Goal: Task Accomplishment & Management: Complete application form

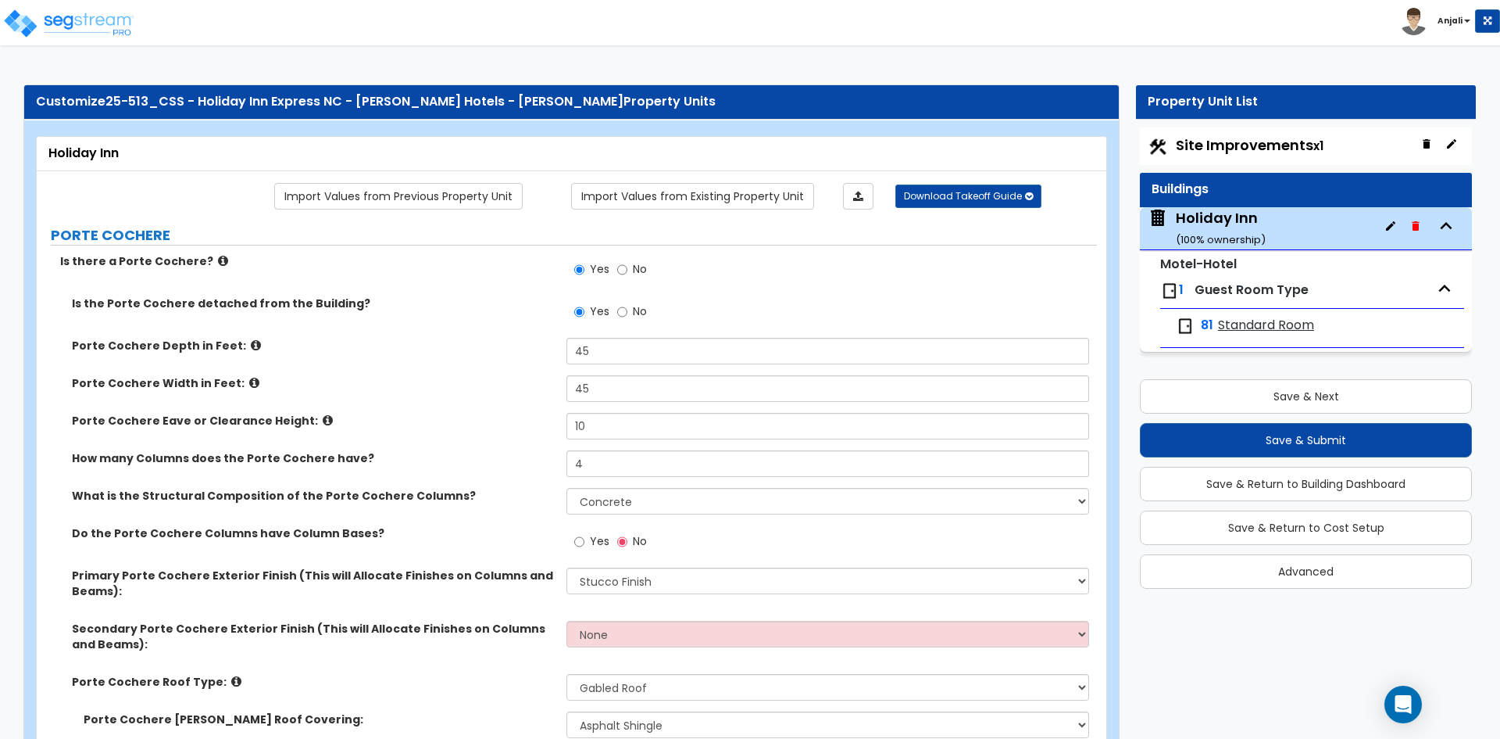
select select "3"
select select "2"
select select "1"
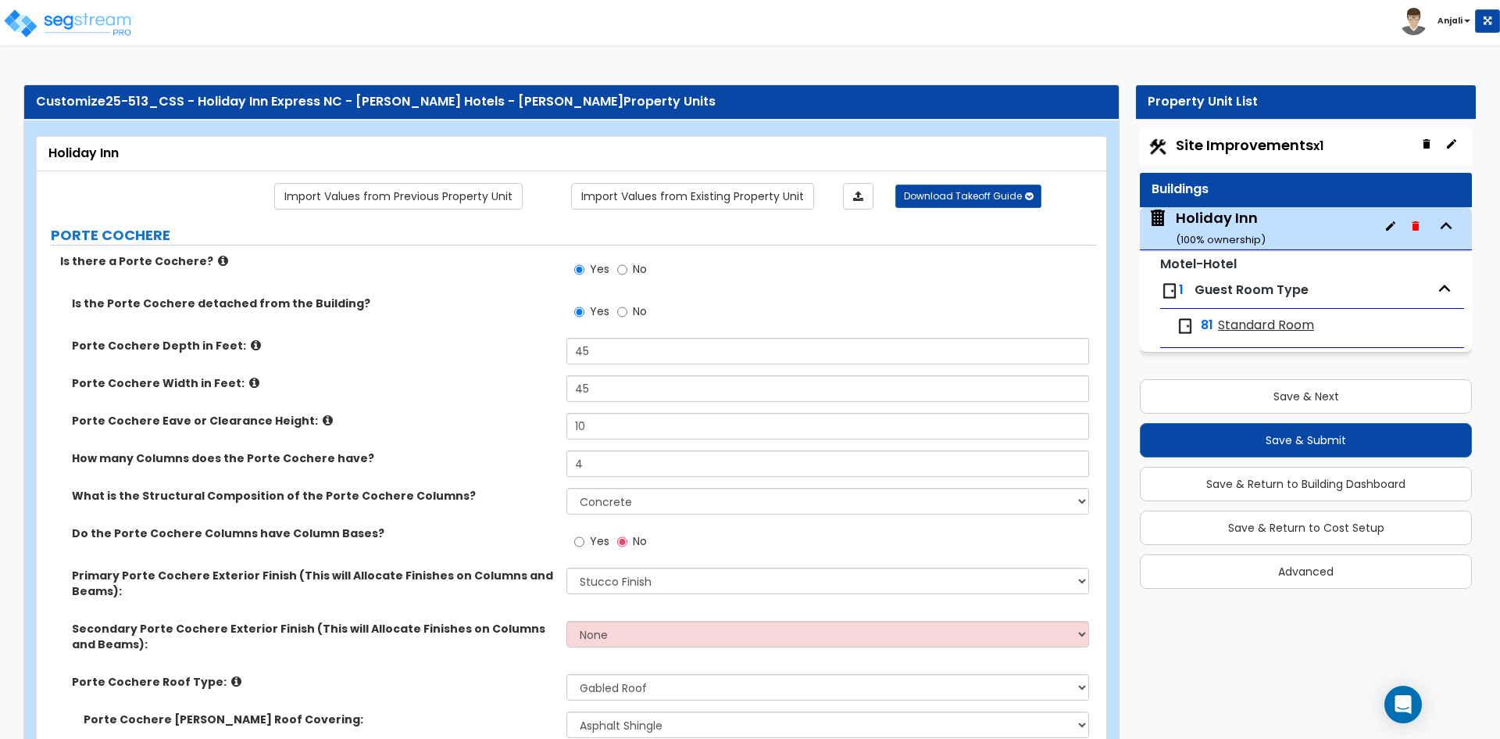
select select "1"
select select "2"
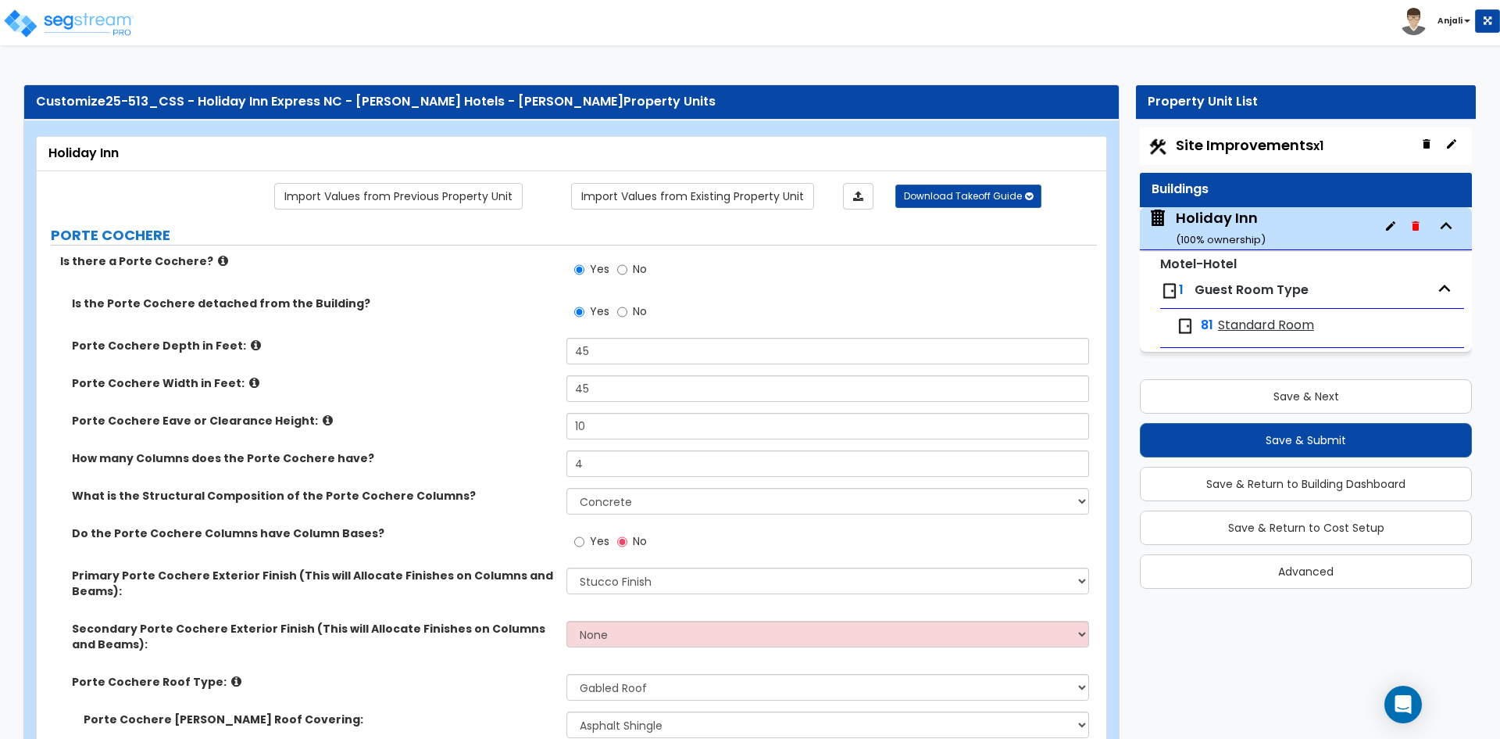
select select "2"
select select "1"
select select "3"
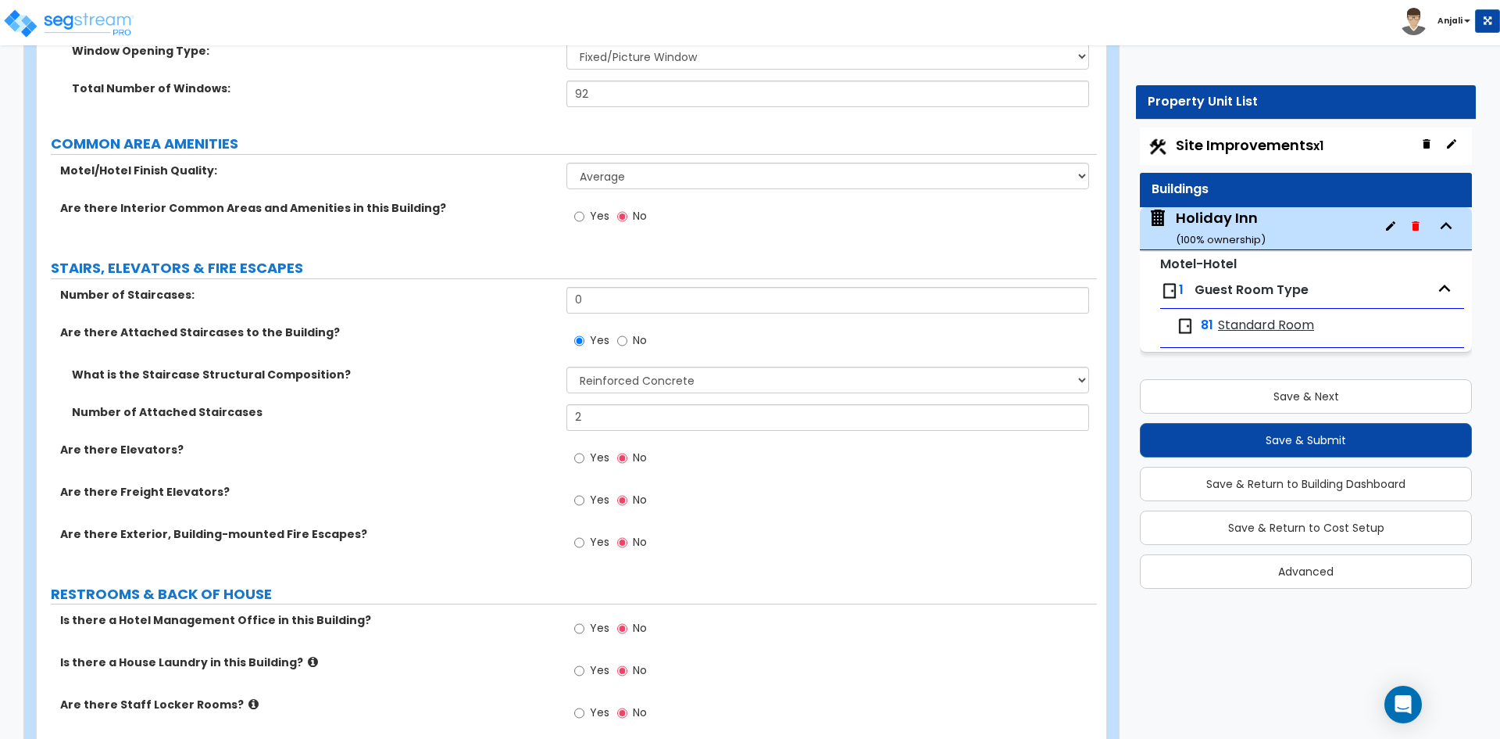
scroll to position [2735, 0]
click at [574, 453] on div "Yes No" at bounding box center [611, 458] width 88 height 36
click at [579, 458] on input "Yes" at bounding box center [579, 456] width 10 height 17
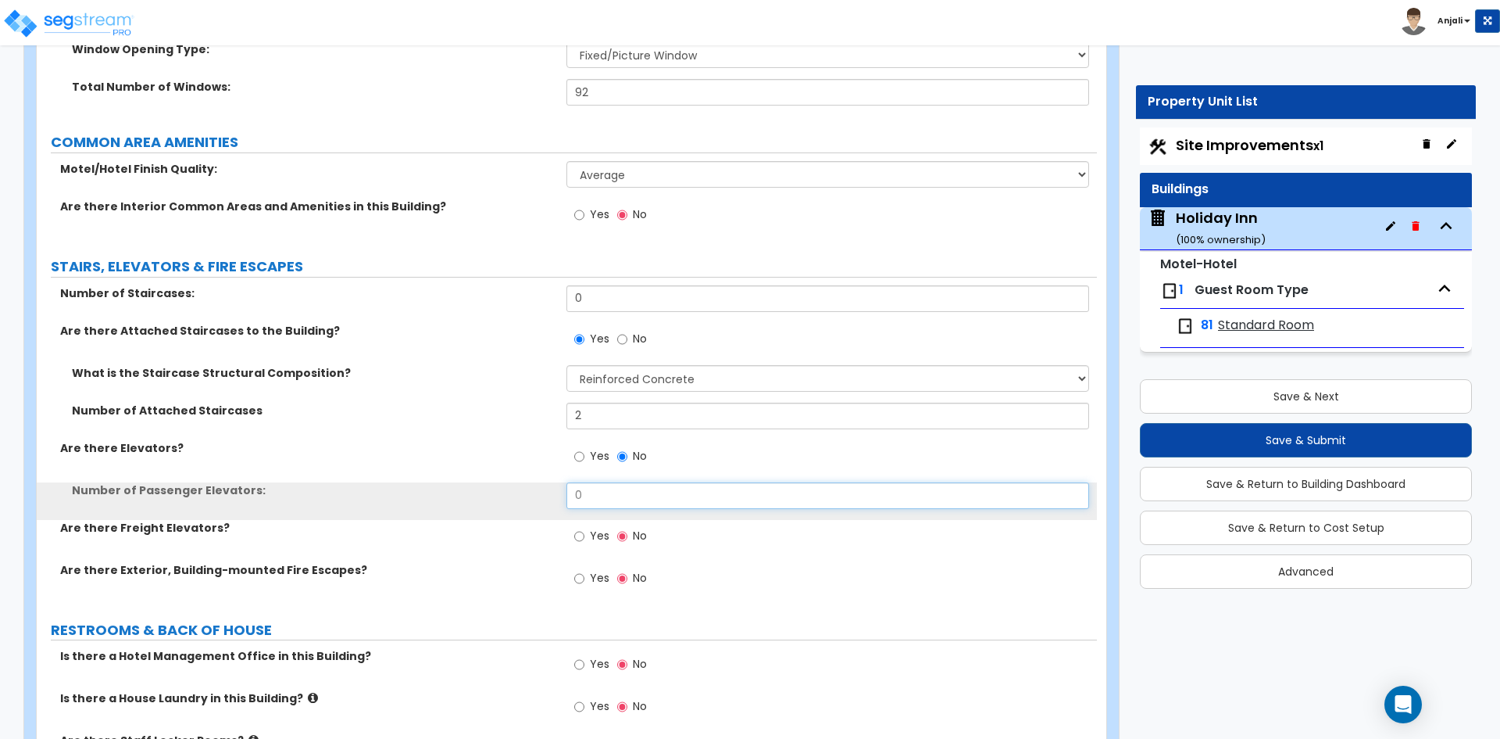
drag, startPoint x: 632, startPoint y: 499, endPoint x: 635, endPoint y: 492, distance: 8.4
click at [634, 495] on input "0" at bounding box center [828, 495] width 522 height 27
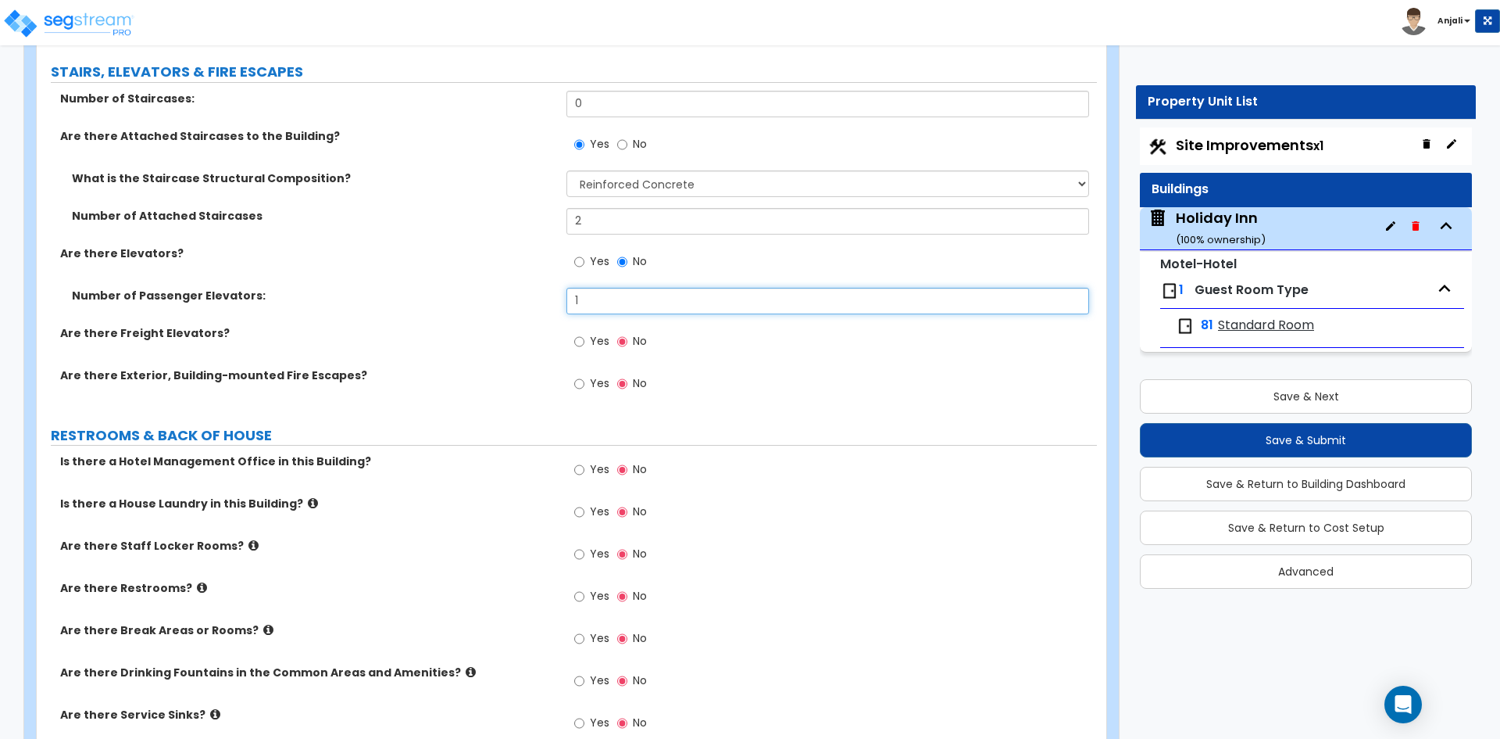
scroll to position [2970, 0]
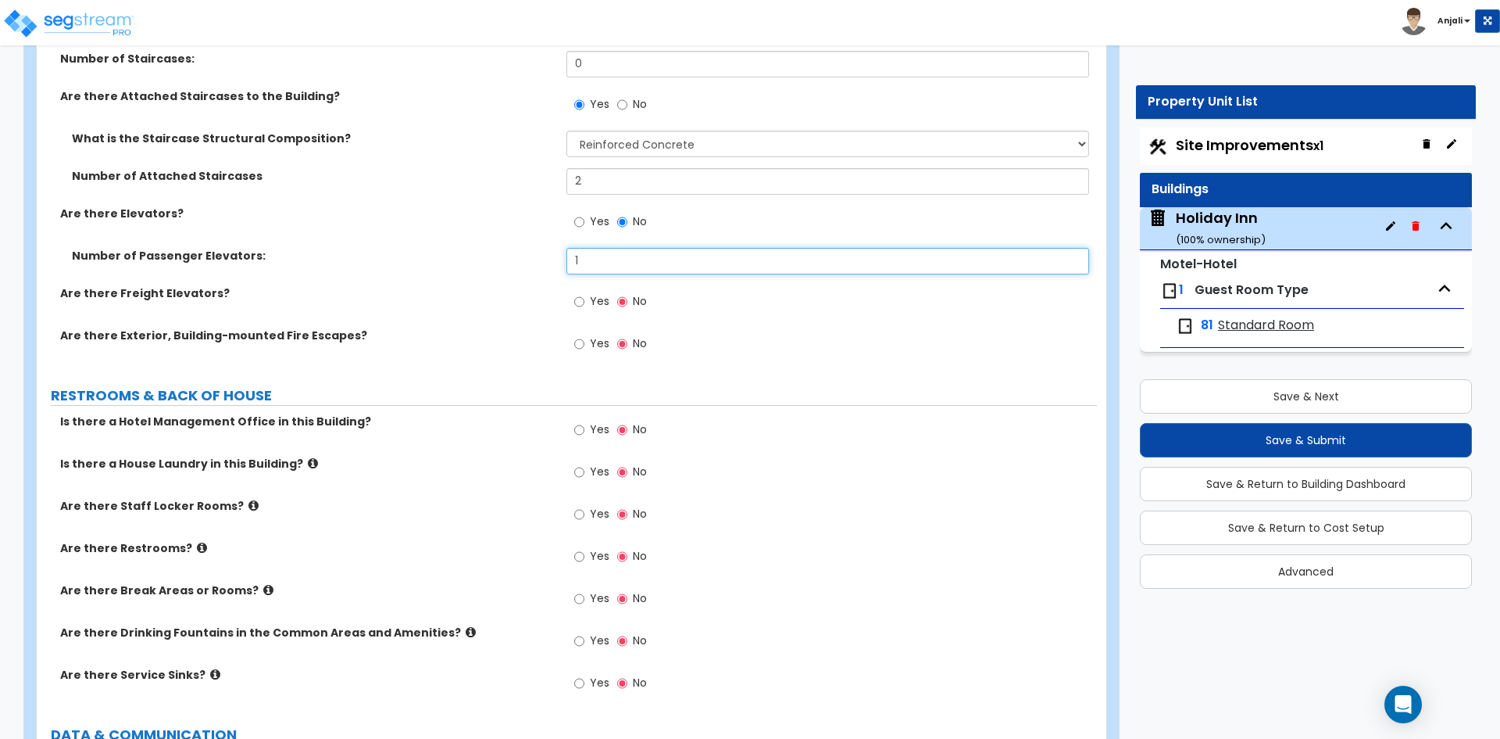
type input "1"
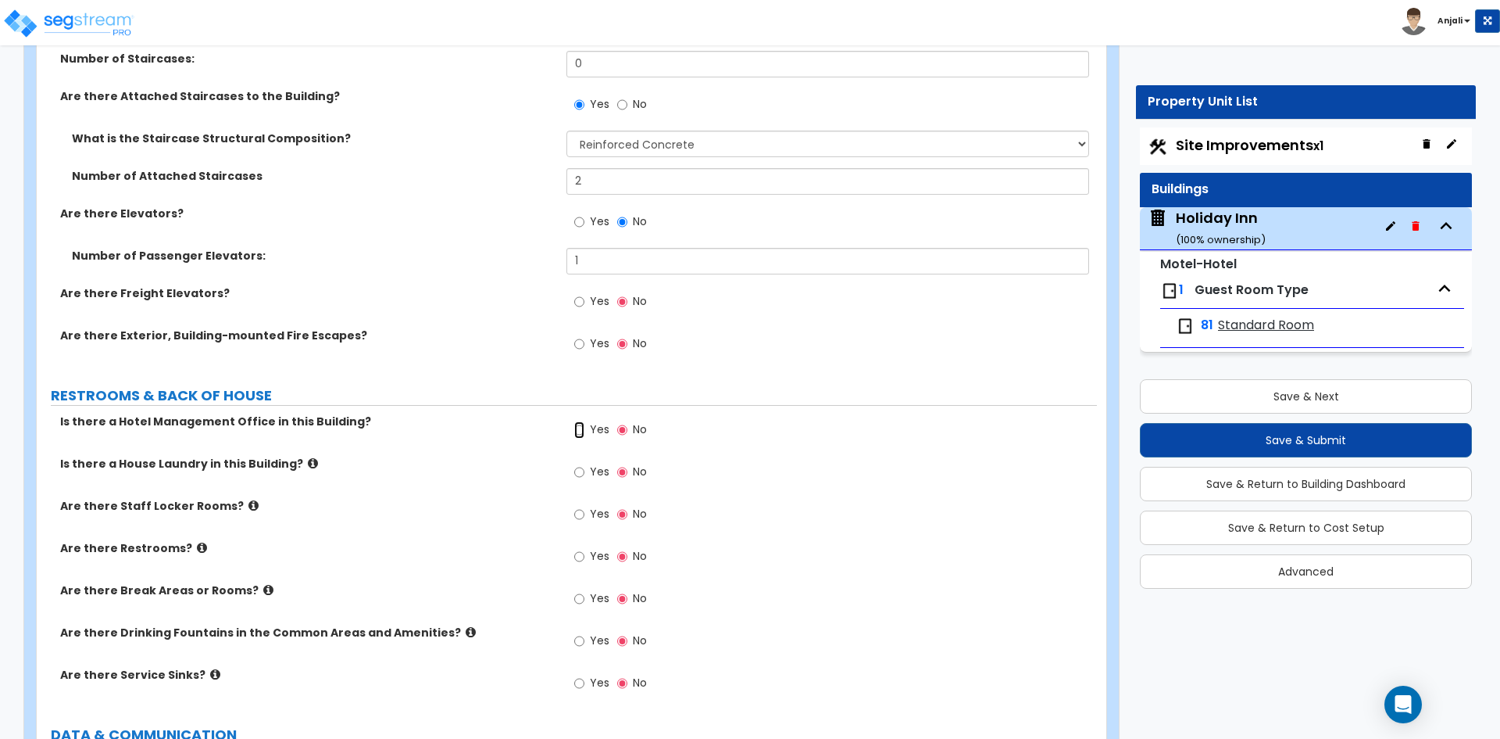
click at [581, 431] on input "Yes" at bounding box center [579, 429] width 10 height 17
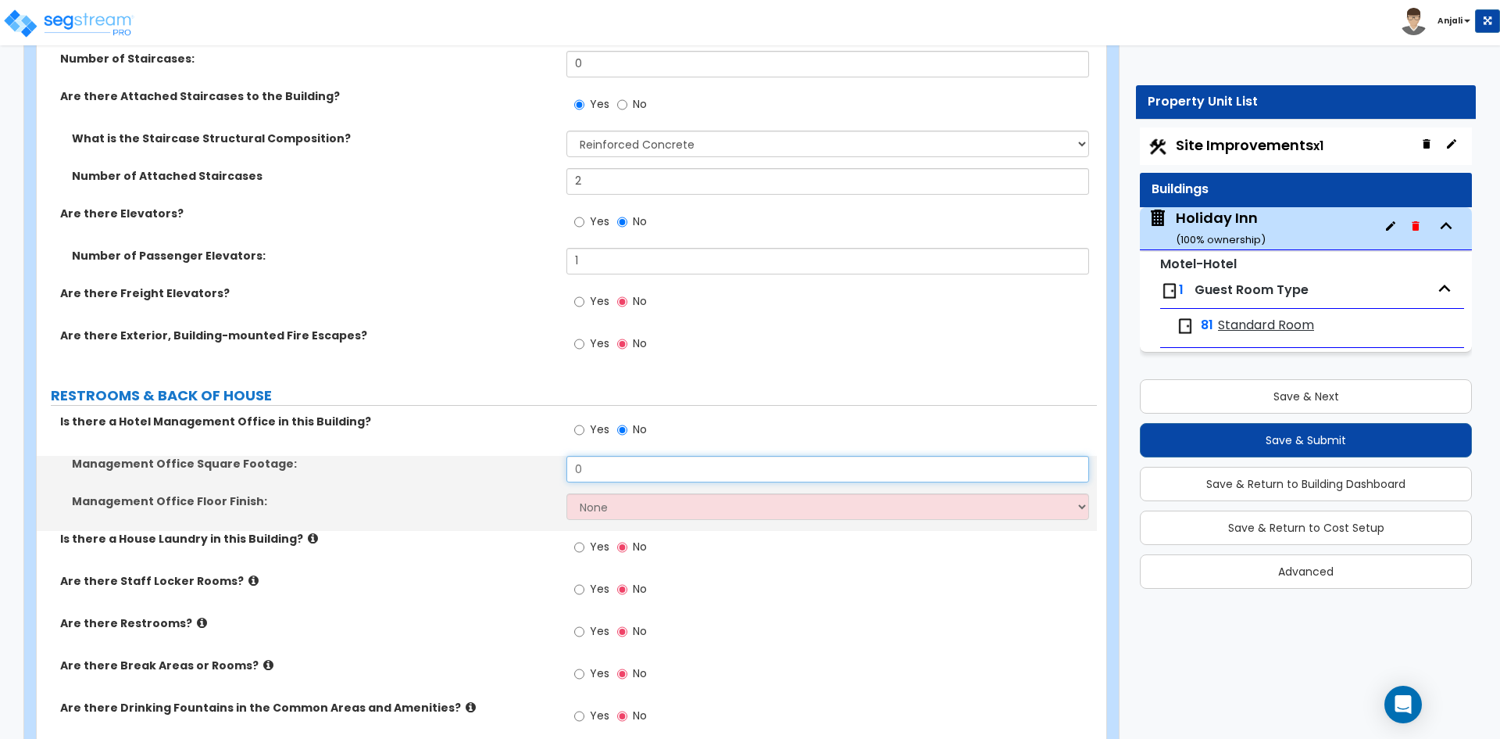
click at [596, 470] on input "0" at bounding box center [828, 469] width 522 height 27
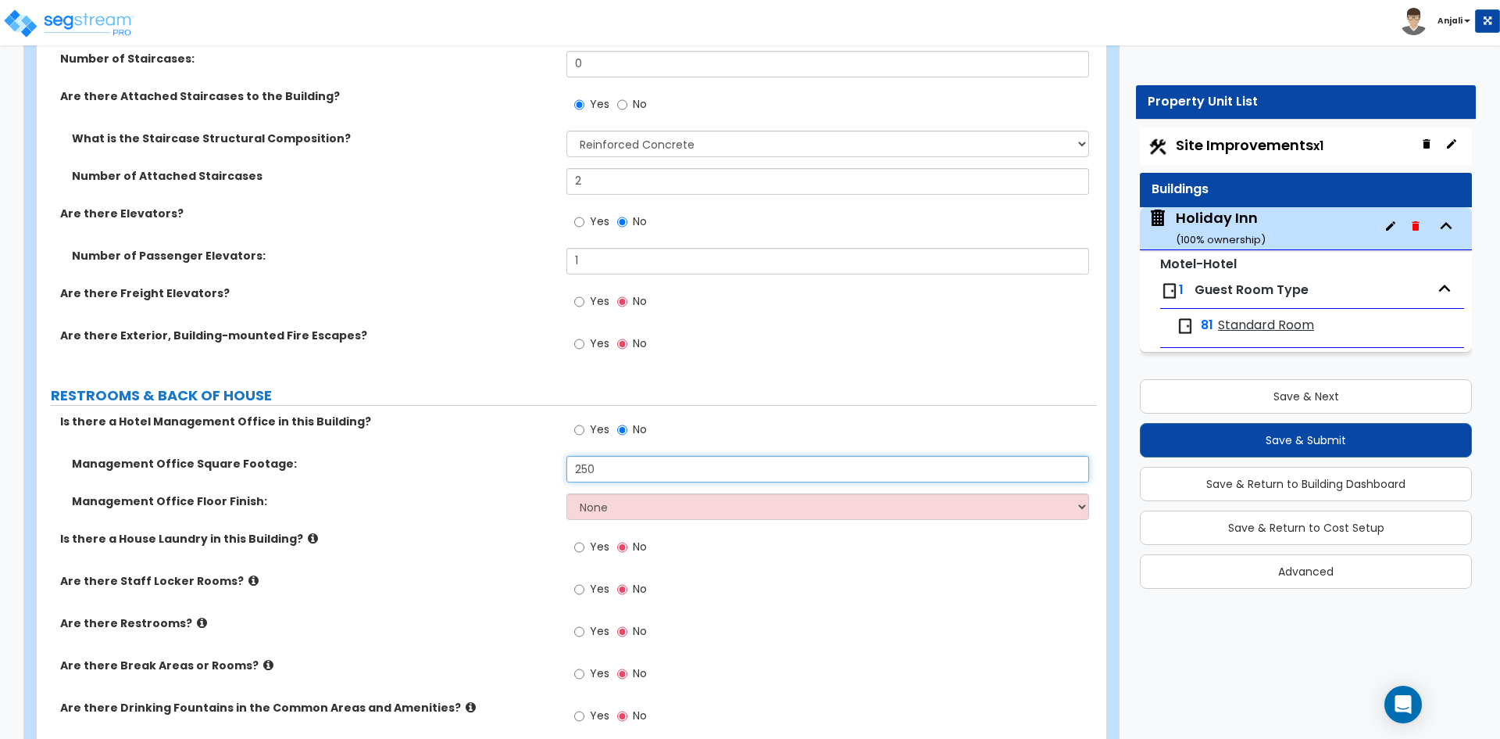
type input "250"
click at [637, 523] on div "Management Office Floor Finish: None Tile Flooring Hardwood Flooring Resilient …" at bounding box center [567, 512] width 1060 height 38
click at [645, 510] on select "None Tile Flooring Hardwood Flooring Resilient Laminate Flooring VCT Flooring S…" at bounding box center [828, 506] width 522 height 27
select select "7"
click at [567, 493] on select "None Tile Flooring Hardwood Flooring Resilient Laminate Flooring VCT Flooring S…" at bounding box center [828, 506] width 522 height 27
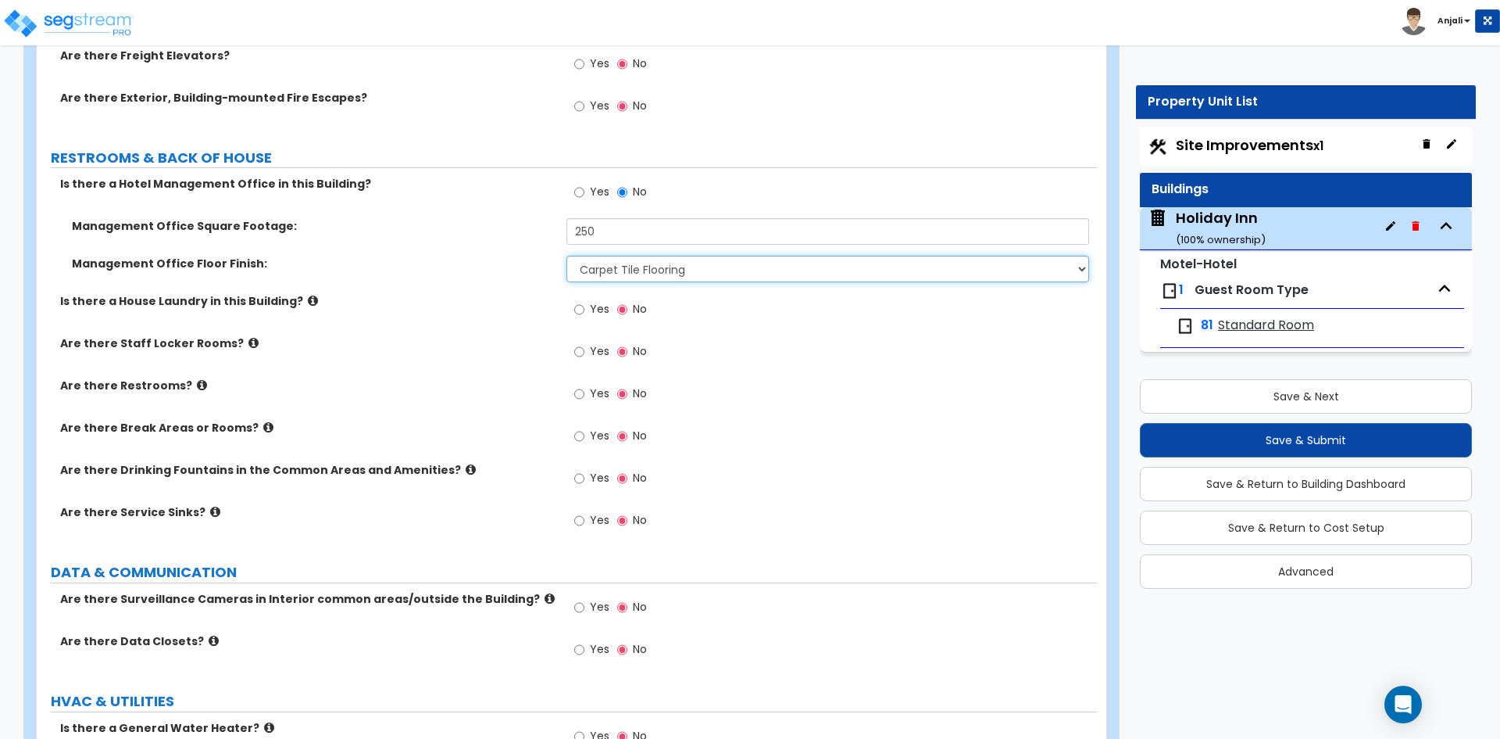
scroll to position [3204, 0]
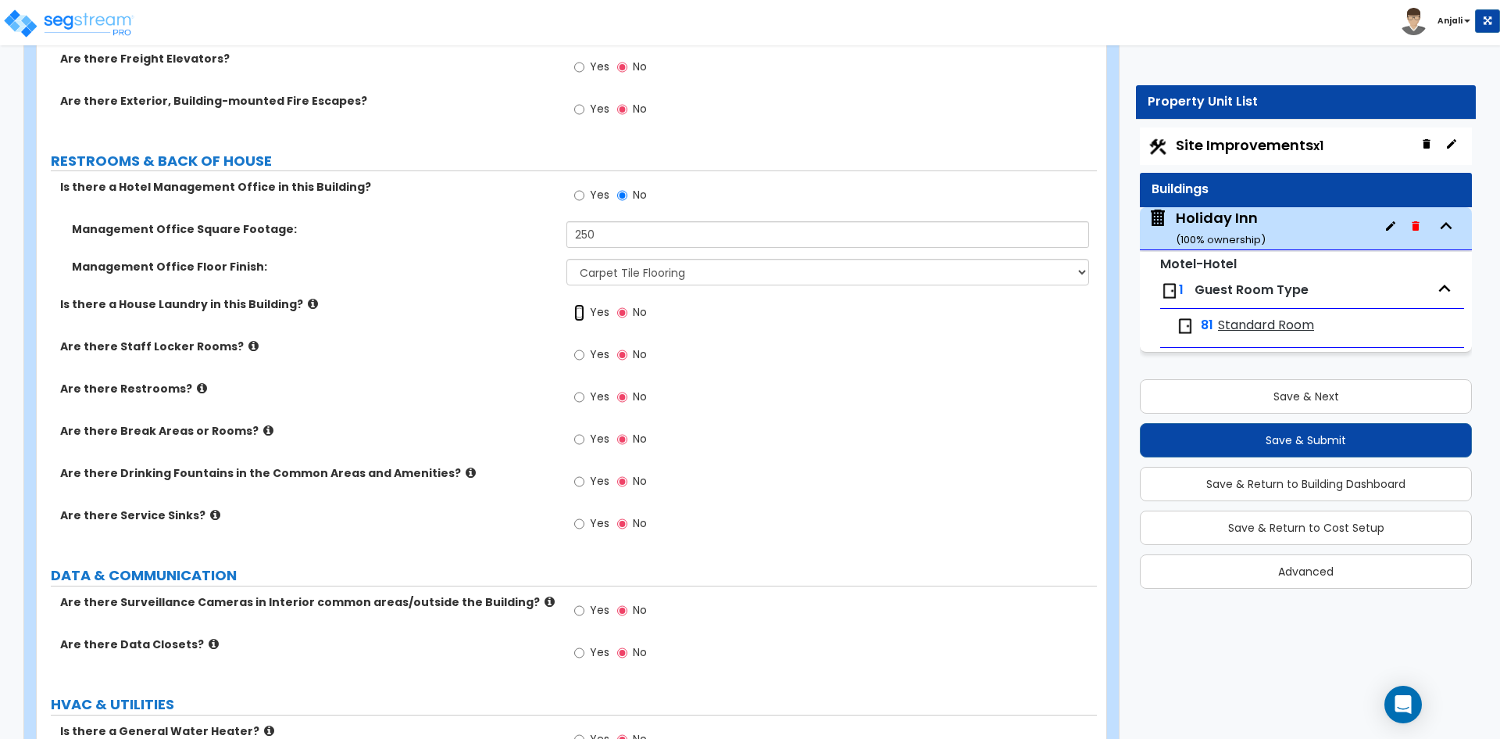
click at [581, 313] on input "Yes" at bounding box center [579, 312] width 10 height 17
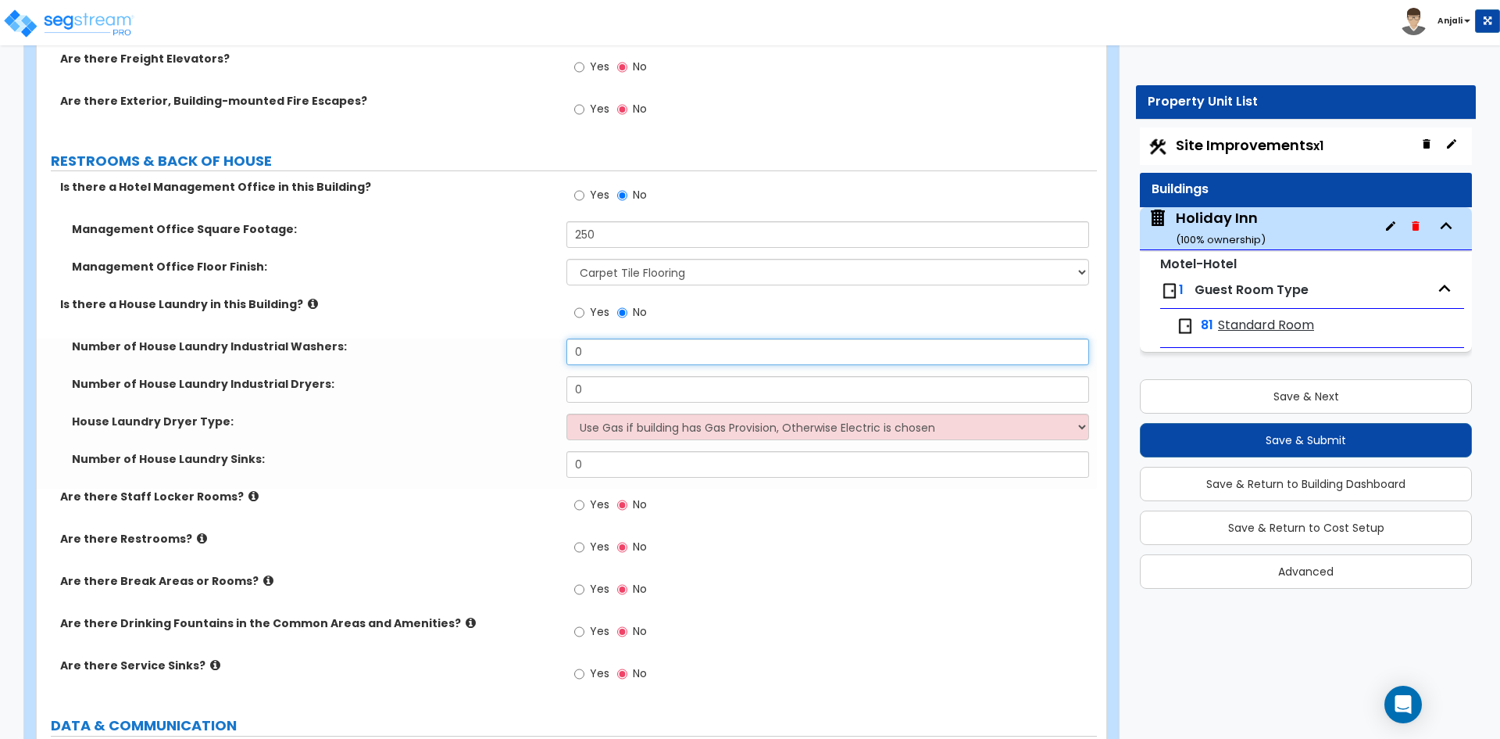
click at [599, 350] on input "0" at bounding box center [828, 351] width 522 height 27
type input "2"
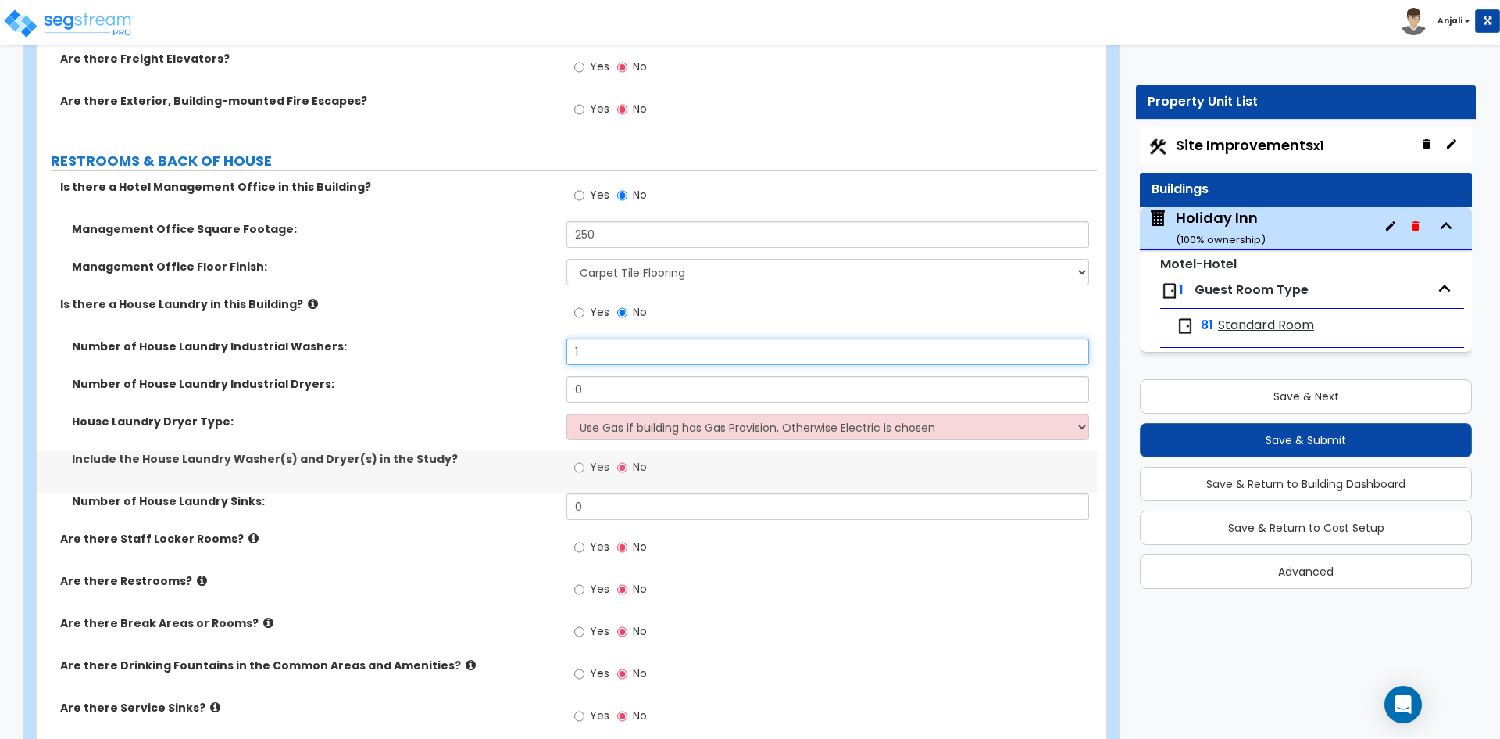
type input "1"
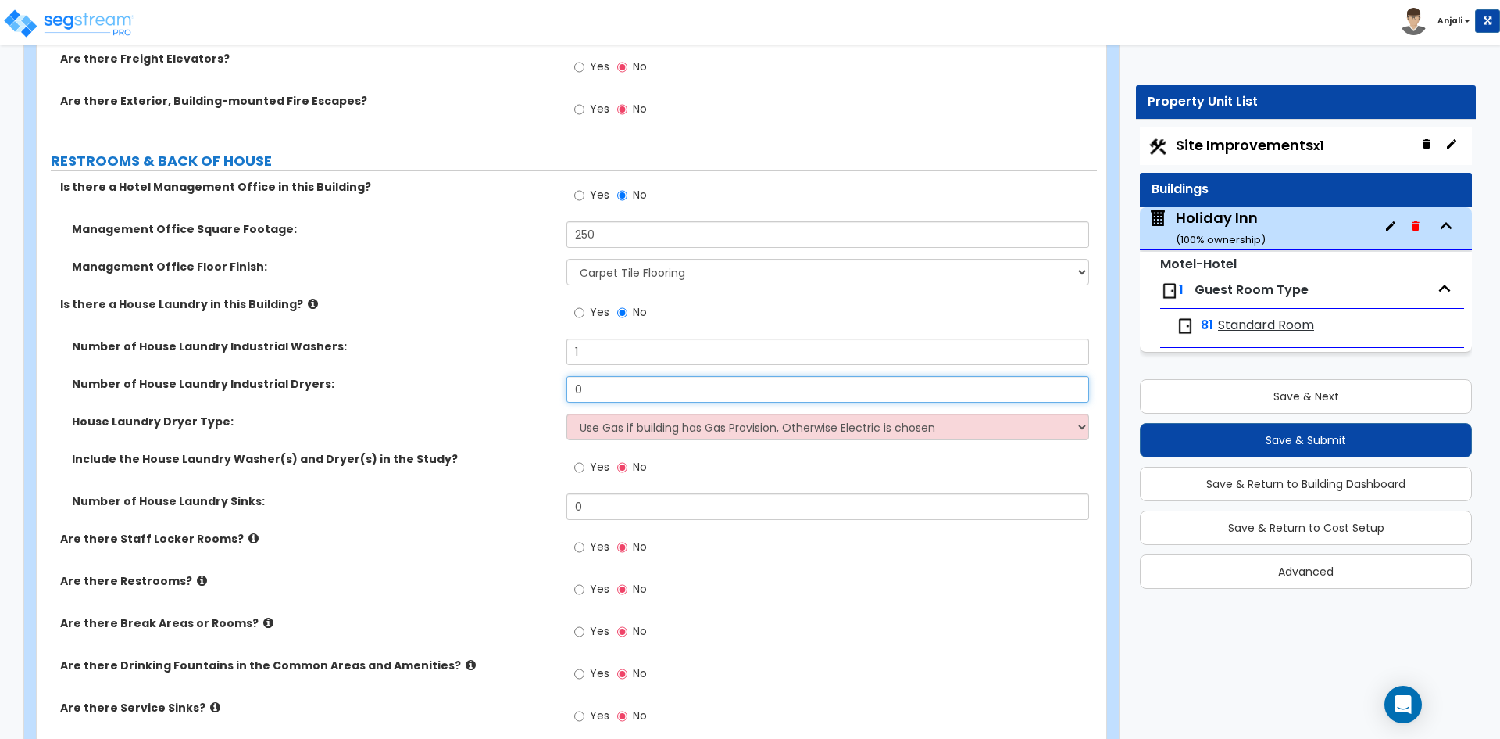
click at [635, 395] on input "0" at bounding box center [828, 389] width 522 height 27
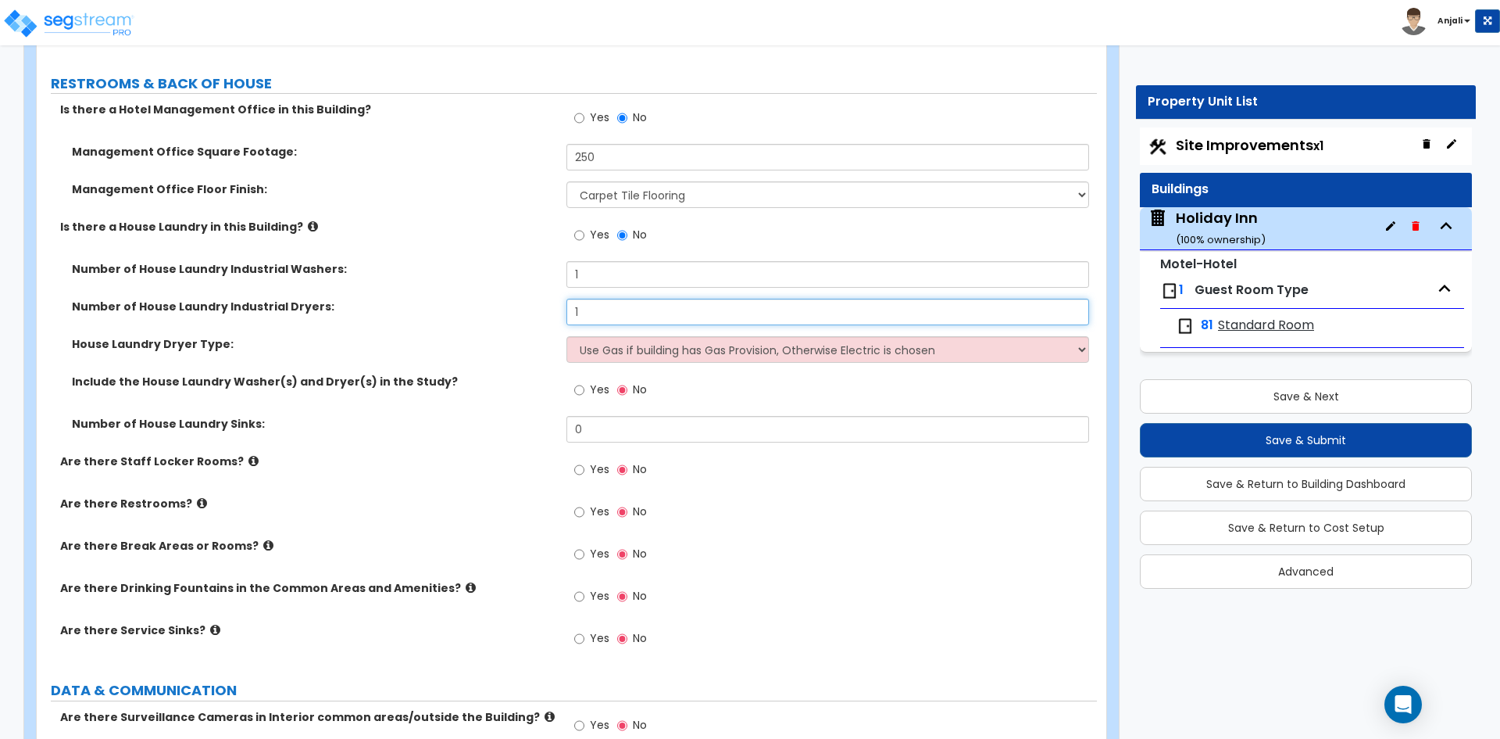
scroll to position [3282, 0]
type input "1"
click at [585, 389] on input "Yes" at bounding box center [579, 389] width 10 height 17
radio input "true"
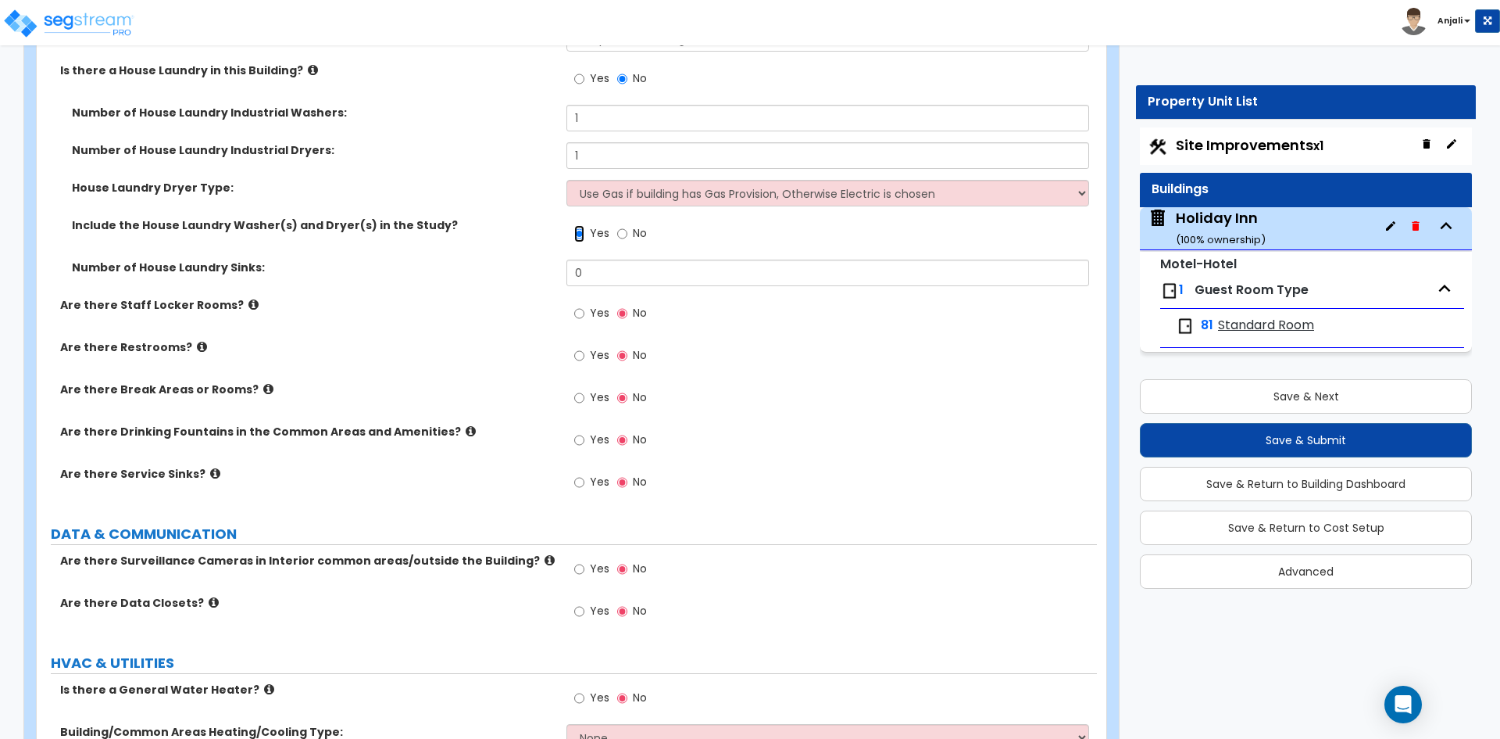
scroll to position [3439, 0]
click at [578, 356] on input "Yes" at bounding box center [579, 354] width 10 height 17
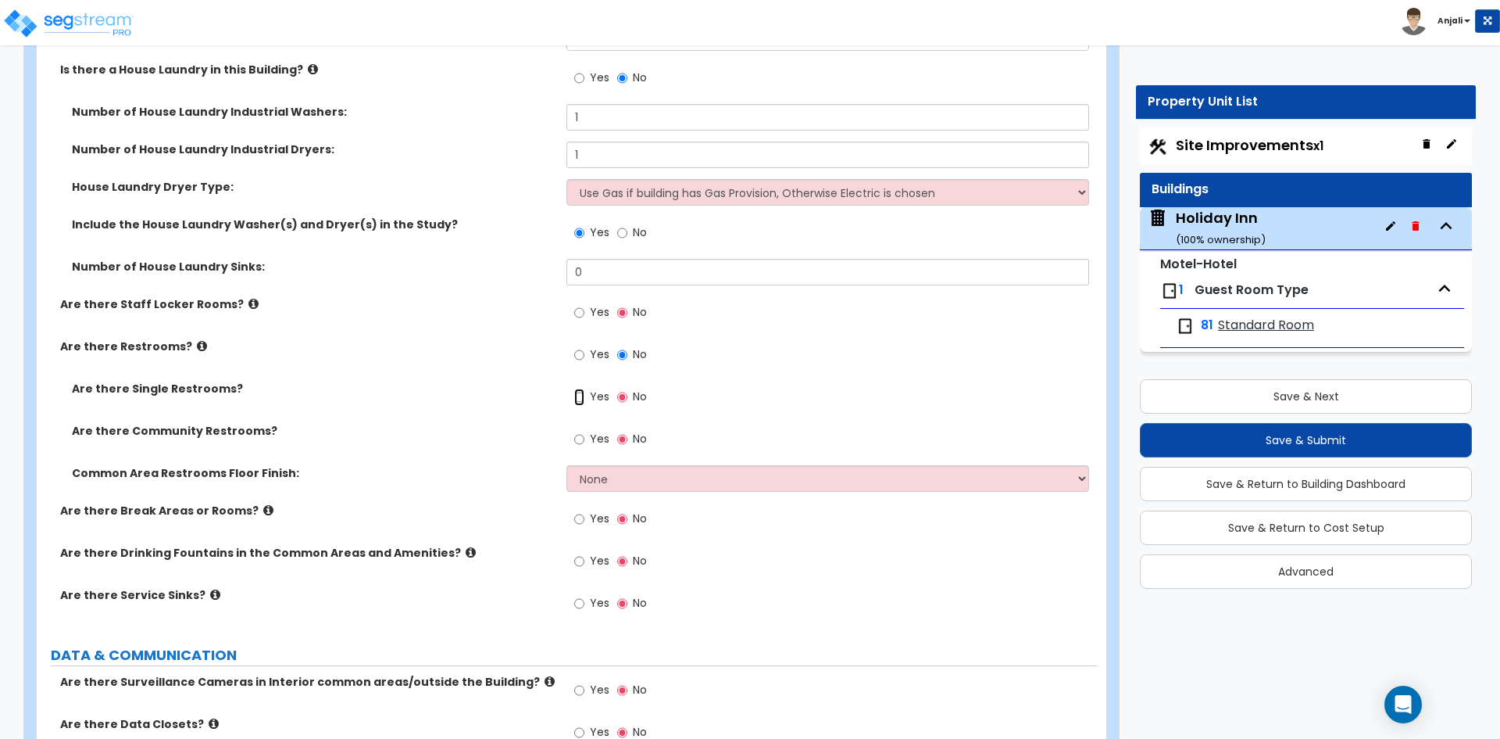
click at [579, 397] on input "Yes" at bounding box center [579, 396] width 10 height 17
radio input "true"
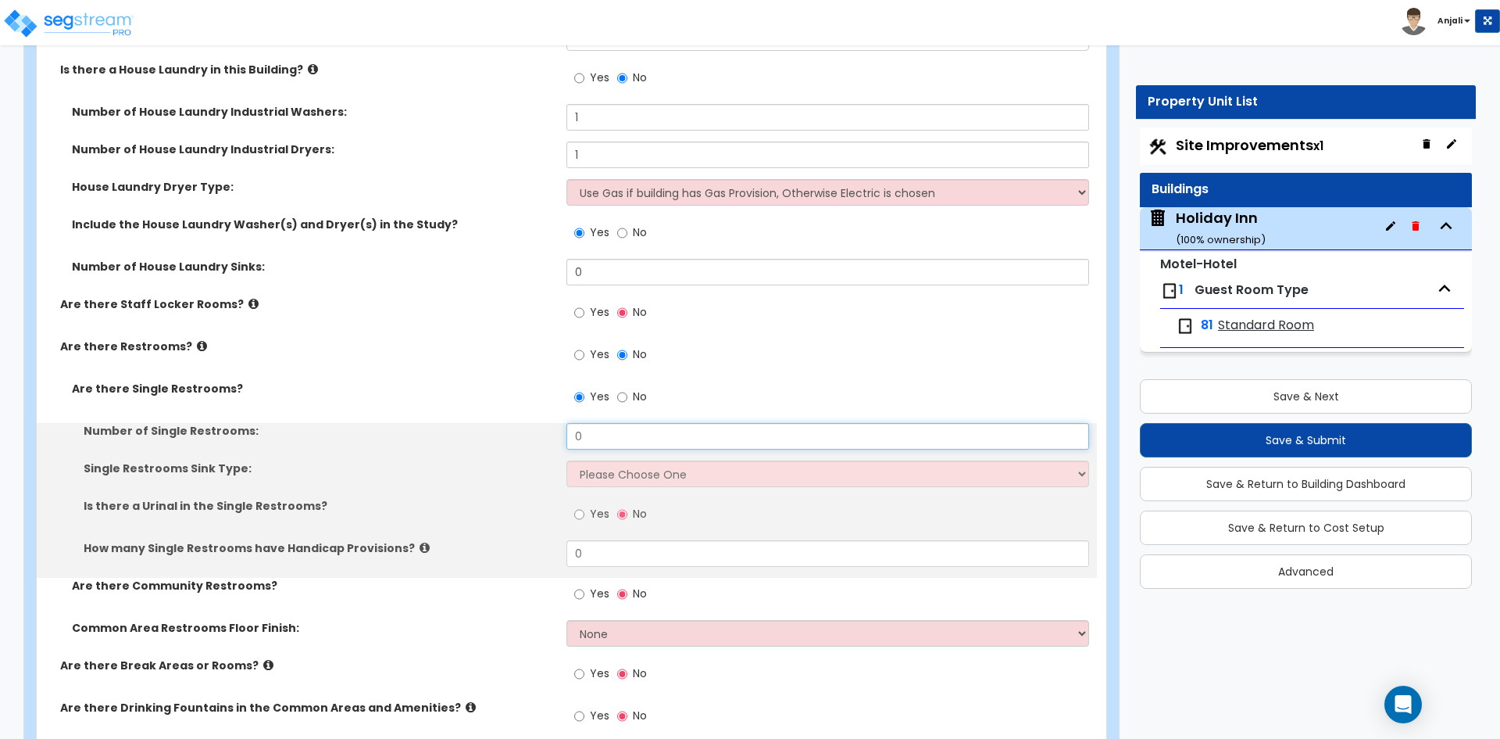
click at [620, 443] on input "0" at bounding box center [828, 436] width 522 height 27
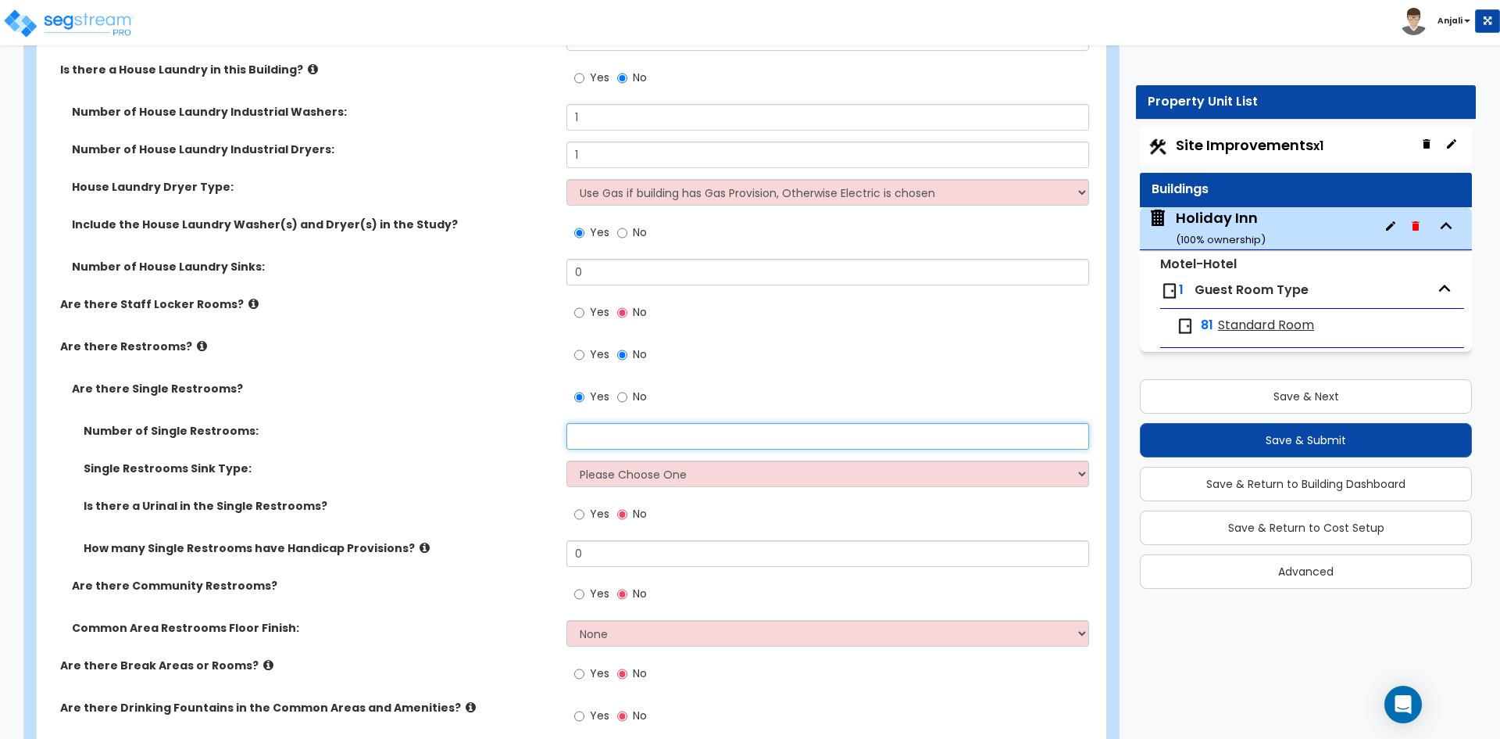
type input "1"
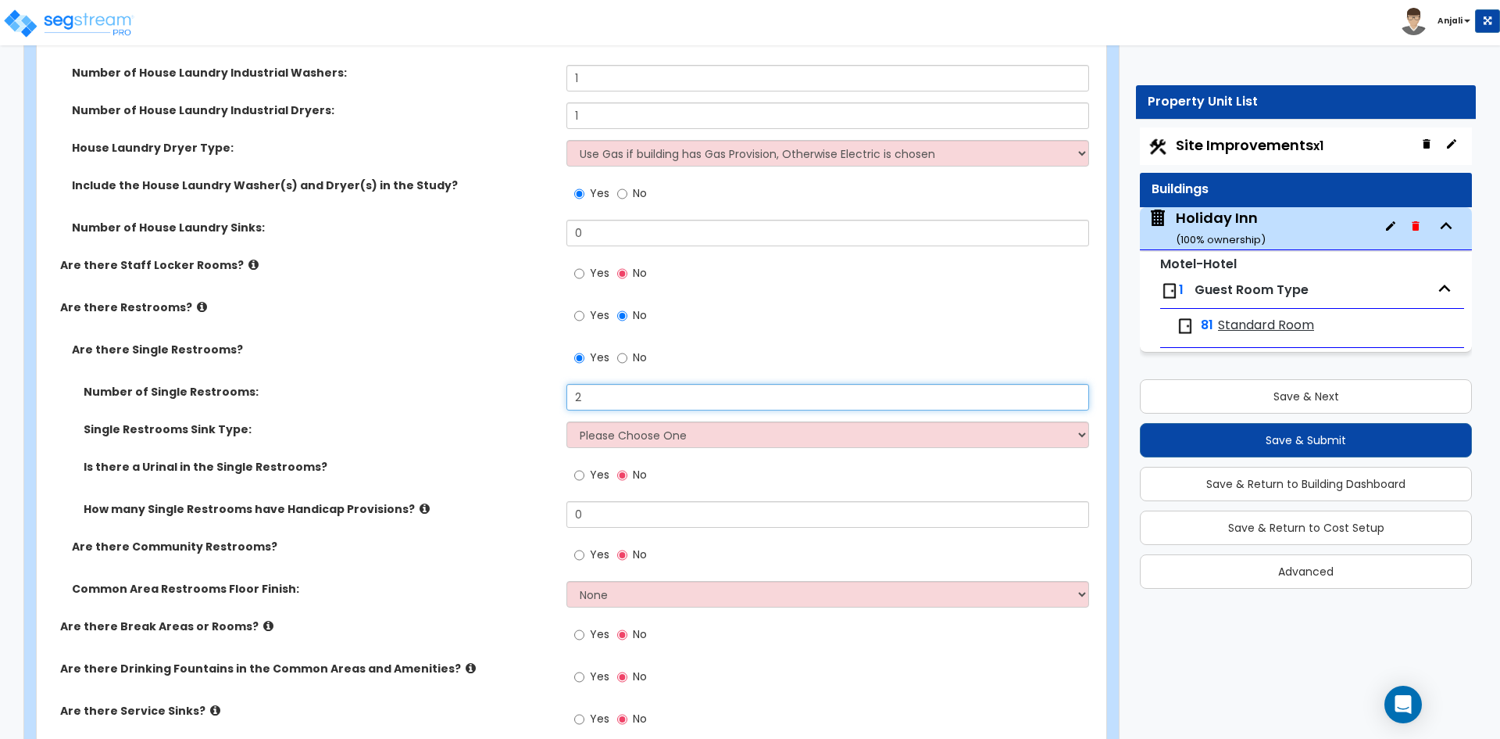
scroll to position [3517, 0]
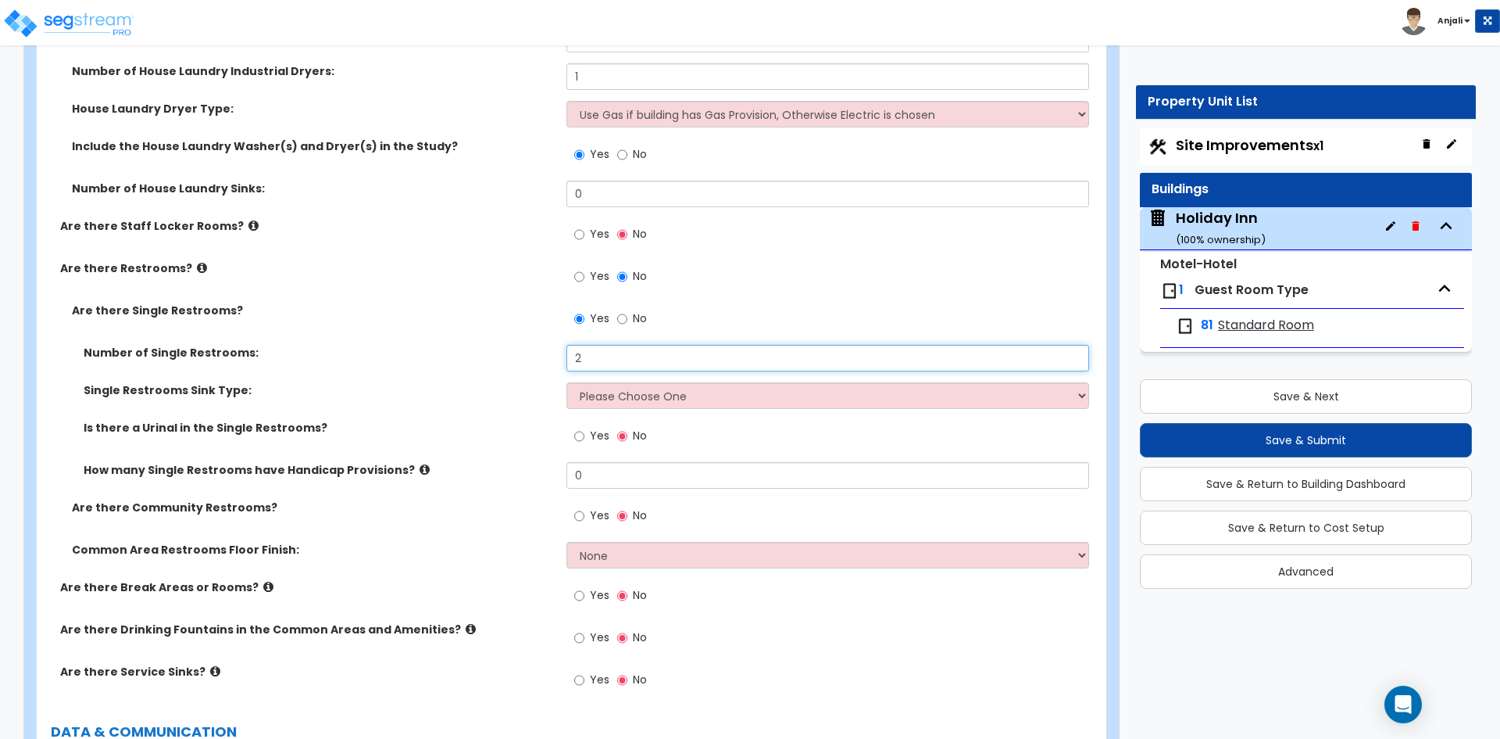
type input "2"
click at [710, 406] on select "Please Choose One Wall-mounted Vanity-mounted" at bounding box center [828, 395] width 522 height 27
select select "1"
click at [567, 382] on select "Please Choose One Wall-mounted Vanity-mounted" at bounding box center [828, 395] width 522 height 27
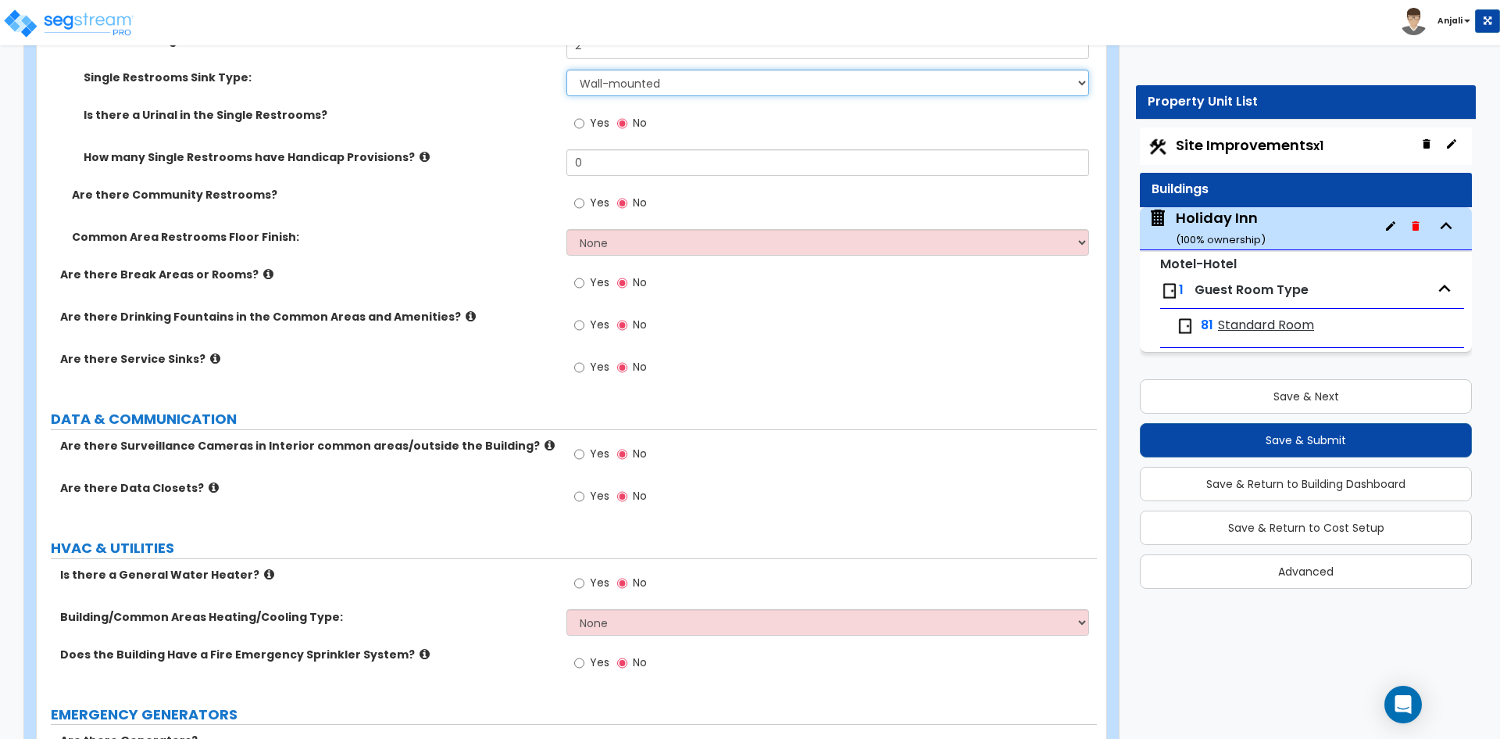
scroll to position [3907, 0]
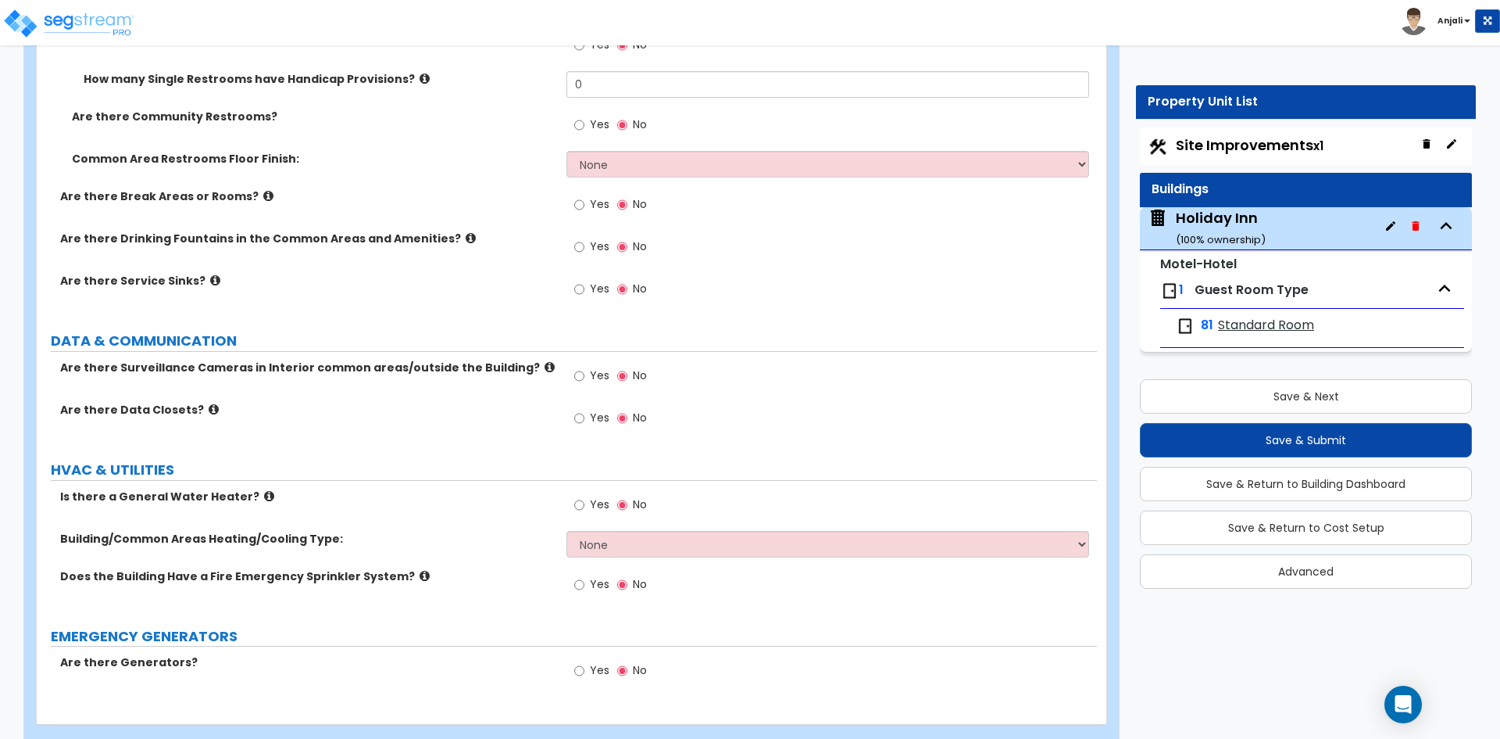
click at [573, 375] on div "Yes No" at bounding box center [611, 377] width 88 height 36
click at [588, 375] on label "Yes" at bounding box center [591, 377] width 35 height 27
click at [585, 375] on input "Yes" at bounding box center [579, 375] width 10 height 17
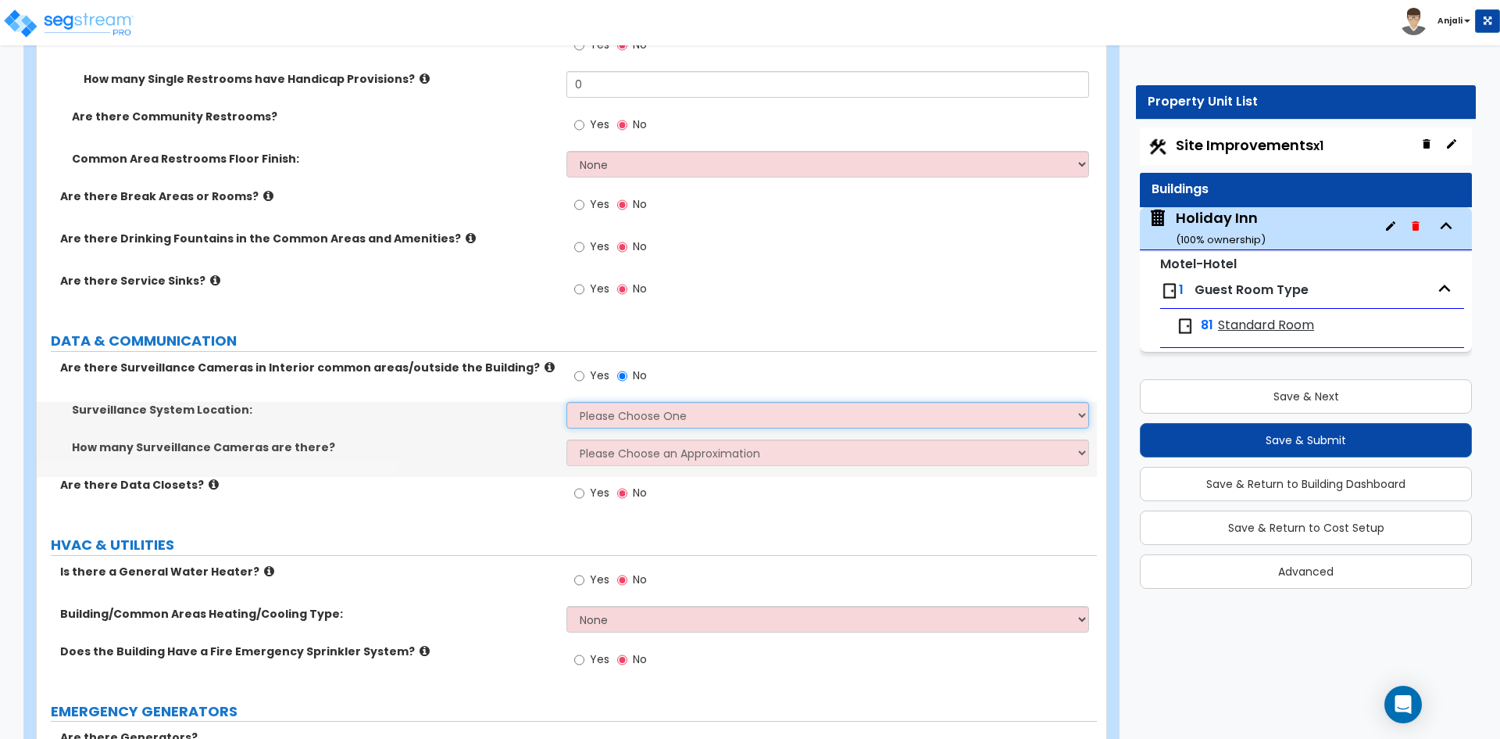
click at [623, 419] on select "Please Choose One Inside the Building Outside the Building Both Inside & Outside" at bounding box center [828, 415] width 522 height 27
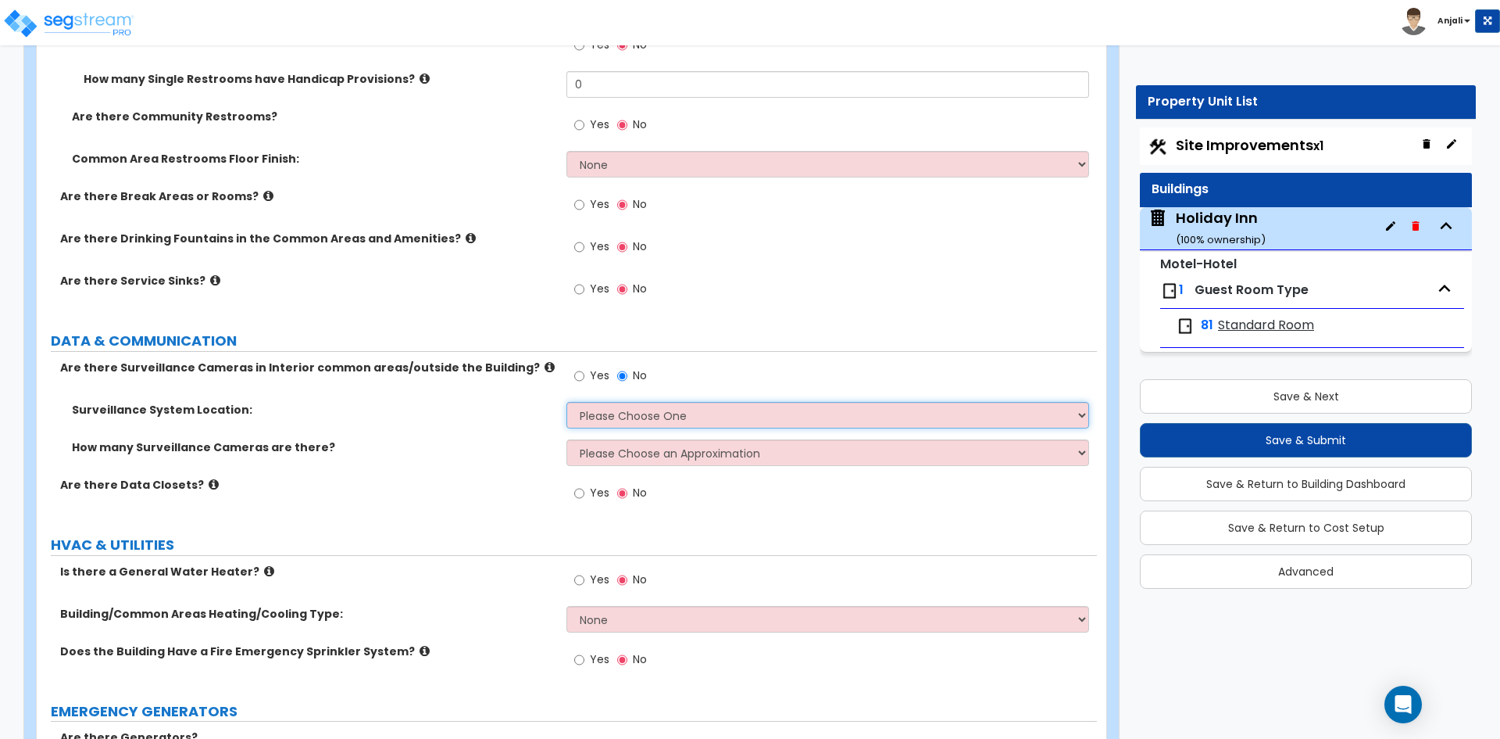
select select "3"
click at [567, 402] on select "Please Choose One Inside the Building Outside the Building Both Inside & Outside" at bounding box center [828, 415] width 522 height 27
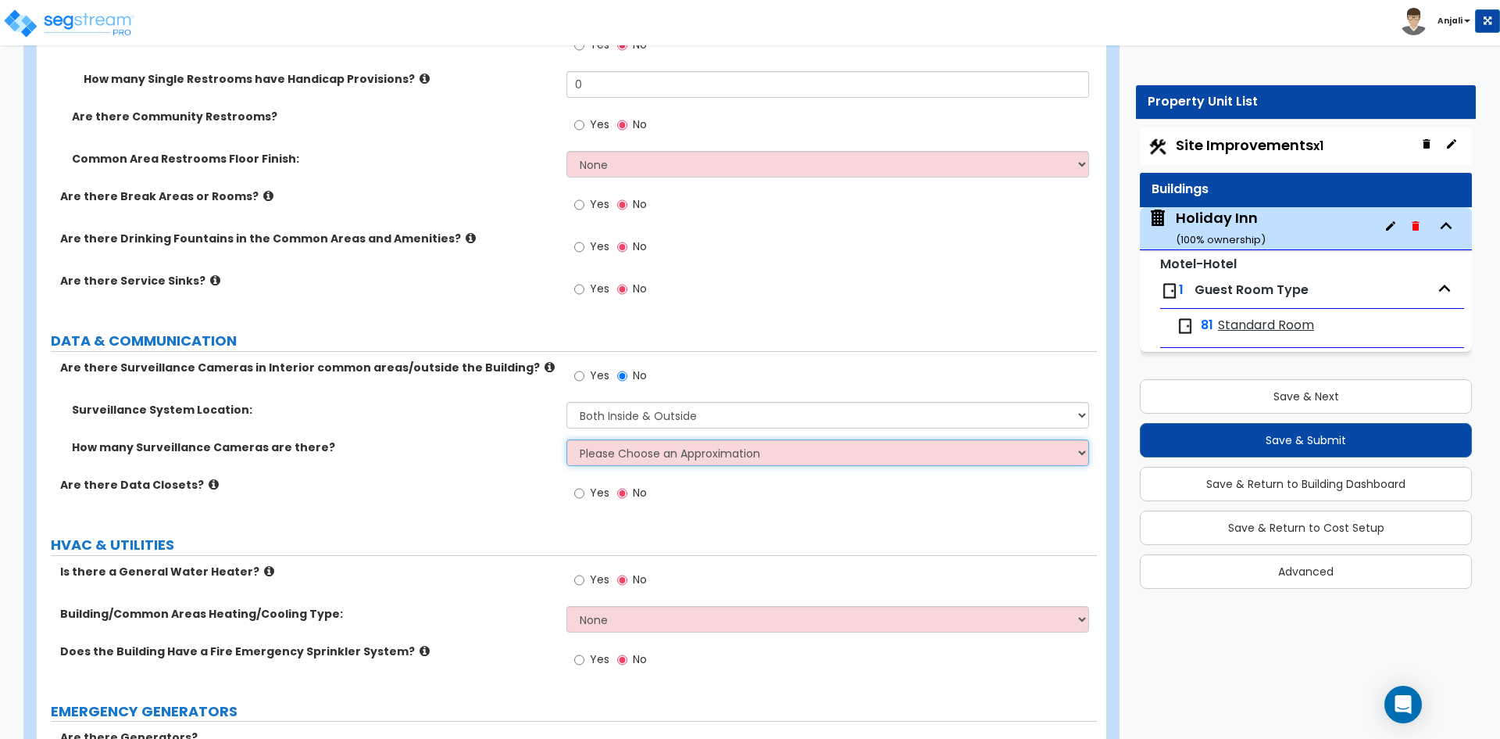
click at [642, 460] on select "Please Choose an Approximation Barely Noticed Any Noticed a Couple Frequently S…" at bounding box center [828, 452] width 522 height 27
select select "3"
click at [567, 439] on select "Please Choose an Approximation Barely Noticed Any Noticed a Couple Frequently S…" at bounding box center [828, 452] width 522 height 27
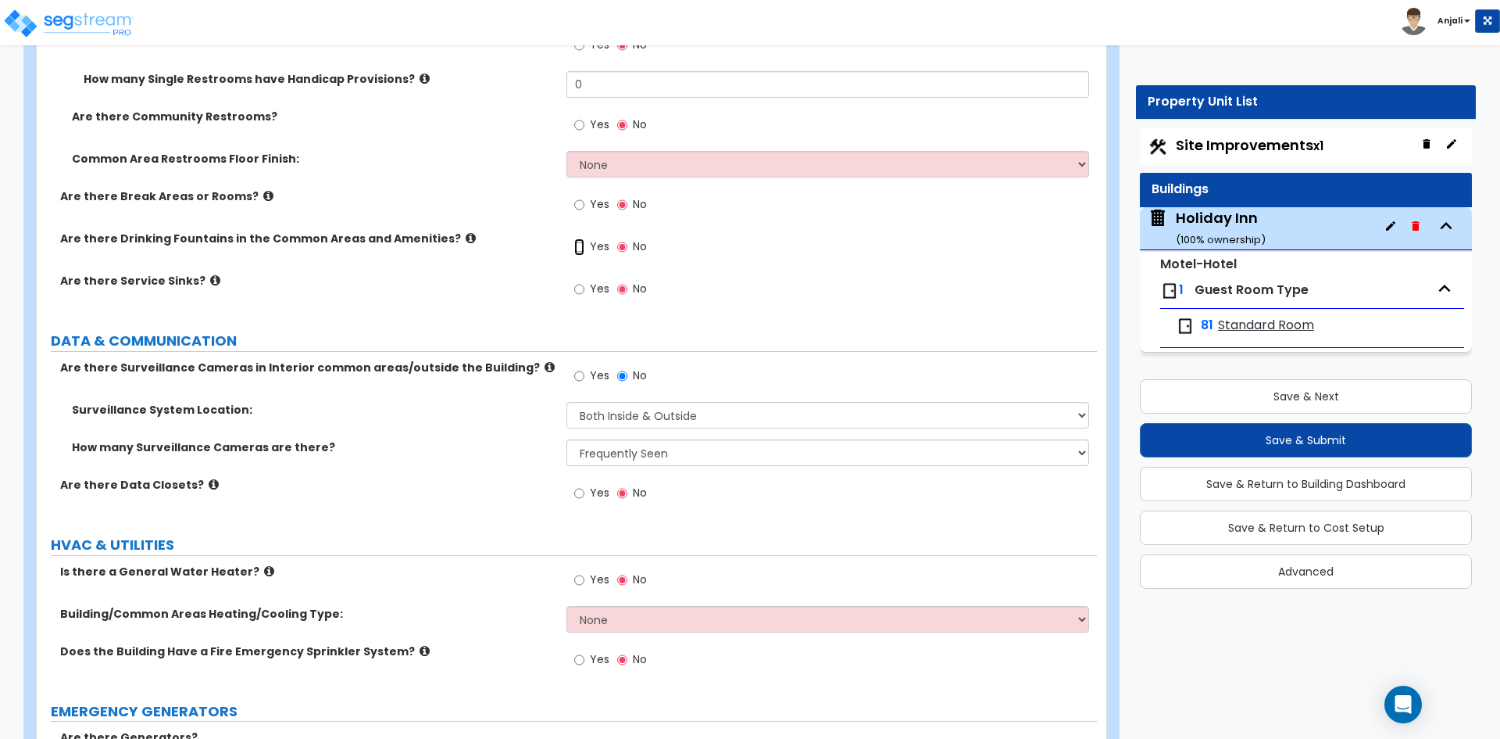
click at [580, 243] on input "Yes" at bounding box center [579, 246] width 10 height 17
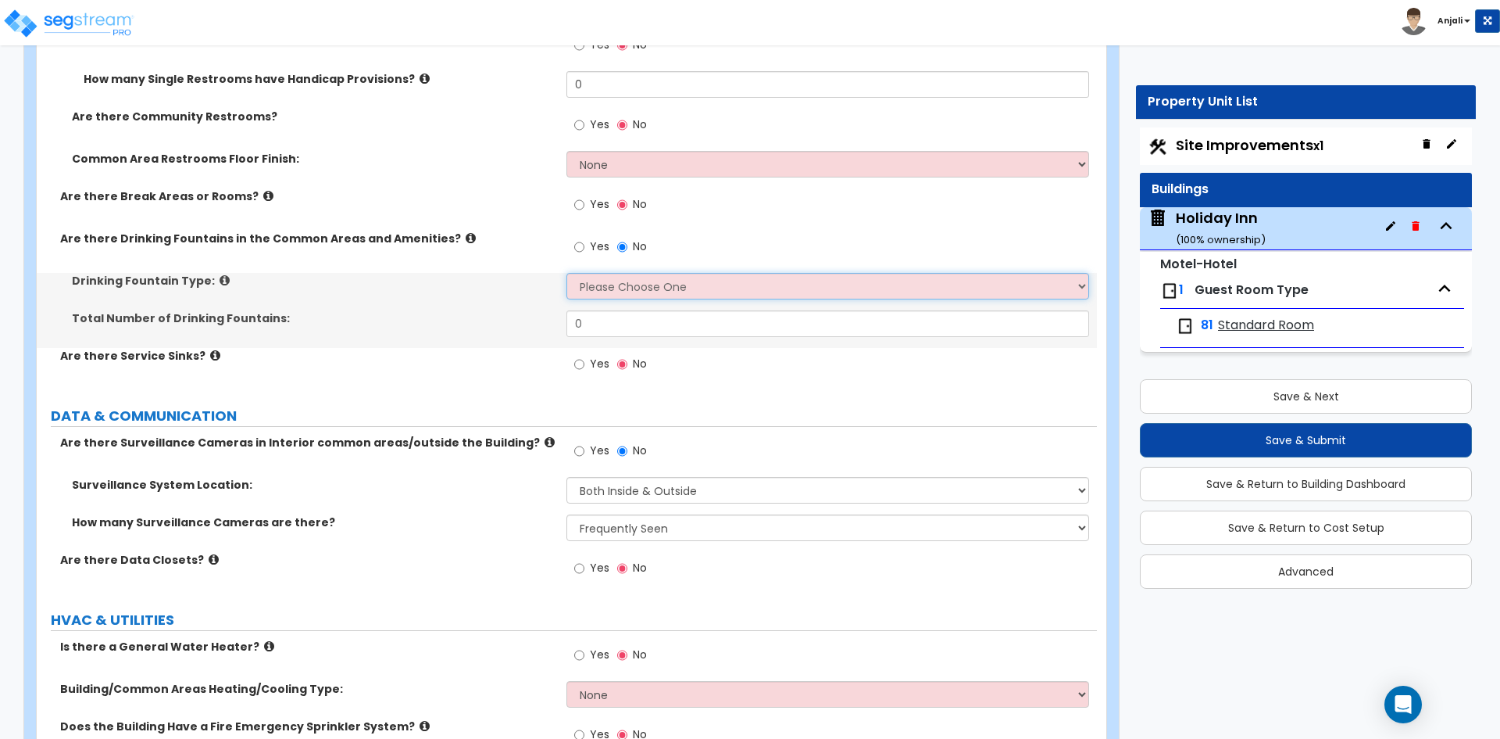
click at [637, 281] on select "Please Choose One Wall-mounted Floor-mounted" at bounding box center [828, 286] width 522 height 27
select select "1"
click at [567, 273] on select "Please Choose One Wall-mounted Floor-mounted" at bounding box center [828, 286] width 522 height 27
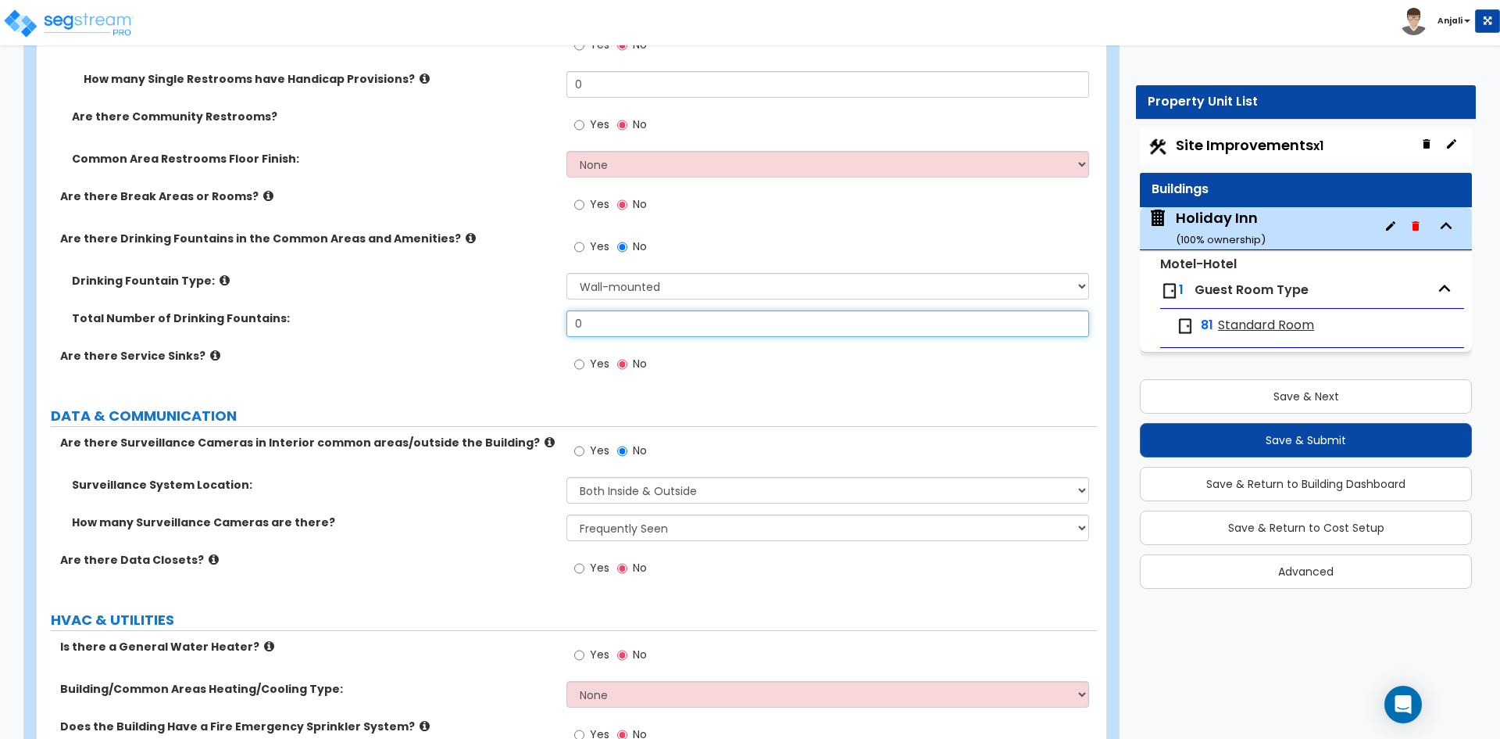
click at [643, 321] on input "0" at bounding box center [828, 323] width 522 height 27
type input "1"
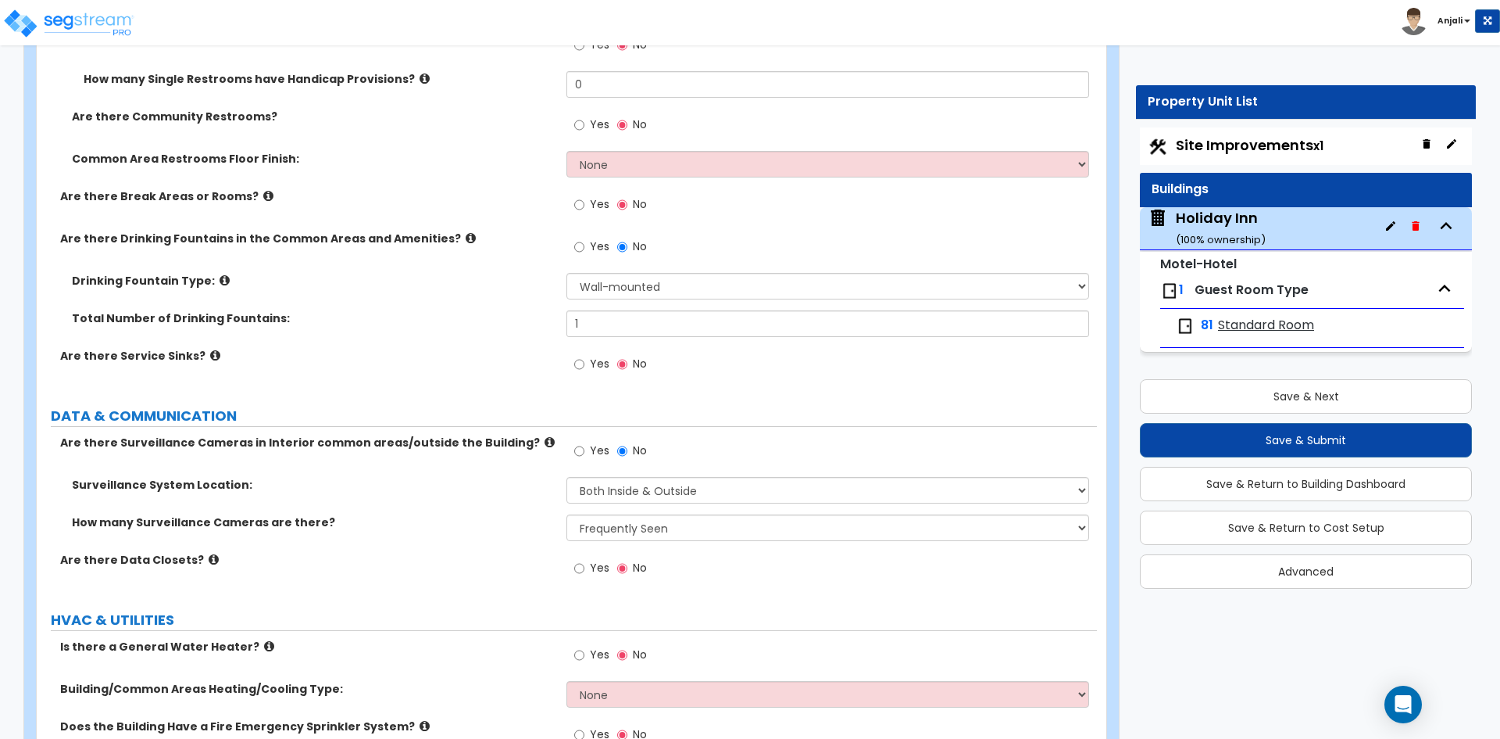
click at [771, 384] on div "Yes No" at bounding box center [832, 369] width 530 height 42
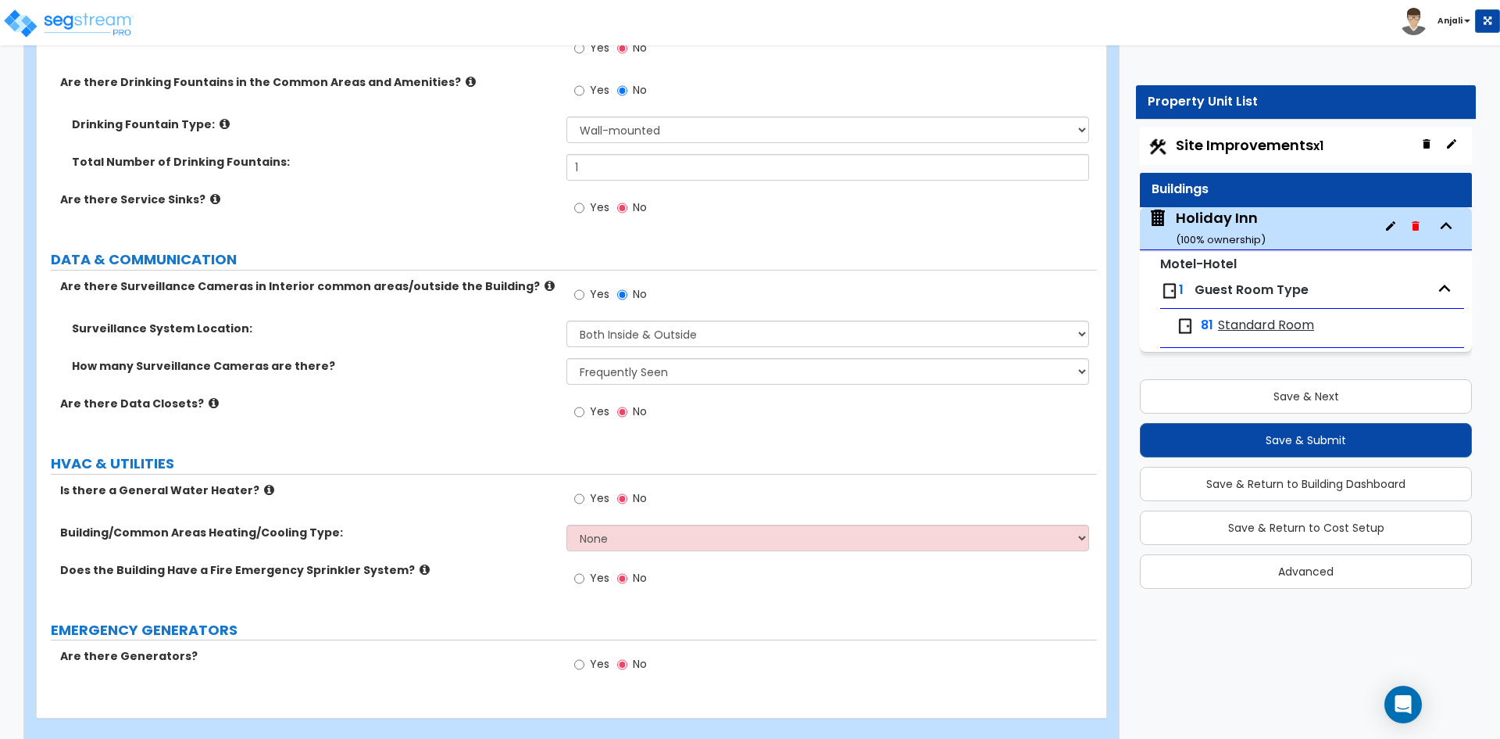
scroll to position [4087, 0]
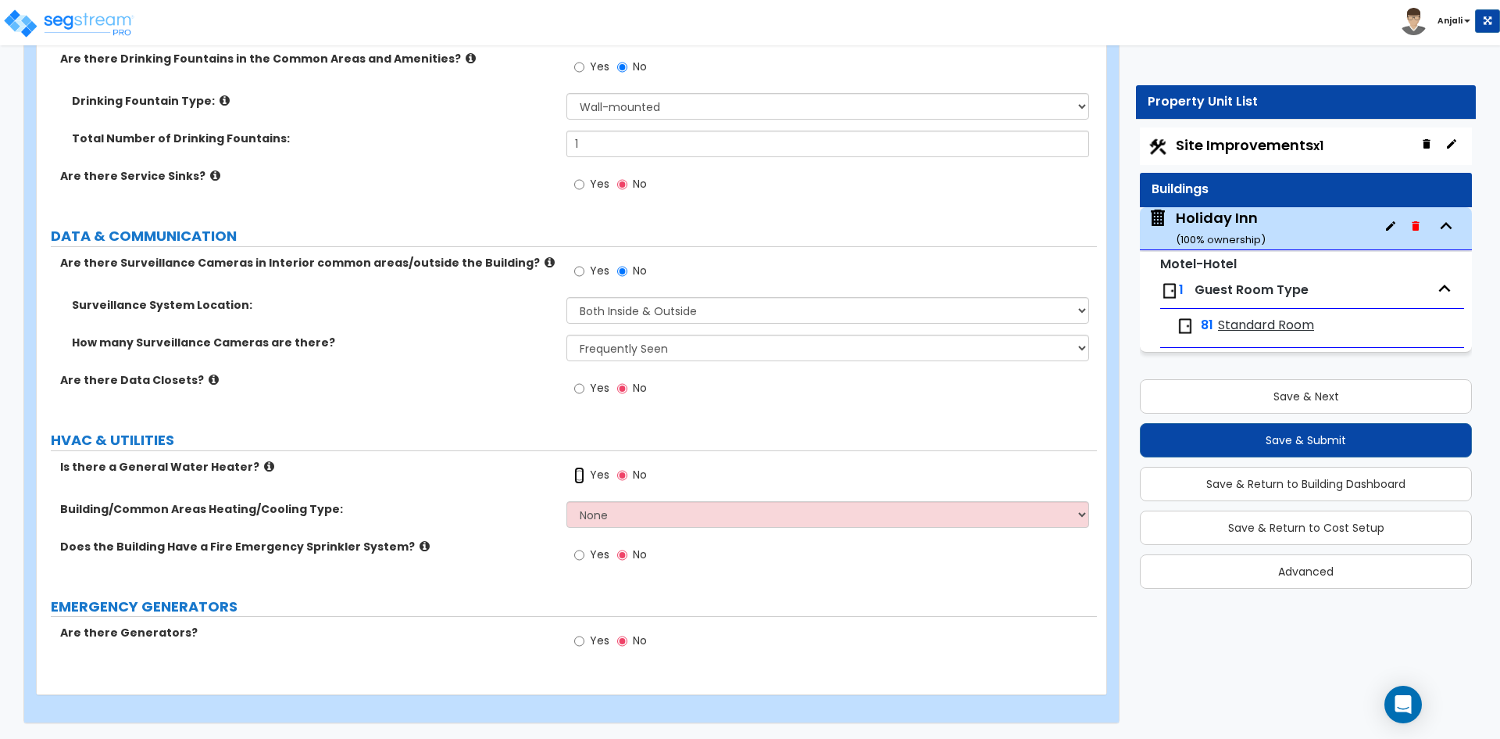
click at [578, 475] on input "Yes" at bounding box center [579, 475] width 10 height 17
click at [636, 502] on select "None Split Systems Packaged Rooftop Units" at bounding box center [828, 514] width 522 height 27
click at [567, 501] on select "None Split Systems Packaged Rooftop Units" at bounding box center [828, 514] width 522 height 27
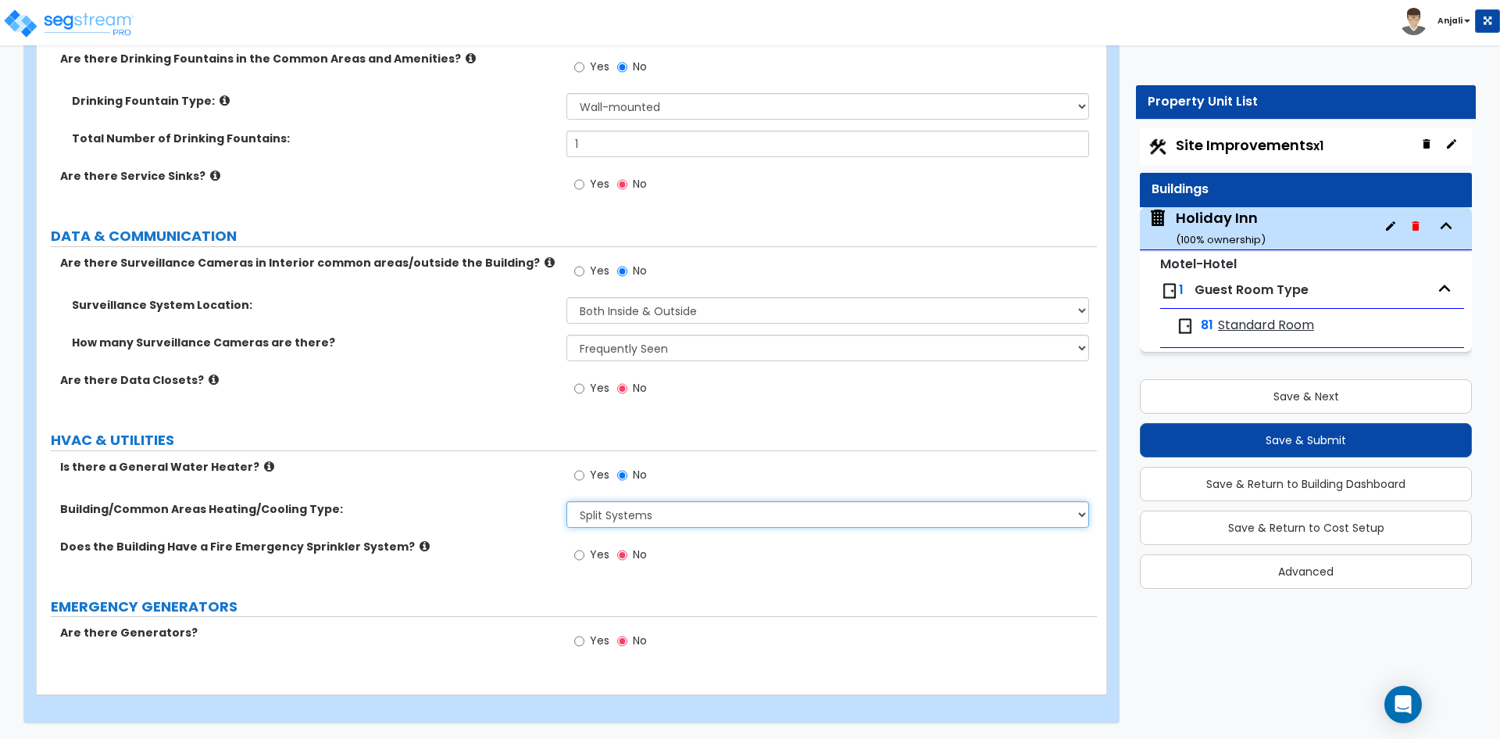
click at [644, 503] on select "None Split Systems Packaged Rooftop Units" at bounding box center [828, 514] width 522 height 27
select select "2"
click at [567, 501] on select "None Split Systems Packaged Rooftop Units" at bounding box center [828, 514] width 522 height 27
click at [577, 555] on input "Yes" at bounding box center [579, 554] width 10 height 17
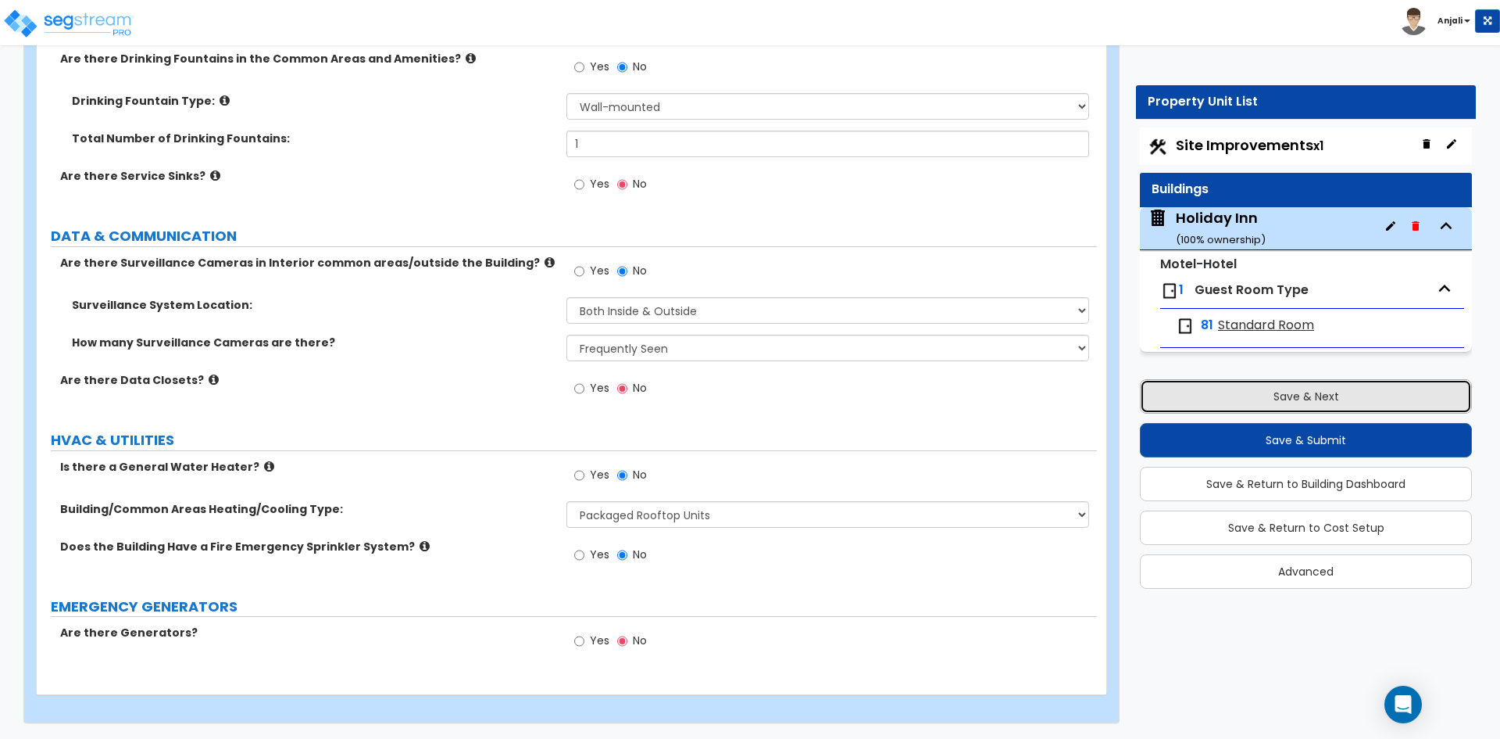
click at [1263, 395] on button "Save & Next" at bounding box center [1306, 396] width 332 height 34
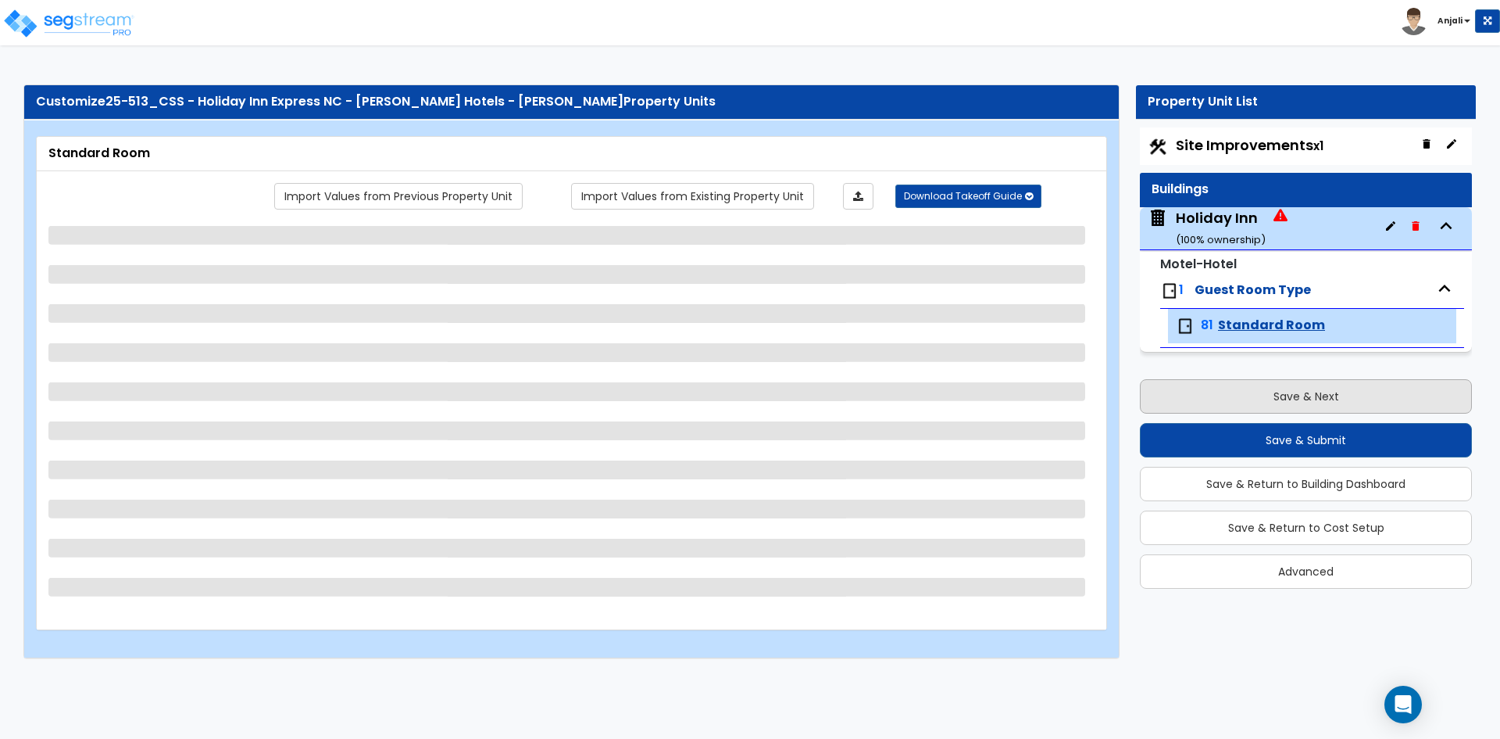
scroll to position [0, 0]
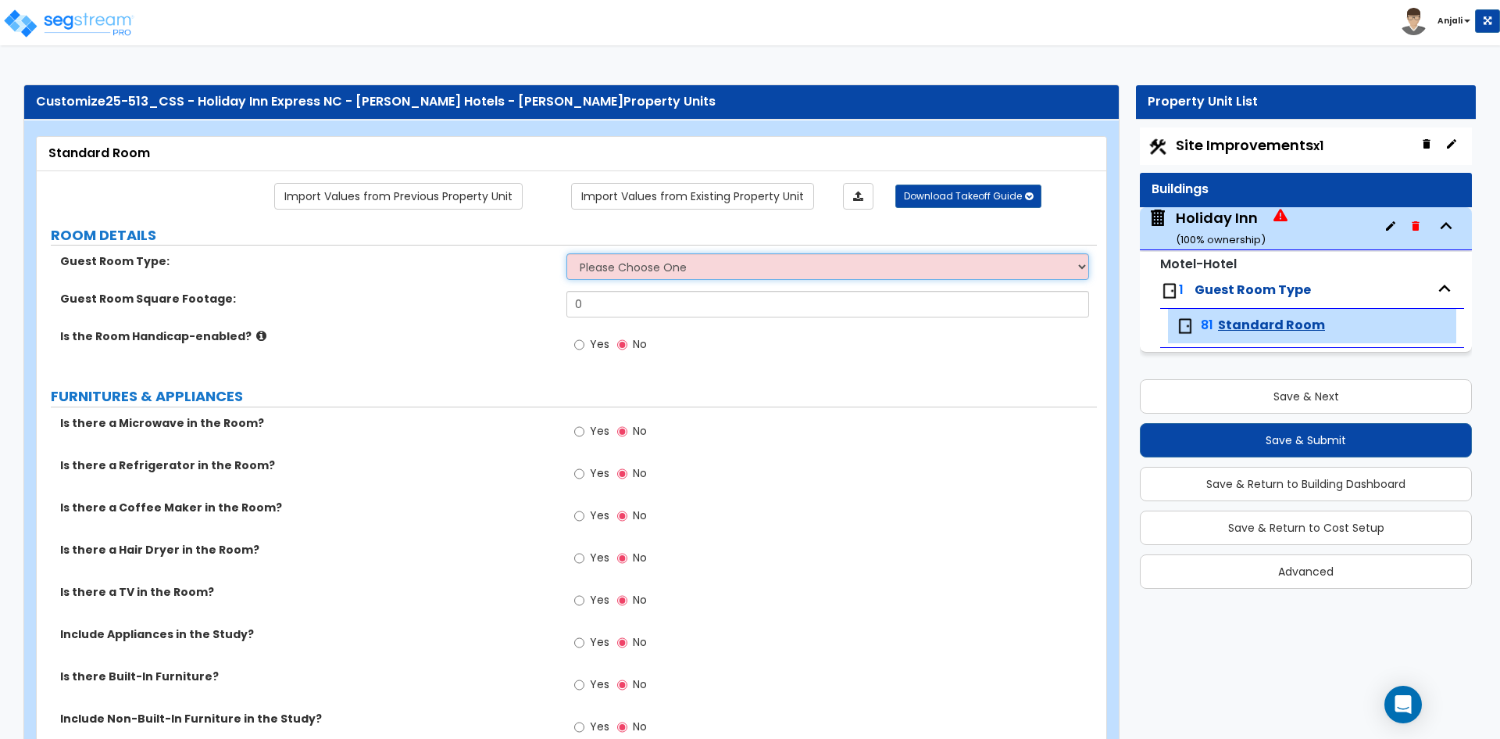
click at [688, 270] on select "Please Choose One Standard Room Suite Room Extended Stay Room" at bounding box center [828, 266] width 522 height 27
select select "1"
click at [567, 253] on select "Please Choose One Standard Room Suite Room Extended Stay Room" at bounding box center [828, 266] width 522 height 27
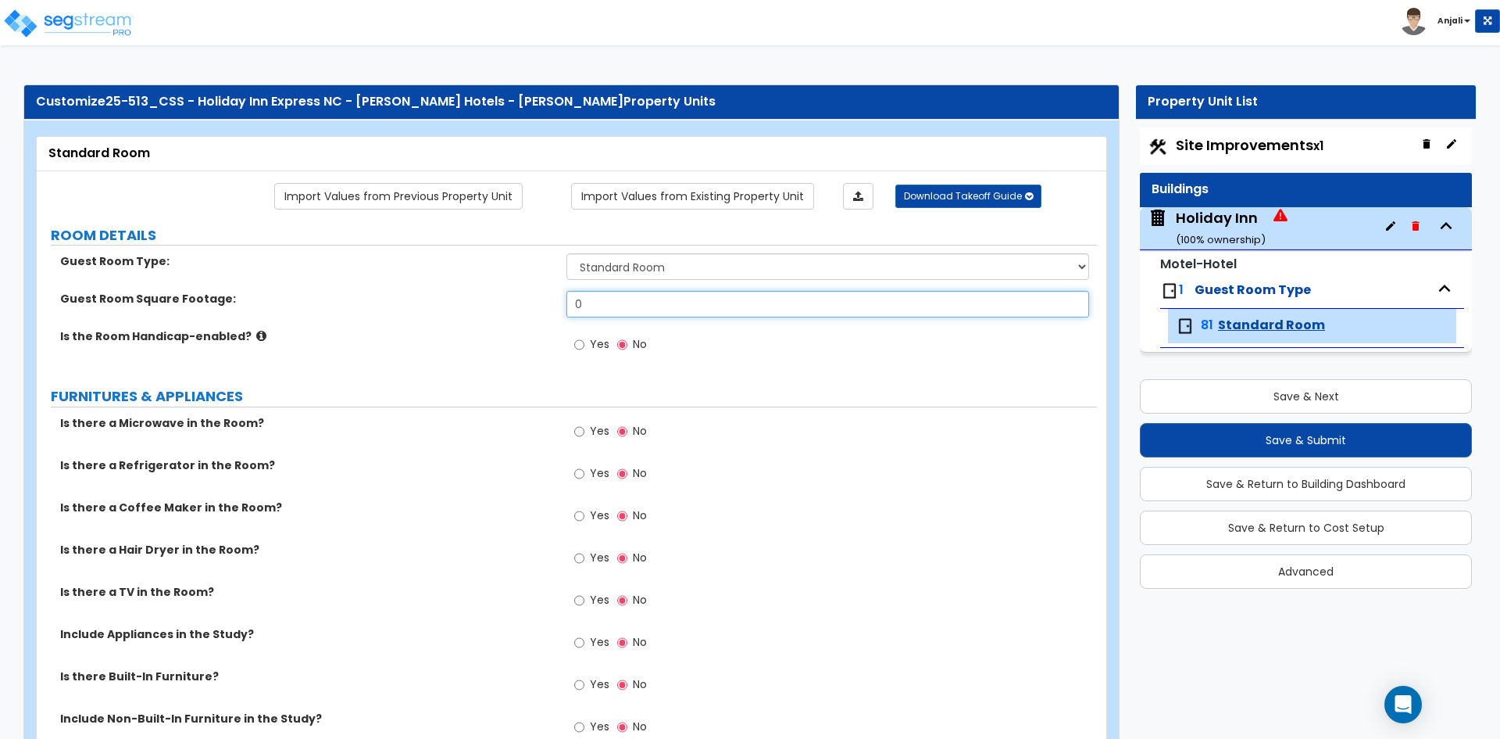
click at [629, 303] on input "0" at bounding box center [828, 304] width 522 height 27
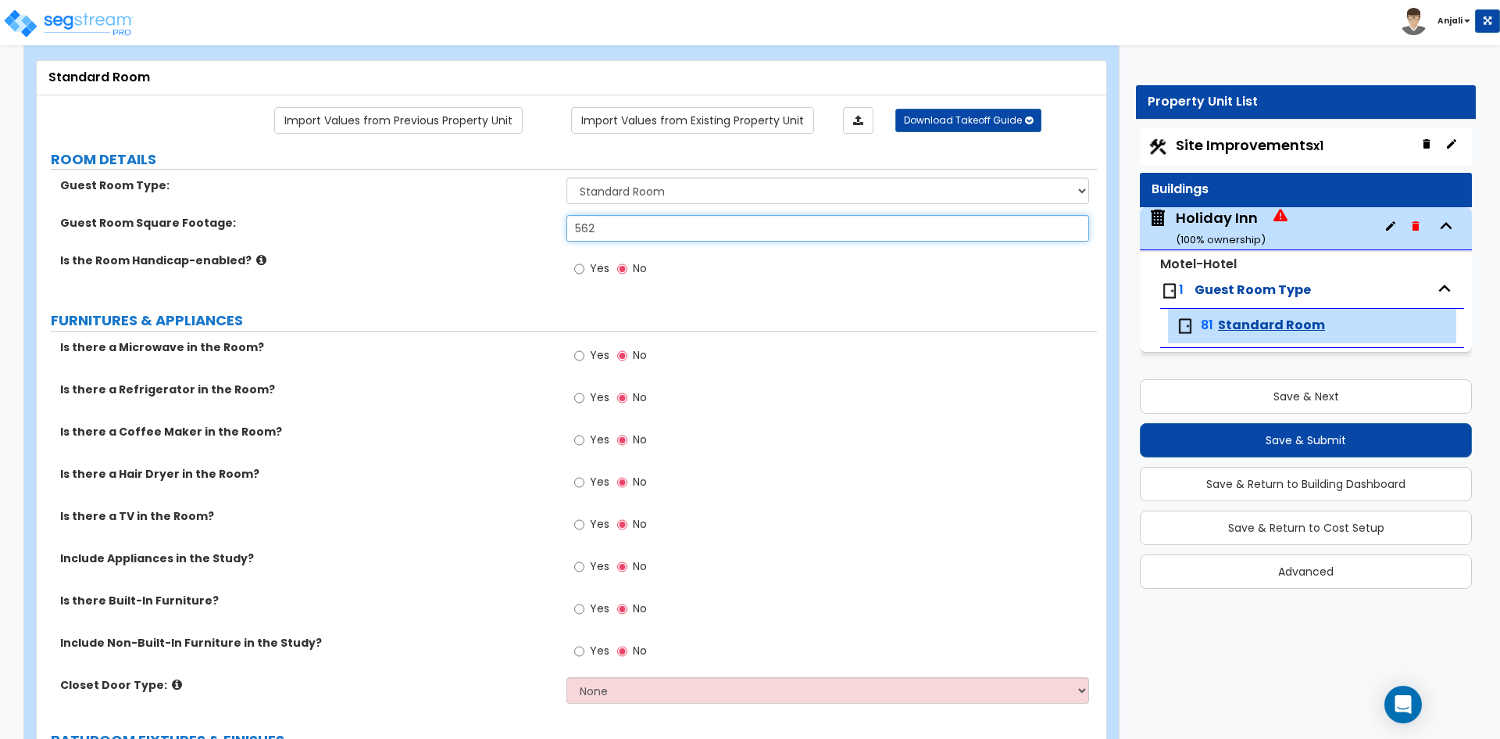
scroll to position [78, 0]
type input "562"
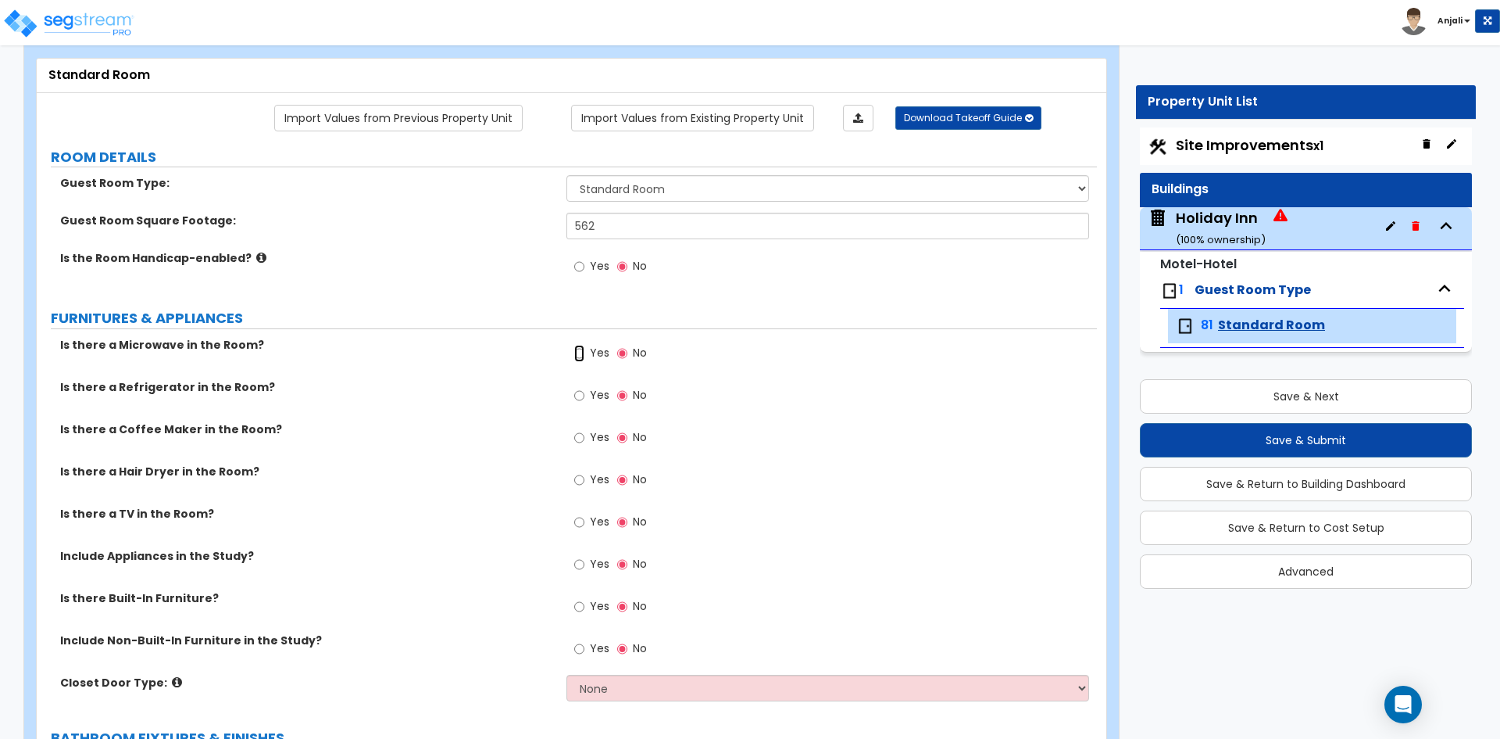
click at [581, 357] on input "Yes" at bounding box center [579, 353] width 10 height 17
radio input "true"
click at [571, 397] on div "Yes No" at bounding box center [611, 397] width 88 height 36
click at [581, 397] on input "Yes" at bounding box center [579, 395] width 10 height 17
radio input "true"
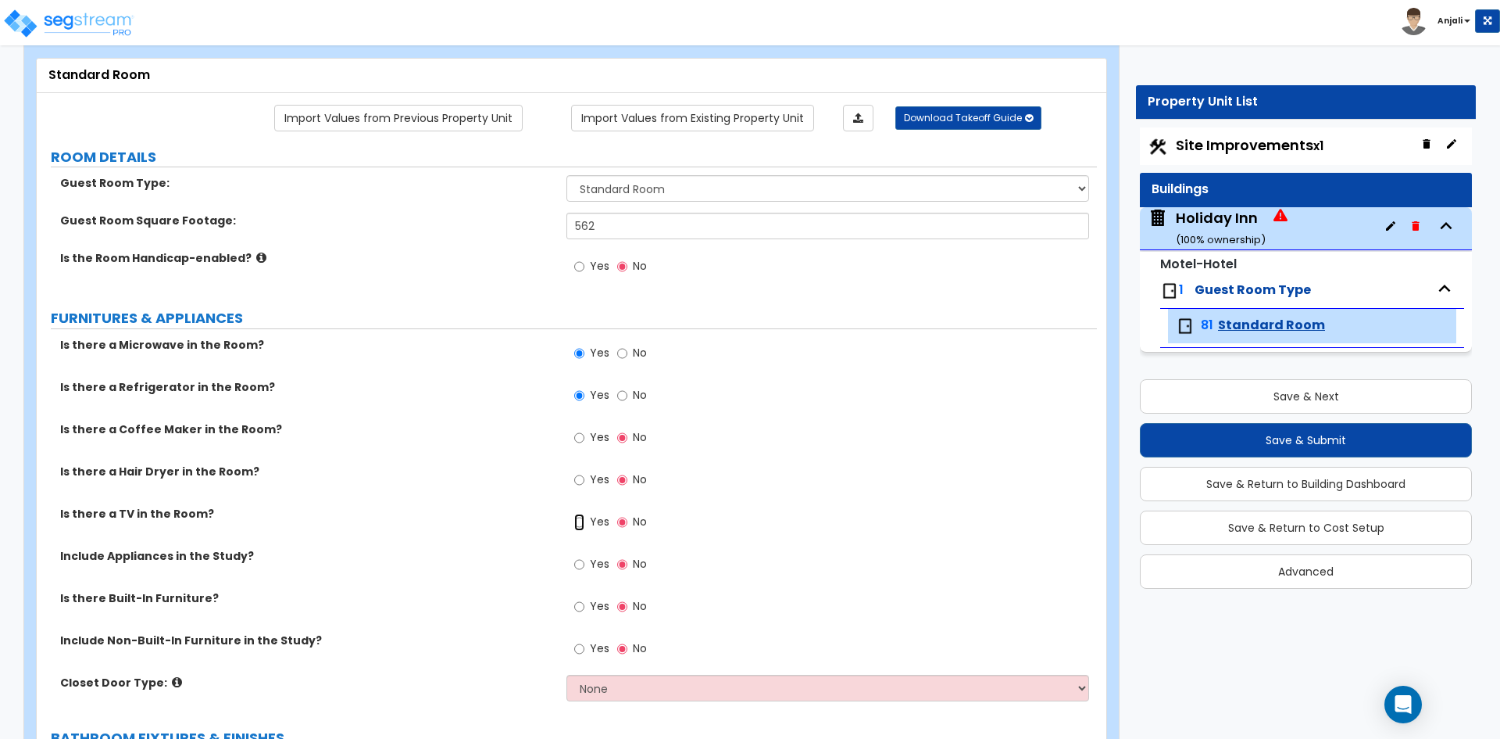
click at [578, 518] on input "Yes" at bounding box center [579, 521] width 10 height 17
radio input "true"
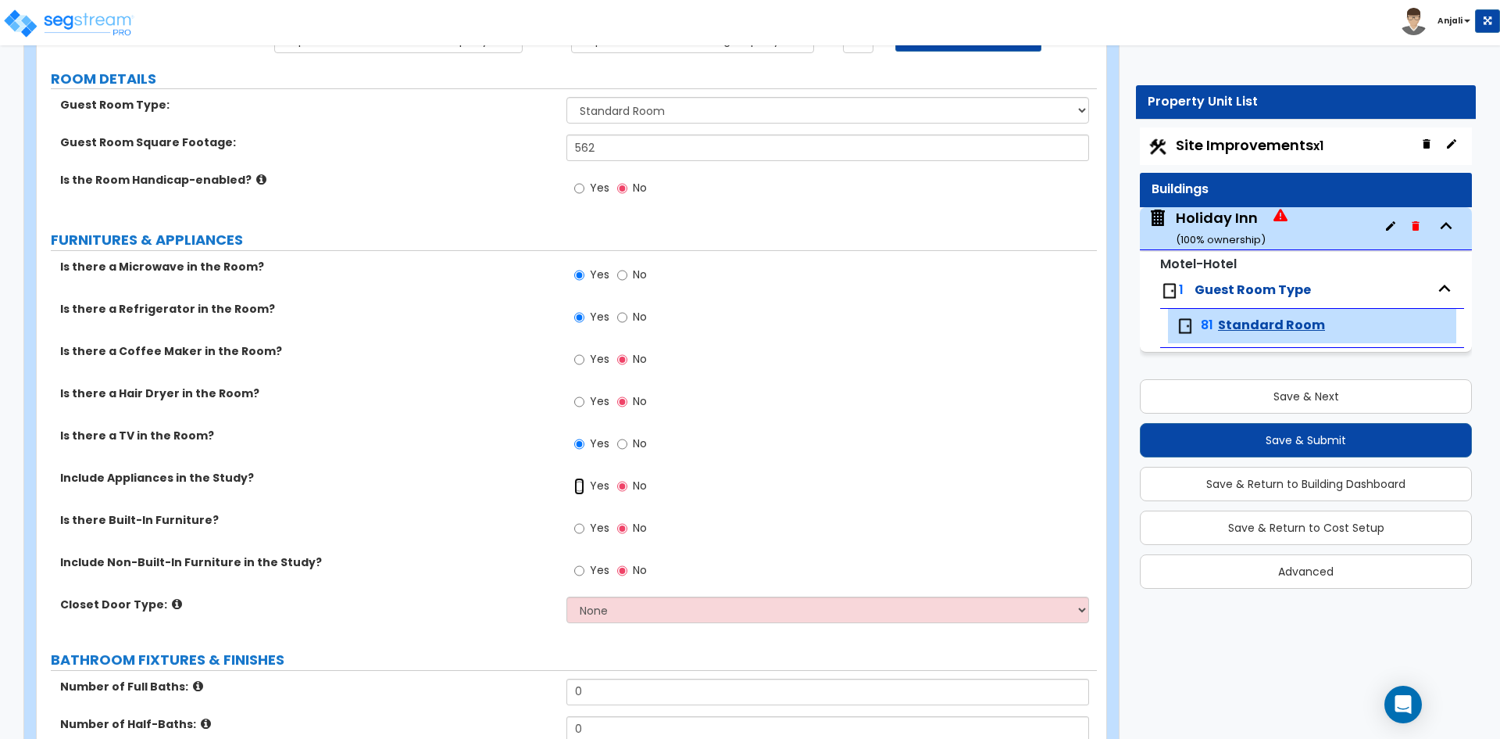
click at [582, 486] on input "Yes" at bounding box center [579, 485] width 10 height 17
radio input "true"
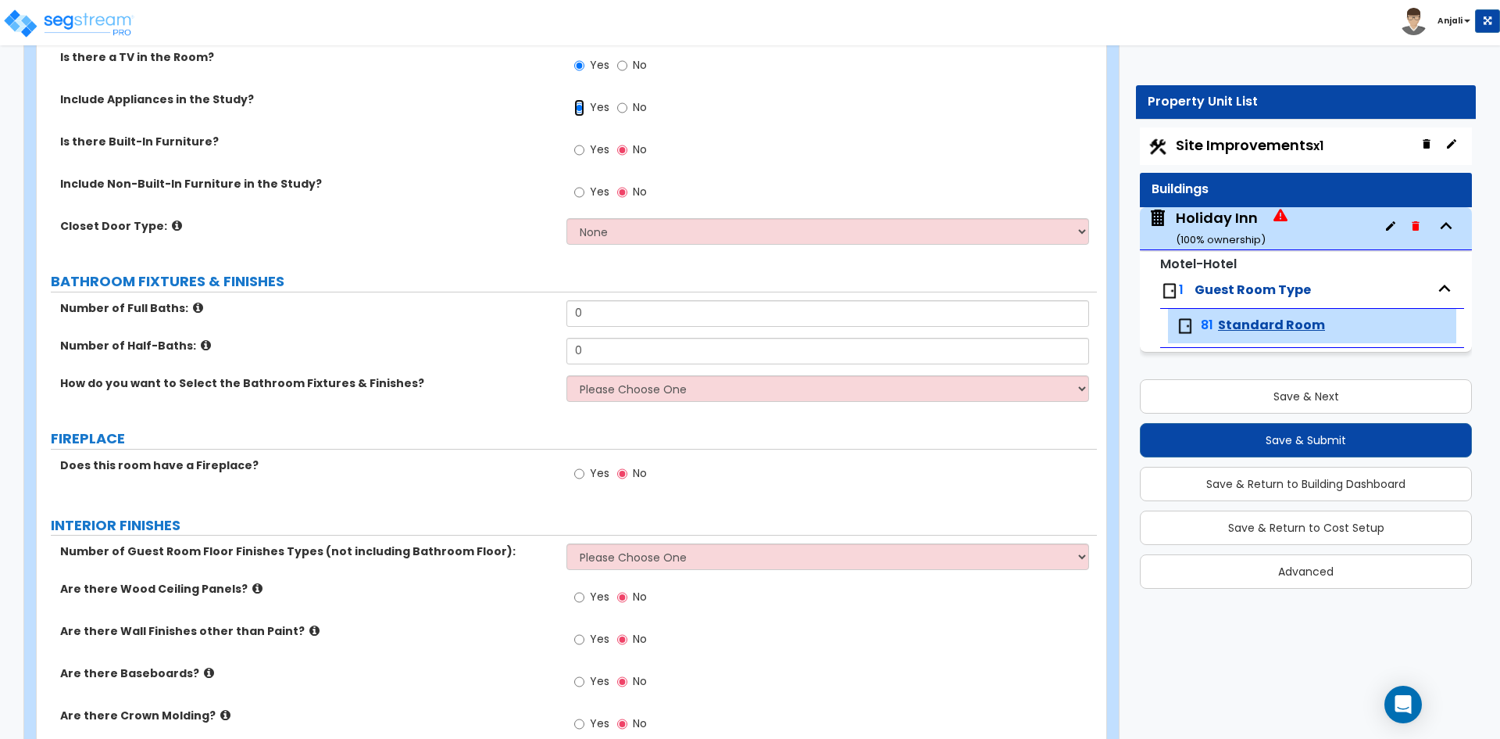
scroll to position [547, 0]
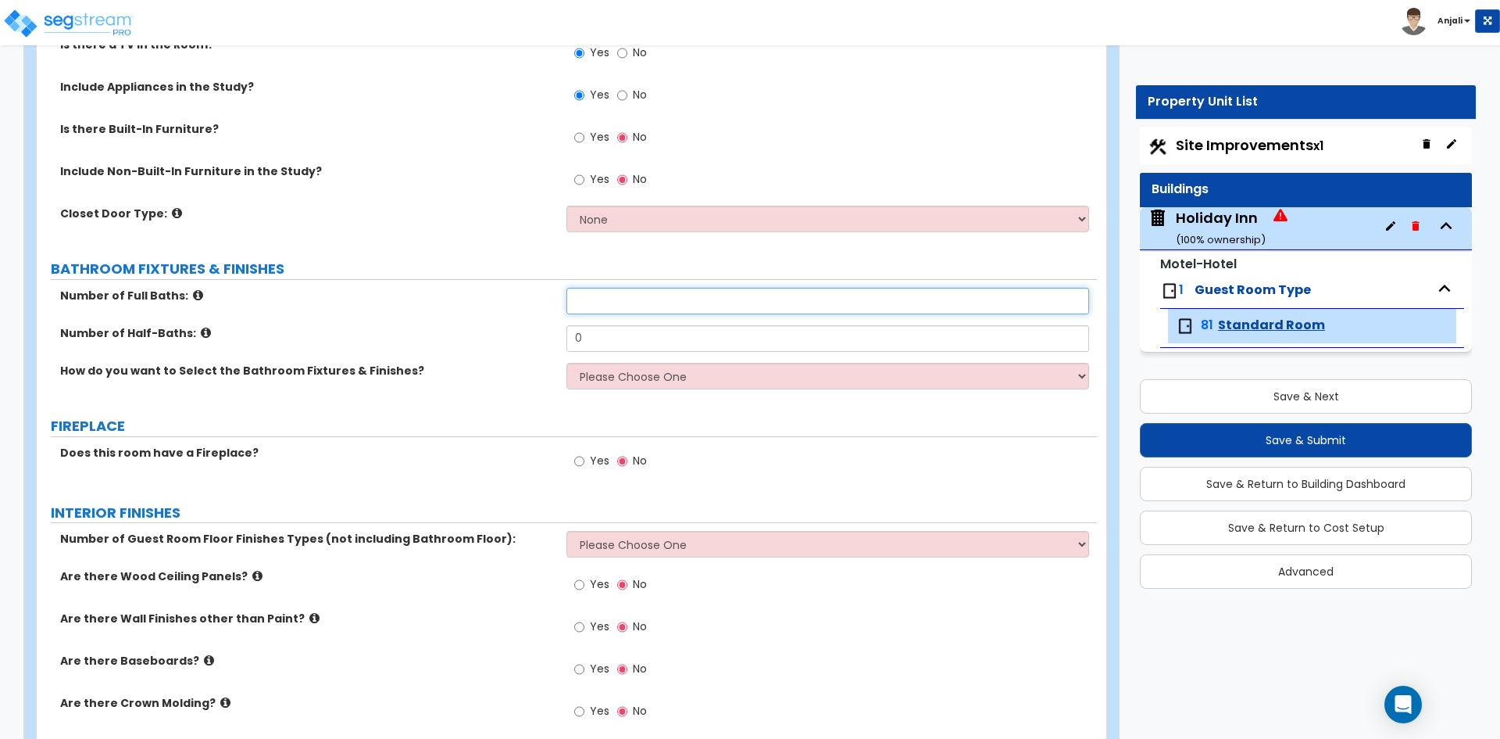
click at [591, 299] on input "text" at bounding box center [828, 301] width 522 height 27
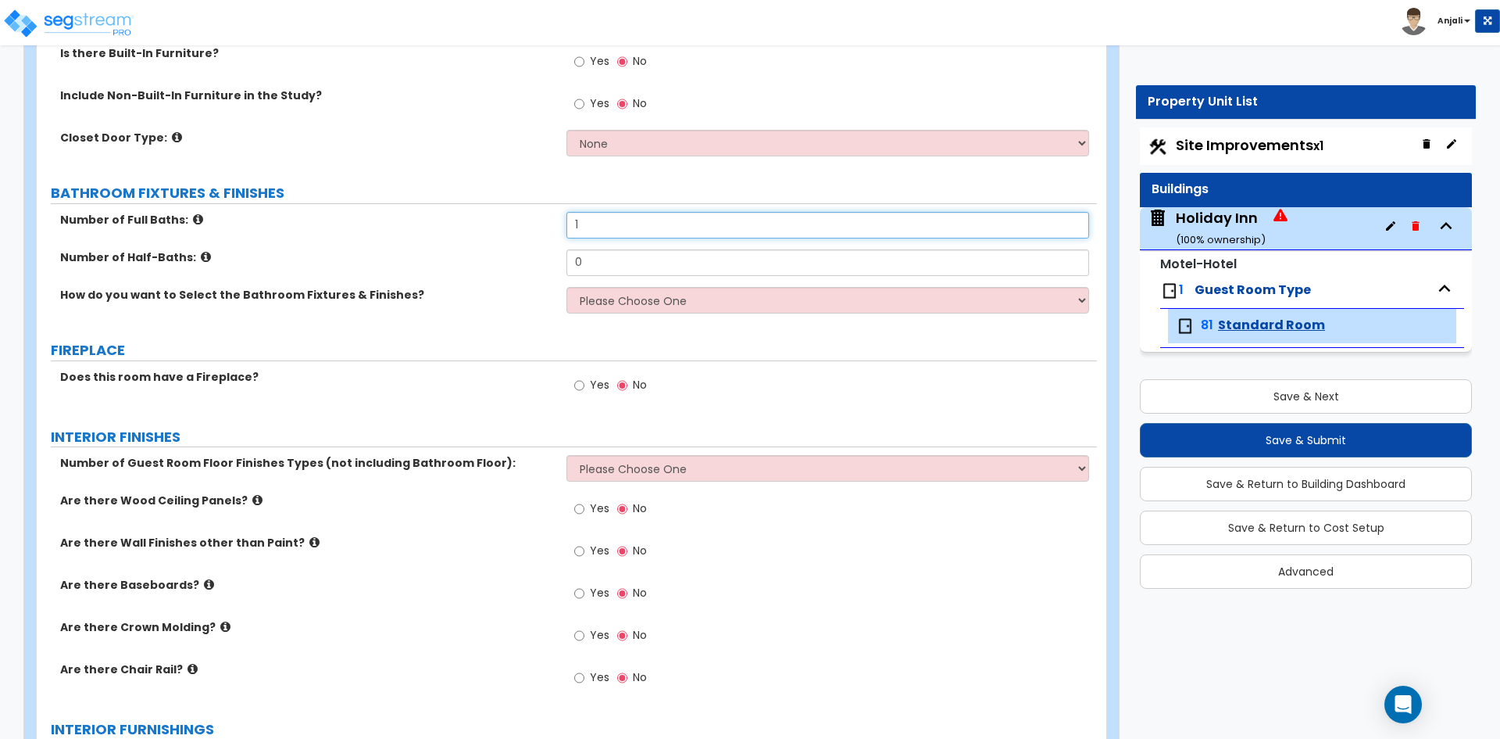
scroll to position [625, 0]
type input "1"
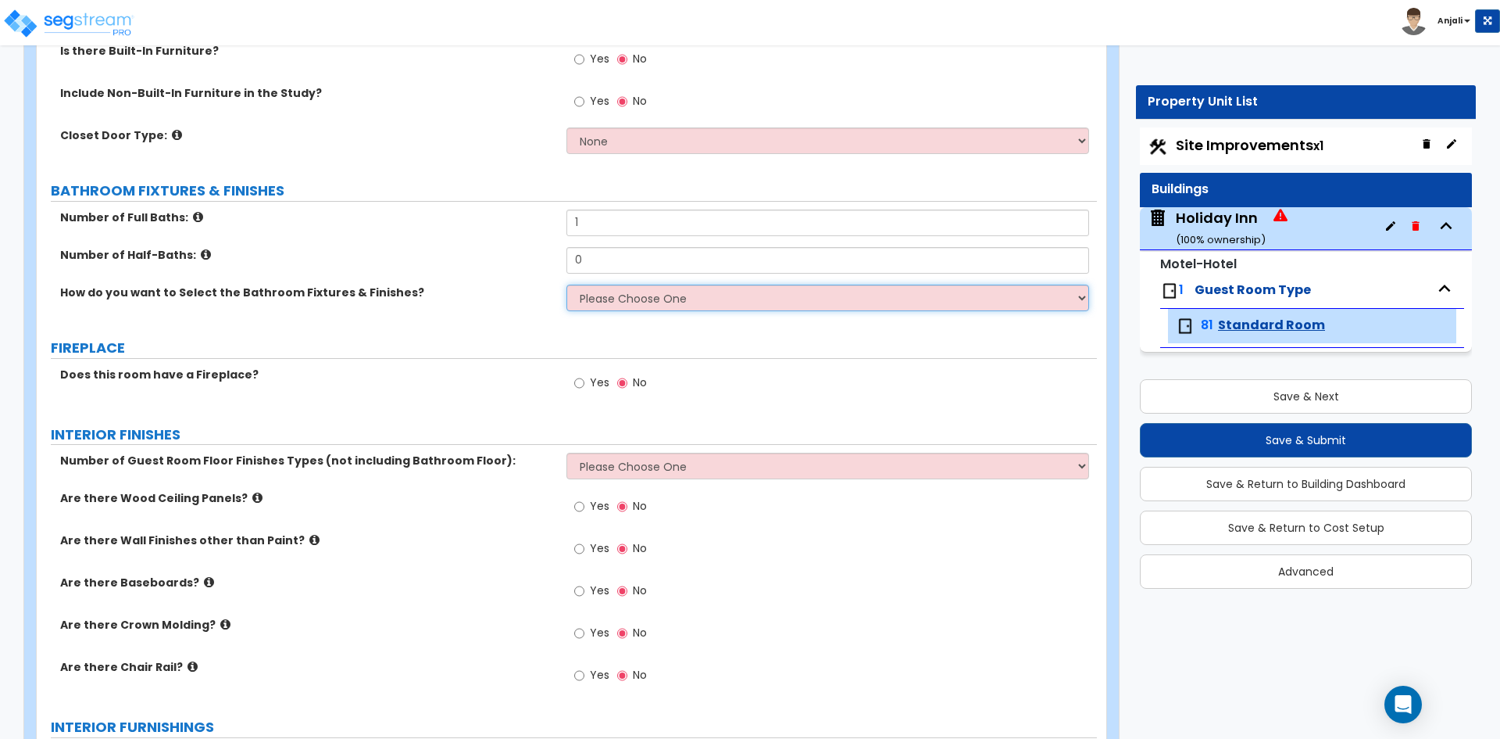
click at [647, 299] on select "Please Choose One I want to Select Fixtures and Finishes only for one Bath and …" at bounding box center [828, 297] width 522 height 27
select select "1"
click at [567, 284] on select "Please Choose One I want to Select Fixtures and Finishes only for one Bath and …" at bounding box center [828, 297] width 522 height 27
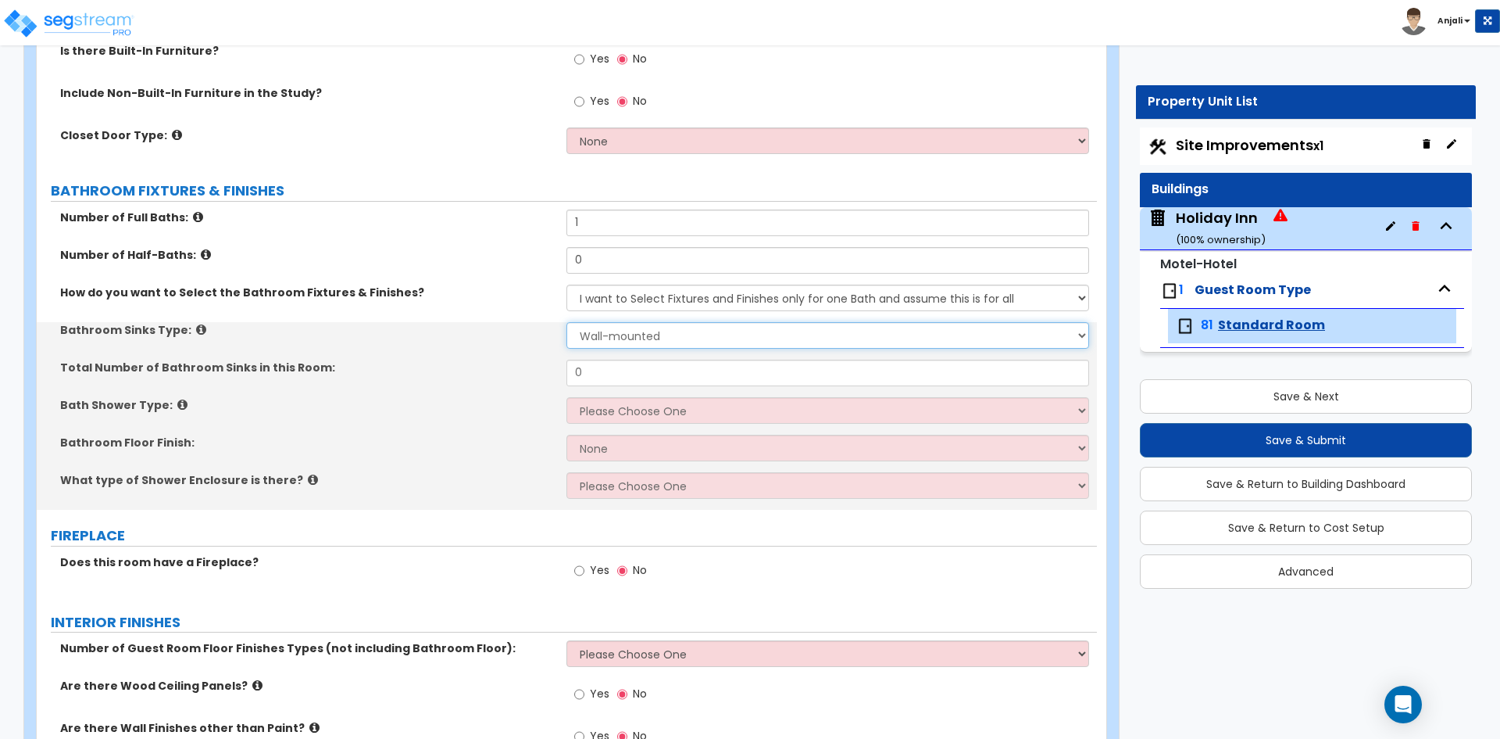
click at [617, 334] on select "Wall-mounted Pedestal-mounted Vanity-mounted" at bounding box center [828, 335] width 522 height 27
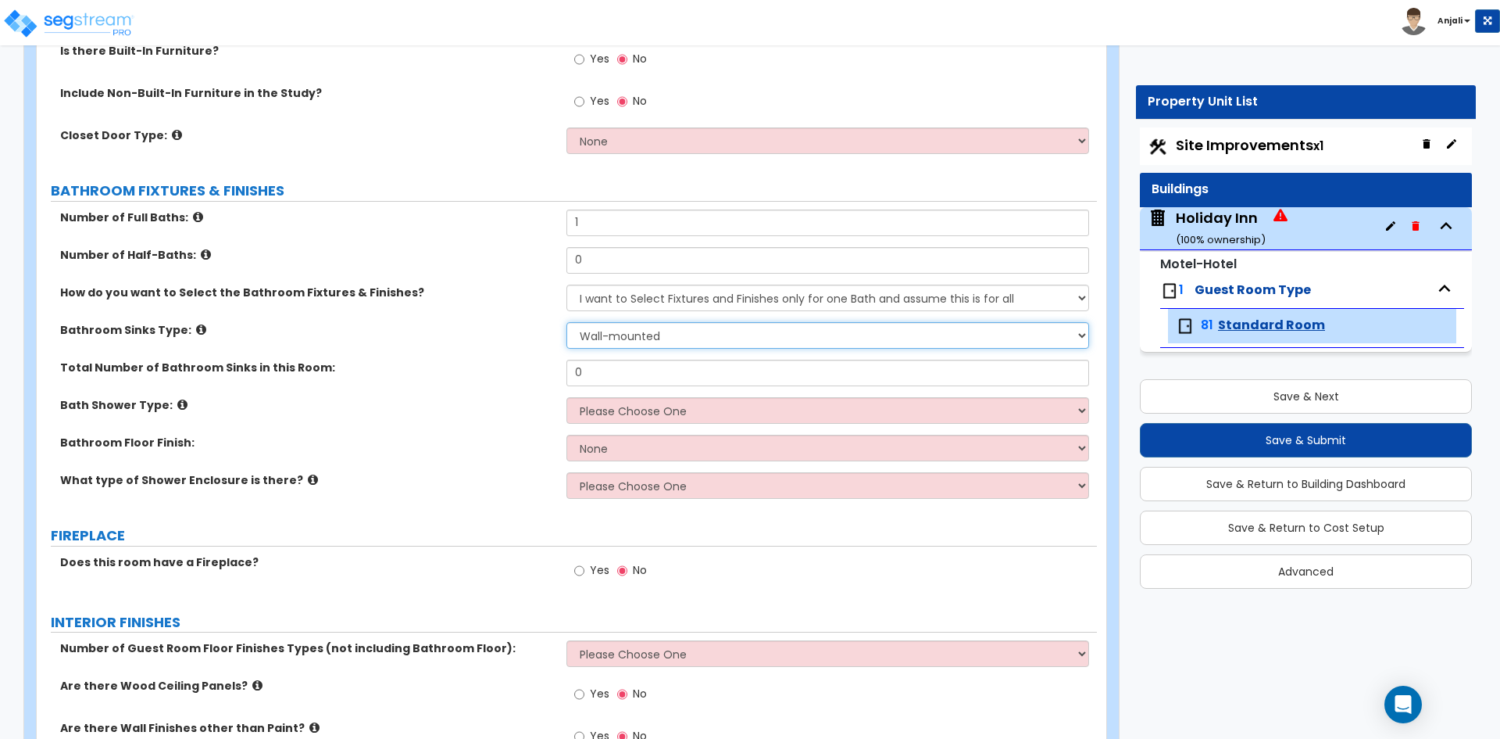
click at [567, 322] on select "Wall-mounted Pedestal-mounted Vanity-mounted" at bounding box center [828, 335] width 522 height 27
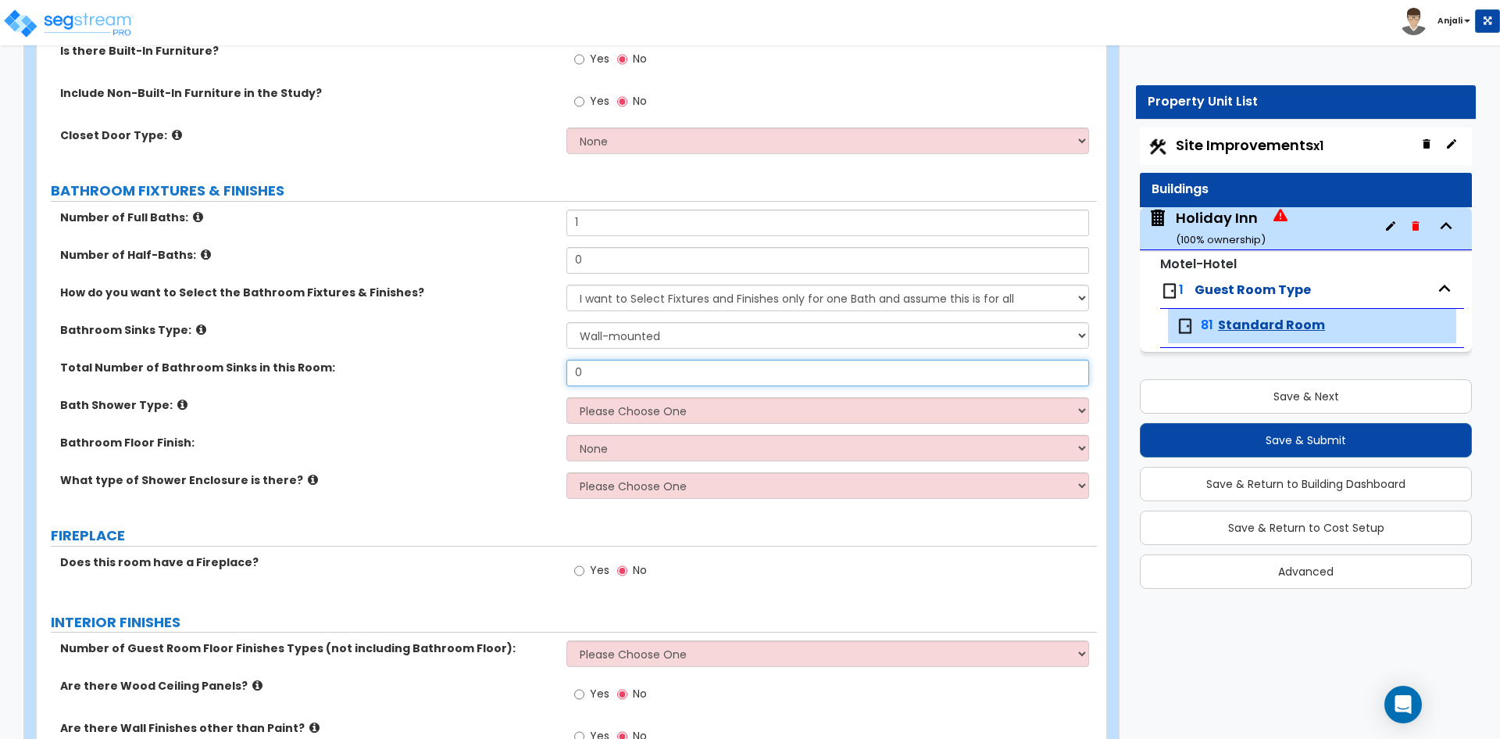
click at [612, 379] on input "0" at bounding box center [828, 372] width 522 height 27
type input "1"
click at [621, 405] on select "Please Choose One Standalone Shower Bathtub - Shower Combination" at bounding box center [828, 410] width 522 height 27
select select "2"
click at [567, 397] on select "Please Choose One Standalone Shower Bathtub - Shower Combination" at bounding box center [828, 410] width 522 height 27
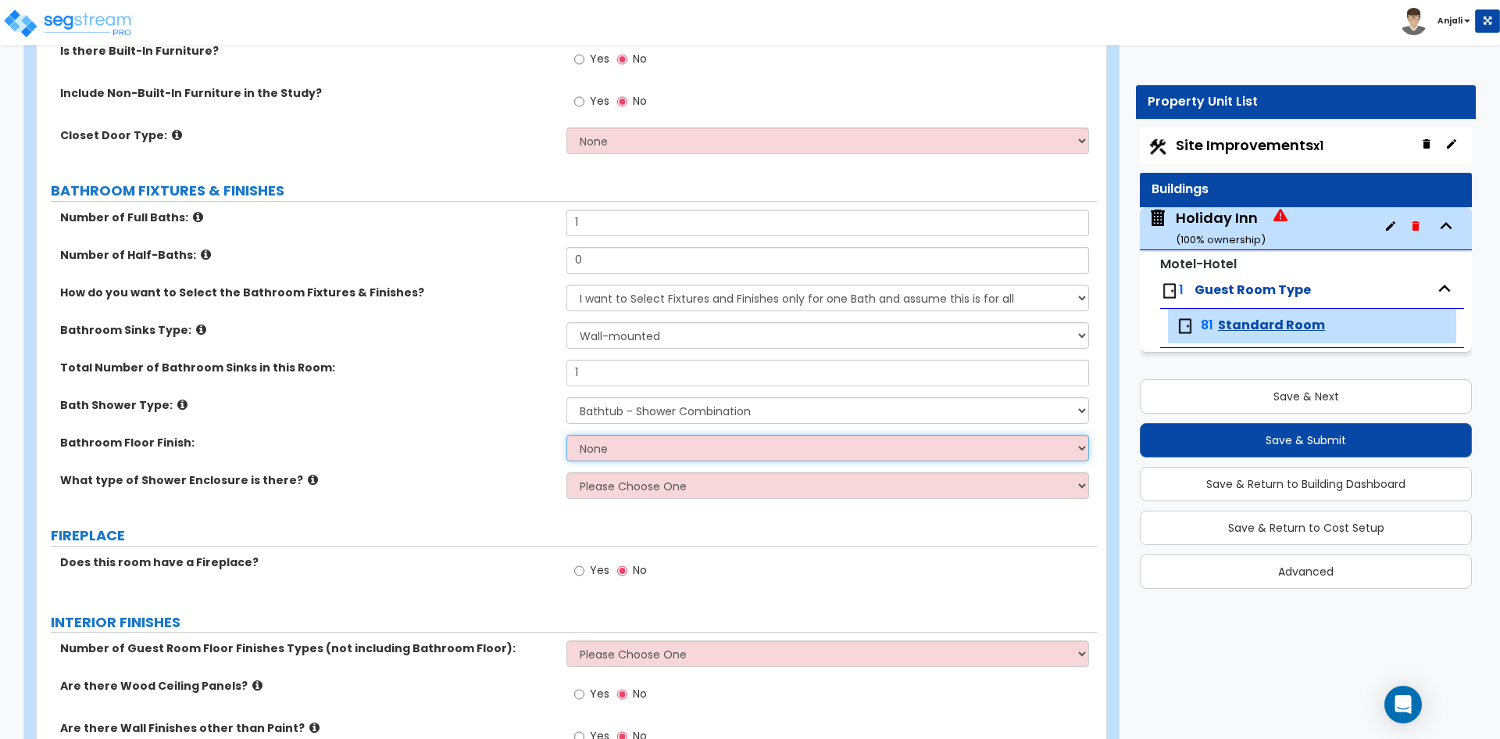
click at [641, 445] on select "None Tile Flooring Hardwood Flooring Resilient Laminate Flooring VCT Flooring S…" at bounding box center [828, 448] width 522 height 27
select select "1"
click at [567, 435] on select "None Tile Flooring Hardwood Flooring Resilient Laminate Flooring VCT Flooring S…" at bounding box center [828, 448] width 522 height 27
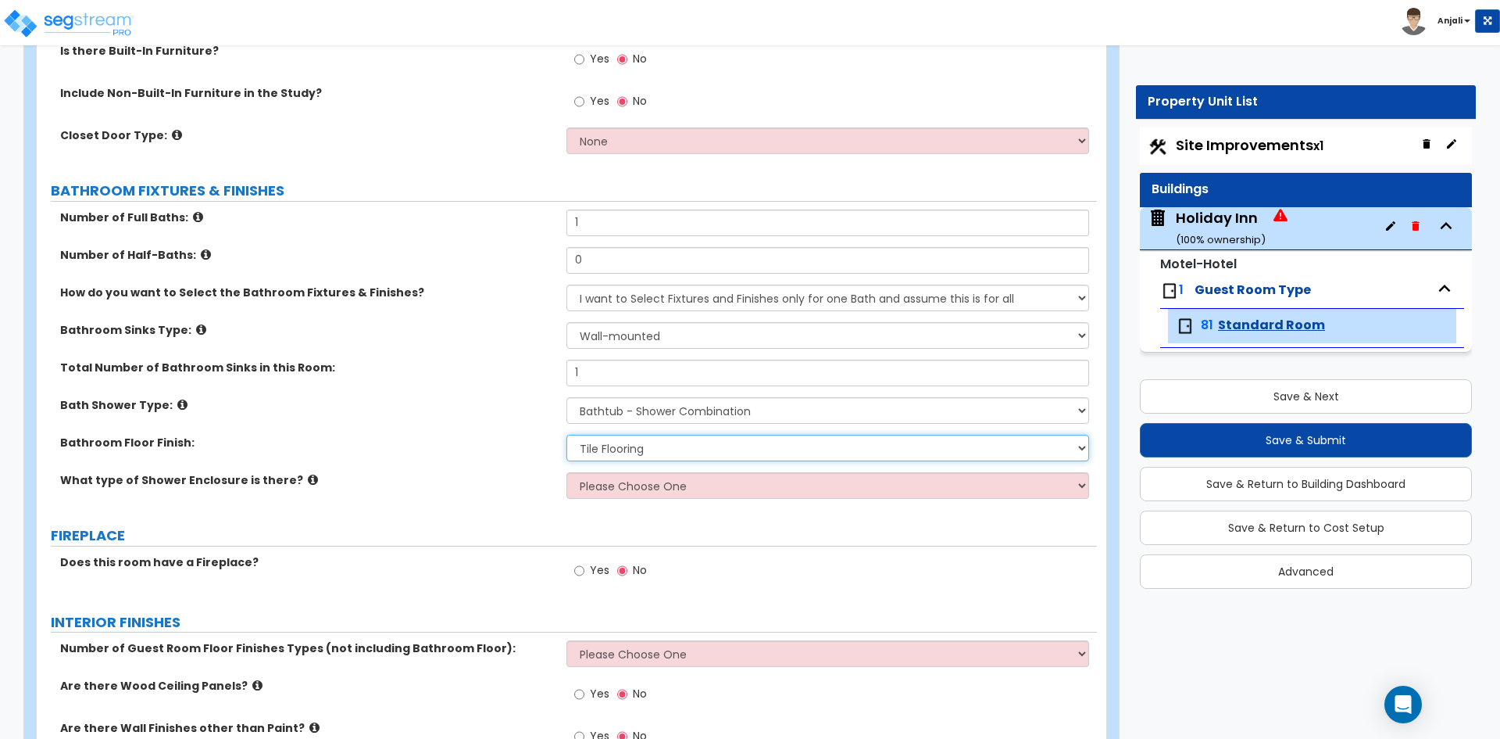
scroll to position [703, 0]
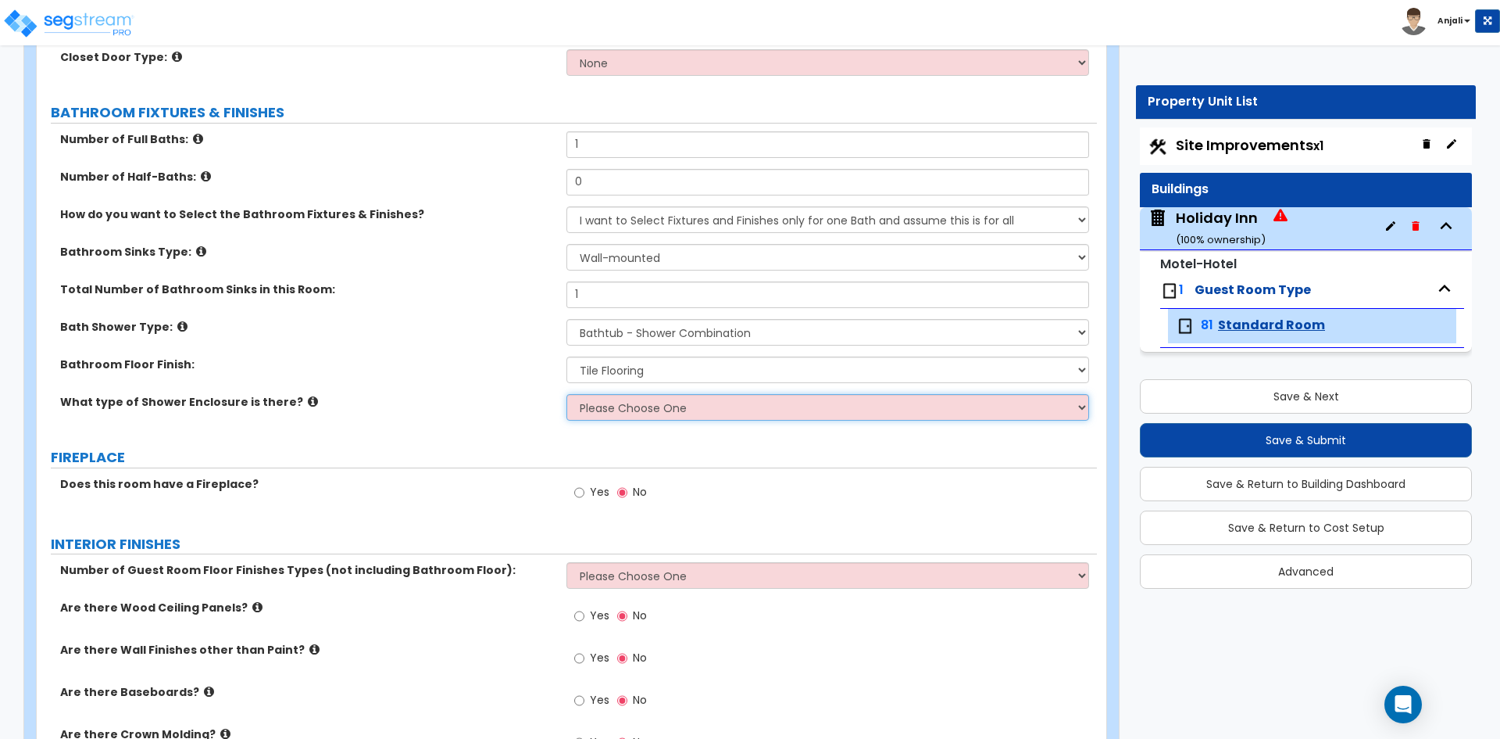
click at [652, 410] on select "Please Choose One Curtain & Rod Glass Sliding Doors Glass Hinged Doors" at bounding box center [828, 407] width 522 height 27
select select "1"
click at [567, 394] on select "Please Choose One Curtain & Rod Glass Sliding Doors Glass Hinged Doors" at bounding box center [828, 407] width 522 height 27
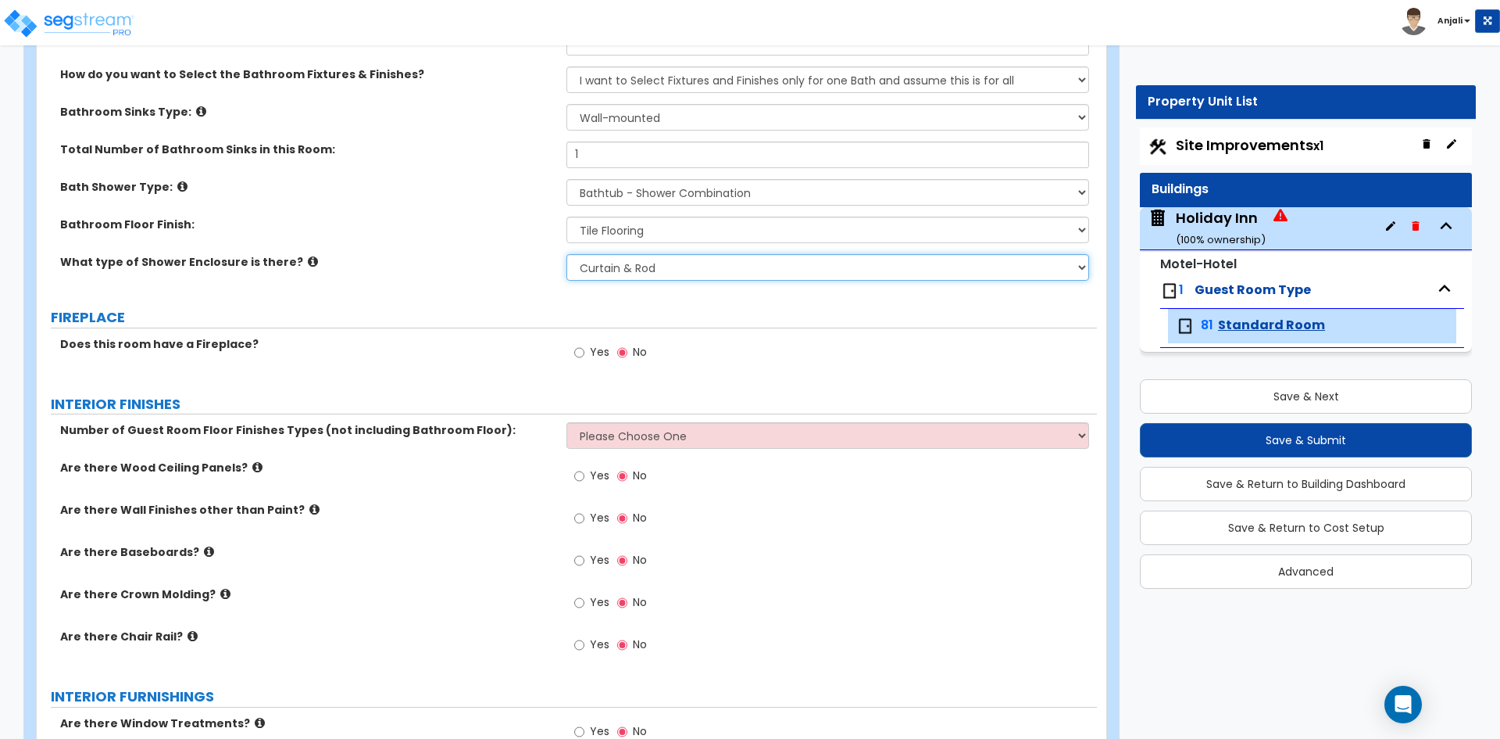
scroll to position [860, 0]
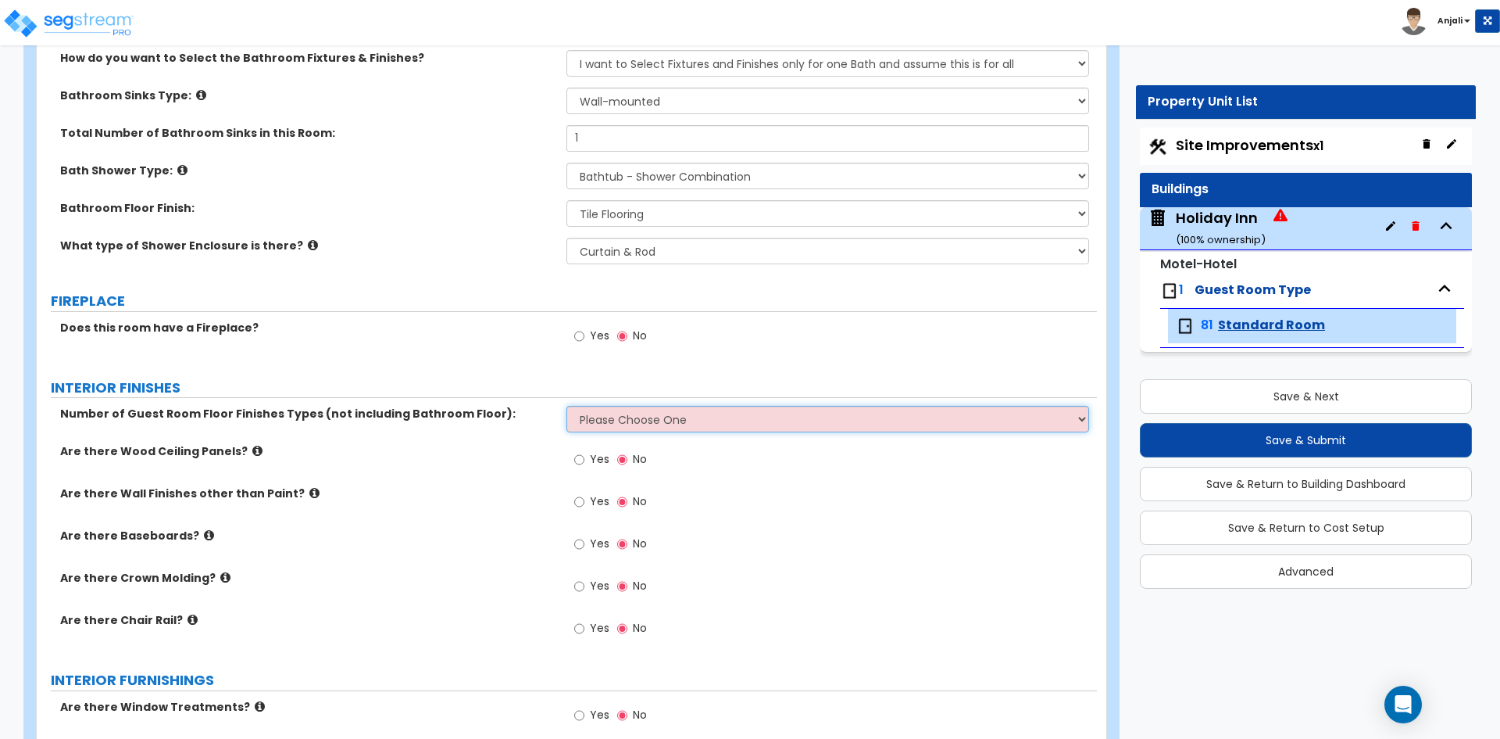
click at [633, 421] on select "Please Choose One 1 2 3" at bounding box center [828, 419] width 522 height 27
select select "1"
click at [567, 406] on select "Please Choose One 1 2 3" at bounding box center [828, 419] width 522 height 27
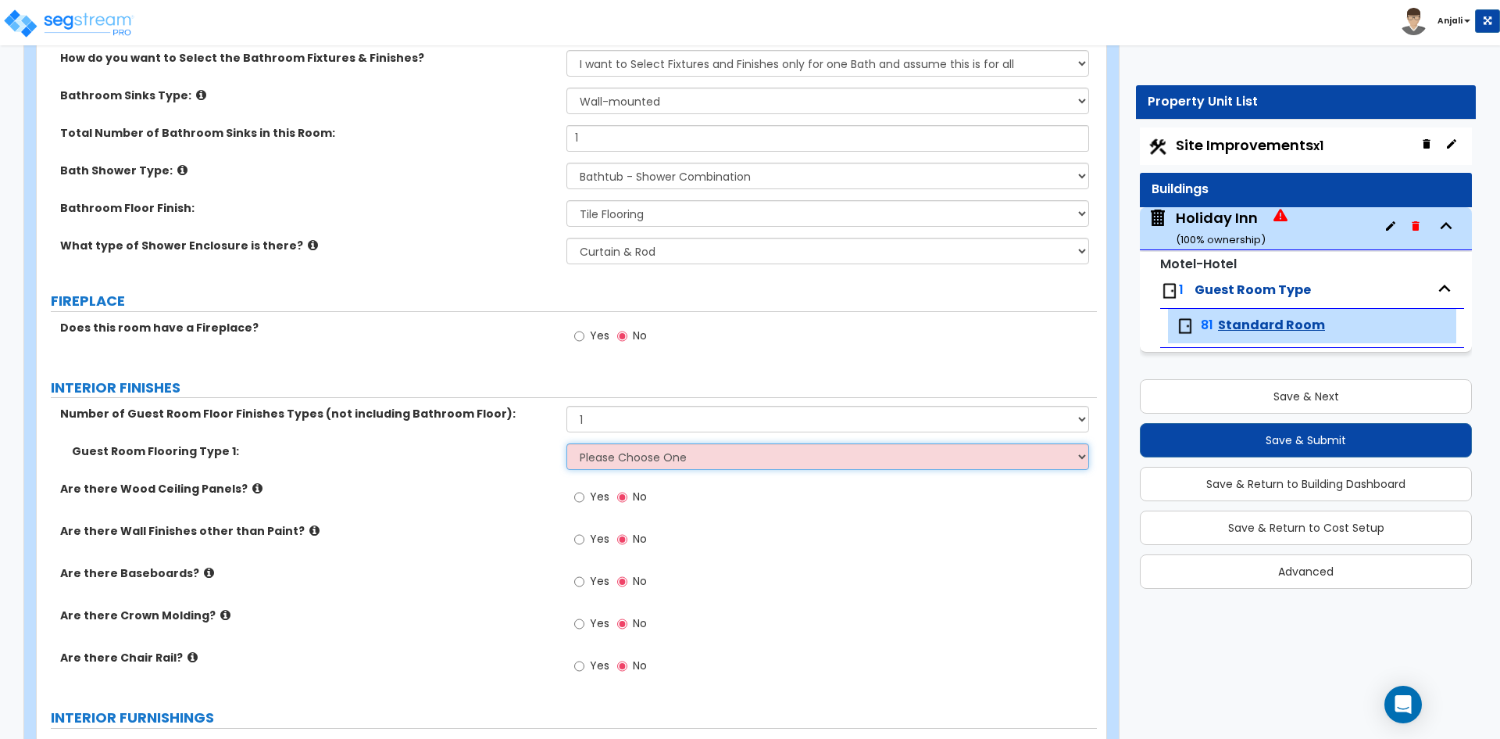
click at [610, 455] on select "Please Choose One Tile Flooring Hardwood Flooring Resilient Laminate Flooring V…" at bounding box center [828, 456] width 522 height 27
select select "8"
click at [567, 443] on select "Please Choose One Tile Flooring Hardwood Flooring Resilient Laminate Flooring V…" at bounding box center [828, 456] width 522 height 27
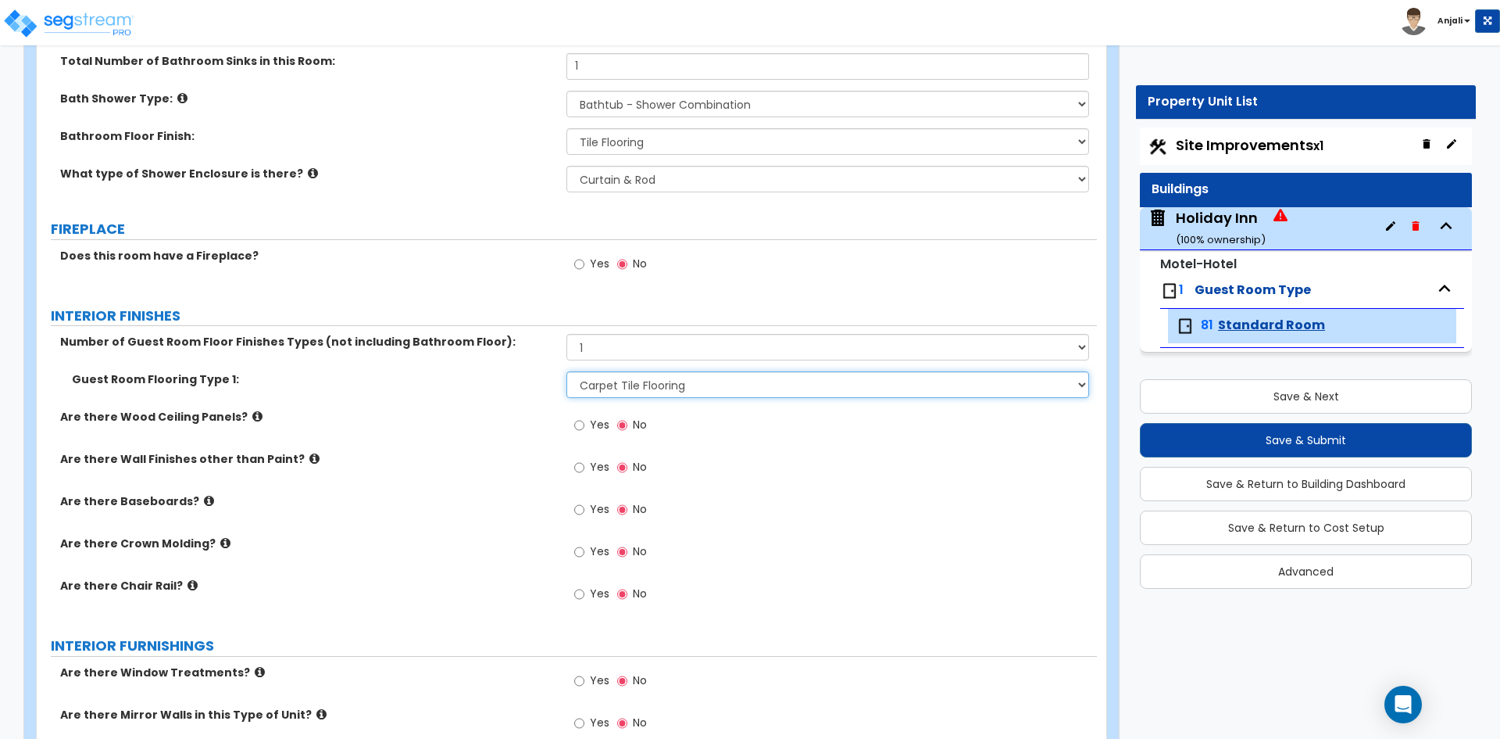
scroll to position [938, 0]
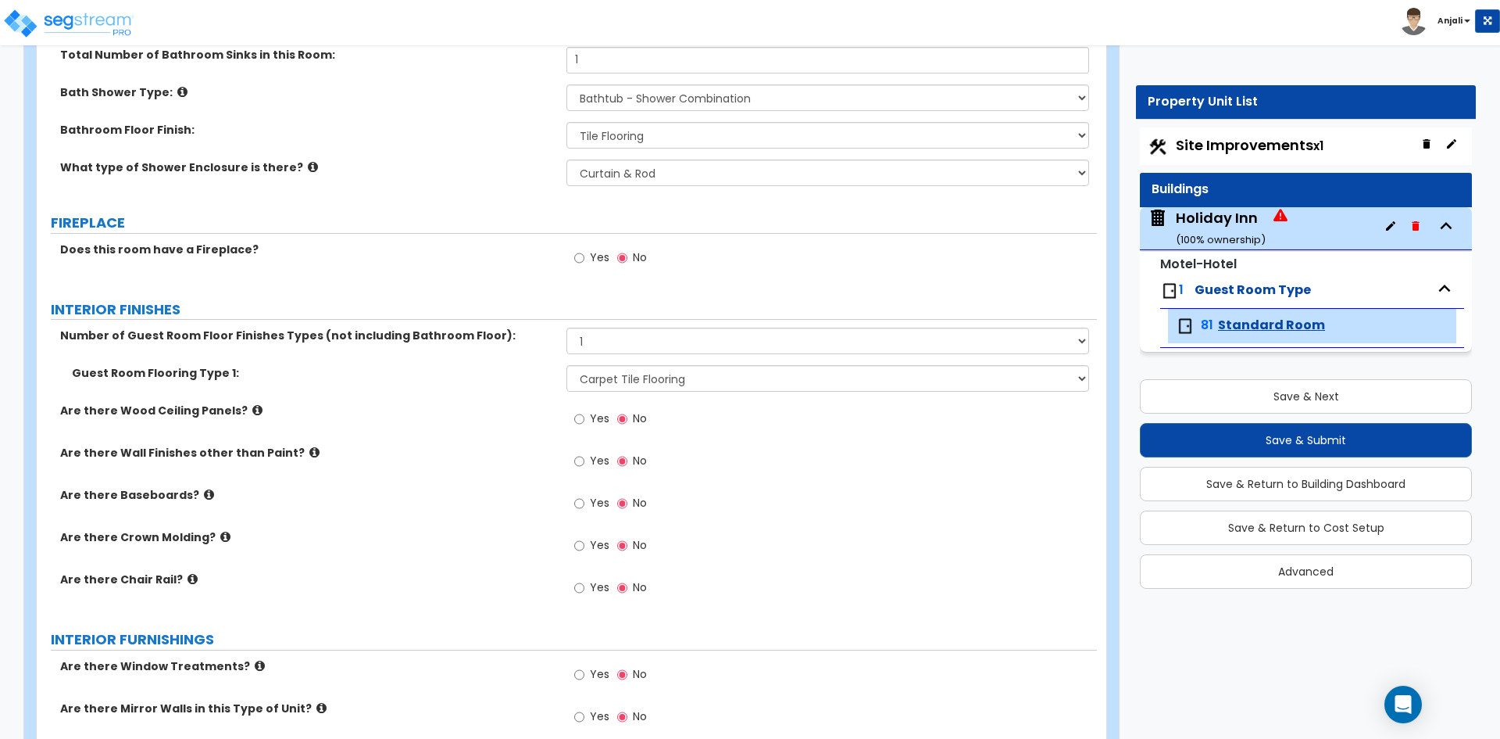
click at [572, 501] on div "Yes No" at bounding box center [611, 505] width 88 height 36
click at [576, 506] on input "Yes" at bounding box center [579, 503] width 10 height 17
radio input "true"
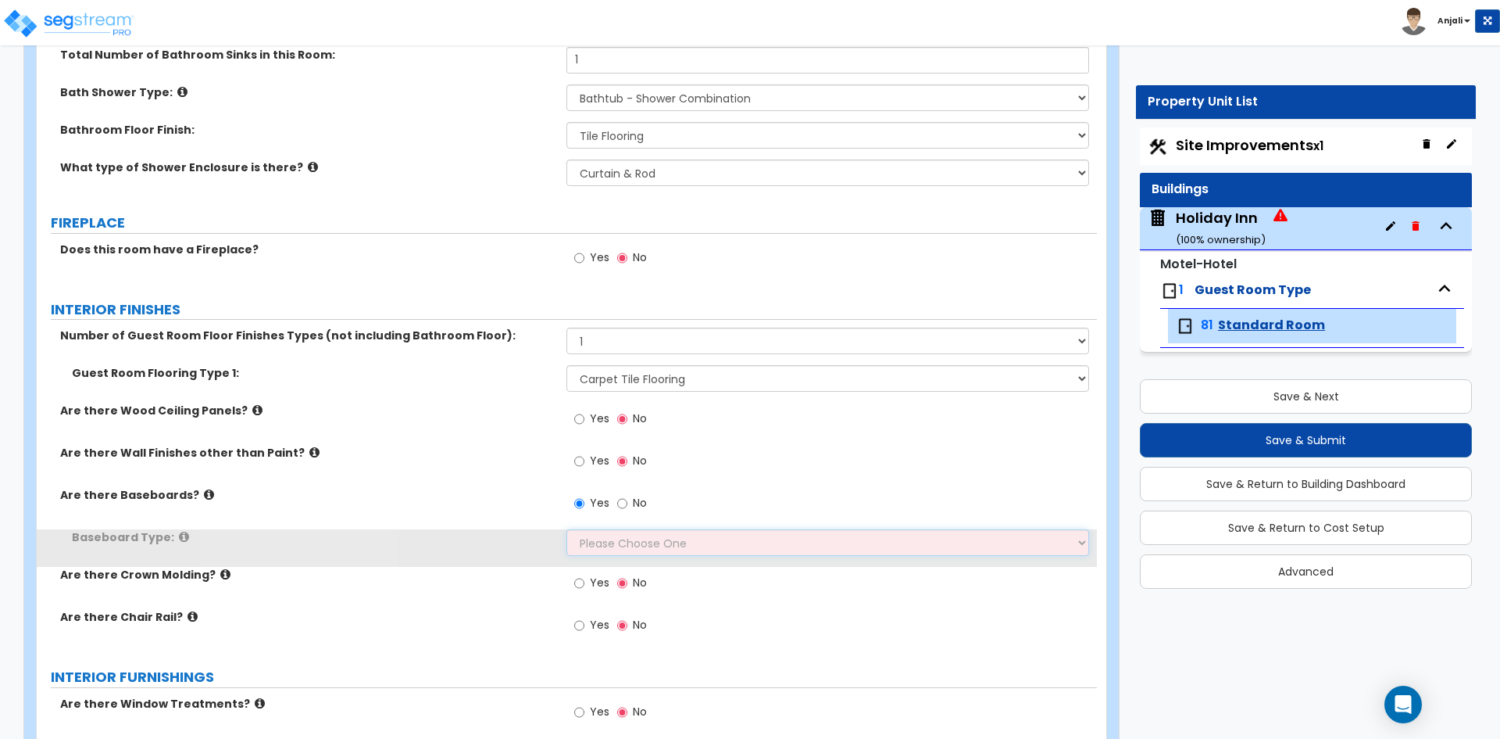
click at [634, 541] on select "Please Choose One Wood Vinyl Carpet Tile" at bounding box center [828, 542] width 522 height 27
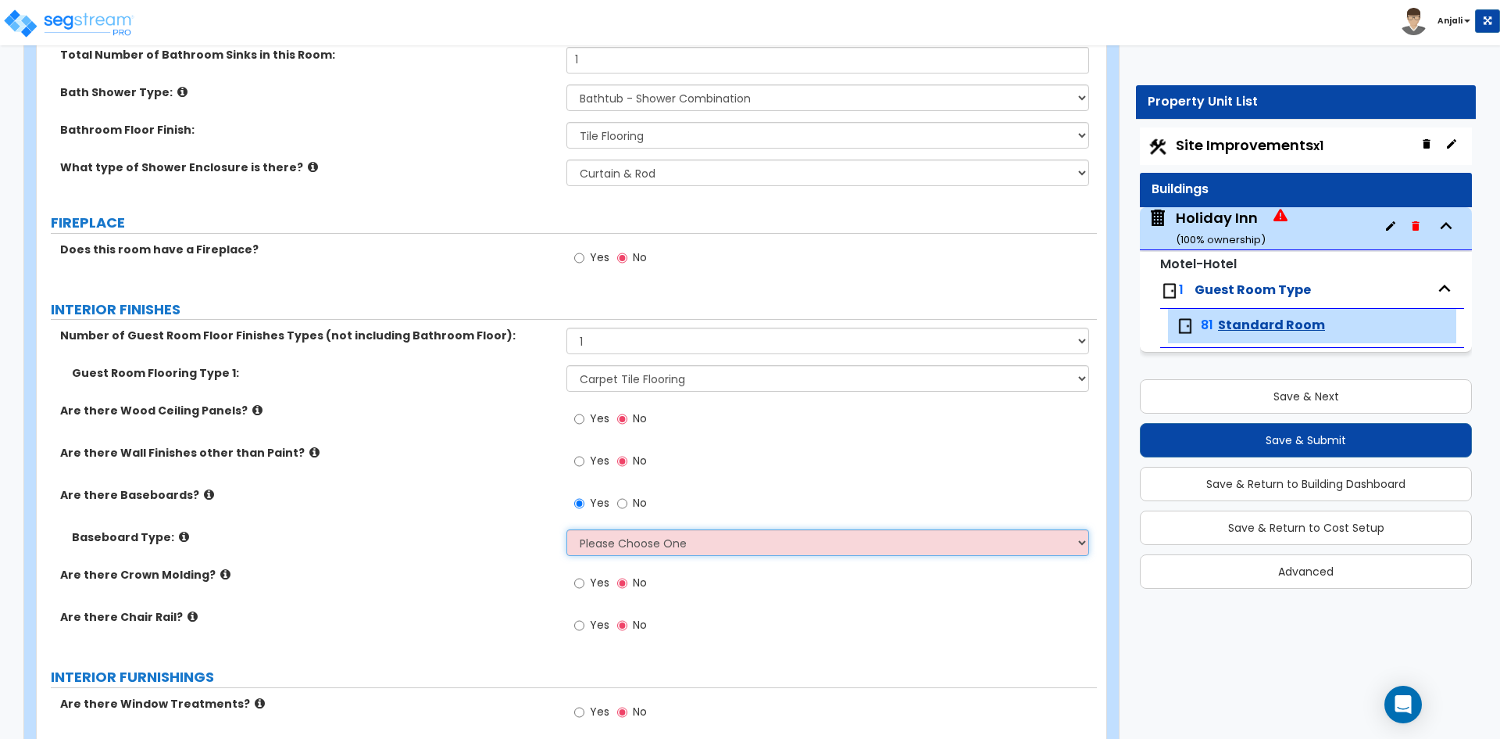
select select "1"
click at [567, 529] on select "Please Choose One Wood Vinyl Carpet Tile" at bounding box center [828, 542] width 522 height 27
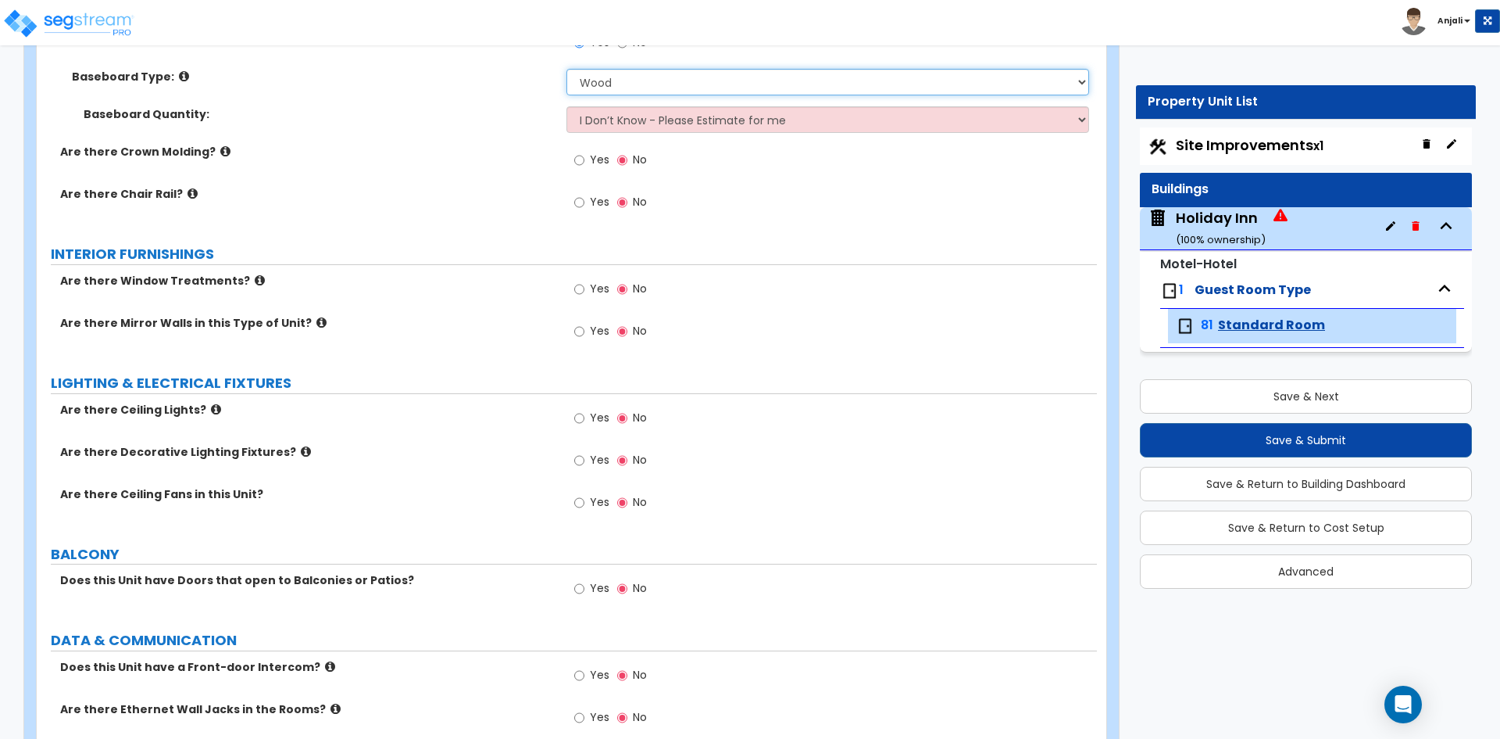
scroll to position [1407, 0]
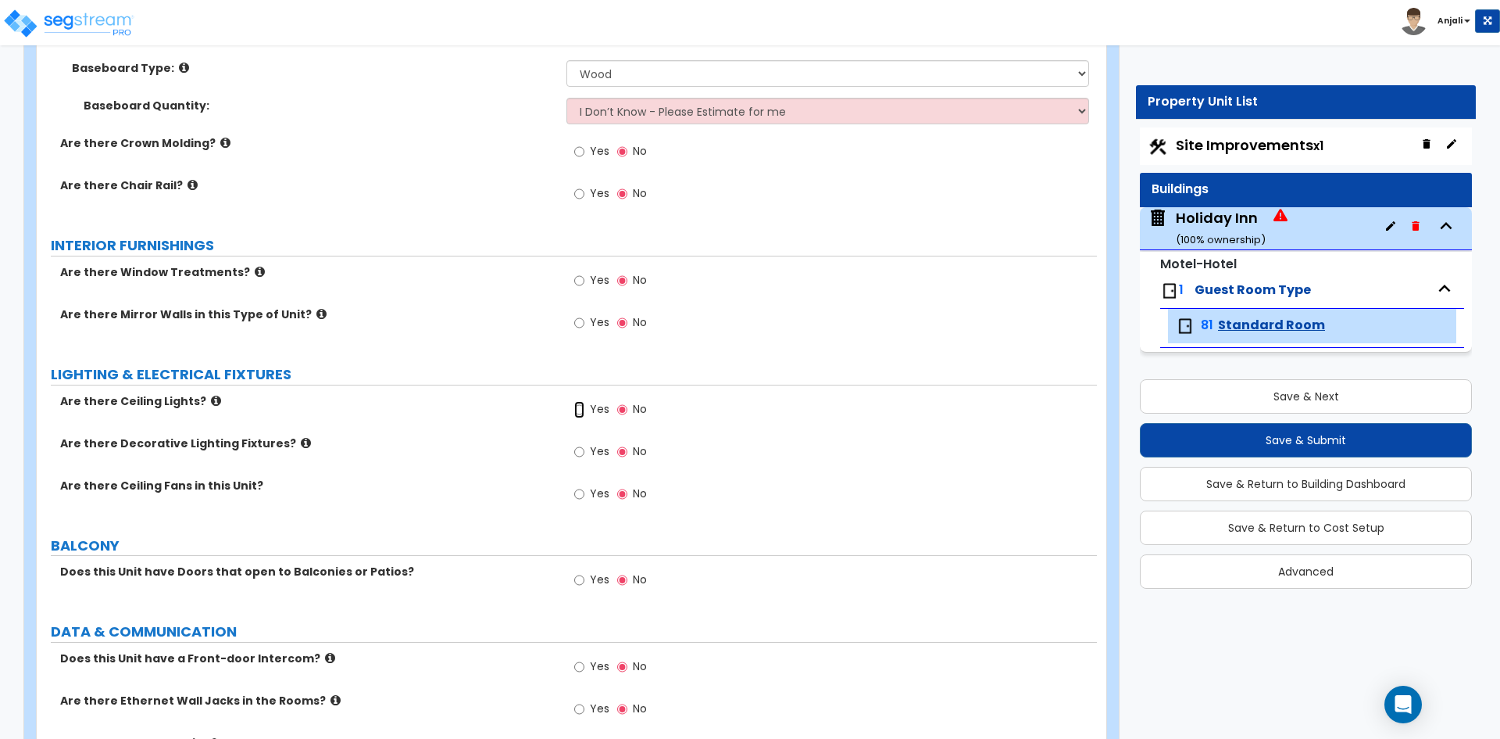
click at [583, 414] on input "Yes" at bounding box center [579, 409] width 10 height 17
radio input "true"
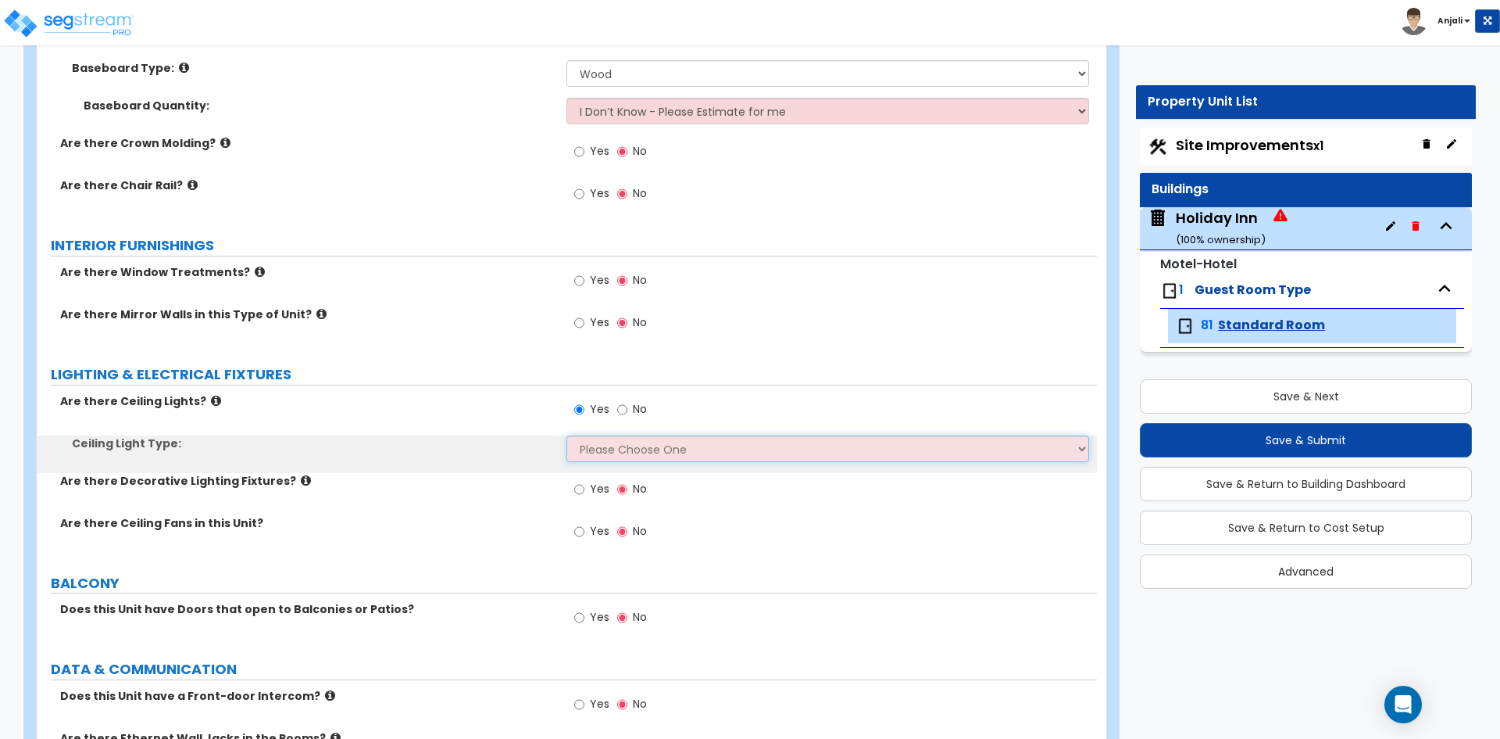
click at [613, 452] on select "Please Choose One Incandescent Lights LED Lights Fluorescent" at bounding box center [828, 448] width 522 height 27
select select "1"
click at [567, 435] on select "Please Choose One Incandescent Lights LED Lights Fluorescent" at bounding box center [828, 448] width 522 height 27
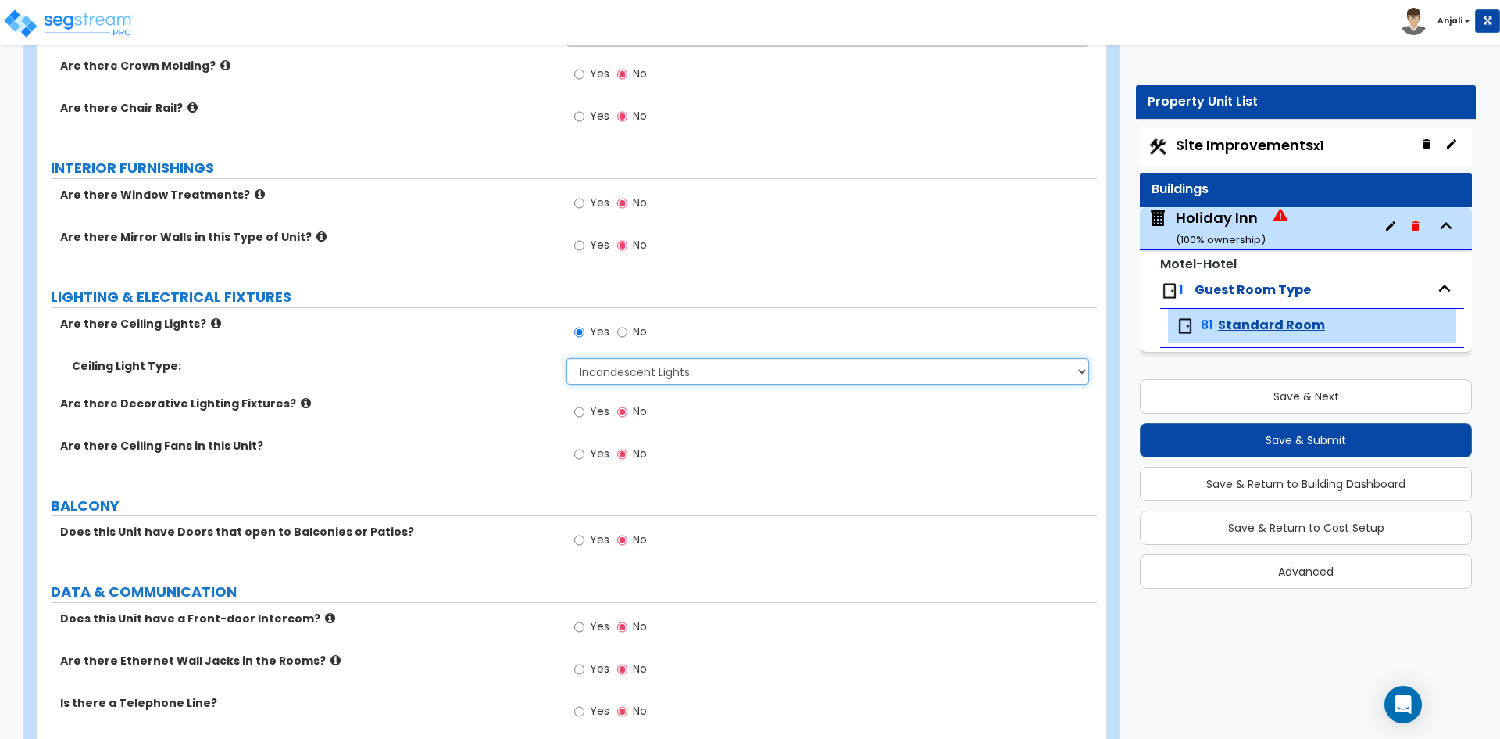
scroll to position [1485, 0]
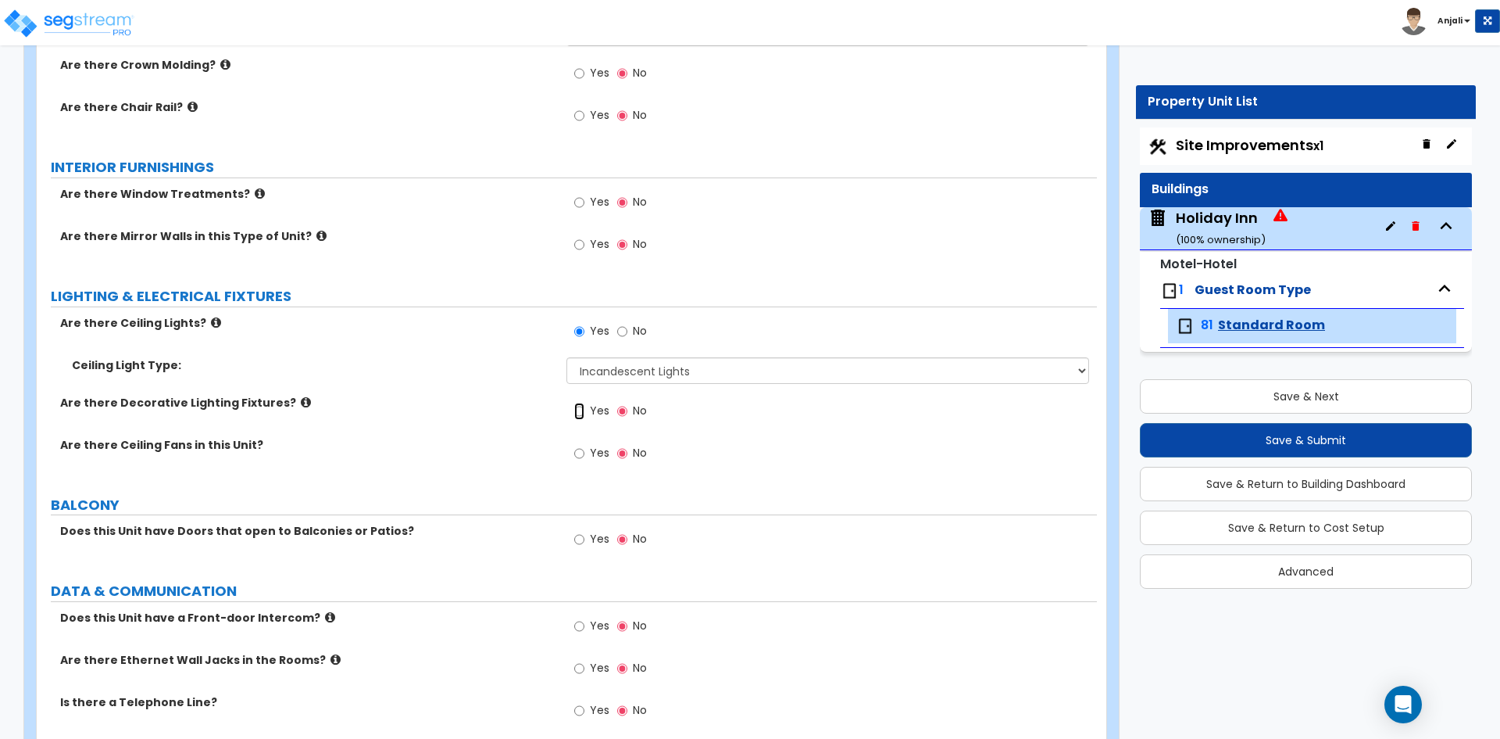
click at [577, 410] on input "Yes" at bounding box center [579, 410] width 10 height 17
radio input "true"
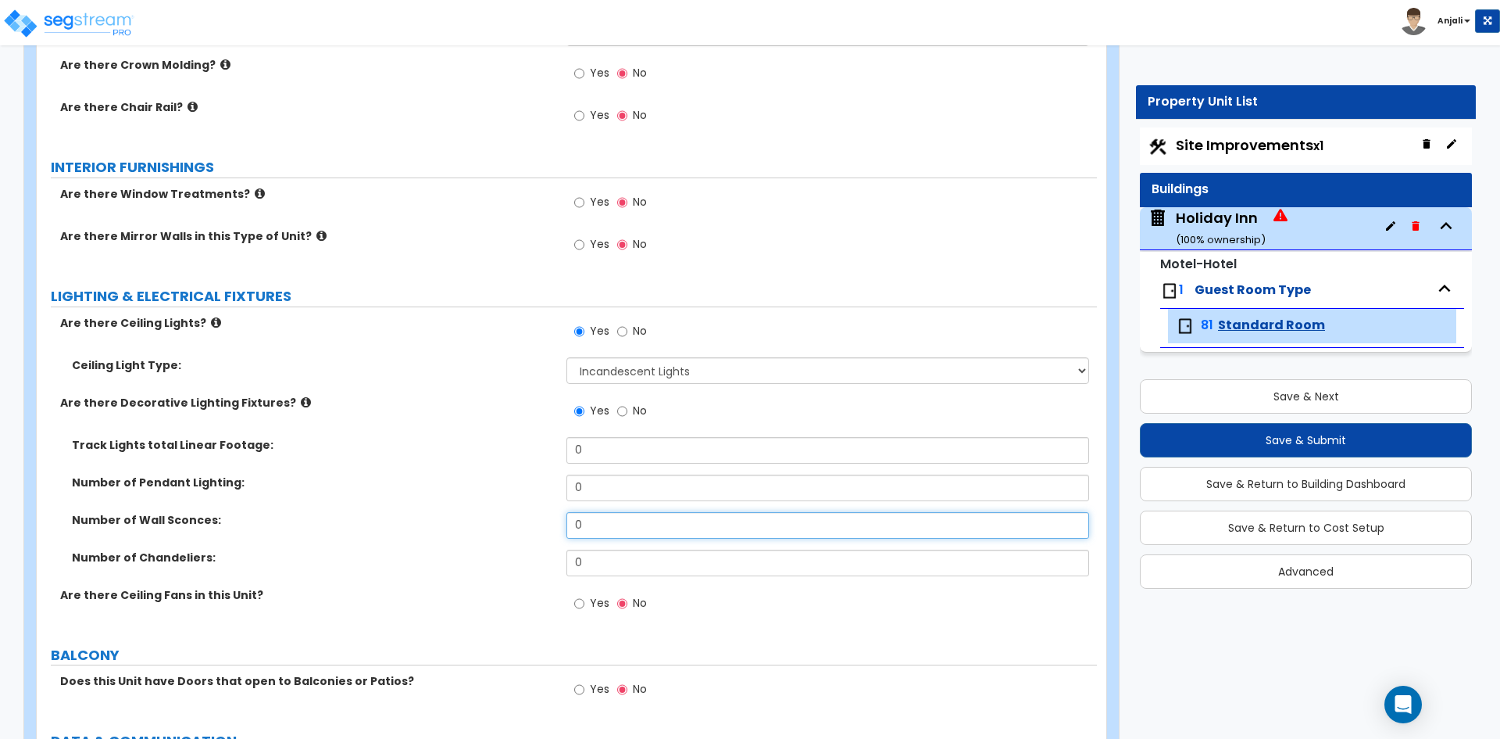
click at [599, 526] on input "0" at bounding box center [828, 525] width 522 height 27
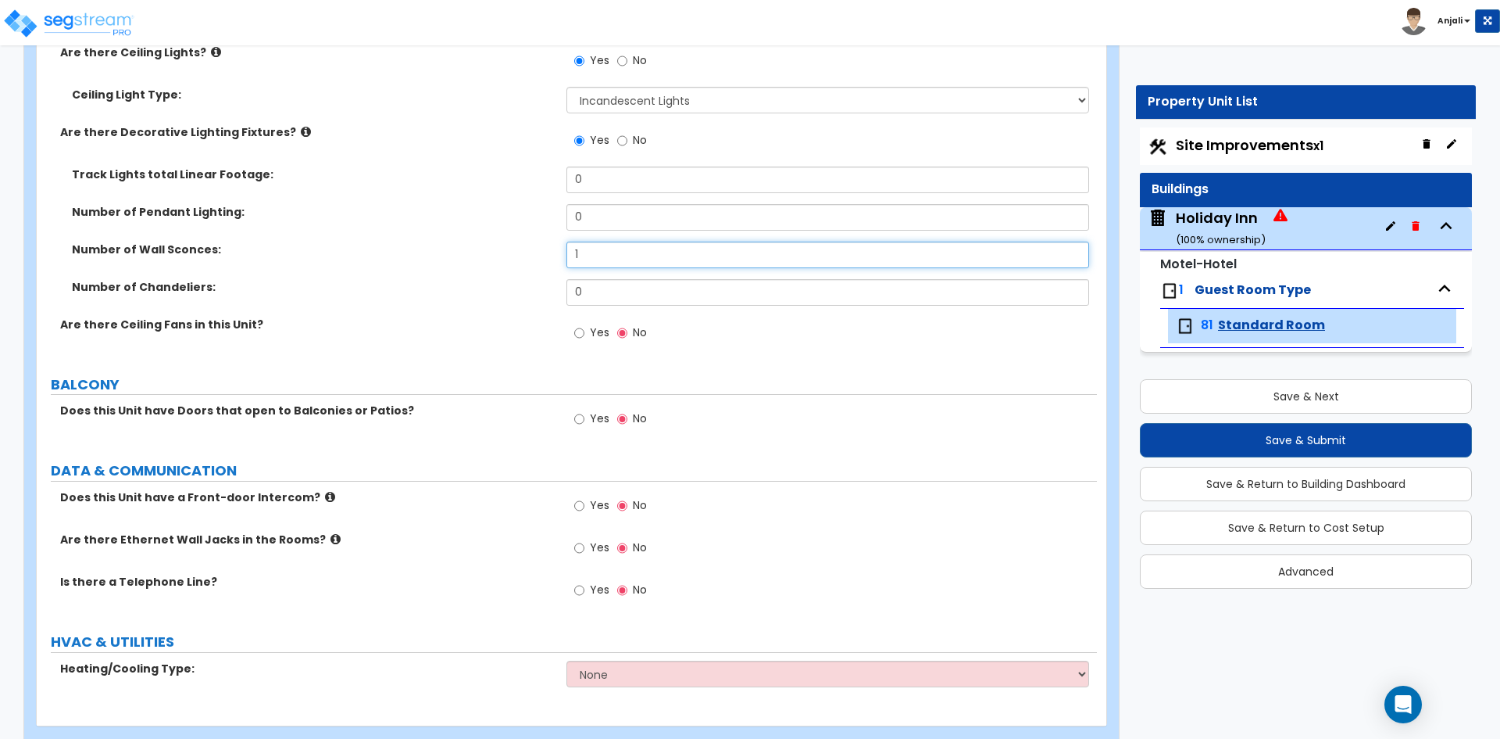
scroll to position [1786, 0]
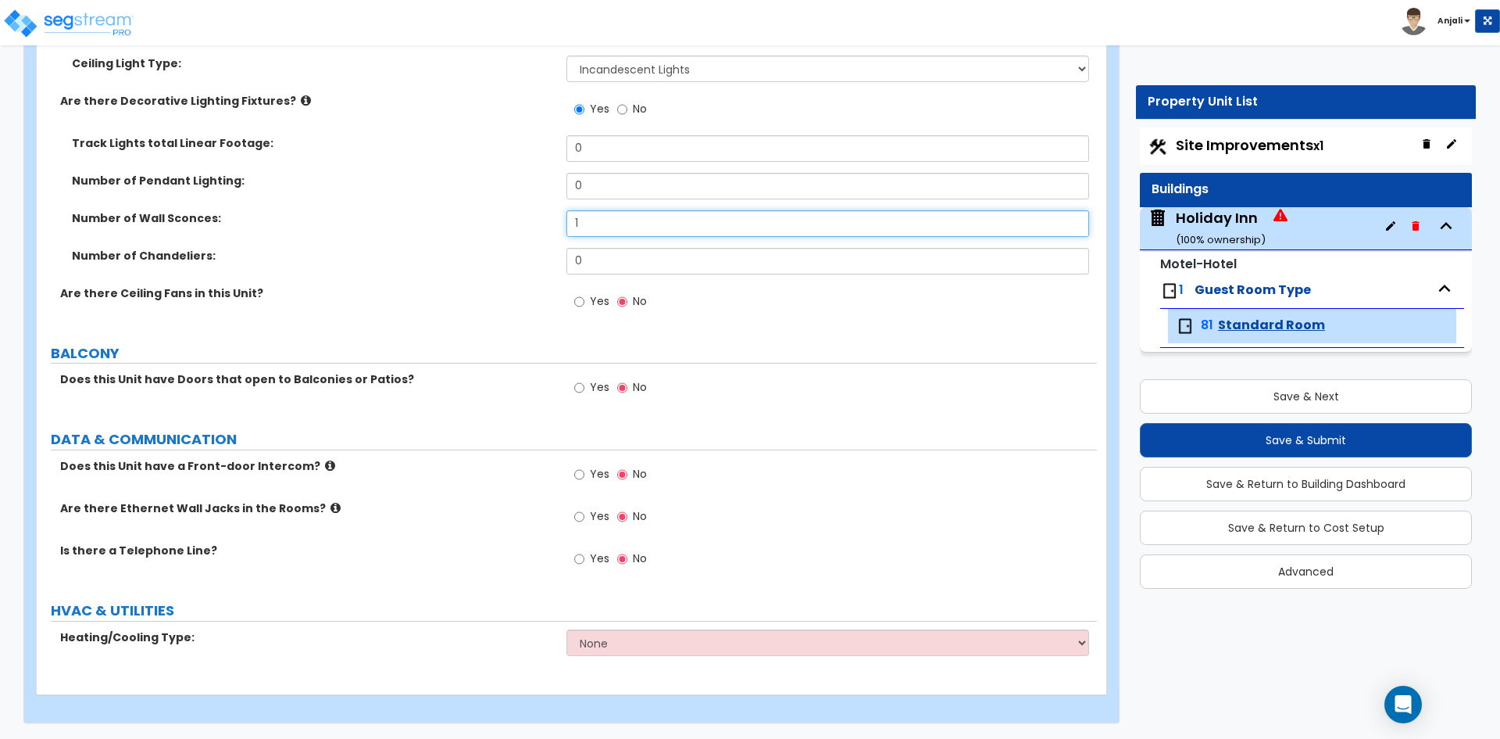
type input "1"
click at [578, 472] on input "Yes" at bounding box center [579, 474] width 10 height 17
radio input "true"
click at [581, 511] on input "Yes" at bounding box center [579, 516] width 10 height 17
radio input "true"
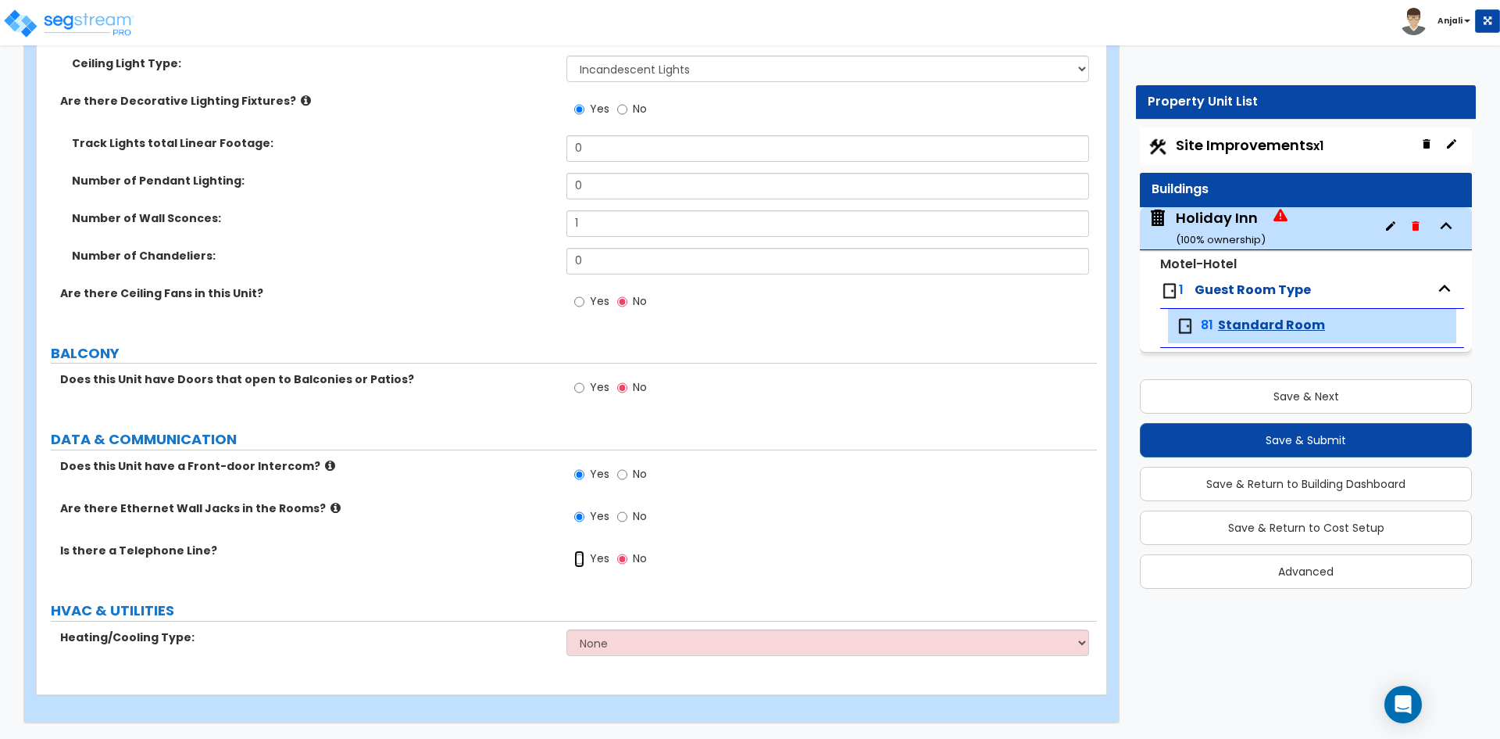
click at [577, 558] on input "Yes" at bounding box center [579, 558] width 10 height 17
radio input "true"
click at [617, 643] on select "None Heat Only Split Systems Packaged Rooftop Units Thru Wall HVAC" at bounding box center [828, 642] width 522 height 27
click at [567, 629] on select "None Heat Only Split Systems Packaged Rooftop Units Thru Wall HVAC" at bounding box center [828, 642] width 522 height 27
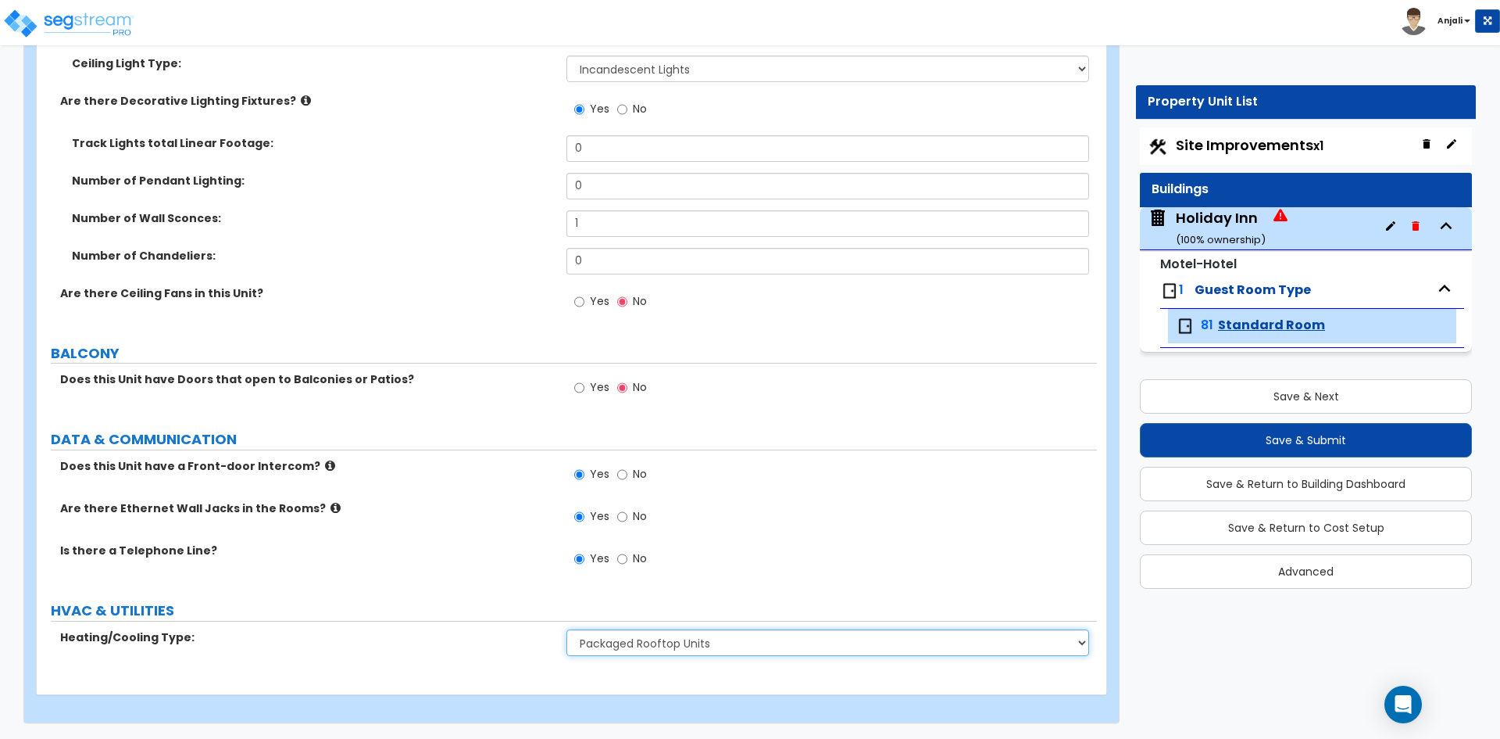
click at [681, 642] on select "None Heat Only Split Systems Packaged Rooftop Units Thru Wall HVAC" at bounding box center [828, 642] width 522 height 27
select select "4"
click at [567, 629] on select "None Heat Only Split Systems Packaged Rooftop Units Thru Wall HVAC" at bounding box center [828, 642] width 522 height 27
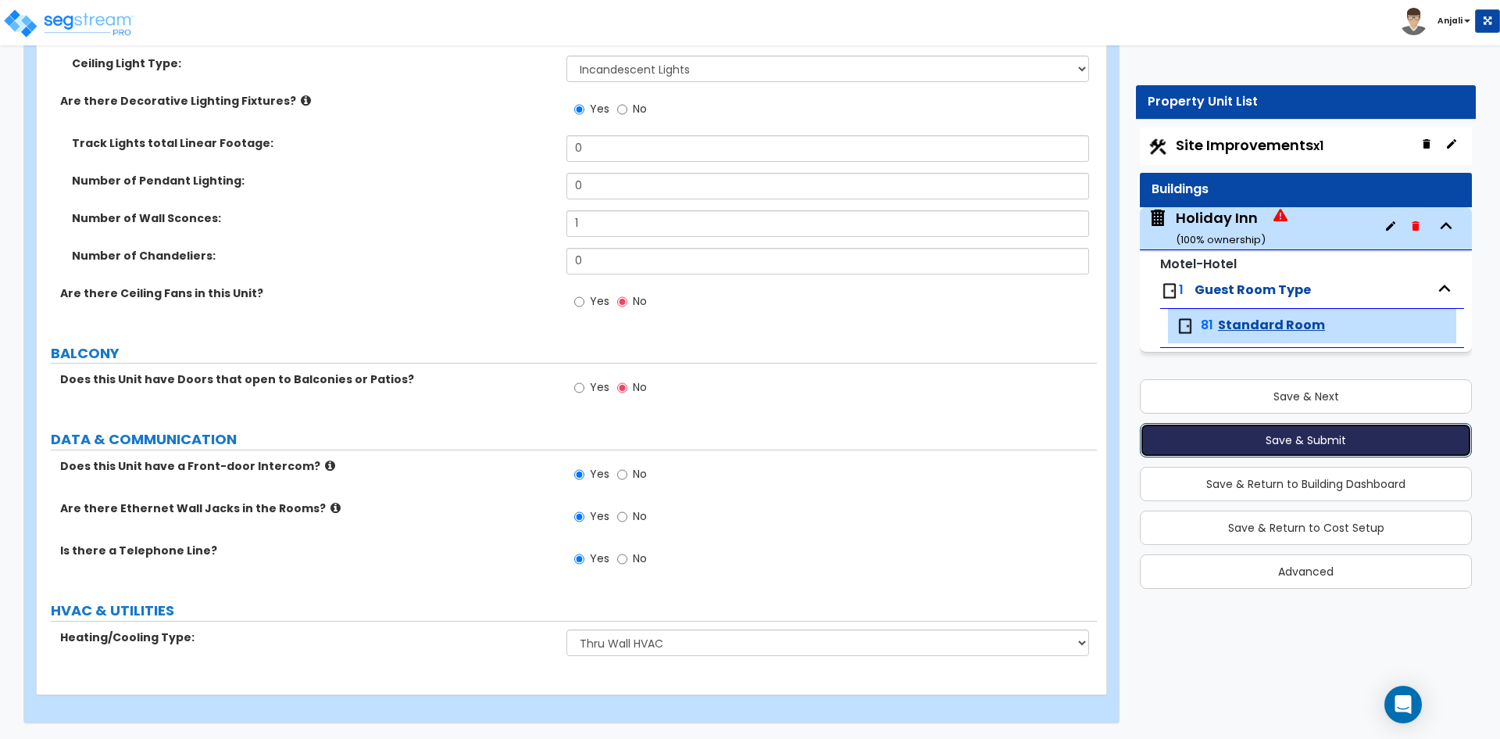
click at [1201, 440] on button "Save & Submit" at bounding box center [1306, 440] width 332 height 34
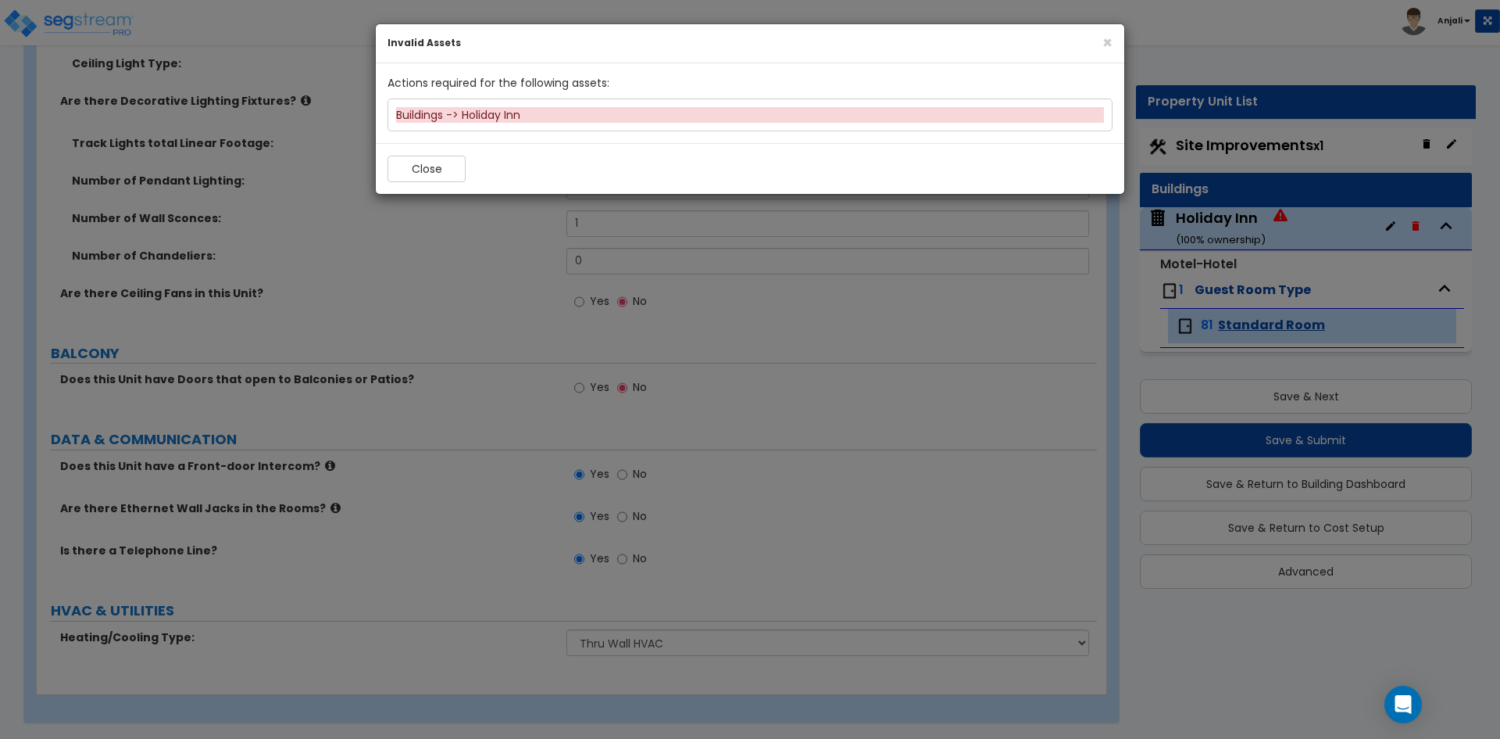
click at [493, 112] on div "Buildings -> Holiday Inn" at bounding box center [750, 115] width 708 height 16
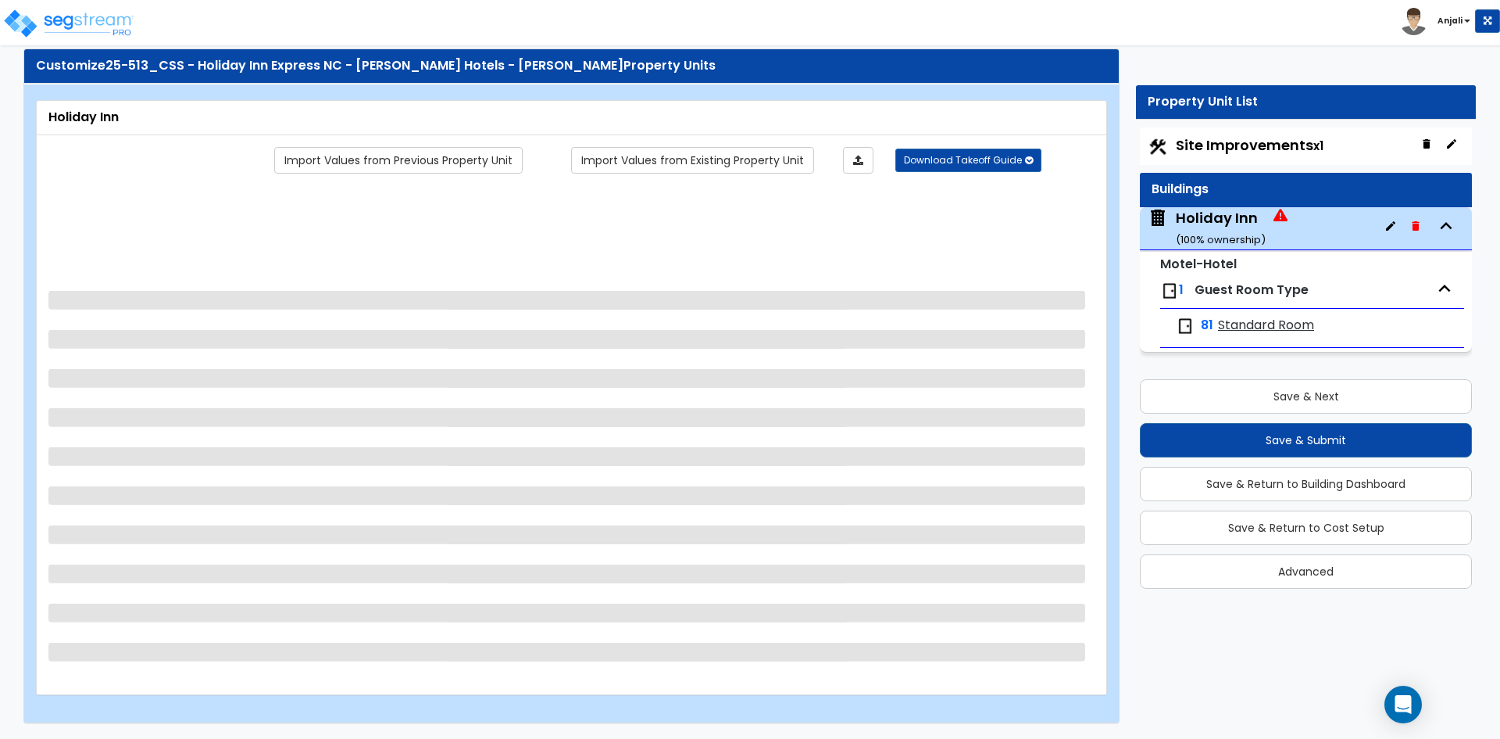
scroll to position [0, 0]
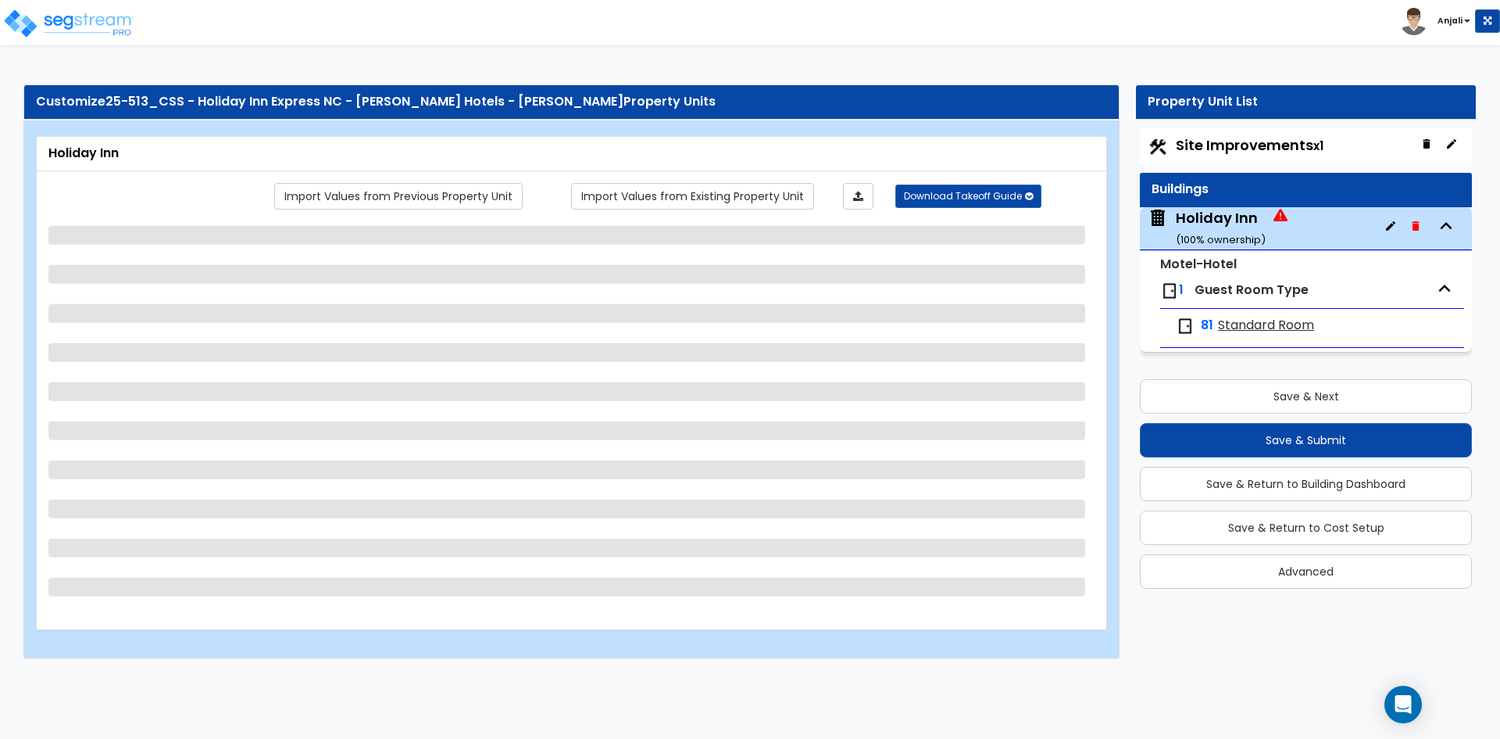
select select "3"
select select "2"
select select "1"
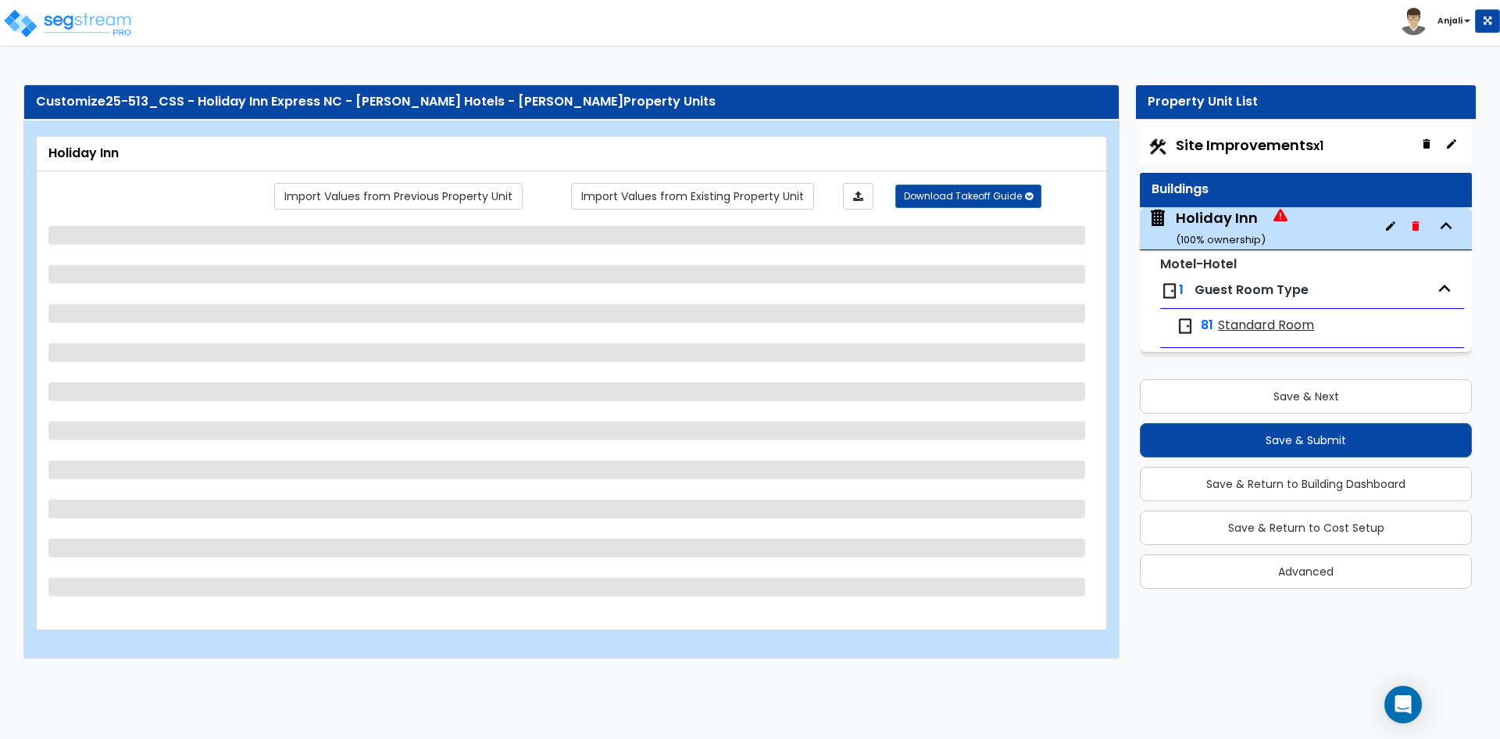
select select "1"
select select "2"
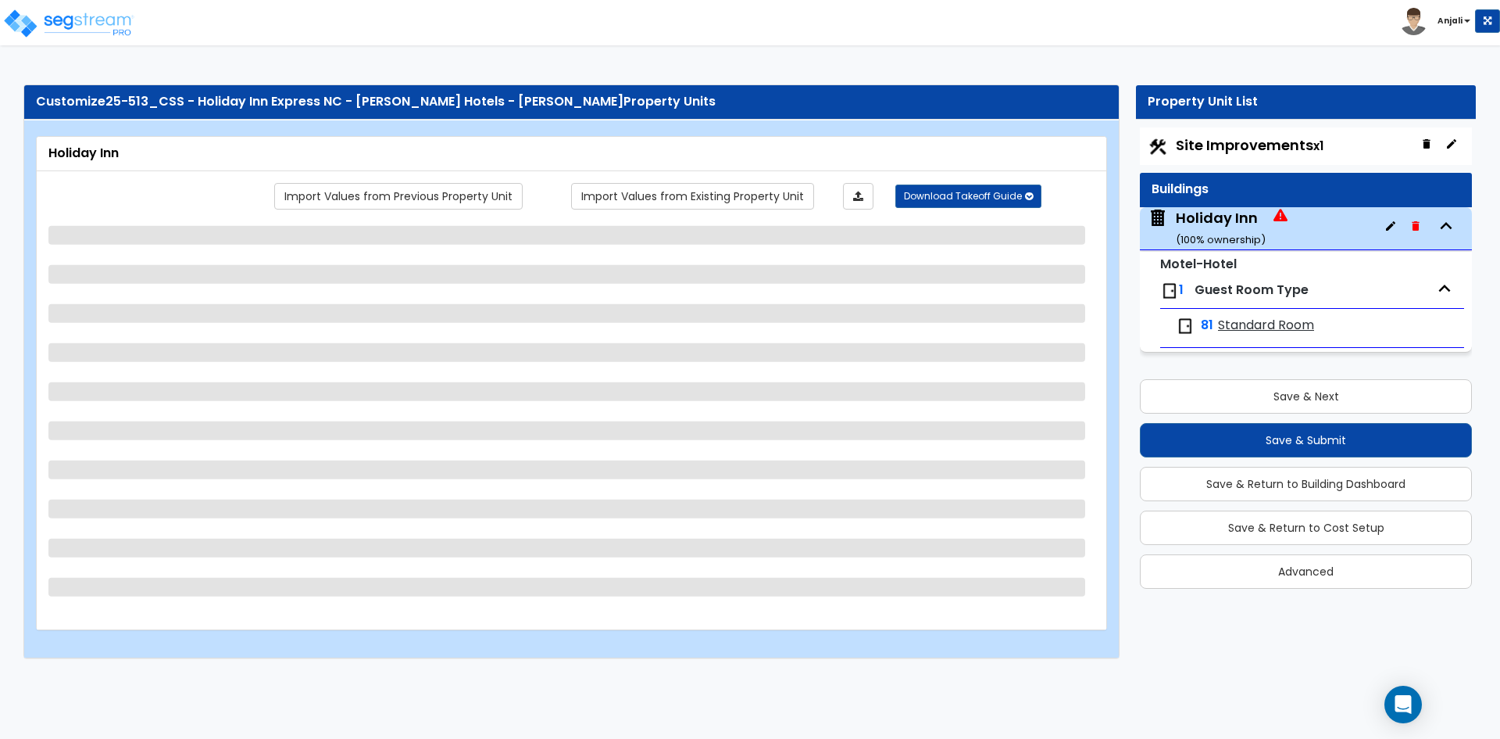
select select "2"
select select "1"
select select "3"
select select "7"
select select "1"
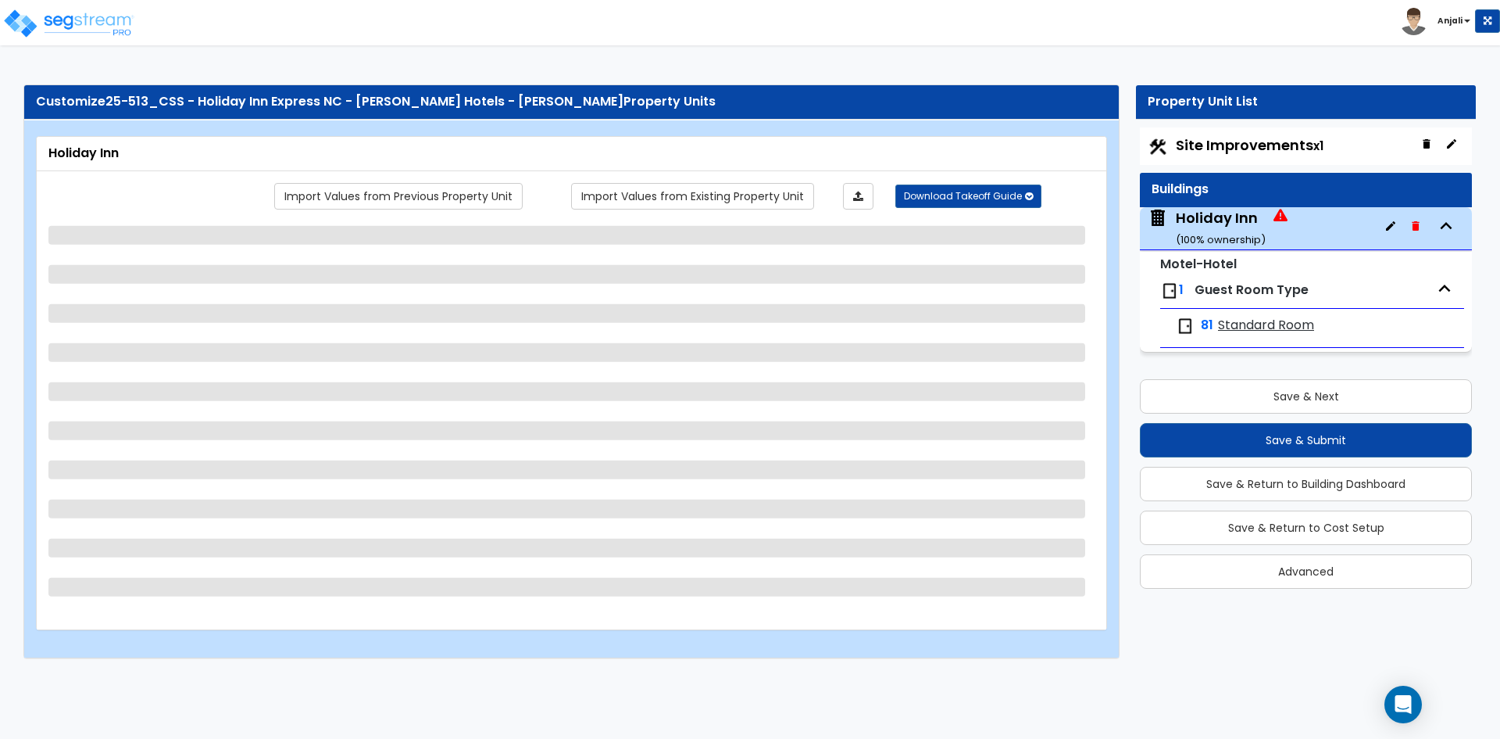
select select "1"
select select "3"
select select "2"
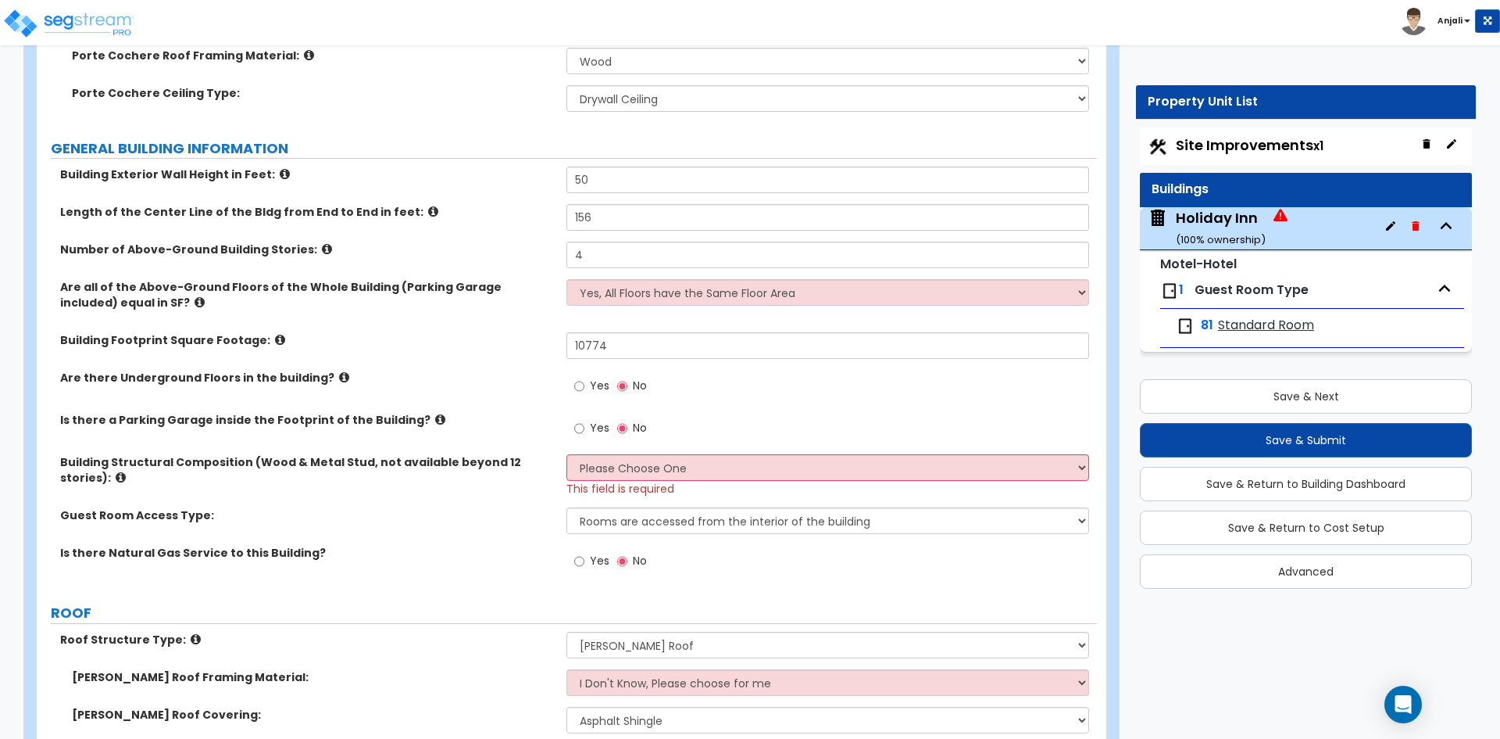
scroll to position [860, 0]
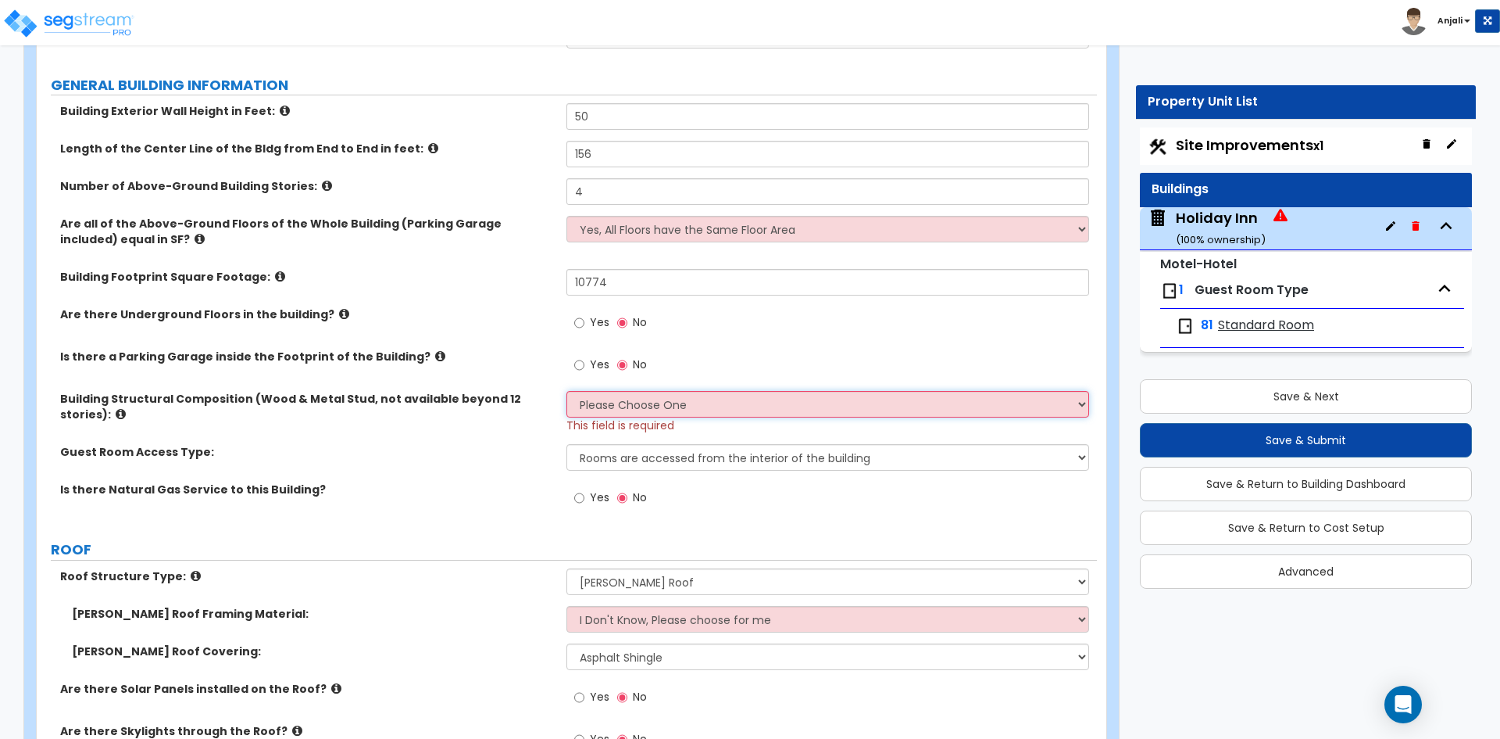
click at [716, 411] on select "Please Choose One Reinforced Concrete Structural Steel Brick Masonry CMU Masonr…" at bounding box center [828, 404] width 522 height 27
select select "3"
click at [567, 391] on select "Please Choose One Reinforced Concrete Structural Steel Brick Masonry CMU Masonr…" at bounding box center [828, 404] width 522 height 27
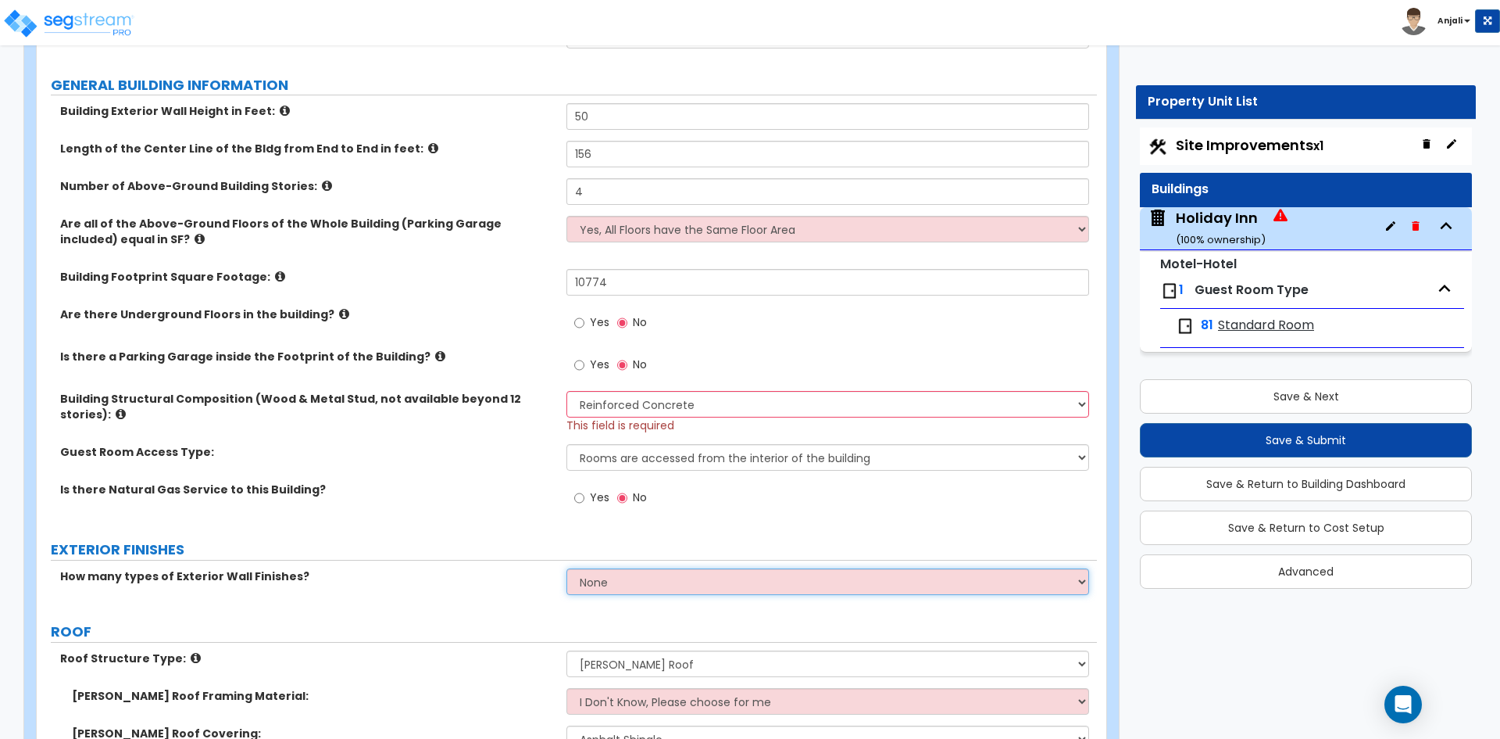
click at [693, 587] on select "None 1 2 3" at bounding box center [828, 581] width 522 height 27
select select "1"
click at [567, 568] on select "None 1 2 3" at bounding box center [828, 581] width 522 height 27
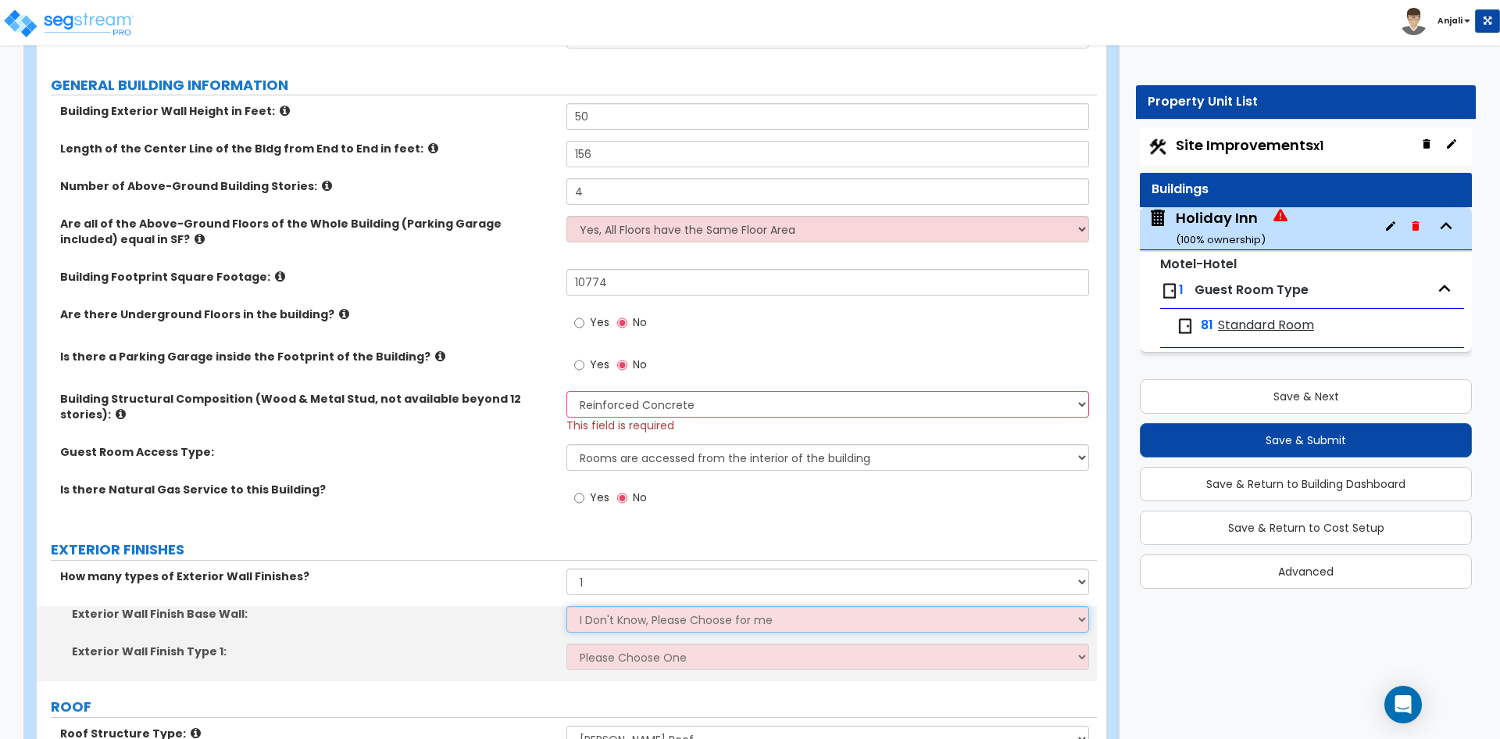
click at [667, 618] on select "I Don't Know, Please Choose for me Concrete Masonry Units (CMU) Cast-in-Place C…" at bounding box center [828, 619] width 522 height 27
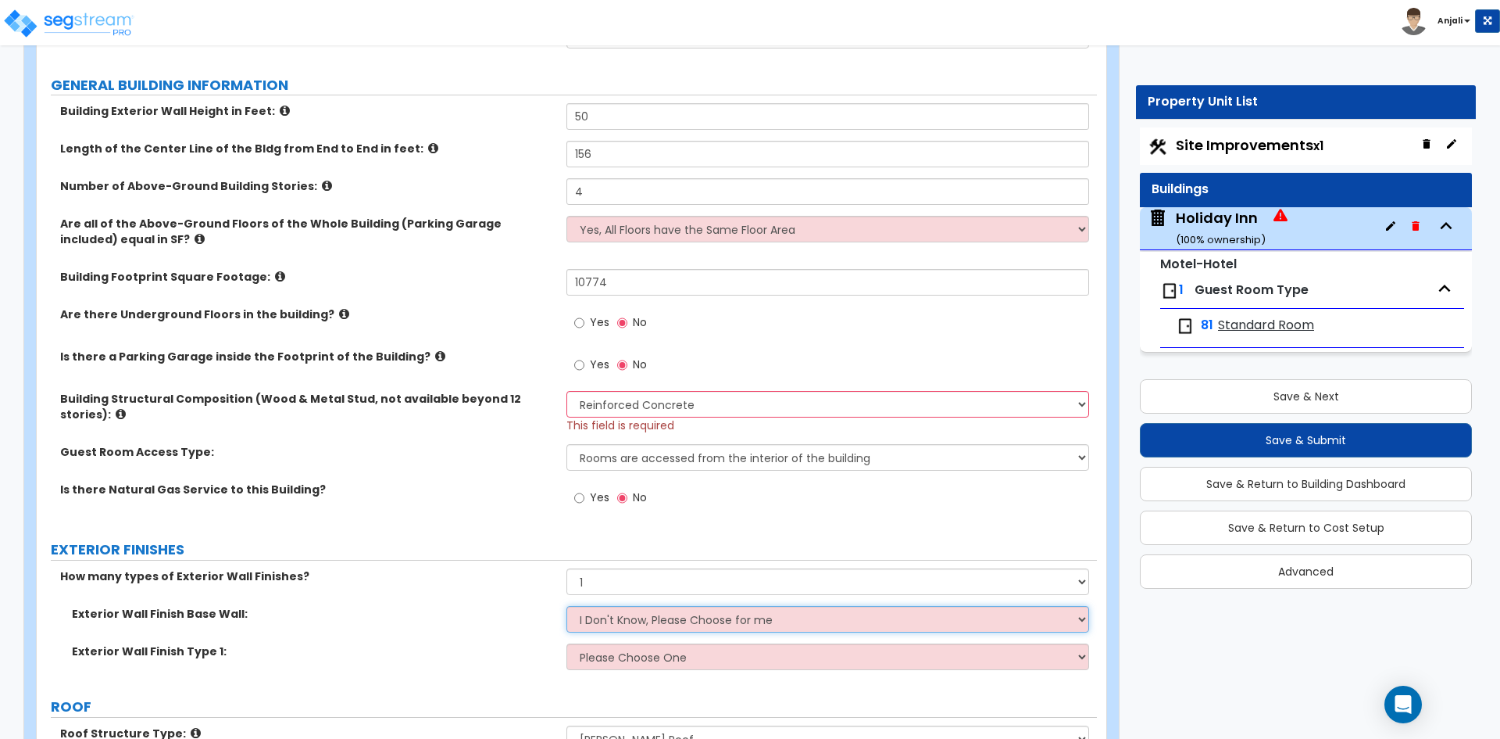
drag, startPoint x: 667, startPoint y: 613, endPoint x: 667, endPoint y: 631, distance: 18.0
click at [667, 613] on select "I Don't Know, Please Choose for me Concrete Masonry Units (CMU) Cast-in-Place C…" at bounding box center [828, 619] width 522 height 27
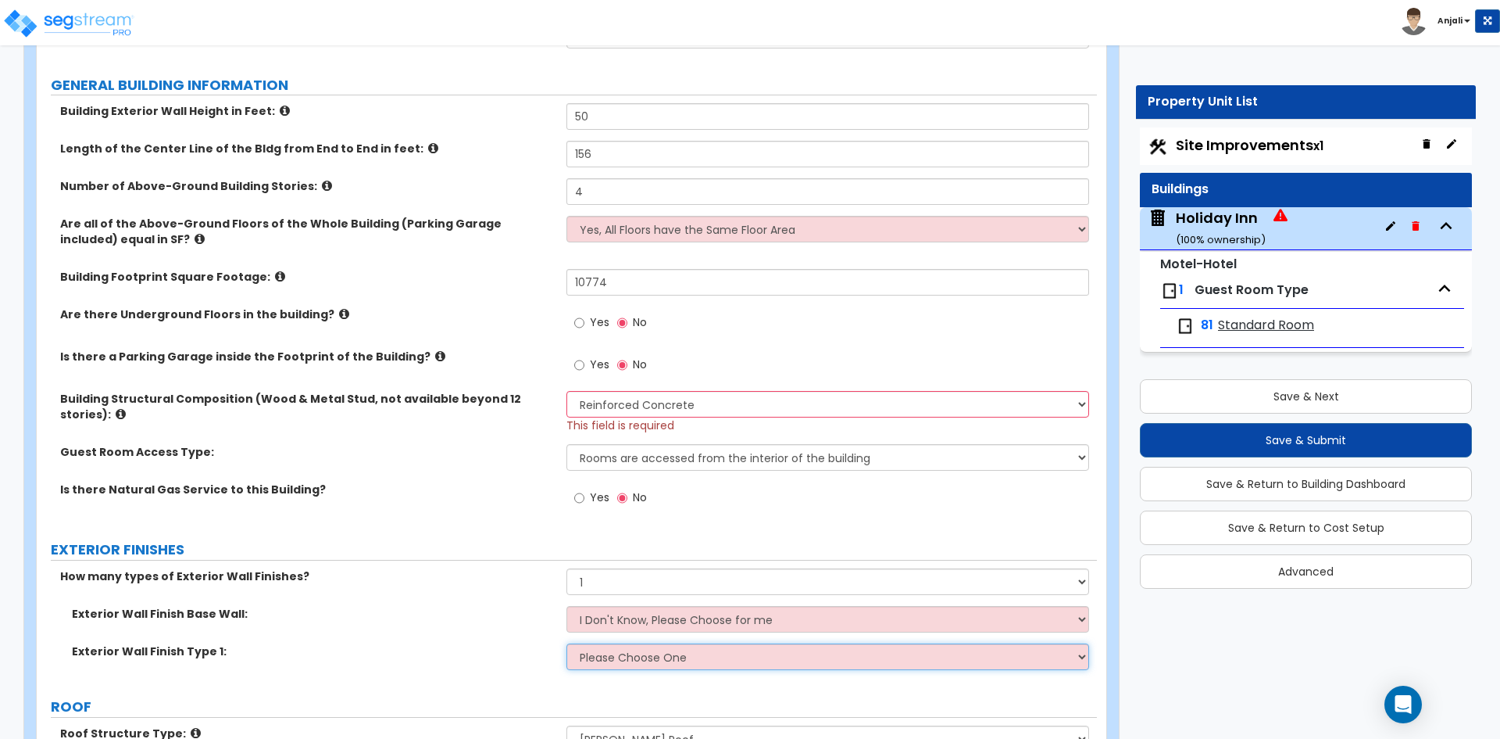
click at [663, 662] on select "Please Choose One No Finish/Shared Wall No Wall Brick Veneer Stone Veneer Wood …" at bounding box center [828, 656] width 522 height 27
select select "7"
click at [567, 643] on select "Please Choose One No Finish/Shared Wall No Wall Brick Veneer Stone Veneer Wood …" at bounding box center [828, 656] width 522 height 27
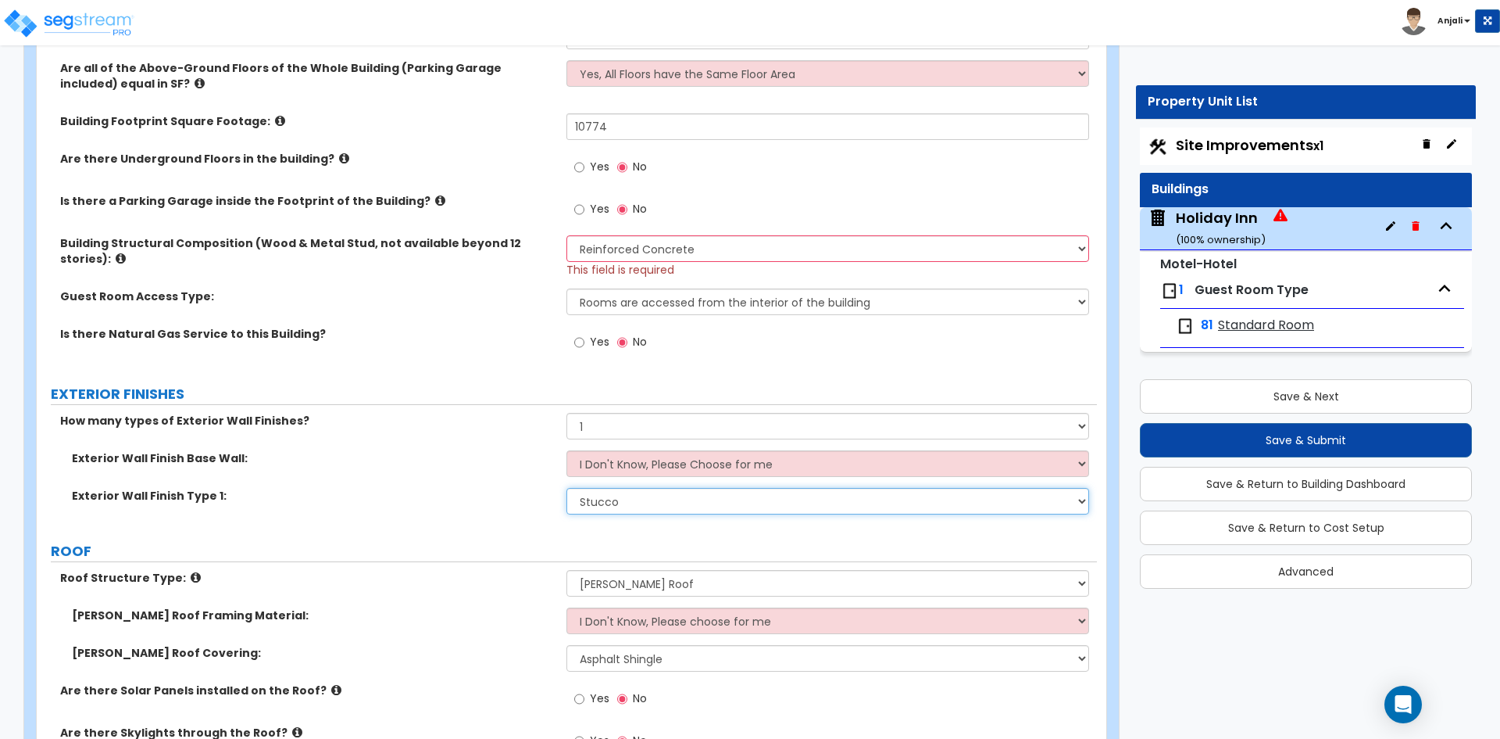
scroll to position [1016, 0]
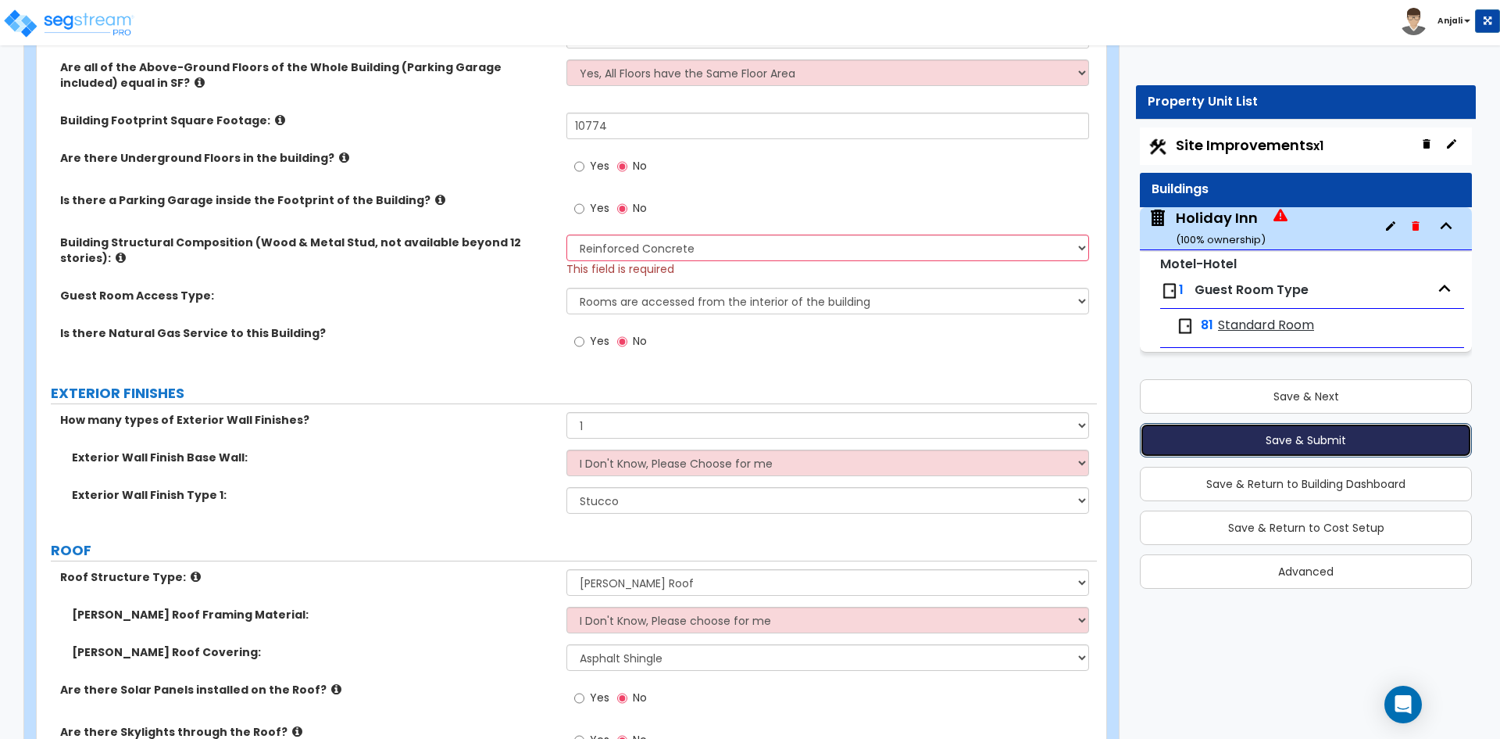
click at [1253, 444] on button "Save & Submit" at bounding box center [1306, 440] width 332 height 34
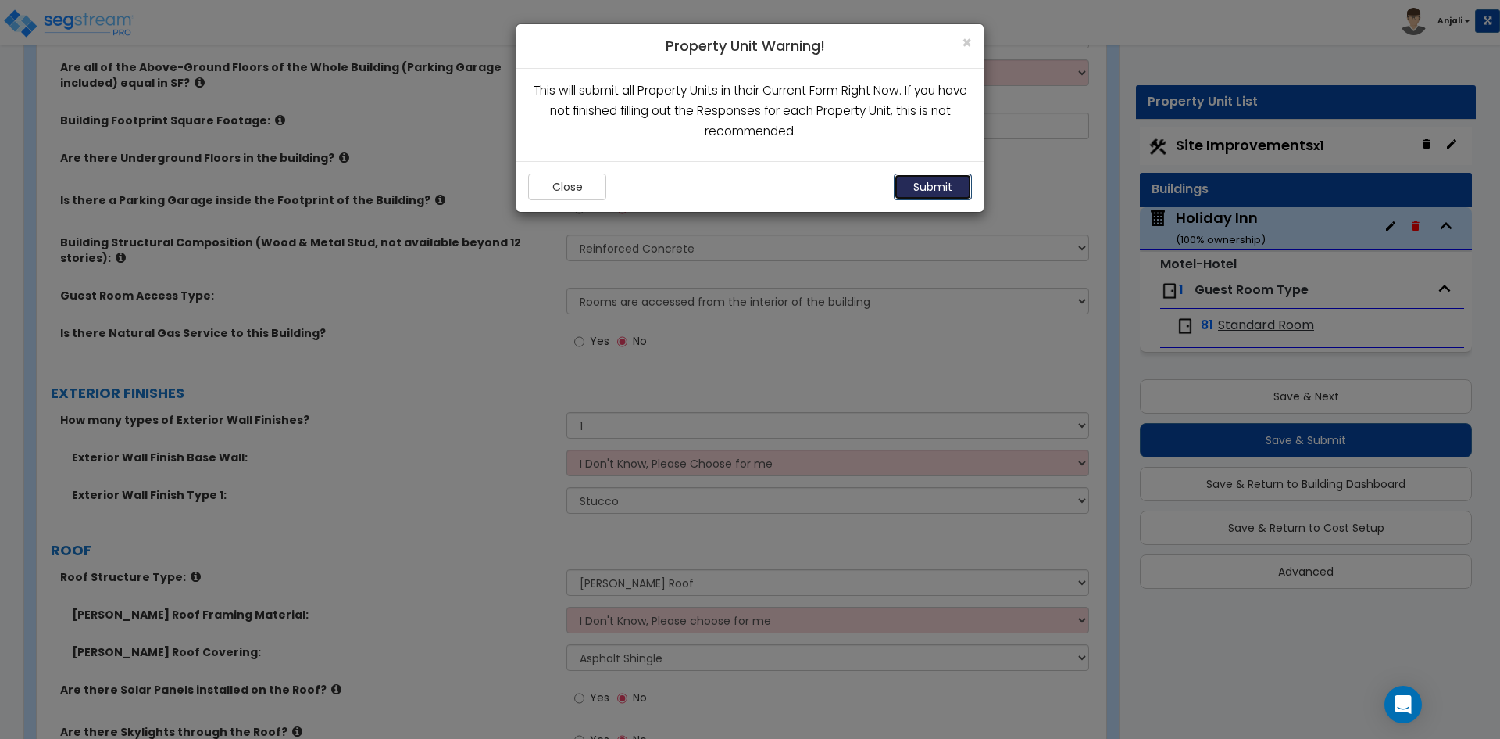
click at [956, 185] on button "Submit" at bounding box center [933, 186] width 78 height 27
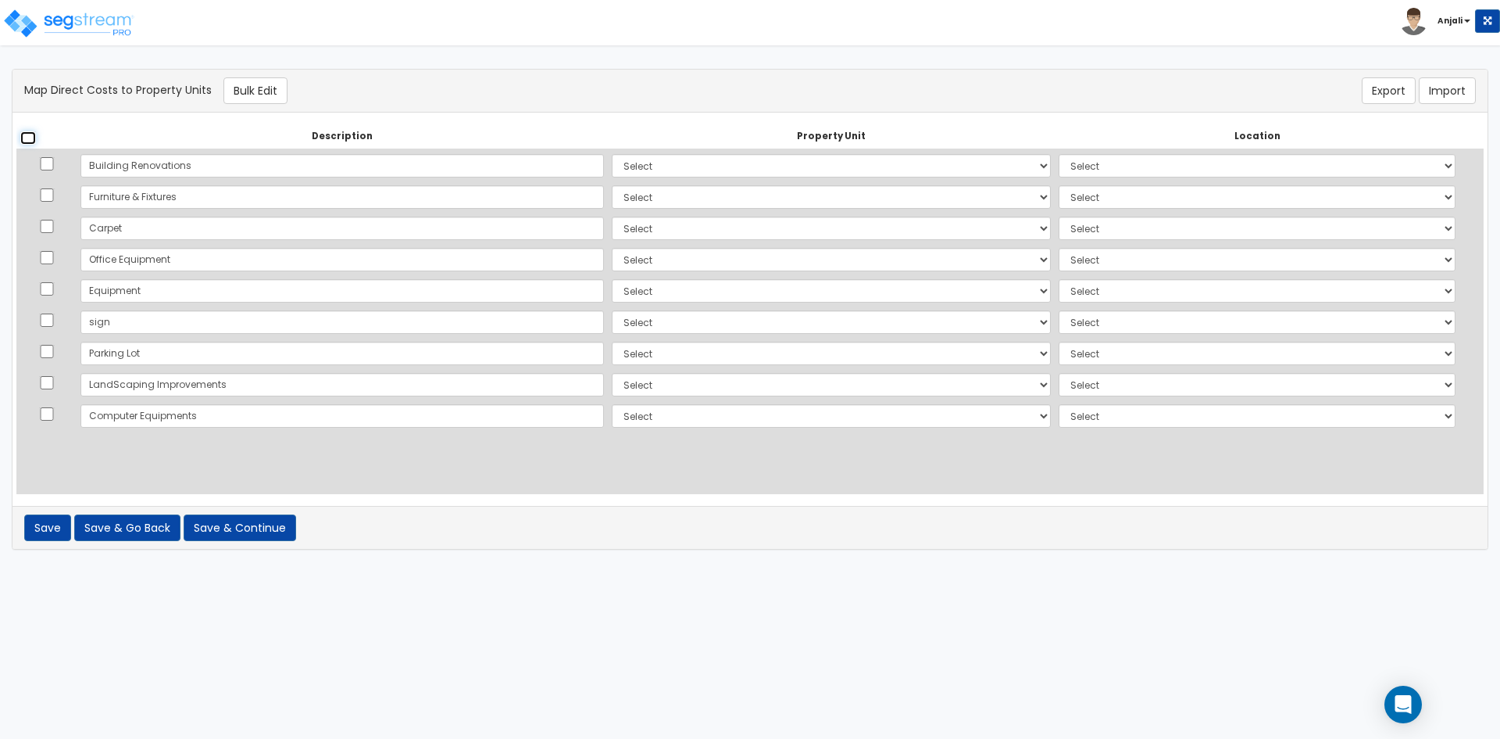
click at [28, 138] on input "checkbox" at bounding box center [28, 137] width 16 height 13
checkbox input "true"
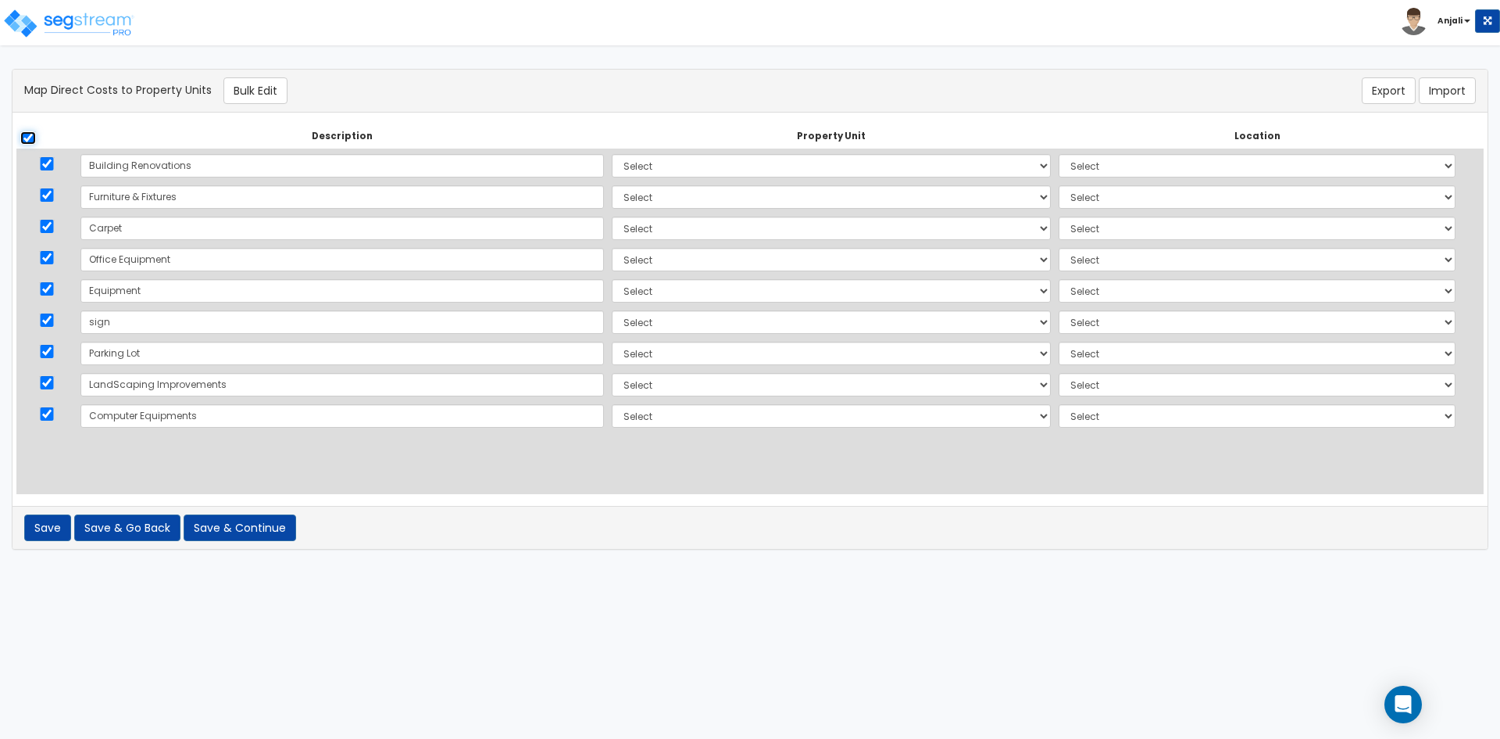
checkbox input "true"
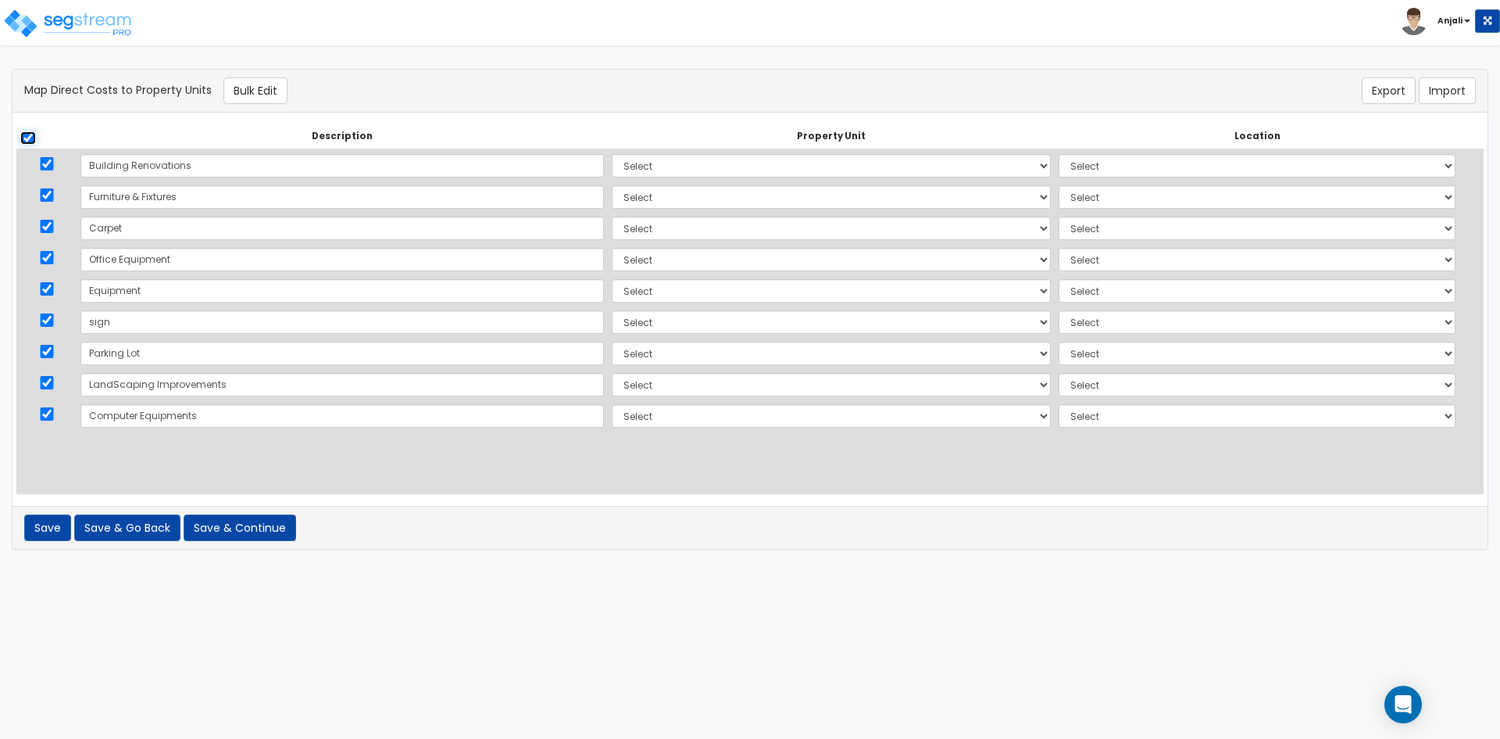
checkbox input "true"
click at [23, 138] on input "checkbox" at bounding box center [28, 137] width 16 height 13
checkbox input "false"
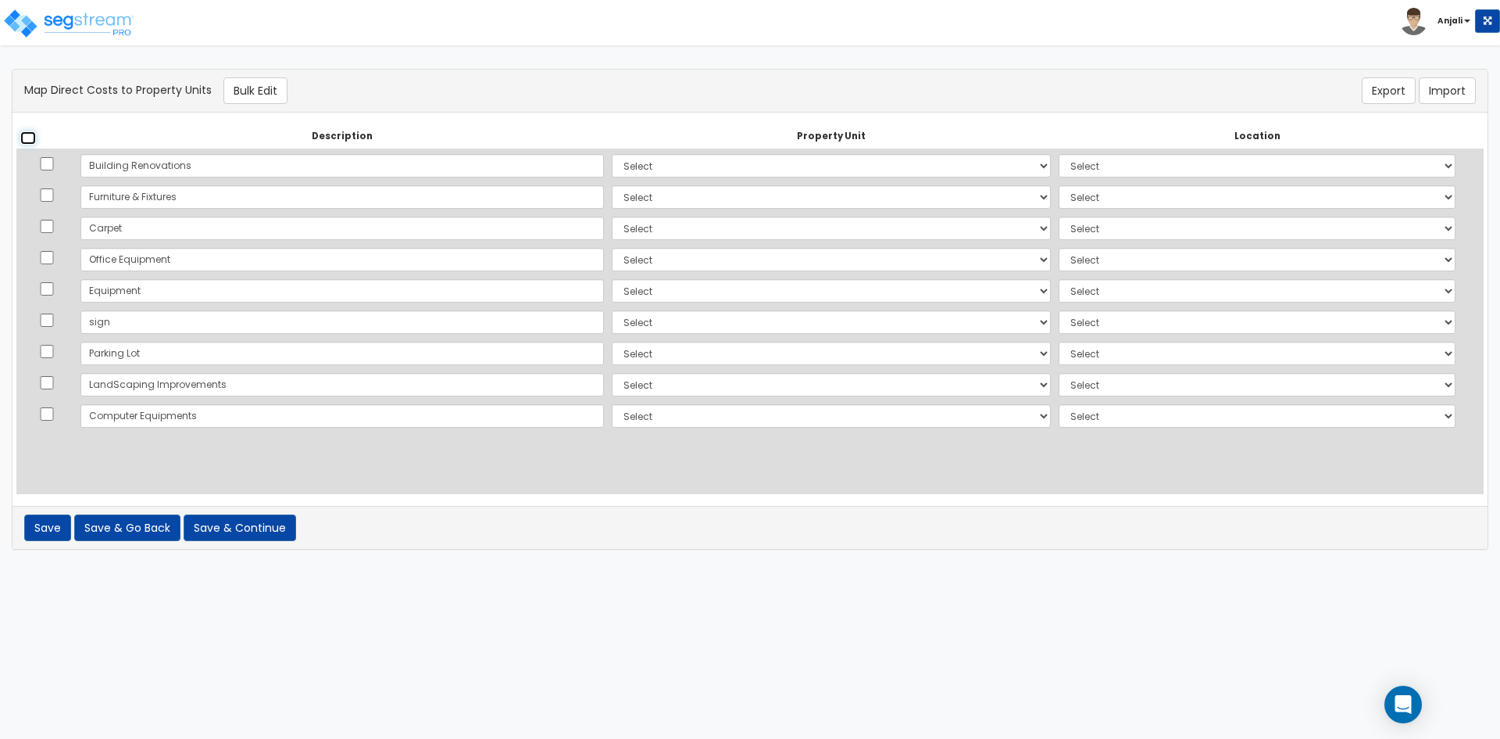
checkbox input "false"
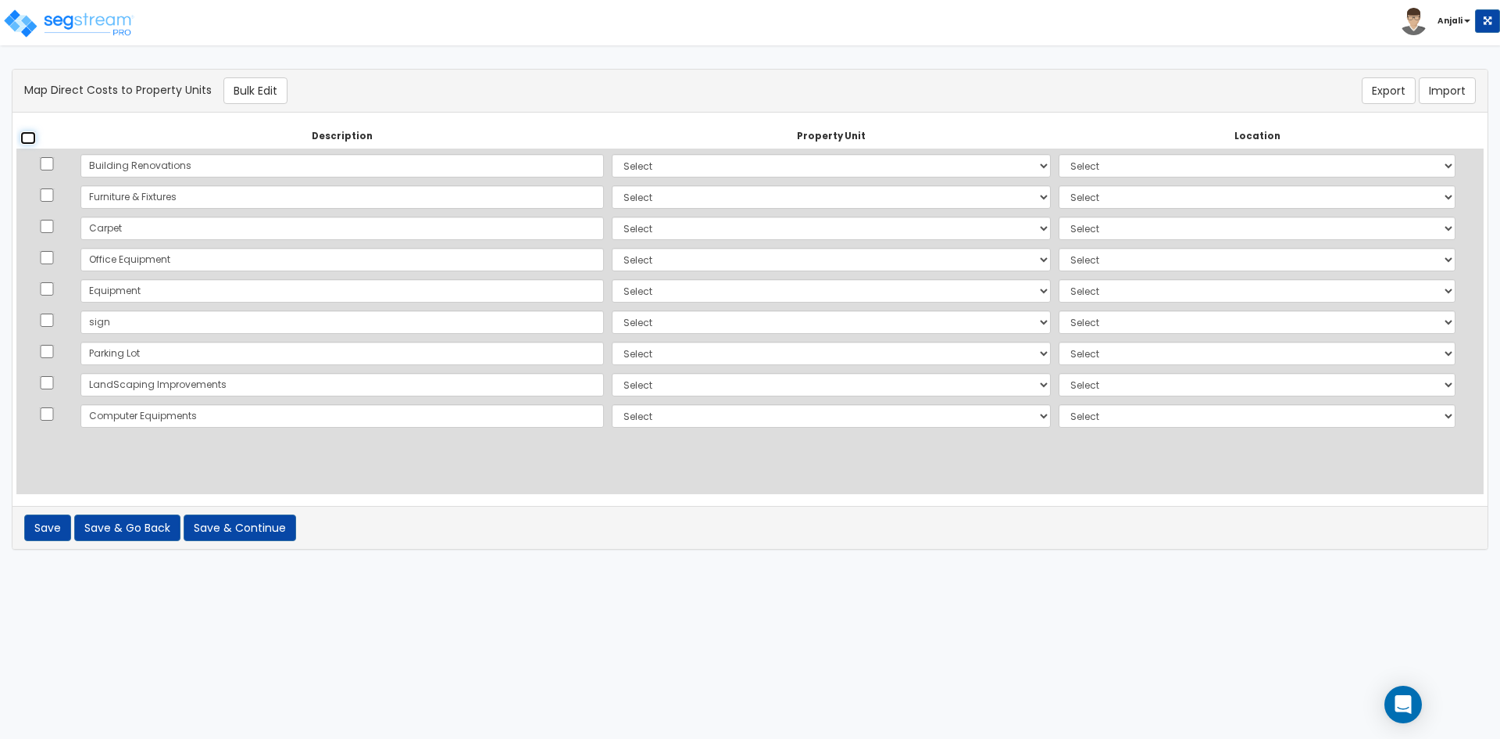
checkbox input "false"
click at [688, 178] on td "Select Holiday Inn Site Improvements Add Additional Property Unit" at bounding box center [831, 165] width 447 height 32
click at [678, 160] on select "Select Holiday Inn Site Improvements Add Additional Property Unit" at bounding box center [831, 165] width 439 height 23
select select "165248"
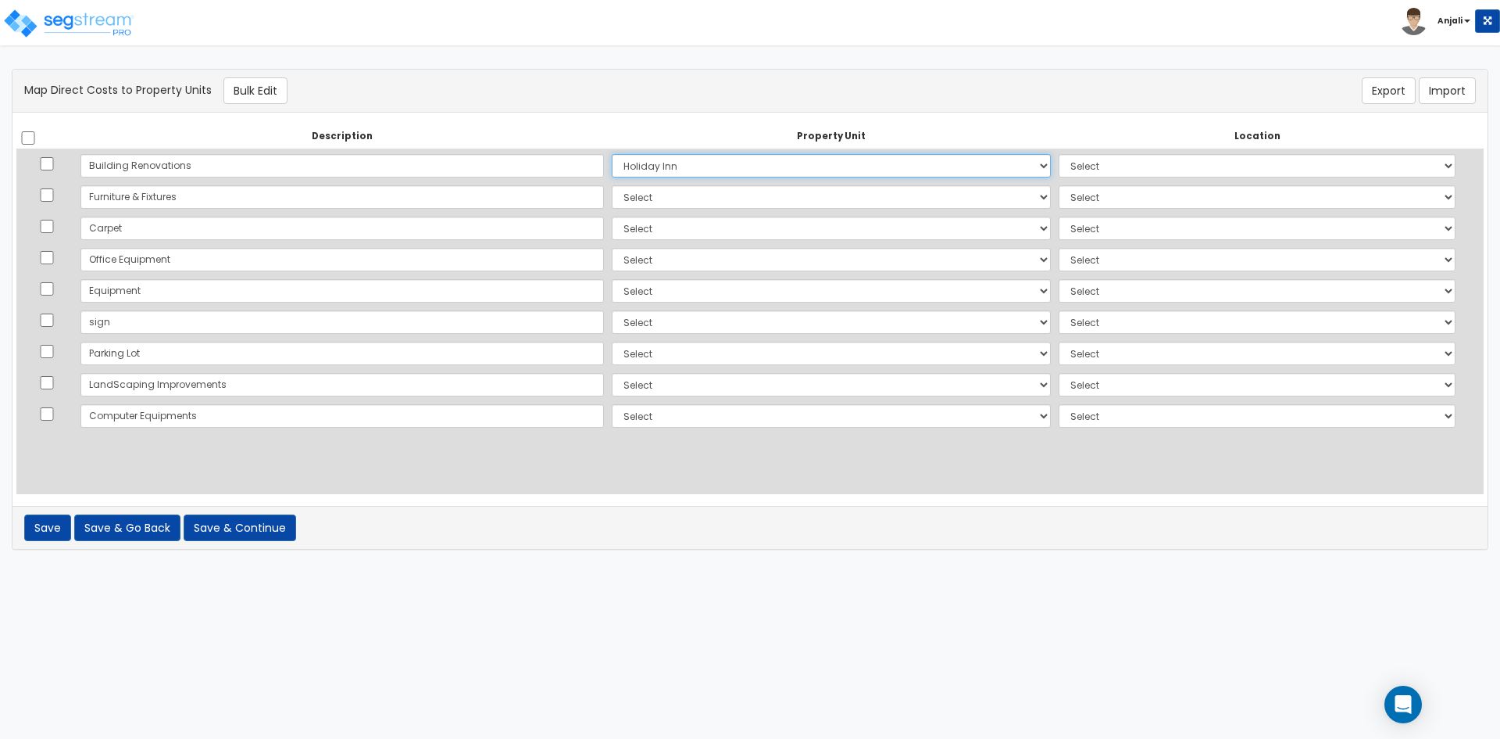
click at [612, 154] on select "Select Holiday Inn Site Improvements Add Additional Property Unit" at bounding box center [831, 165] width 439 height 23
click at [1064, 170] on select "Select Add Additional Location Building Building Interior Site Porte Cochere St…" at bounding box center [1257, 165] width 397 height 23
select select "6"
click at [1059, 154] on select "Select Add Additional Location Building Building Interior Site Porte Cochere St…" at bounding box center [1257, 165] width 397 height 23
click at [725, 193] on select "Select Holiday Inn Site Improvements Add Additional Property Unit" at bounding box center [831, 196] width 439 height 23
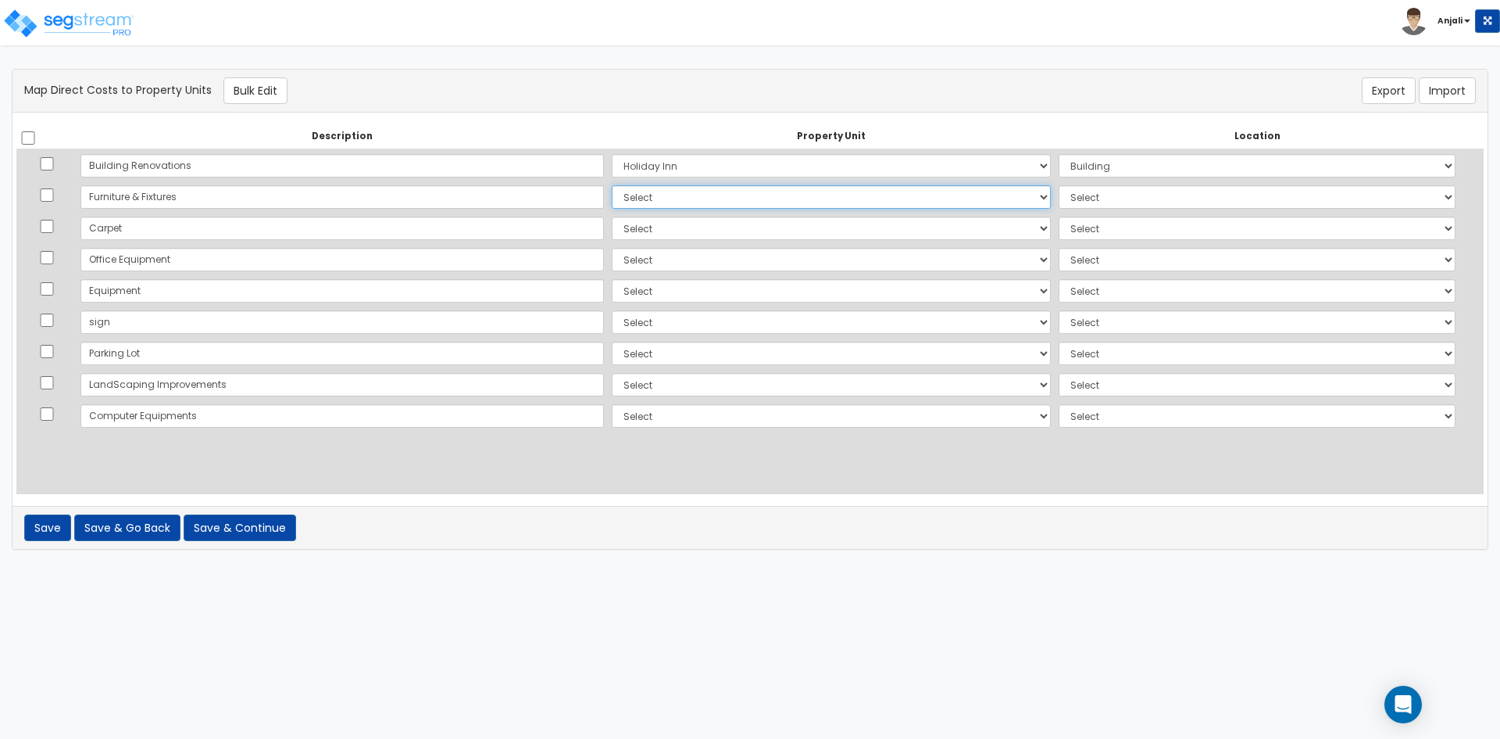
select select "165248"
click at [612, 185] on select "Select Holiday Inn Site Improvements Add Additional Property Unit" at bounding box center [831, 196] width 439 height 23
click at [1064, 191] on select "Select Add Additional Location Building Building Interior Site Porte Cochere St…" at bounding box center [1257, 196] width 397 height 23
select select "6"
click at [1059, 185] on select "Select Add Additional Location Building Building Interior Site Porte Cochere St…" at bounding box center [1257, 196] width 397 height 23
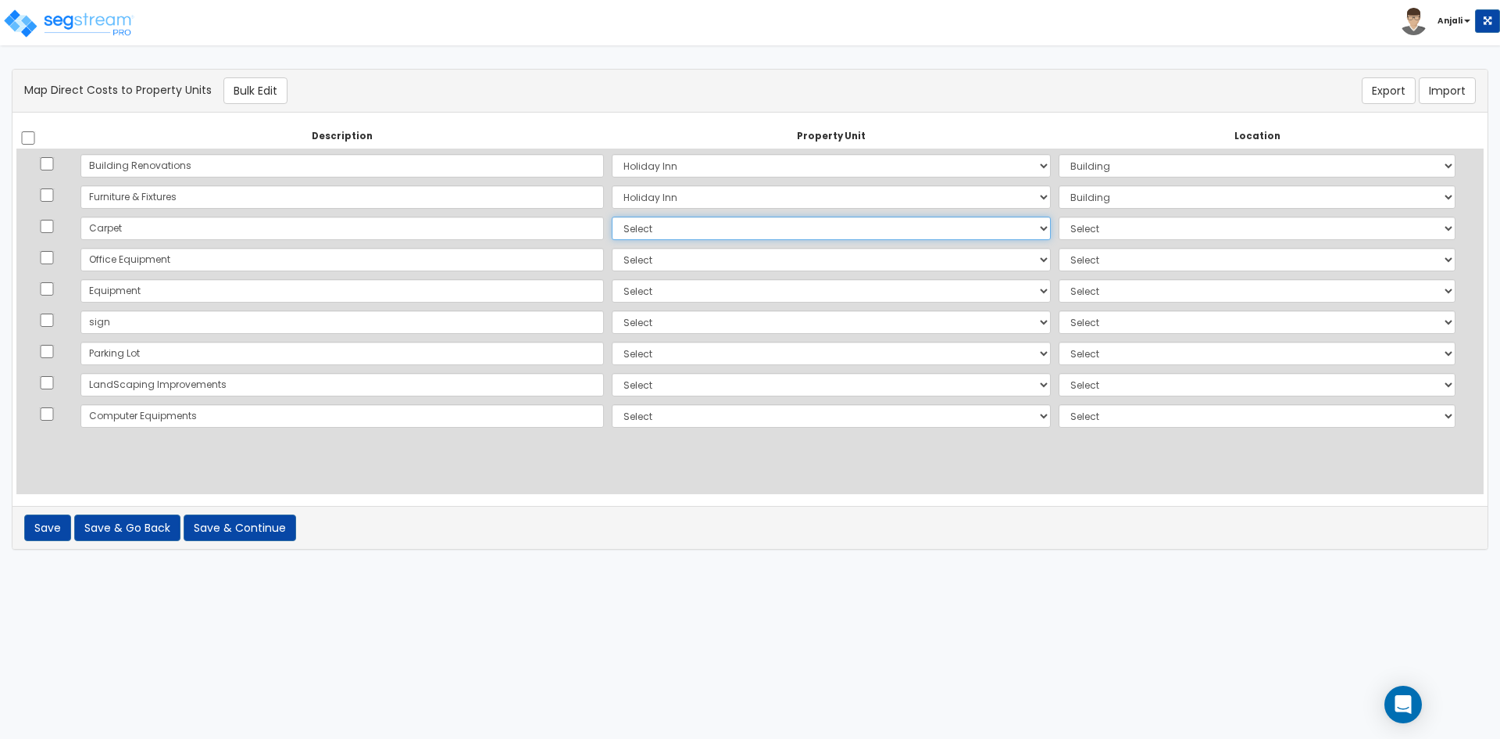
click at [666, 220] on select "Select Holiday Inn Site Improvements Add Additional Property Unit" at bounding box center [831, 227] width 439 height 23
select select "165248"
click at [612, 216] on select "Select Holiday Inn Site Improvements Add Additional Property Unit" at bounding box center [831, 227] width 439 height 23
click at [1150, 220] on select "Select Add Additional Location Building Building Interior Site Porte Cochere St…" at bounding box center [1257, 227] width 397 height 23
select select "461"
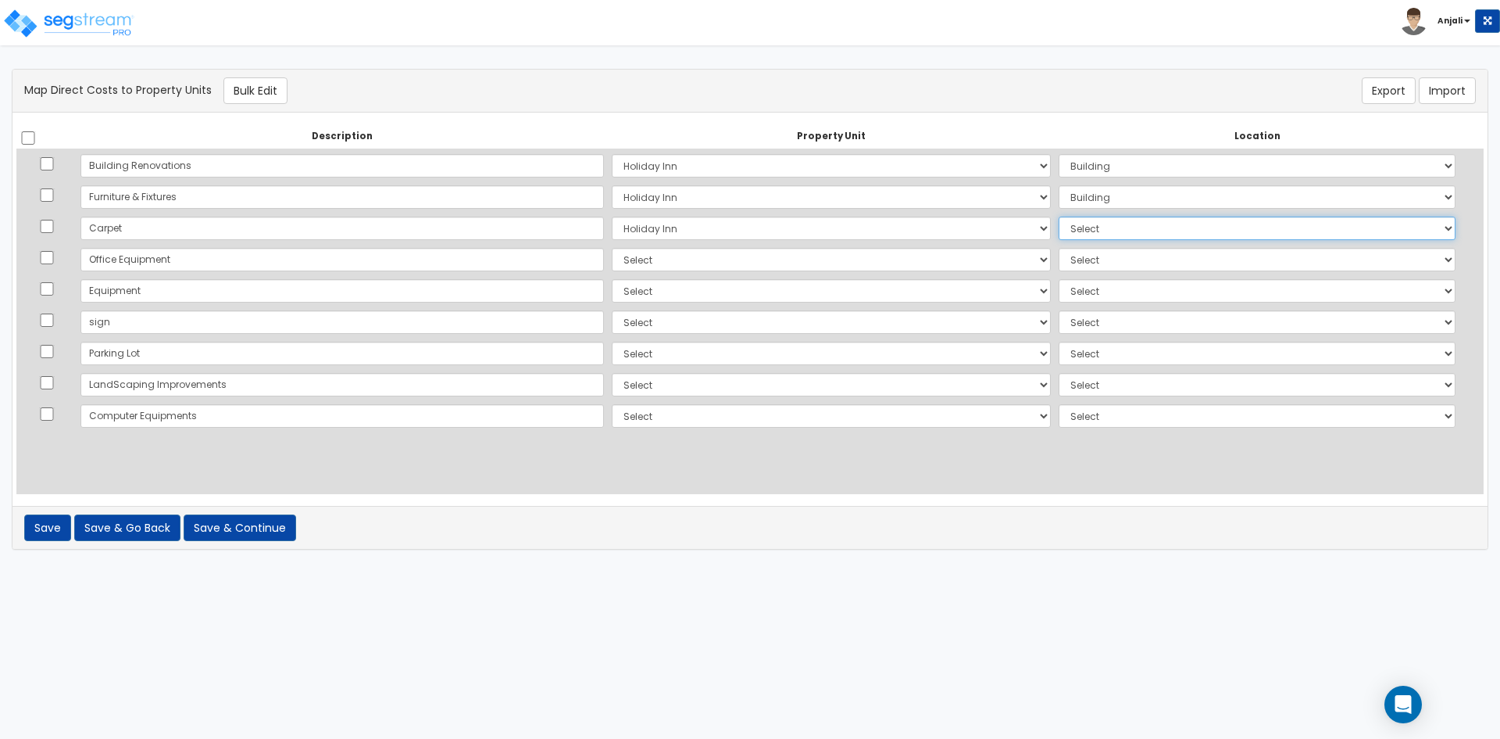
click at [1059, 216] on select "Select Add Additional Location Building Building Interior Site Porte Cochere St…" at bounding box center [1257, 227] width 397 height 23
click at [630, 263] on select "Select Holiday Inn Site Improvements Add Additional Property Unit" at bounding box center [831, 259] width 439 height 23
select select "165248"
click at [612, 248] on select "Select Holiday Inn Site Improvements Add Additional Property Unit" at bounding box center [831, 259] width 439 height 23
drag, startPoint x: 1048, startPoint y: 263, endPoint x: 1053, endPoint y: 269, distance: 8.3
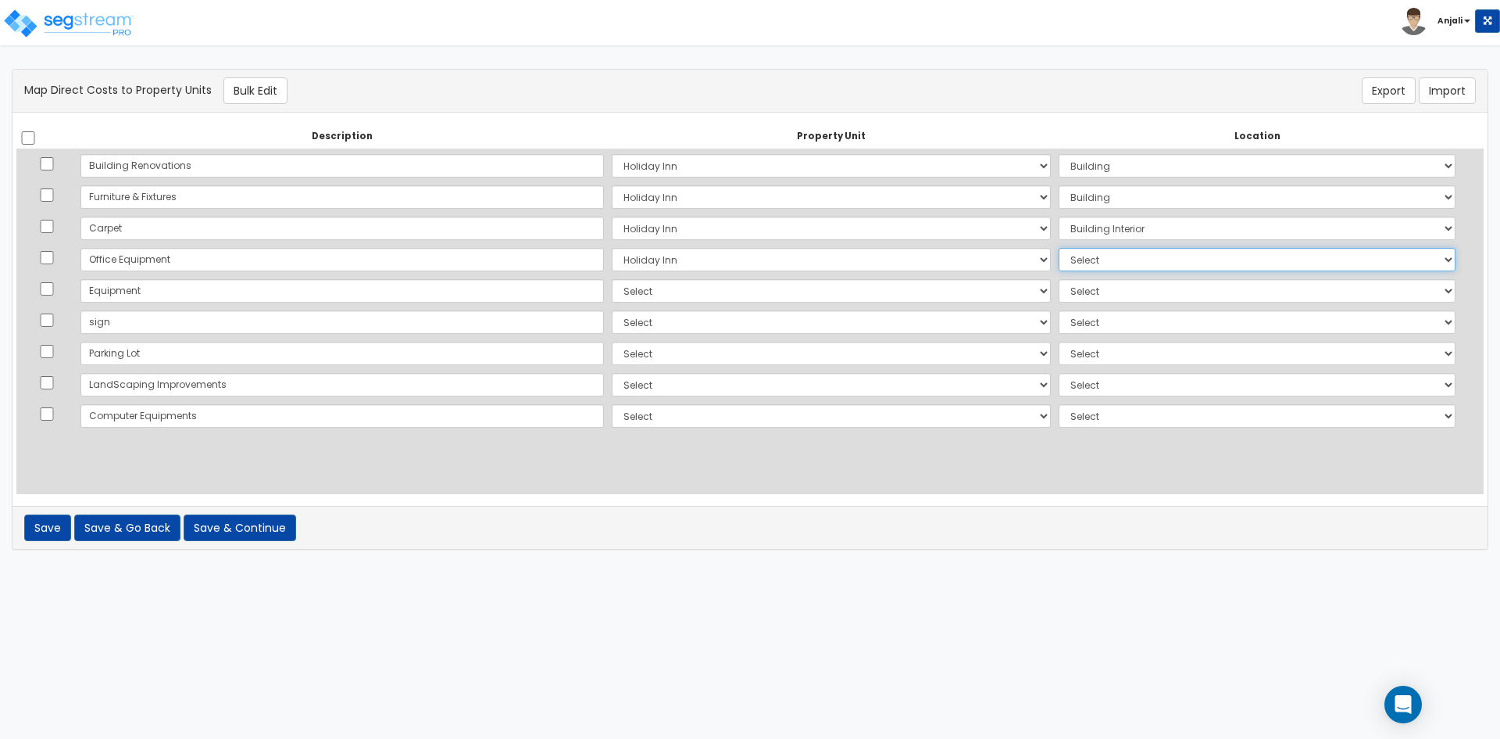
click at [1059, 263] on select "Select Add Additional Location Building Building Interior Site Porte Cochere St…" at bounding box center [1257, 259] width 397 height 23
select select "461"
click at [1059, 248] on select "Select Add Additional Location Building Building Interior Site Porte Cochere St…" at bounding box center [1257, 259] width 397 height 23
drag, startPoint x: 641, startPoint y: 284, endPoint x: 641, endPoint y: 299, distance: 15.6
click at [641, 284] on select "Select Holiday Inn Site Improvements Add Additional Property Unit" at bounding box center [831, 290] width 439 height 23
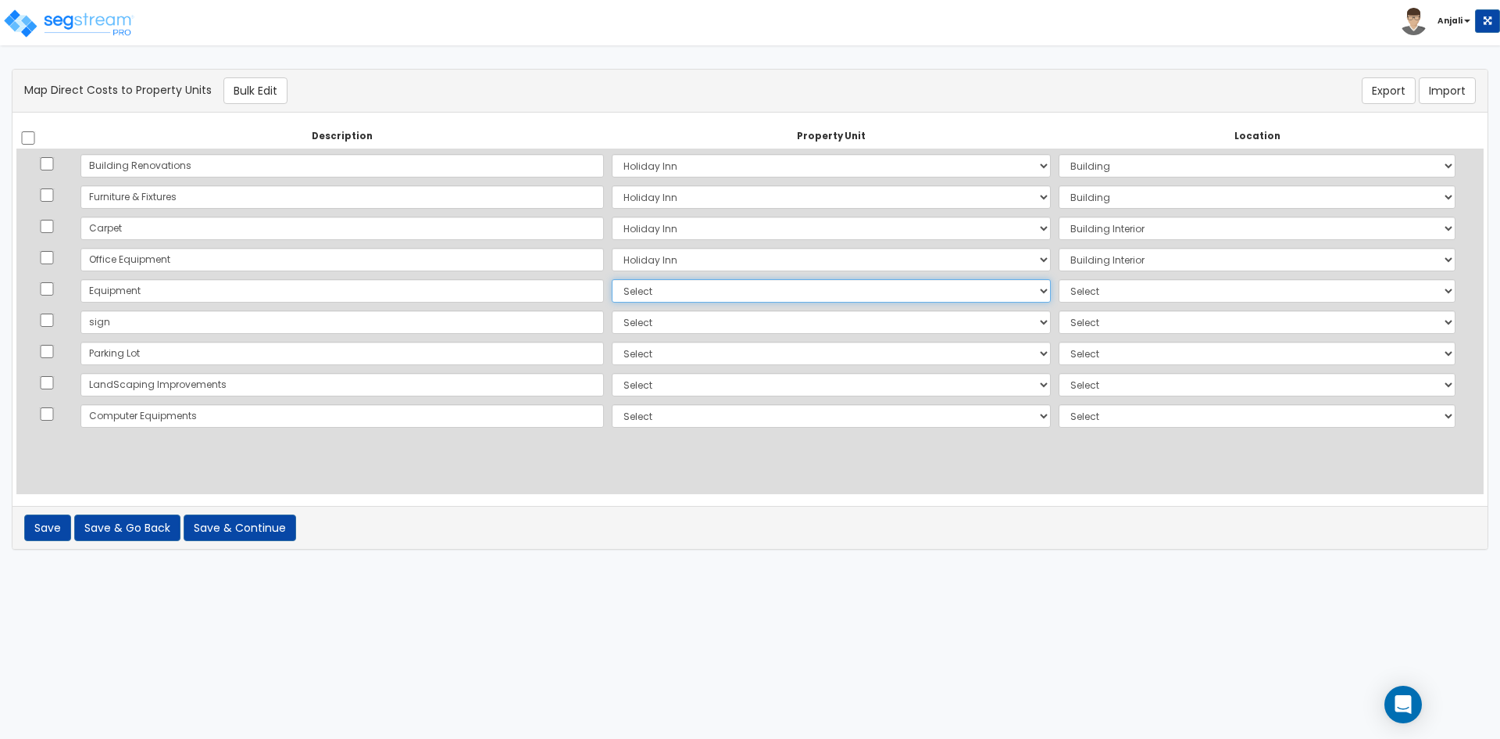
select select "165248"
click at [612, 279] on select "Select Holiday Inn Site Improvements Add Additional Property Unit" at bounding box center [831, 290] width 439 height 23
click at [1118, 281] on select "Select Add Additional Location Building Building Interior Site Porte Cochere St…" at bounding box center [1257, 290] width 397 height 23
select select "6"
click at [1059, 279] on select "Select Add Additional Location Building Building Interior Site Porte Cochere St…" at bounding box center [1257, 290] width 397 height 23
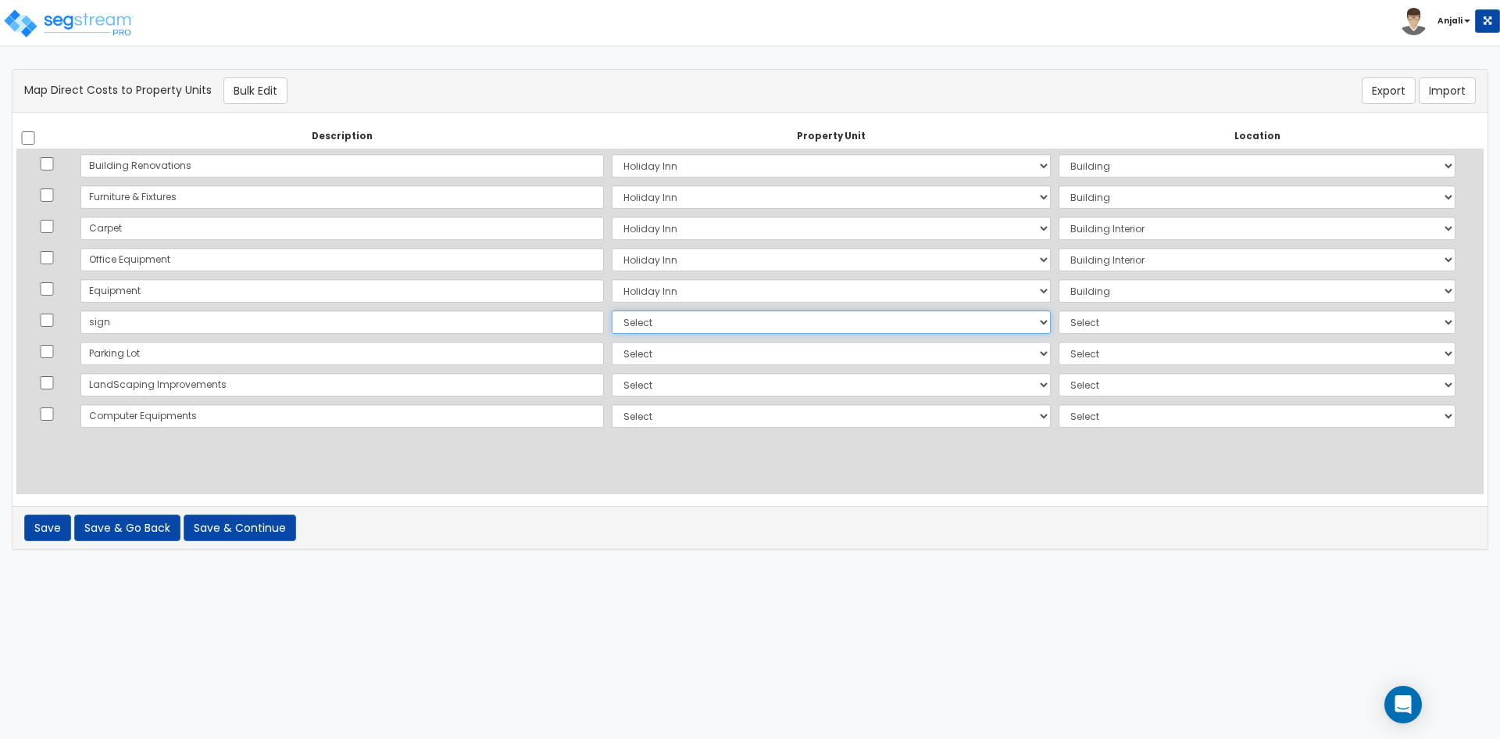
click at [612, 328] on select "Select Holiday Inn Site Improvements Add Additional Property Unit" at bounding box center [831, 321] width 439 height 23
select select "165248"
click at [612, 310] on select "Select Holiday Inn Site Improvements Add Additional Property Unit" at bounding box center [831, 321] width 439 height 23
select select
click at [1087, 289] on select "Select Add Additional Location Building Building Interior Site Porte Cochere St…" at bounding box center [1257, 290] width 397 height 23
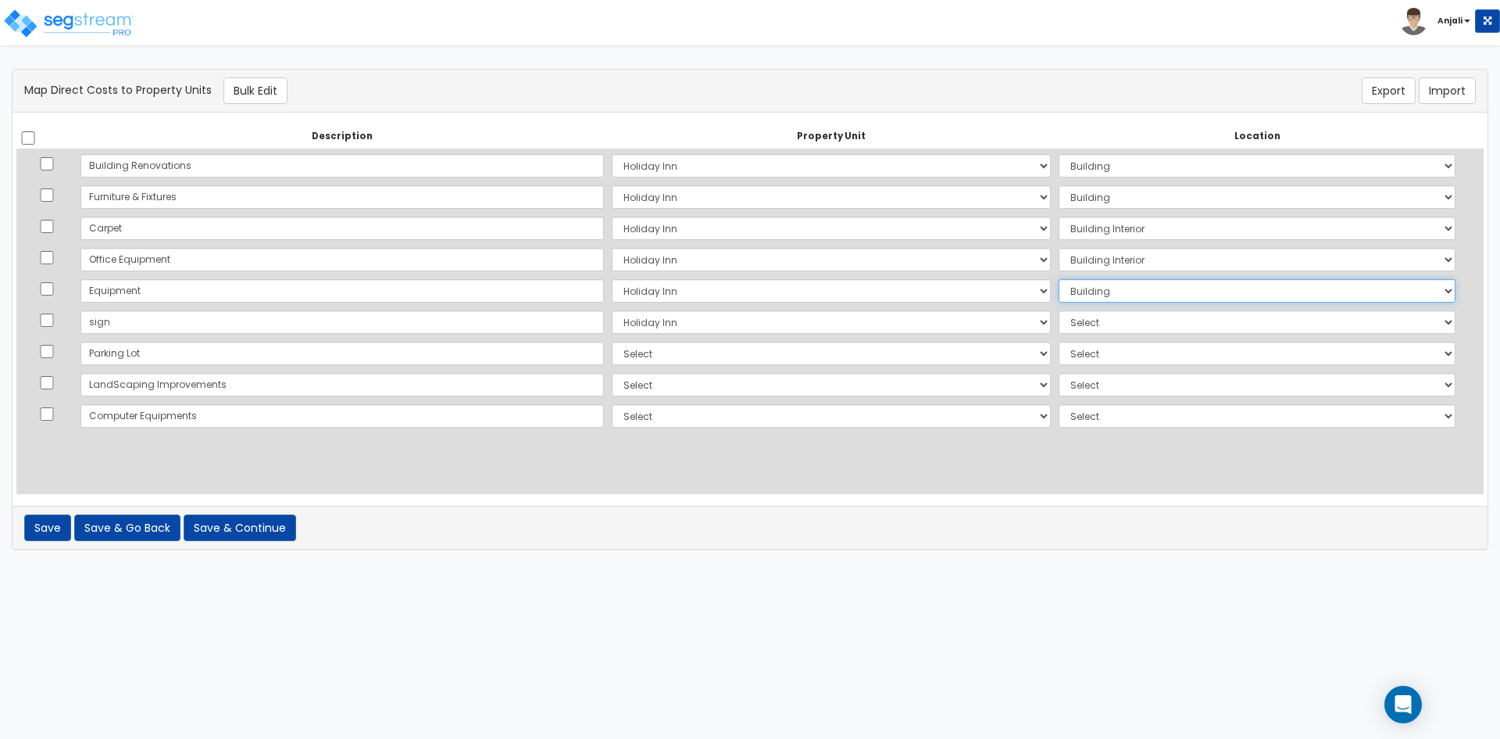
select select "461"
click at [1059, 279] on select "Select Add Additional Location Building Building Interior Site Porte Cochere St…" at bounding box center [1257, 290] width 397 height 23
click at [1100, 195] on select "Select Add Additional Location Building Building Interior Site Porte Cochere St…" at bounding box center [1257, 196] width 397 height 23
select select "461"
click at [1059, 185] on select "Select Add Additional Location Building Building Interior Site Porte Cochere St…" at bounding box center [1257, 196] width 397 height 23
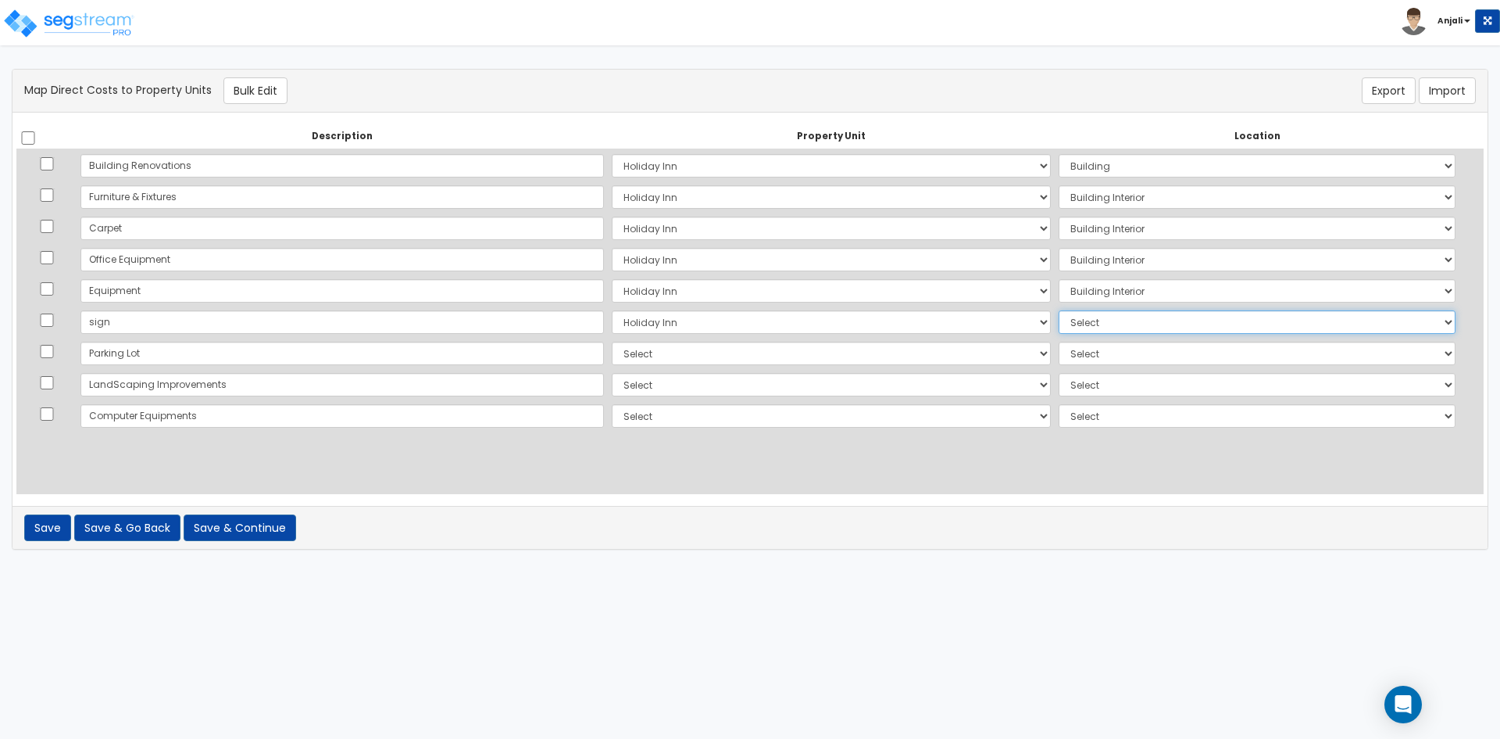
click at [1089, 323] on select "Select Add Additional Location Building Building Interior Site Porte Cochere St…" at bounding box center [1257, 321] width 397 height 23
select select "461"
click at [1059, 310] on select "Select Add Additional Location Building Building Interior Site Porte Cochere St…" at bounding box center [1257, 321] width 397 height 23
click at [608, 366] on td "Select Holiday Inn Site Improvements Add Additional Property Unit" at bounding box center [831, 353] width 447 height 31
click at [612, 352] on select "Select Holiday Inn Site Improvements Add Additional Property Unit" at bounding box center [831, 353] width 439 height 23
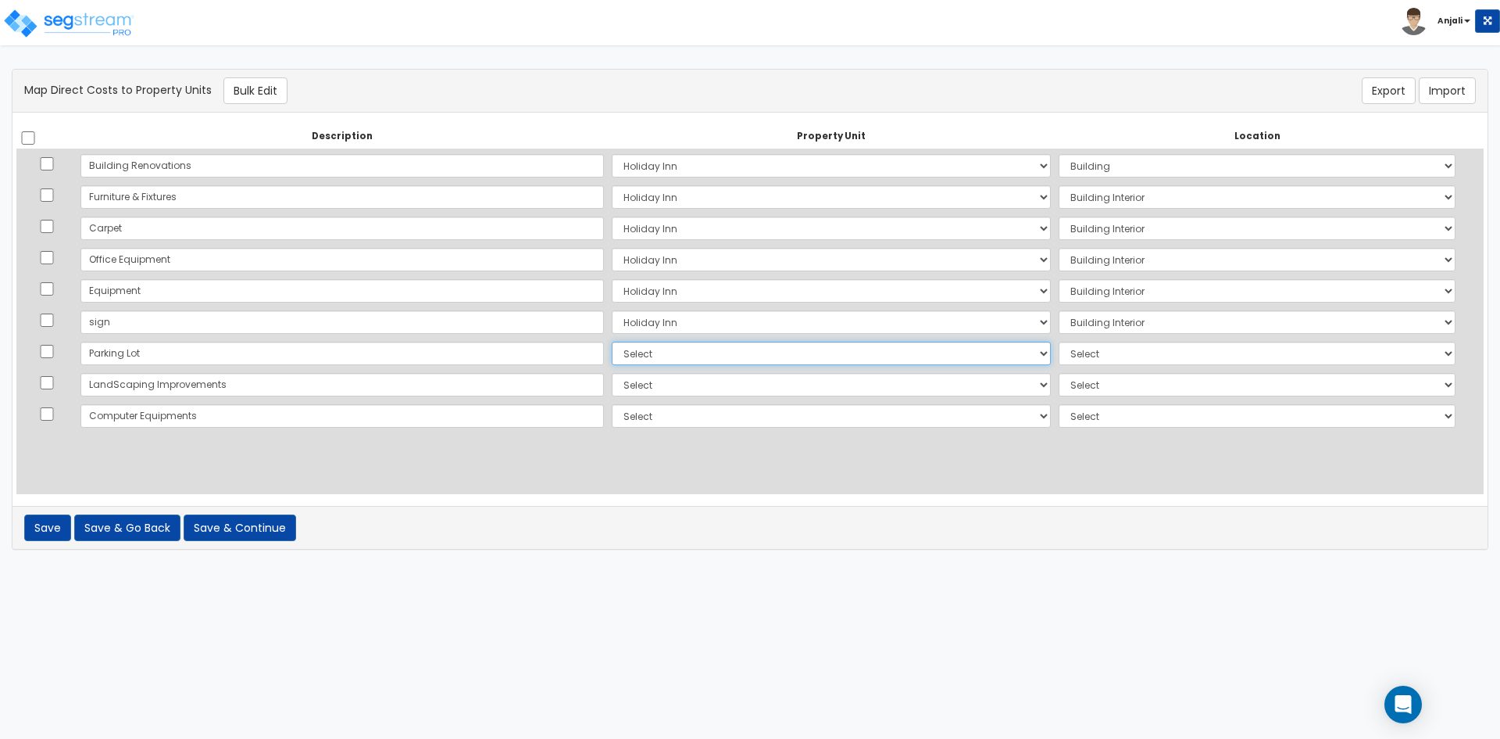
select select "165250"
click at [612, 342] on select "Select Holiday Inn Site Improvements Add Additional Property Unit" at bounding box center [831, 353] width 439 height 23
click at [1070, 347] on select "Select Add Additional Location Site Exterior" at bounding box center [1257, 353] width 397 height 23
select select "462"
click at [1059, 342] on select "Select Add Additional Location Site Exterior" at bounding box center [1257, 353] width 397 height 23
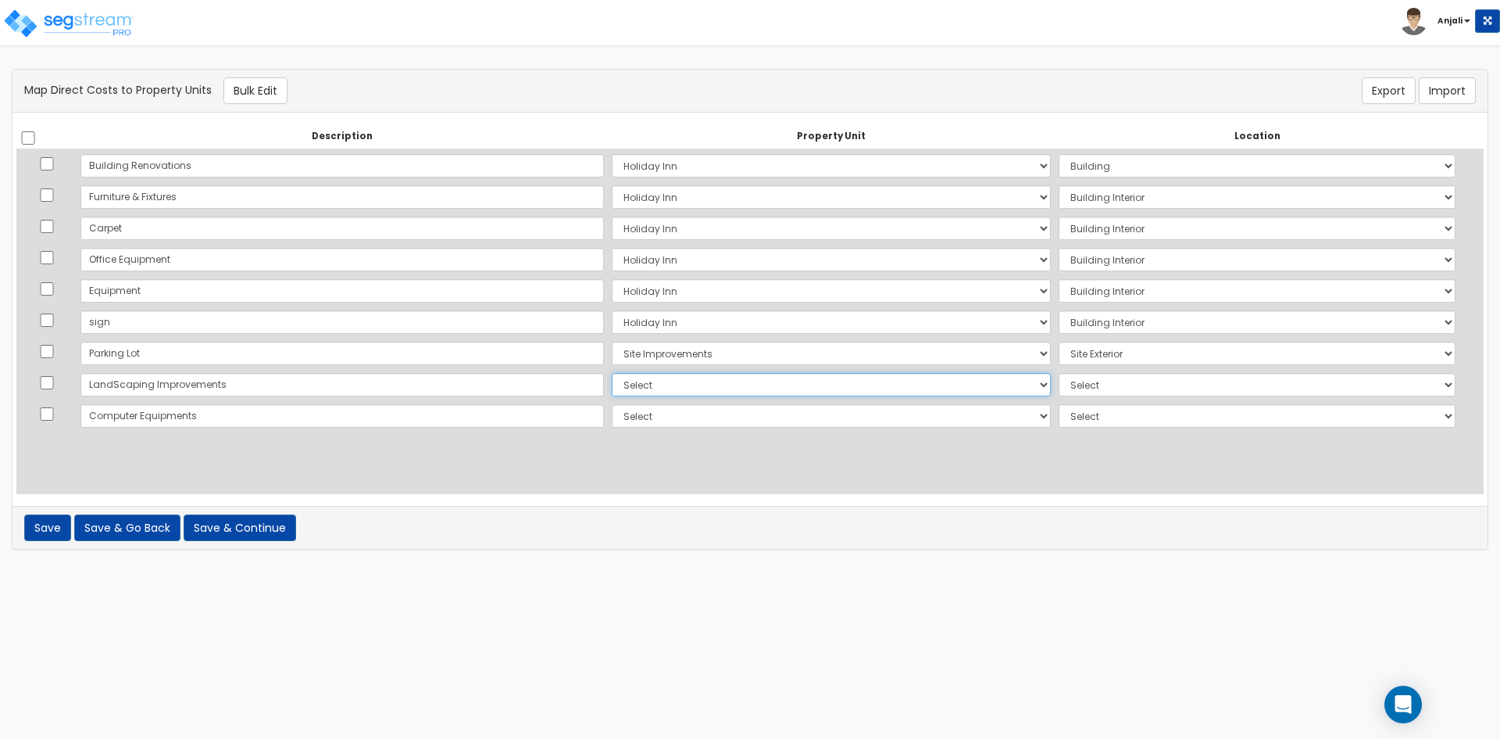
click at [712, 390] on select "Select Holiday Inn Site Improvements Add Additional Property Unit" at bounding box center [831, 384] width 439 height 23
select select "165250"
click at [612, 373] on select "Select Holiday Inn Site Improvements Add Additional Property Unit" at bounding box center [831, 384] width 439 height 23
click at [1100, 377] on select "Select Add Additional Location Site Exterior" at bounding box center [1257, 384] width 397 height 23
select select "462"
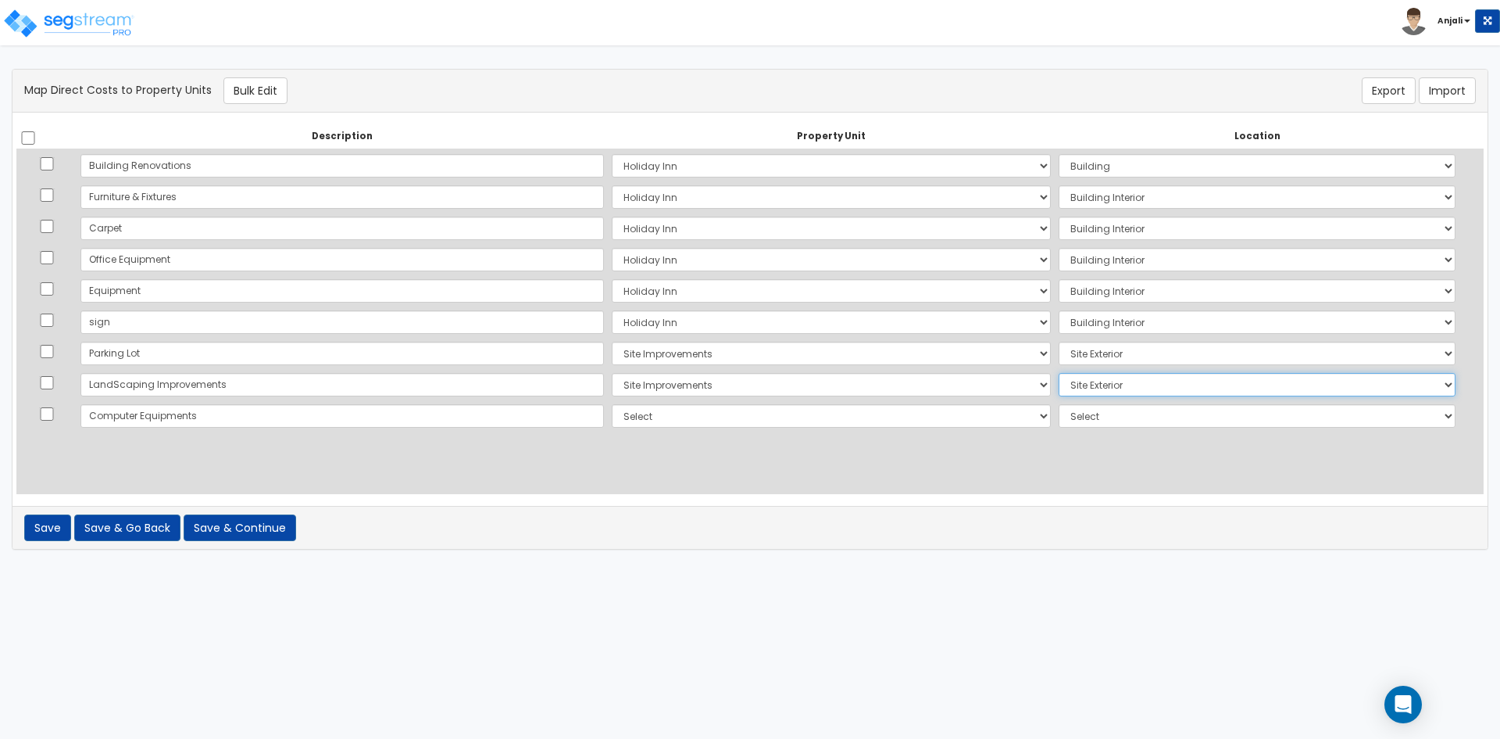
click at [1059, 373] on select "Select Add Additional Location Site Exterior" at bounding box center [1257, 384] width 397 height 23
click at [728, 408] on select "Select Holiday Inn Site Improvements Add Additional Property Unit" at bounding box center [831, 415] width 439 height 23
select select "165248"
click at [612, 404] on select "Select Holiday Inn Site Improvements Add Additional Property Unit" at bounding box center [831, 415] width 439 height 23
drag, startPoint x: 1107, startPoint y: 414, endPoint x: 1108, endPoint y: 423, distance: 8.6
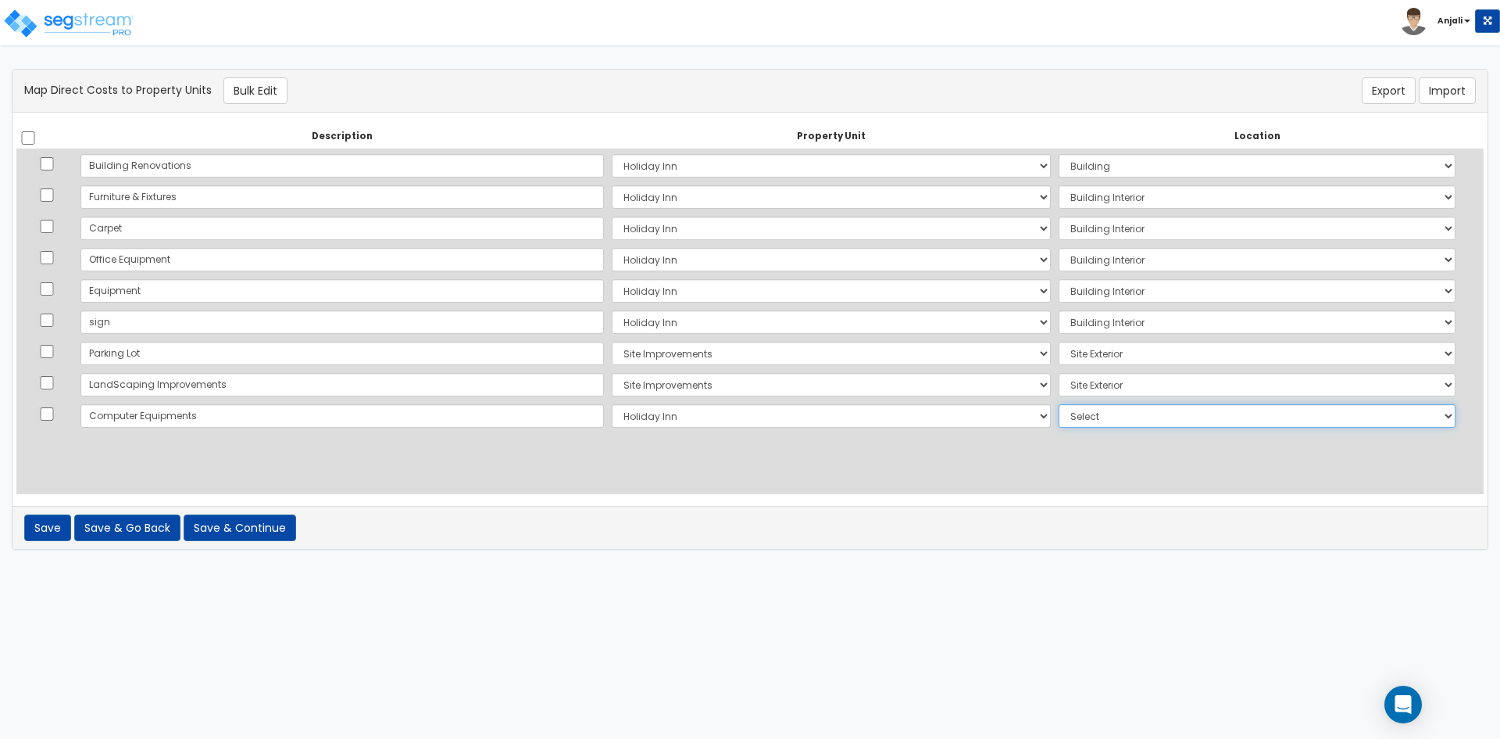
click at [1107, 414] on select "Select Add Additional Location Building Building Interior Site Porte Cochere St…" at bounding box center [1257, 415] width 397 height 23
select select "461"
click at [1059, 404] on select "Select Add Additional Location Building Building Interior Site Porte Cochere St…" at bounding box center [1257, 415] width 397 height 23
click at [231, 532] on button "Save & Continue" at bounding box center [240, 527] width 113 height 27
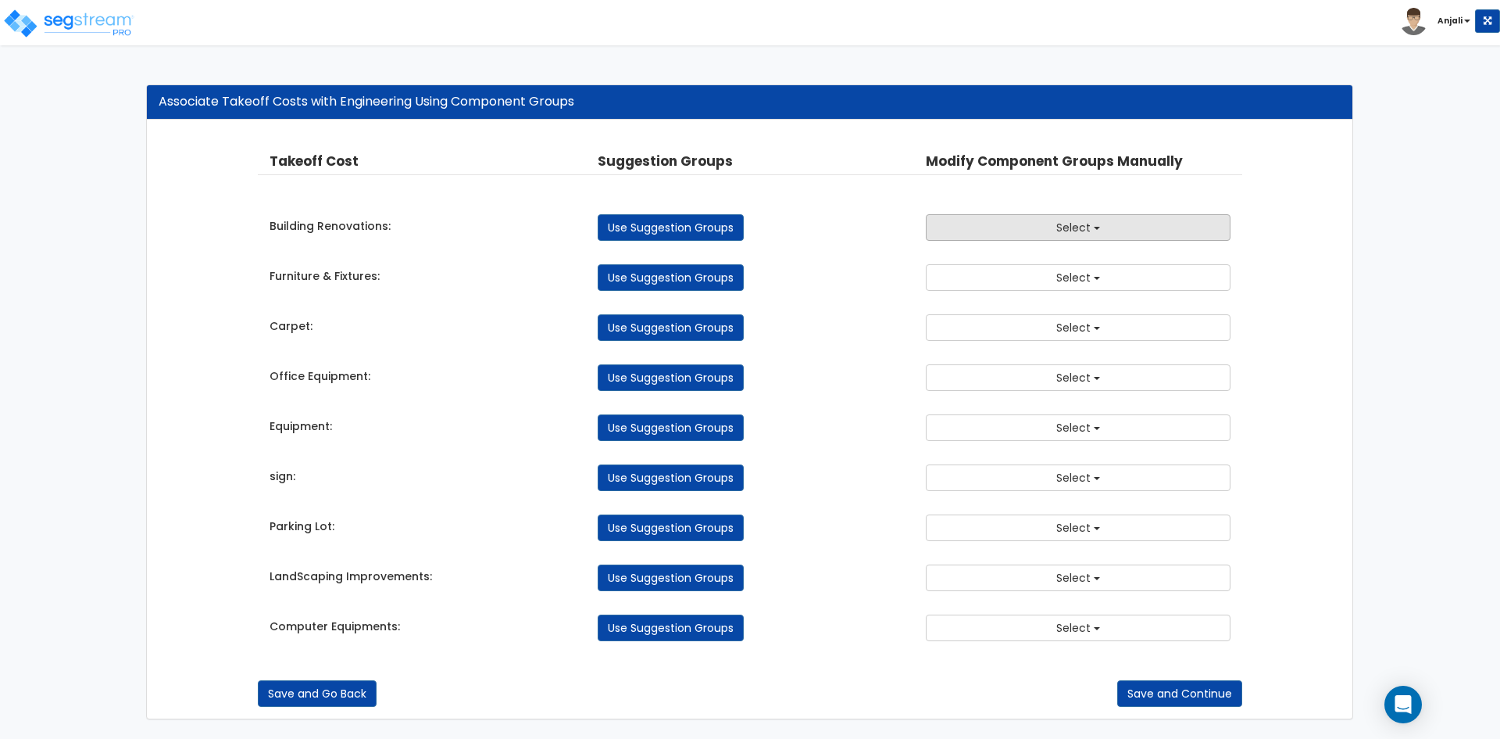
click at [1110, 227] on button "Select" at bounding box center [1078, 227] width 305 height 27
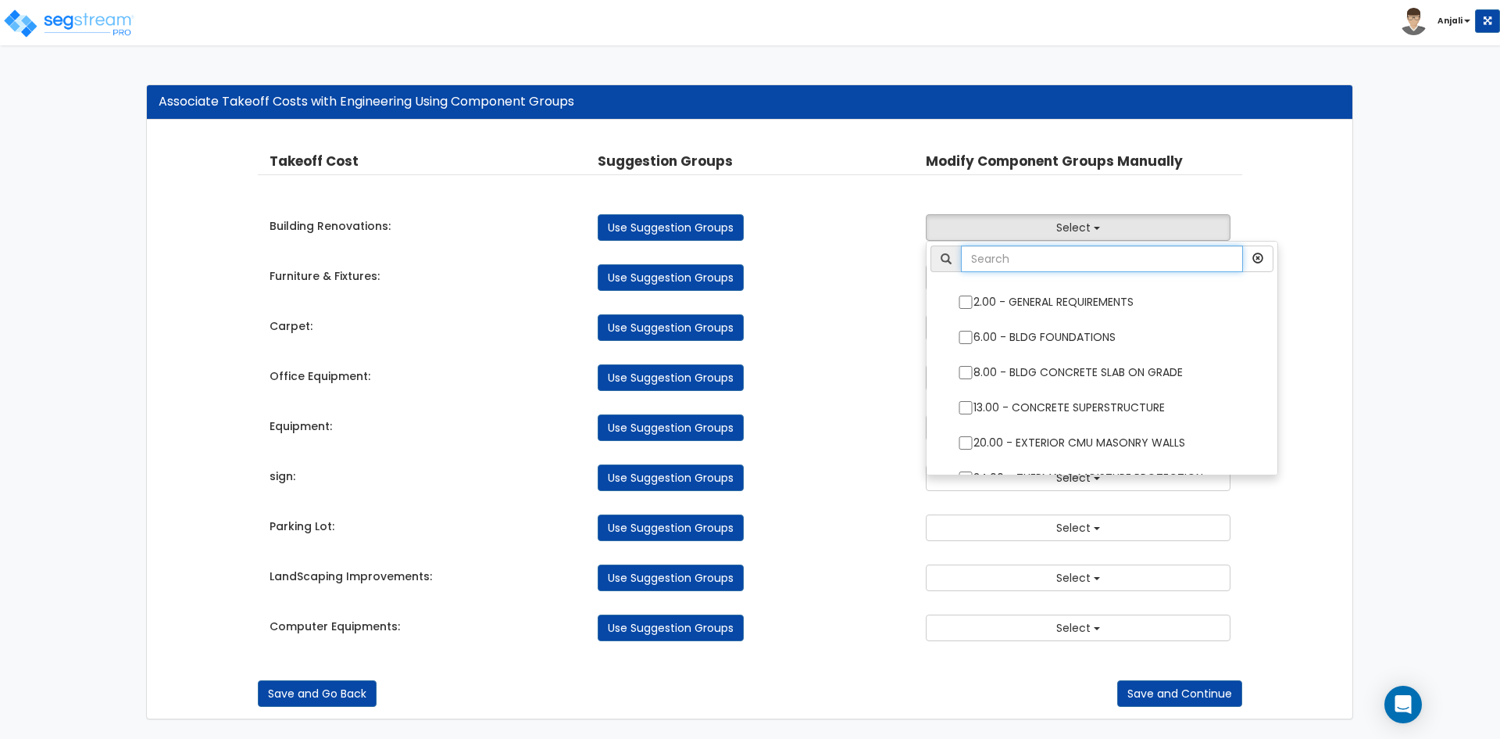
click at [1019, 258] on input "text" at bounding box center [1102, 258] width 282 height 27
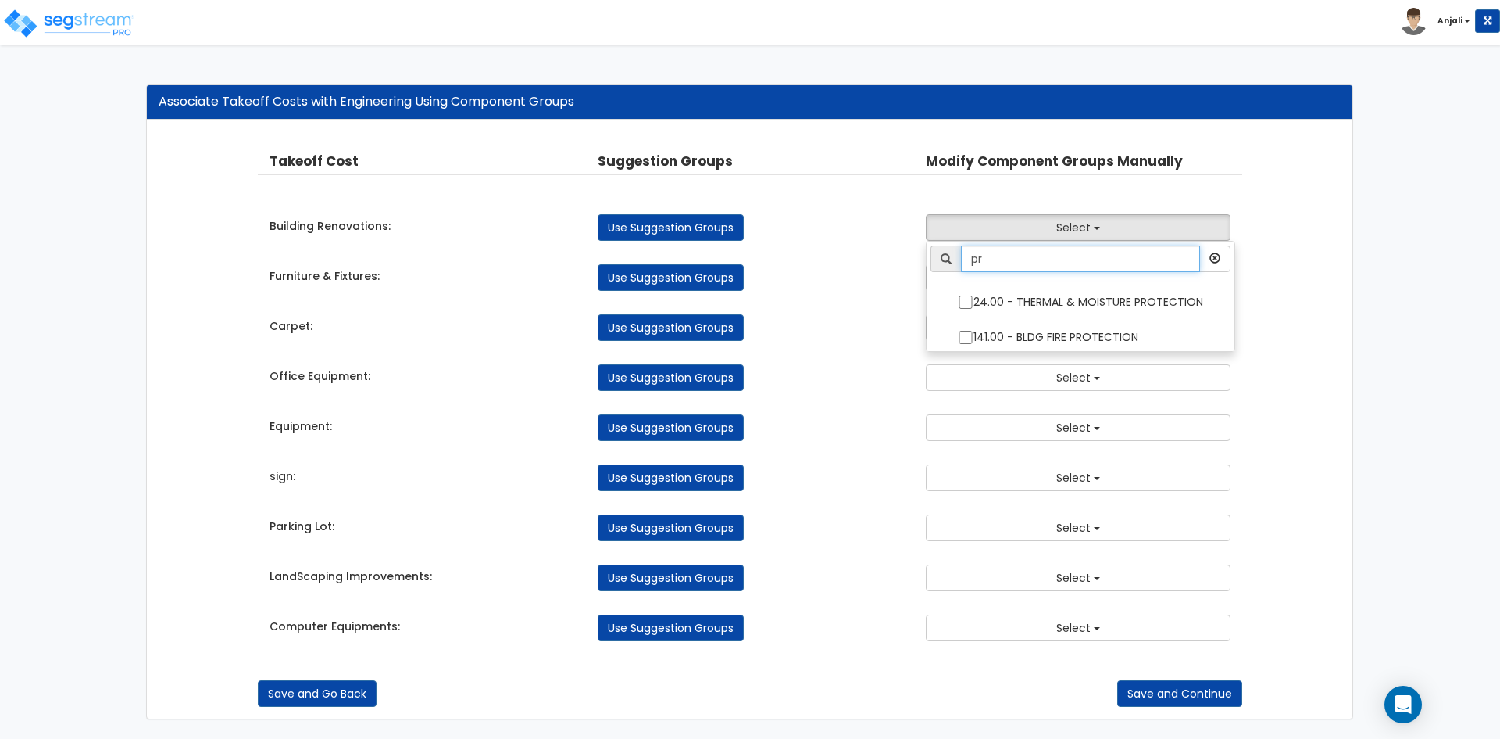
type input "p"
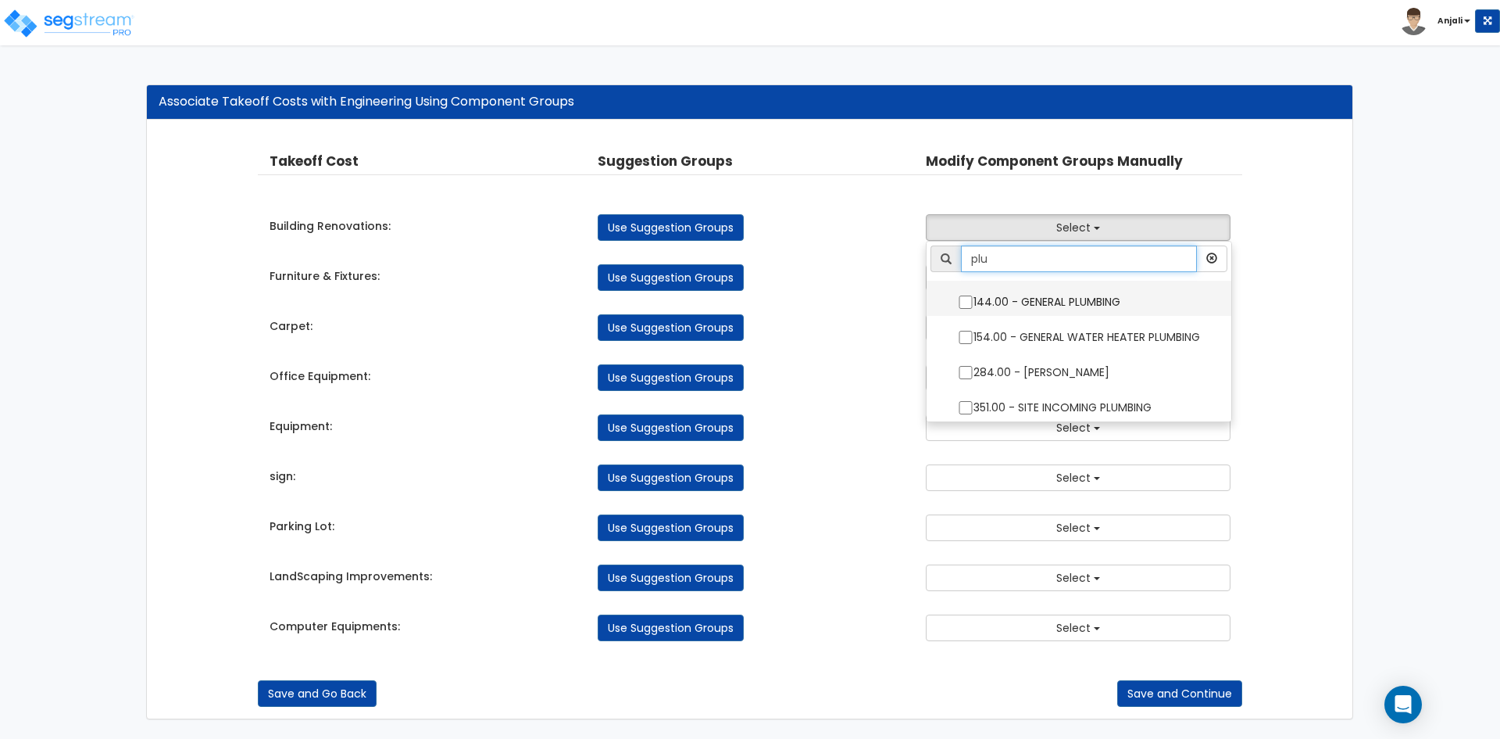
type input "plu"
click at [963, 303] on input "144.00 - GENERAL PLUMBING" at bounding box center [966, 301] width 16 height 13
checkbox input "true"
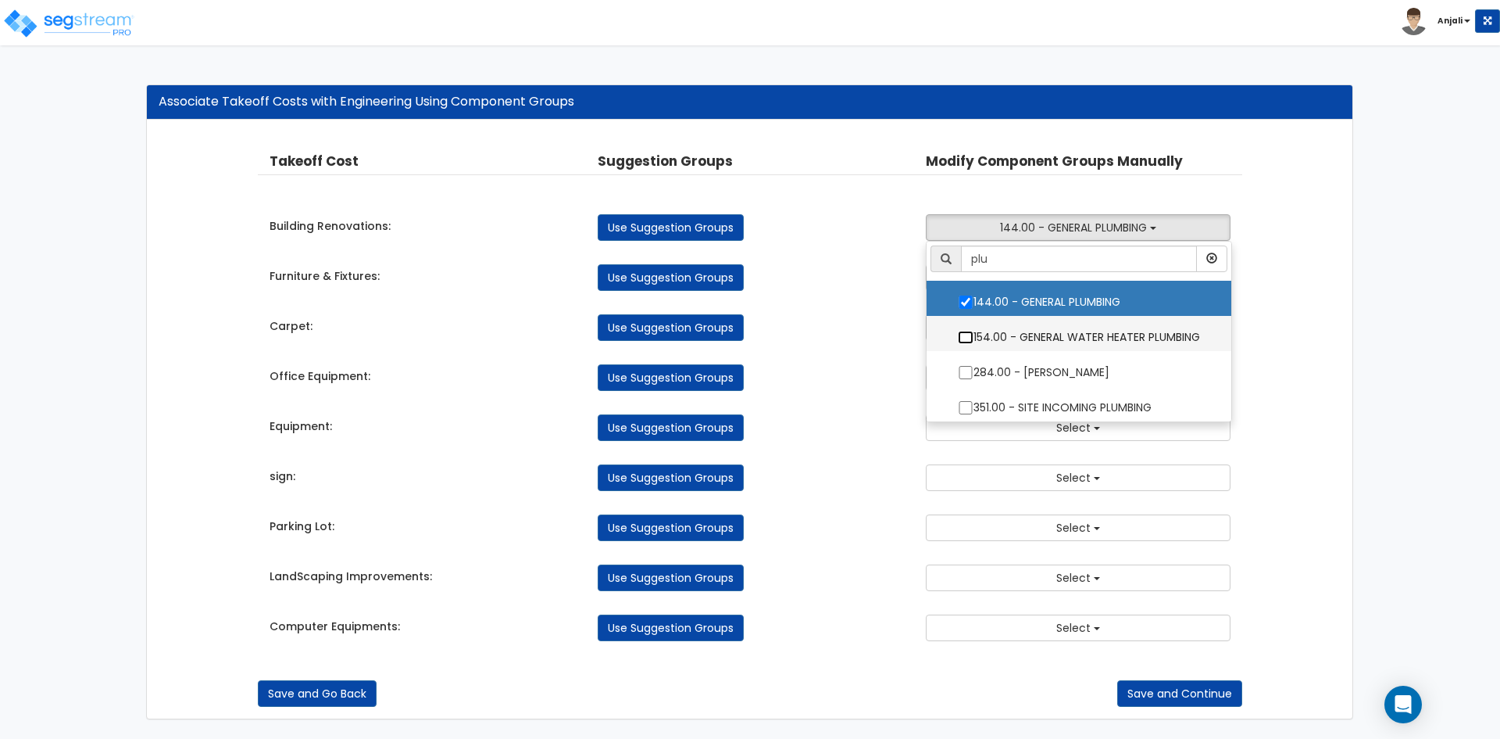
click at [963, 334] on input "154.00 - GENERAL WATER HEATER PLUMBING" at bounding box center [966, 337] width 16 height 13
checkbox input "true"
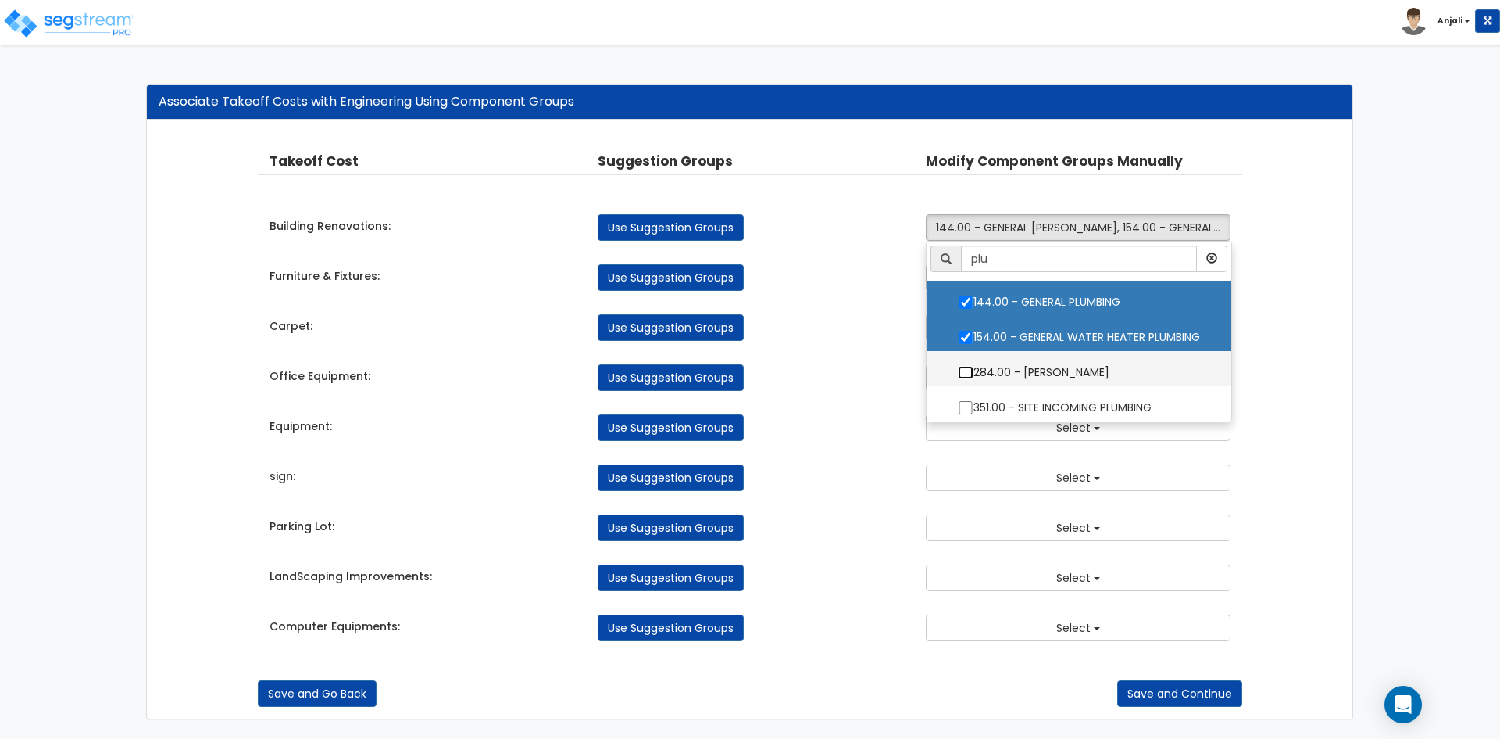
click at [961, 374] on input "284.00 - LAUNDRY PLUMBING" at bounding box center [966, 372] width 16 height 13
checkbox input "true"
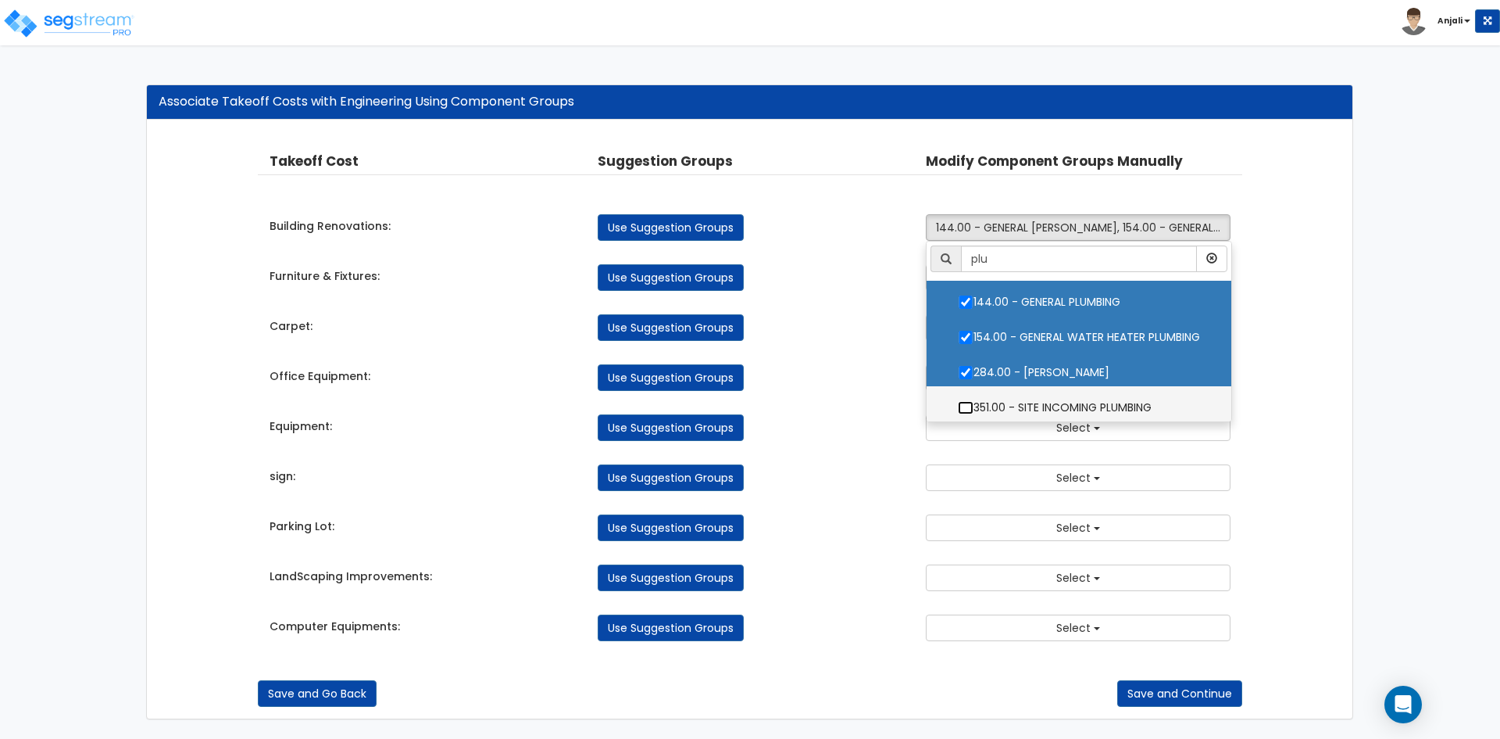
click at [963, 410] on input "351.00 - SITE INCOMING PLUMBING" at bounding box center [966, 407] width 16 height 13
checkbox input "true"
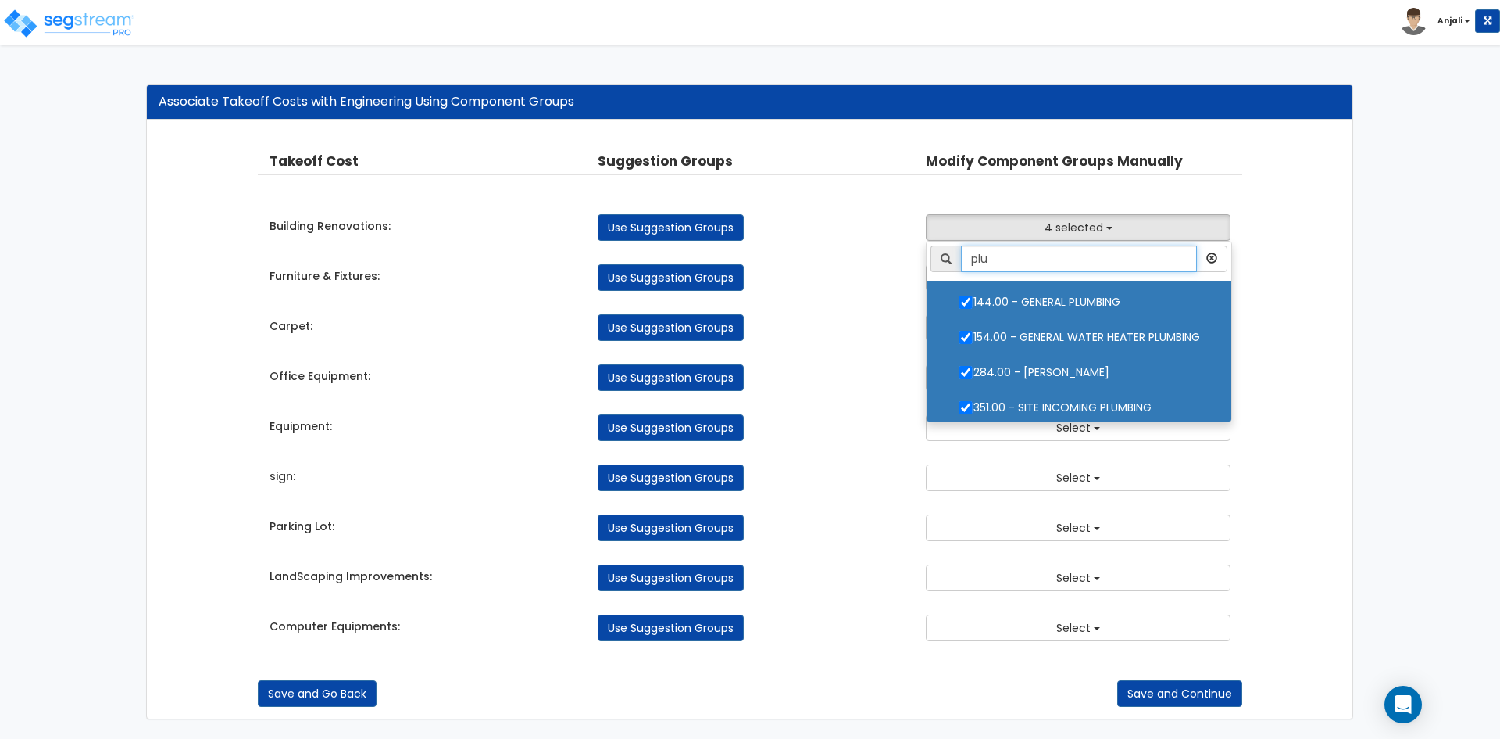
click at [1043, 256] on input "plu" at bounding box center [1079, 258] width 236 height 27
type input "p"
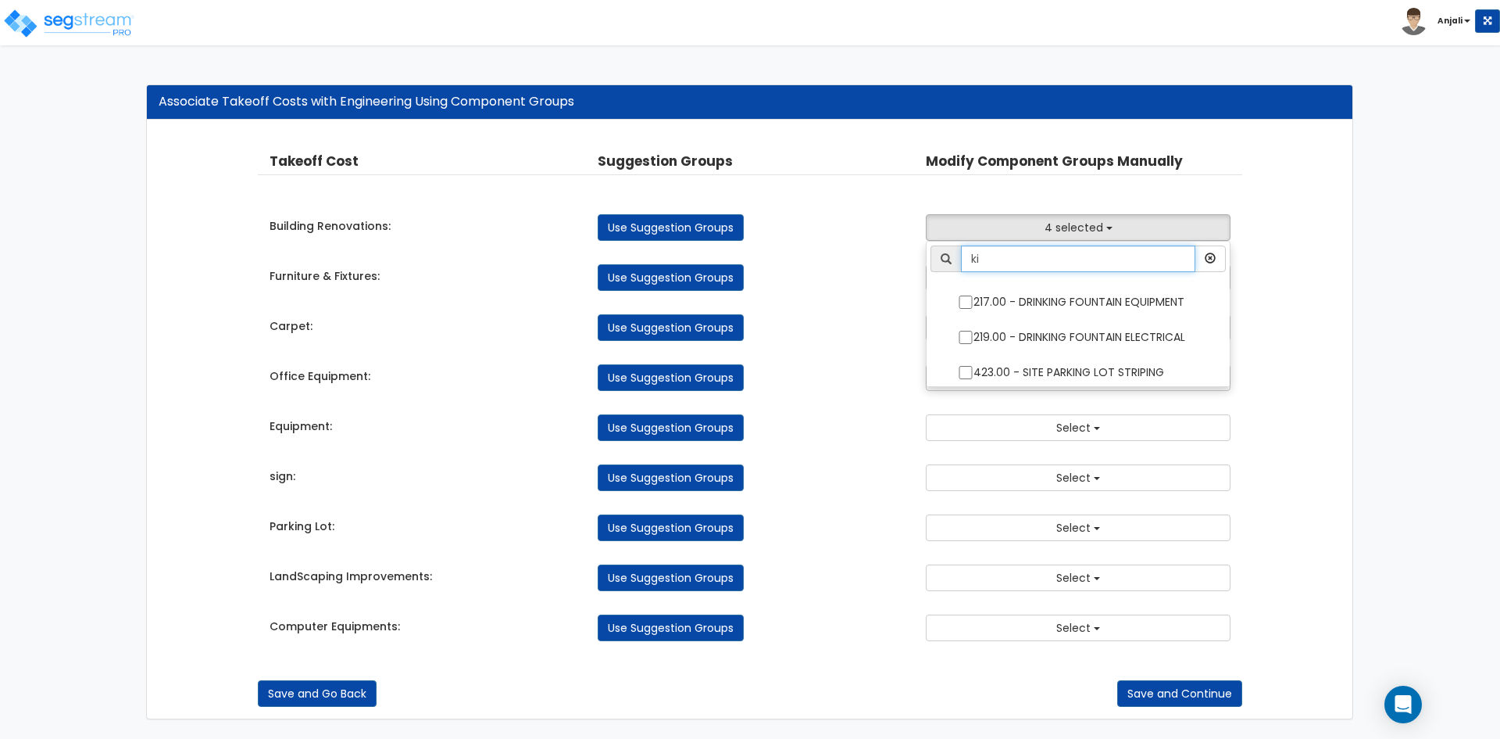
type input "k"
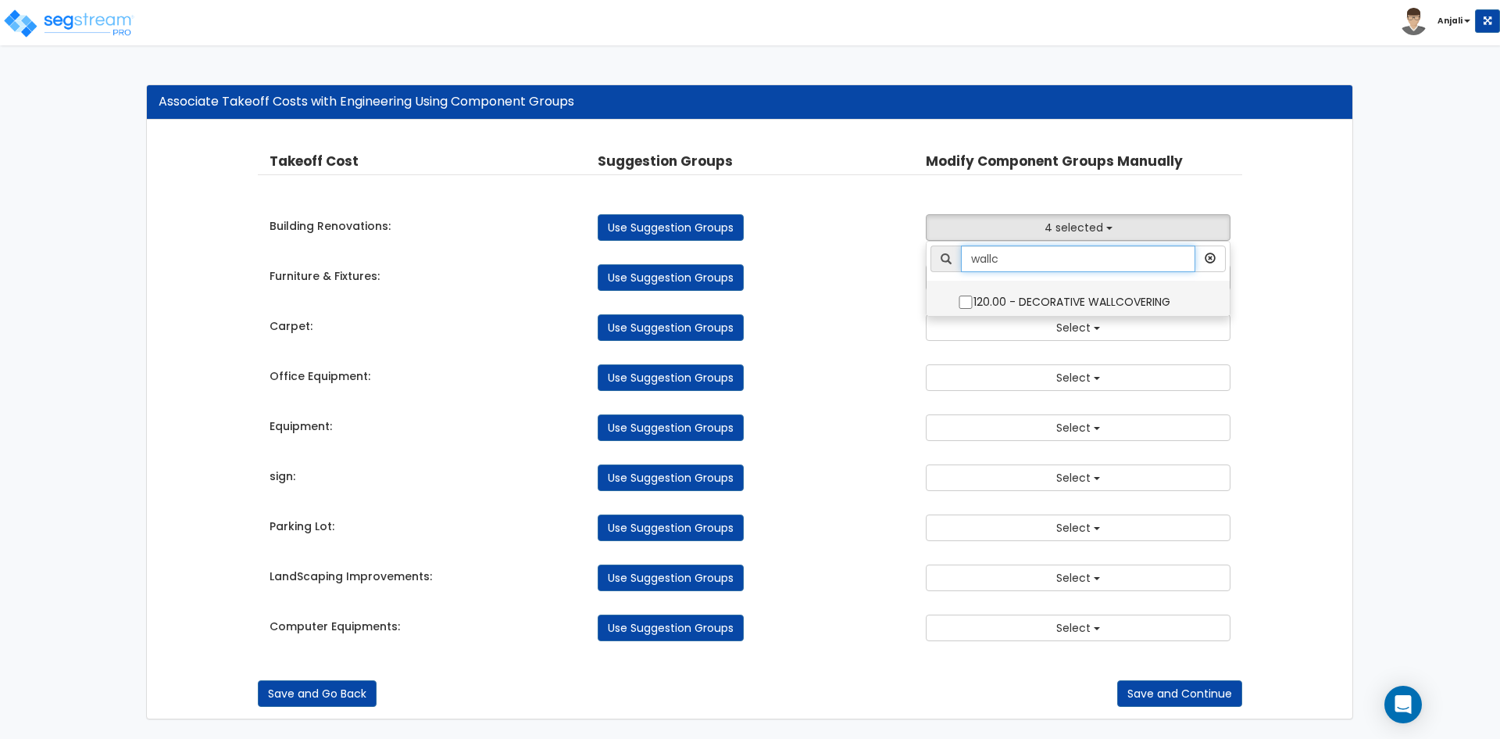
type input "wallc"
click at [964, 301] on input "120.00 - DECORATIVE WALLCOVERING" at bounding box center [966, 301] width 16 height 13
checkbox input "true"
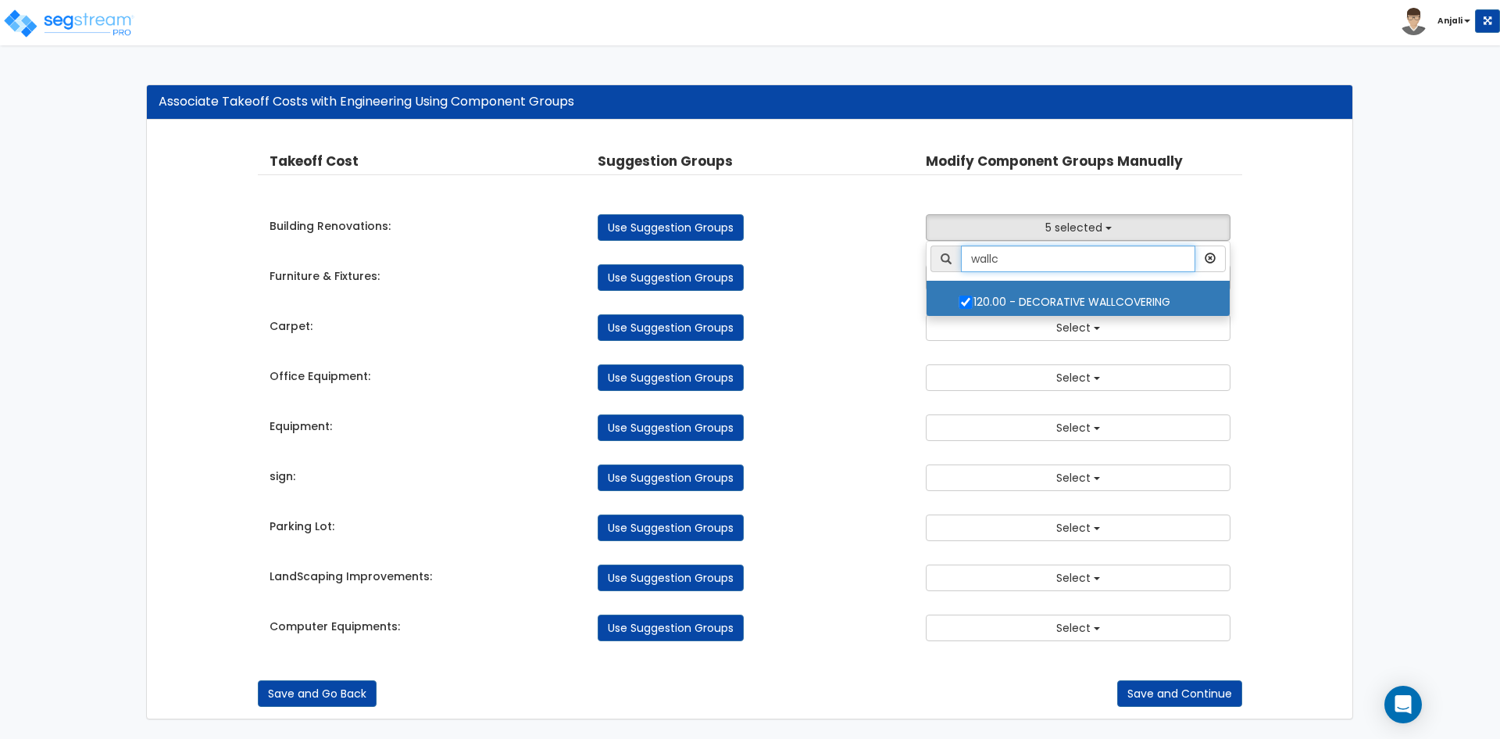
click at [1043, 259] on input "wallc" at bounding box center [1078, 258] width 234 height 27
type input "w"
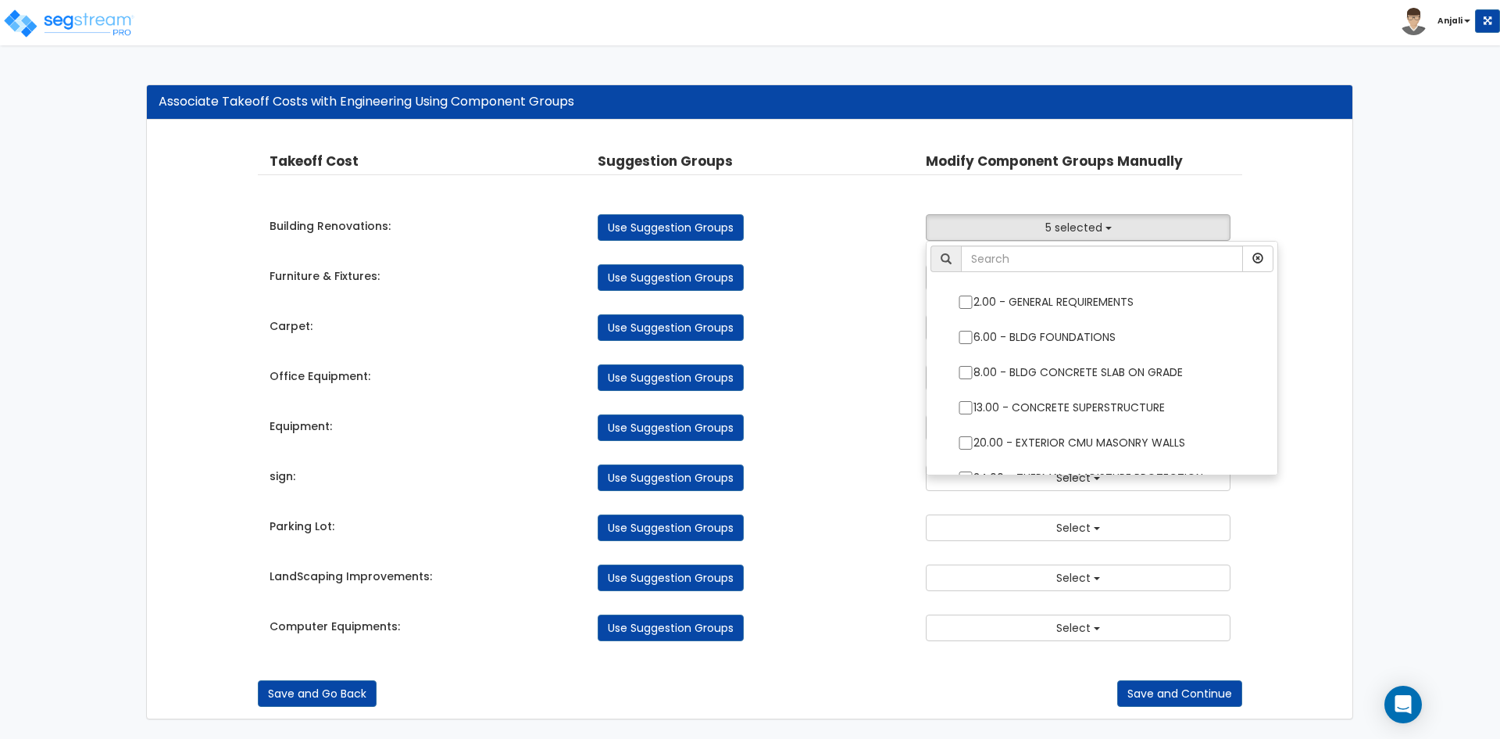
click at [827, 264] on div "Use Suggestion Groups" at bounding box center [750, 277] width 328 height 27
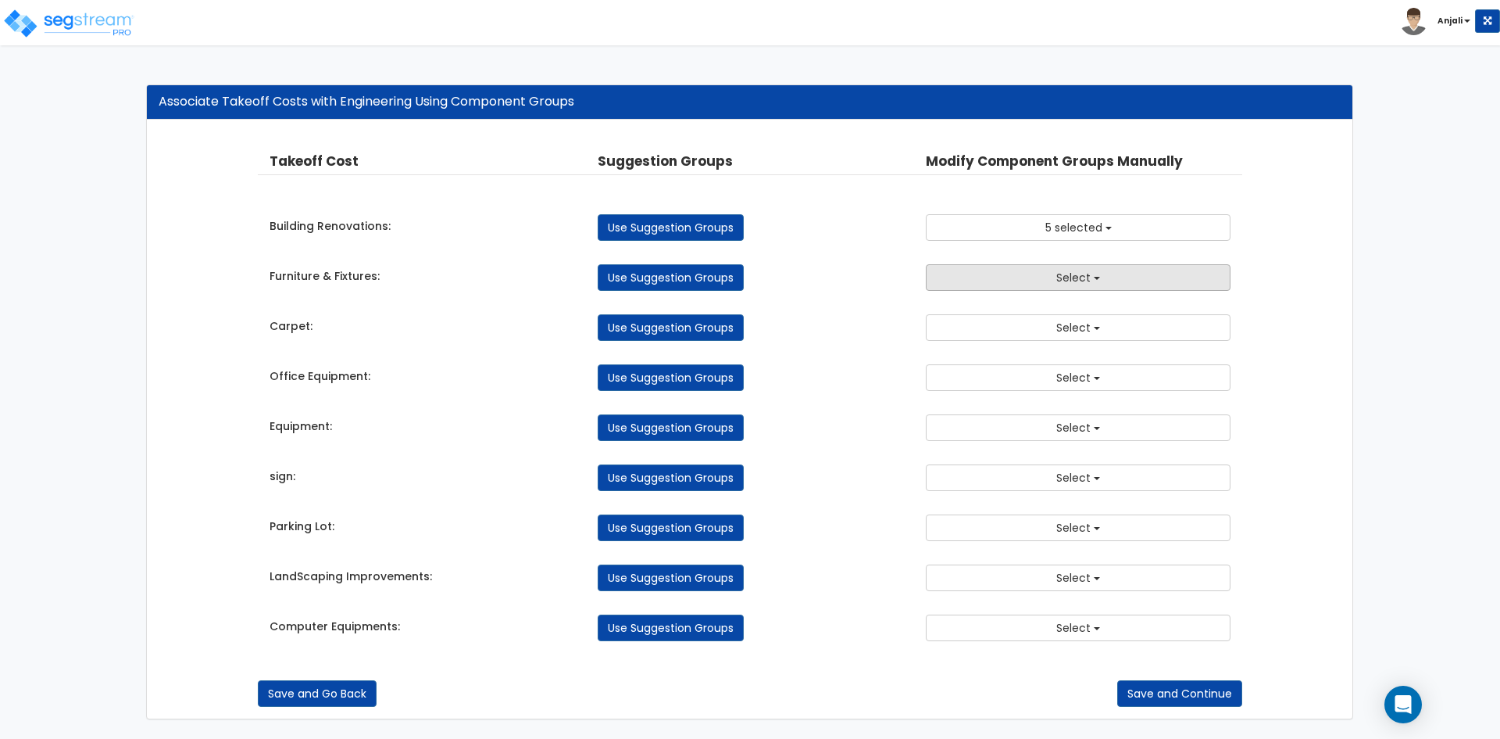
click at [1108, 284] on button "Select" at bounding box center [1078, 277] width 305 height 27
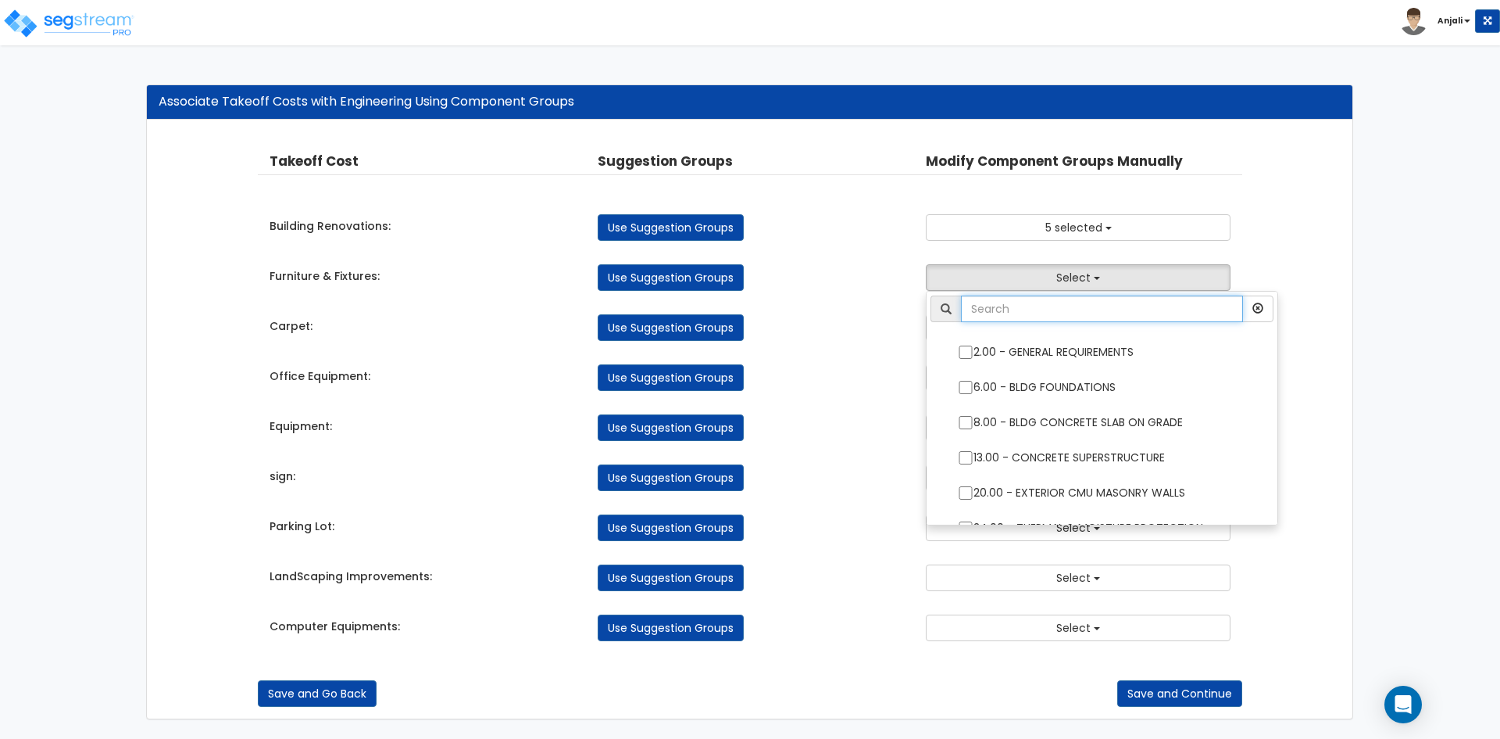
click at [1053, 313] on input "text" at bounding box center [1102, 308] width 282 height 27
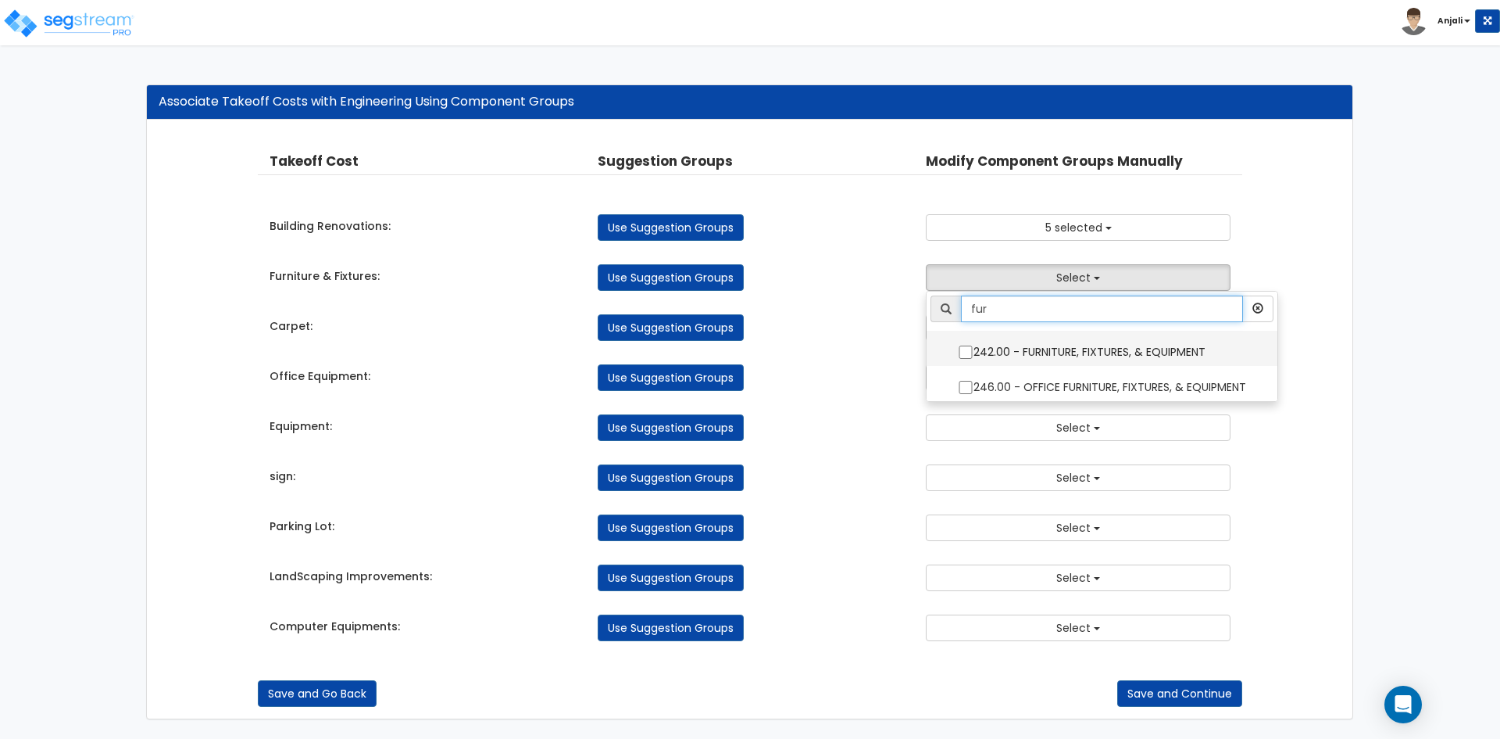
type input "fur"
click at [971, 352] on input "242.00 - FURNITURE, FIXTURES, & EQUIPMENT" at bounding box center [966, 351] width 16 height 13
checkbox input "true"
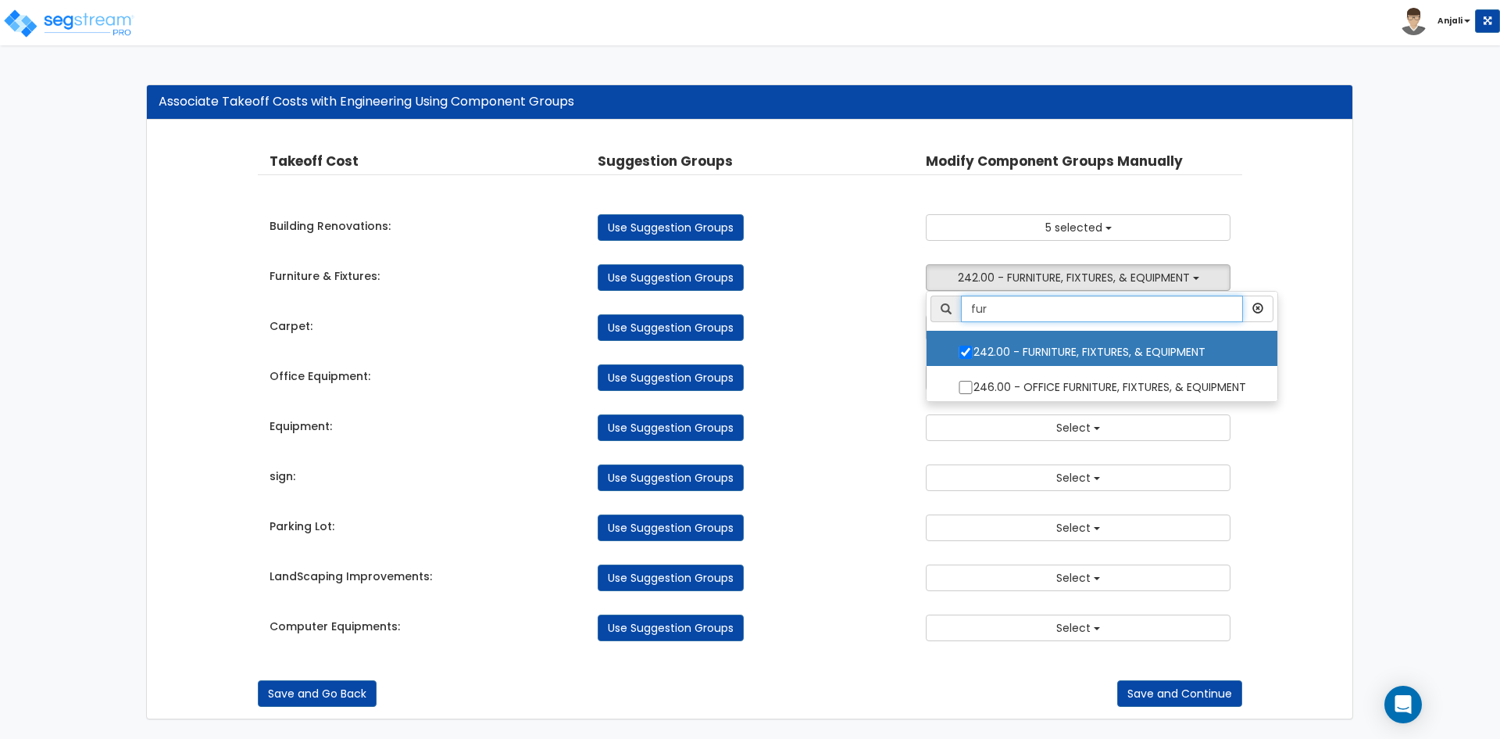
click at [1079, 316] on input "fur" at bounding box center [1102, 308] width 282 height 27
type input "f"
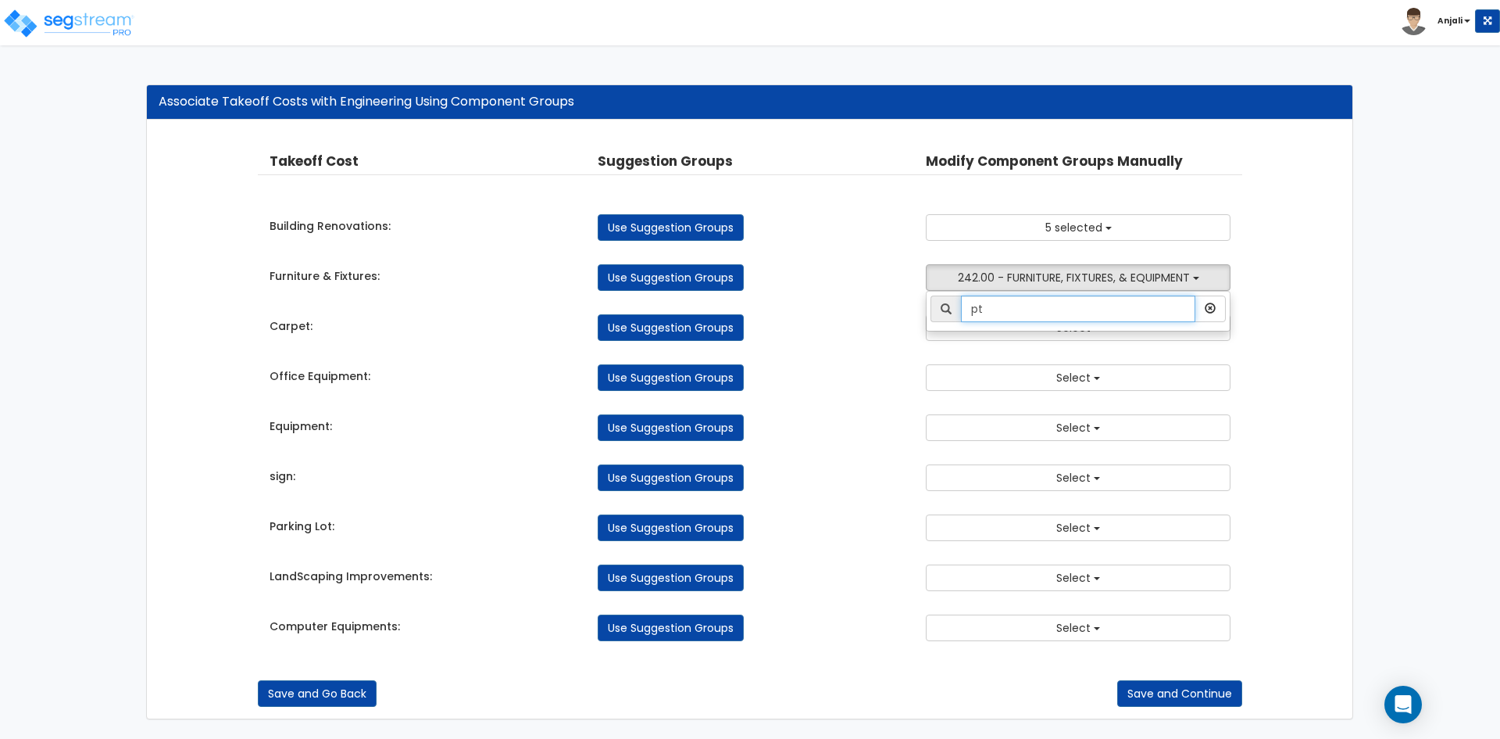
type input "p"
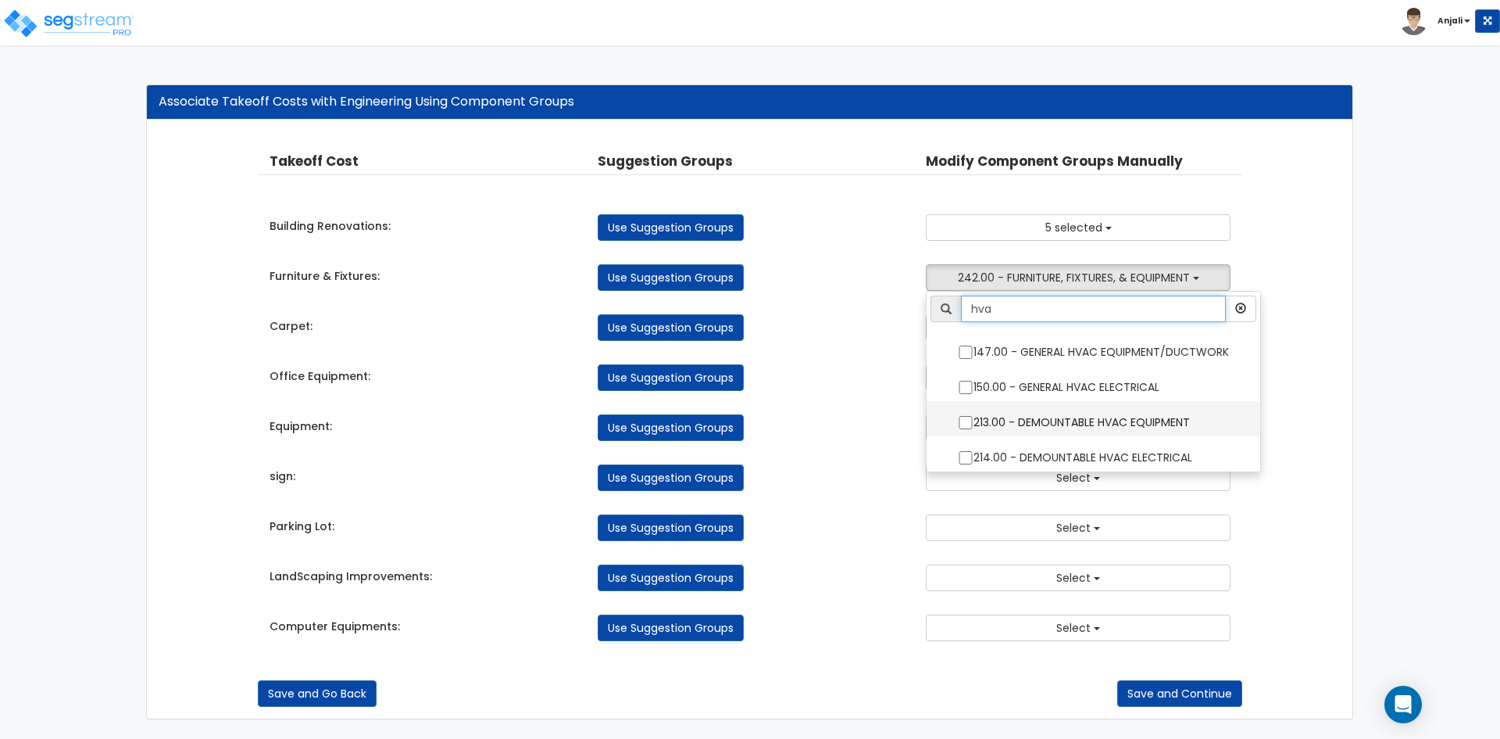
type input "hva"
click at [960, 418] on input "213.00 - DEMOUNTABLE HVAC EQUIPMENT" at bounding box center [966, 422] width 16 height 13
checkbox input "true"
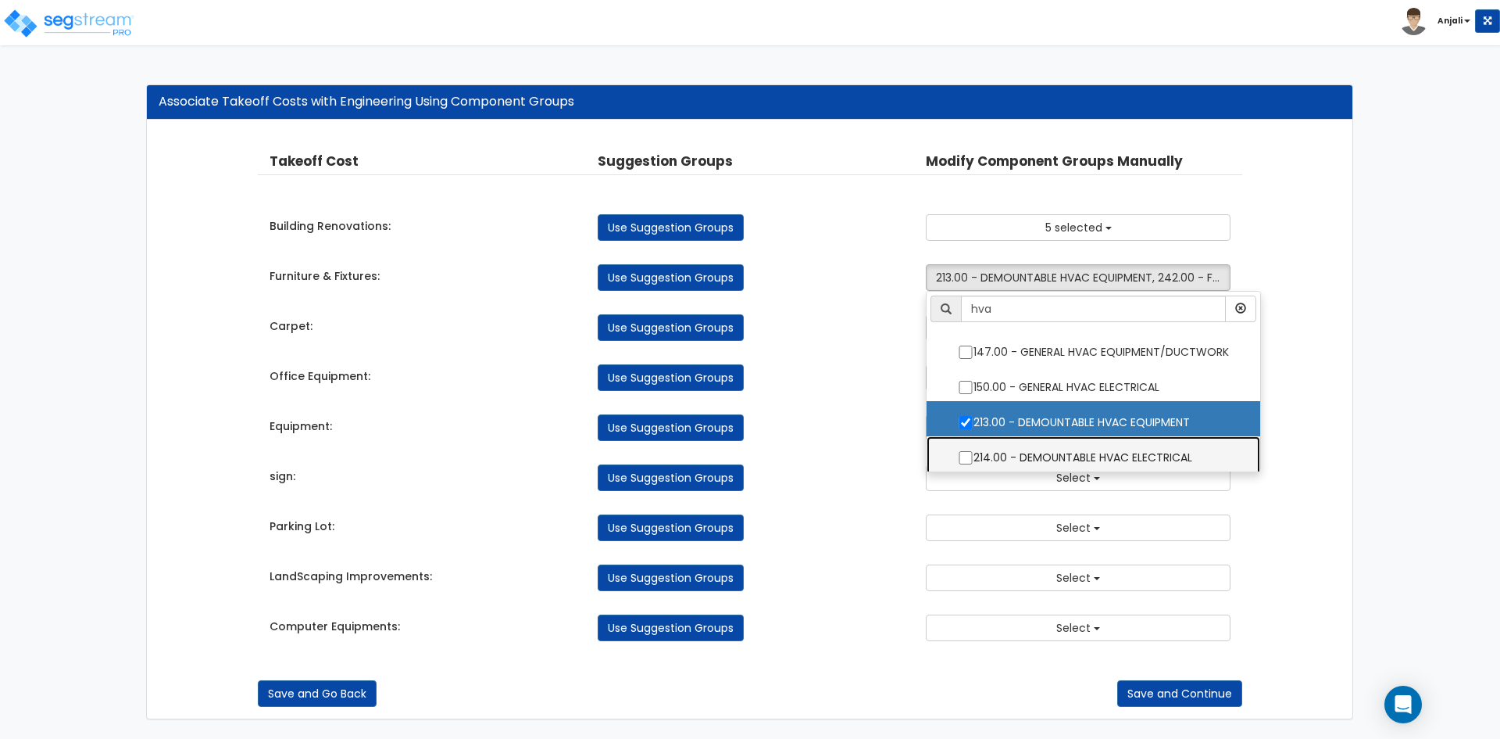
drag, startPoint x: 967, startPoint y: 449, endPoint x: 978, endPoint y: 423, distance: 28.7
click at [967, 449] on label "214.00 - DEMOUNTABLE HVAC ELECTRICAL" at bounding box center [1093, 456] width 302 height 36
click at [967, 451] on input "214.00 - DEMOUNTABLE HVAC ELECTRICAL" at bounding box center [966, 457] width 16 height 13
checkbox input "true"
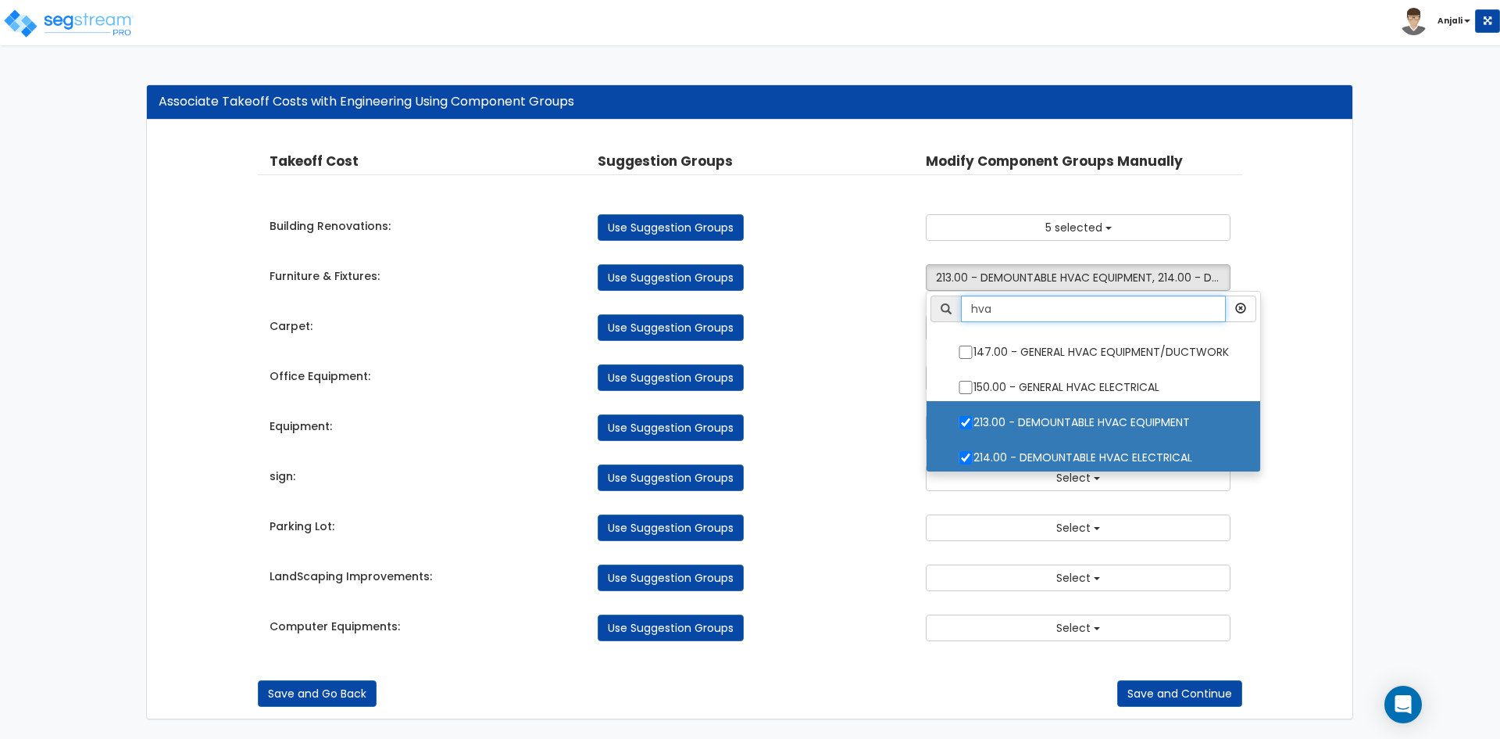
click at [1021, 312] on input "hva" at bounding box center [1093, 308] width 265 height 27
type input "h"
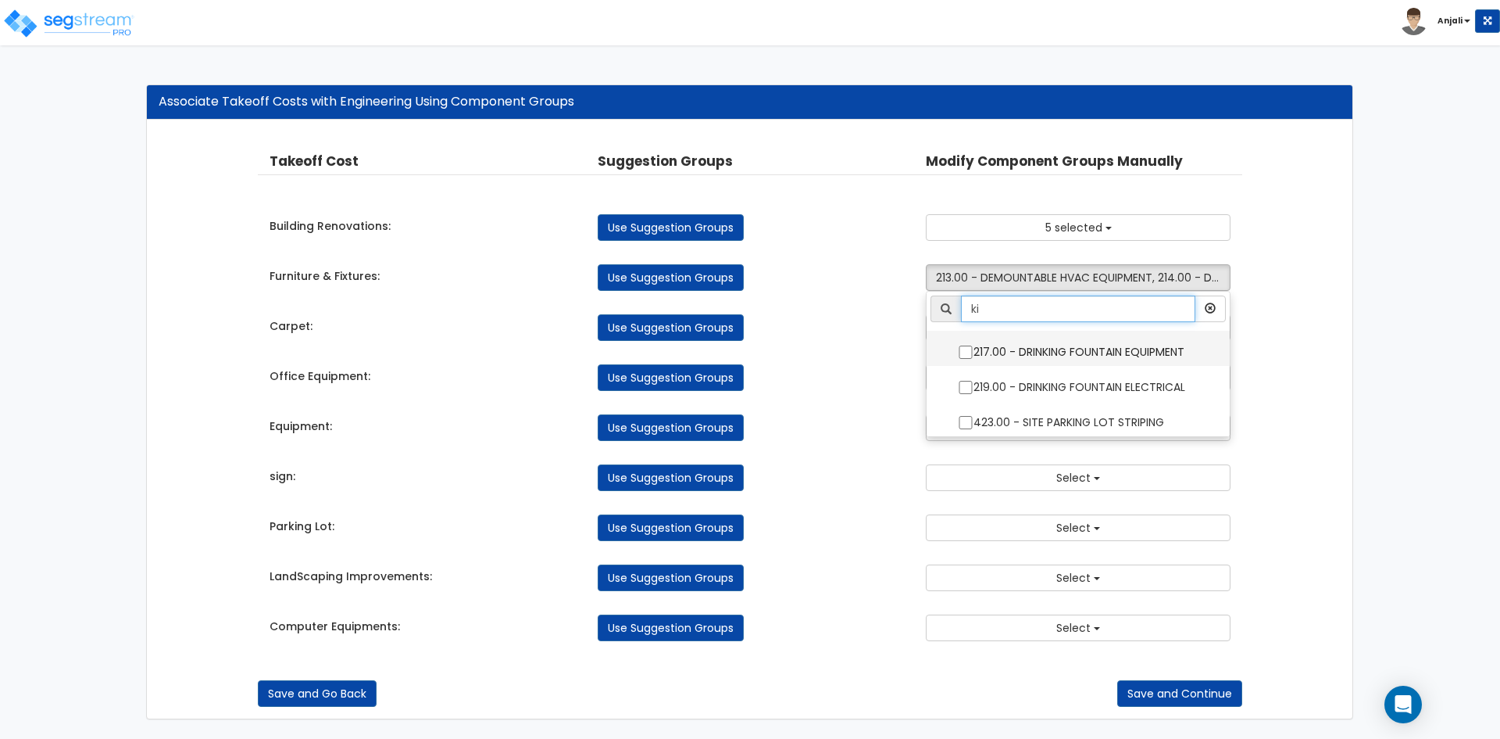
type input "ki"
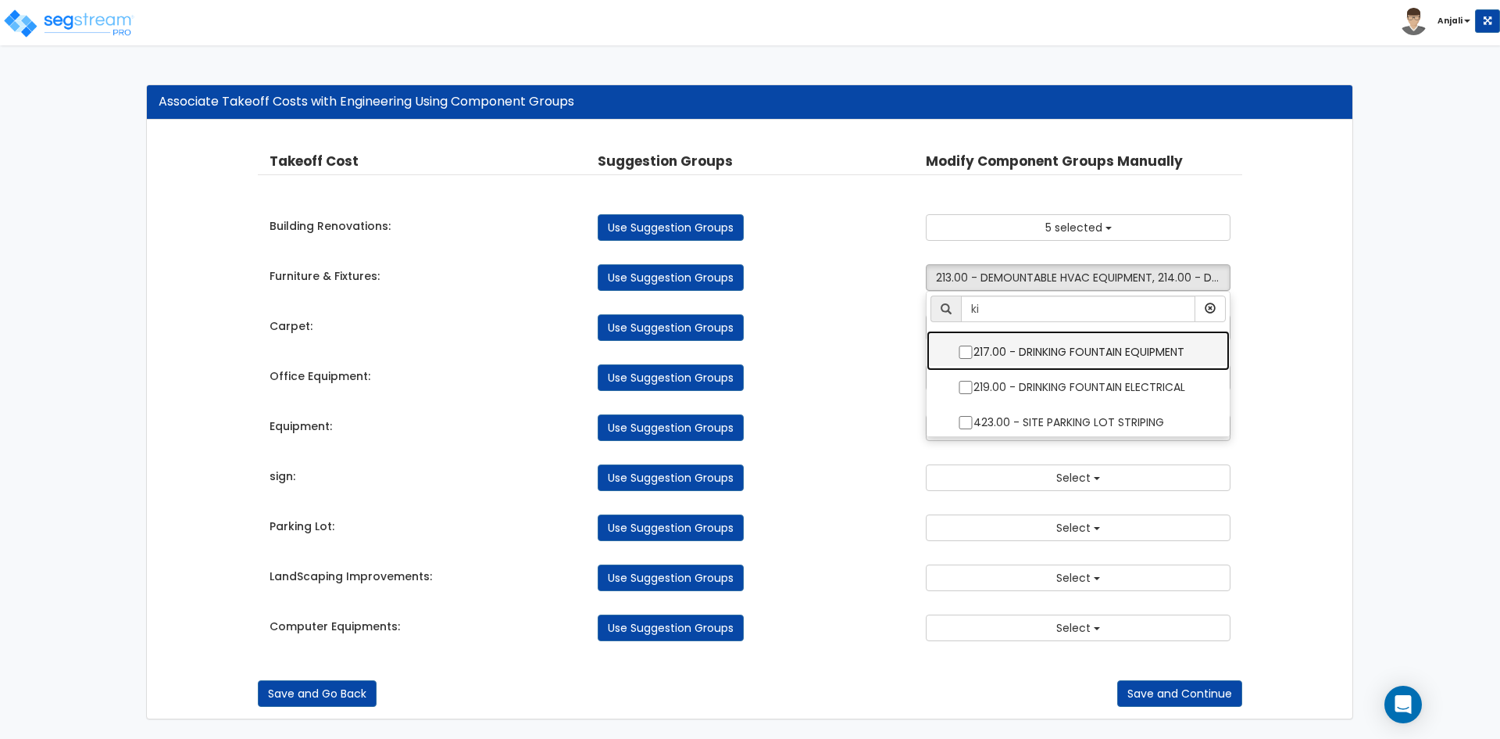
click at [967, 344] on label "217.00 - DRINKING FOUNTAIN EQUIPMENT" at bounding box center [1078, 350] width 272 height 36
click at [967, 345] on input "217.00 - DRINKING FOUNTAIN EQUIPMENT" at bounding box center [966, 351] width 16 height 13
checkbox input "true"
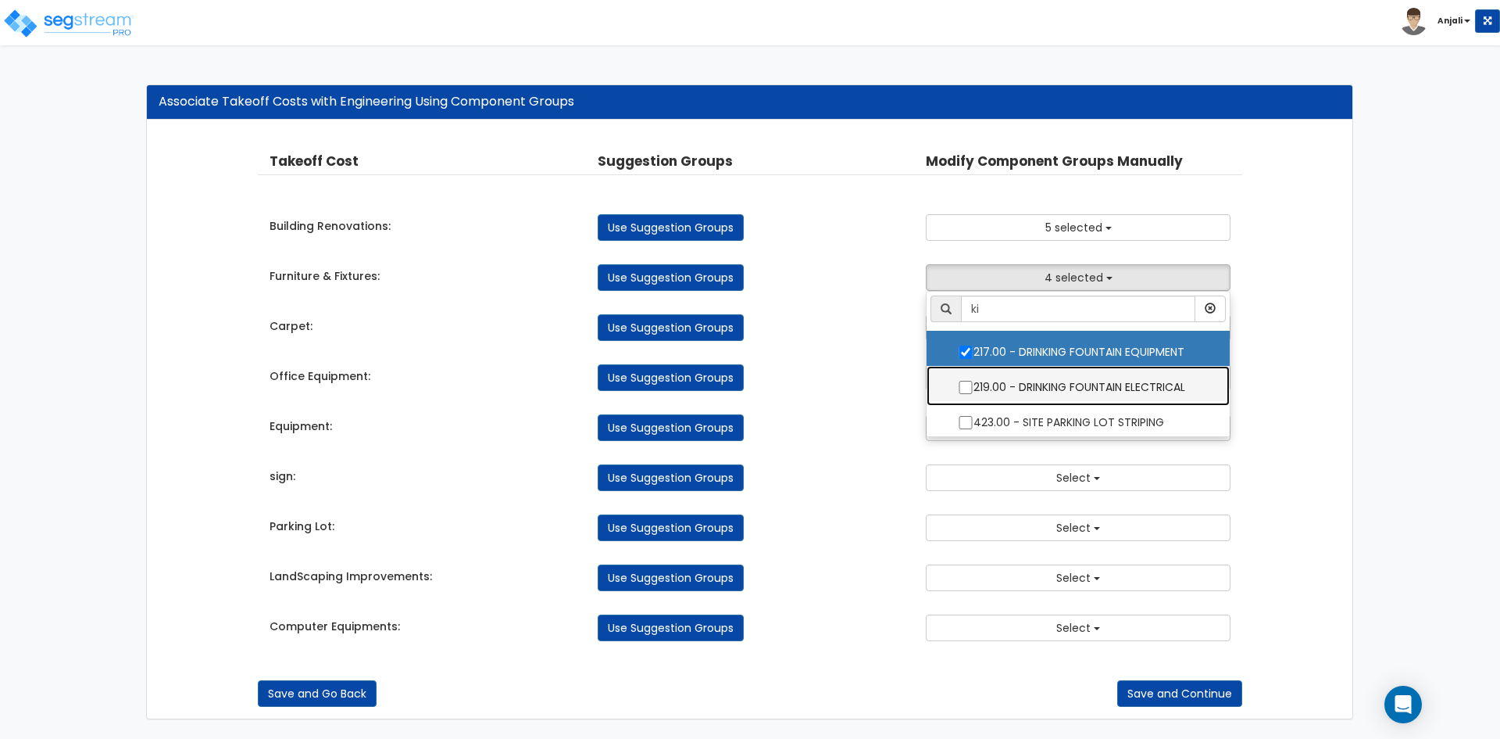
click at [955, 379] on label "219.00 - DRINKING FOUNTAIN ELECTRICAL" at bounding box center [1078, 385] width 272 height 36
click at [958, 381] on input "219.00 - DRINKING FOUNTAIN ELECTRICAL" at bounding box center [966, 387] width 16 height 13
checkbox input "true"
click at [869, 376] on div "Use Suggestion Groups" at bounding box center [750, 377] width 328 height 27
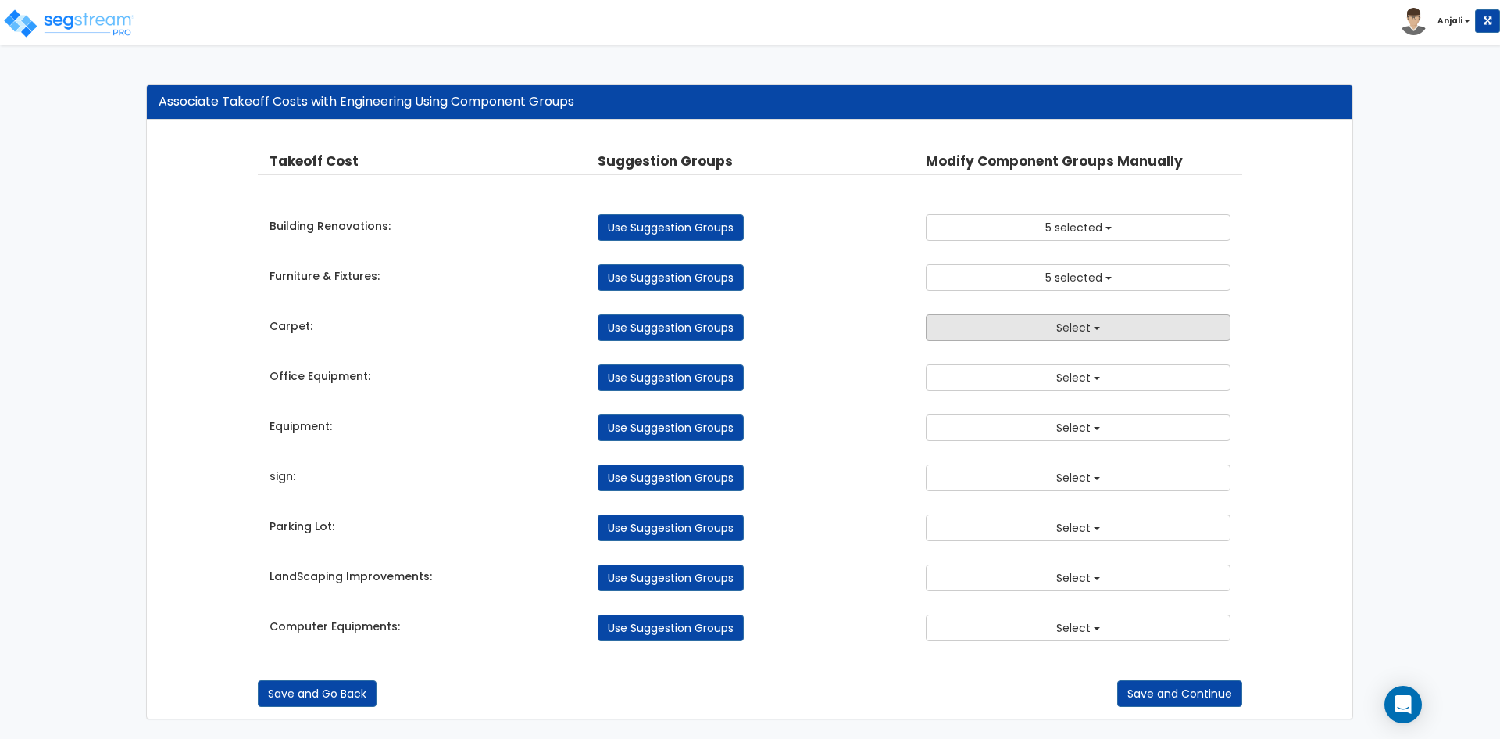
click at [982, 330] on button "Select" at bounding box center [1078, 327] width 305 height 27
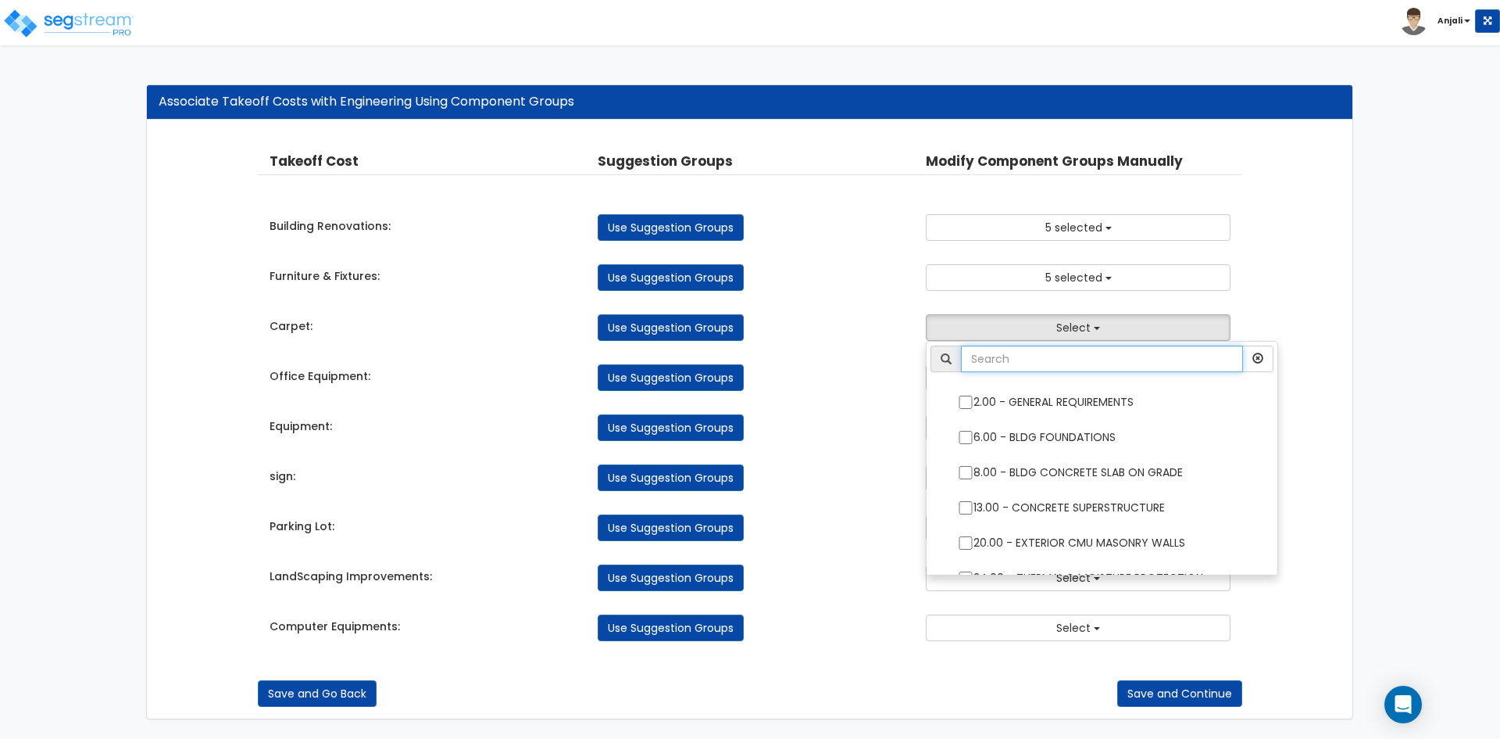
click at [986, 357] on input "text" at bounding box center [1102, 358] width 282 height 27
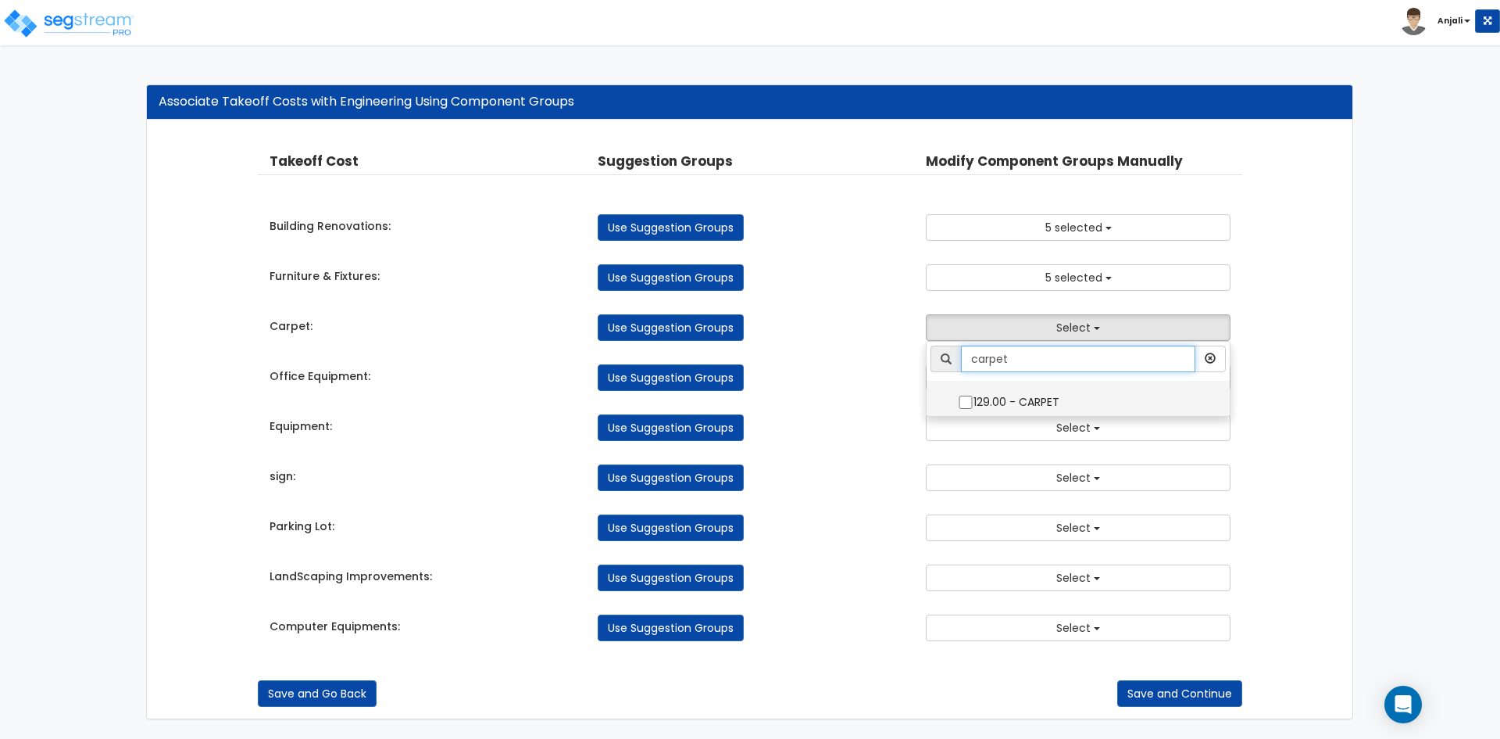
type input "carpet"
click at [961, 404] on input "129.00 - CARPET" at bounding box center [966, 401] width 16 height 13
checkbox input "true"
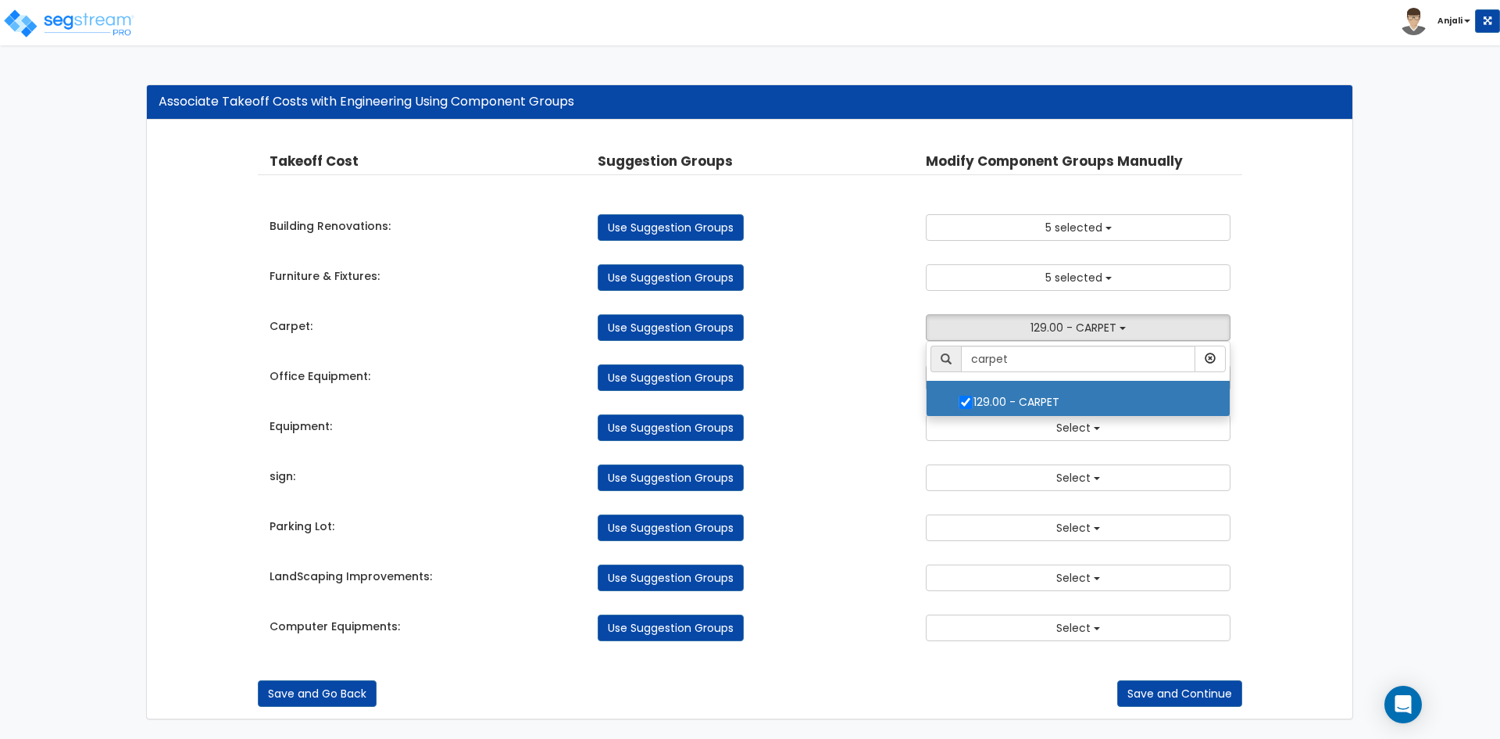
click at [850, 399] on div "Takeoff Cost Suggestion Groups Modify Component Groups Manually Building Renova…" at bounding box center [750, 396] width 985 height 520
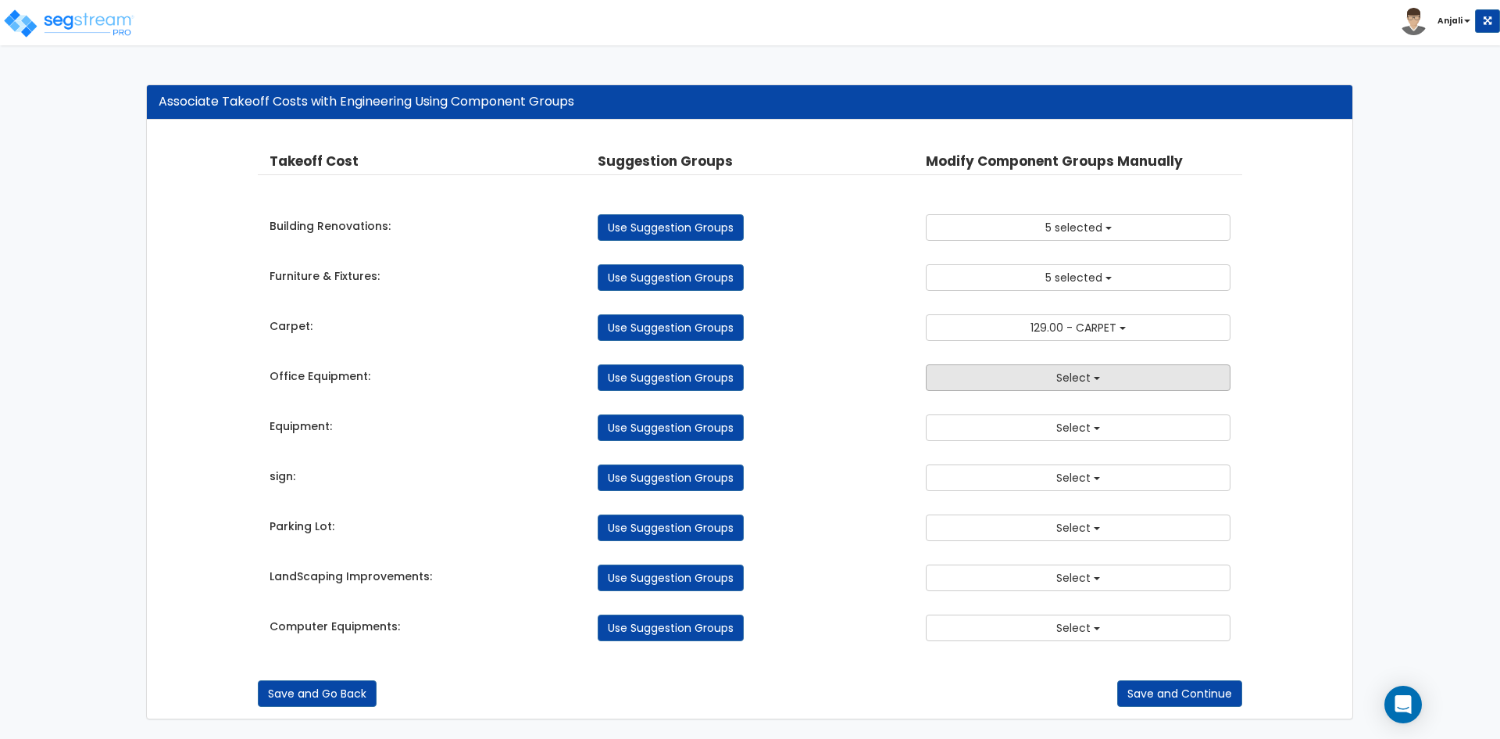
click at [1046, 381] on button "Select" at bounding box center [1078, 377] width 305 height 27
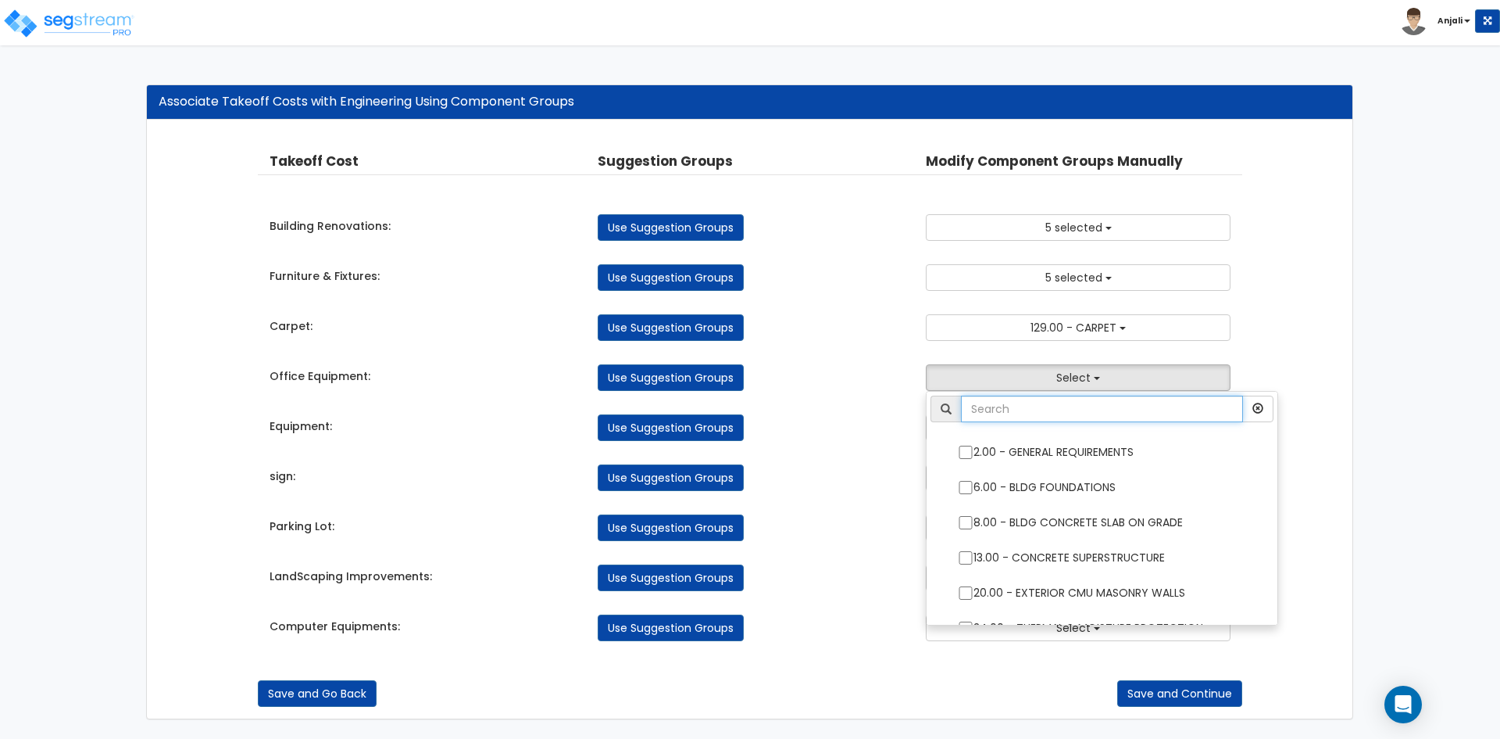
click at [995, 419] on input "text" at bounding box center [1102, 408] width 282 height 27
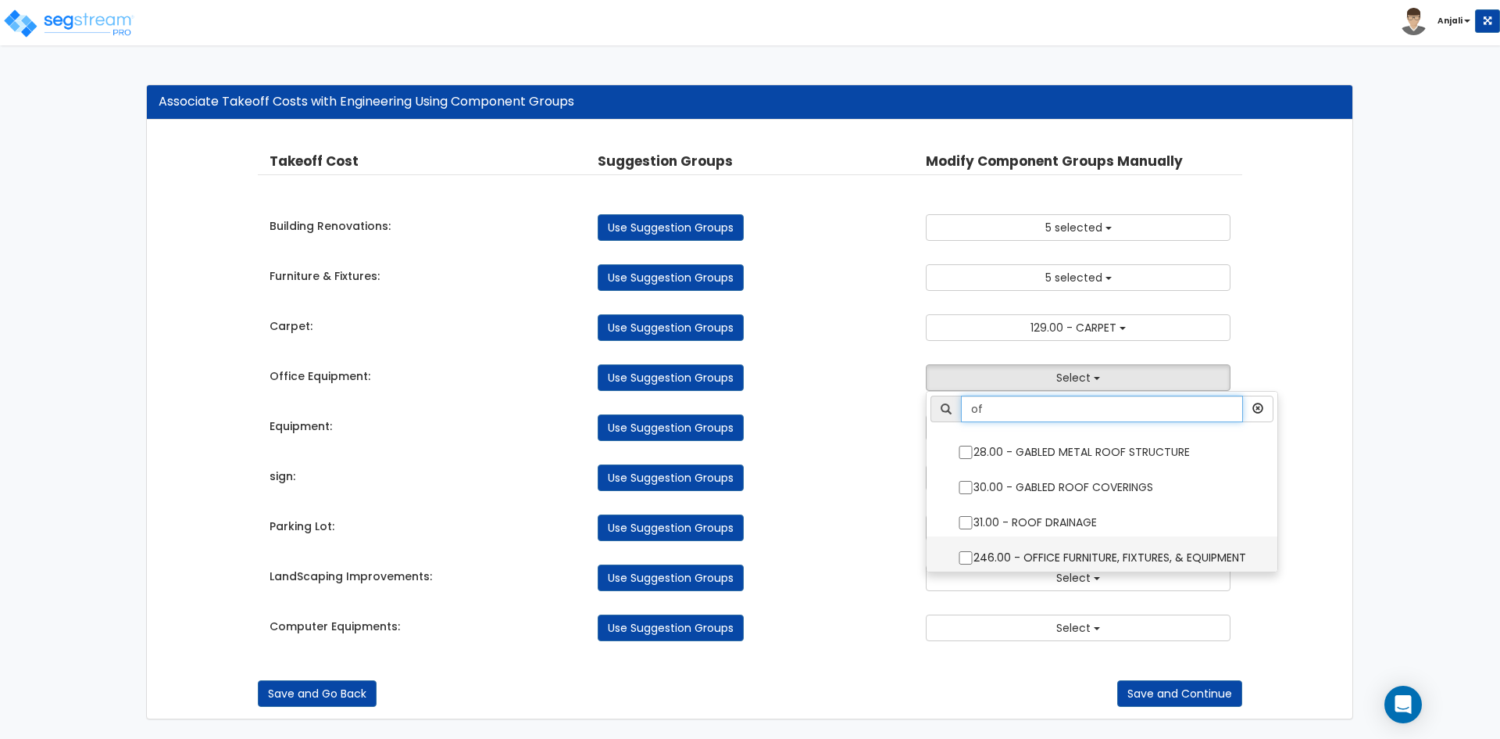
type input "of"
click at [970, 553] on input "246.00 - OFFICE FURNITURE, FIXTURES, & EQUIPMENT" at bounding box center [966, 557] width 16 height 13
checkbox input "true"
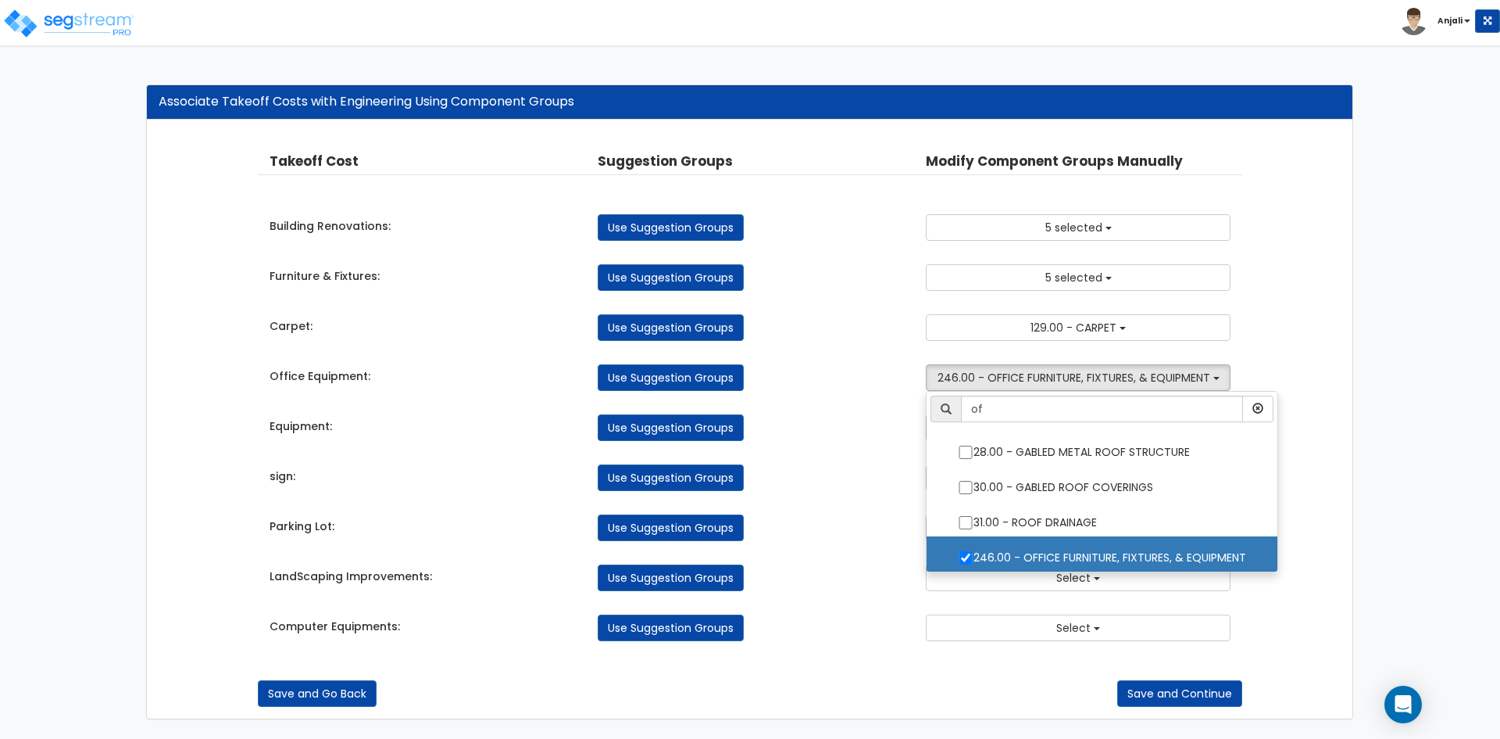
click at [838, 506] on div "Parking Lot: Use Suggestion Groups 2.00 - GENERAL REQUIREMENTS 6.00 - BLDG FOUN…" at bounding box center [750, 523] width 985 height 34
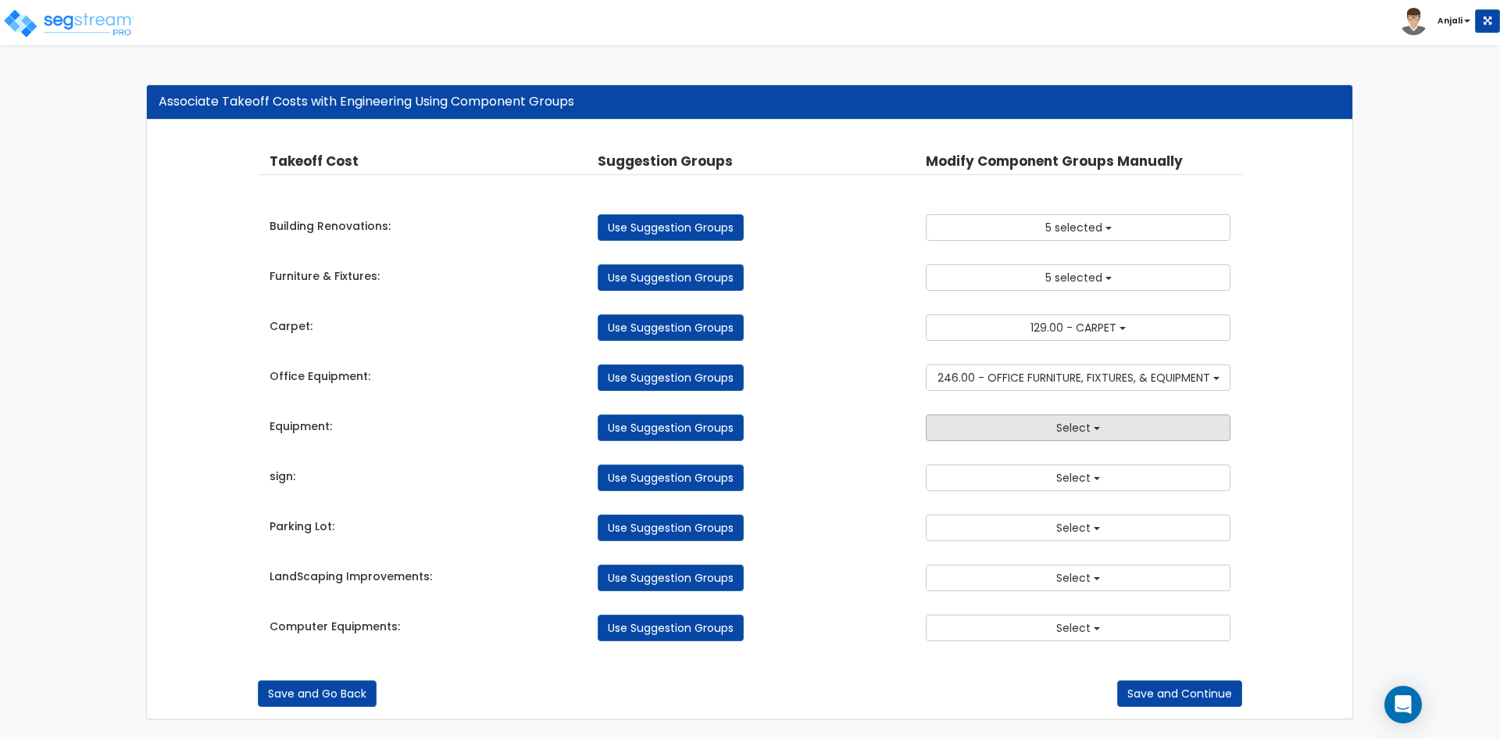
click at [1022, 427] on button "Select" at bounding box center [1078, 427] width 305 height 27
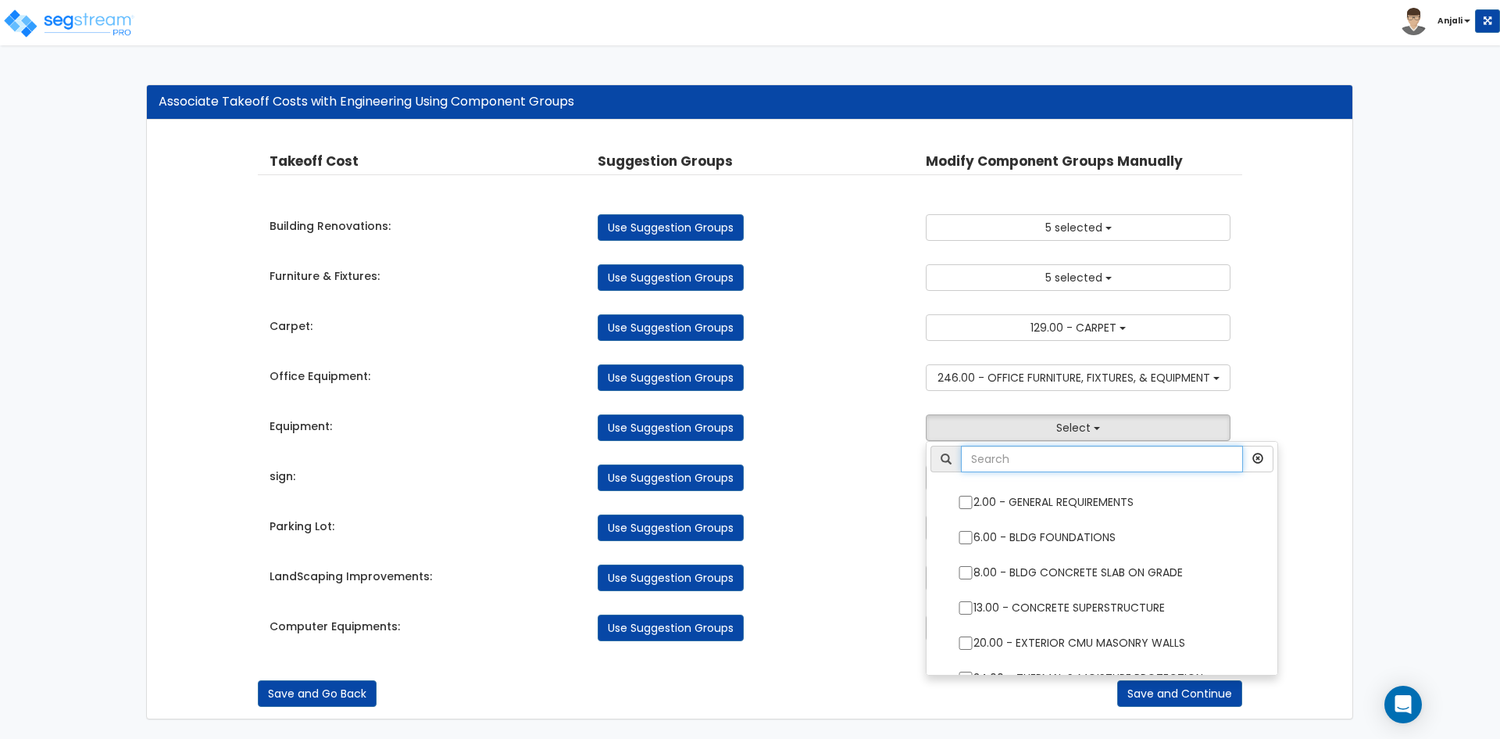
click at [1021, 451] on input "text" at bounding box center [1102, 458] width 282 height 27
type input "ele"
click at [958, 639] on input "159.00 - PASSENGER ELEVATOR EQUIPMENT" at bounding box center [966, 642] width 16 height 13
checkbox input "true"
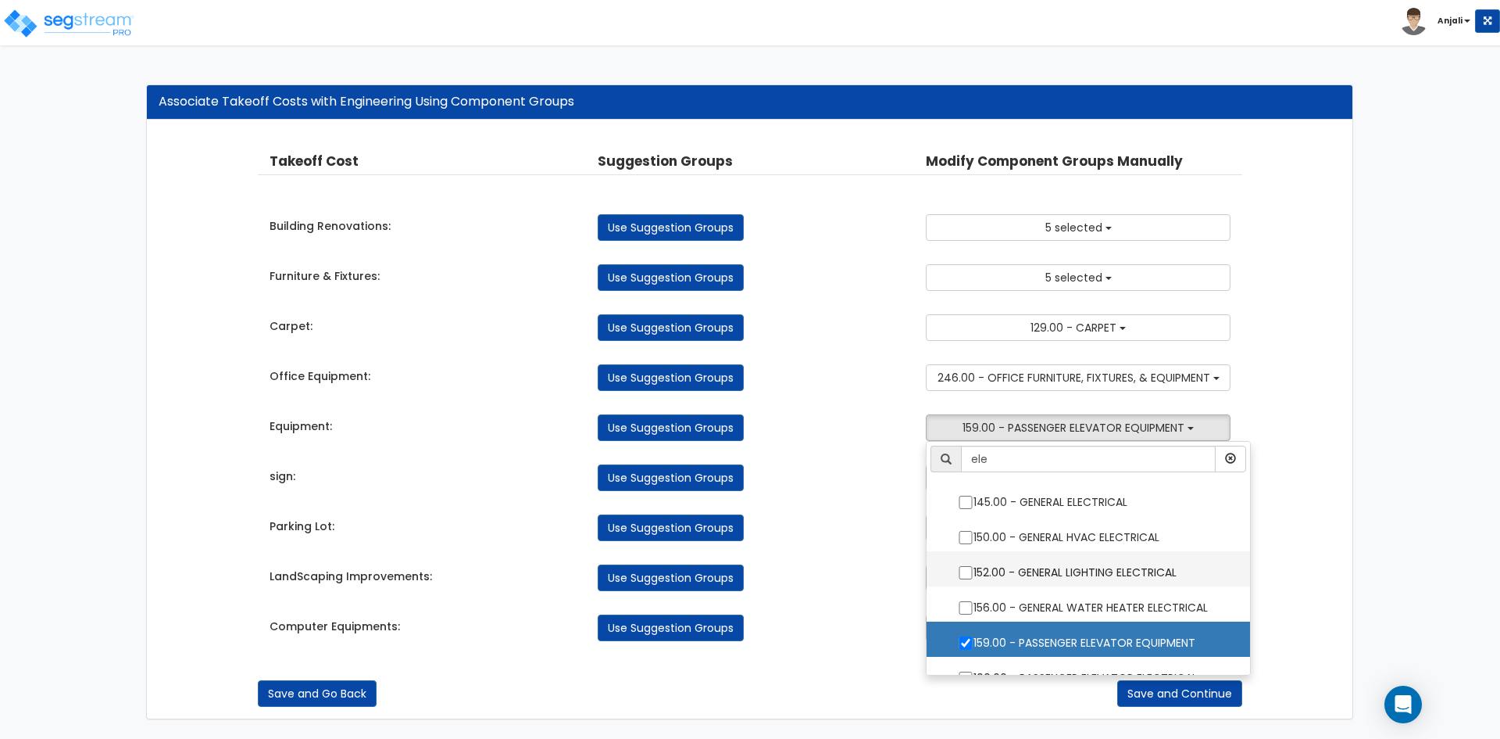
scroll to position [78, 0]
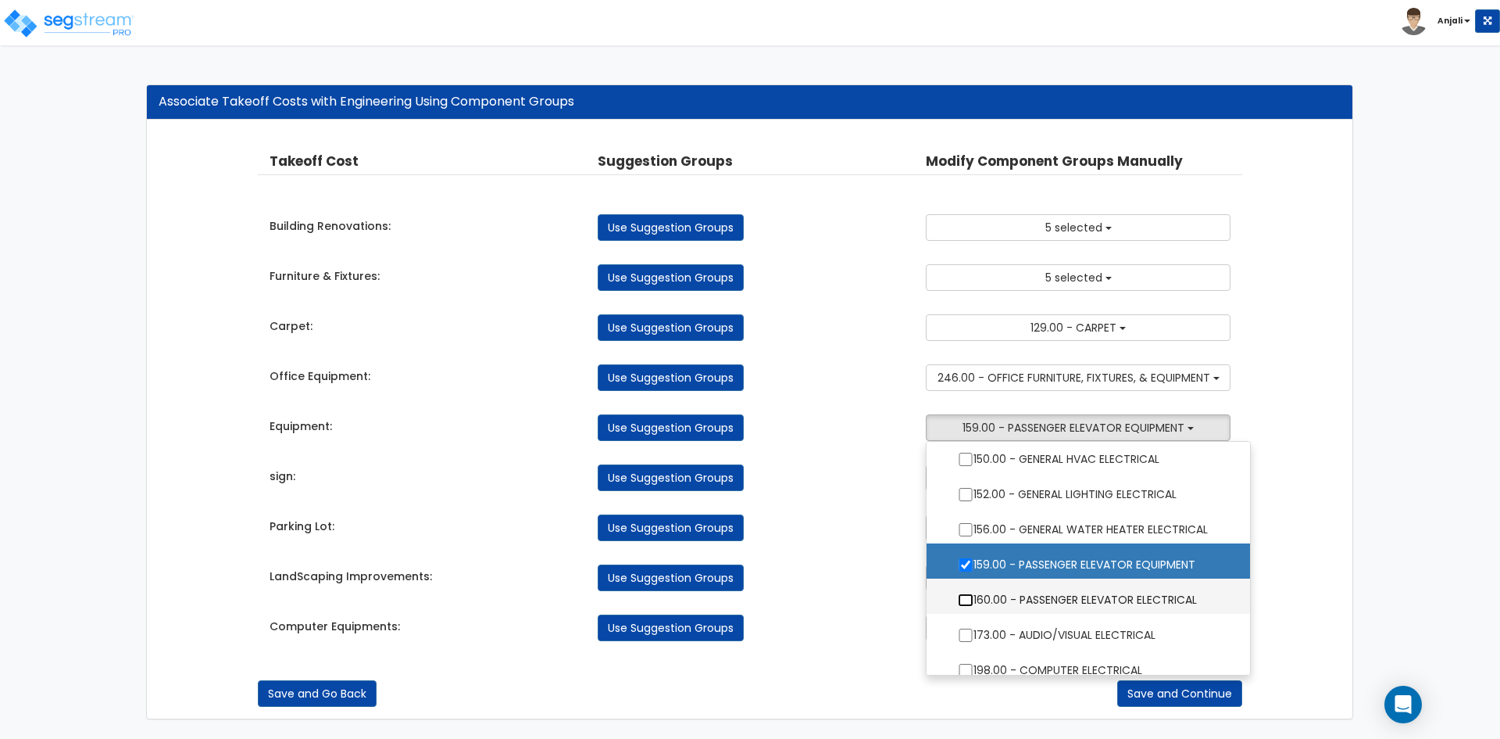
click at [963, 596] on input "160.00 - PASSENGER ELEVATOR ELECTRICAL" at bounding box center [966, 599] width 16 height 13
checkbox input "true"
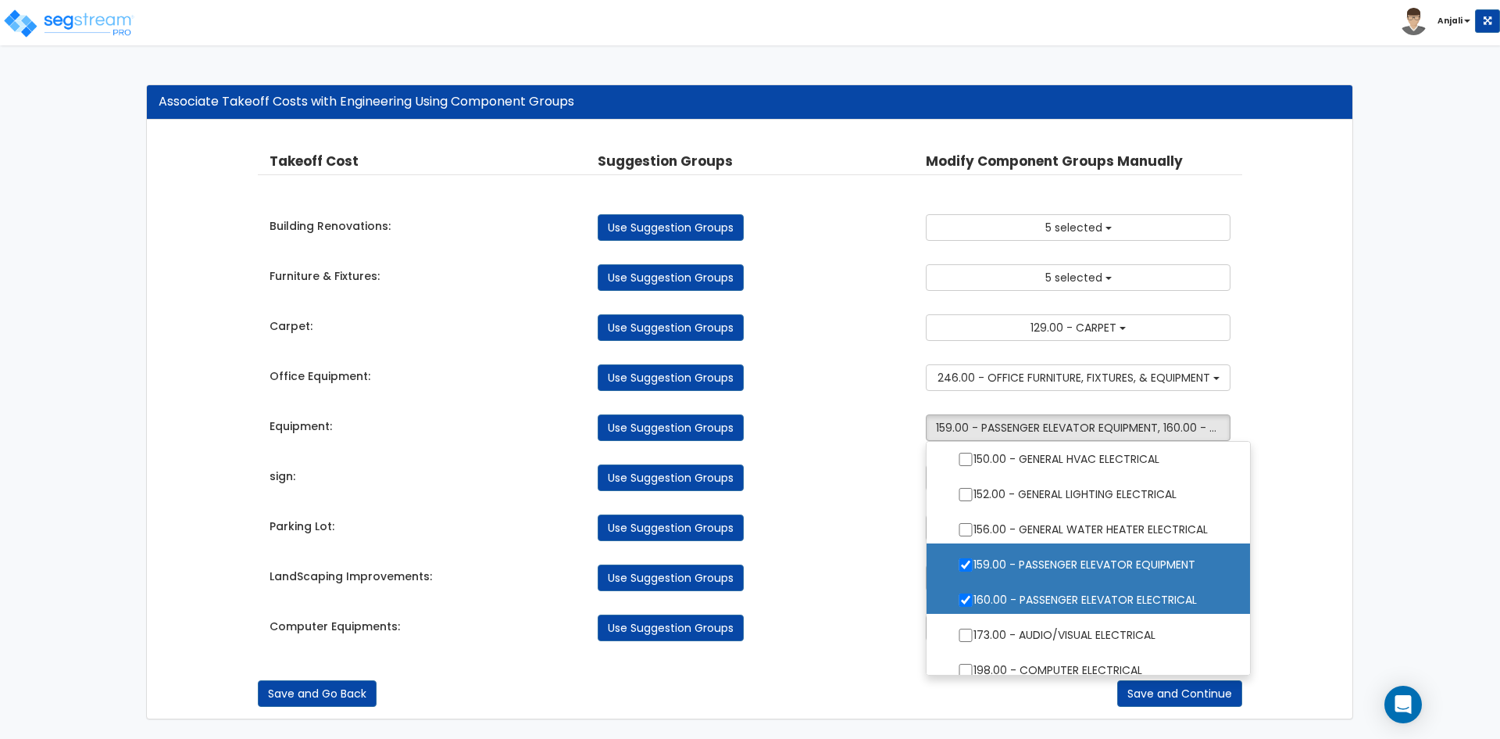
click at [864, 563] on div "LandScaping Improvements: Use Suggestion Groups 2.00 - GENERAL REQUIREMENTS 6.0…" at bounding box center [750, 573] width 985 height 34
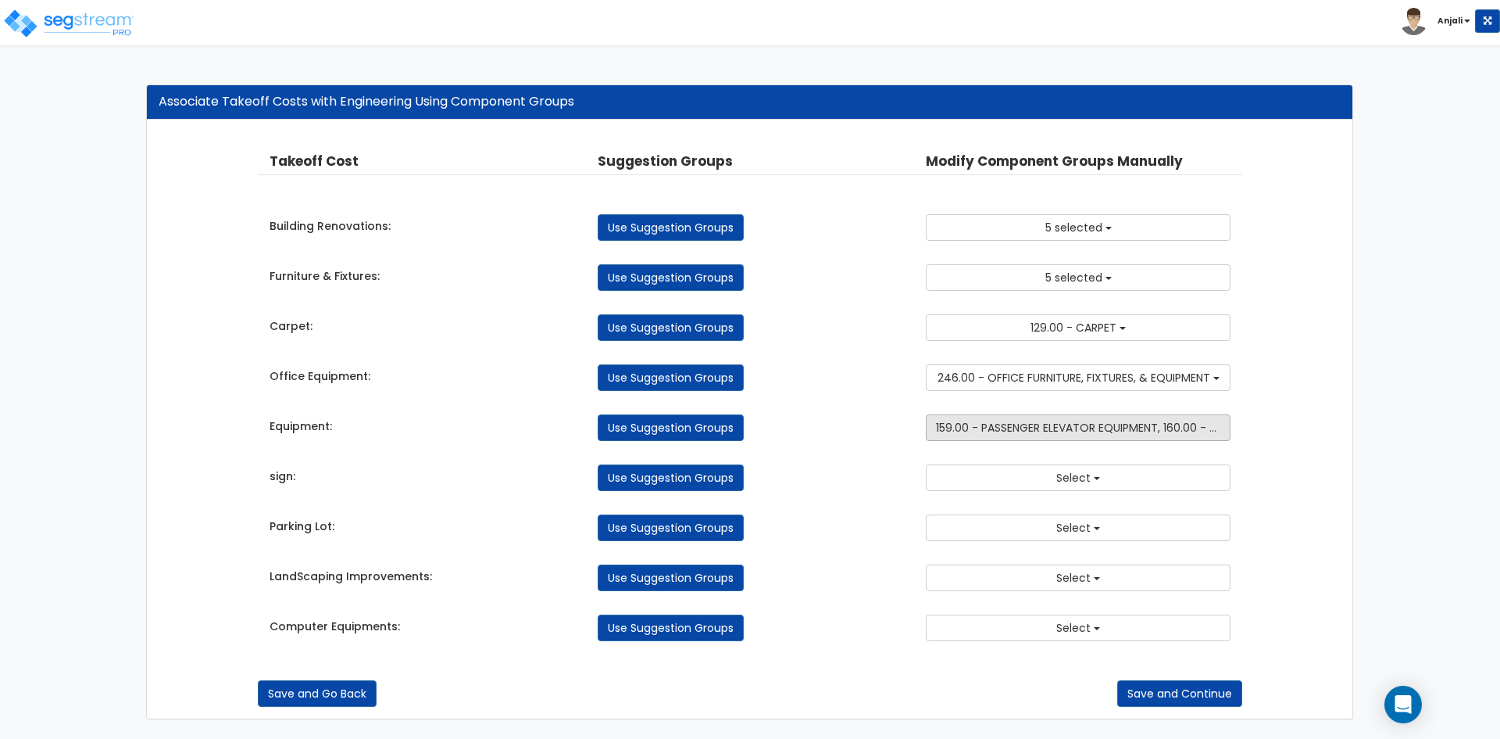
click at [1075, 418] on button "159.00 - PASSENGER ELEVATOR EQUIPMENT, 160.00 - PASSENGER ELEVATOR ELECTRICAL" at bounding box center [1078, 427] width 305 height 27
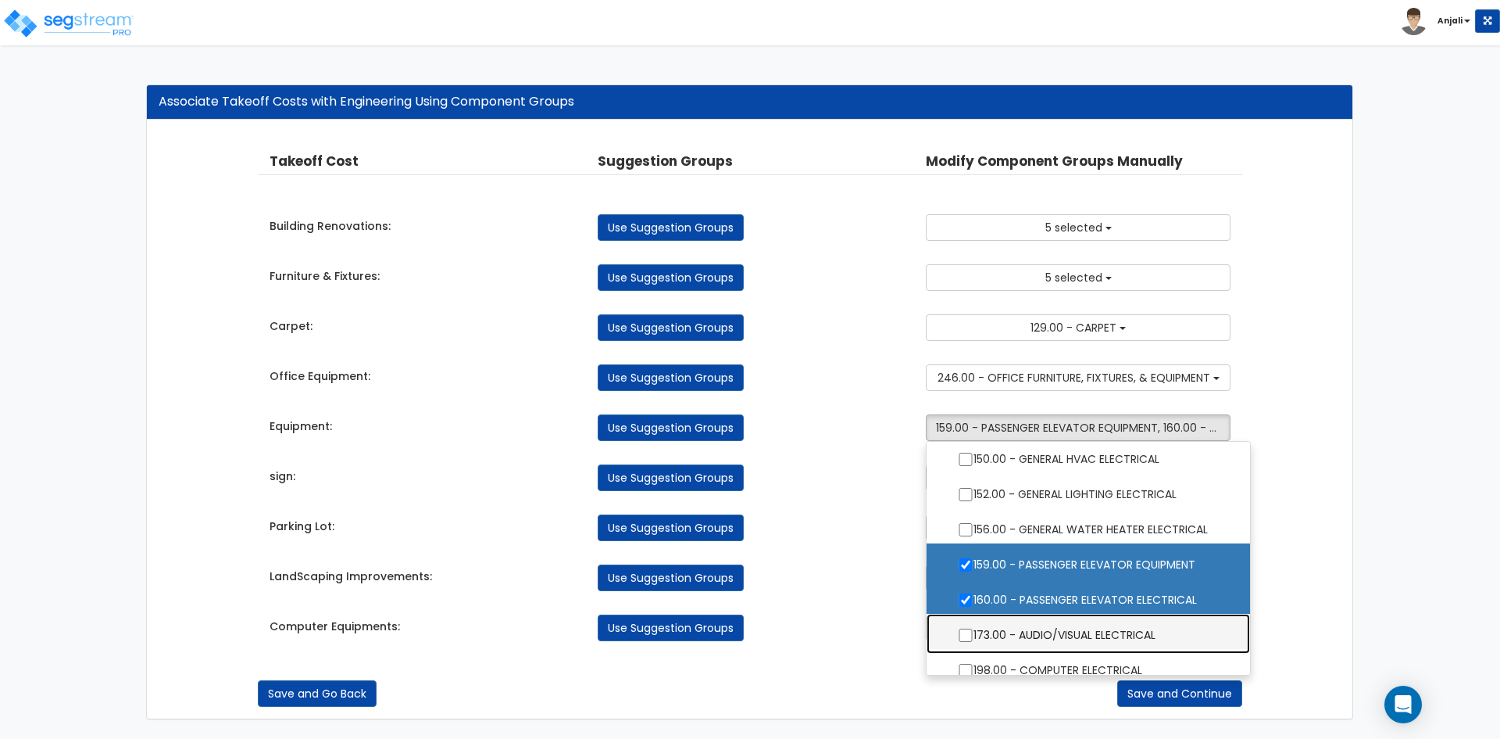
click at [951, 624] on label "173.00 - AUDIO/VISUAL ELECTRICAL" at bounding box center [1088, 633] width 292 height 36
click at [958, 628] on input "173.00 - AUDIO/VISUAL ELECTRICAL" at bounding box center [966, 634] width 16 height 13
checkbox input "true"
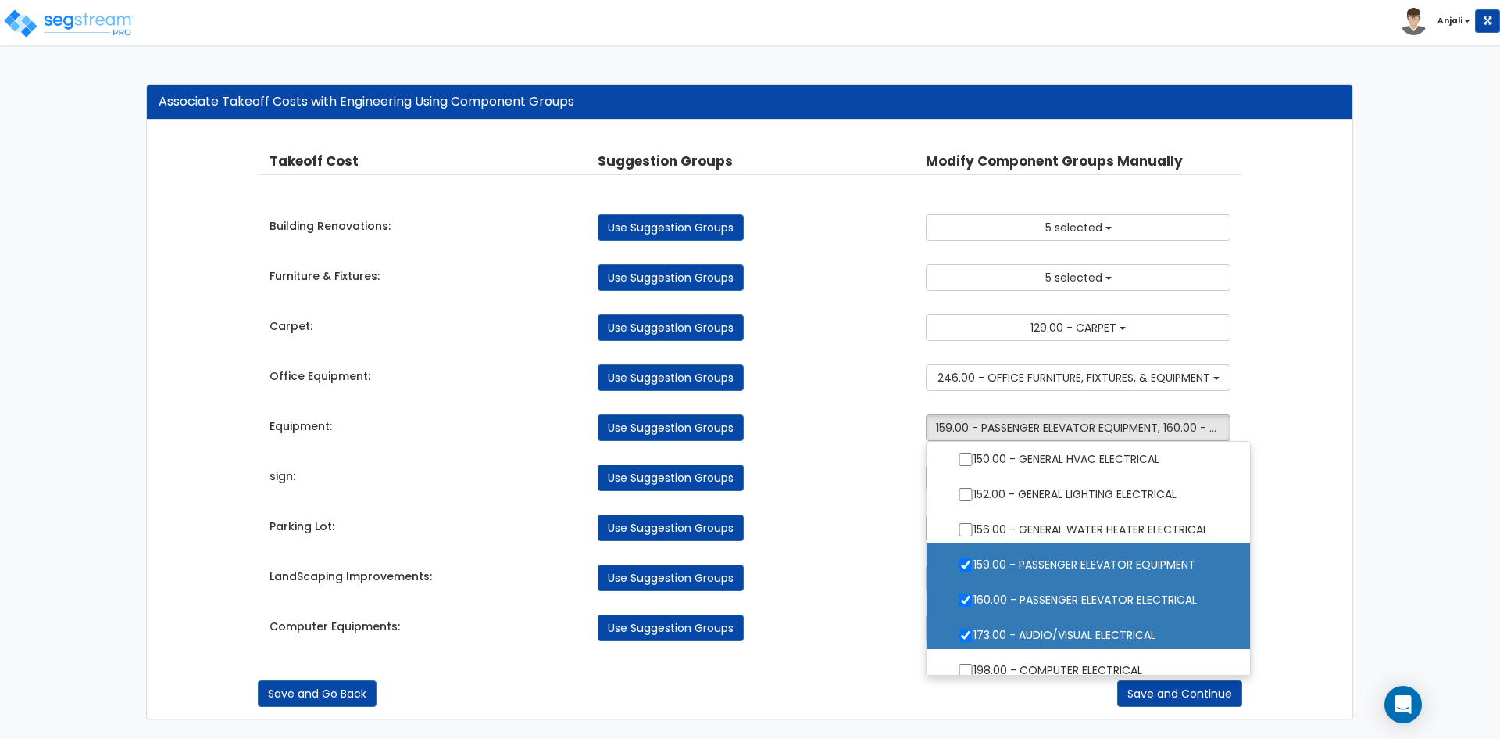
click at [884, 591] on div "Use Suggestion Groups" at bounding box center [750, 577] width 328 height 27
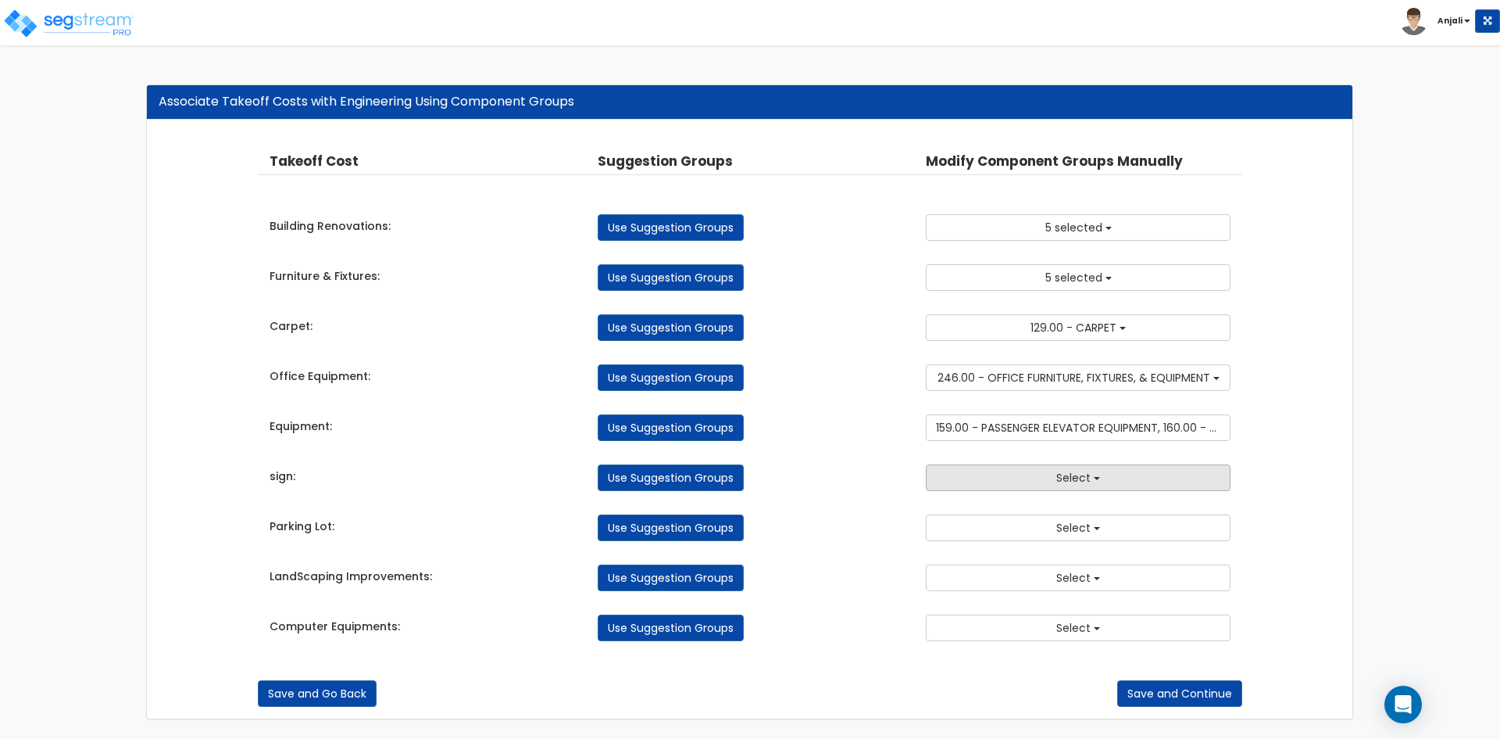
click at [1010, 473] on button "Select" at bounding box center [1078, 477] width 305 height 27
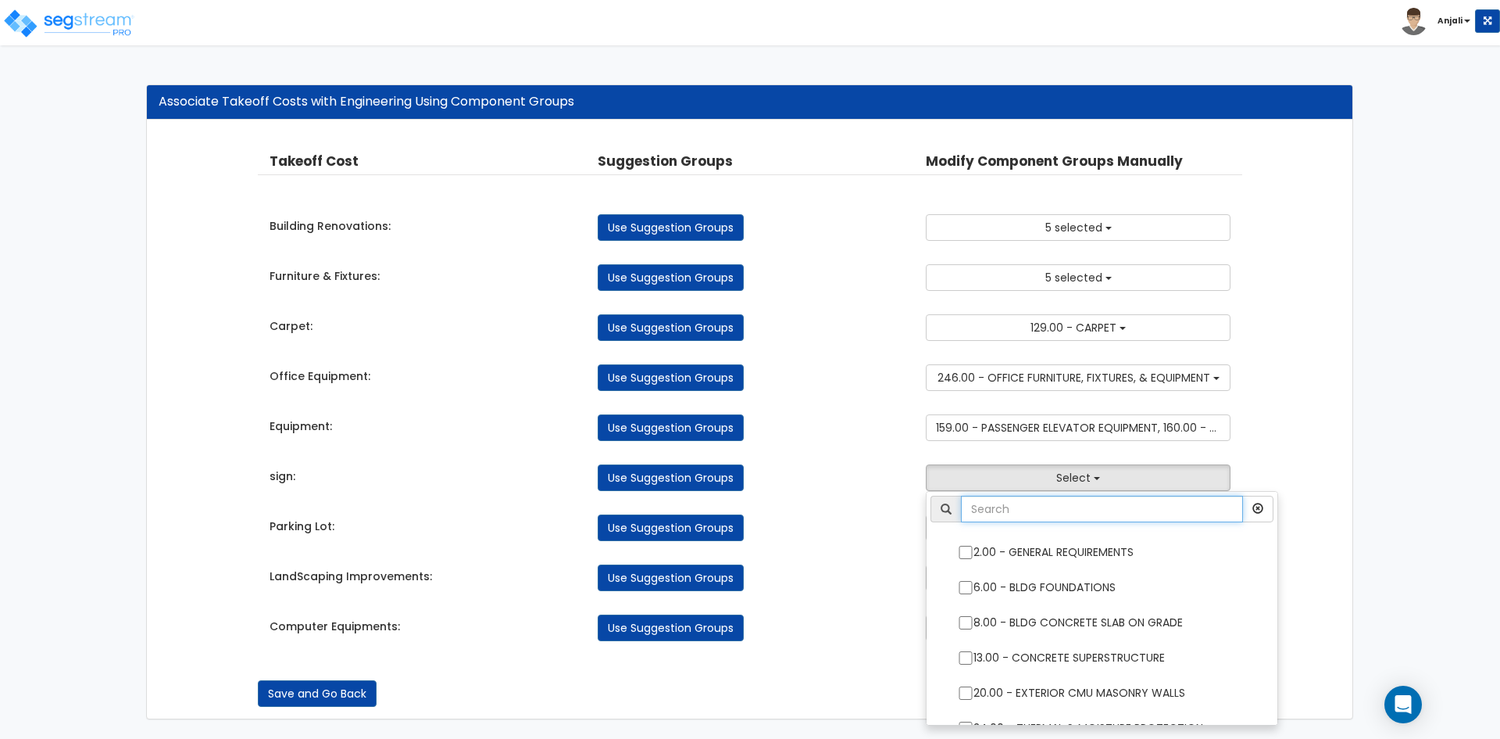
click at [1014, 513] on input "text" at bounding box center [1102, 508] width 282 height 27
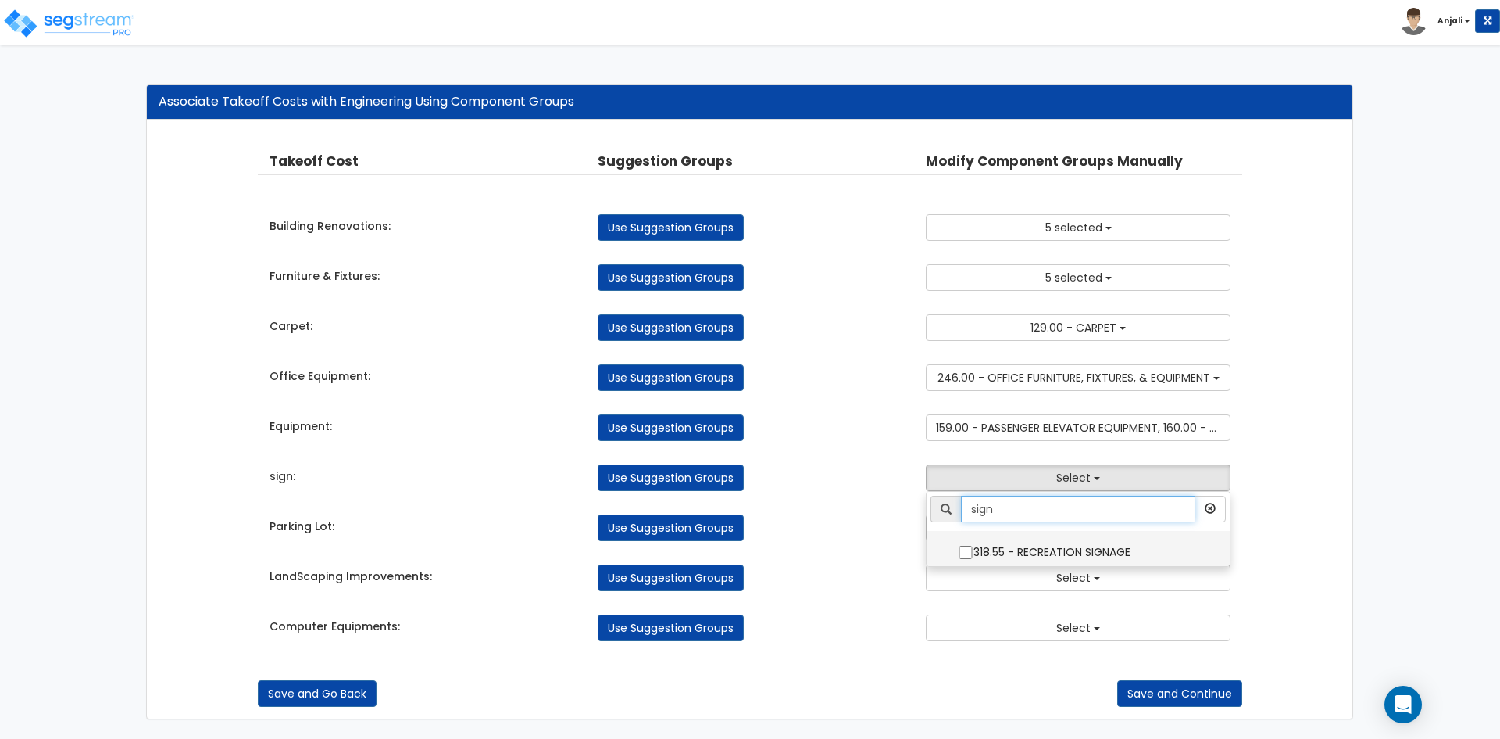
type input "sign"
click at [978, 565] on label "318.55 - RECREATION SIGNAGE" at bounding box center [1078, 550] width 272 height 36
click at [974, 559] on input "318.55 - RECREATION SIGNAGE" at bounding box center [966, 551] width 16 height 13
checkbox input "true"
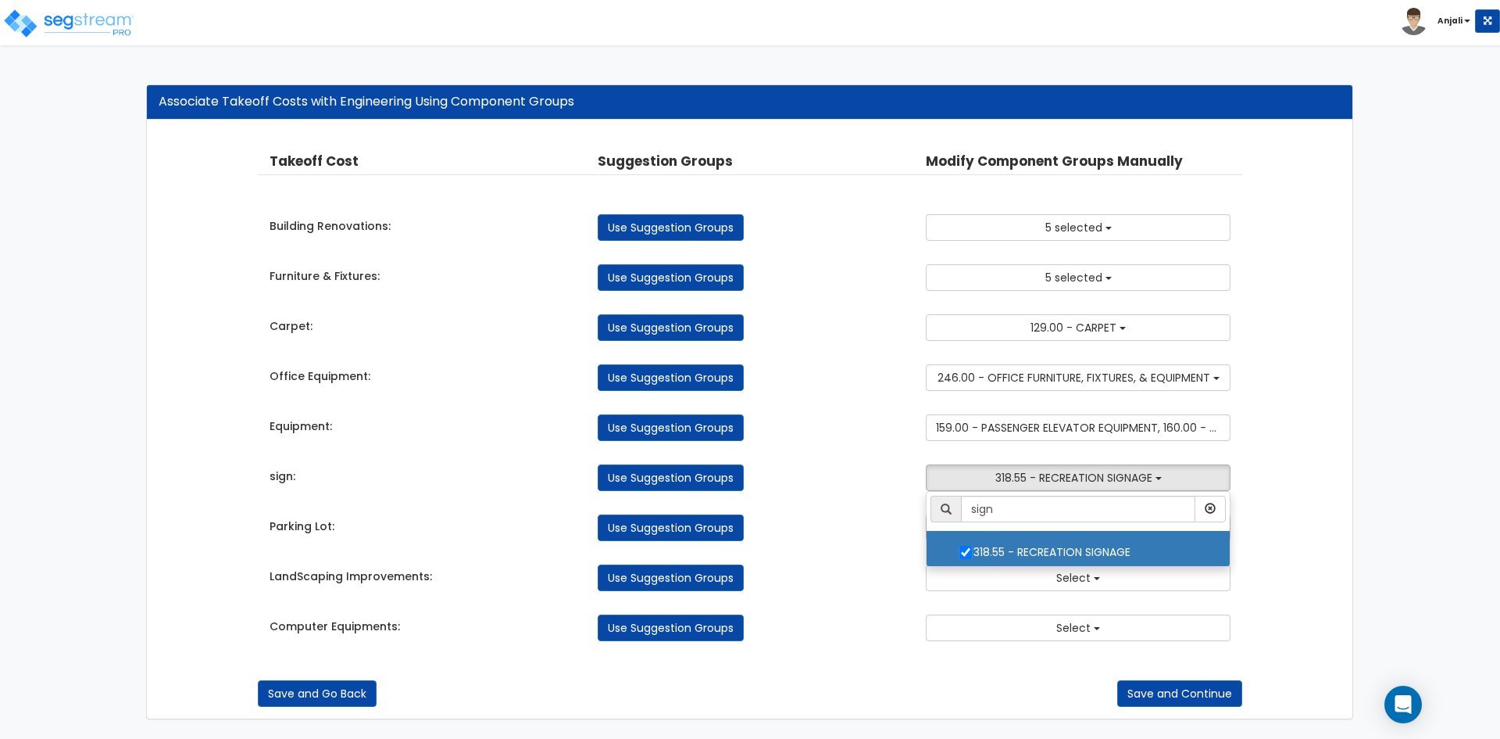
click at [874, 545] on div "Takeoff Cost Suggestion Groups Modify Component Groups Manually Building Renova…" at bounding box center [750, 396] width 985 height 520
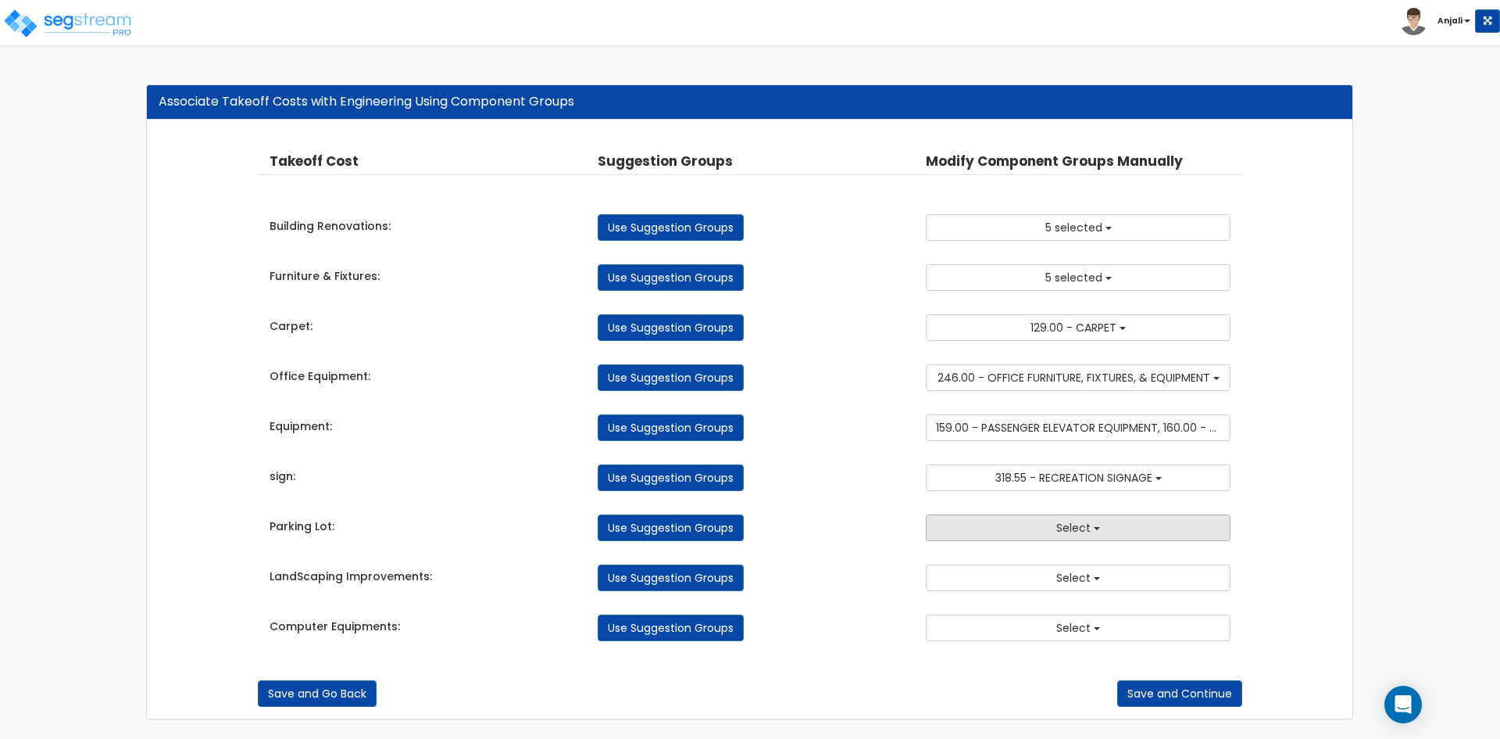
click at [1014, 521] on button "Select" at bounding box center [1078, 527] width 305 height 27
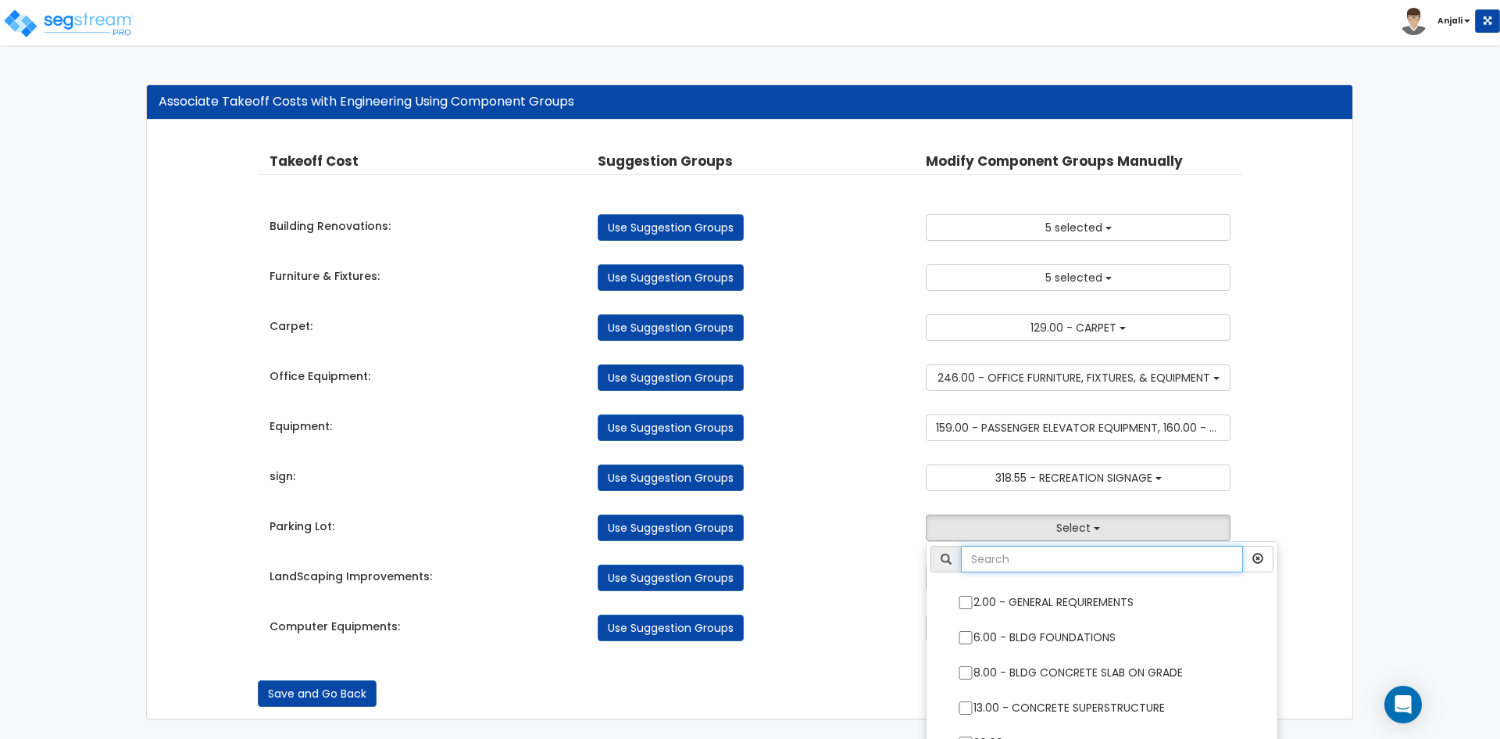
click at [1030, 559] on input "text" at bounding box center [1102, 558] width 282 height 27
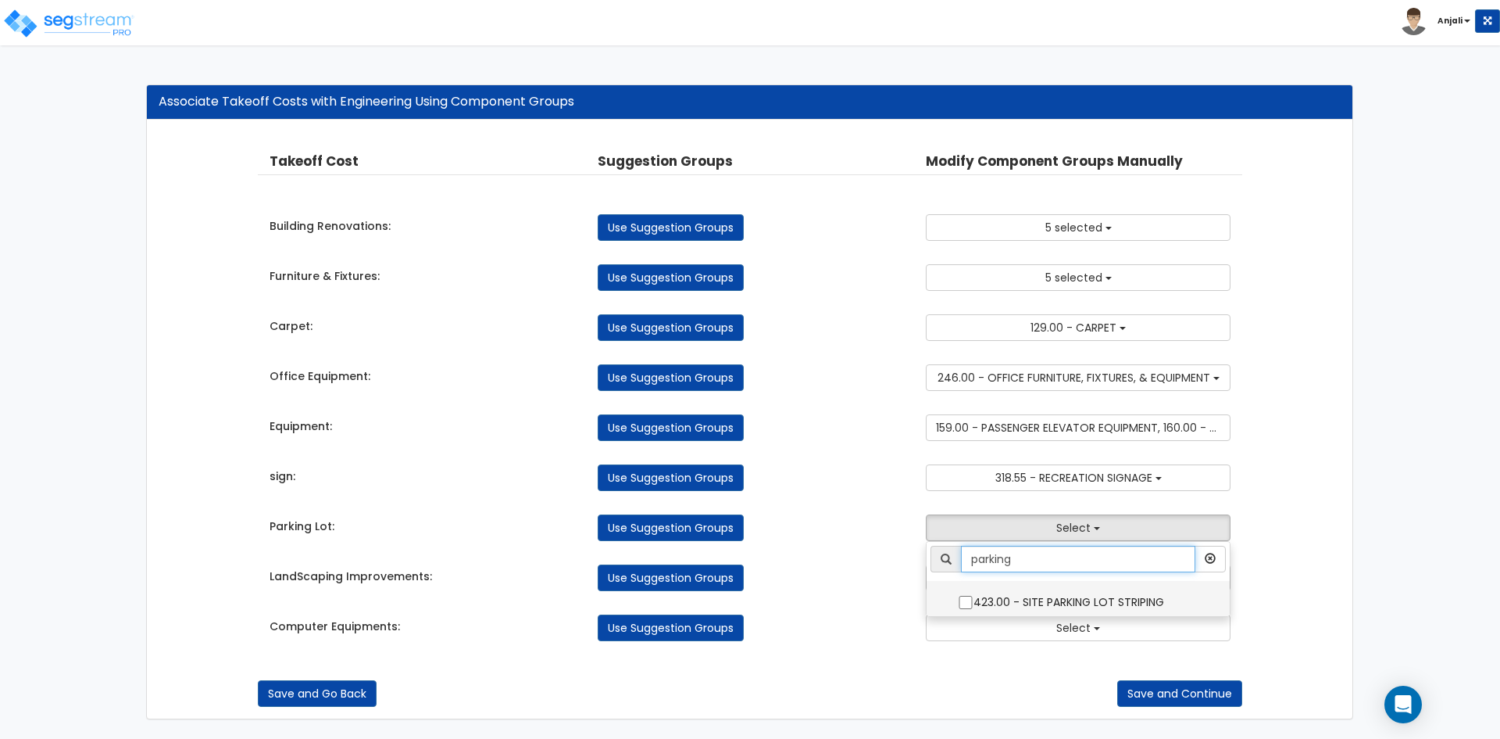
type input "parking"
click at [968, 600] on input "423.00 - SITE PARKING LOT STRIPING" at bounding box center [966, 601] width 16 height 13
checkbox input "true"
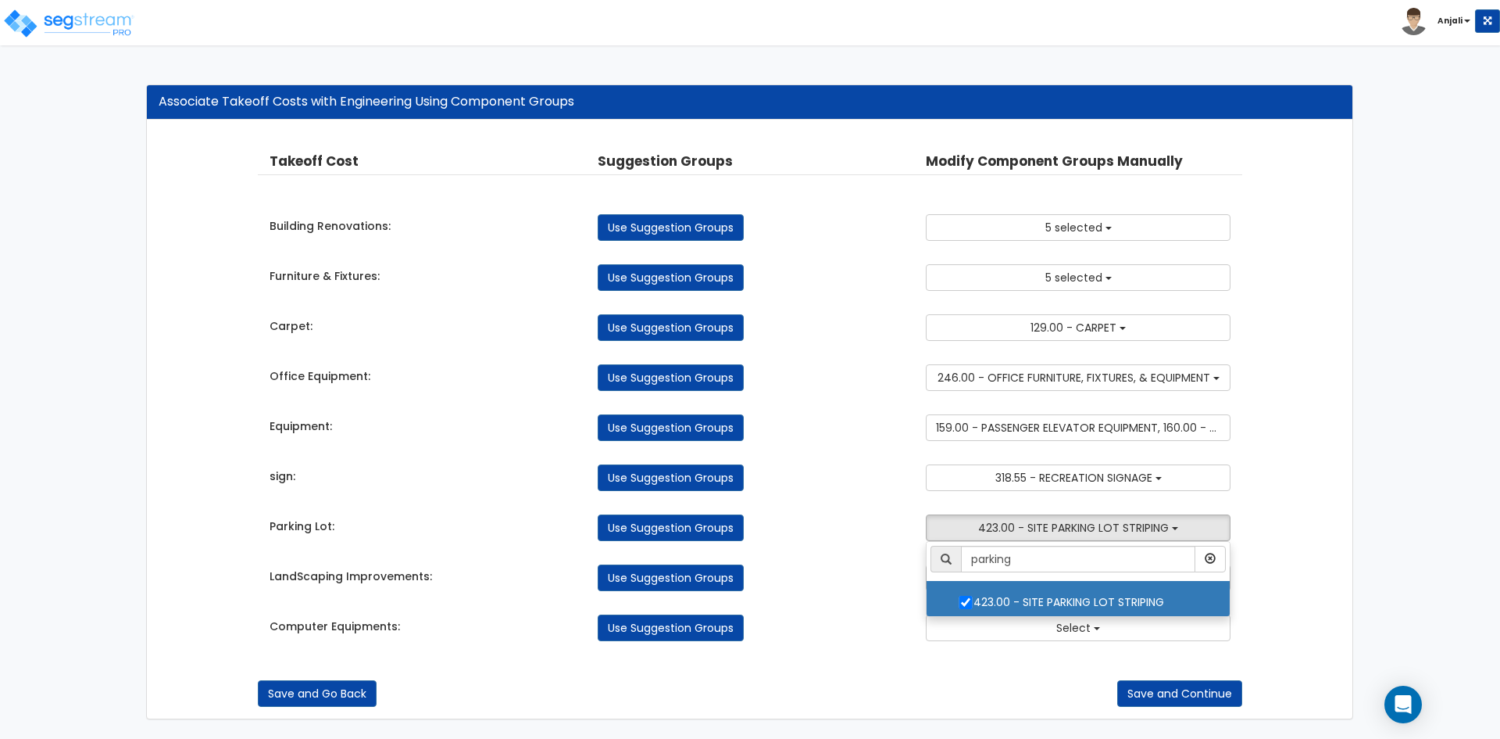
click at [842, 592] on div "Takeoff Cost Suggestion Groups Modify Component Groups Manually Building Renova…" at bounding box center [750, 396] width 985 height 520
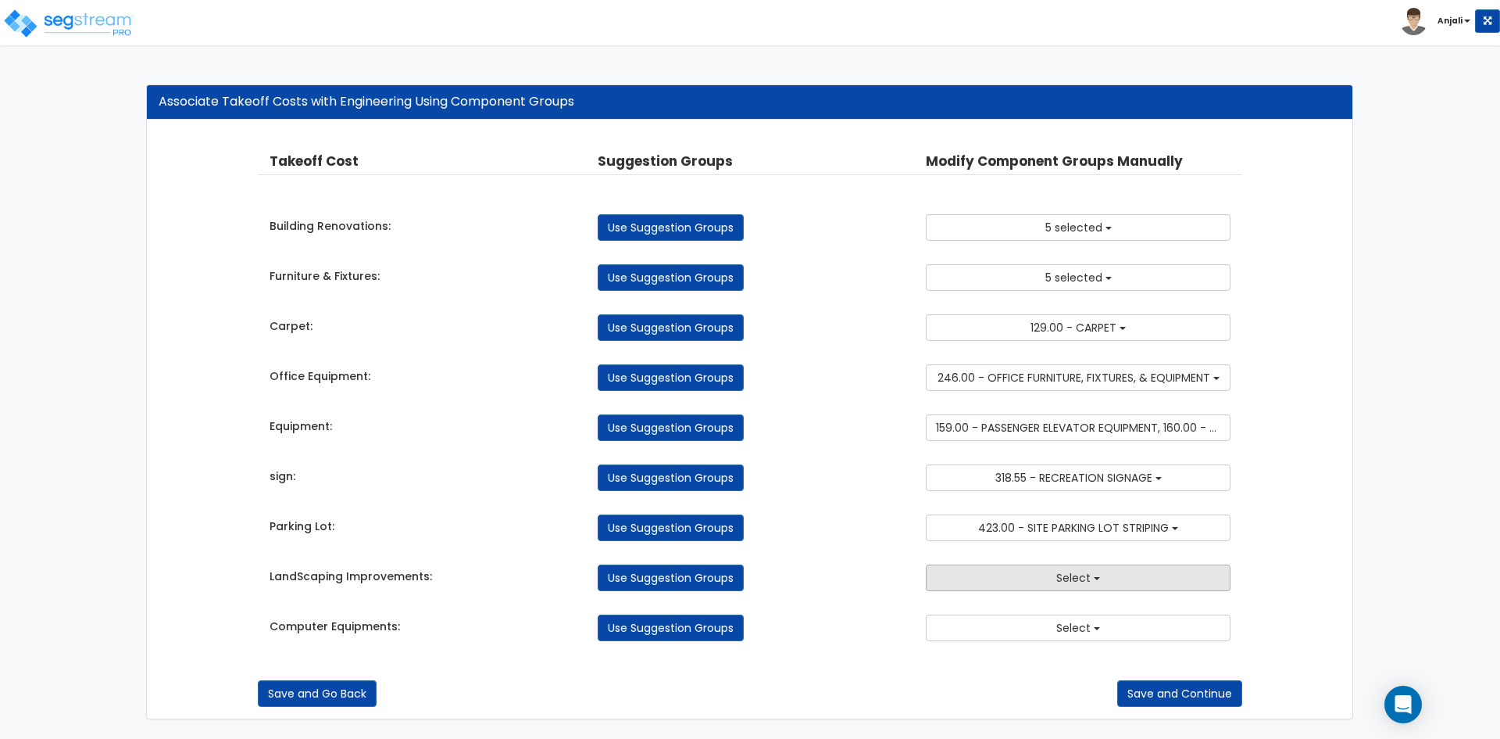
click at [1024, 578] on button "Select" at bounding box center [1078, 577] width 305 height 27
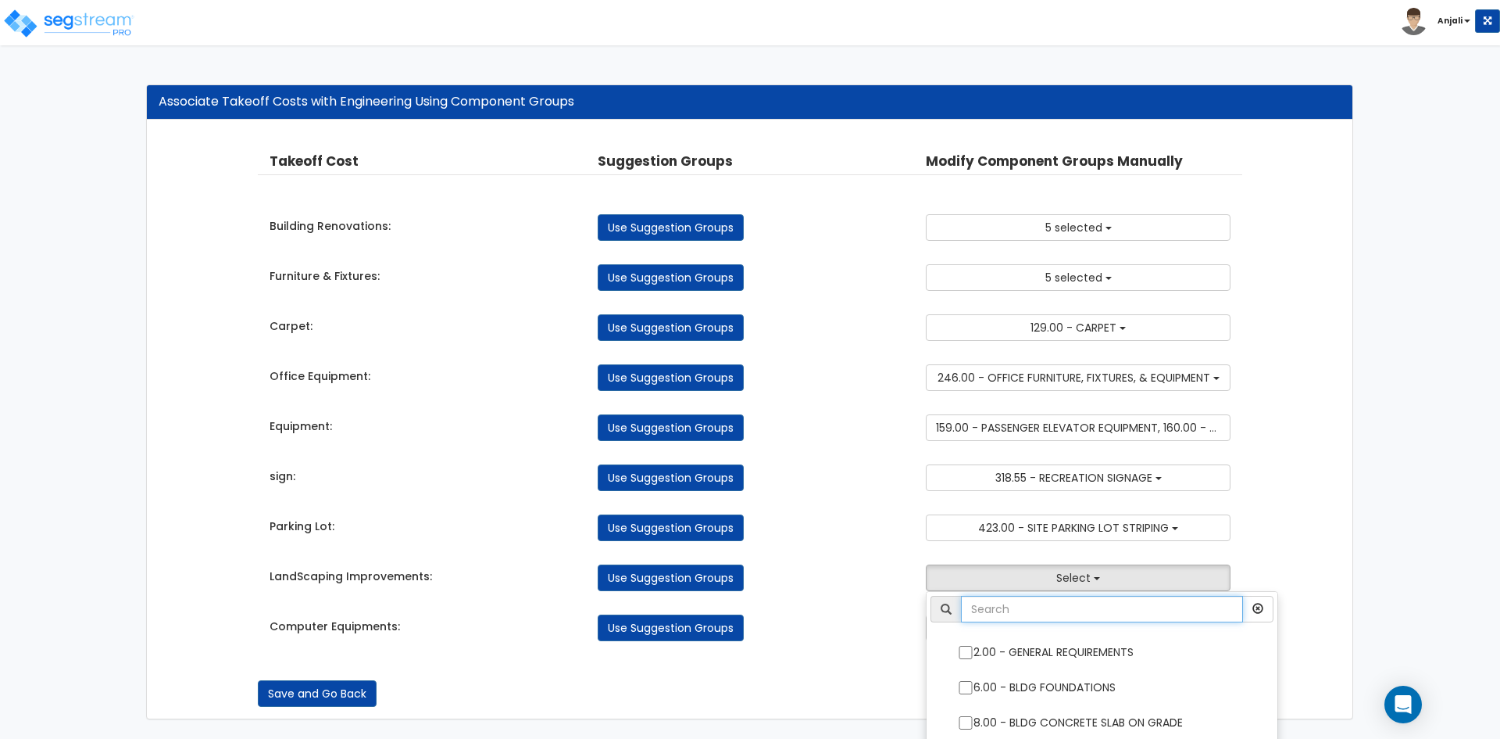
click at [1020, 606] on input "text" at bounding box center [1102, 608] width 282 height 27
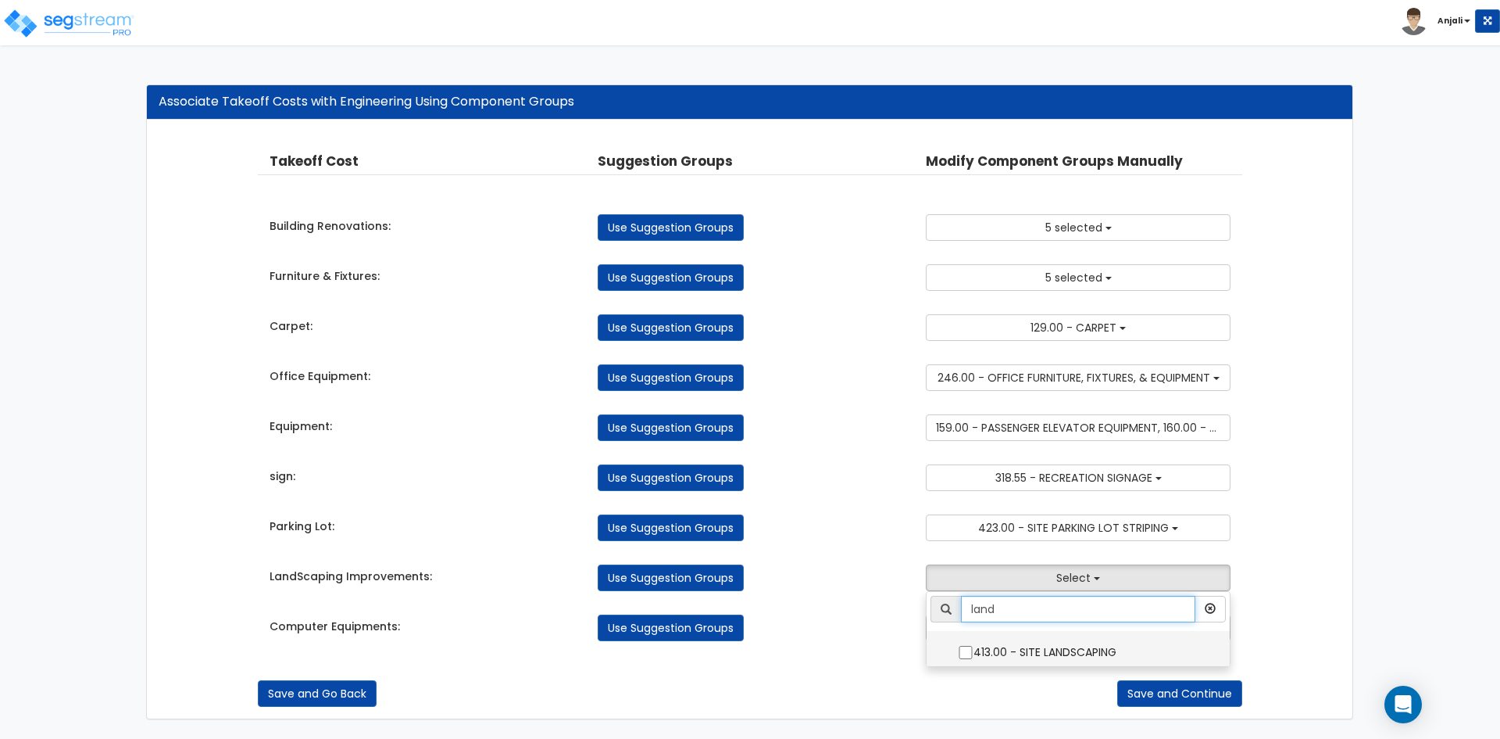
type input "land"
click at [977, 646] on label "413.00 - SITE LANDSCAPING" at bounding box center [1078, 650] width 272 height 36
click at [974, 646] on input "413.00 - SITE LANDSCAPING" at bounding box center [966, 652] width 16 height 13
checkbox input "true"
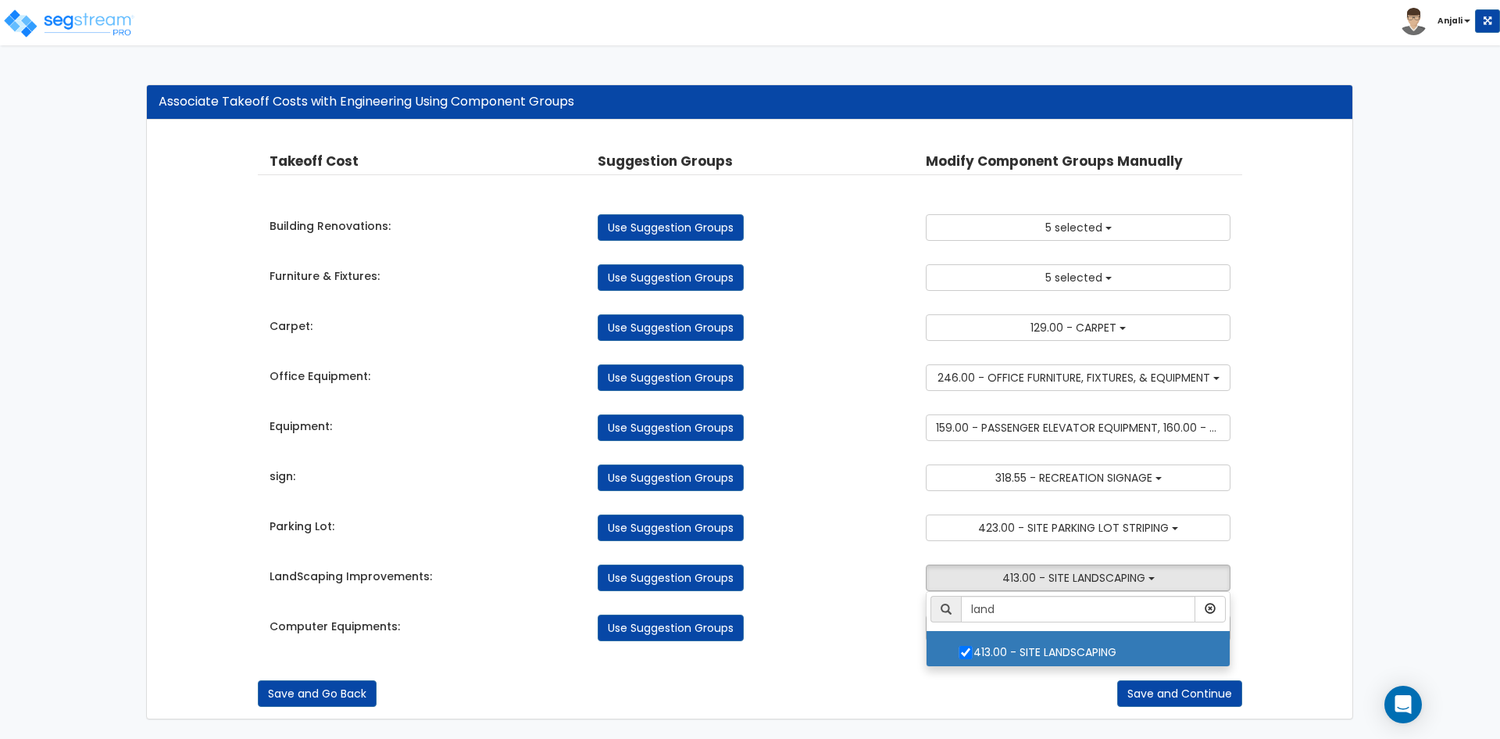
click at [847, 630] on div "Use Suggestion Groups" at bounding box center [750, 627] width 328 height 27
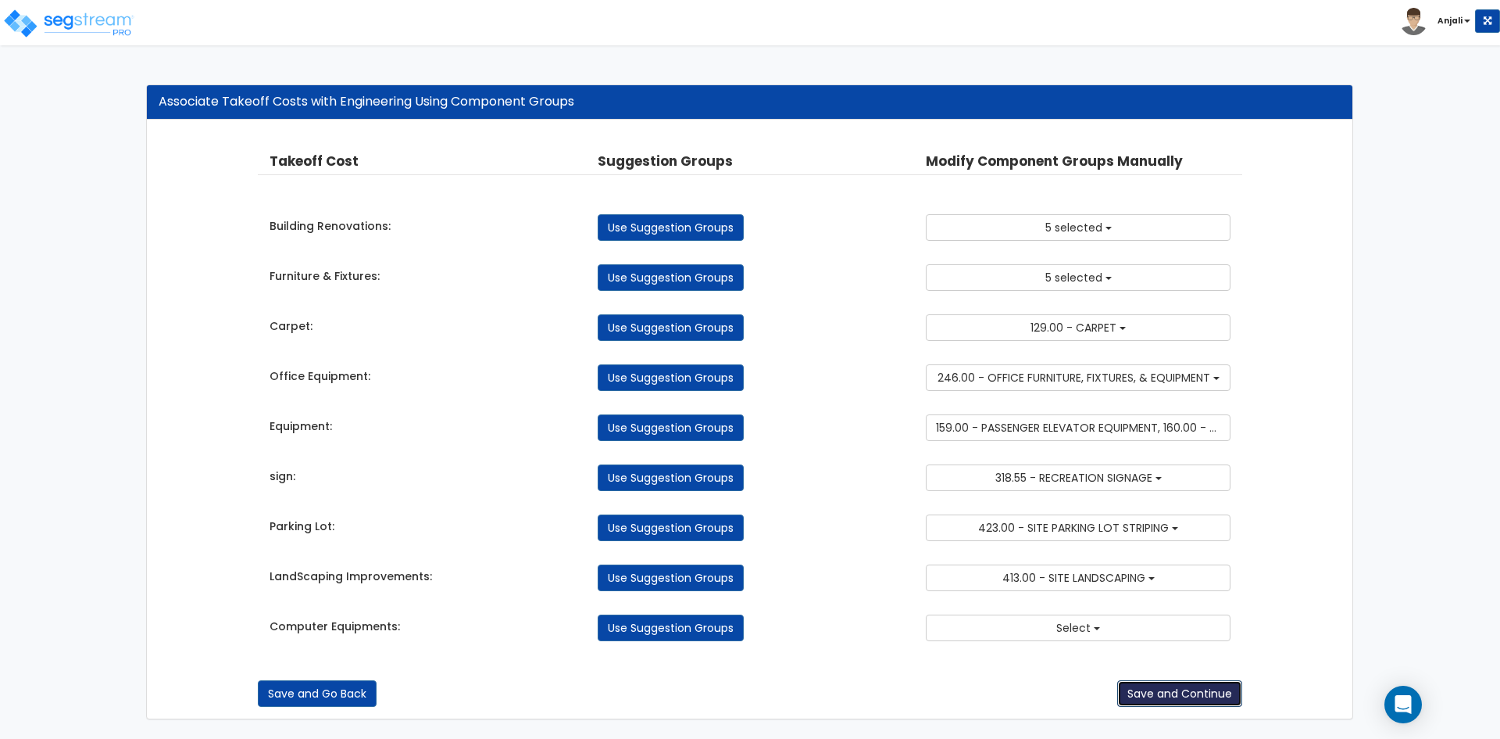
click at [1182, 692] on button "Save and Continue" at bounding box center [1180, 693] width 125 height 27
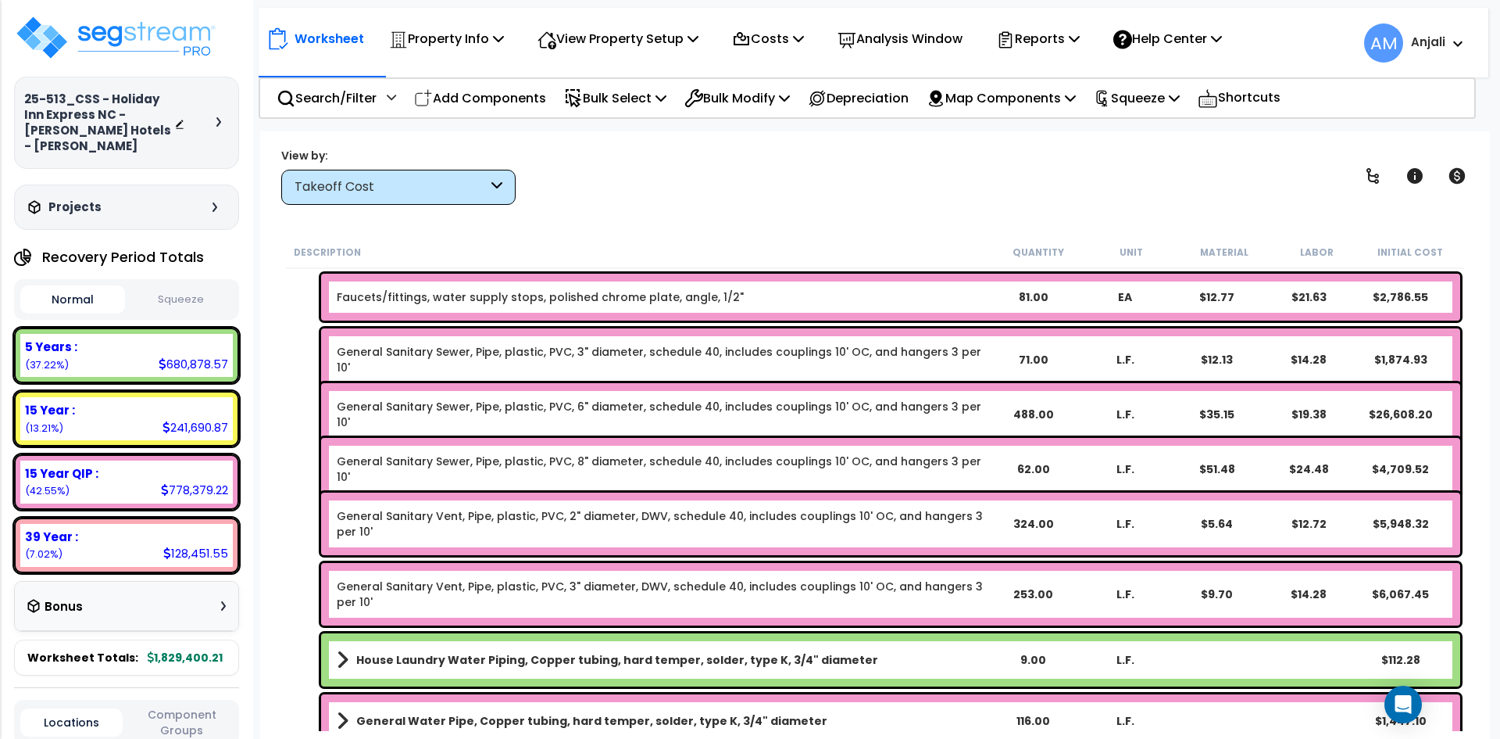
scroll to position [625, 0]
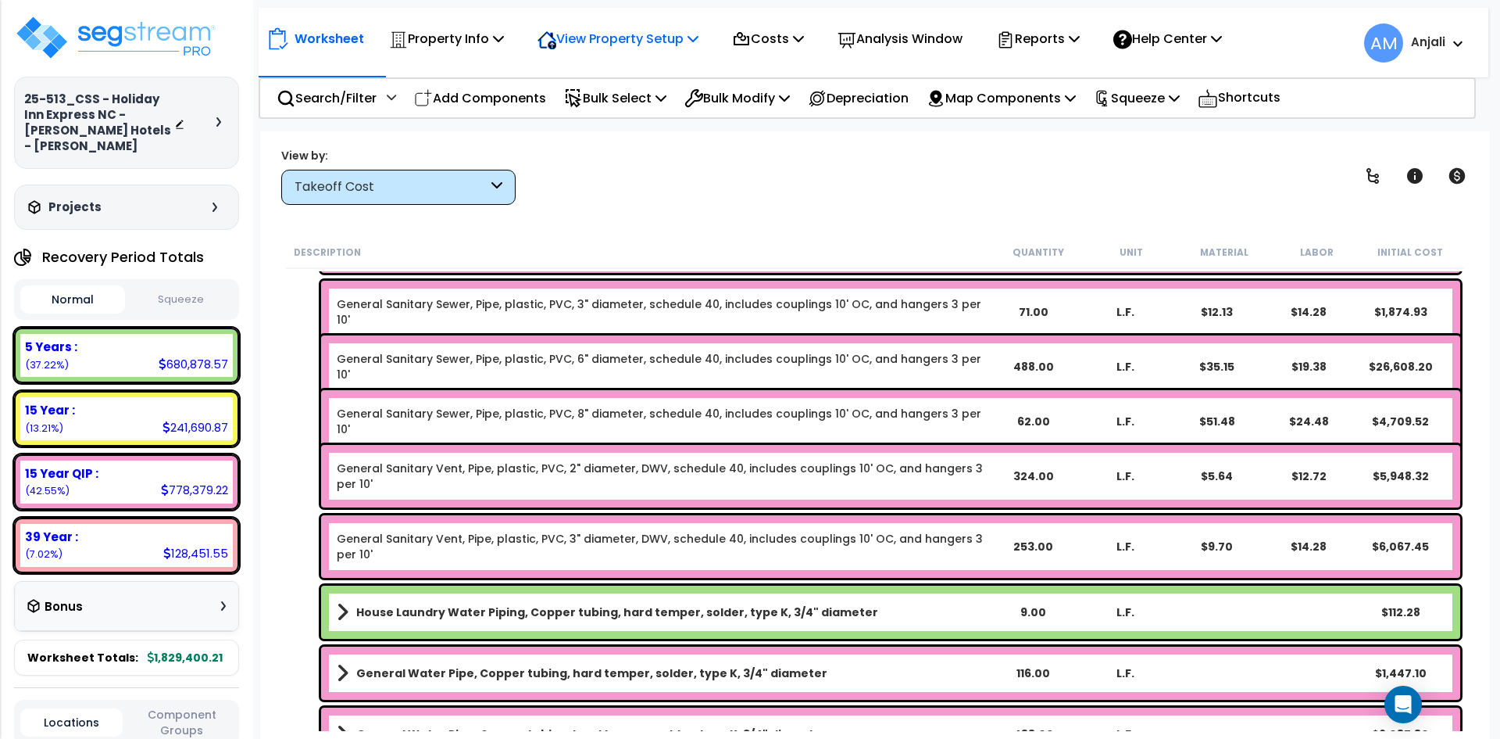
click at [643, 36] on p "View Property Setup" at bounding box center [618, 38] width 161 height 21
click at [638, 104] on link "View Questionnaire" at bounding box center [607, 106] width 155 height 31
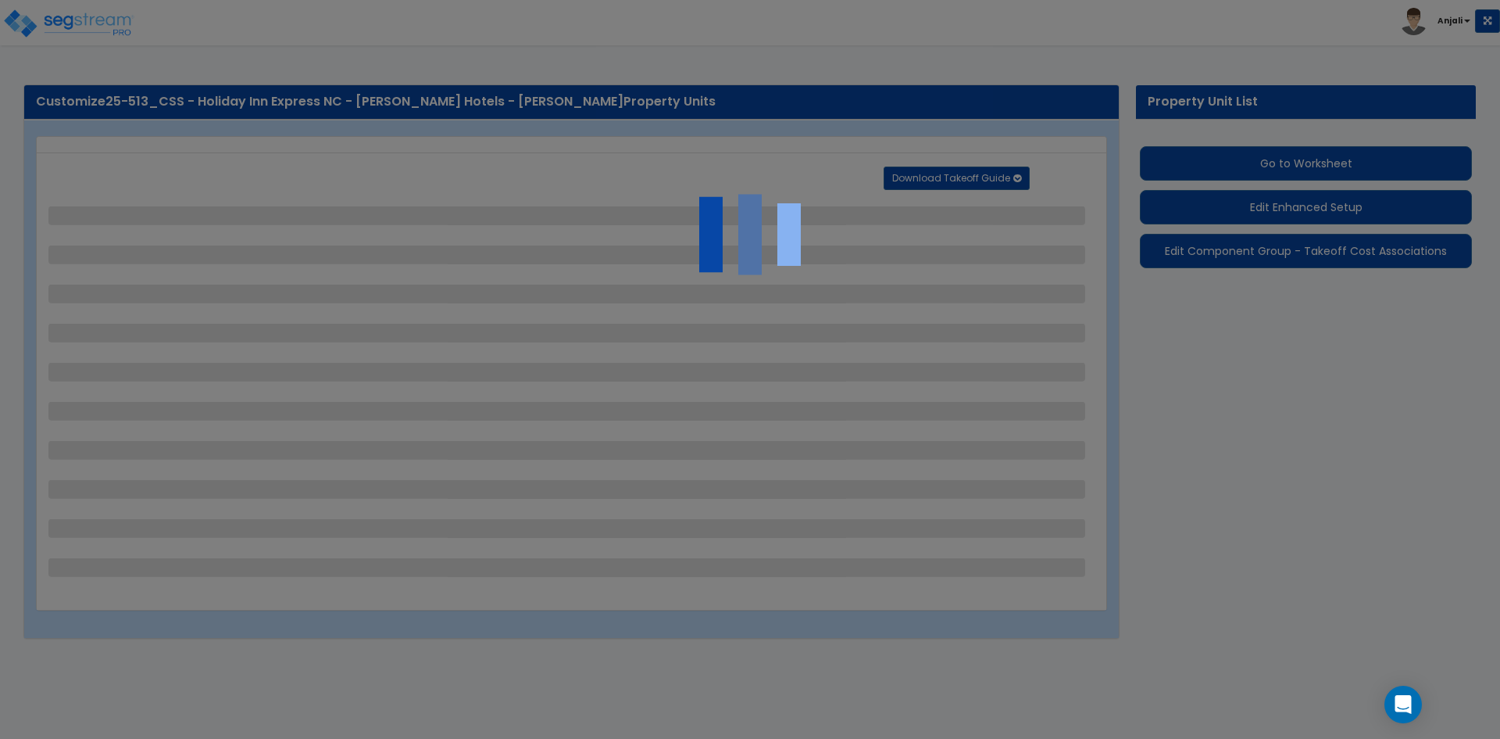
select select "2"
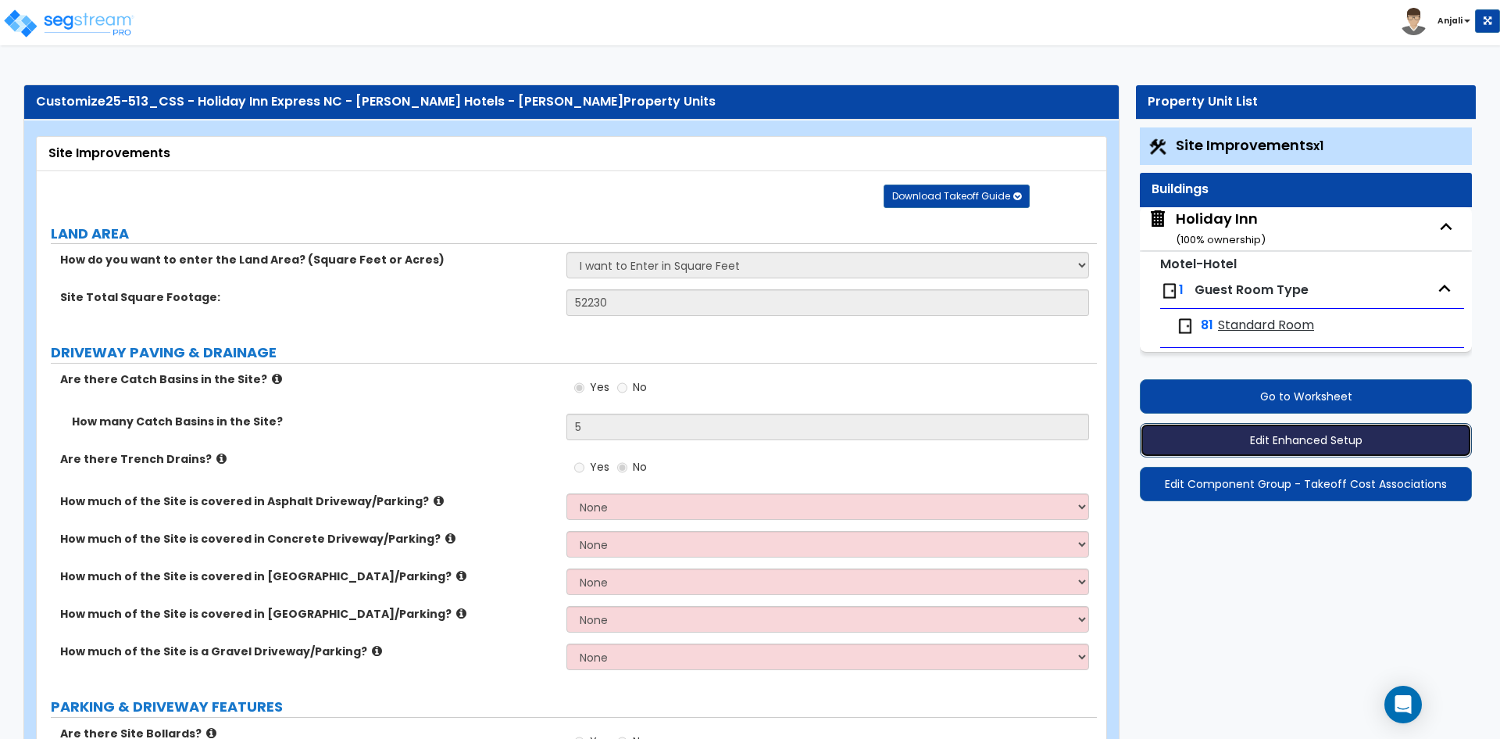
click at [1317, 438] on button "Edit Enhanced Setup" at bounding box center [1306, 440] width 332 height 34
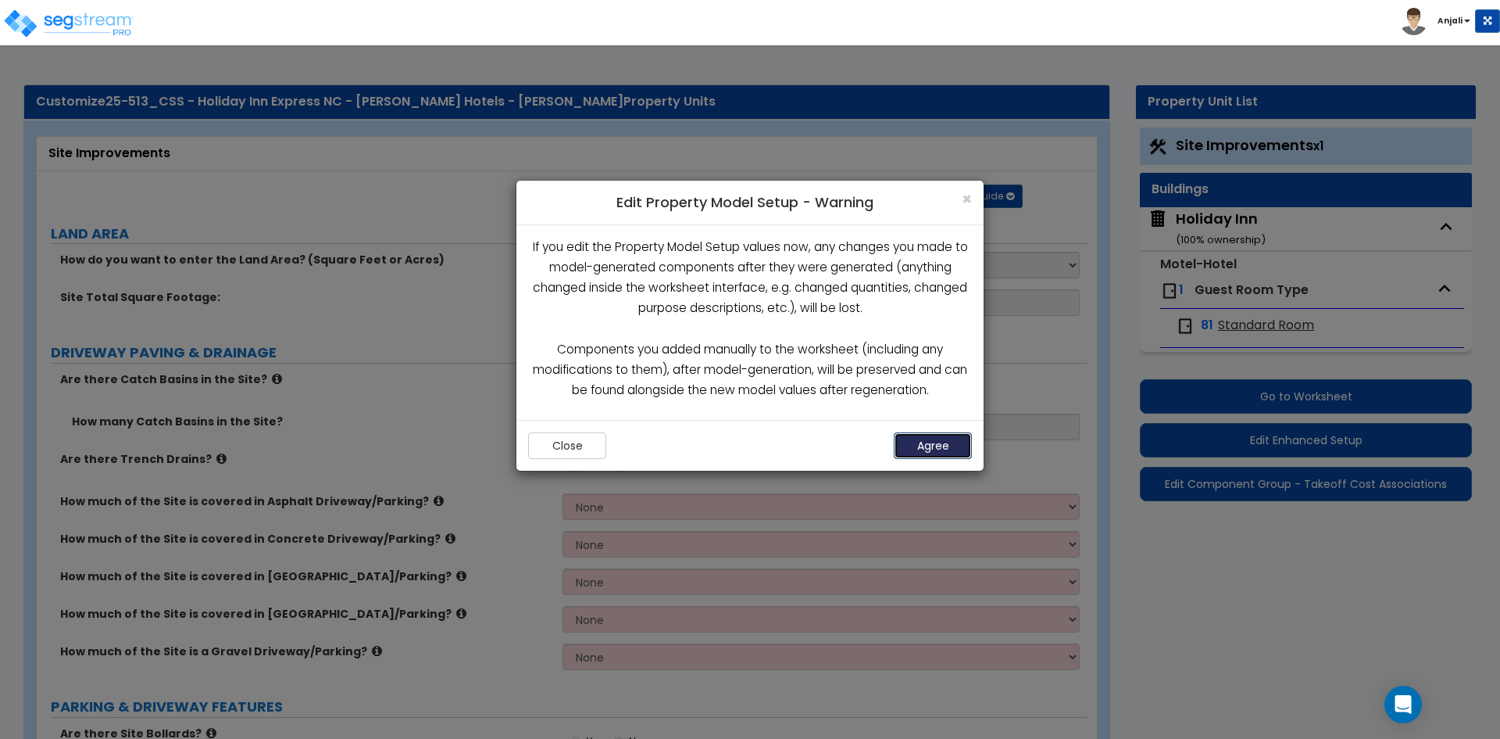
click at [946, 440] on button "Agree" at bounding box center [933, 445] width 78 height 27
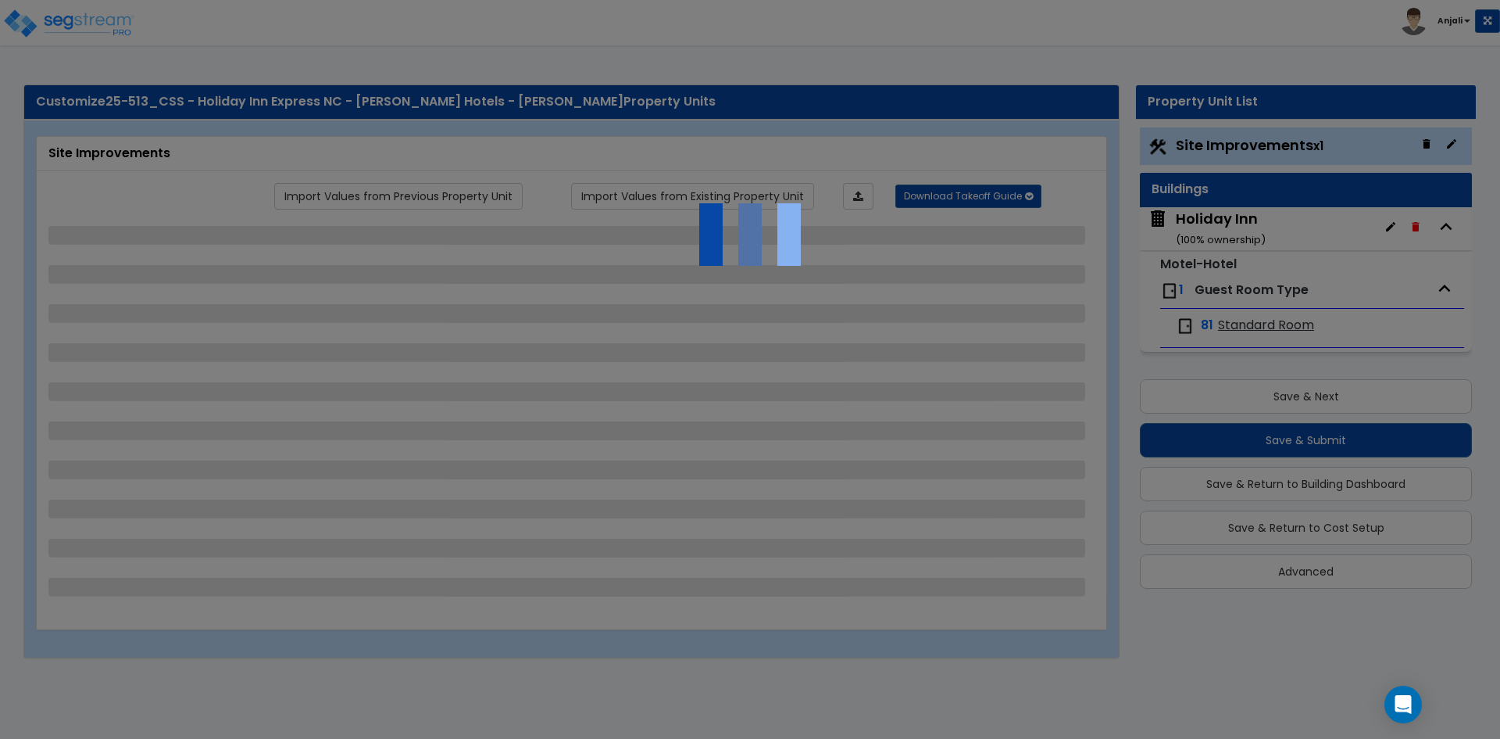
select select "2"
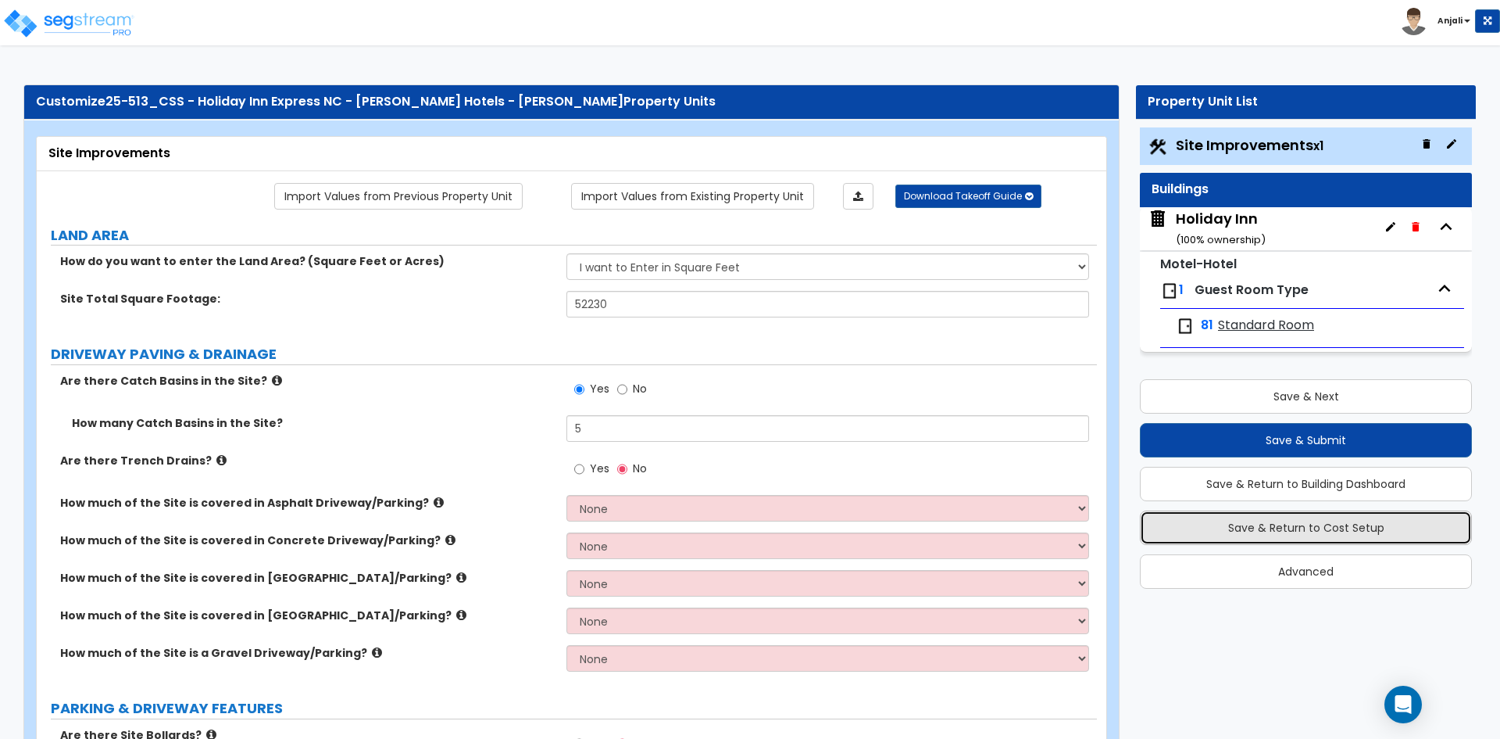
click at [1351, 532] on button "Save & Return to Cost Setup" at bounding box center [1306, 527] width 332 height 34
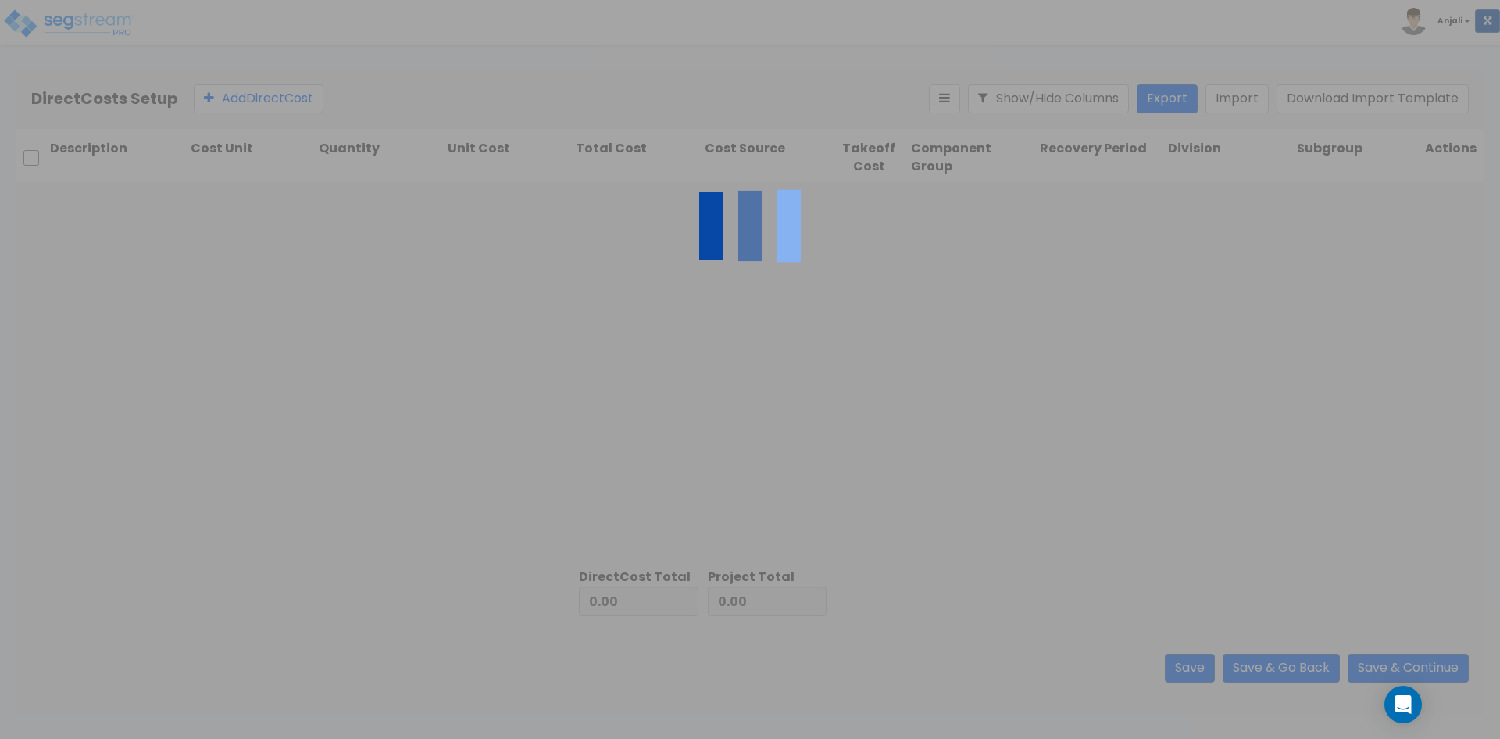
type input "1,829,400.21"
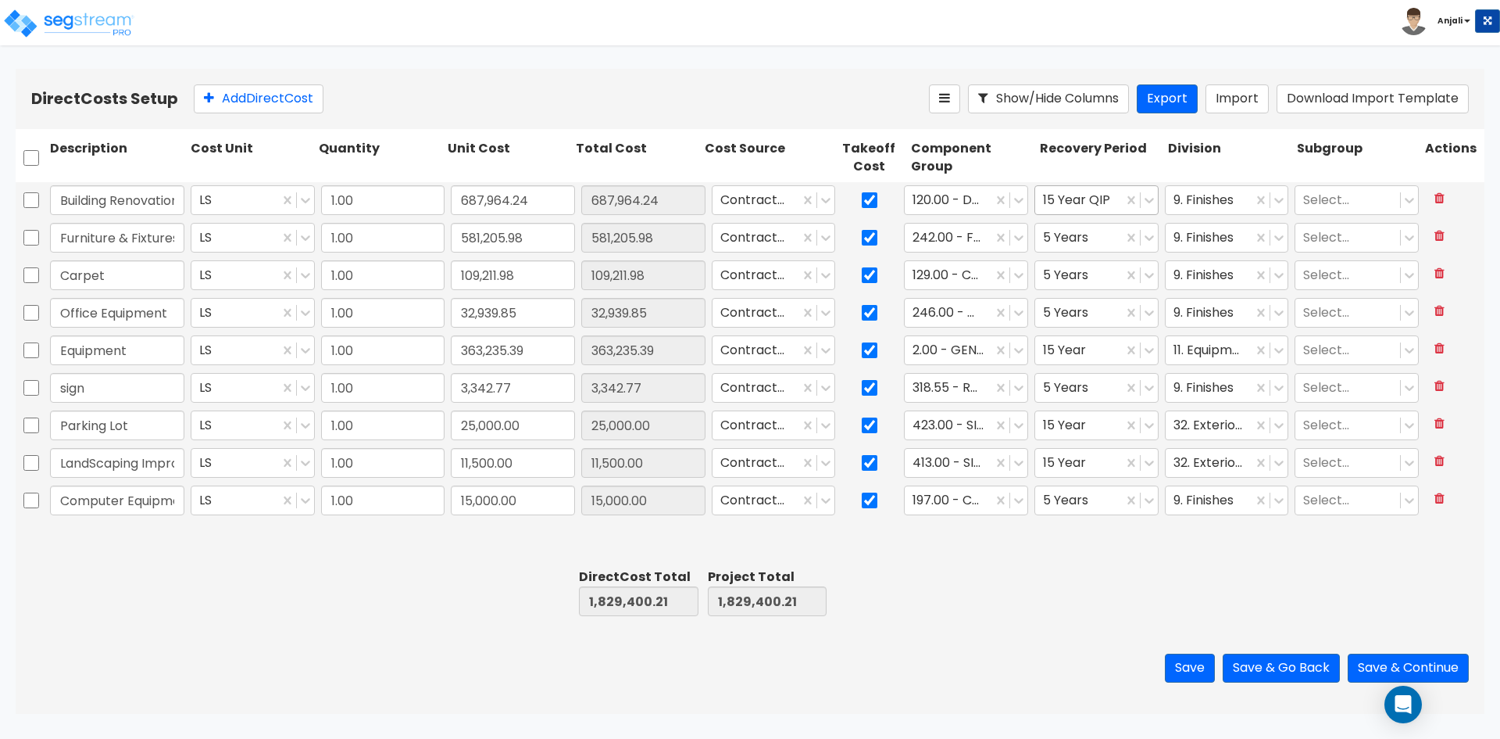
click at [1110, 206] on div at bounding box center [1079, 200] width 72 height 21
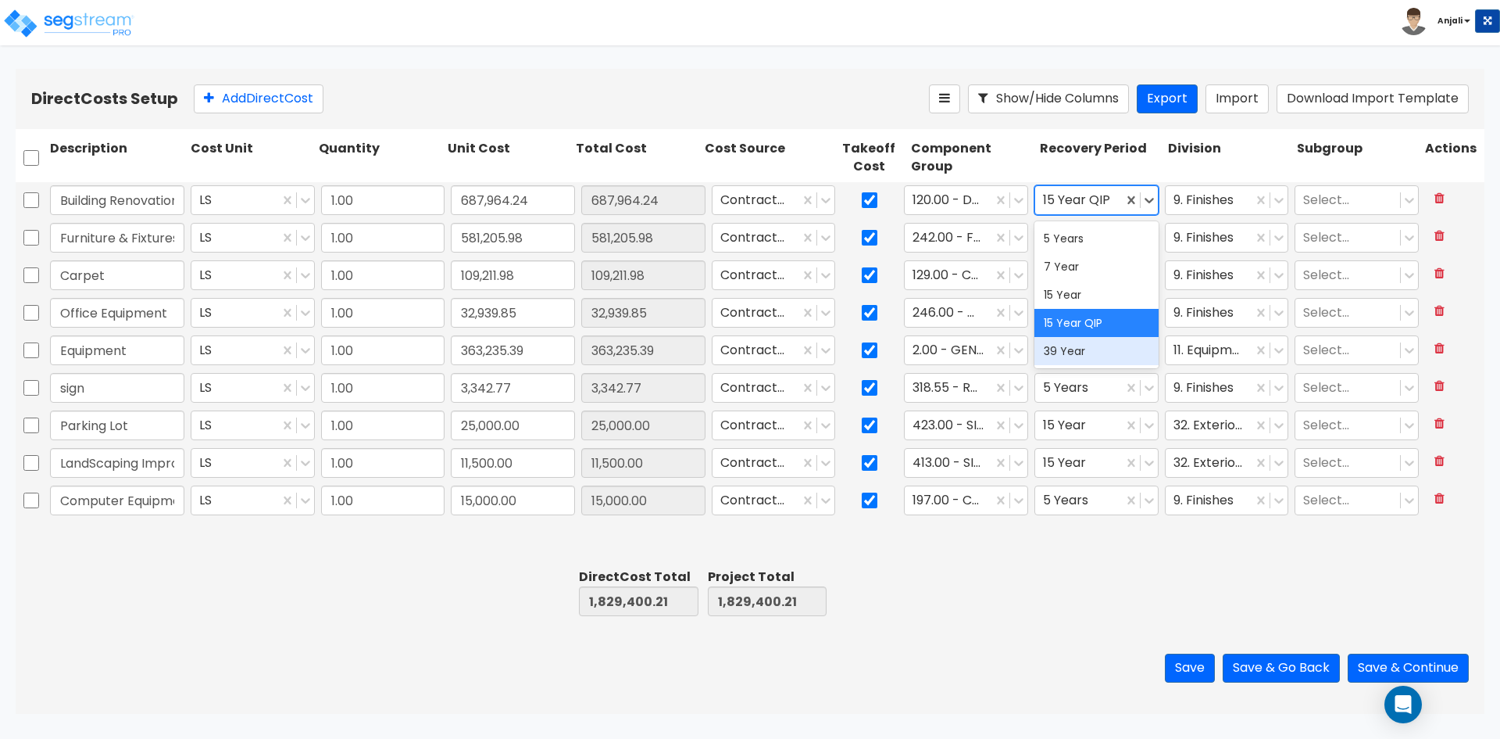
click at [1109, 348] on div "39 Year" at bounding box center [1097, 351] width 124 height 28
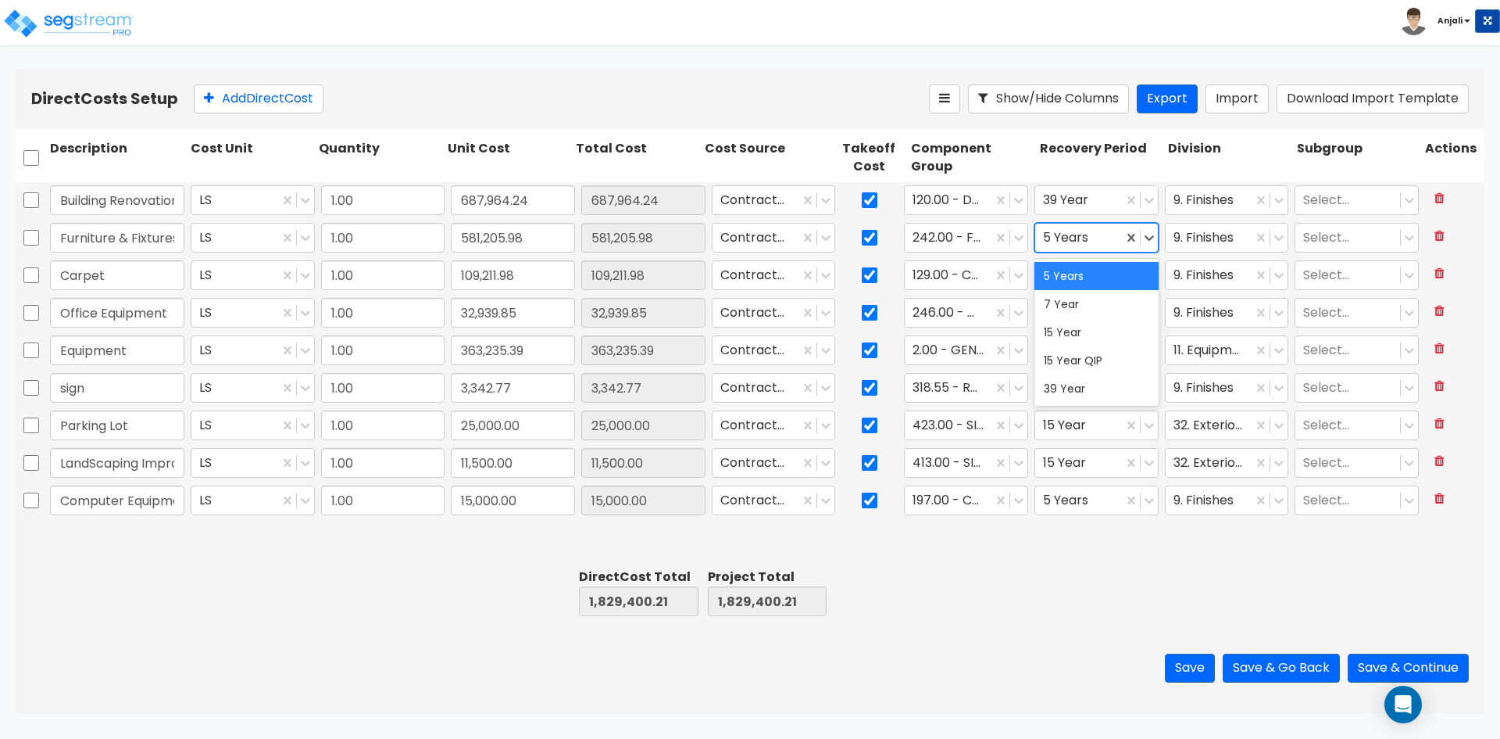
click at [1093, 238] on div at bounding box center [1079, 237] width 72 height 21
click at [1098, 356] on div "15 Year QIP" at bounding box center [1097, 360] width 124 height 28
click at [1375, 663] on button "Save & Continue" at bounding box center [1408, 667] width 121 height 29
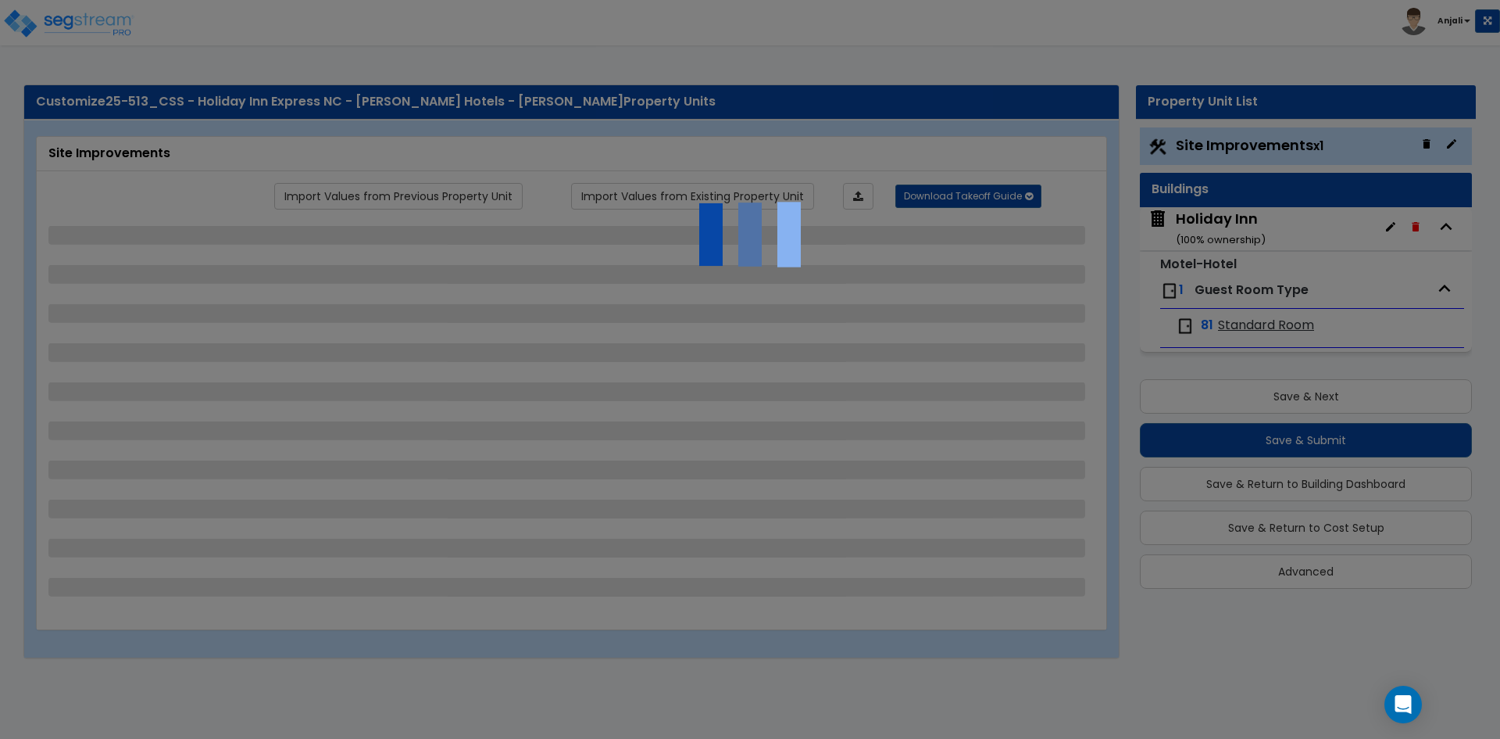
select select "2"
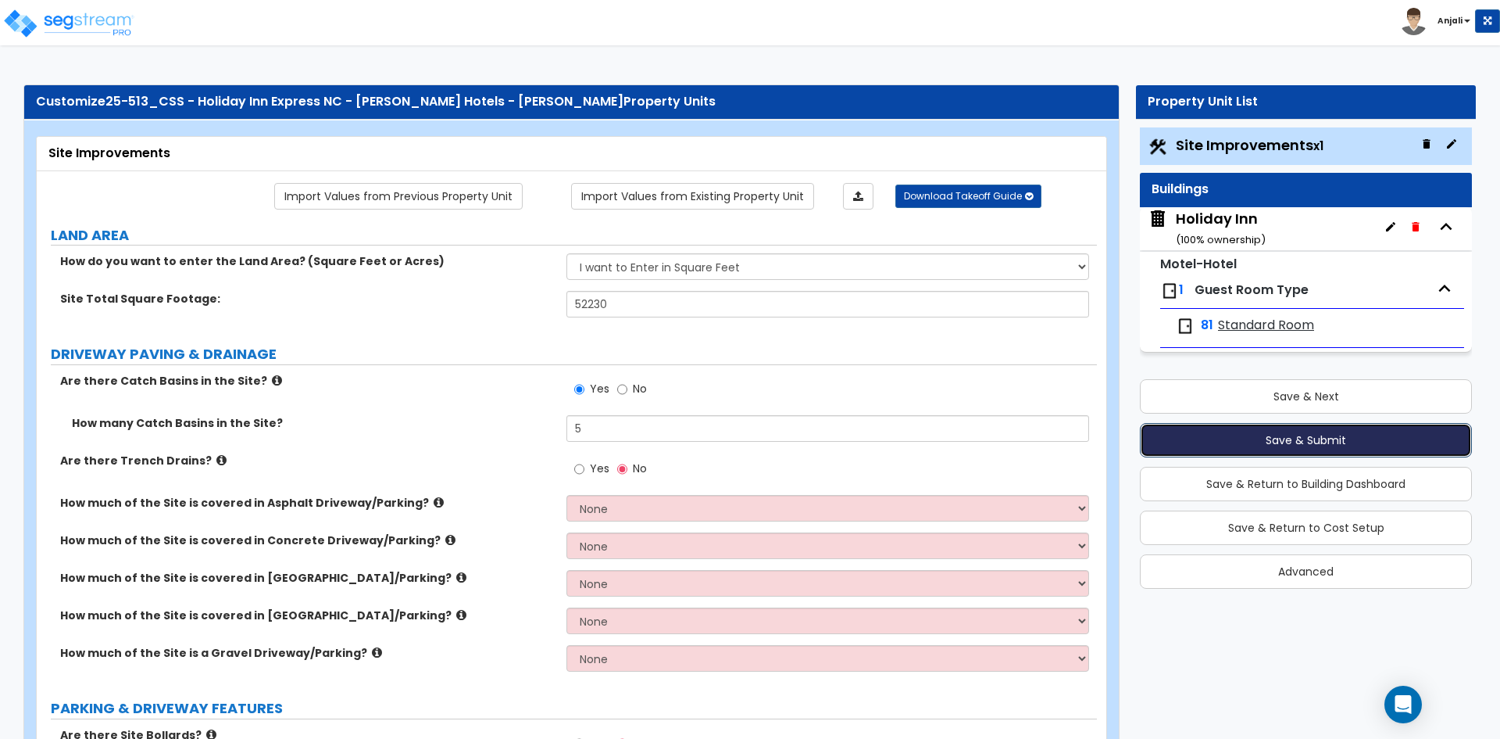
click at [1230, 435] on button "Save & Submit" at bounding box center [1306, 440] width 332 height 34
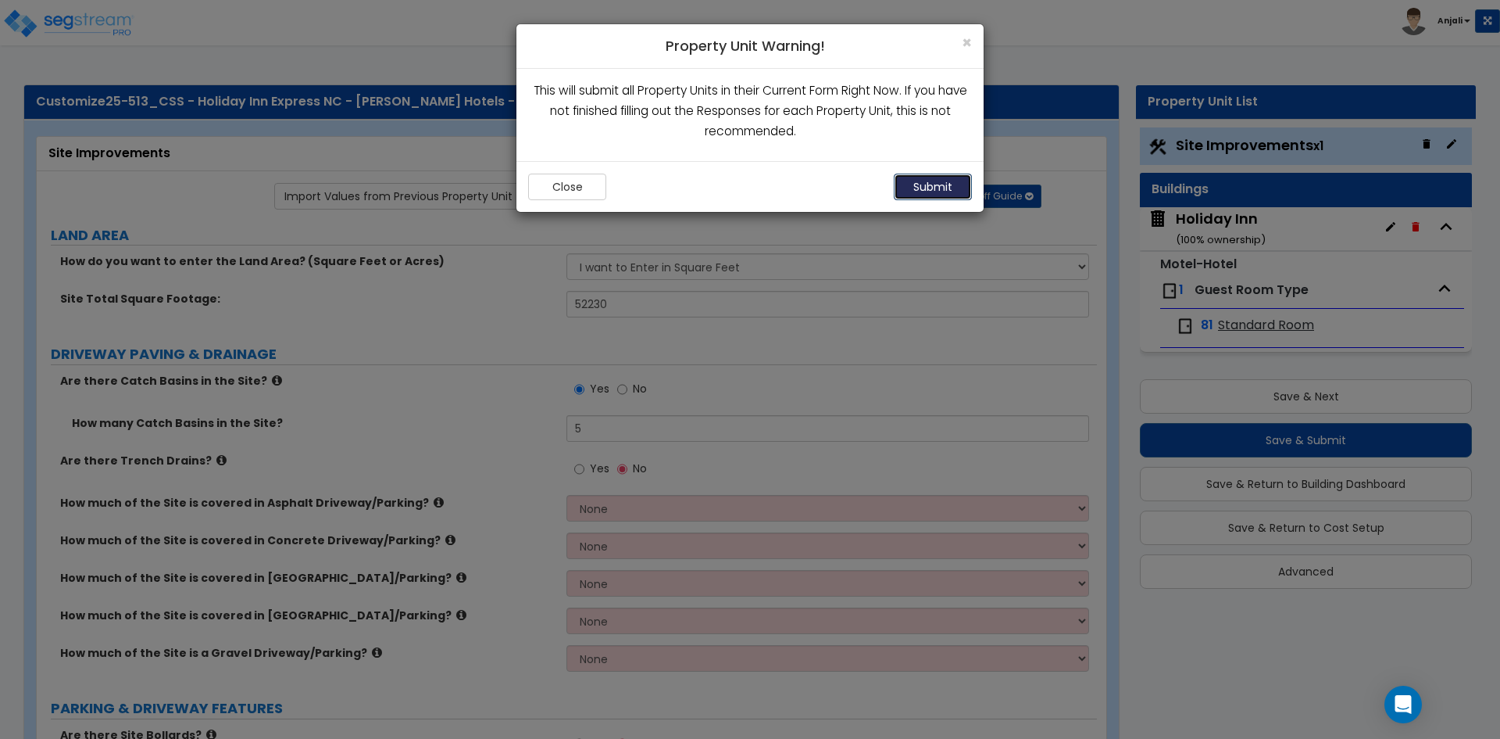
click at [925, 194] on button "Submit" at bounding box center [933, 186] width 78 height 27
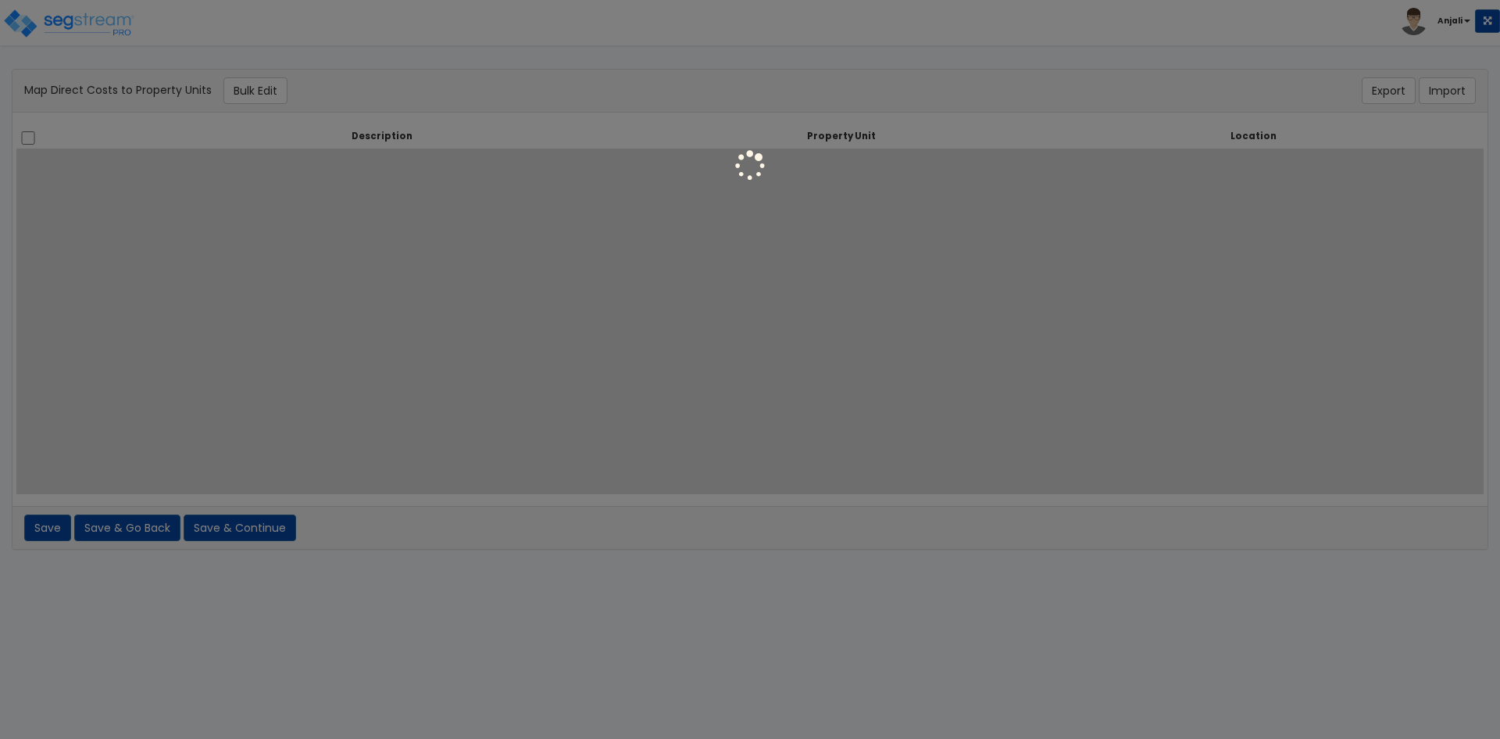
select select "6"
select select "461"
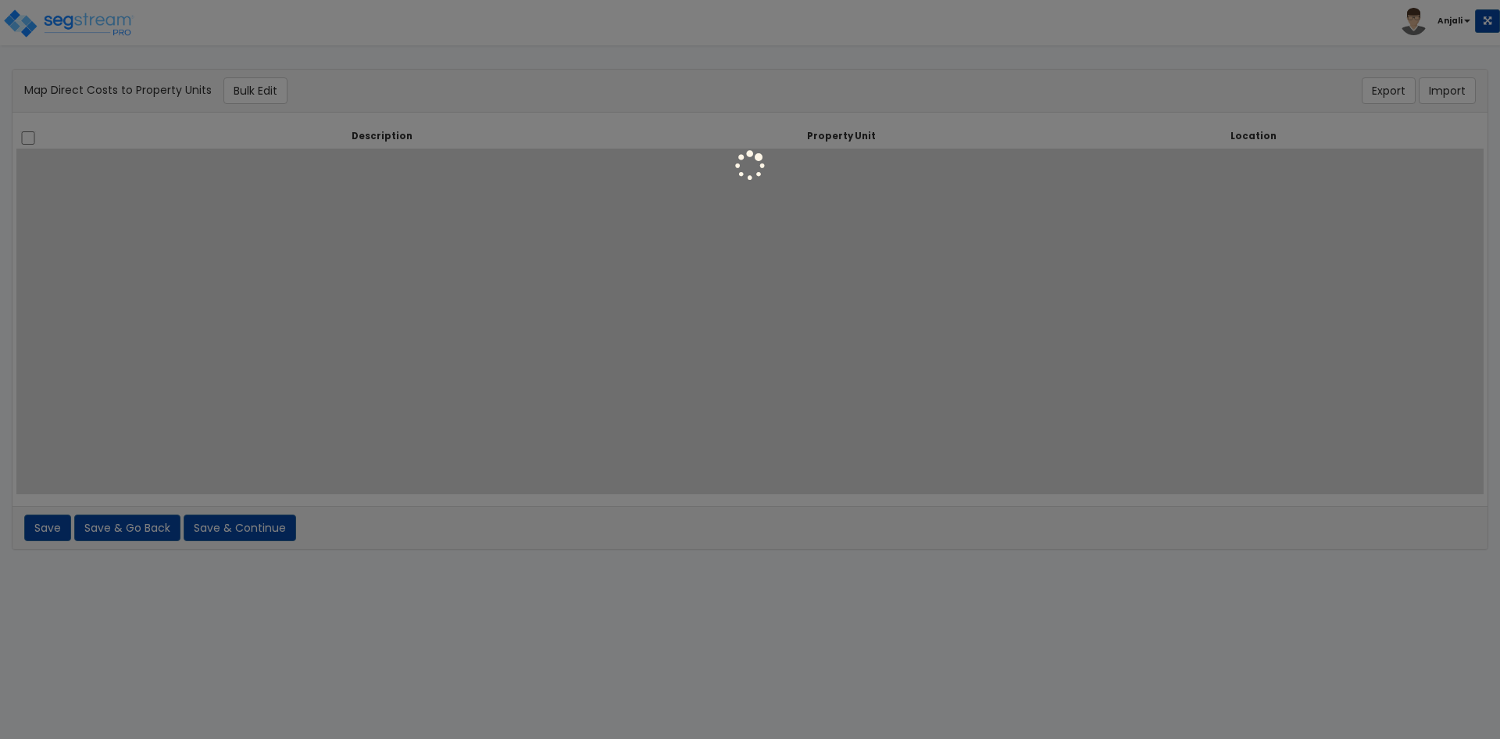
select select "461"
select select "462"
select select "461"
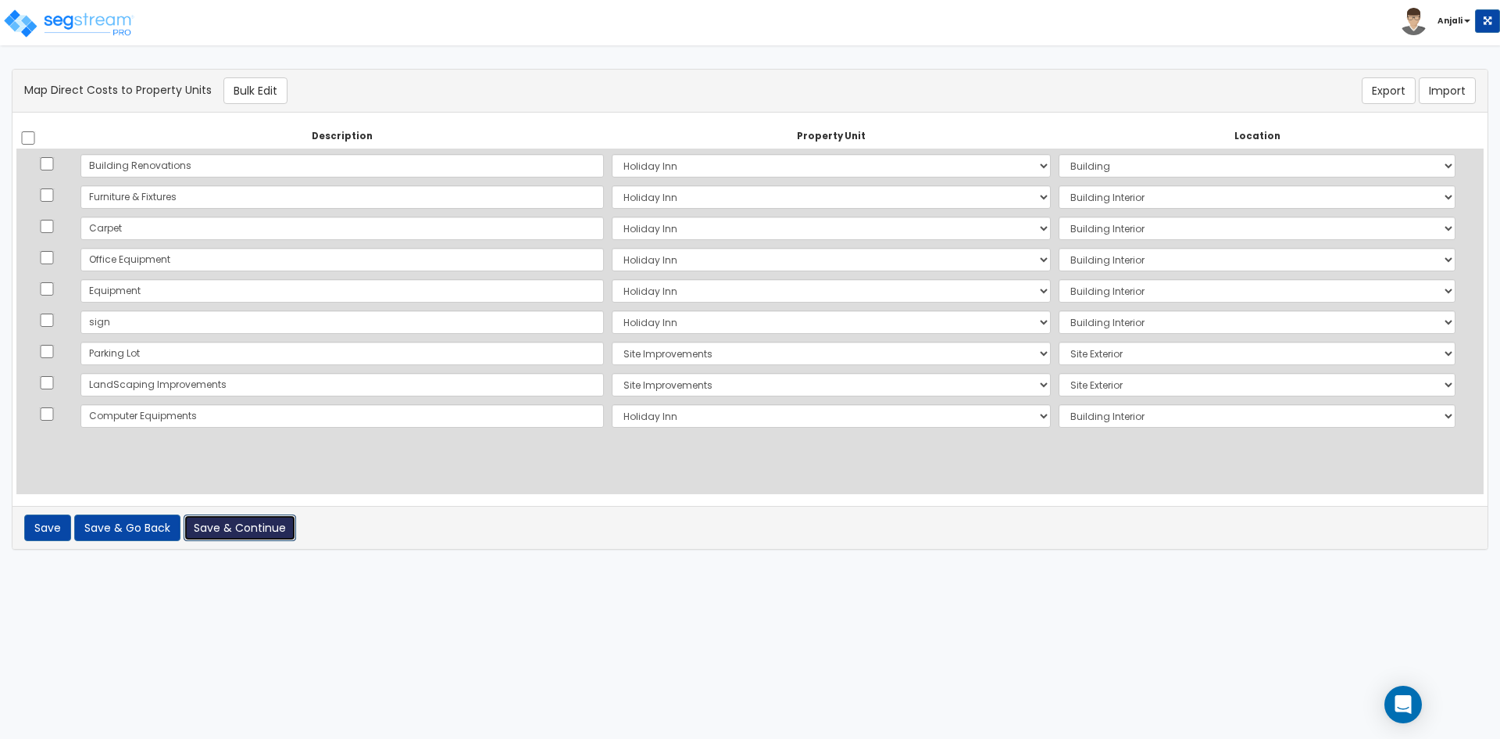
click at [258, 528] on button "Save & Continue" at bounding box center [240, 527] width 113 height 27
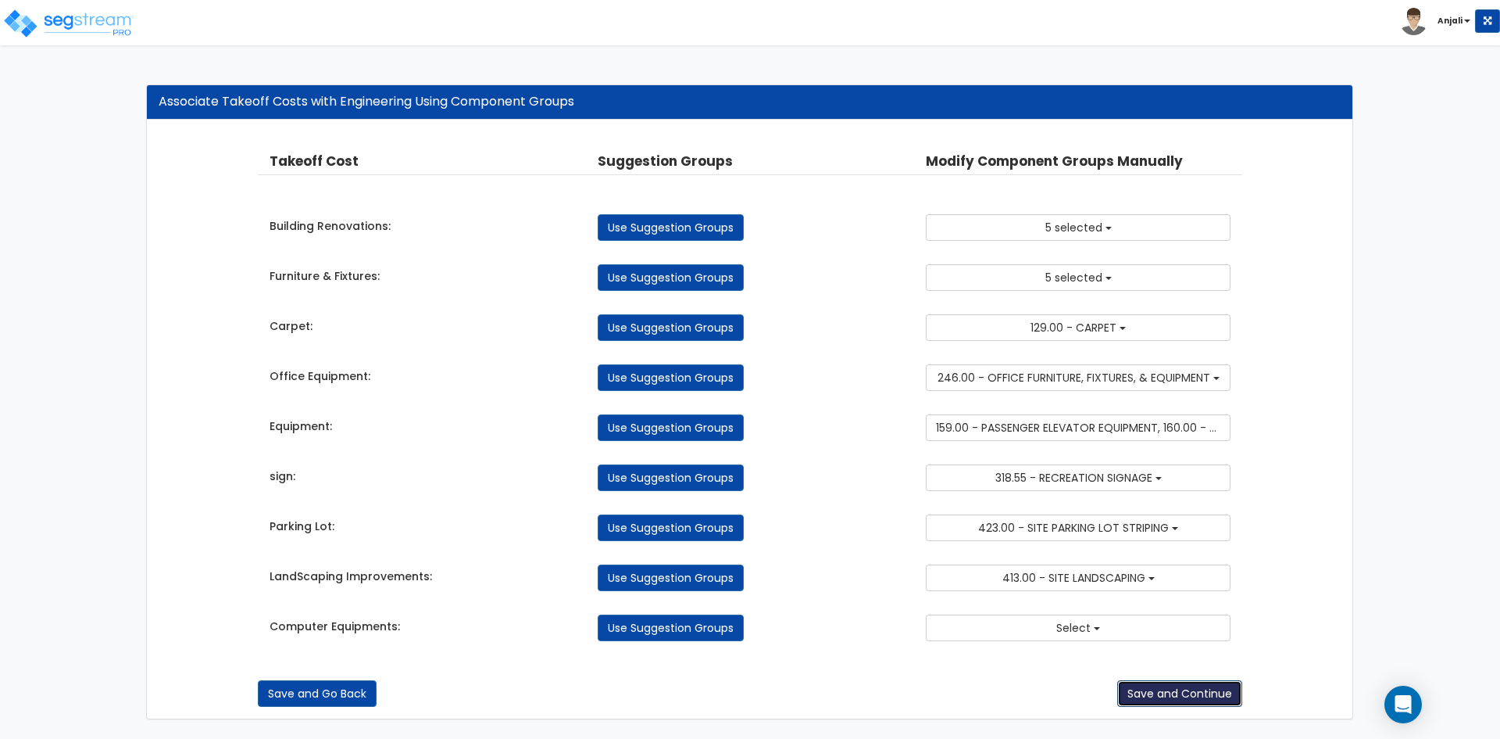
click at [1192, 693] on button "Save and Continue" at bounding box center [1180, 693] width 125 height 27
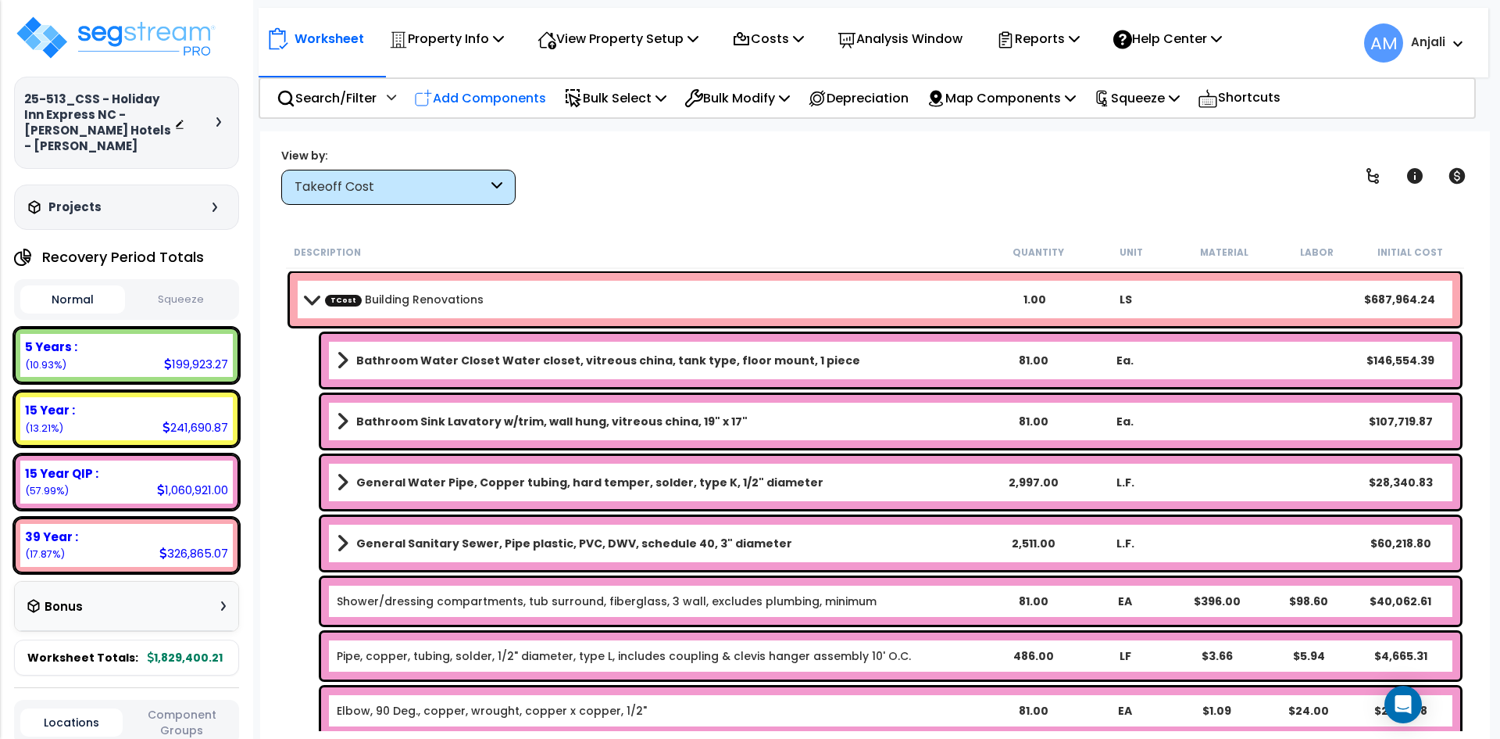
click at [488, 92] on p "Add Components" at bounding box center [480, 98] width 132 height 21
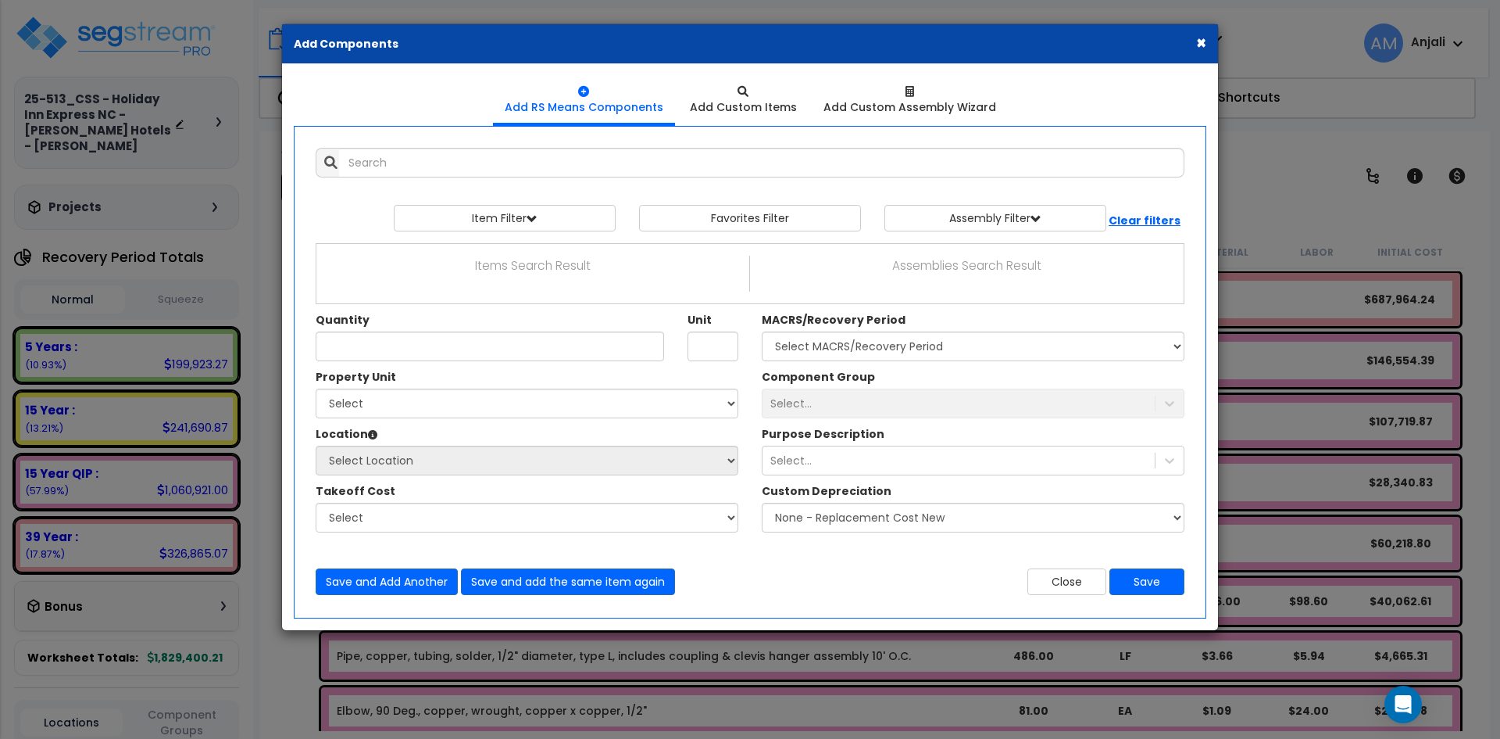
click at [1199, 38] on button "×" at bounding box center [1201, 42] width 10 height 16
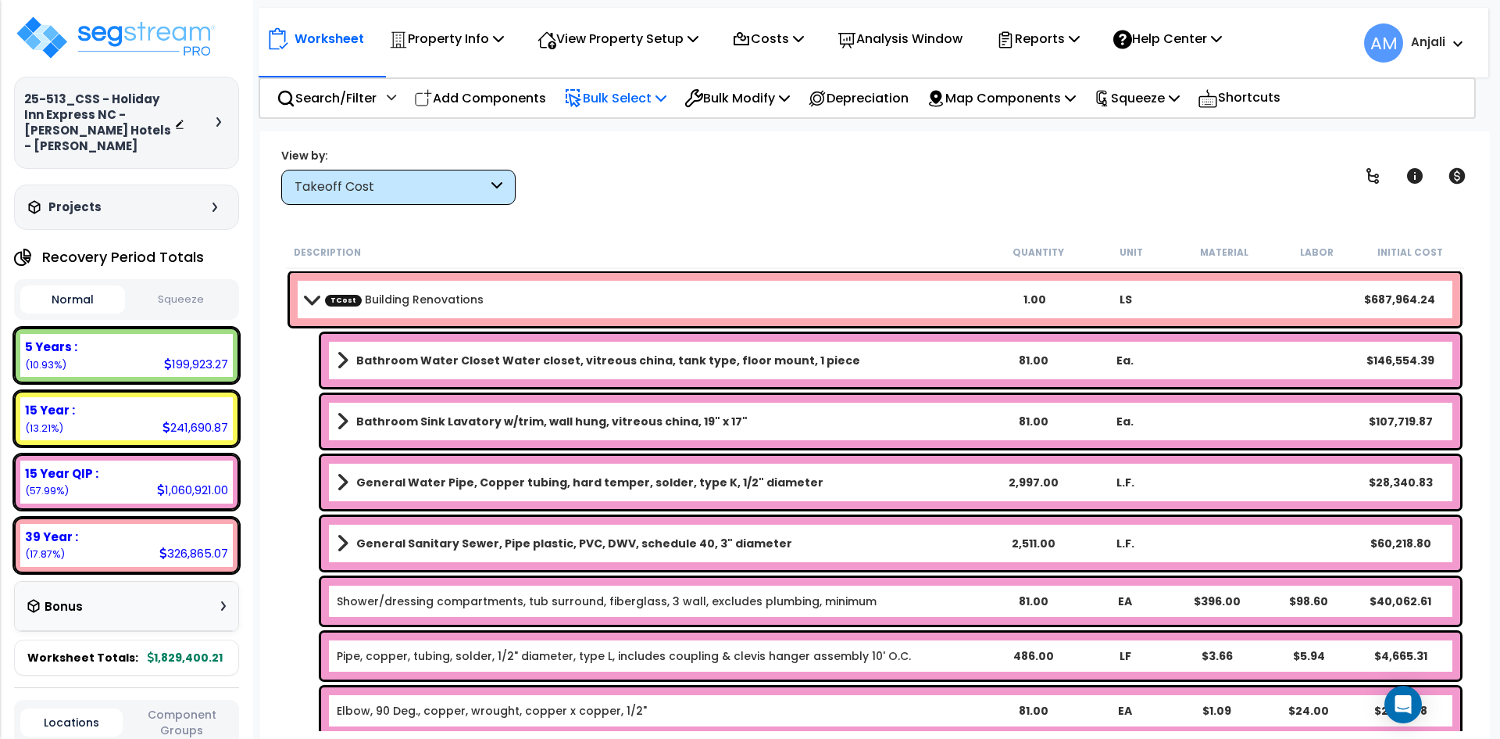
click at [602, 108] on p "Bulk Select" at bounding box center [615, 98] width 102 height 21
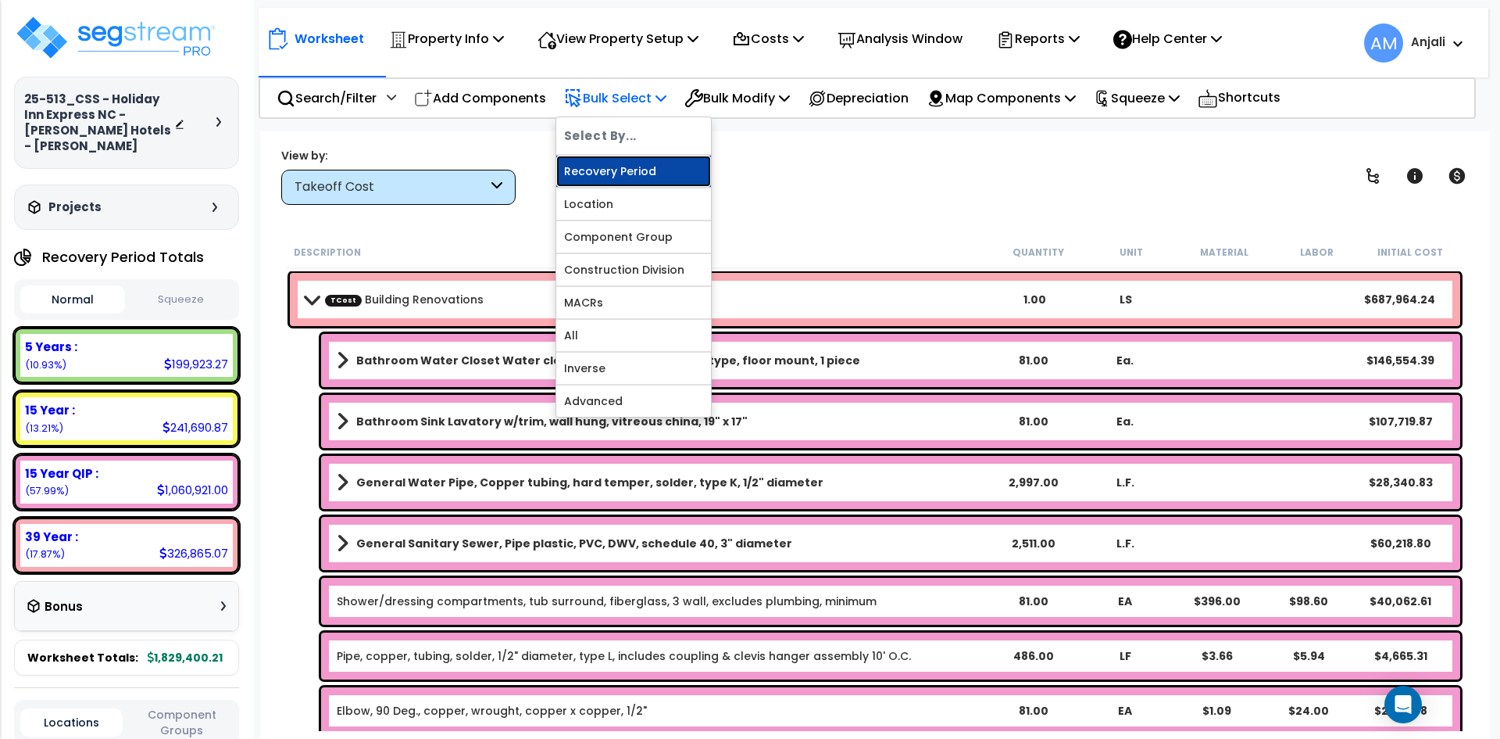
click at [610, 170] on link "Recovery Period" at bounding box center [633, 171] width 155 height 31
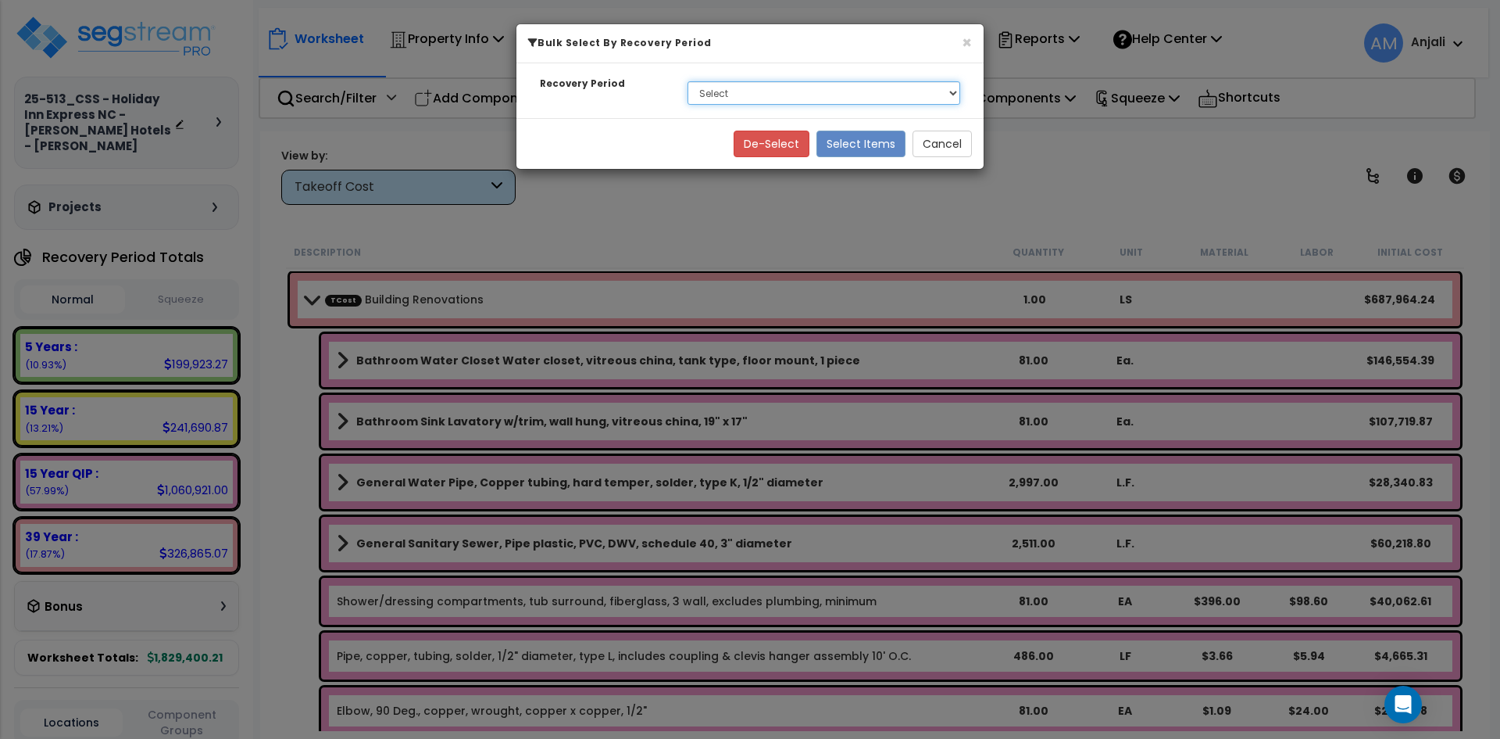
click at [761, 87] on select "Select 5 Years 15 Year 15 Year QIP 39 Year" at bounding box center [824, 92] width 273 height 23
select select "39Y_1"
click at [688, 81] on select "Select 5 Years 15 Year 15 Year QIP 39 Year" at bounding box center [824, 92] width 273 height 23
click at [863, 140] on button "Select Items" at bounding box center [861, 144] width 89 height 27
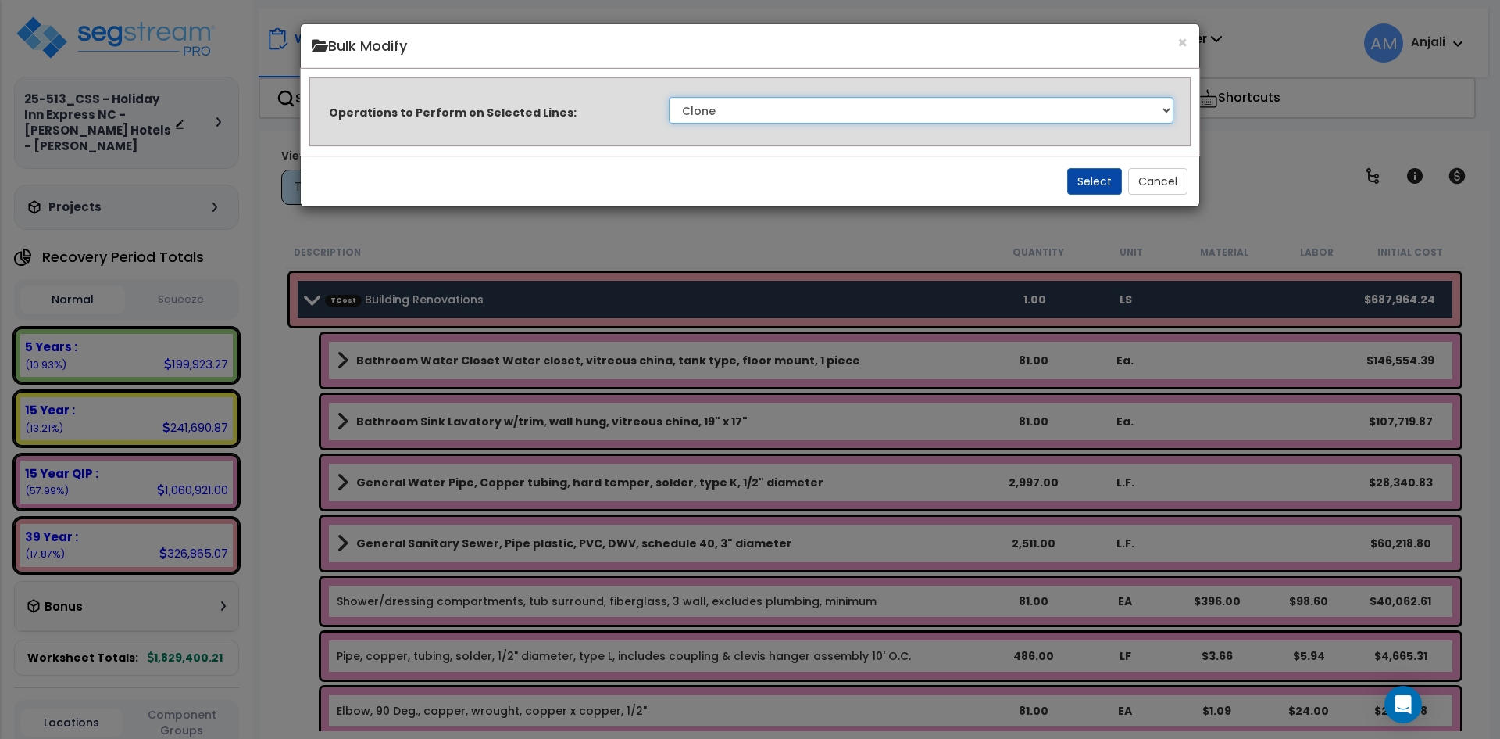
click at [724, 97] on select "Clone Delete Delete Zero Quantities Modify Component Group Modify Recovery Peri…" at bounding box center [921, 110] width 505 height 27
select select "modifyTotalCostFactor"
click at [669, 97] on select "Clone Delete Delete Zero Quantities Modify Component Group Modify Recovery Peri…" at bounding box center [921, 110] width 505 height 27
click at [1099, 173] on button "Select" at bounding box center [1095, 181] width 55 height 27
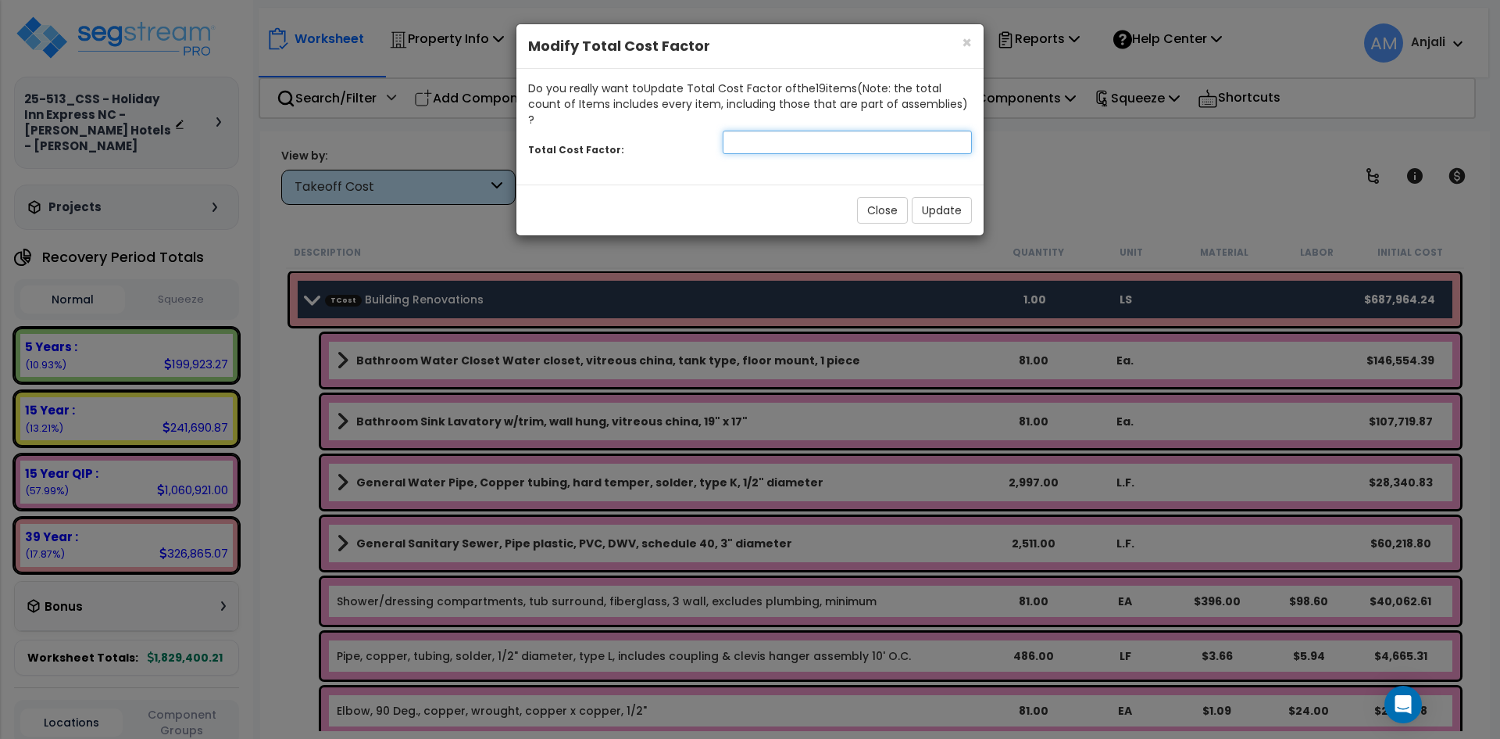
click at [760, 131] on input "number" at bounding box center [847, 142] width 249 height 23
type input "2.5"
click at [939, 197] on button "Update" at bounding box center [942, 210] width 60 height 27
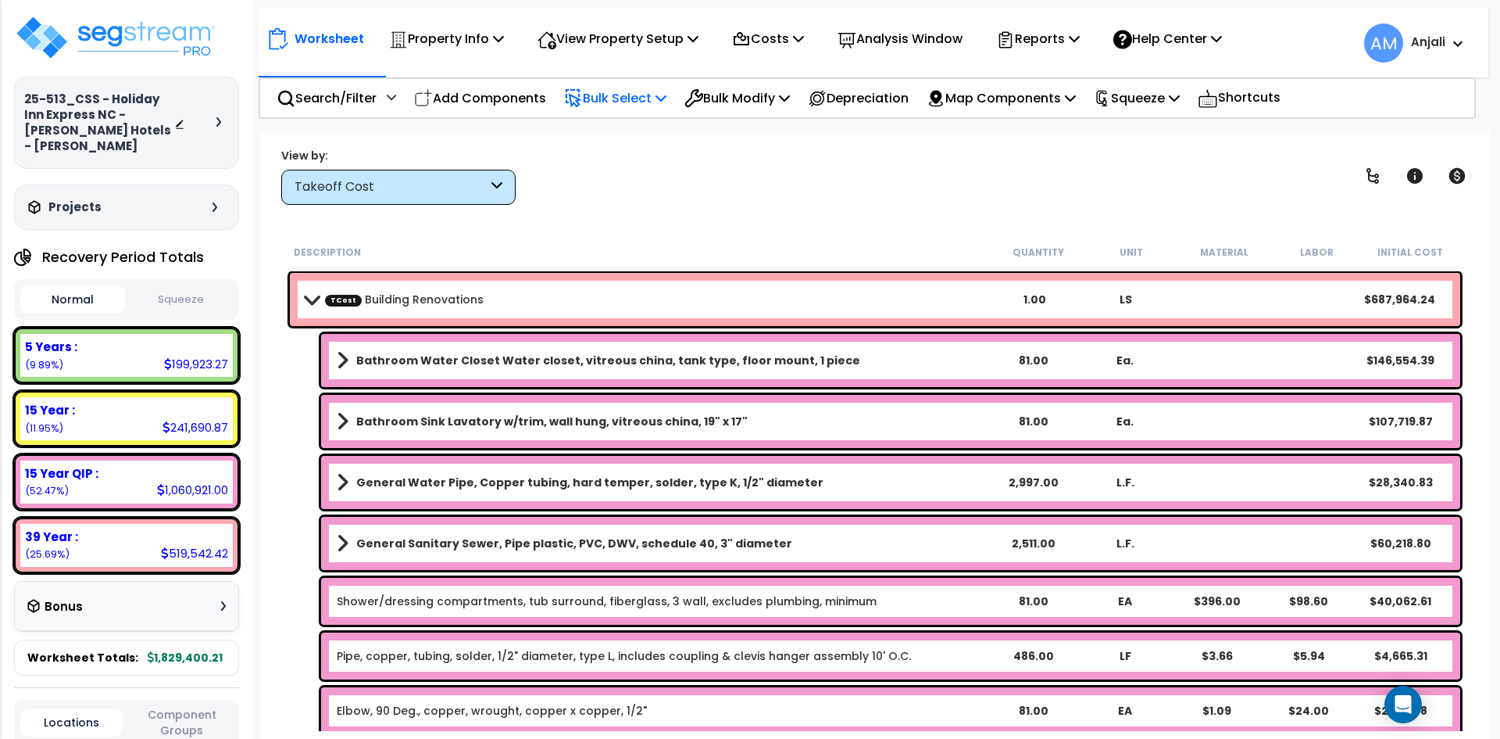
click at [643, 93] on p "Bulk Select" at bounding box center [615, 98] width 102 height 21
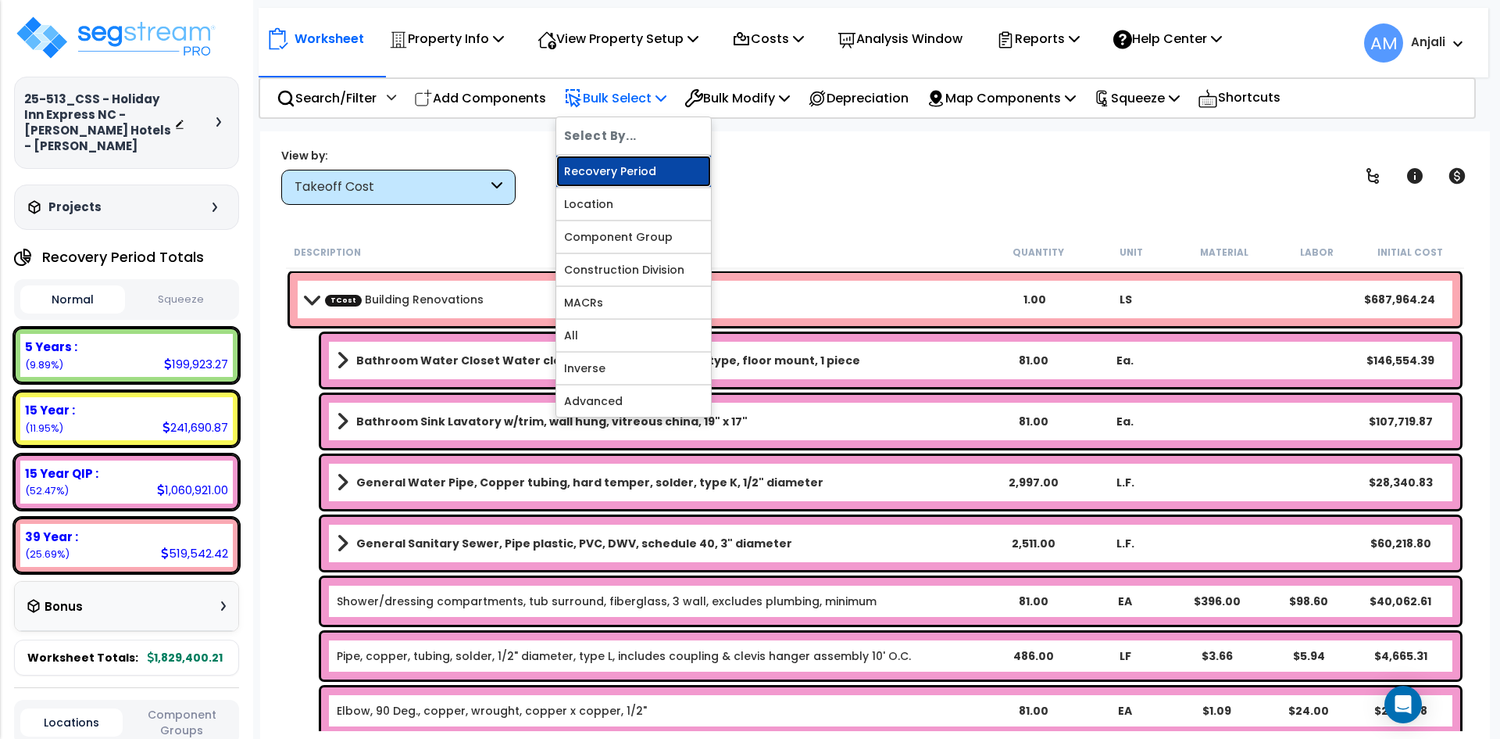
click at [646, 162] on link "Recovery Period" at bounding box center [633, 171] width 155 height 31
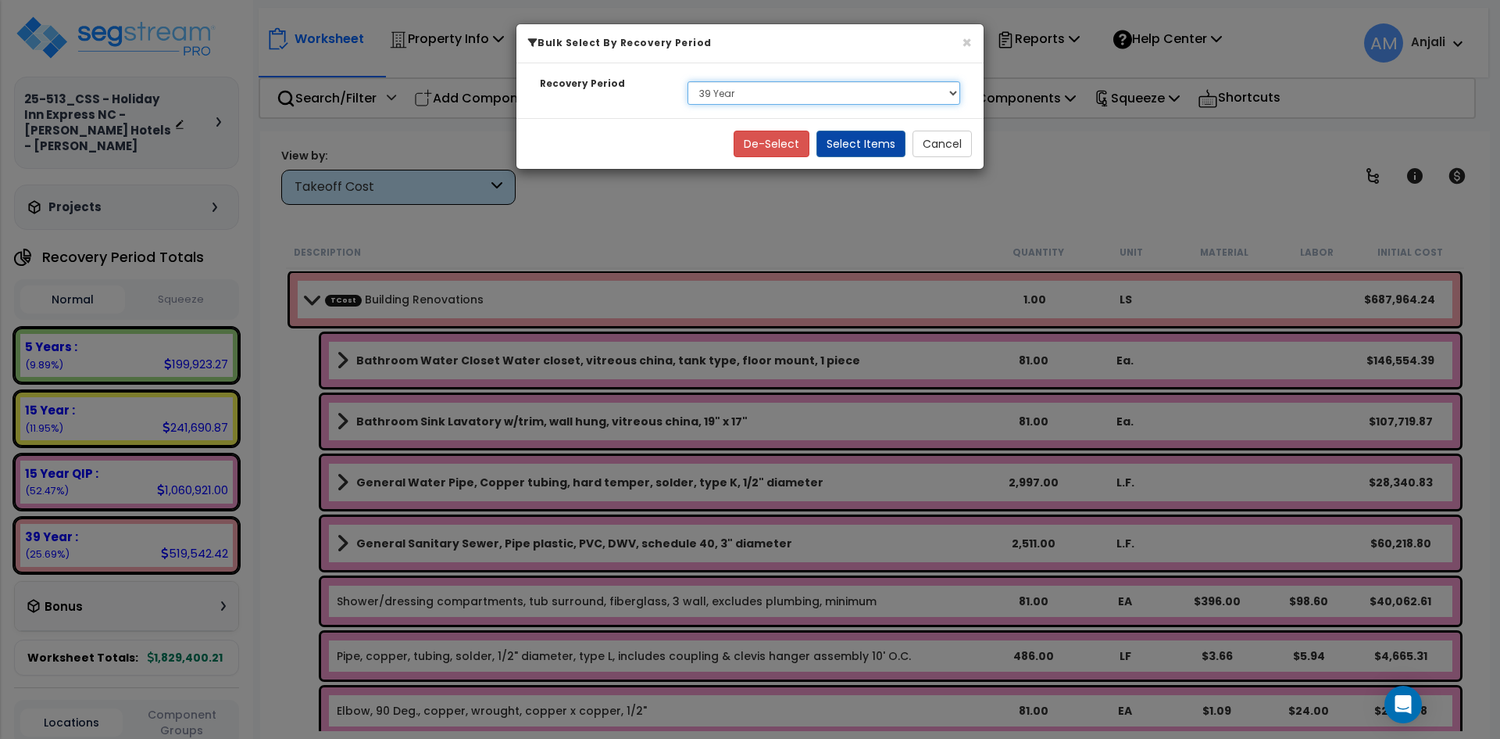
click at [743, 91] on select "Select 5 Years 15 Year 15 Year QIP 39 Year" at bounding box center [824, 92] width 273 height 23
select select "15Y_2"
click at [688, 81] on select "Select 5 Years 15 Year 15 Year QIP 39 Year" at bounding box center [824, 92] width 273 height 23
click at [856, 150] on button "Select Items" at bounding box center [861, 144] width 89 height 27
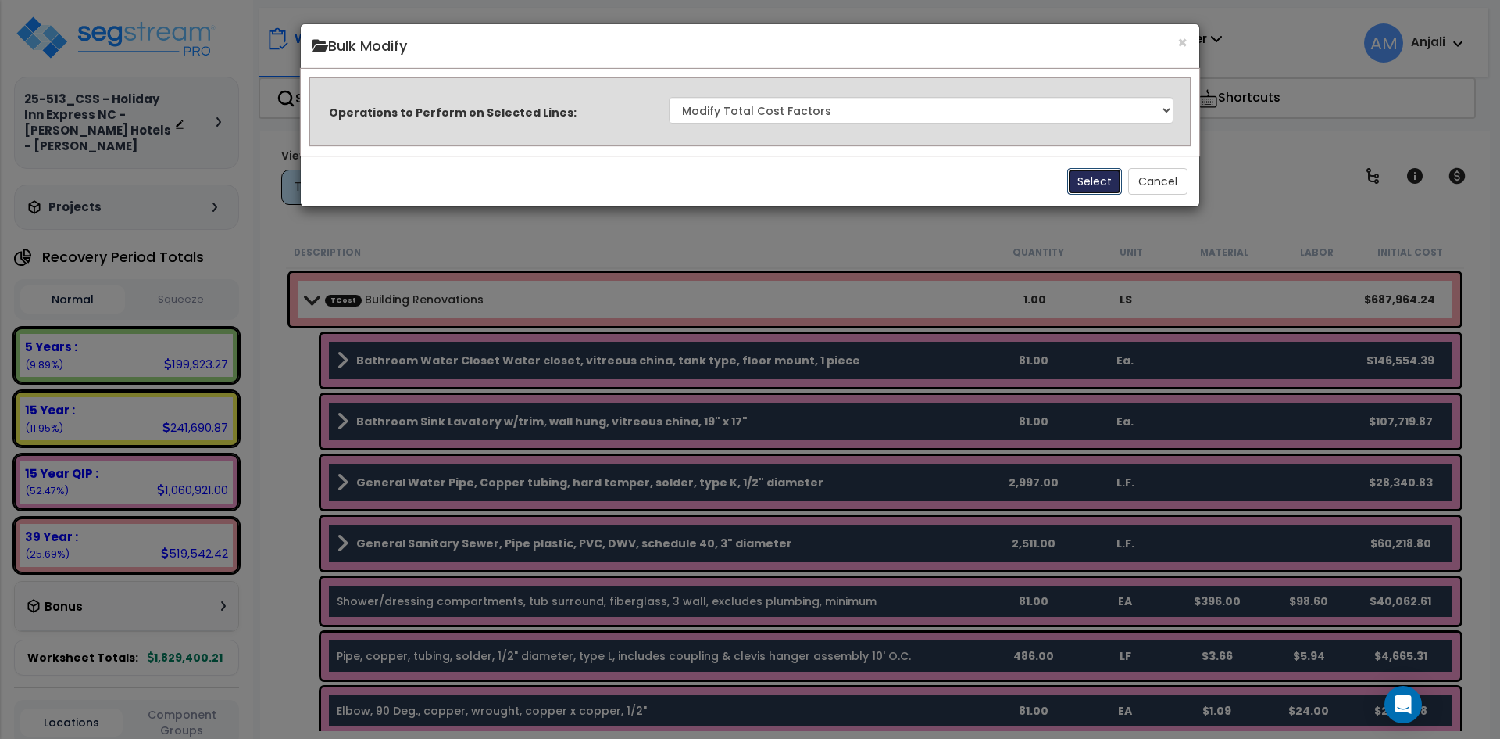
click at [1093, 184] on button "Select" at bounding box center [1095, 181] width 55 height 27
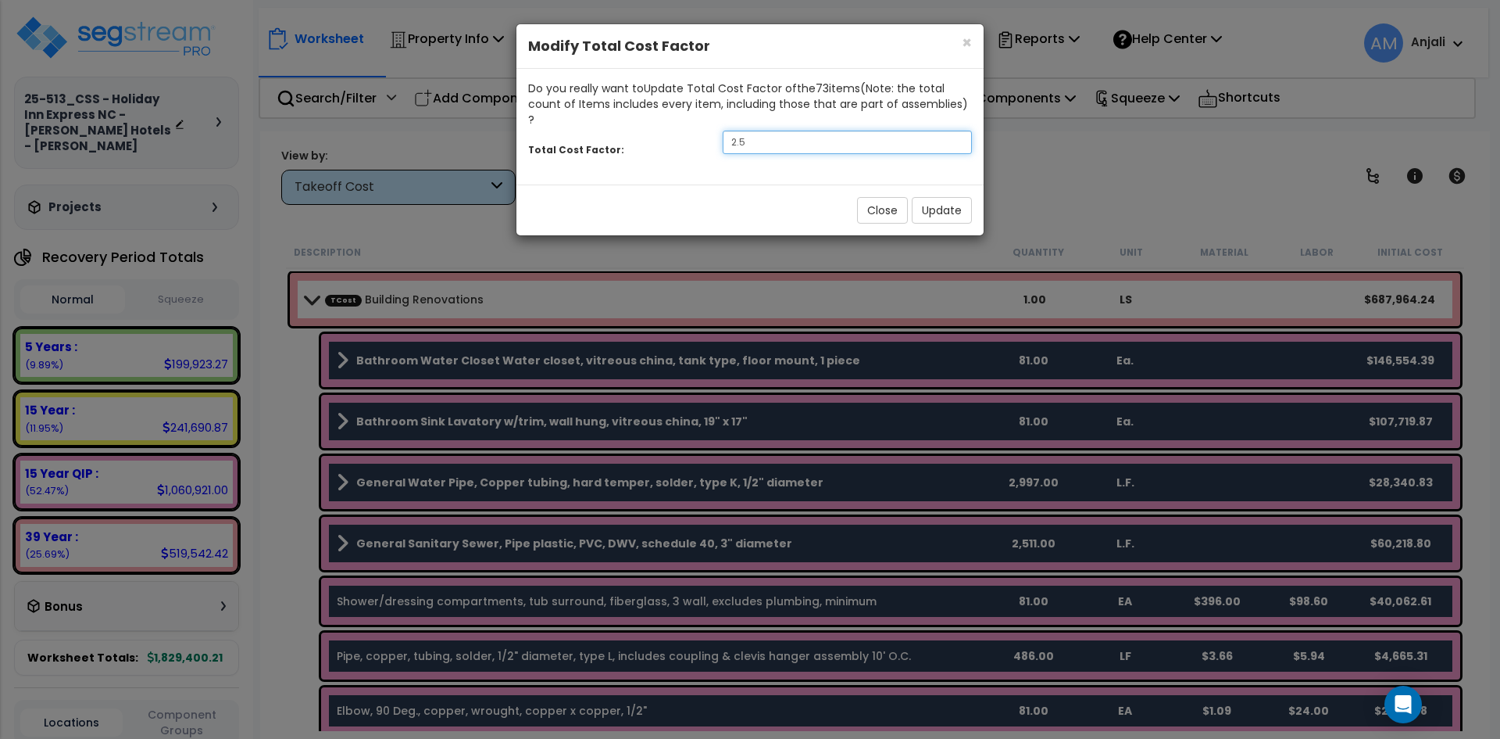
drag, startPoint x: 751, startPoint y: 123, endPoint x: 663, endPoint y: 122, distance: 88.3
click at [663, 127] on div "Total Cost Factor: 2.5" at bounding box center [750, 144] width 467 height 34
type input "0.7"
click at [917, 197] on button "Update" at bounding box center [942, 210] width 60 height 27
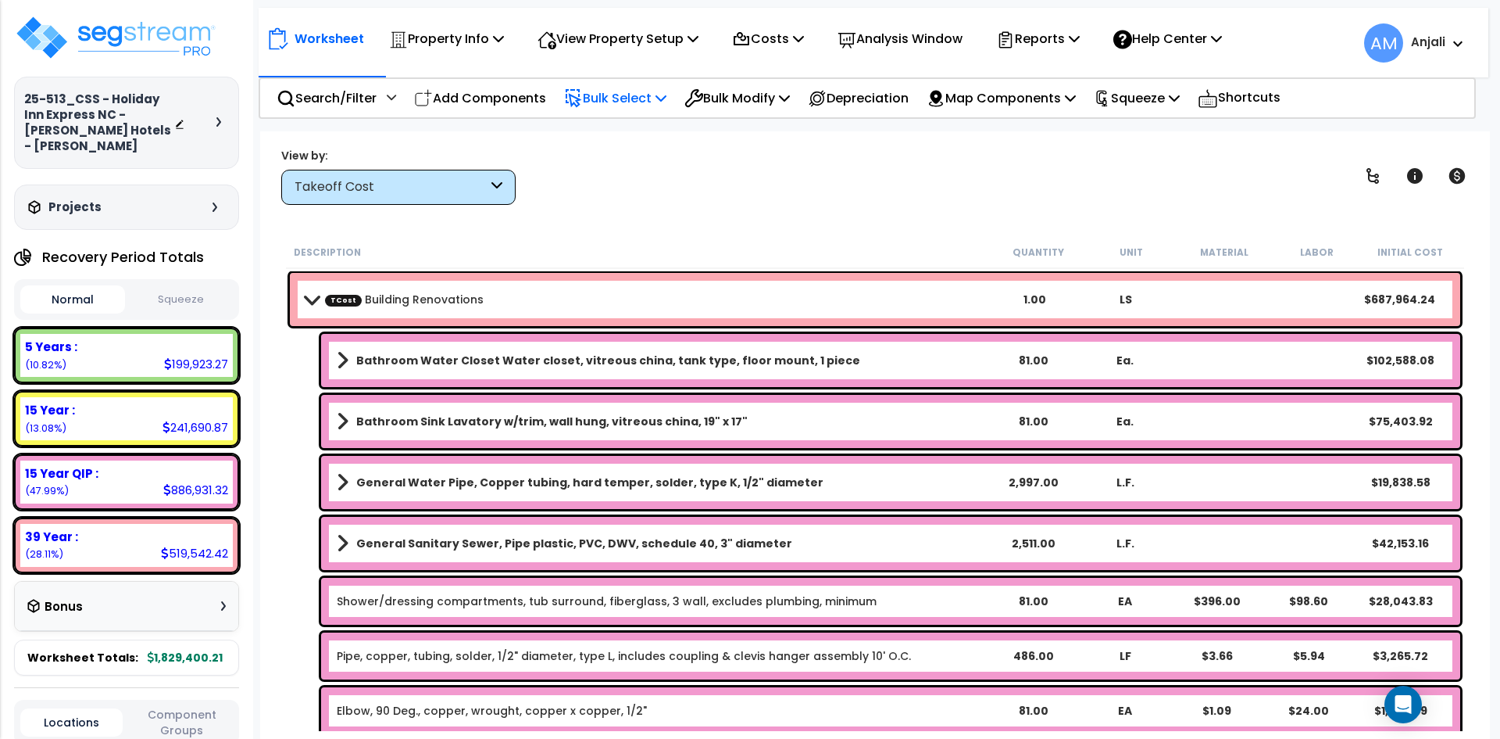
click at [604, 102] on p "Bulk Select" at bounding box center [615, 98] width 102 height 21
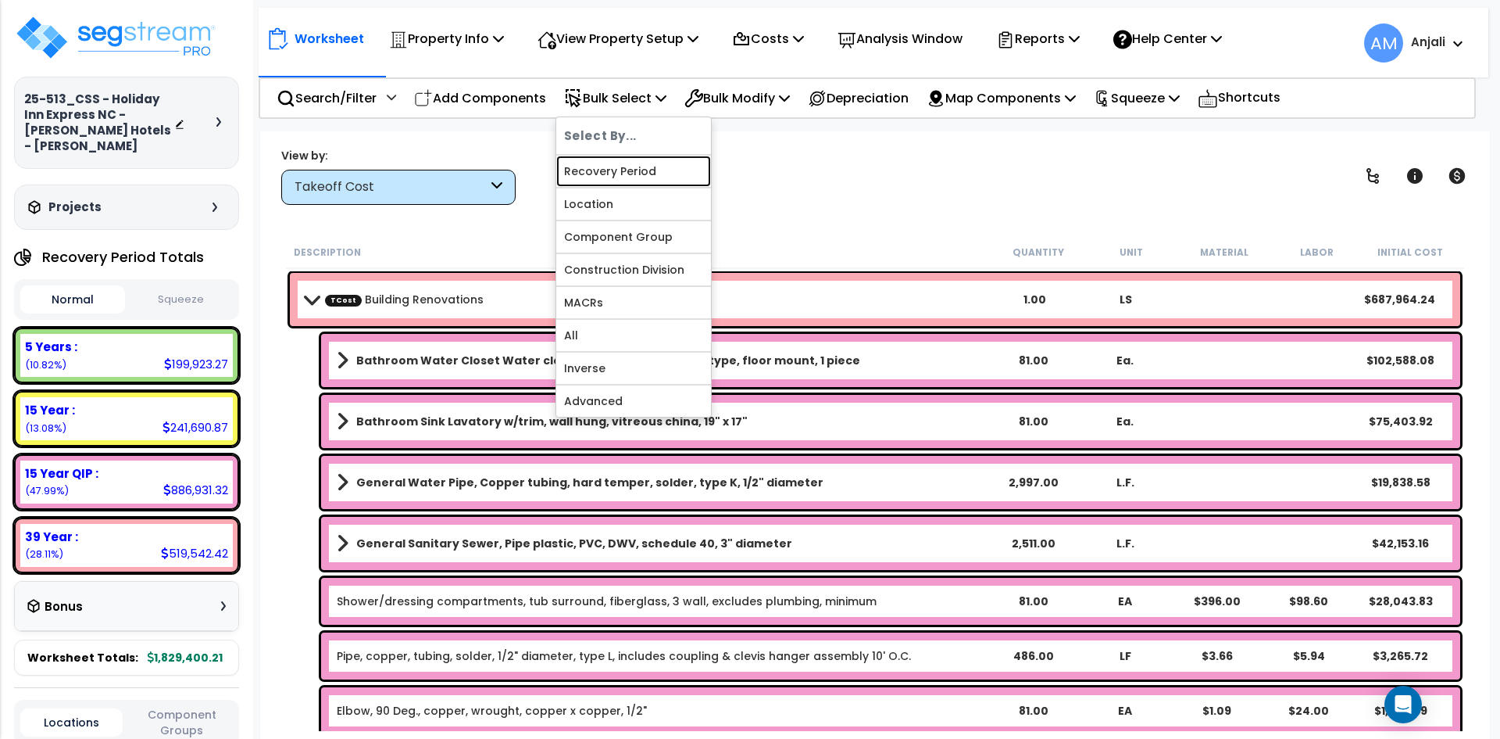
click at [641, 162] on link "Recovery Period" at bounding box center [633, 171] width 155 height 31
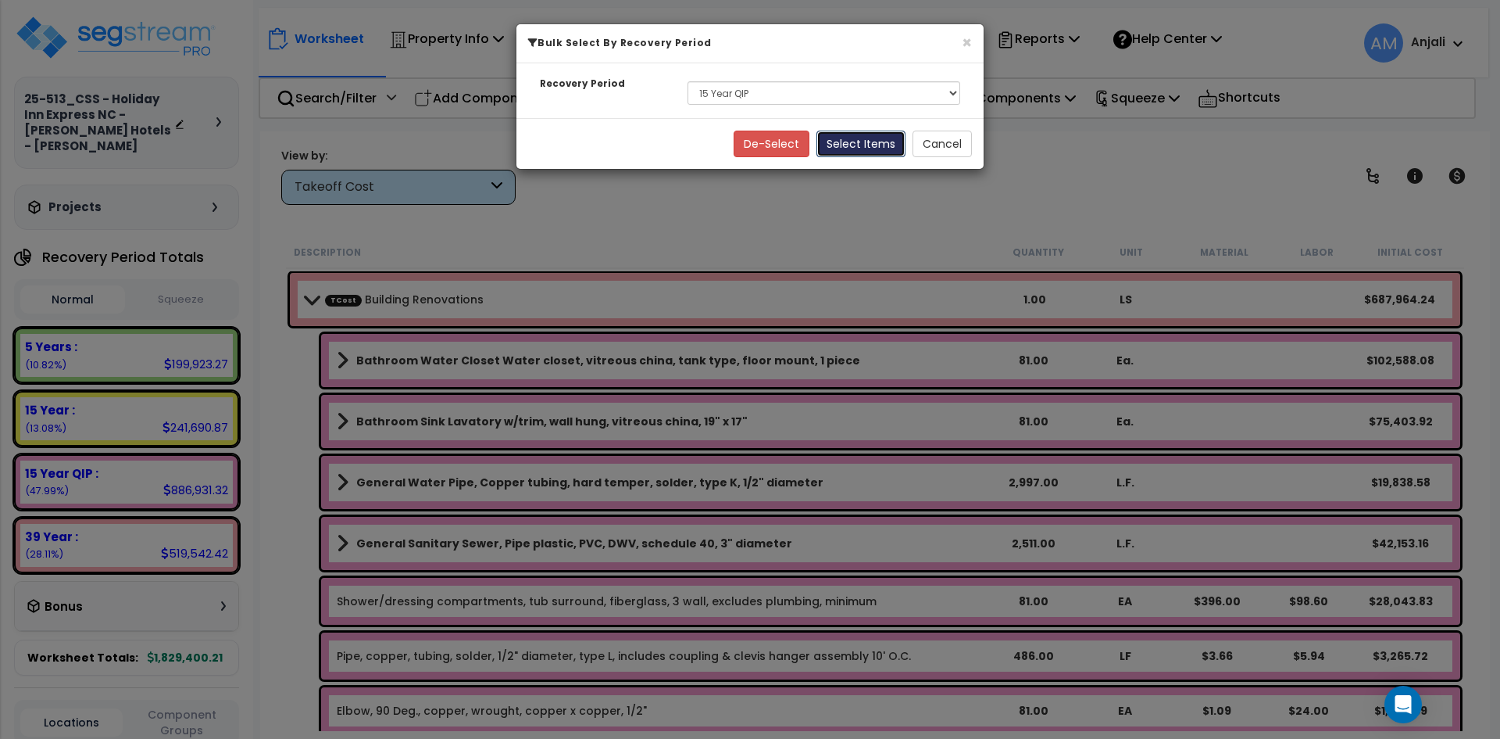
click at [870, 138] on button "Select Items" at bounding box center [861, 144] width 89 height 27
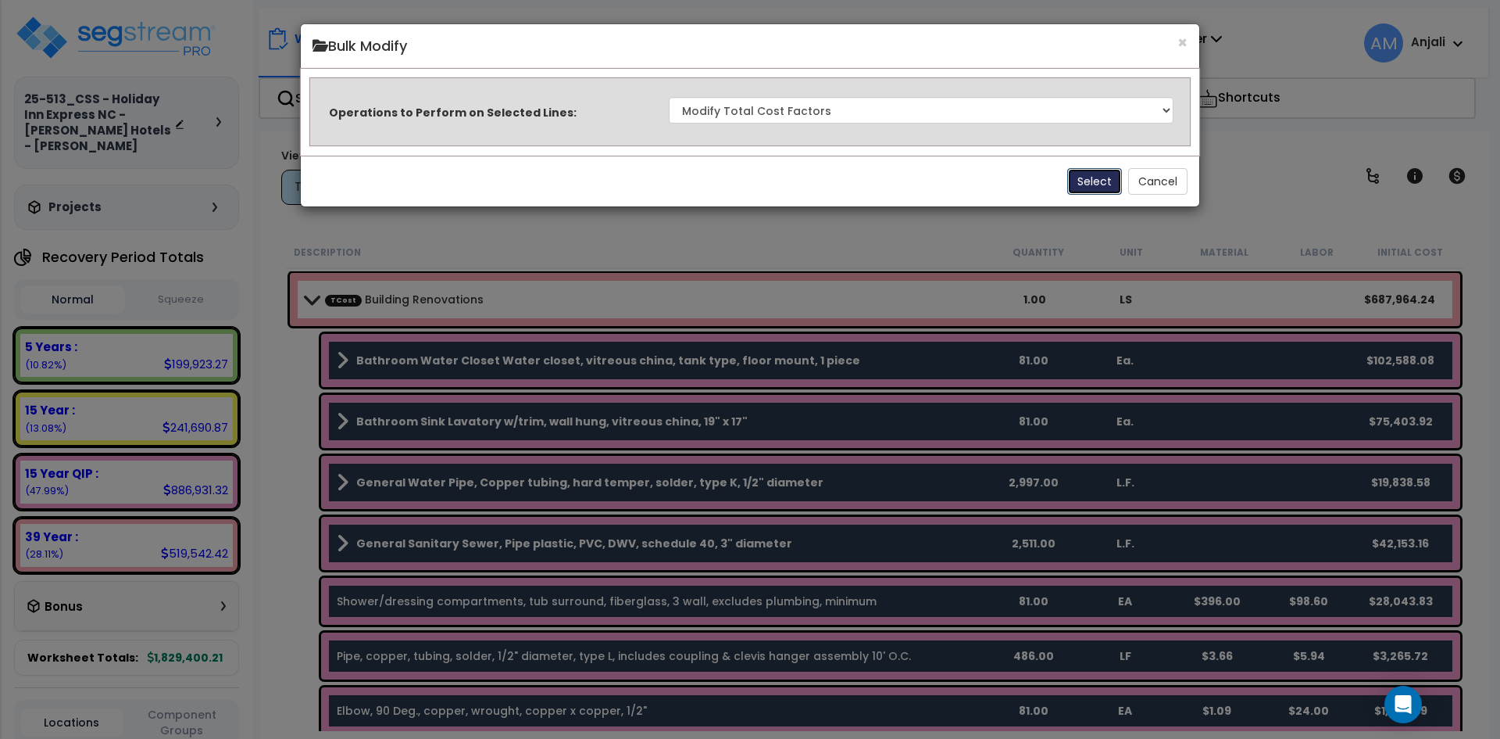
click at [1069, 173] on button "Select" at bounding box center [1095, 181] width 55 height 27
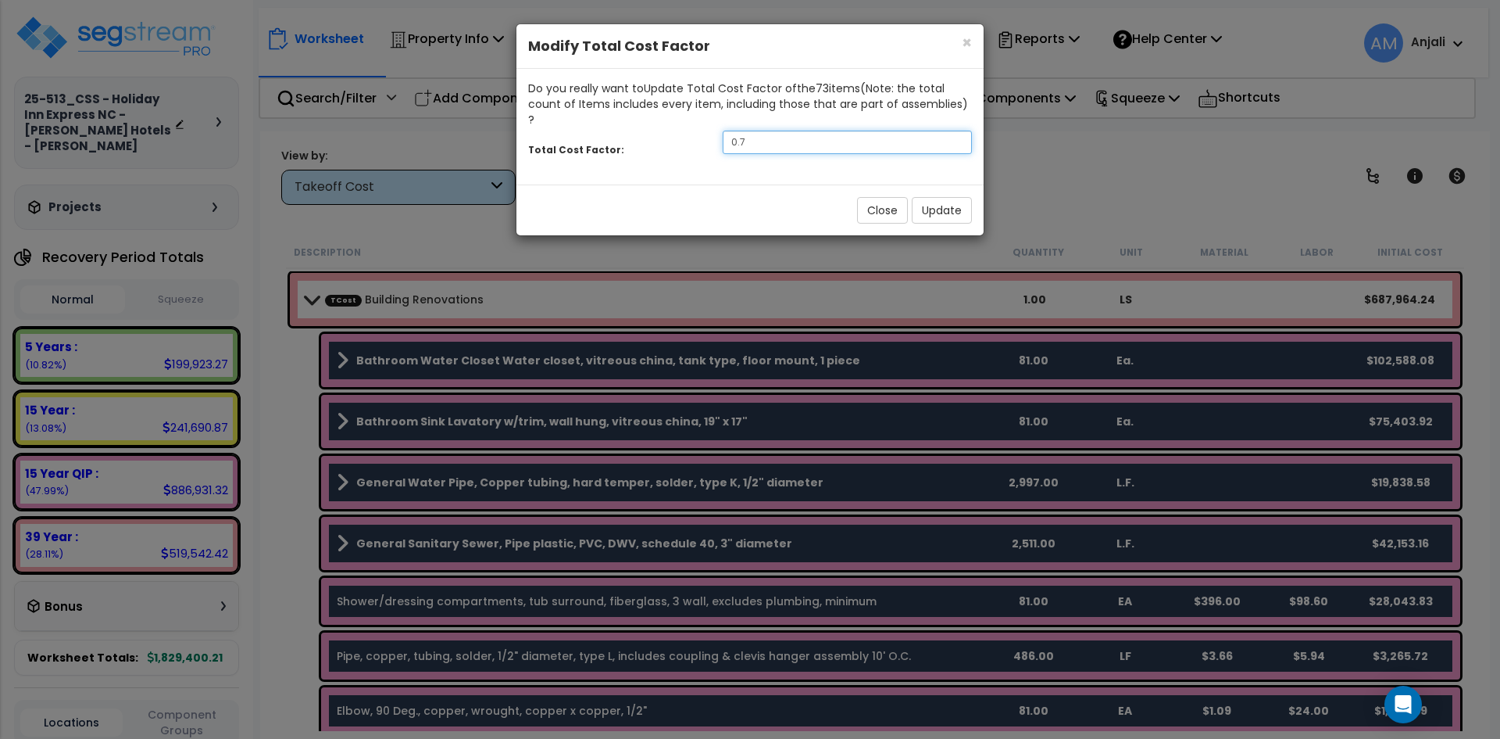
click at [799, 131] on input "0.7" at bounding box center [847, 142] width 249 height 23
type input "0.5"
click at [943, 197] on button "Update" at bounding box center [942, 210] width 60 height 27
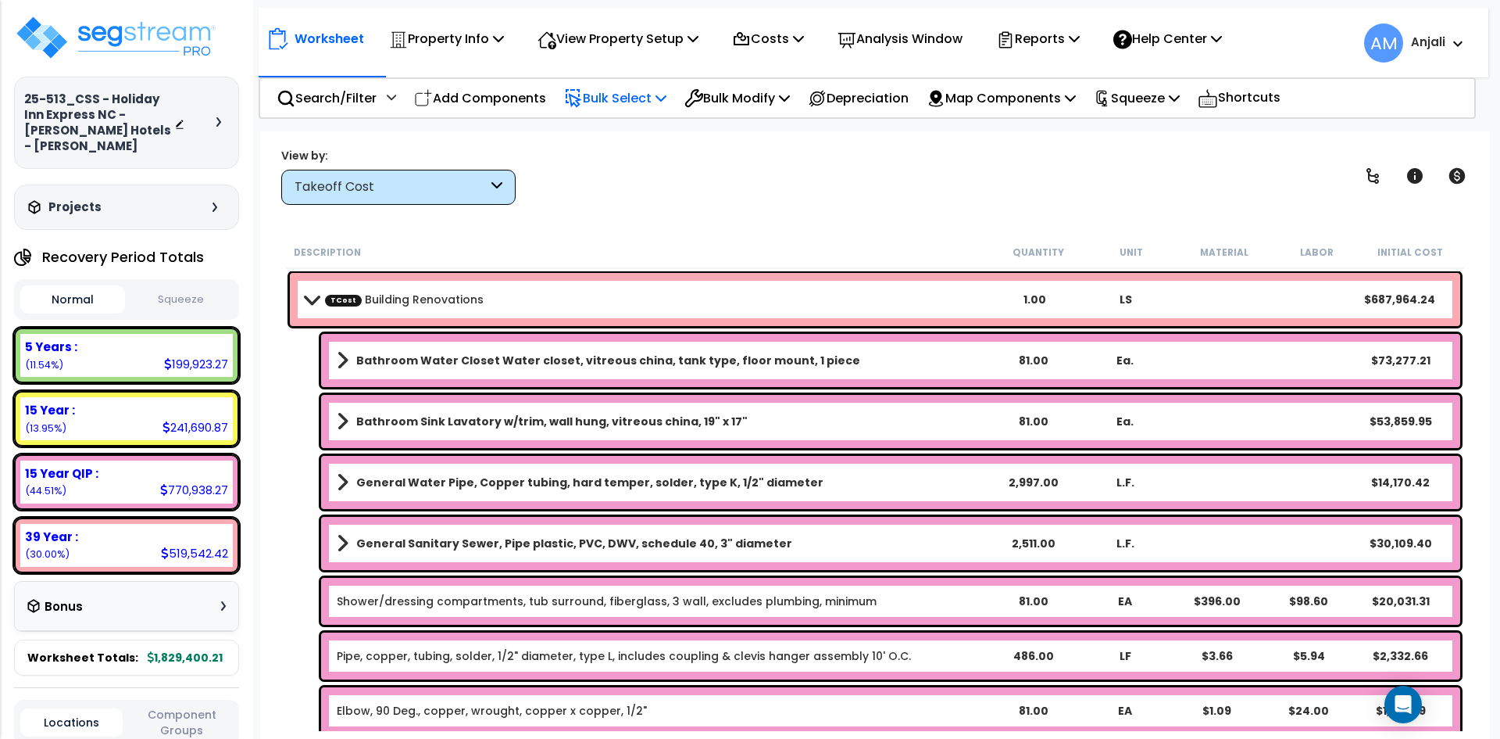
click at [603, 96] on p "Bulk Select" at bounding box center [615, 98] width 102 height 21
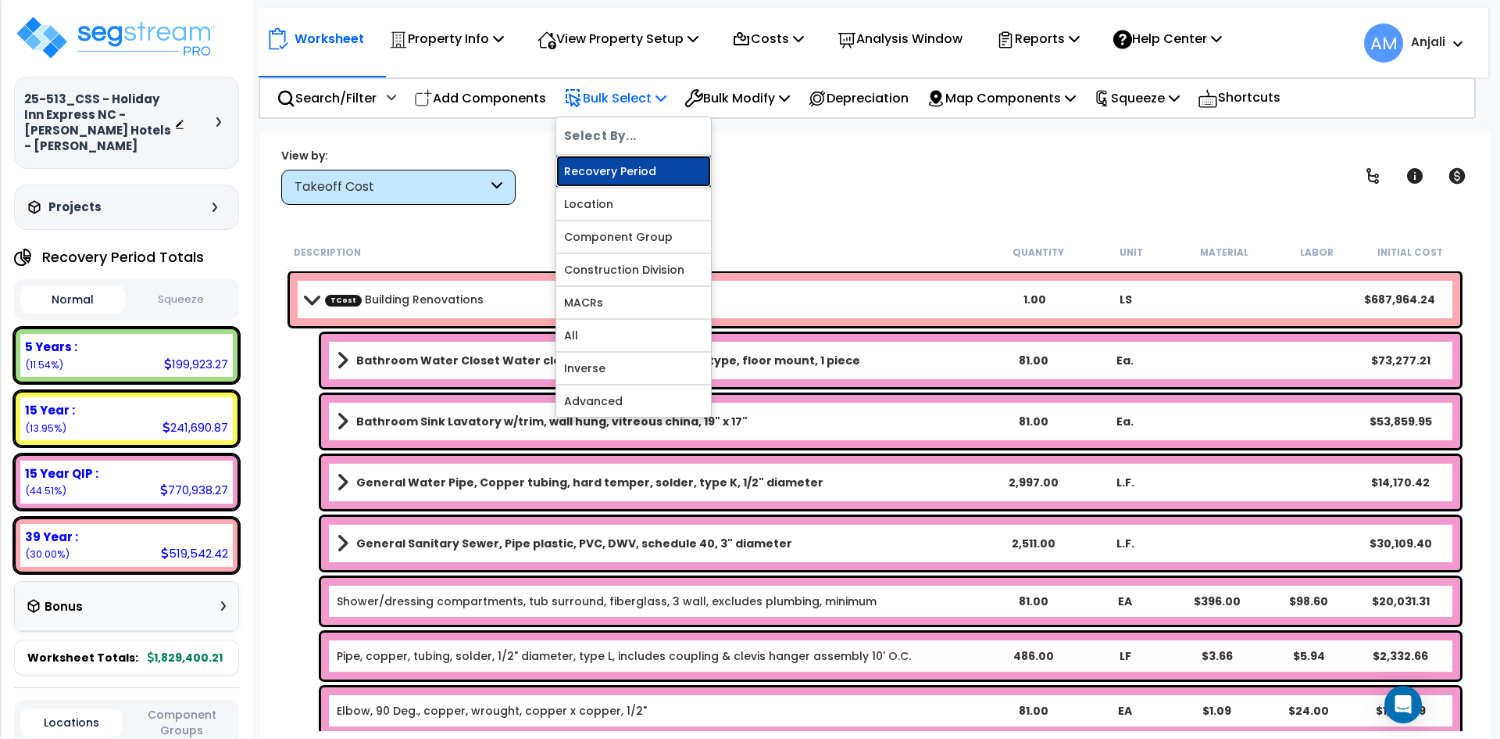
click at [663, 183] on link "Recovery Period" at bounding box center [633, 171] width 155 height 31
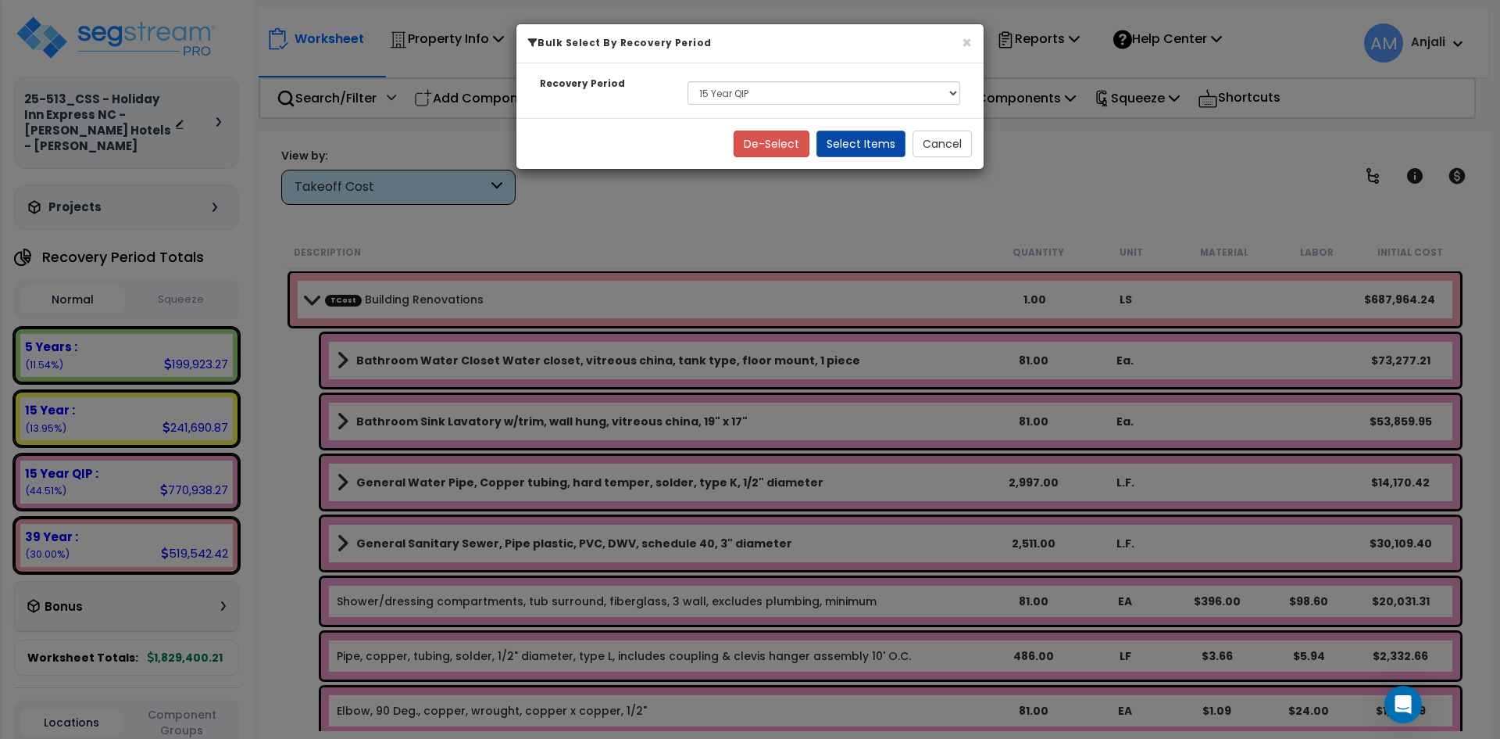
click at [908, 159] on div "De-Select Select Items Cancel" at bounding box center [750, 143] width 467 height 51
click at [889, 155] on button "Select Items" at bounding box center [861, 144] width 89 height 27
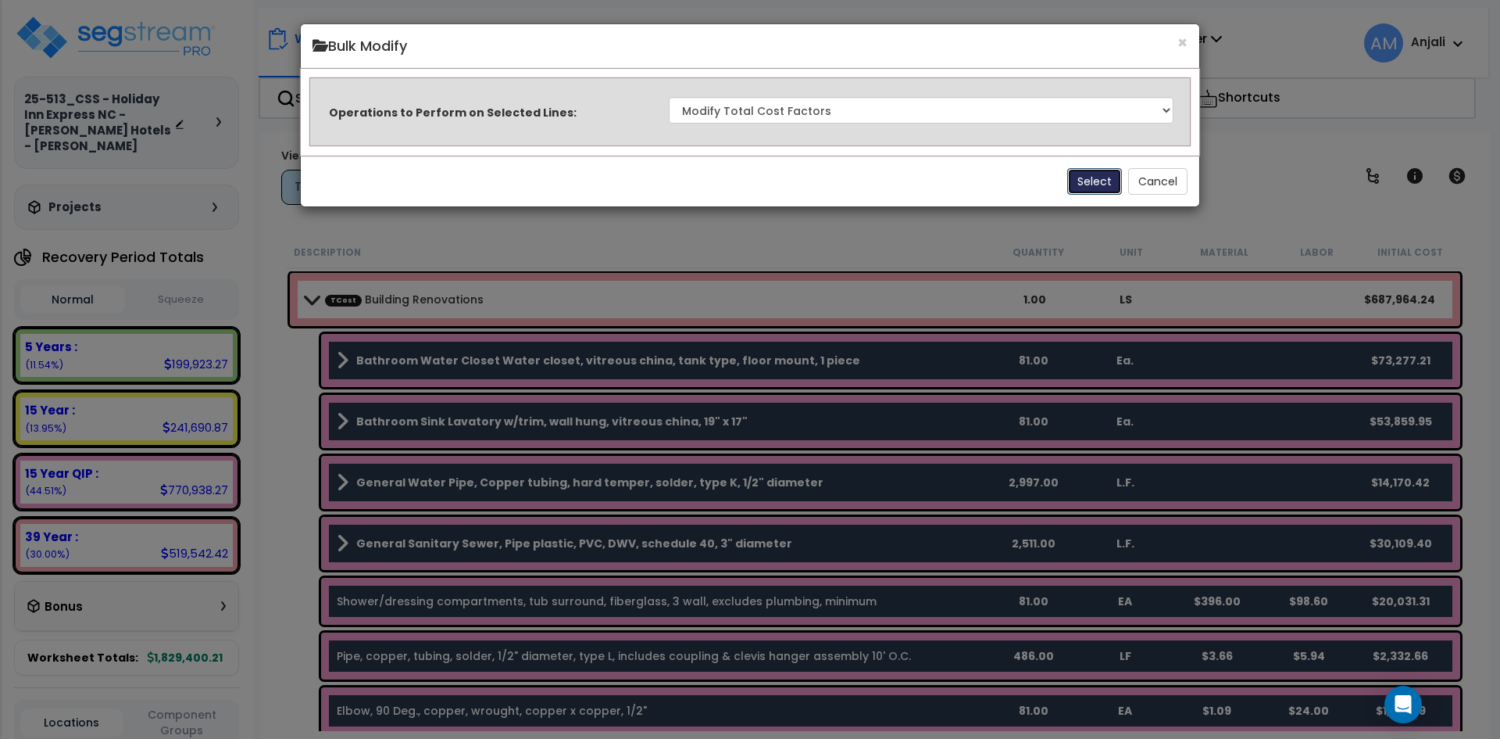
click at [1107, 174] on button "Select" at bounding box center [1095, 181] width 55 height 27
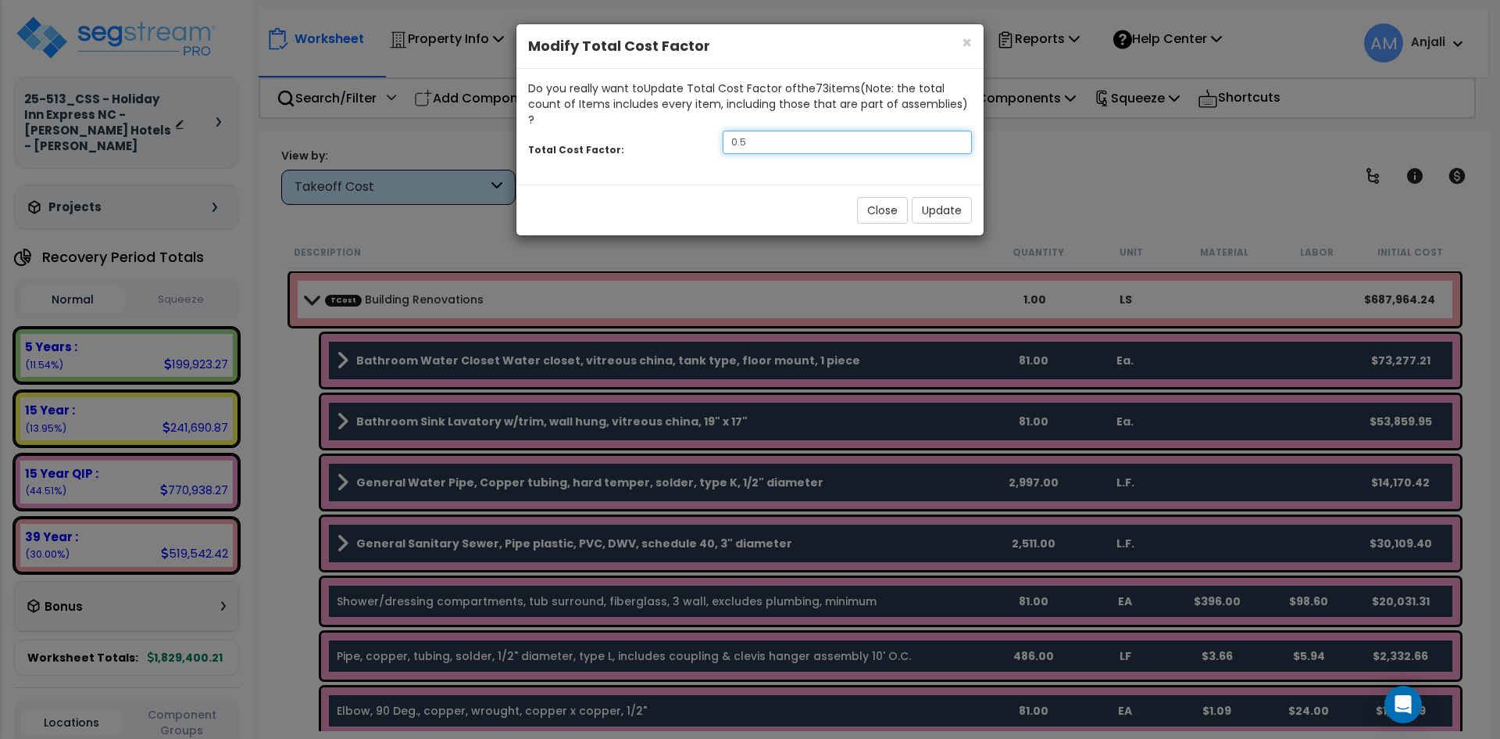
click at [756, 131] on input "0.5" at bounding box center [847, 142] width 249 height 23
type input "0.3"
click at [945, 197] on button "Update" at bounding box center [942, 210] width 60 height 27
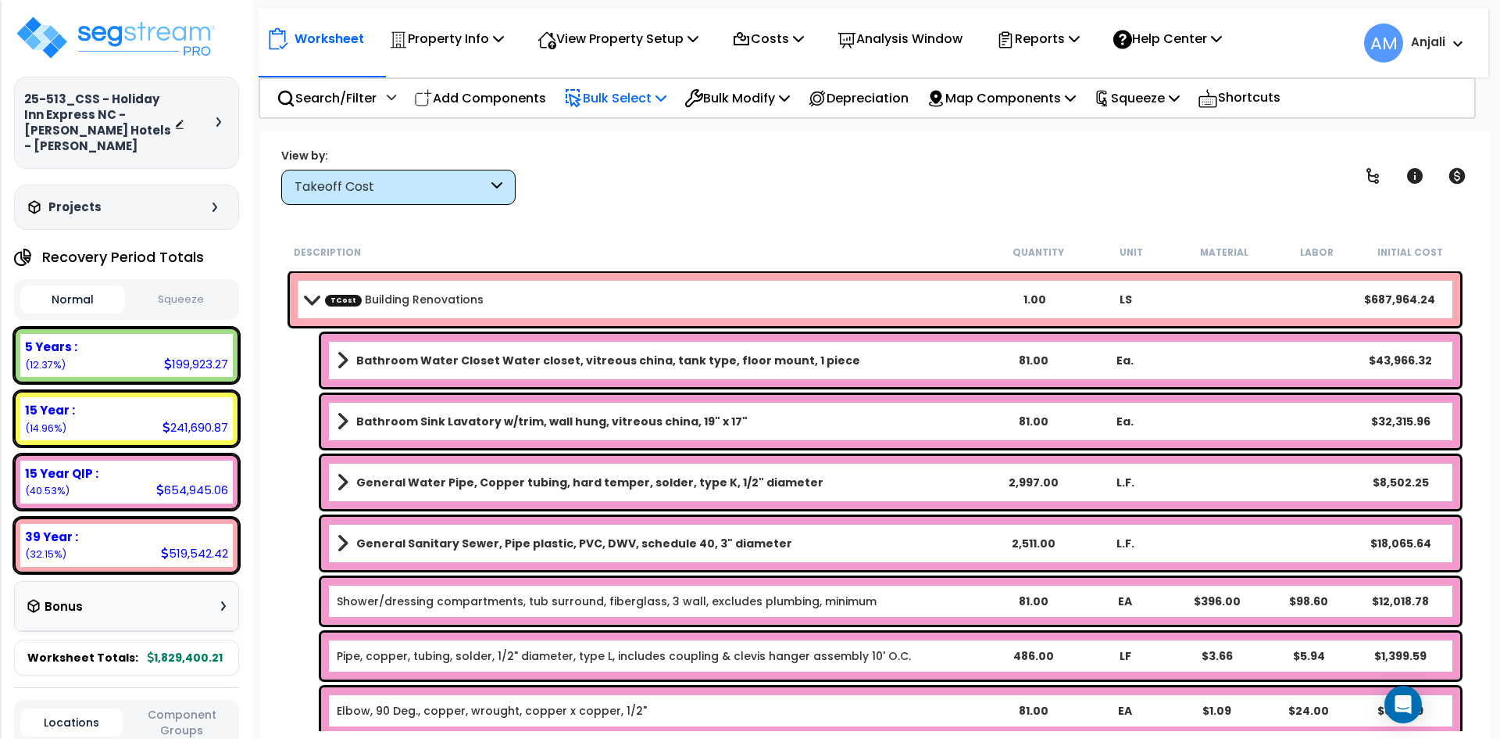
click at [648, 95] on p "Bulk Select" at bounding box center [615, 98] width 102 height 21
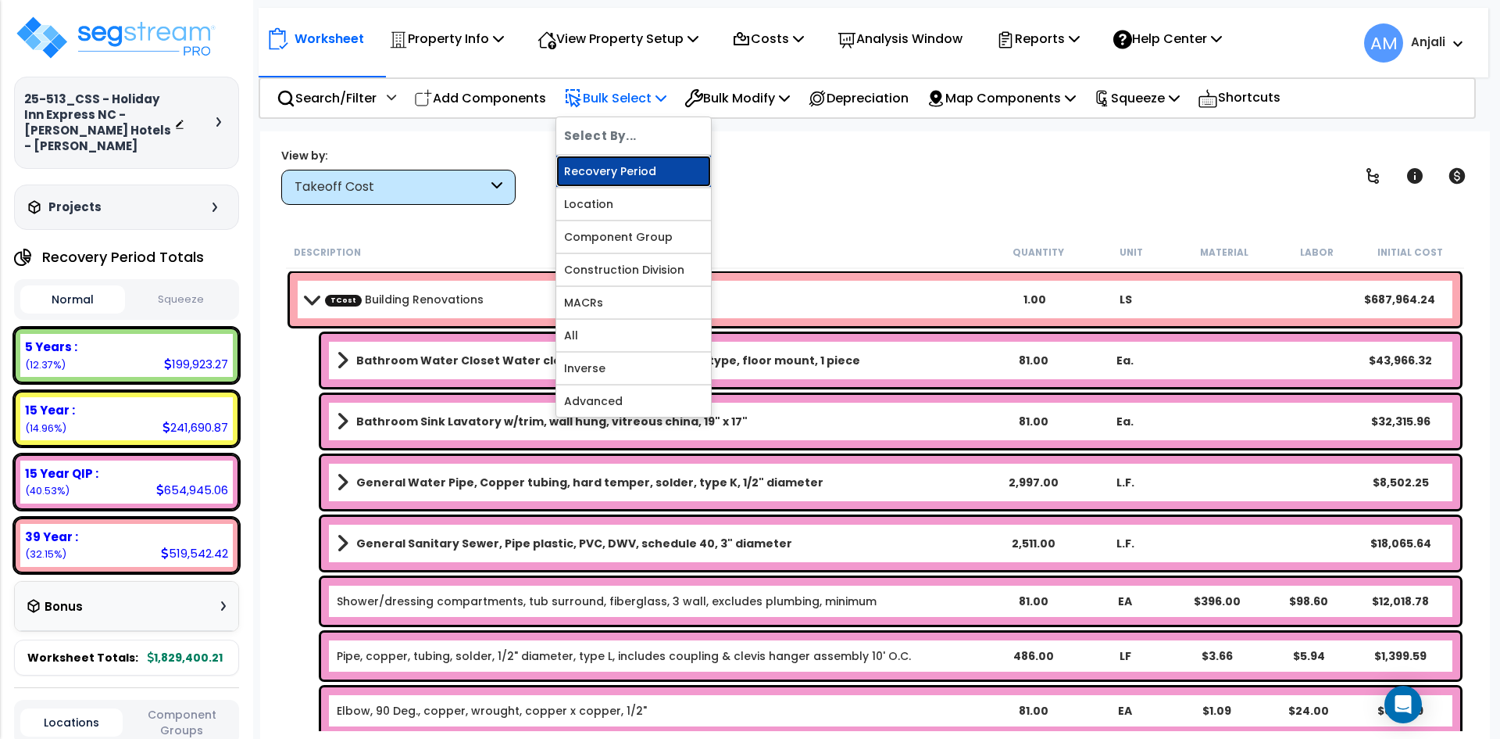
click at [667, 167] on link "Recovery Period" at bounding box center [633, 171] width 155 height 31
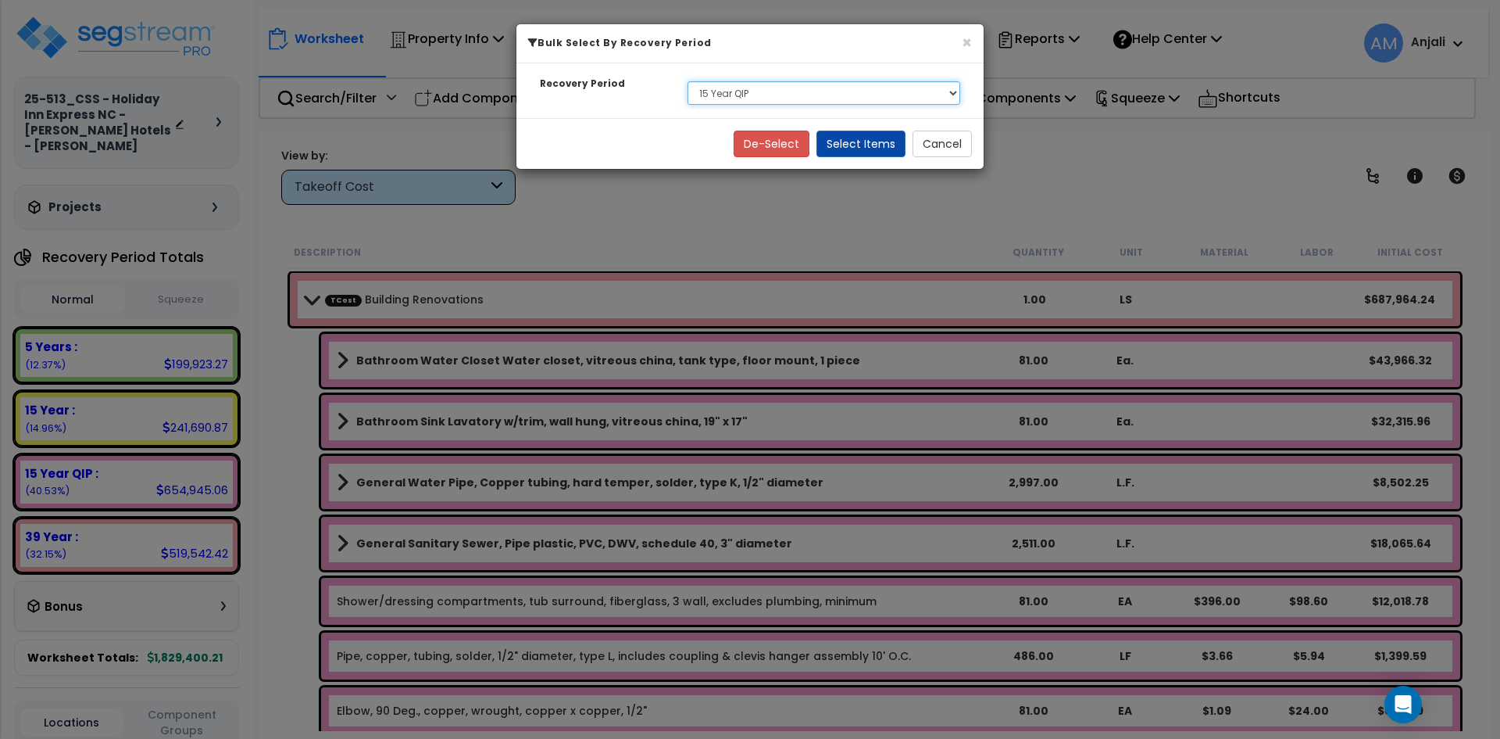
click at [803, 96] on select "Select 5 Years 15 Year 15 Year QIP 39 Year" at bounding box center [824, 92] width 273 height 23
select select "15Y_1"
click at [688, 81] on select "Select 5 Years 15 Year 15 Year QIP 39 Year" at bounding box center [824, 92] width 273 height 23
click at [857, 149] on button "Select Items" at bounding box center [861, 144] width 89 height 27
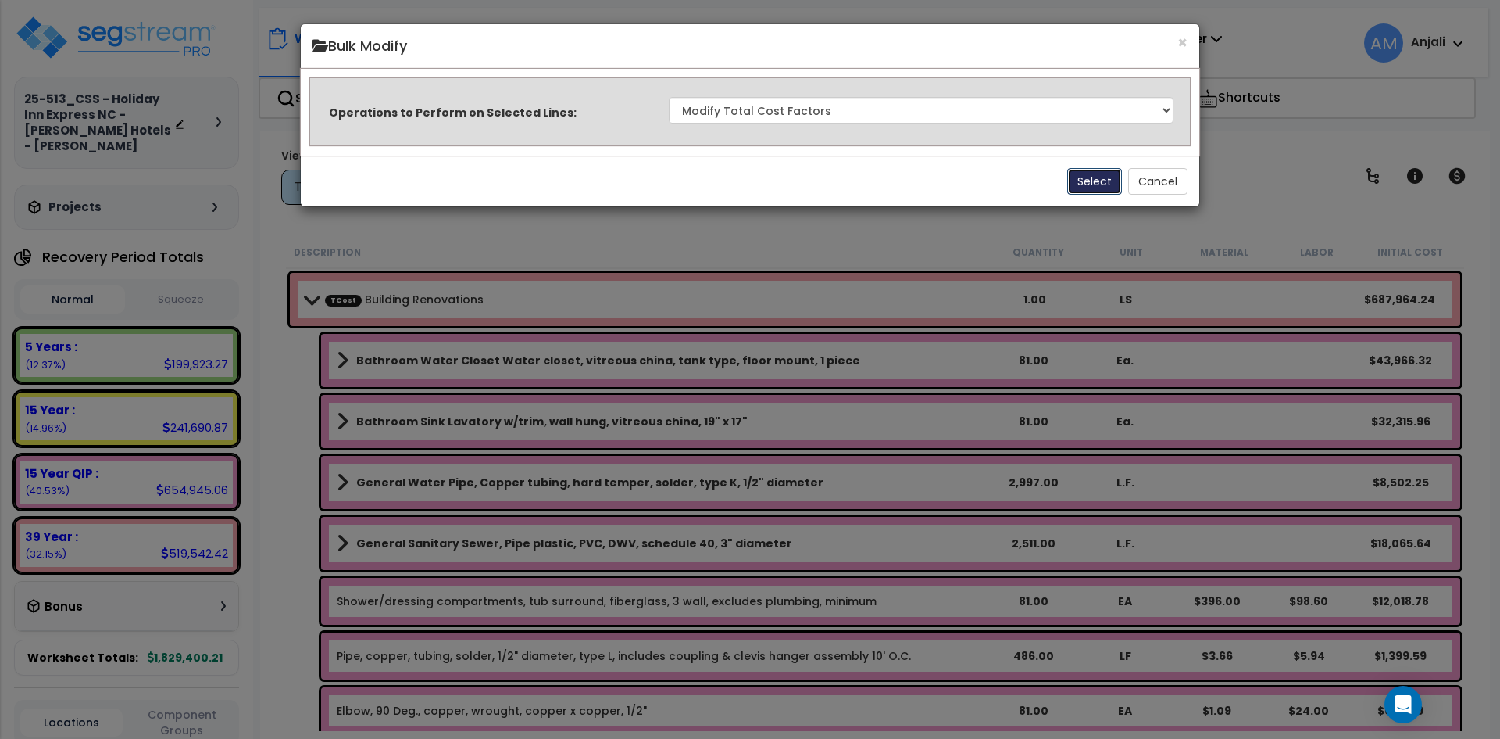
click at [1069, 177] on button "Select" at bounding box center [1095, 181] width 55 height 27
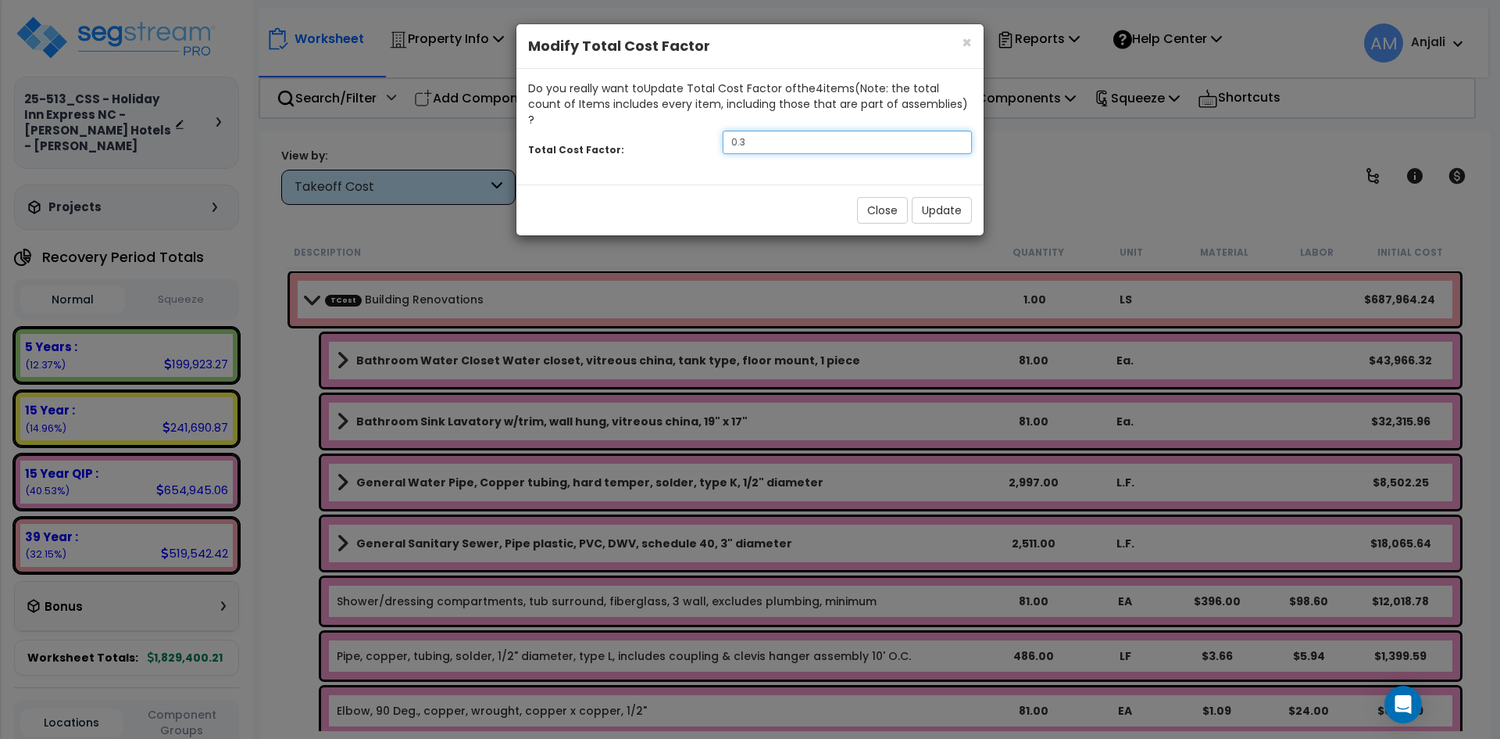
click at [773, 132] on input "0.3" at bounding box center [847, 142] width 249 height 23
type input "0.7"
click at [953, 202] on button "Update" at bounding box center [942, 210] width 60 height 27
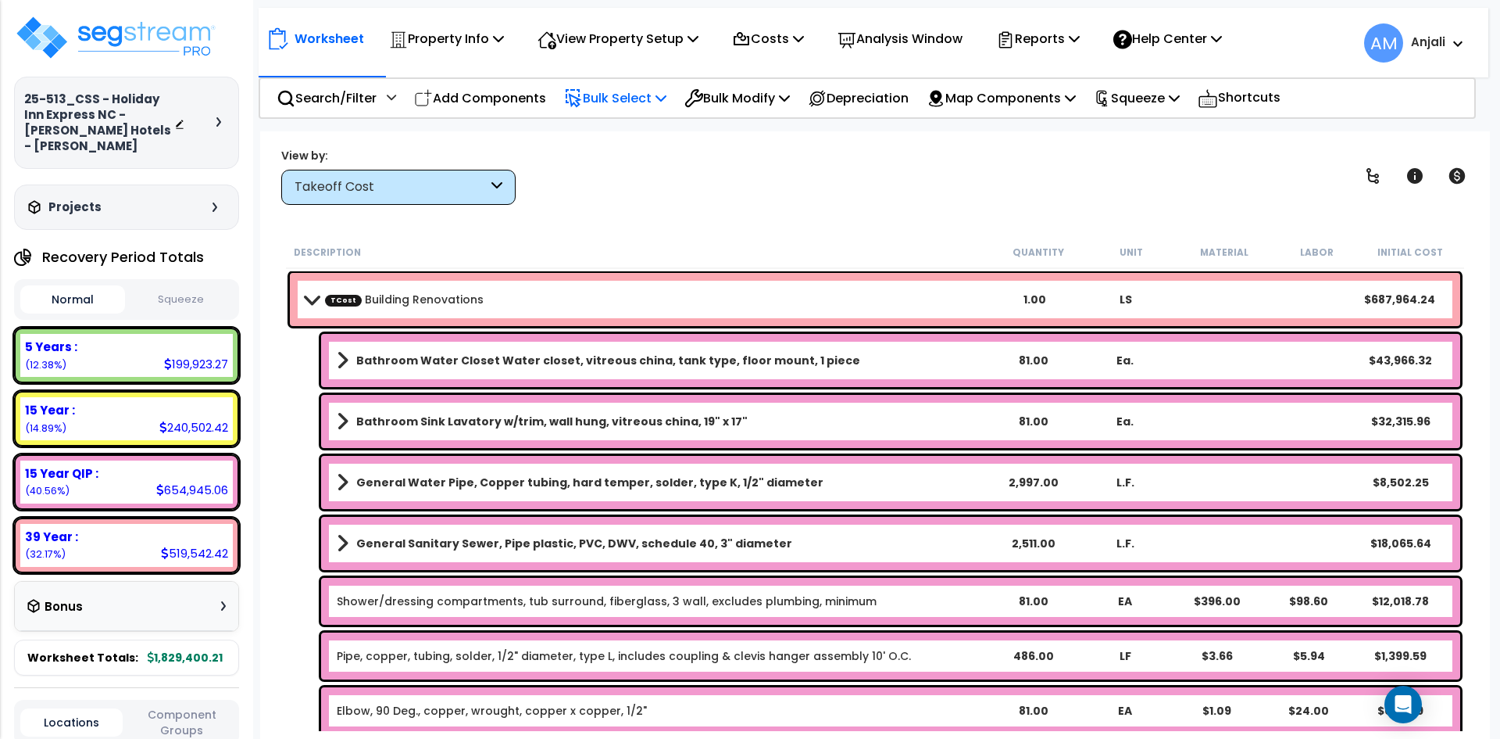
click at [626, 91] on p "Bulk Select" at bounding box center [615, 98] width 102 height 21
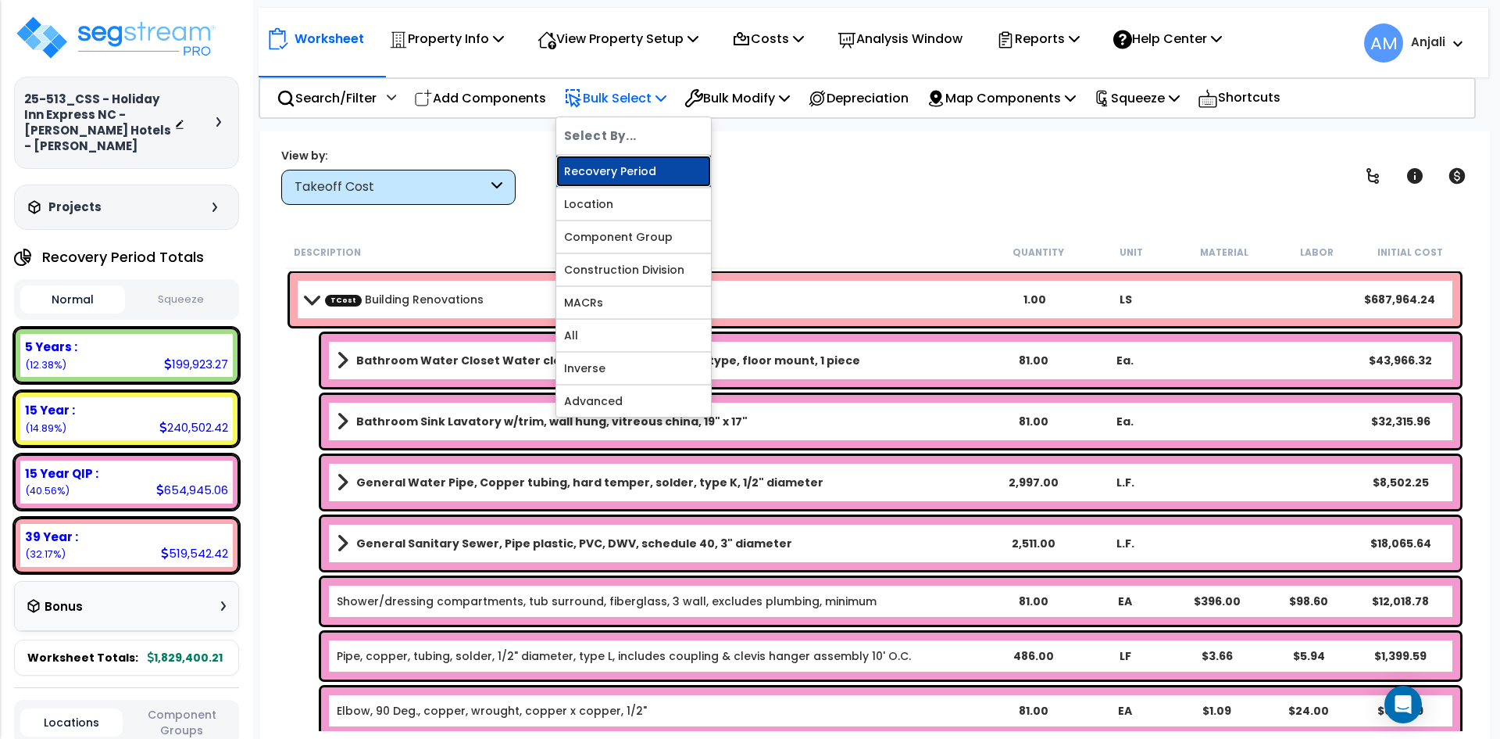
click at [662, 163] on link "Recovery Period" at bounding box center [633, 171] width 155 height 31
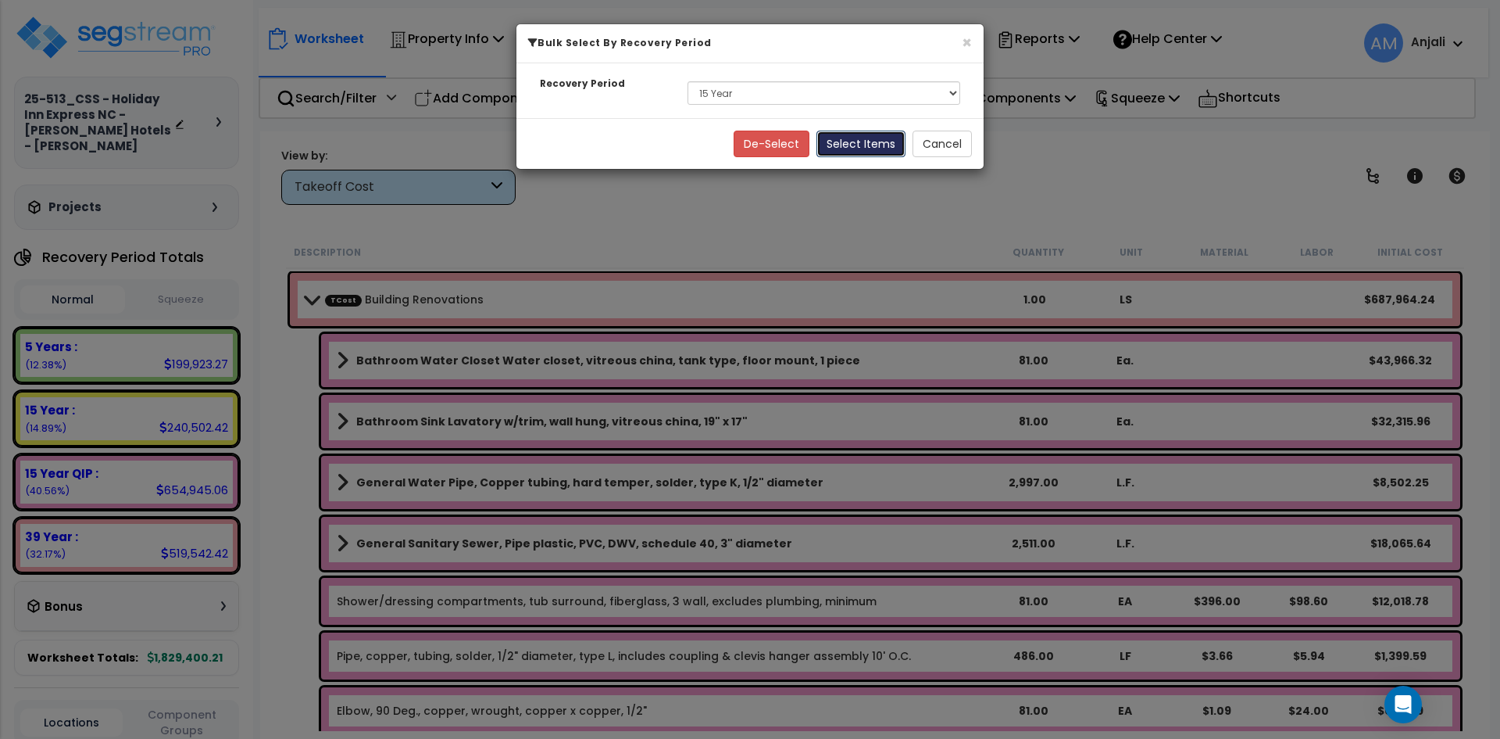
click at [878, 147] on button "Select Items" at bounding box center [861, 144] width 89 height 27
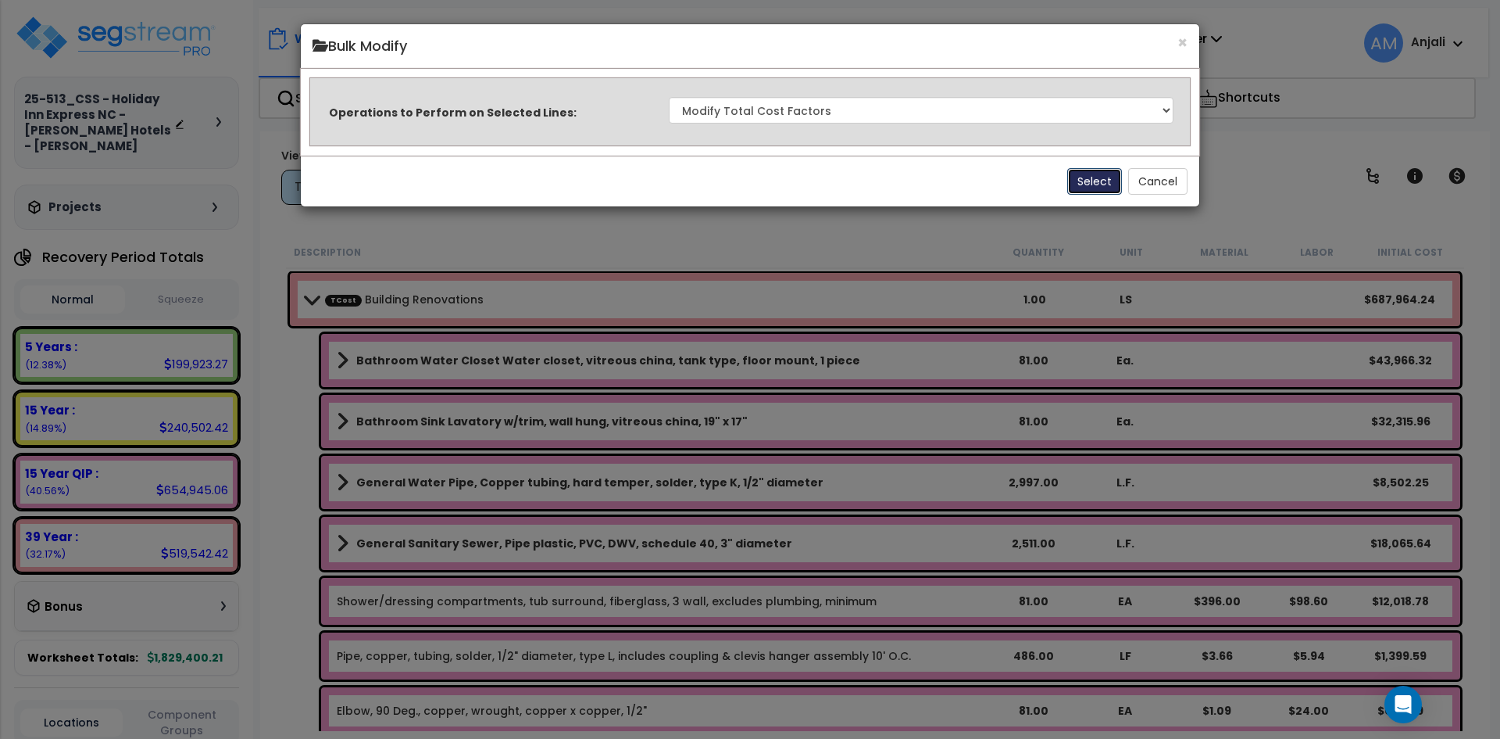
click at [1082, 170] on button "Select" at bounding box center [1095, 181] width 55 height 27
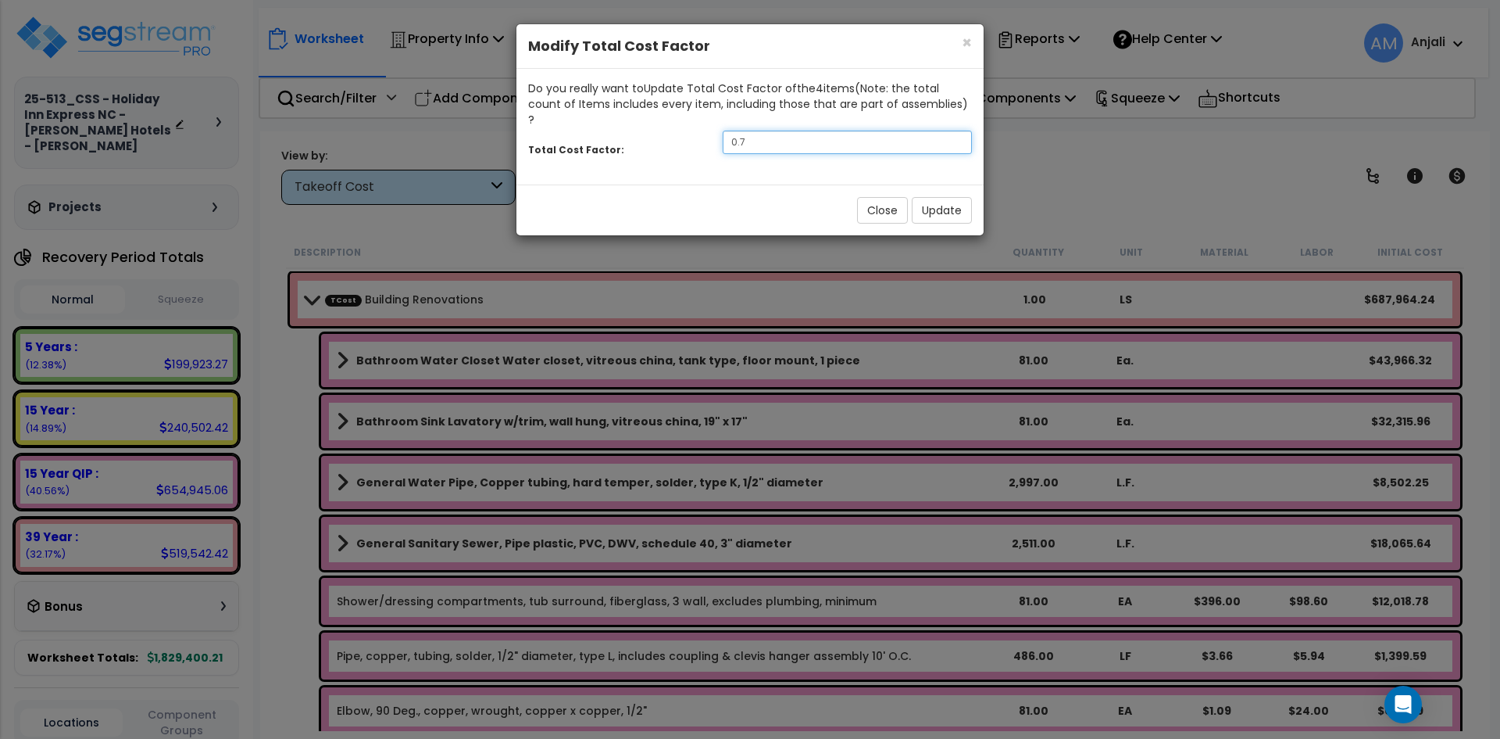
click at [755, 131] on input "0.7" at bounding box center [847, 142] width 249 height 23
type input "0.5"
click at [950, 201] on button "Update" at bounding box center [942, 210] width 60 height 27
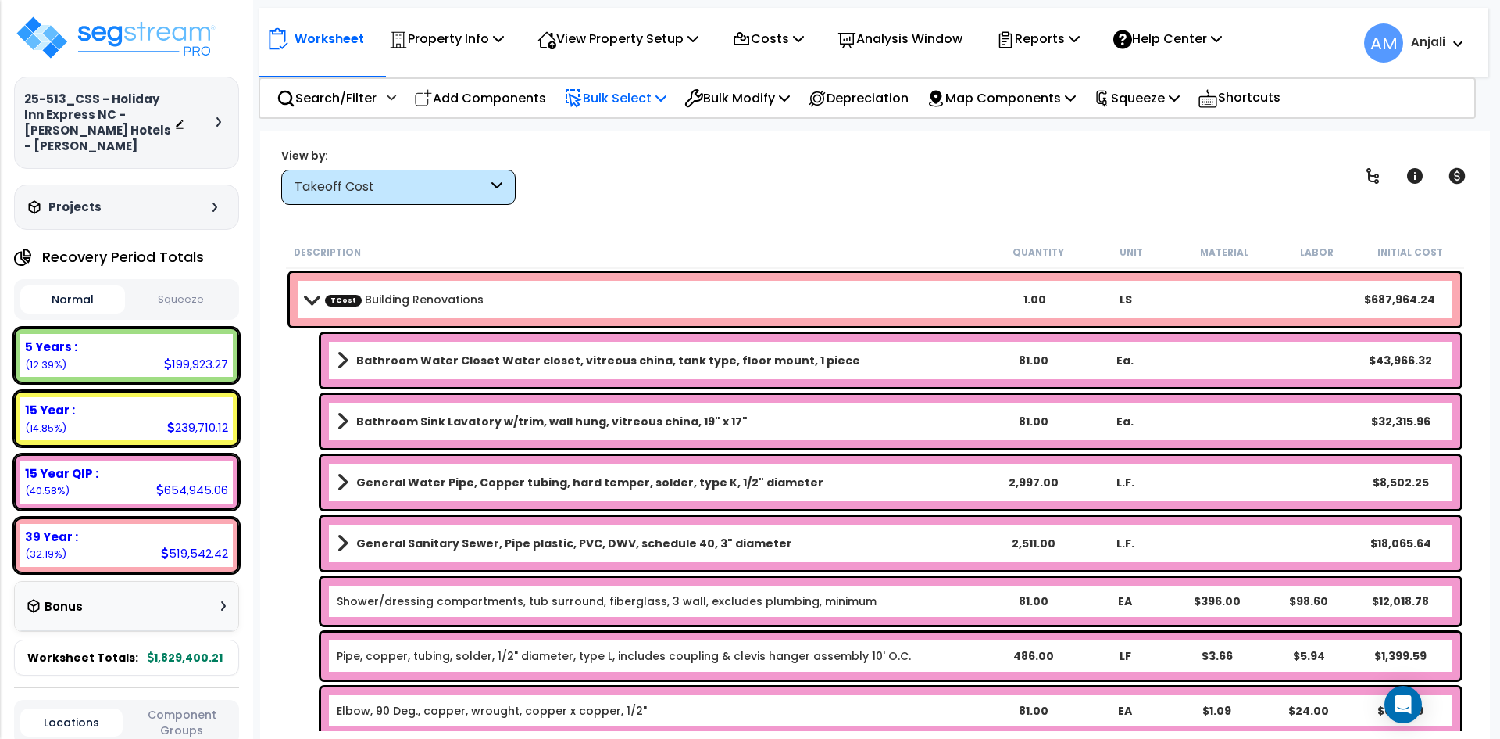
click at [626, 88] on p "Bulk Select" at bounding box center [615, 98] width 102 height 21
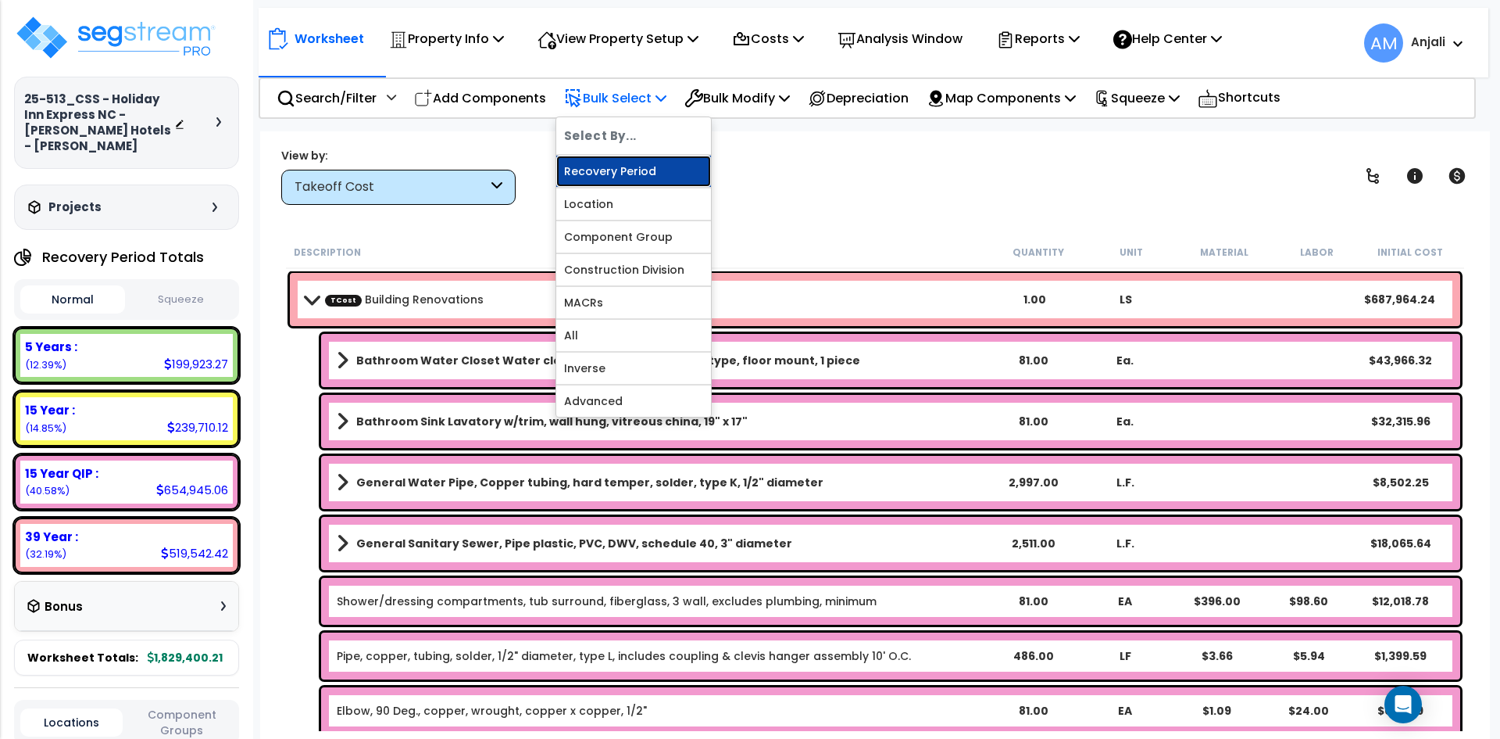
click at [656, 174] on link "Recovery Period" at bounding box center [633, 171] width 155 height 31
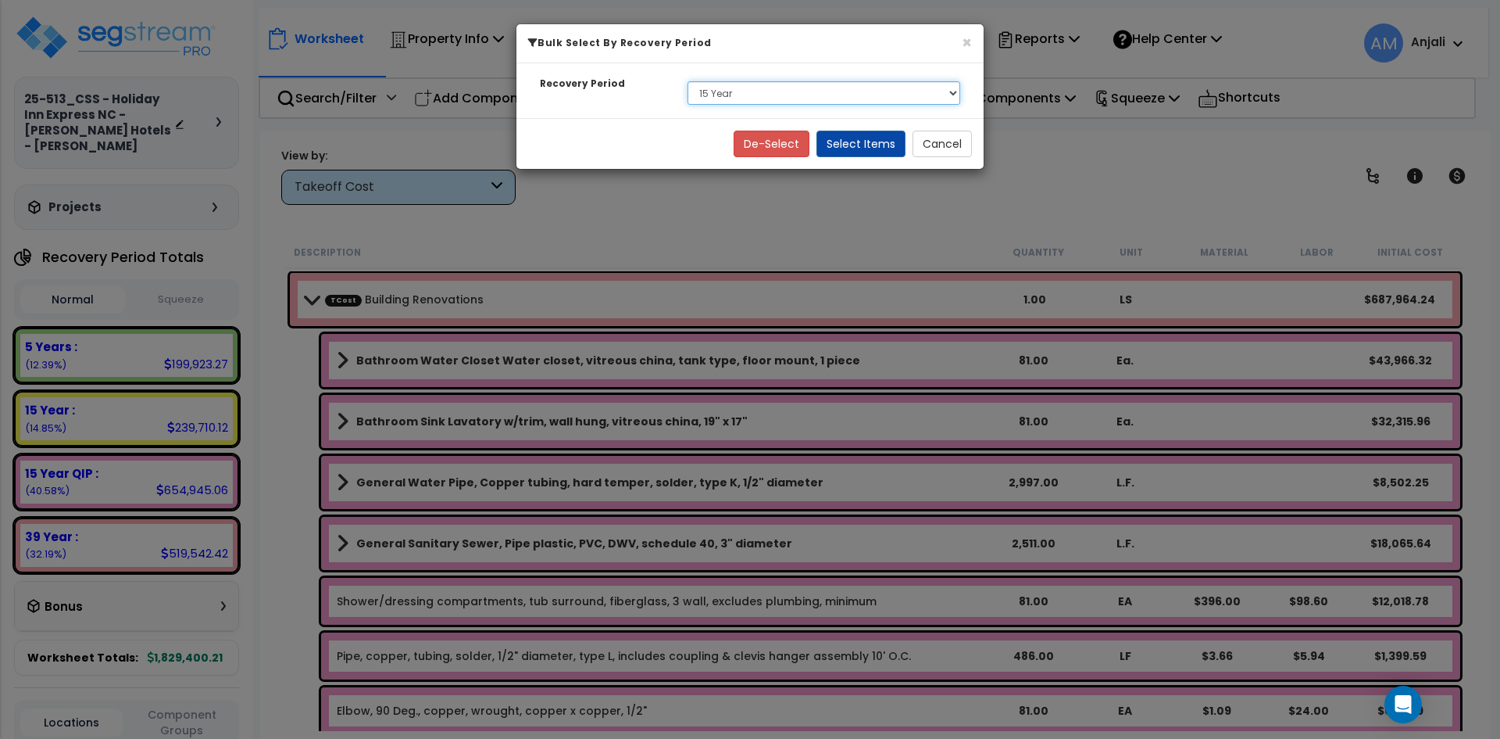
click at [860, 94] on select "Select 5 Years 15 Year 15 Year QIP 39 Year" at bounding box center [824, 92] width 273 height 23
select select "15Y_2"
click at [688, 81] on select "Select 5 Years 15 Year 15 Year QIP 39 Year" at bounding box center [824, 92] width 273 height 23
click at [870, 141] on button "Select Items" at bounding box center [861, 144] width 89 height 27
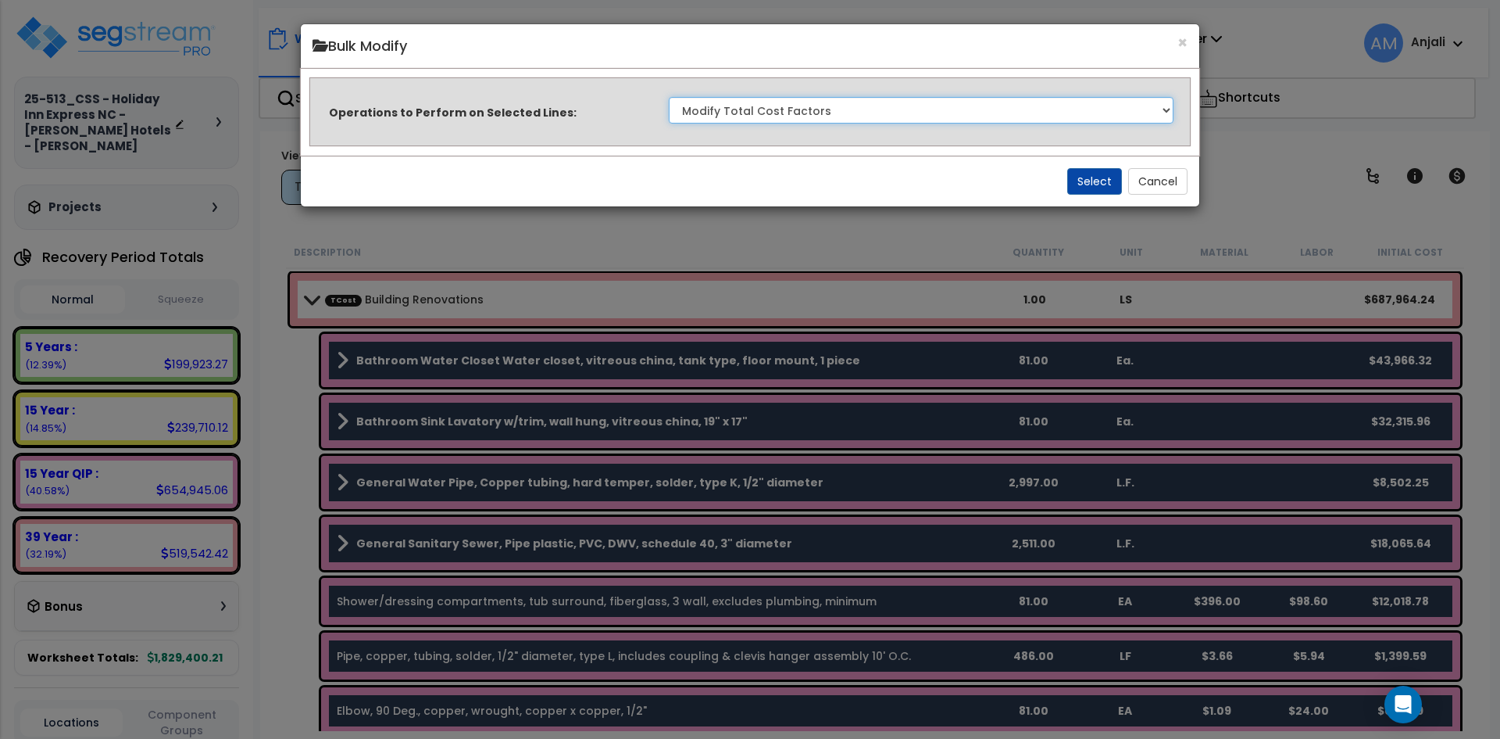
drag, startPoint x: 778, startPoint y: 102, endPoint x: 786, endPoint y: 106, distance: 8.4
click at [778, 102] on select "Clone Delete Delete Zero Quantities Modify Component Group Modify Recovery Peri…" at bounding box center [921, 110] width 505 height 27
click at [669, 97] on select "Clone Delete Delete Zero Quantities Modify Component Group Modify Recovery Peri…" at bounding box center [921, 110] width 505 height 27
click at [1082, 176] on button "Select" at bounding box center [1095, 181] width 55 height 27
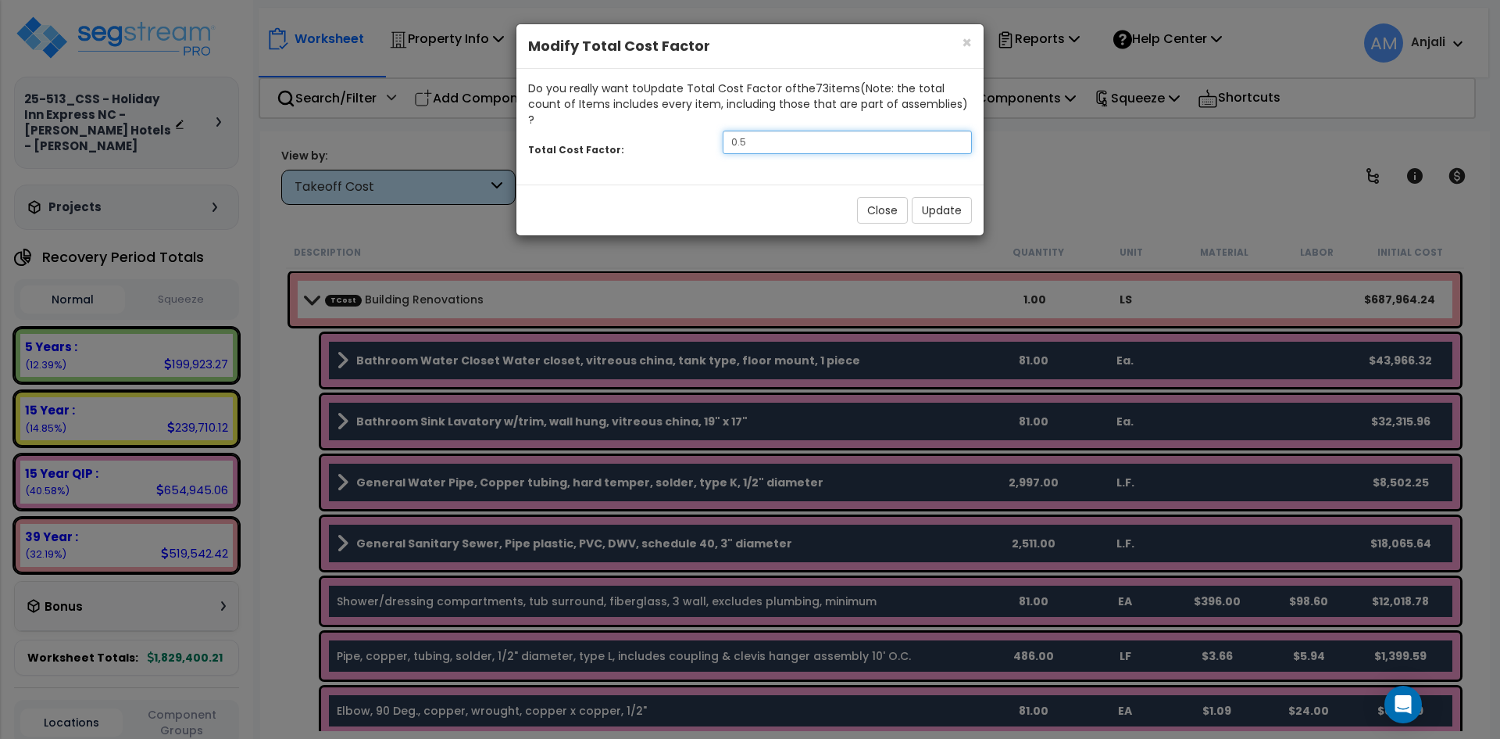
click at [756, 131] on input "0.5" at bounding box center [847, 142] width 249 height 23
type input "0.1"
click at [928, 200] on button "Update" at bounding box center [942, 210] width 60 height 27
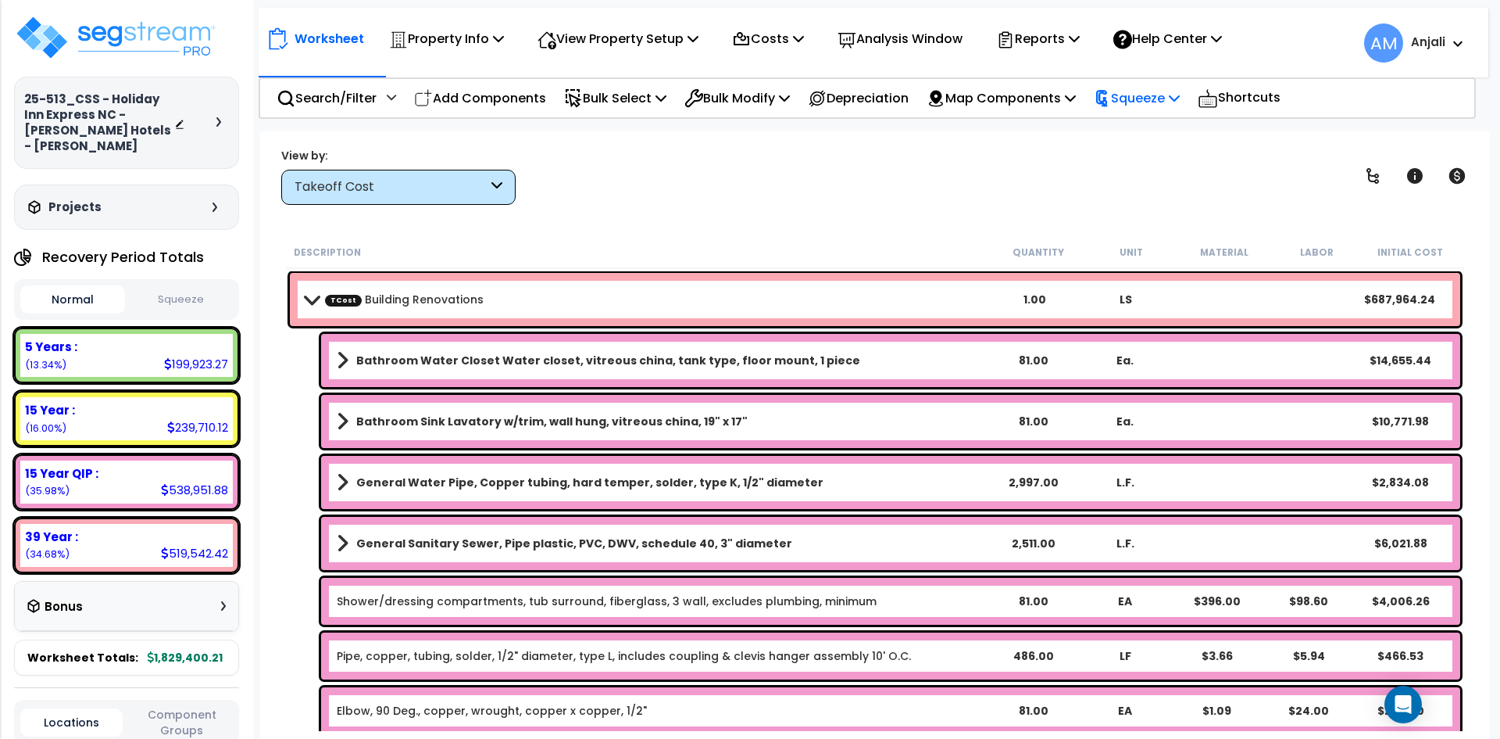
click at [1136, 103] on p "Squeeze" at bounding box center [1137, 98] width 86 height 21
click at [1172, 141] on link "Squeeze" at bounding box center [1163, 132] width 155 height 31
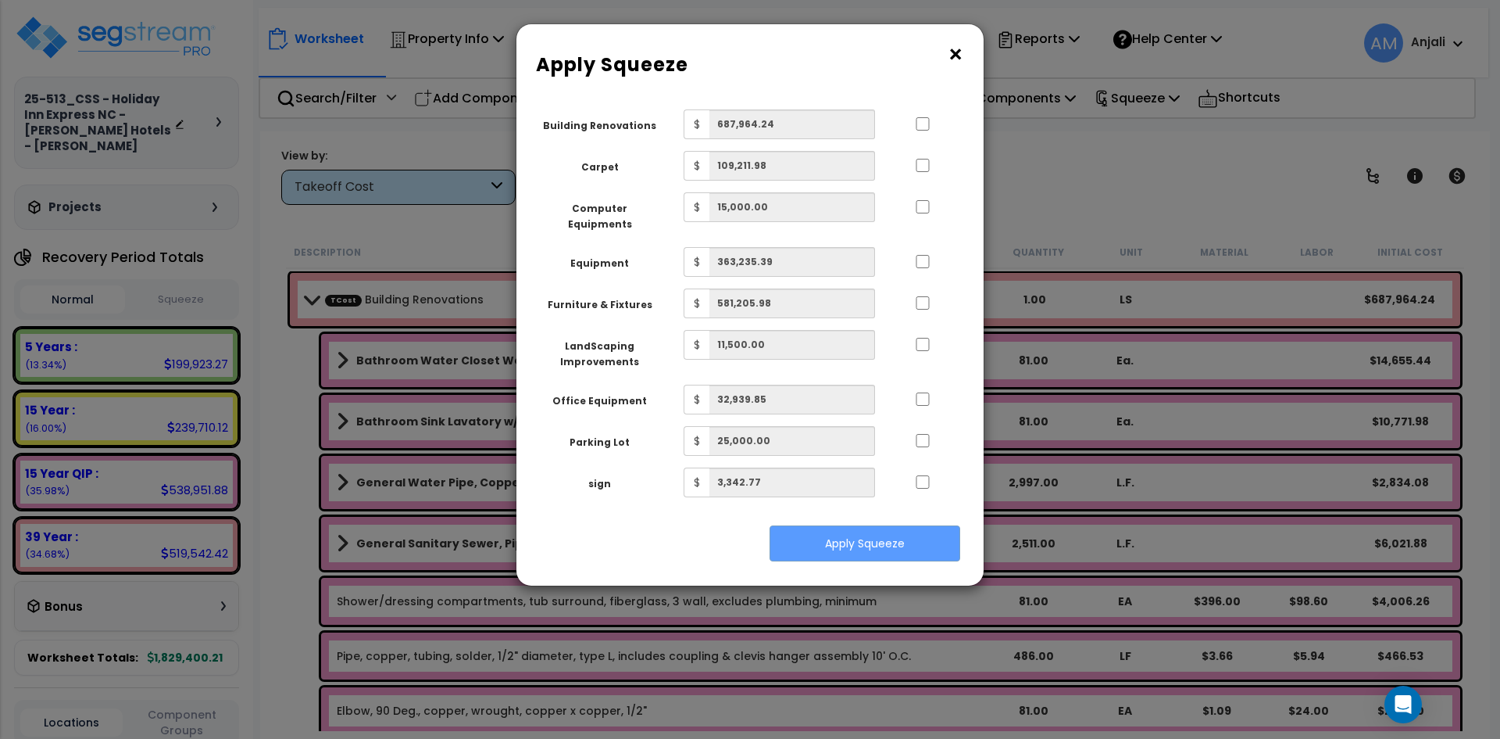
click at [913, 123] on div at bounding box center [923, 121] width 72 height 25
click at [928, 127] on input "..." at bounding box center [923, 123] width 16 height 13
checkbox input "true"
click at [931, 170] on input "..." at bounding box center [923, 165] width 16 height 13
checkbox input "true"
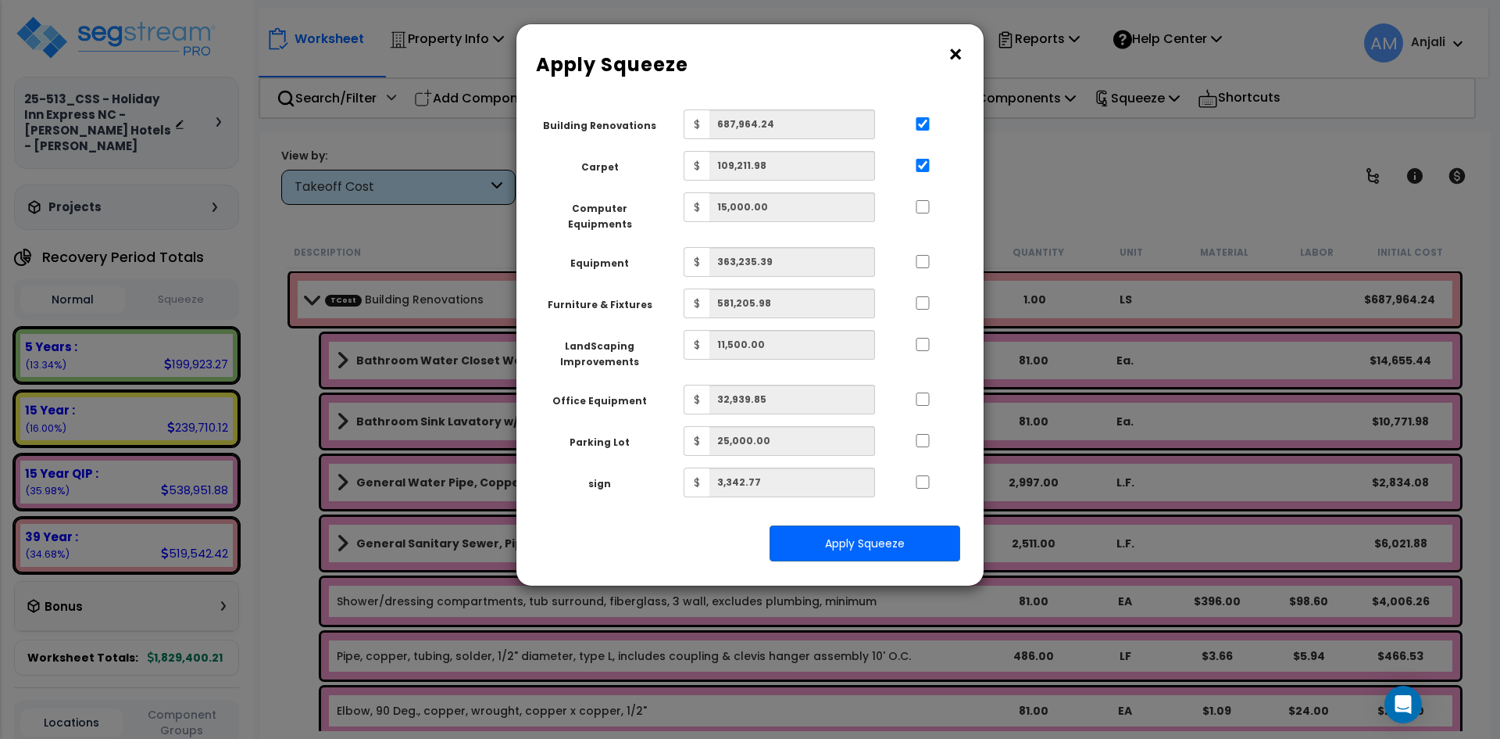
click at [923, 216] on div at bounding box center [923, 204] width 72 height 25
click at [927, 202] on input "..." at bounding box center [923, 206] width 16 height 13
checkbox input "true"
click at [925, 255] on input "..." at bounding box center [923, 261] width 16 height 13
checkbox input "true"
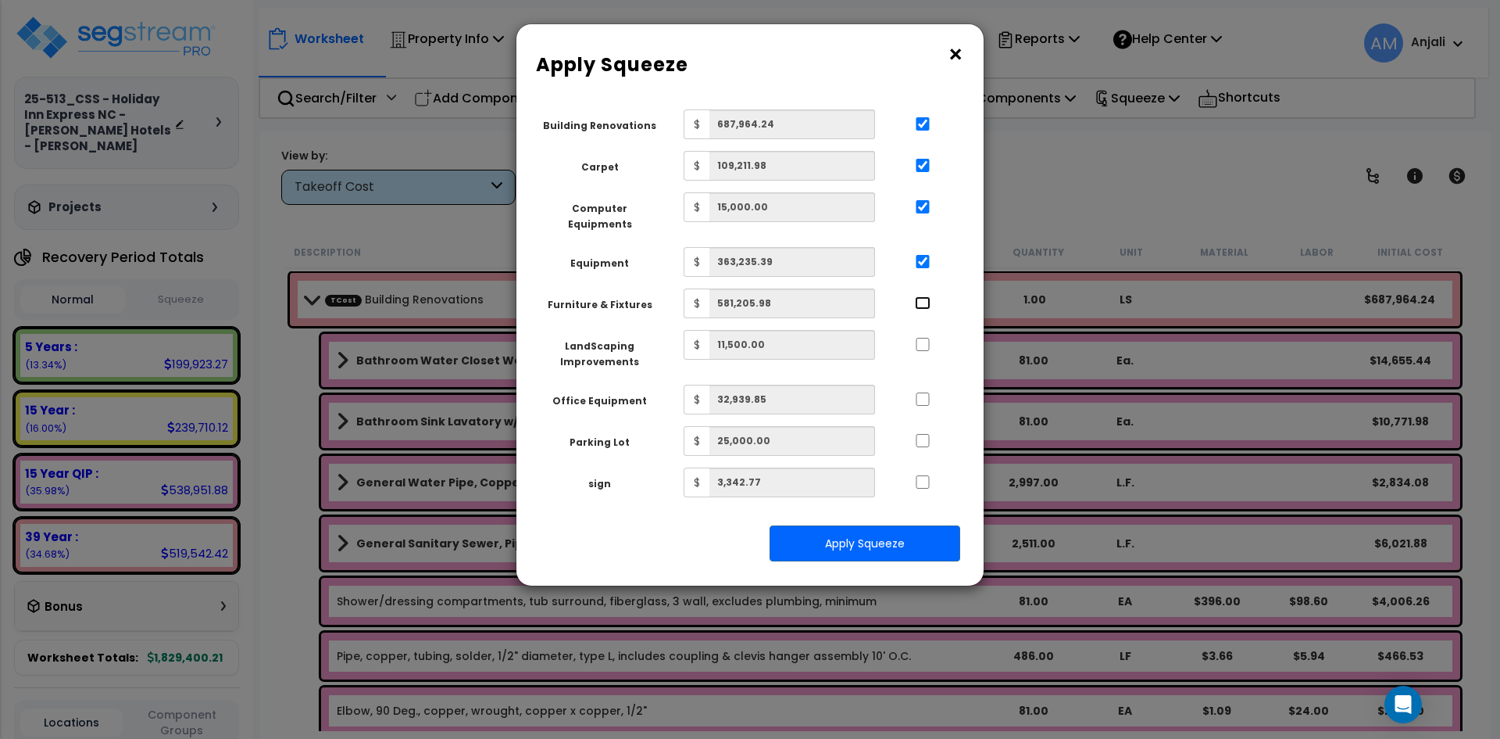
click at [919, 296] on input "..." at bounding box center [923, 302] width 16 height 13
checkbox input "true"
click at [921, 338] on input "..." at bounding box center [923, 344] width 16 height 13
checkbox input "true"
click at [923, 394] on div at bounding box center [923, 396] width 72 height 25
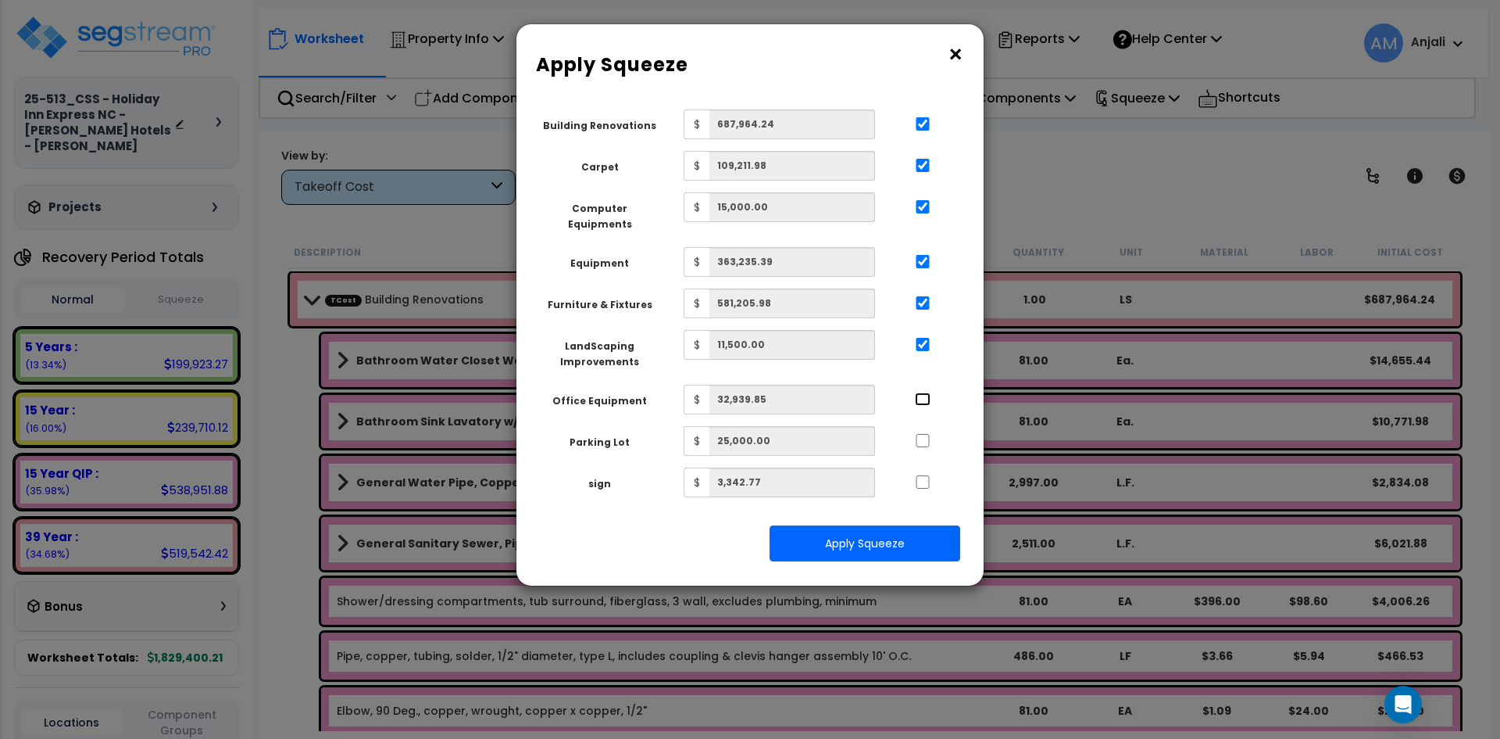
click at [925, 392] on input "..." at bounding box center [923, 398] width 16 height 13
checkbox input "true"
click at [920, 434] on input "..." at bounding box center [923, 440] width 16 height 13
checkbox input "true"
click at [925, 467] on div at bounding box center [923, 479] width 72 height 25
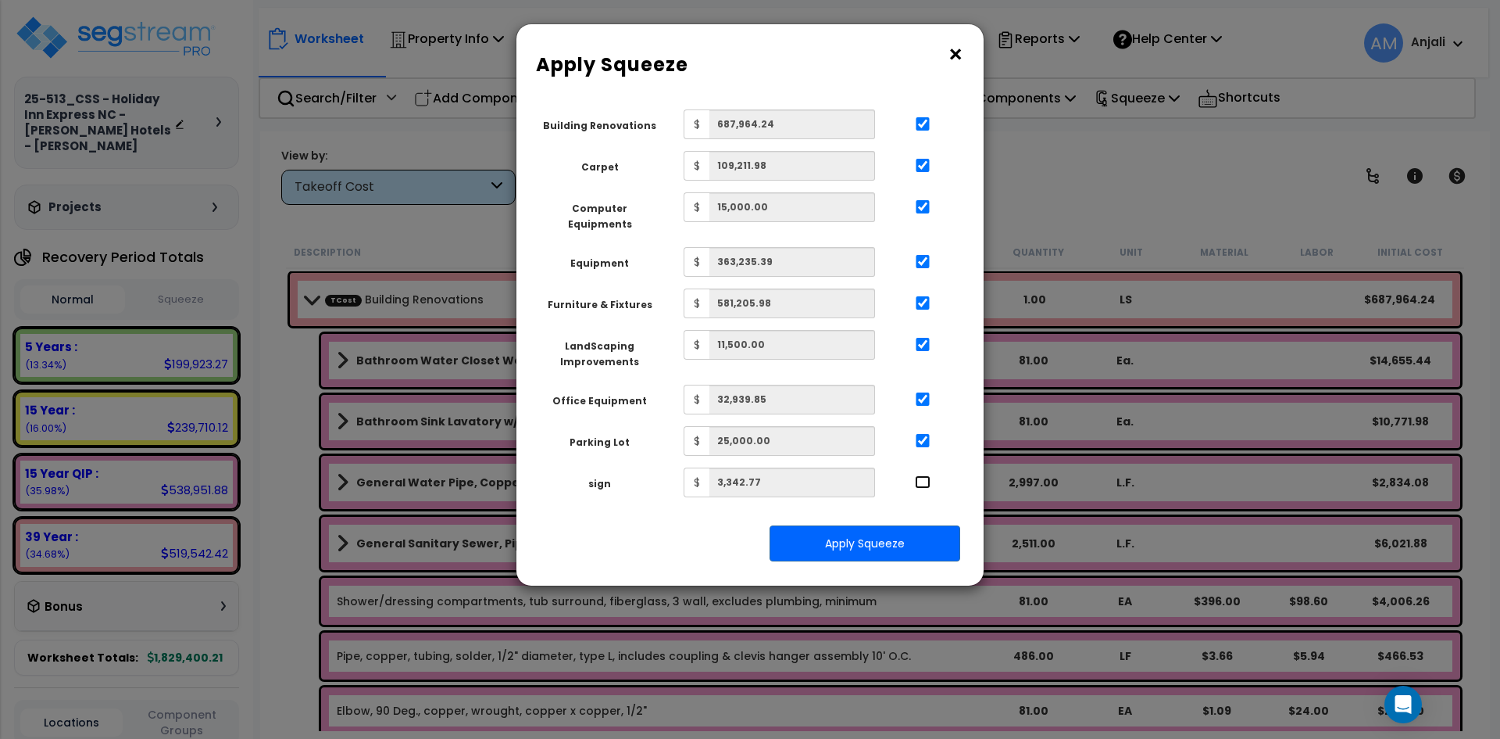
click at [923, 475] on input "..." at bounding box center [923, 481] width 16 height 13
checkbox input "true"
click at [892, 525] on button "Apply Squeeze" at bounding box center [865, 543] width 191 height 36
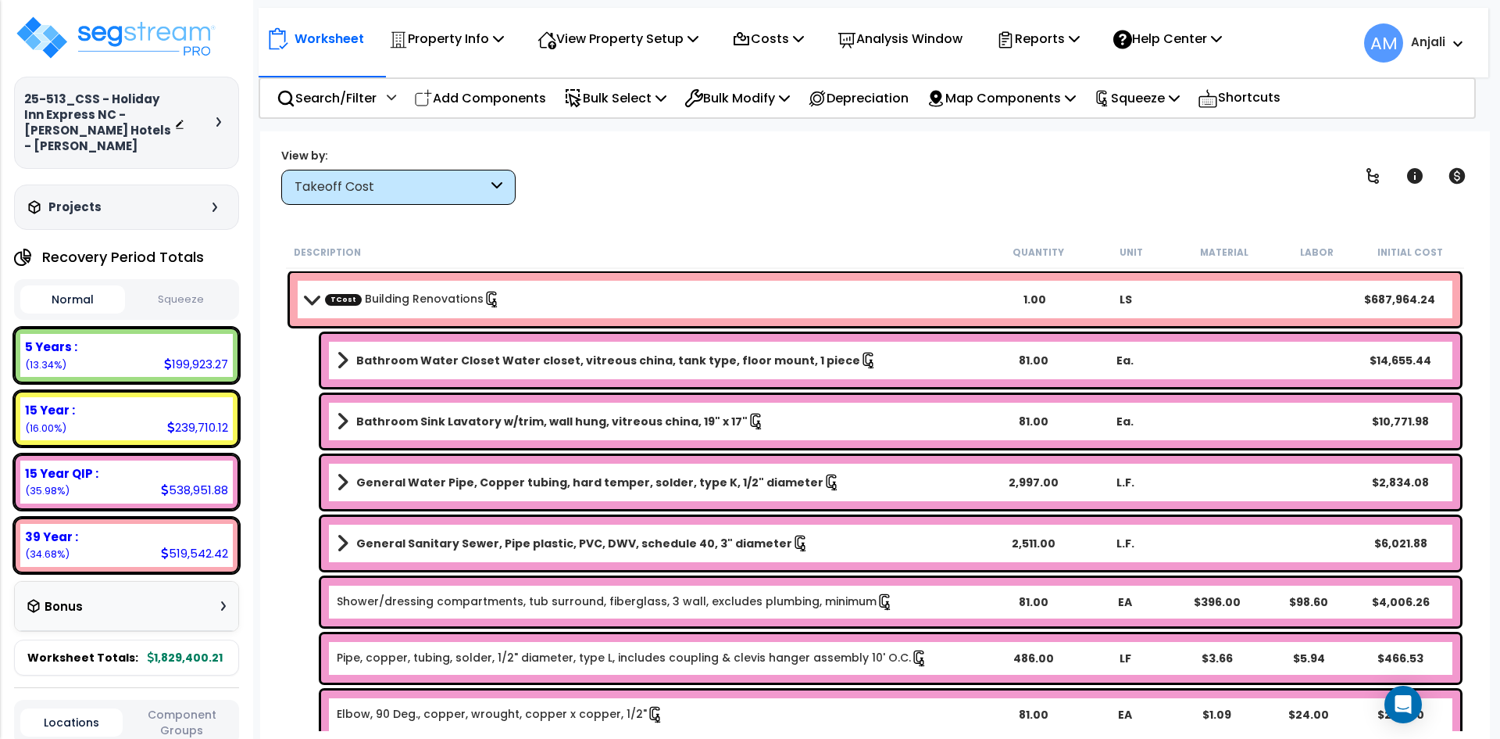
click at [158, 287] on button "Squeeze" at bounding box center [181, 299] width 105 height 27
click at [62, 286] on button "Normal" at bounding box center [72, 299] width 105 height 27
click at [186, 286] on button "Squeeze" at bounding box center [181, 299] width 105 height 27
click at [658, 38] on p "View Property Setup" at bounding box center [618, 38] width 161 height 21
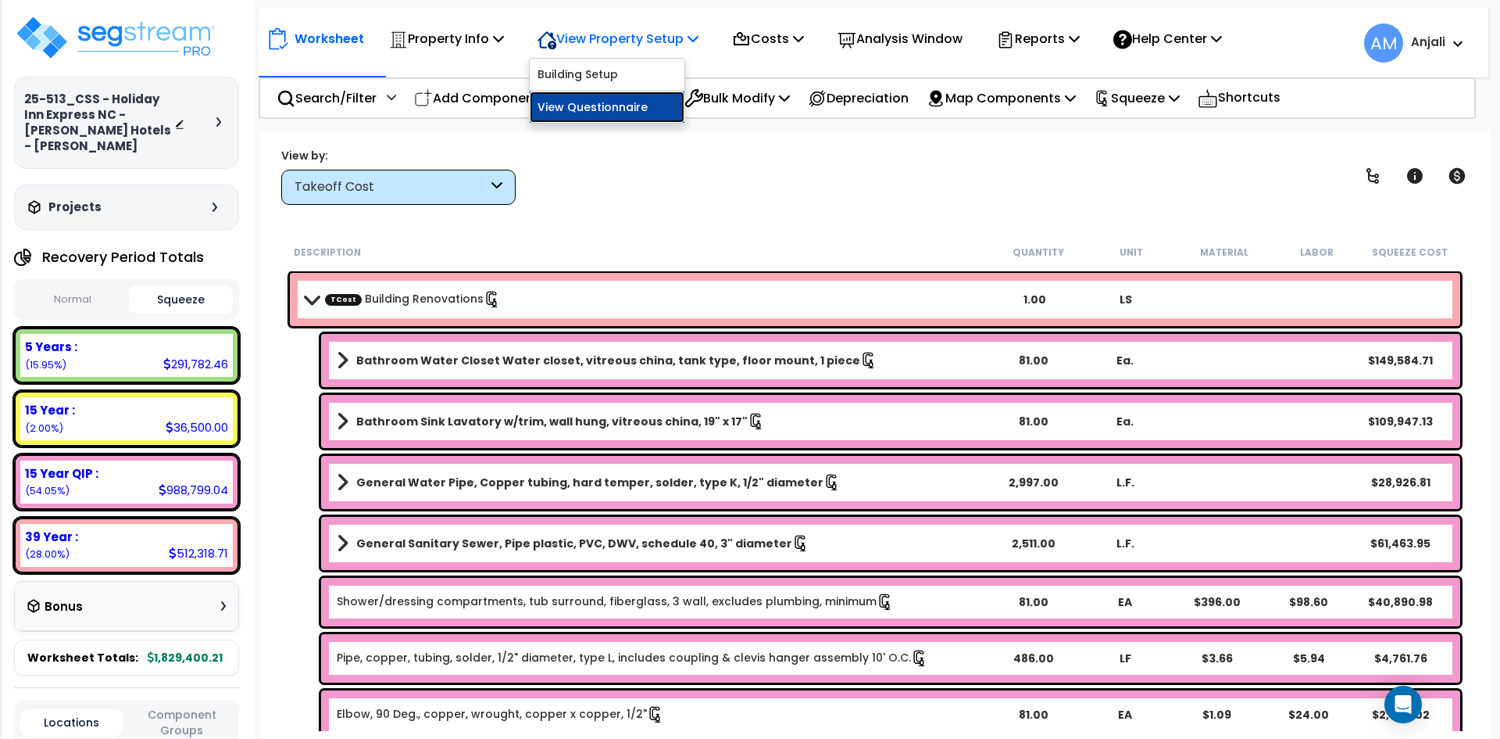
click at [605, 113] on link "View Questionnaire" at bounding box center [607, 106] width 155 height 31
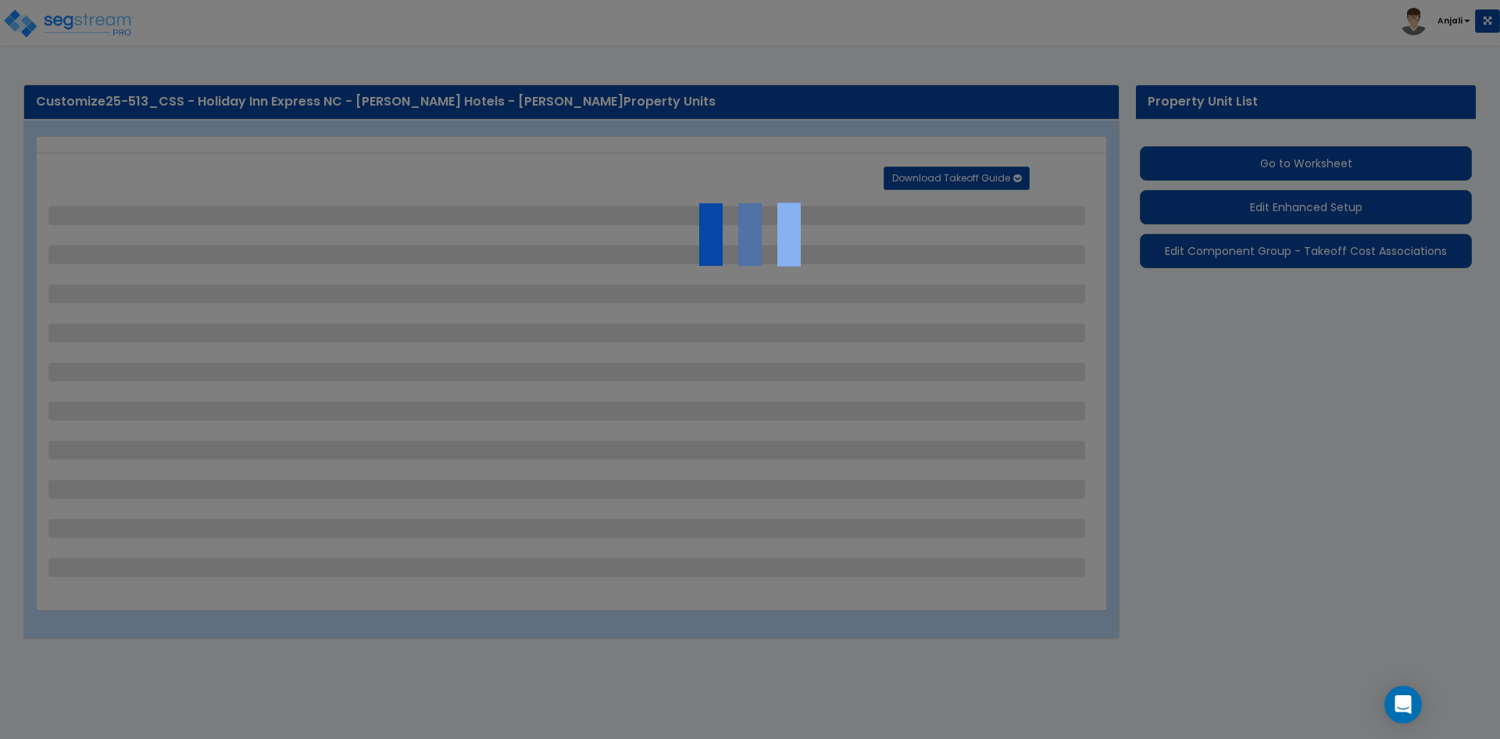
select select "2"
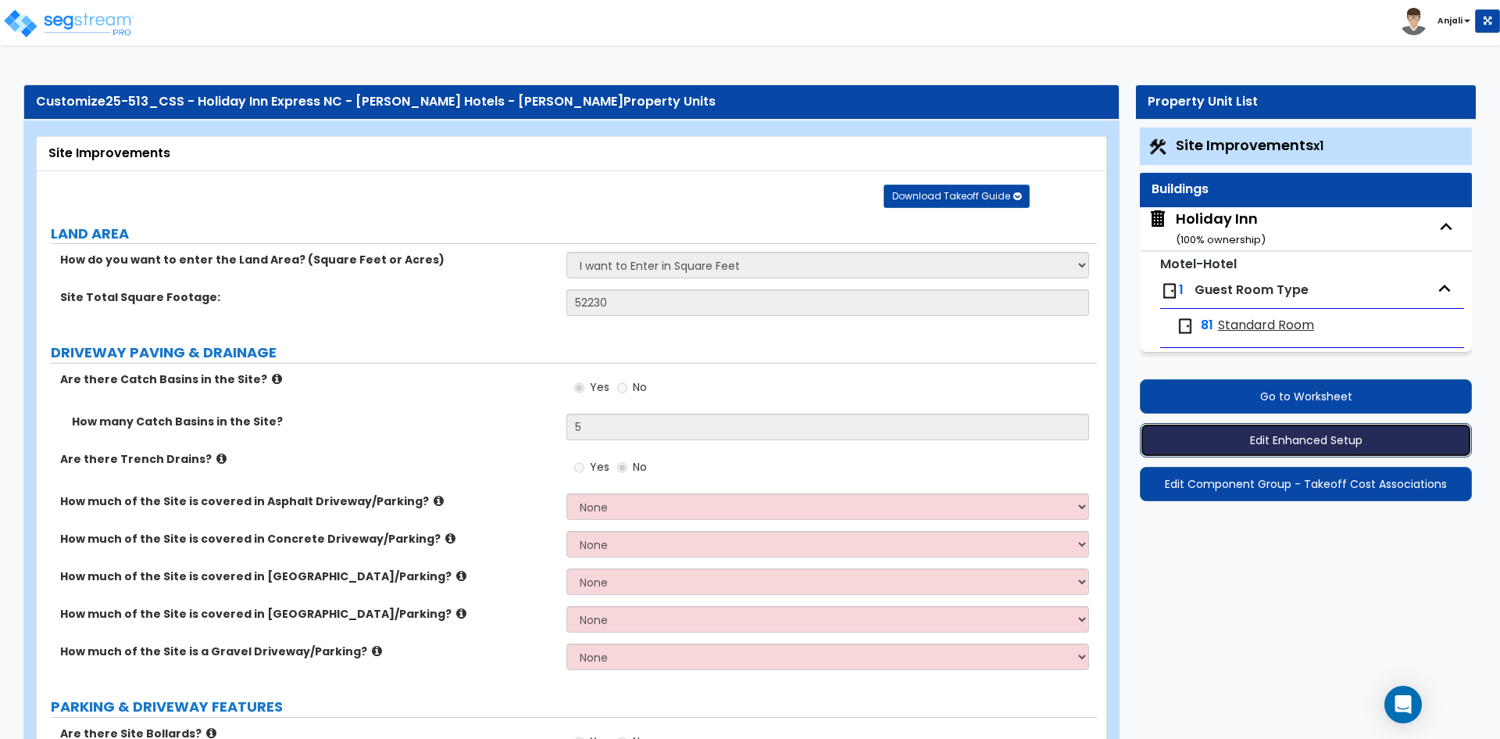
click at [1321, 441] on button "Edit Enhanced Setup" at bounding box center [1306, 440] width 332 height 34
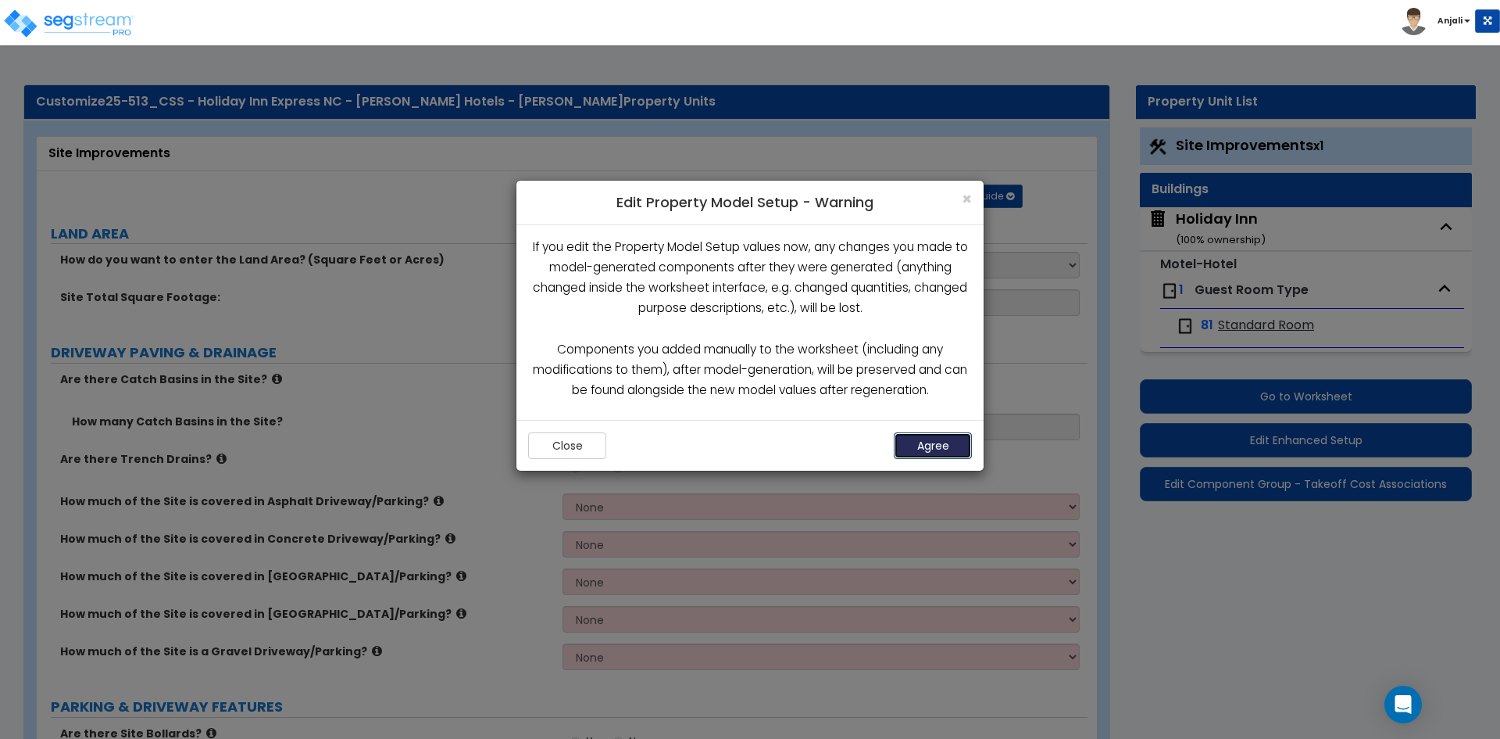
click at [934, 440] on button "Agree" at bounding box center [933, 445] width 78 height 27
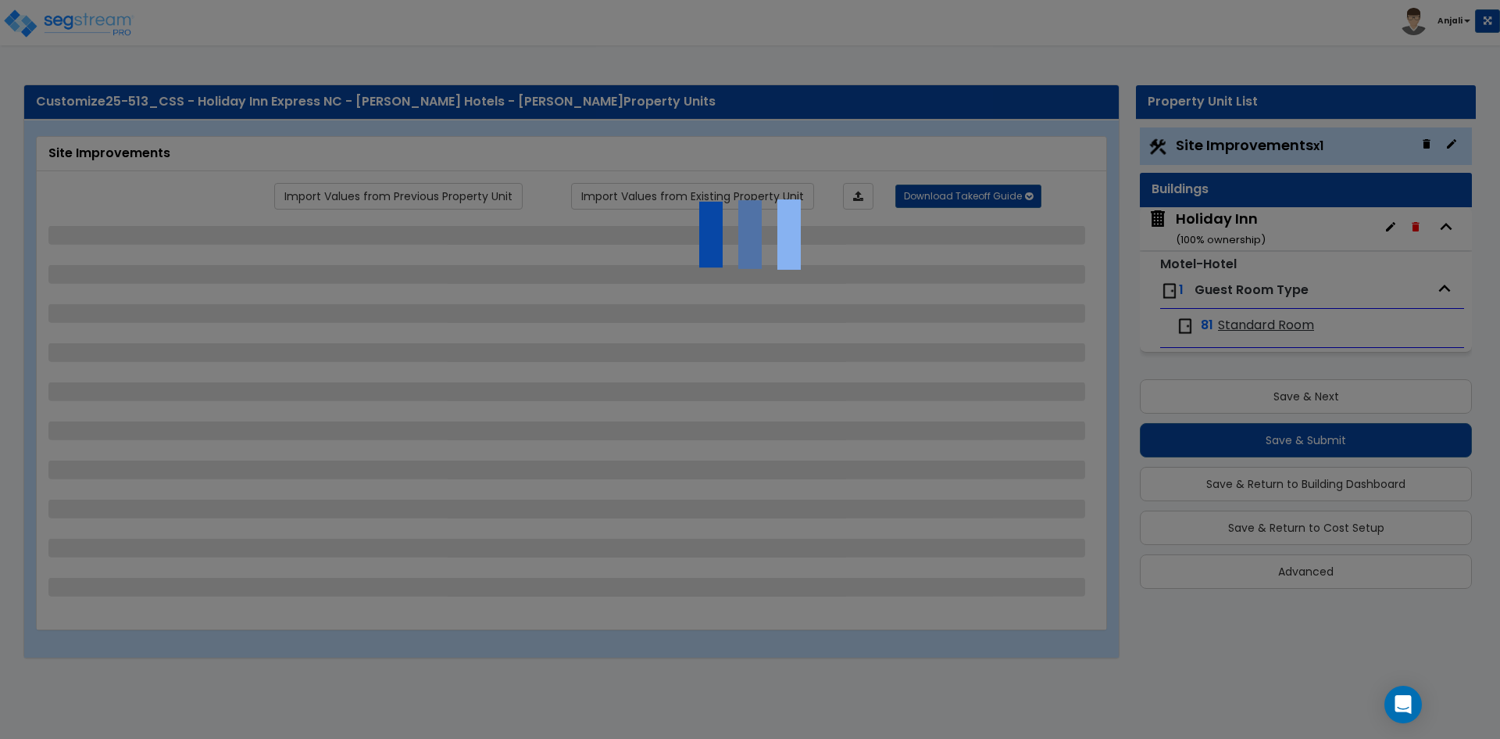
select select "2"
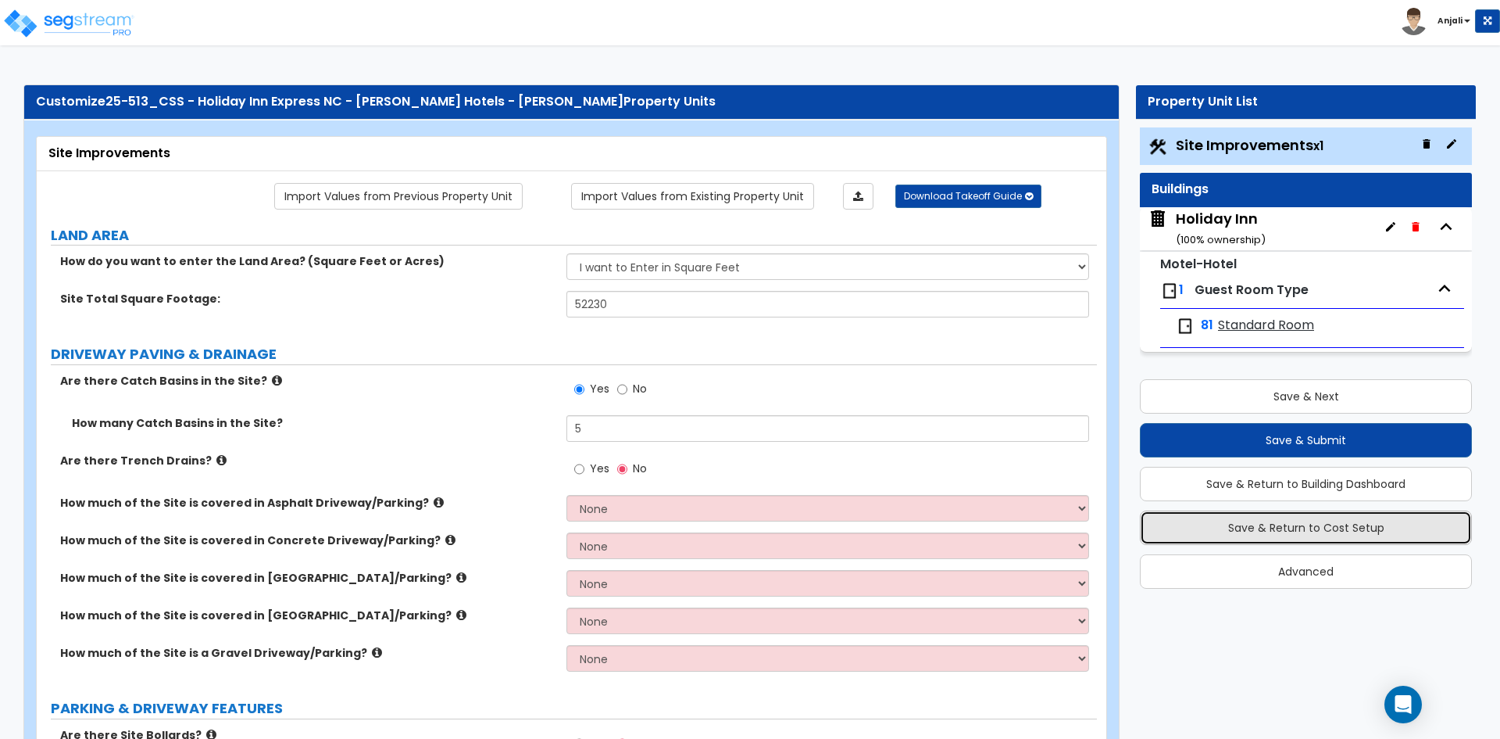
click at [1355, 531] on button "Save & Return to Cost Setup" at bounding box center [1306, 527] width 332 height 34
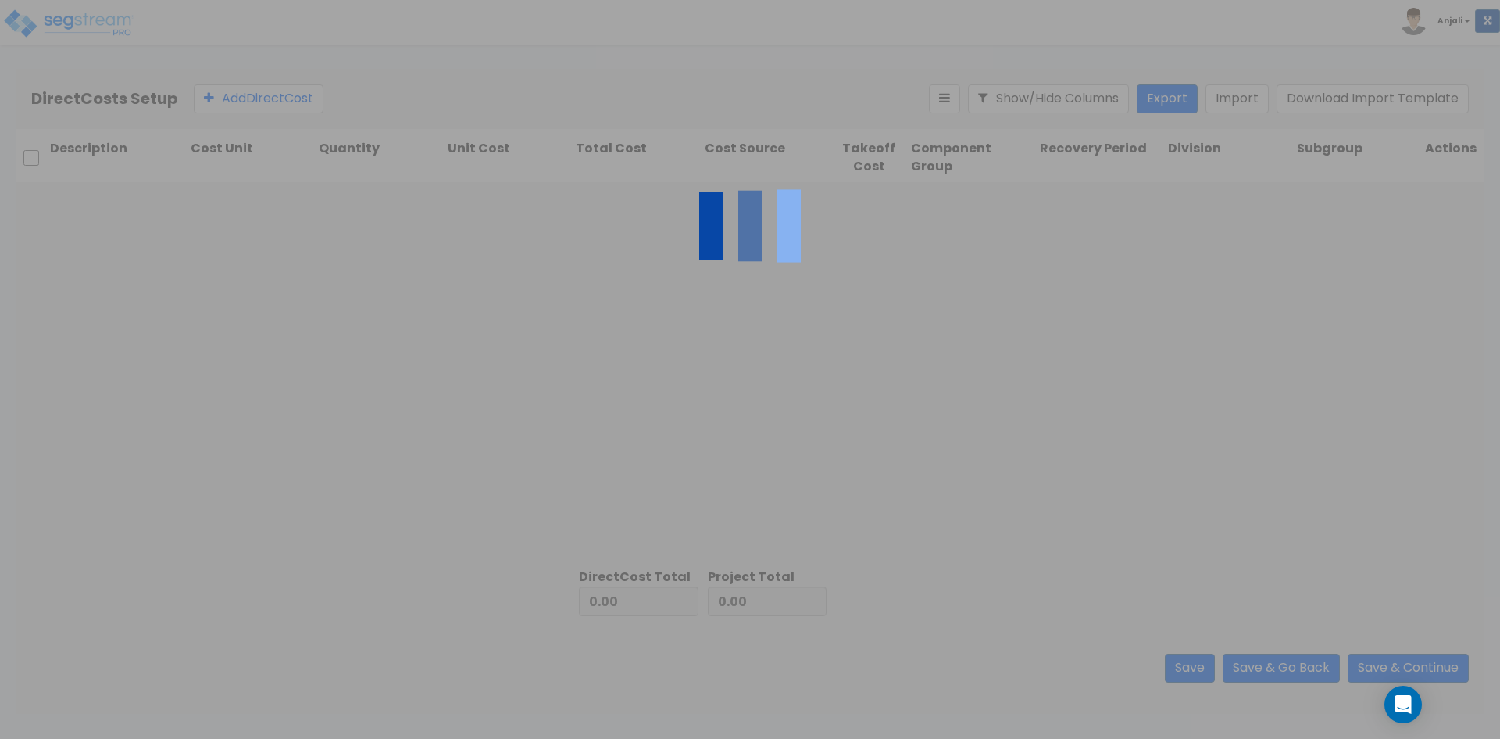
type input "1,829,400.21"
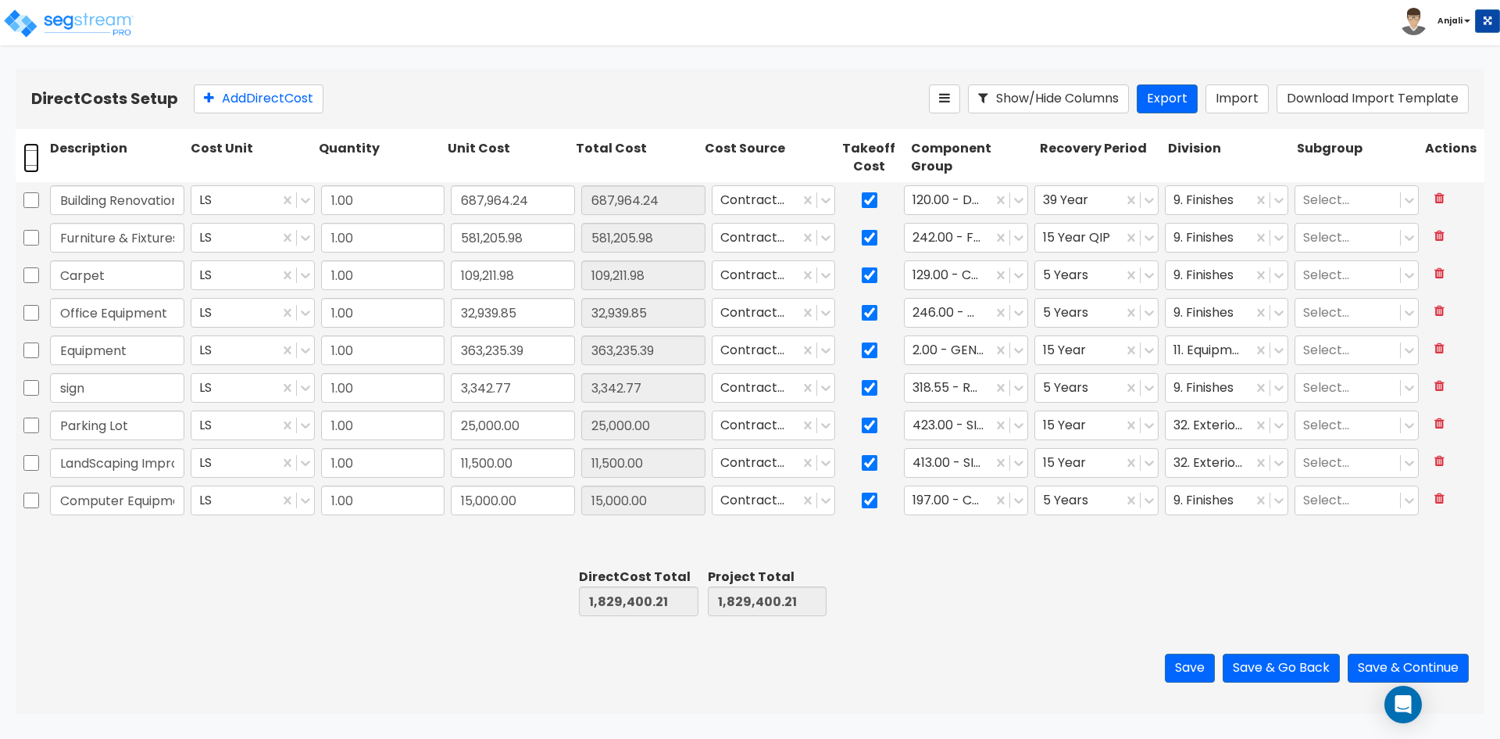
click at [37, 158] on input "checkbox" at bounding box center [31, 158] width 16 height 30
checkbox input "true"
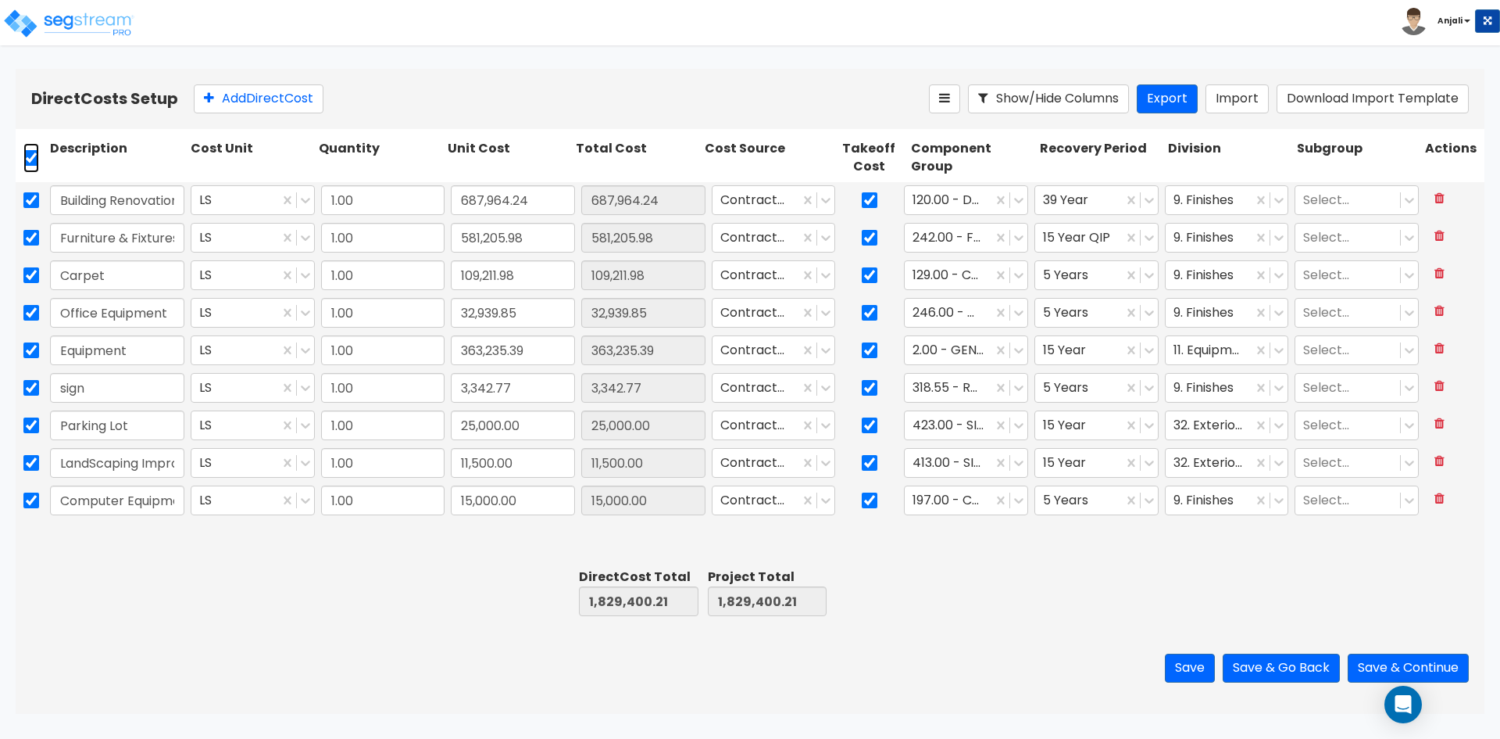
checkbox input "true"
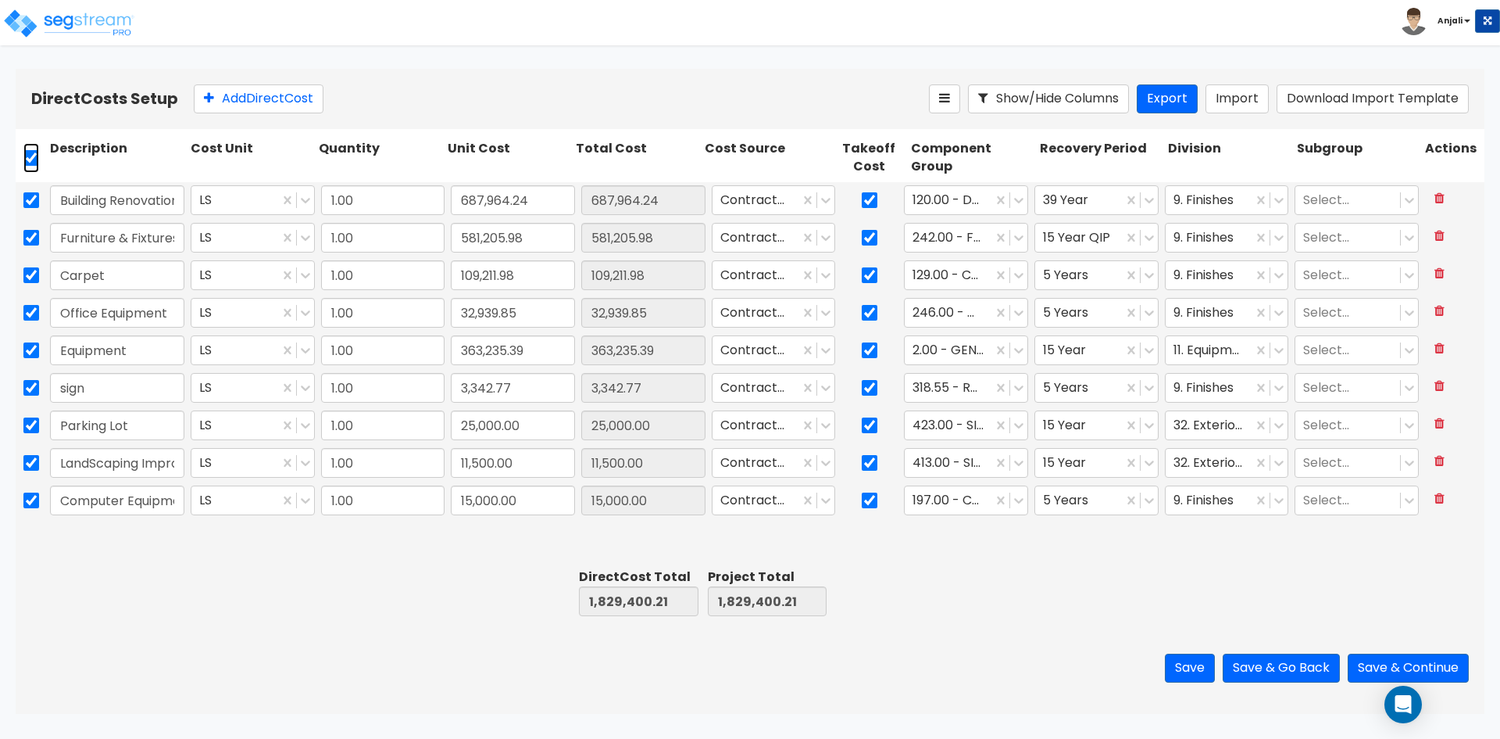
checkbox input "true"
click at [347, 99] on icon at bounding box center [339, 99] width 16 height 16
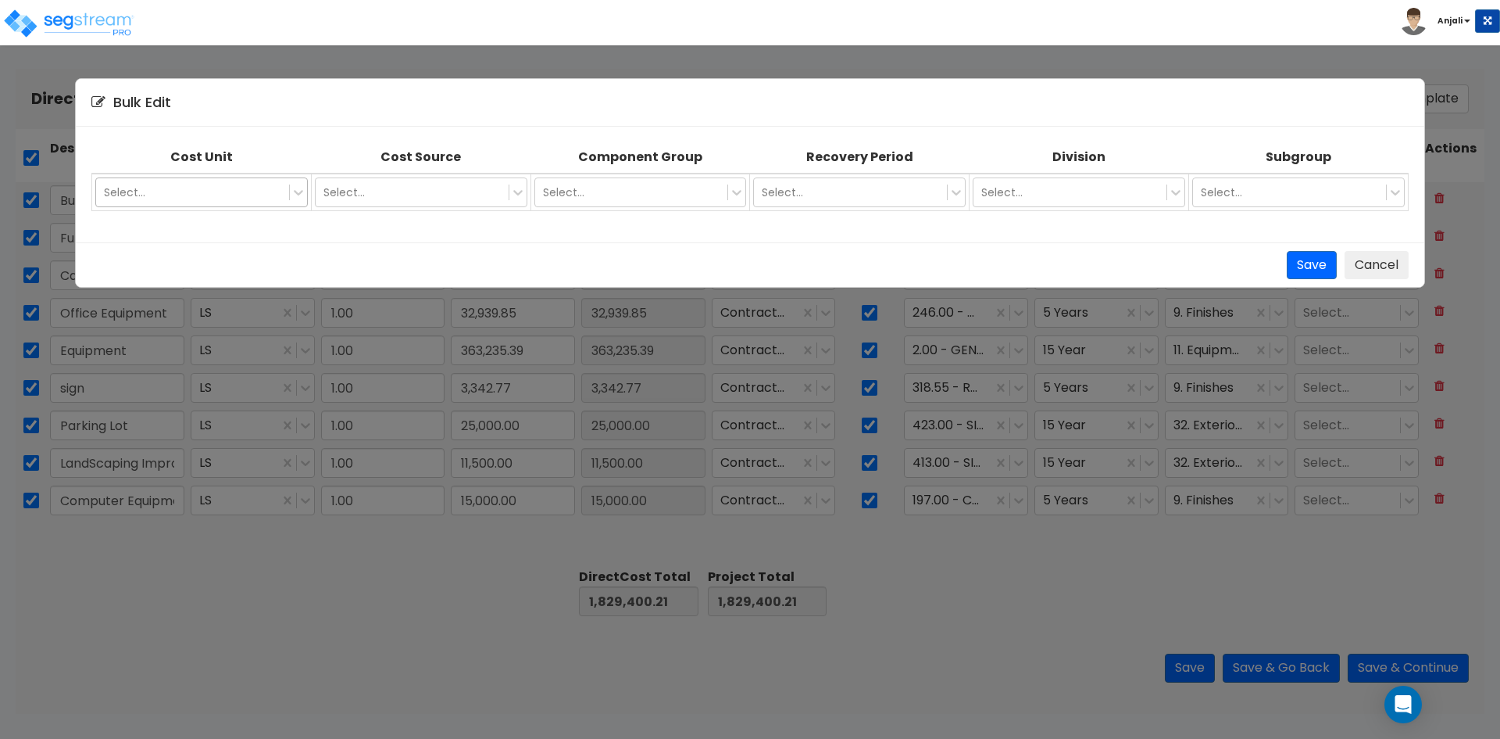
click at [257, 190] on div at bounding box center [192, 192] width 177 height 19
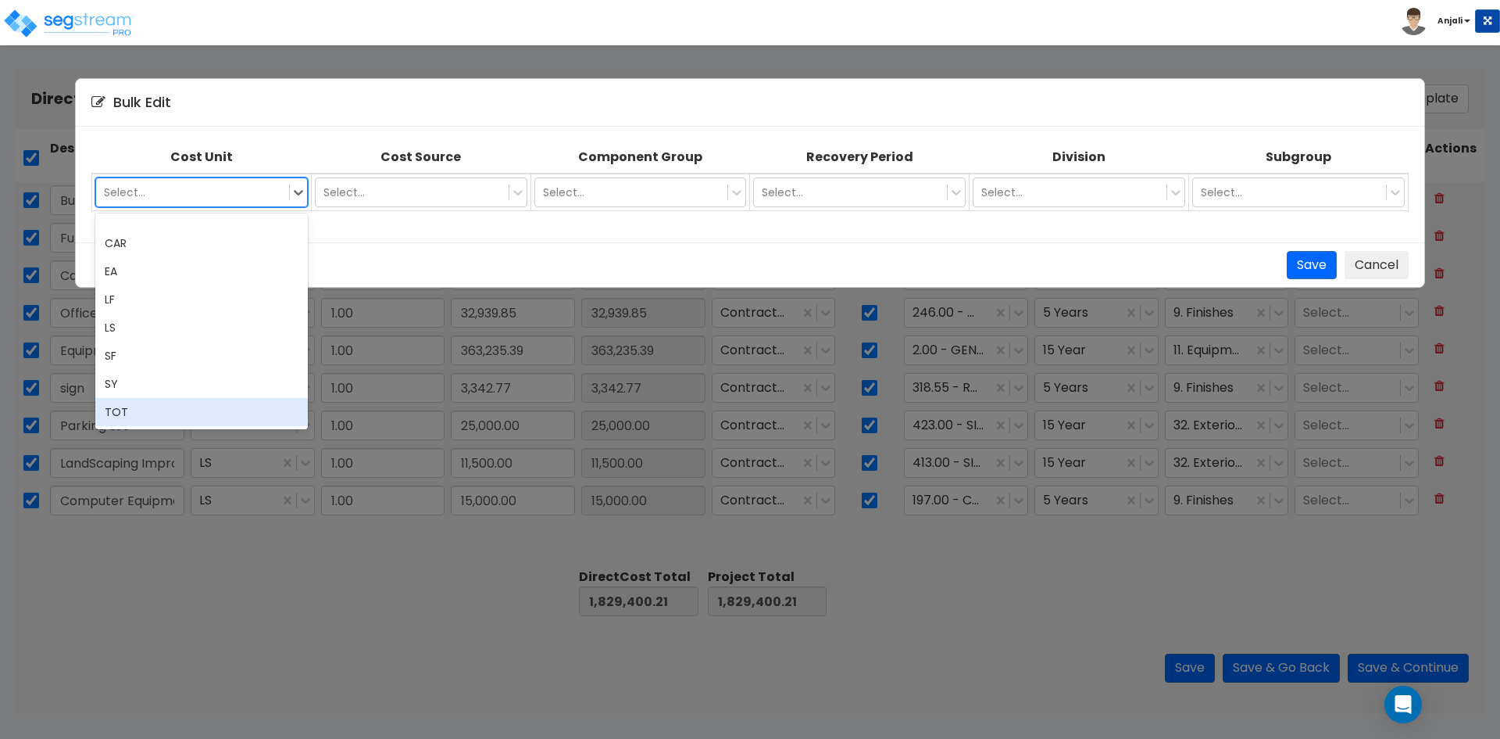
click at [159, 404] on div "TOT" at bounding box center [201, 412] width 213 height 28
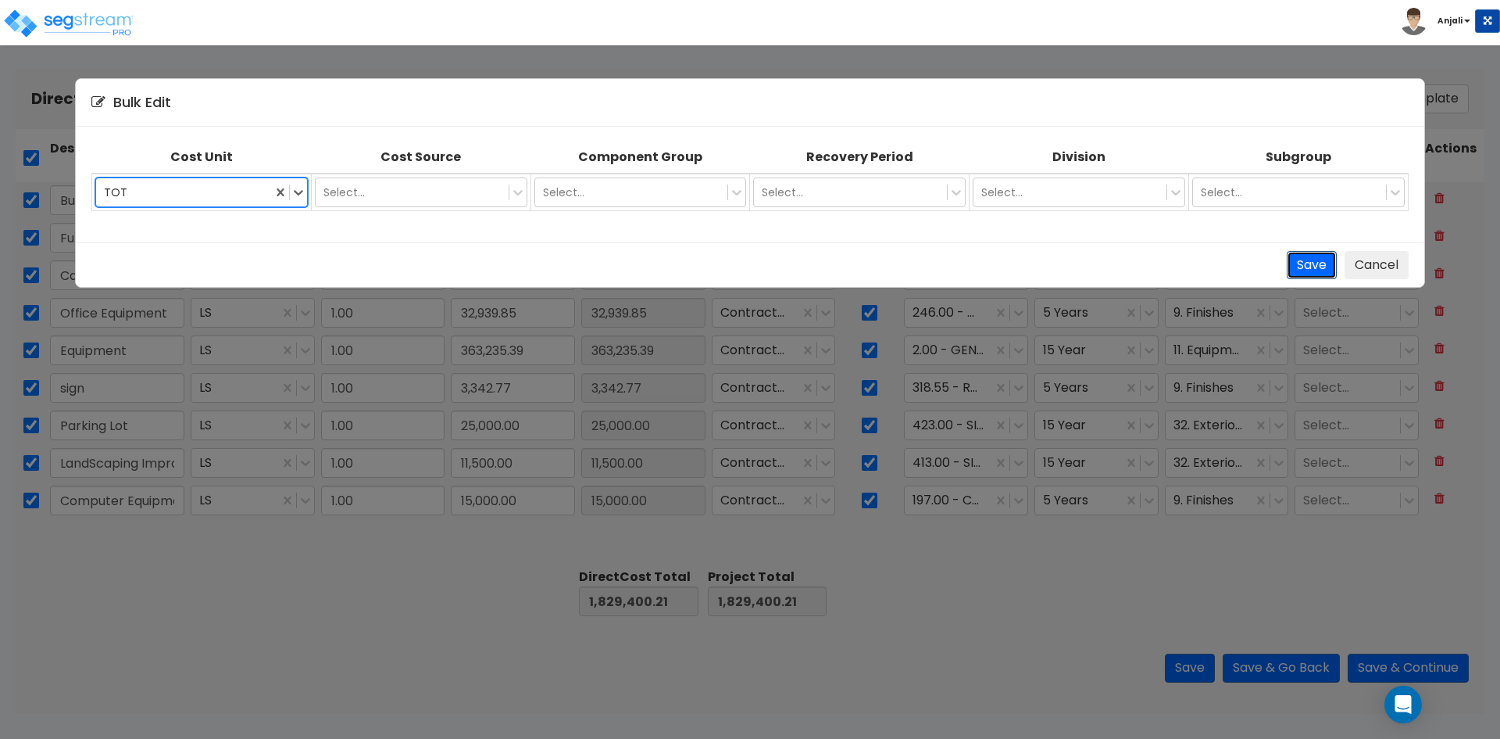
click at [1304, 269] on button "Save" at bounding box center [1312, 265] width 50 height 29
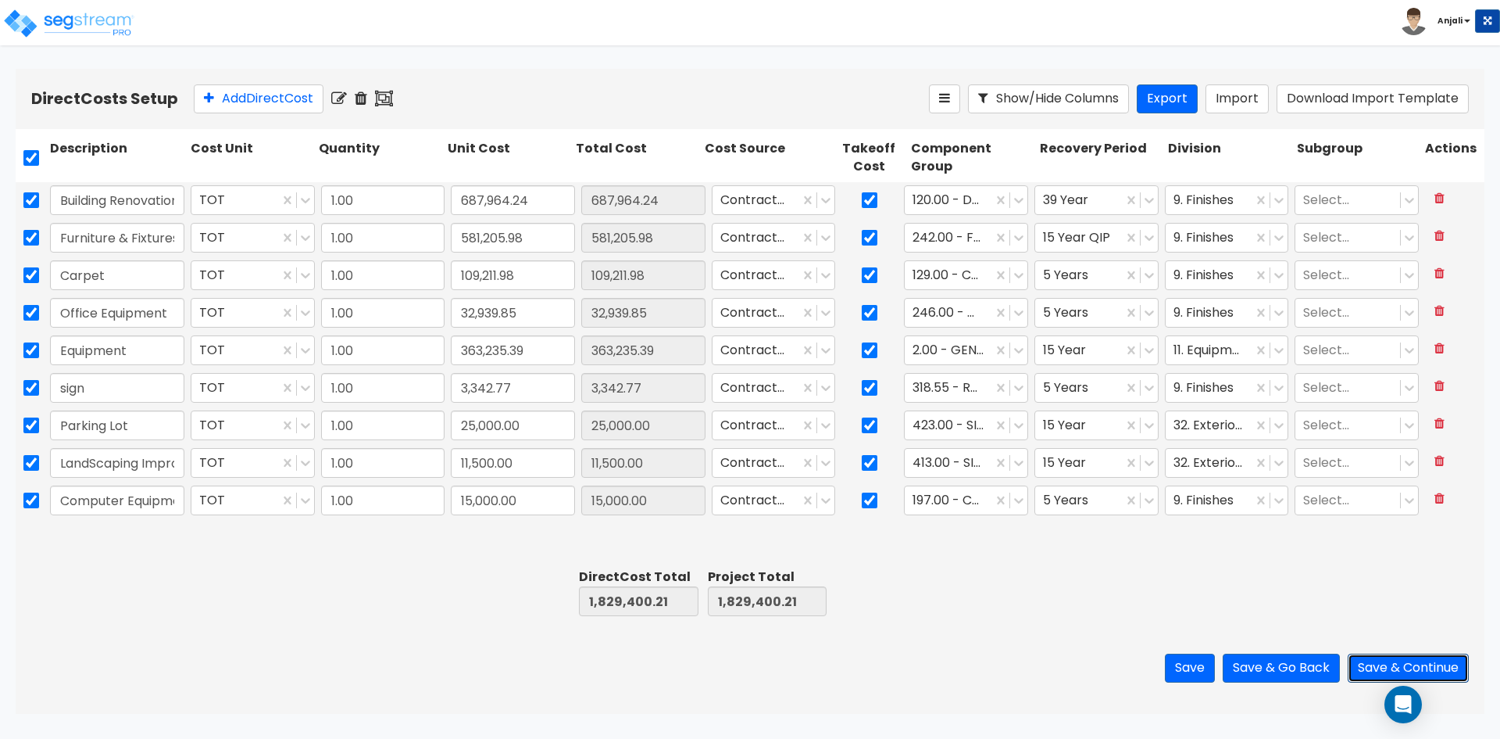
click at [1412, 672] on button "Save & Continue" at bounding box center [1408, 667] width 121 height 29
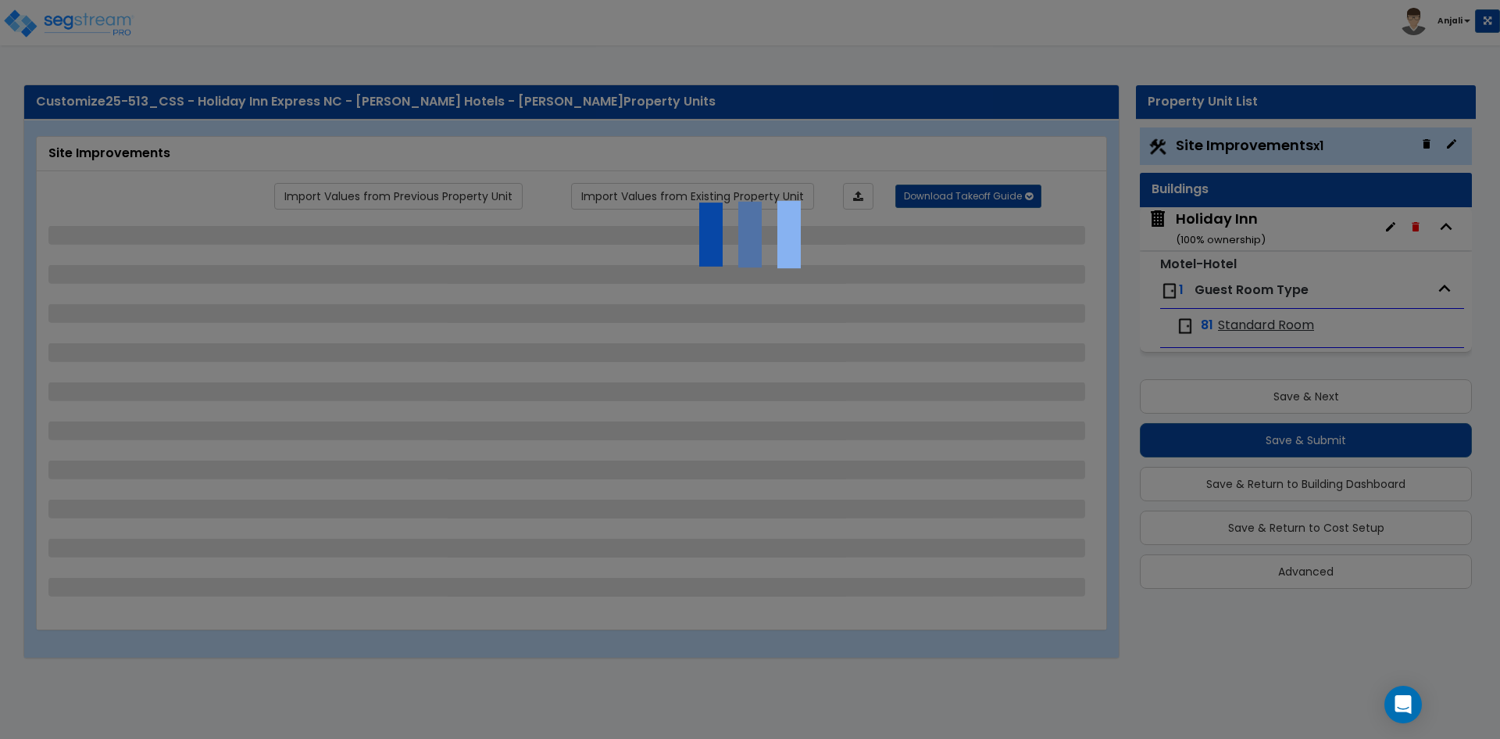
select select "2"
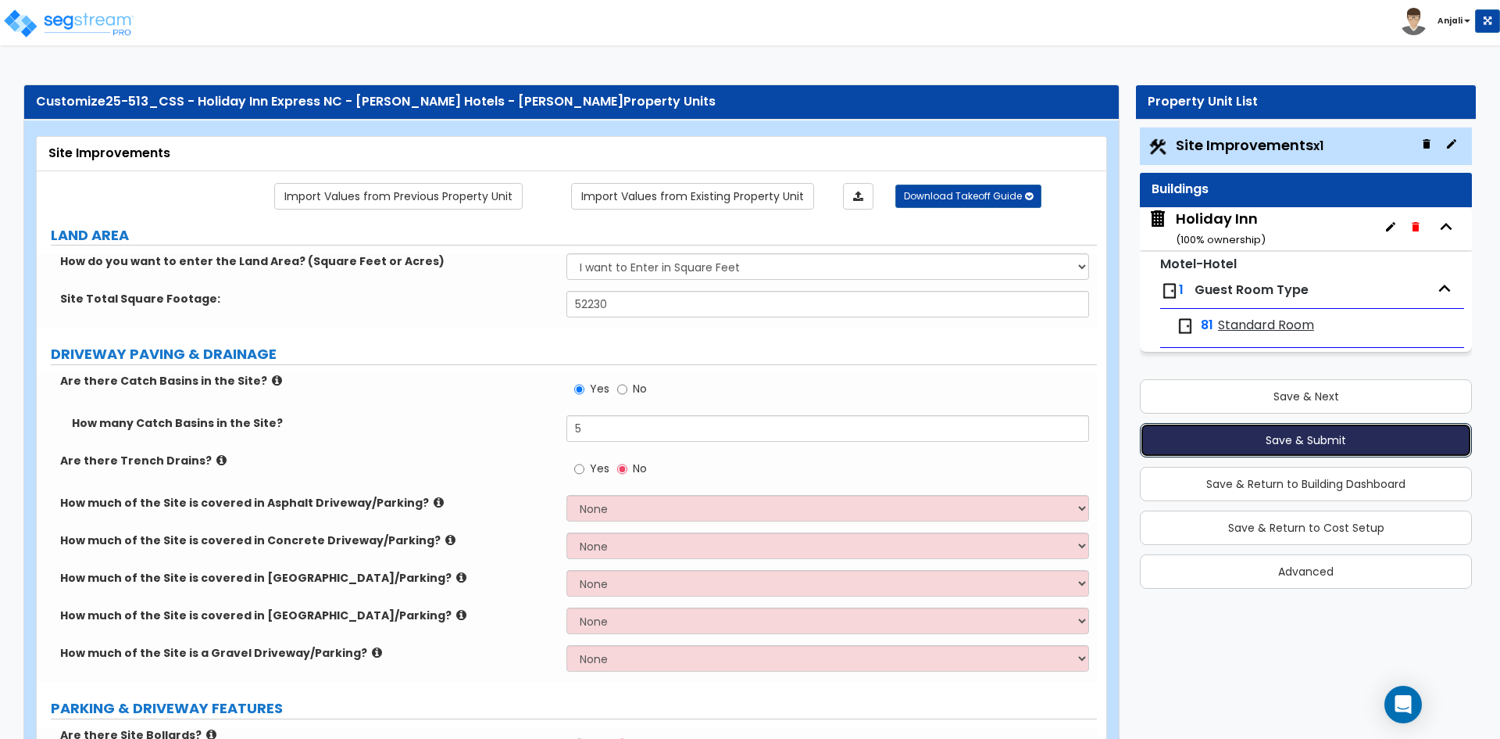
click at [1292, 440] on button "Save & Submit" at bounding box center [1306, 440] width 332 height 34
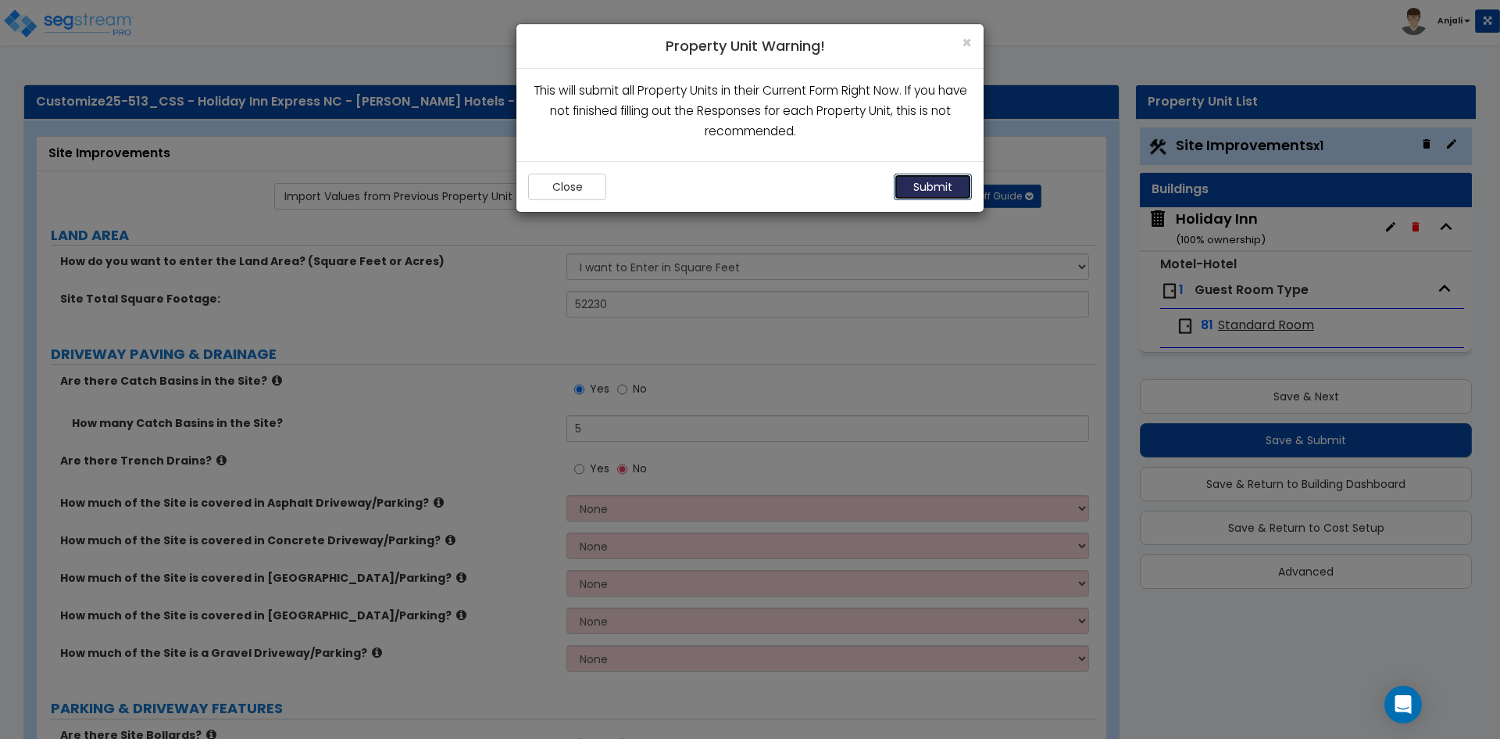
click at [960, 190] on button "Submit" at bounding box center [933, 186] width 78 height 27
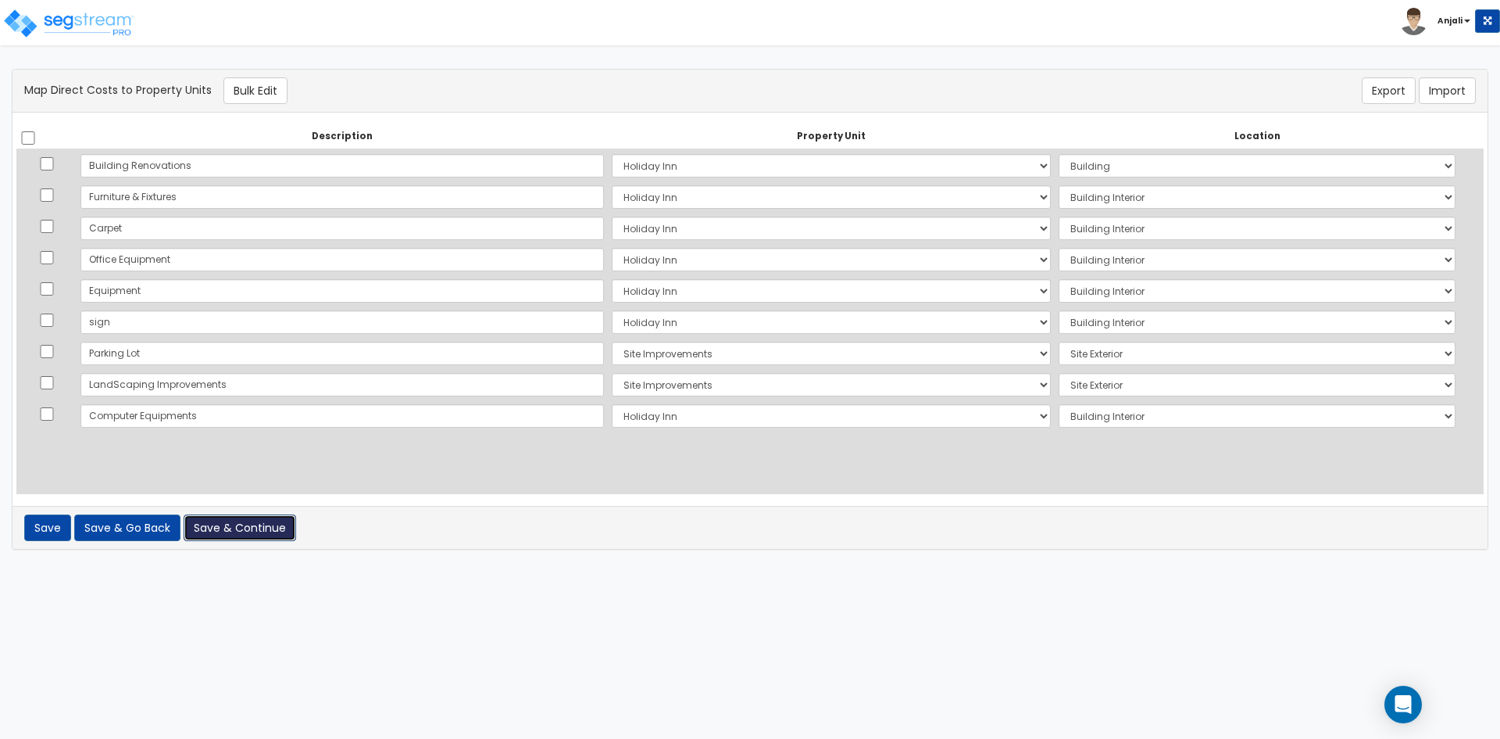
click at [261, 528] on button "Save & Continue" at bounding box center [240, 527] width 113 height 27
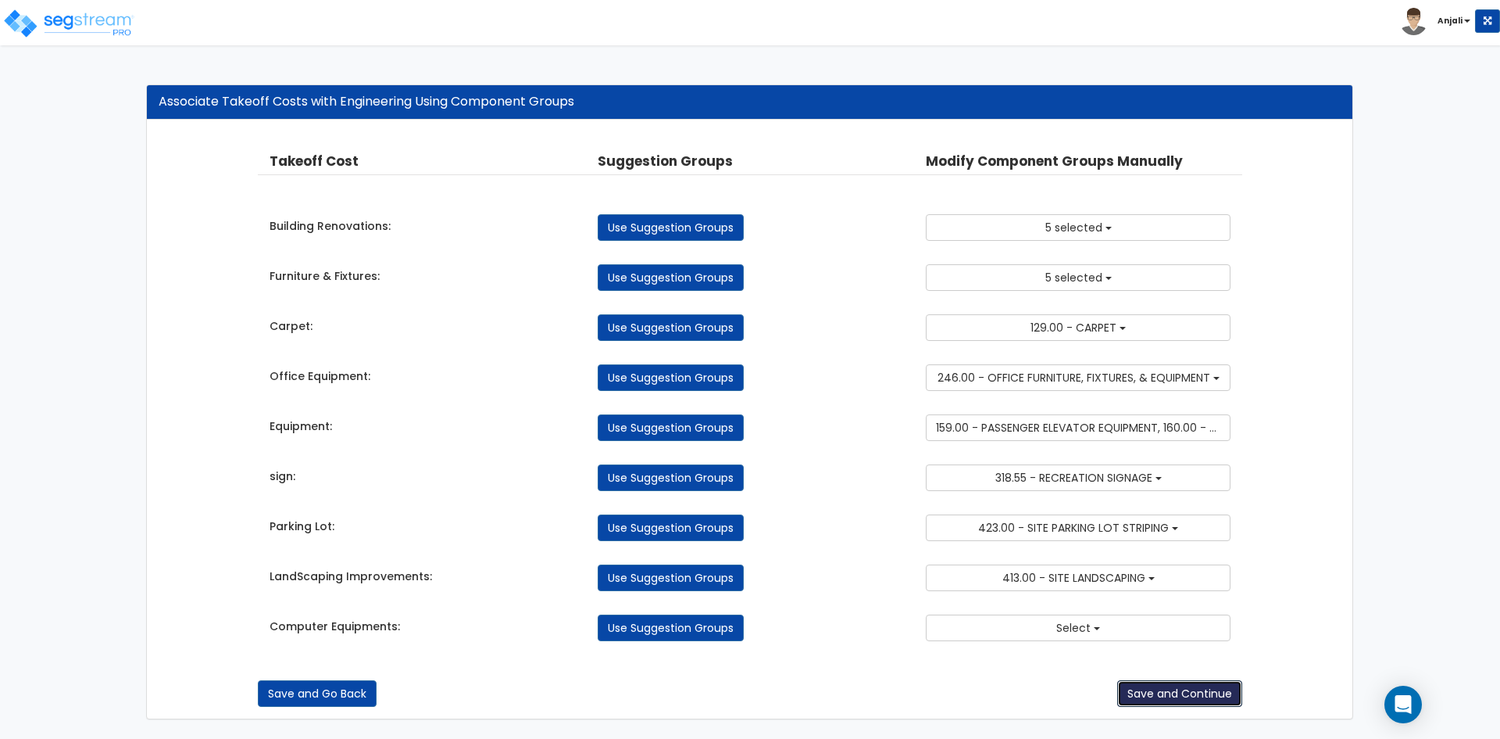
click at [1154, 692] on button "Save and Continue" at bounding box center [1180, 693] width 125 height 27
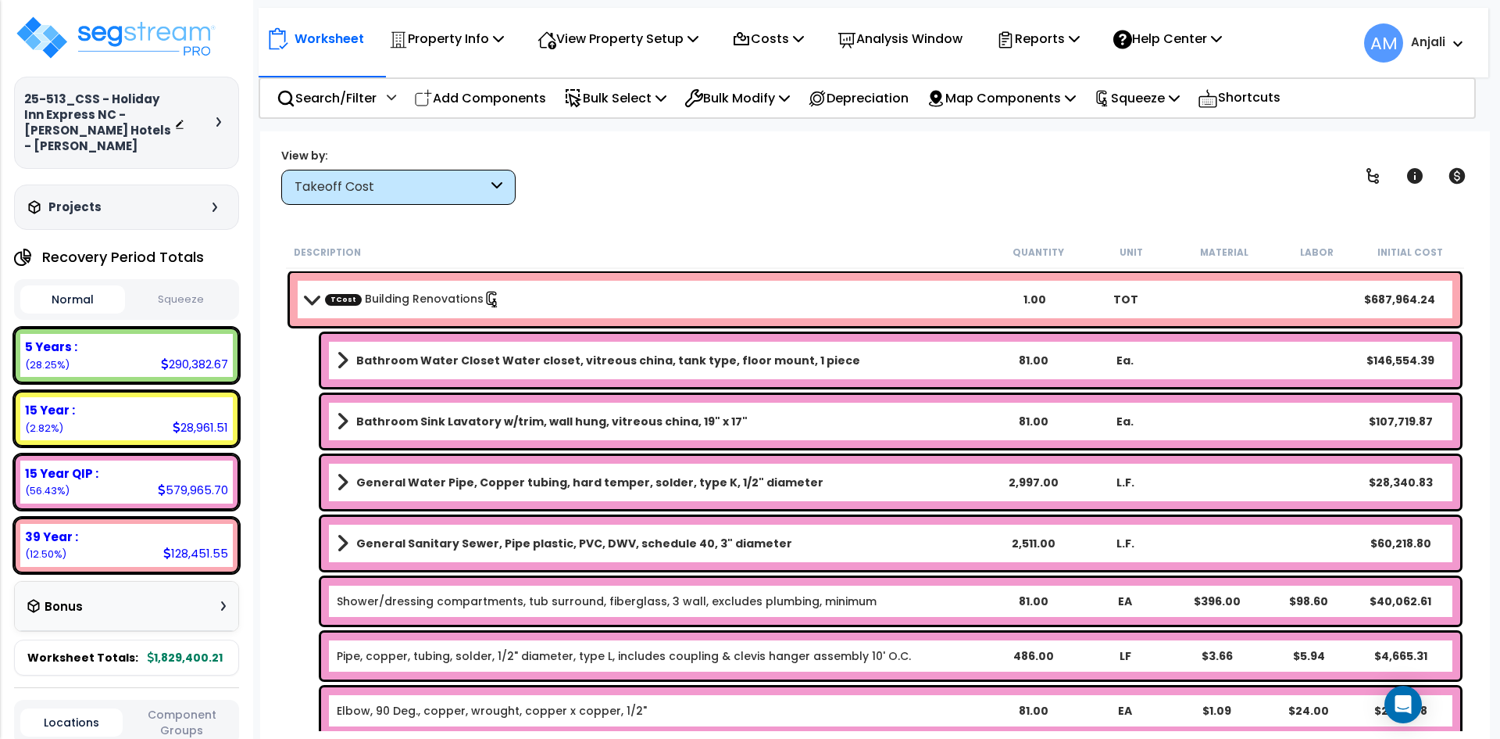
click at [206, 297] on button "Squeeze" at bounding box center [181, 299] width 105 height 27
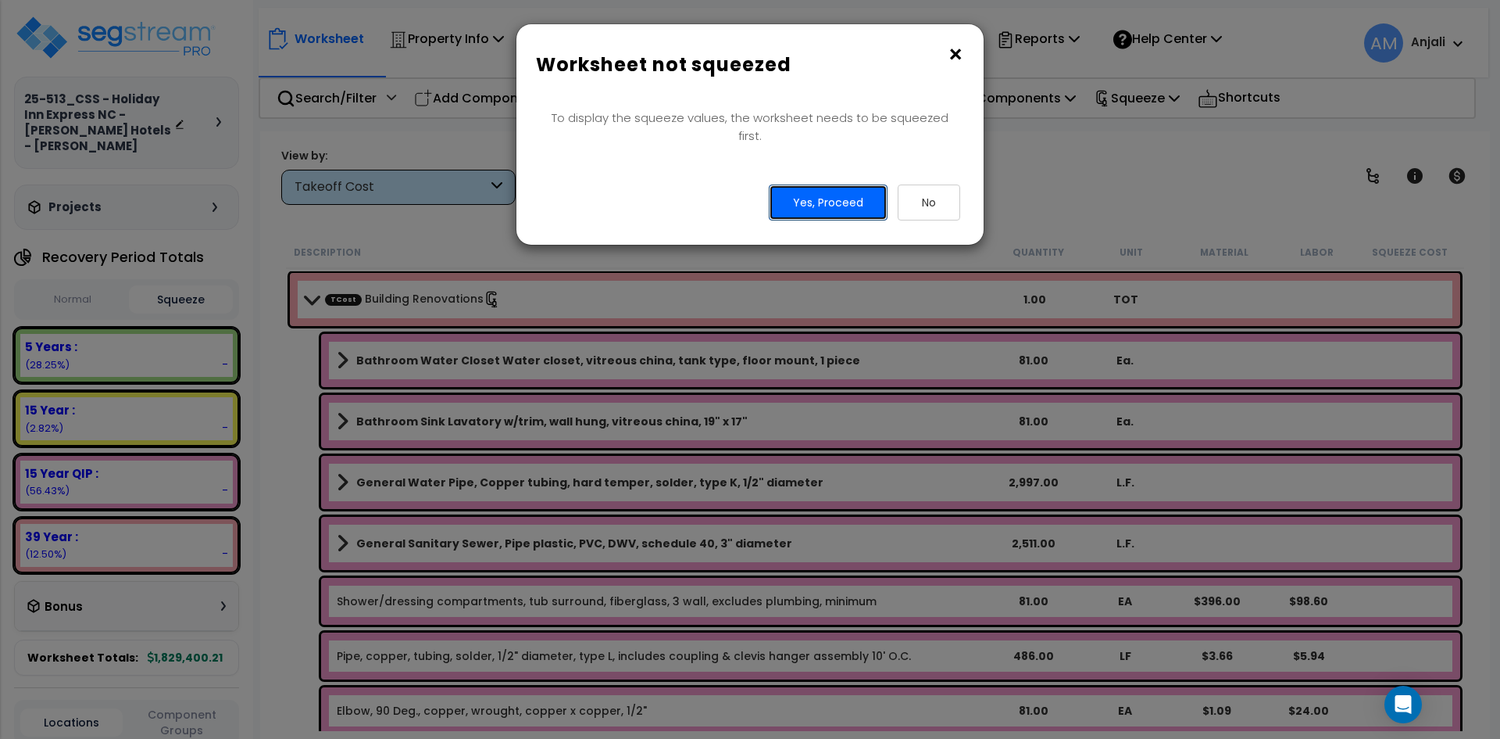
click at [821, 191] on button "Yes, Proceed" at bounding box center [828, 202] width 119 height 36
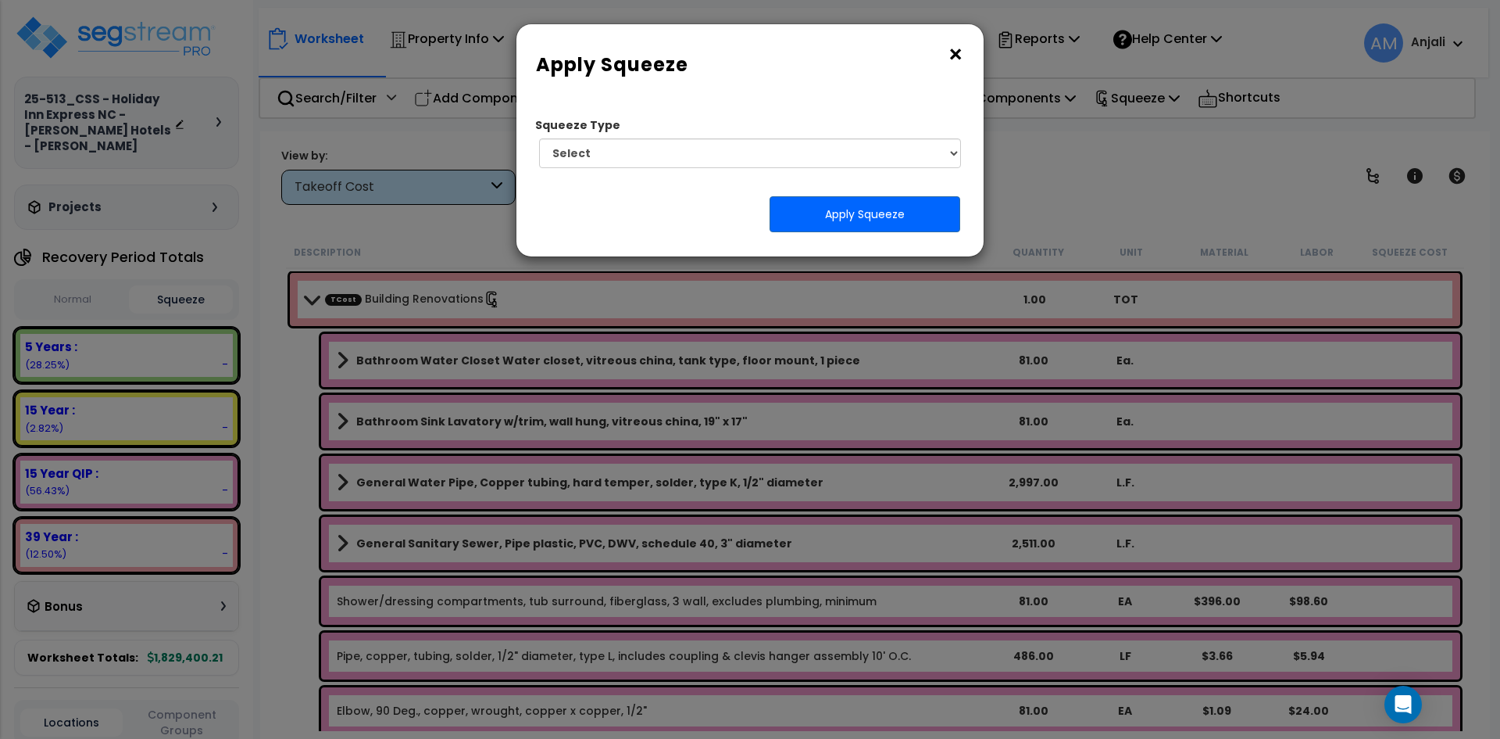
click at [821, 174] on div "Squeeze Type Select 1. Squeeze by Takeoff Cost Total Building Square Footage 0.…" at bounding box center [743, 144] width 431 height 70
click at [816, 152] on select "Select 1. Squeeze by Takeoff Cost" at bounding box center [750, 153] width 422 height 30
select select "squeeze_by_custom_backoff_cost"
click at [539, 138] on select "Select 1. Squeeze by Takeoff Cost" at bounding box center [750, 153] width 422 height 30
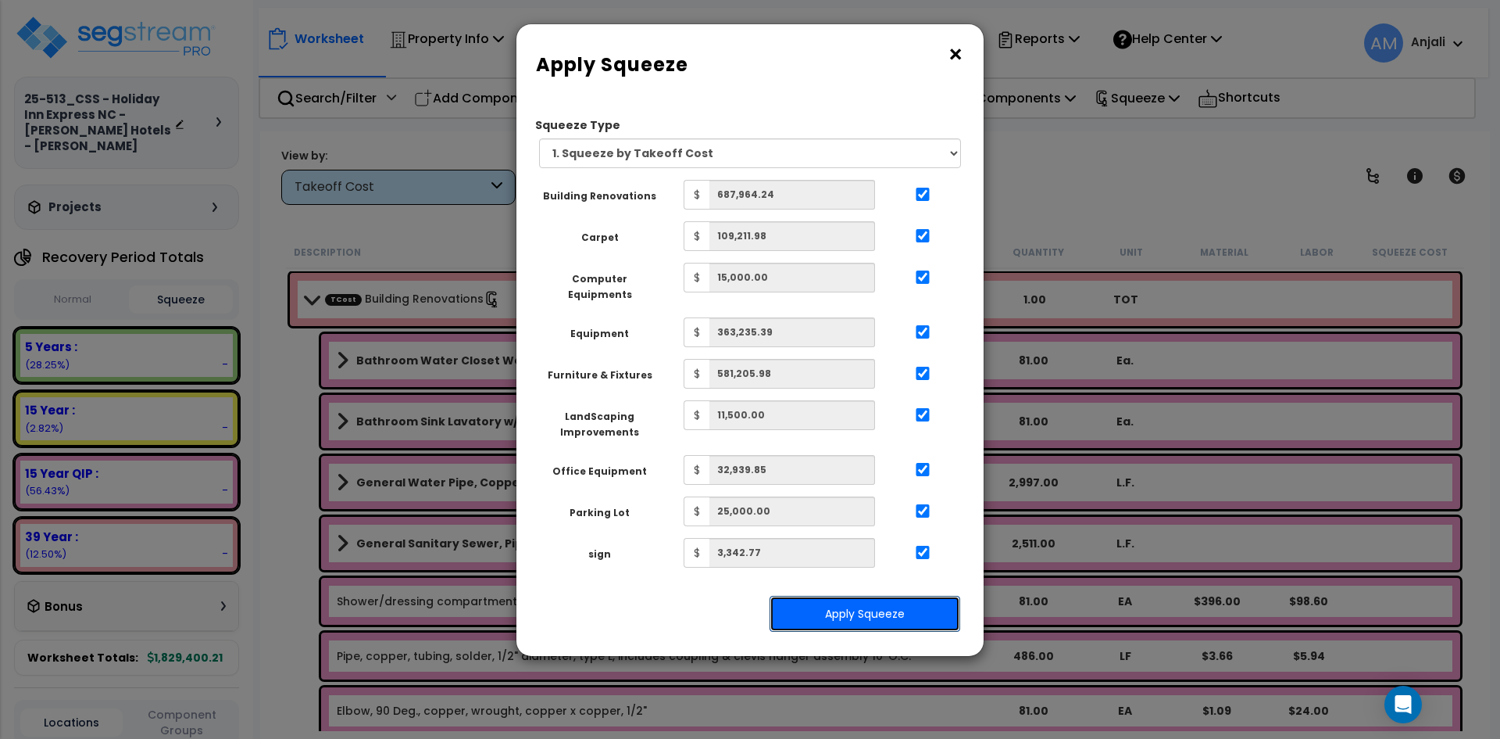
click at [885, 595] on button "Apply Squeeze" at bounding box center [865, 613] width 191 height 36
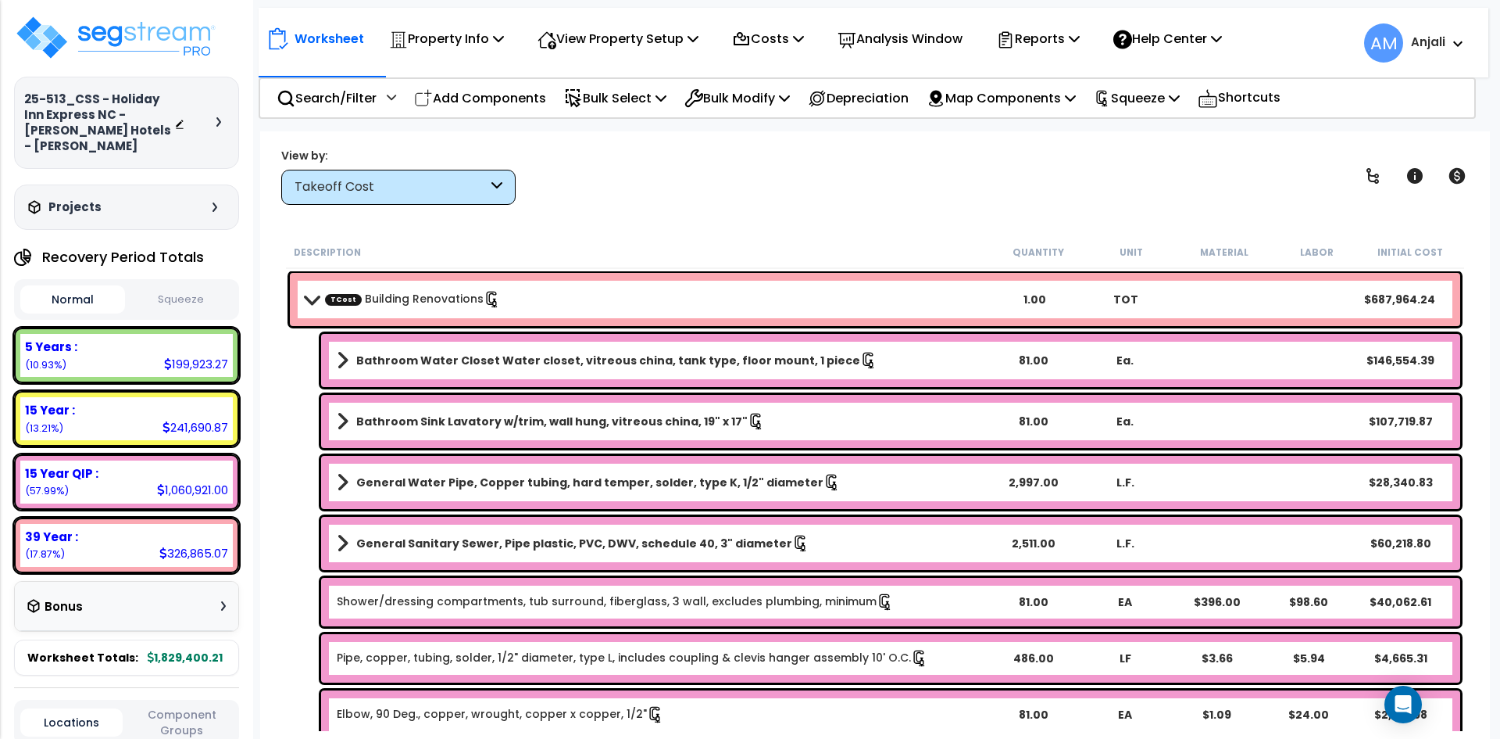
click at [185, 286] on button "Squeeze" at bounding box center [181, 299] width 105 height 27
click at [183, 48] on img at bounding box center [115, 37] width 203 height 47
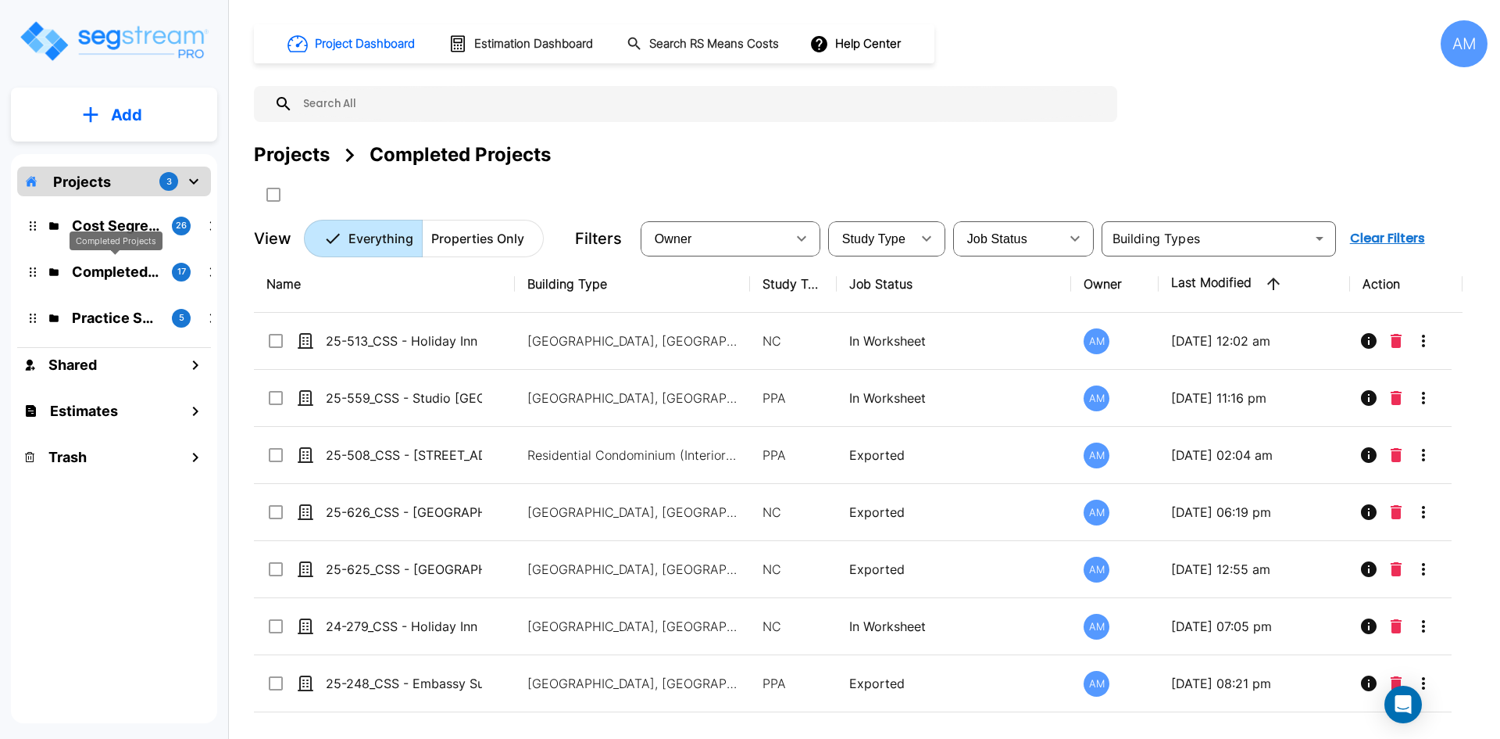
click at [125, 231] on div "Completed Projects" at bounding box center [116, 241] width 93 height 20
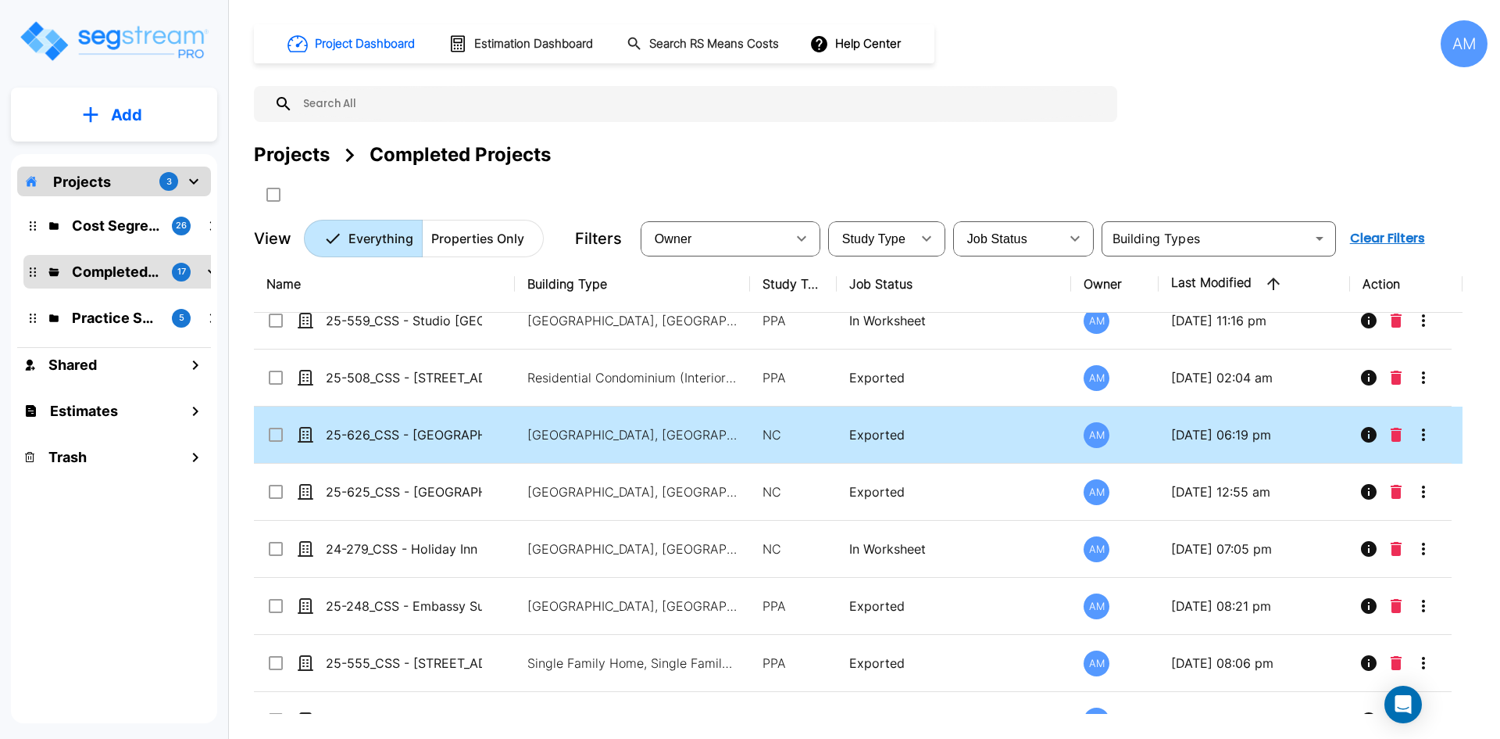
scroll to position [78, 0]
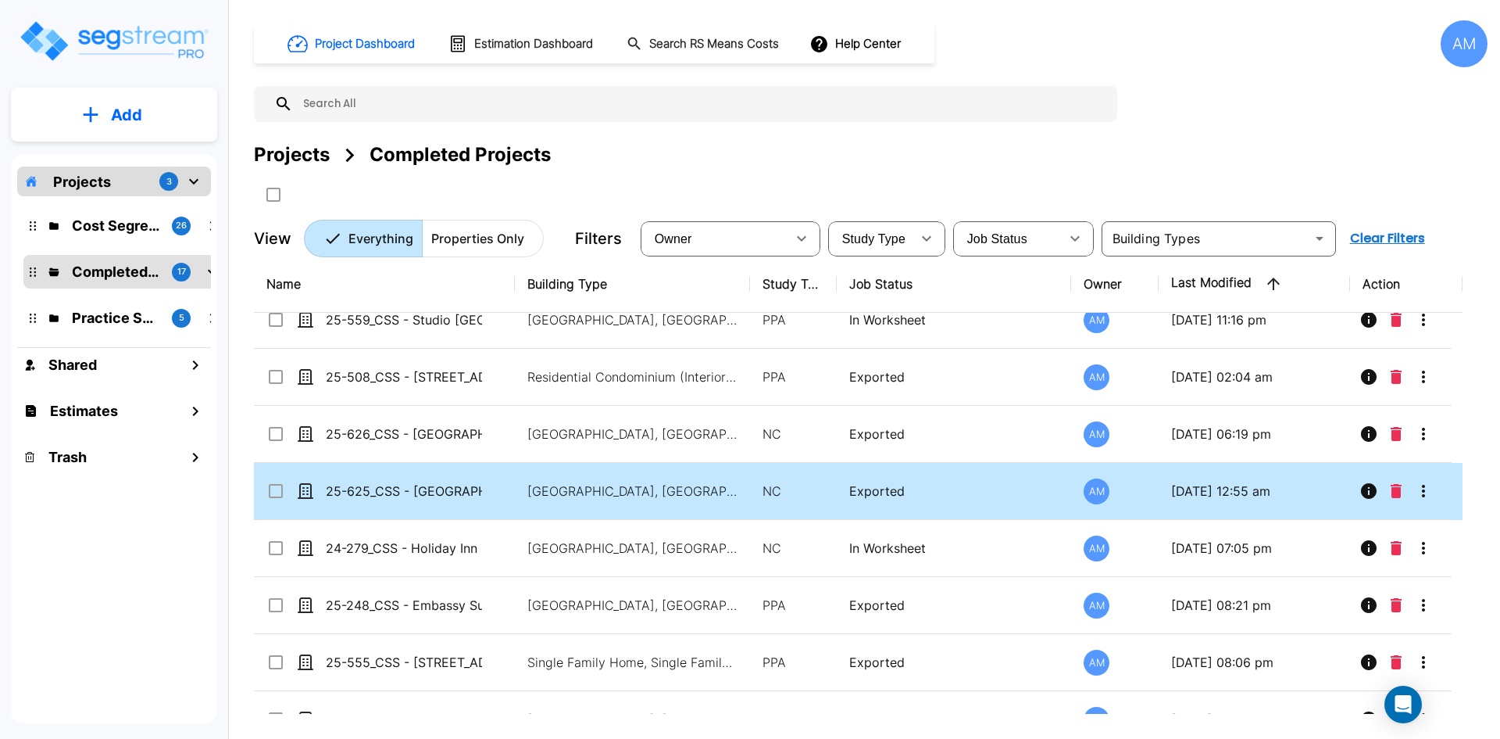
click at [449, 479] on td "25-625_CSS - [GEOGRAPHIC_DATA] [GEOGRAPHIC_DATA], [GEOGRAPHIC_DATA] - Greens Gr…" at bounding box center [384, 491] width 261 height 57
checkbox input "true"
click at [449, 479] on td "25-625_CSS - [GEOGRAPHIC_DATA] [GEOGRAPHIC_DATA], [GEOGRAPHIC_DATA] - Greens Gr…" at bounding box center [384, 491] width 261 height 57
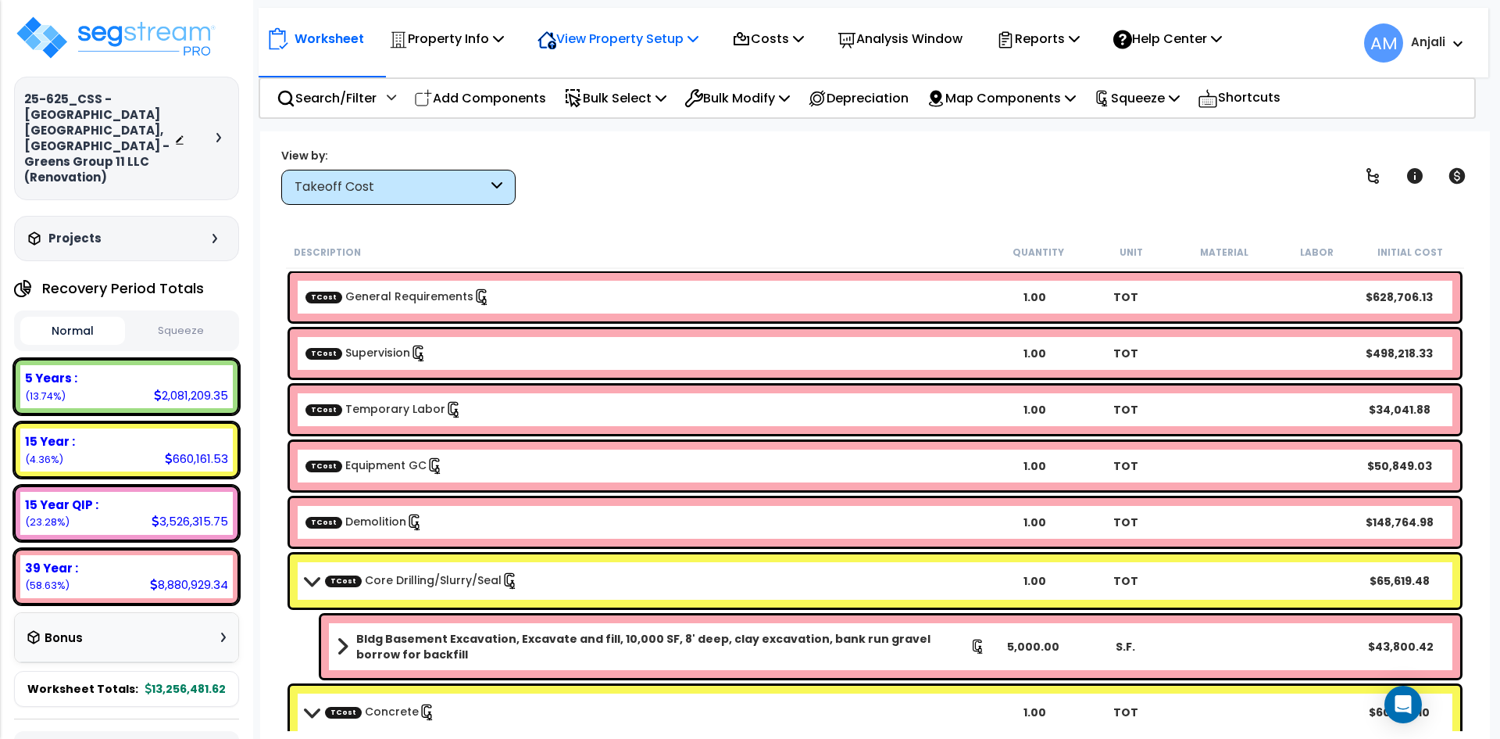
click at [623, 41] on p "View Property Setup" at bounding box center [618, 38] width 161 height 21
click at [619, 109] on link "View Questionnaire" at bounding box center [607, 106] width 155 height 31
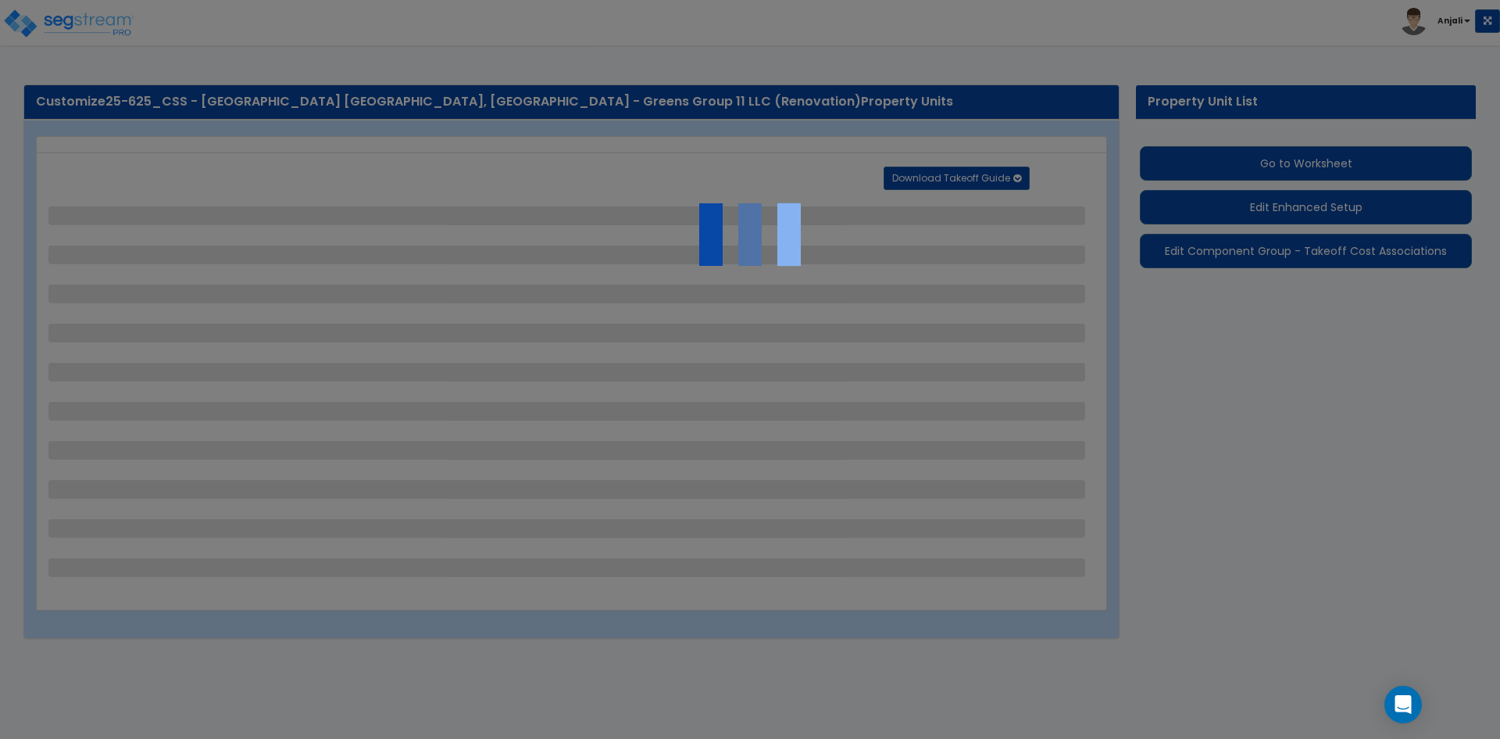
select select "2"
select select "1"
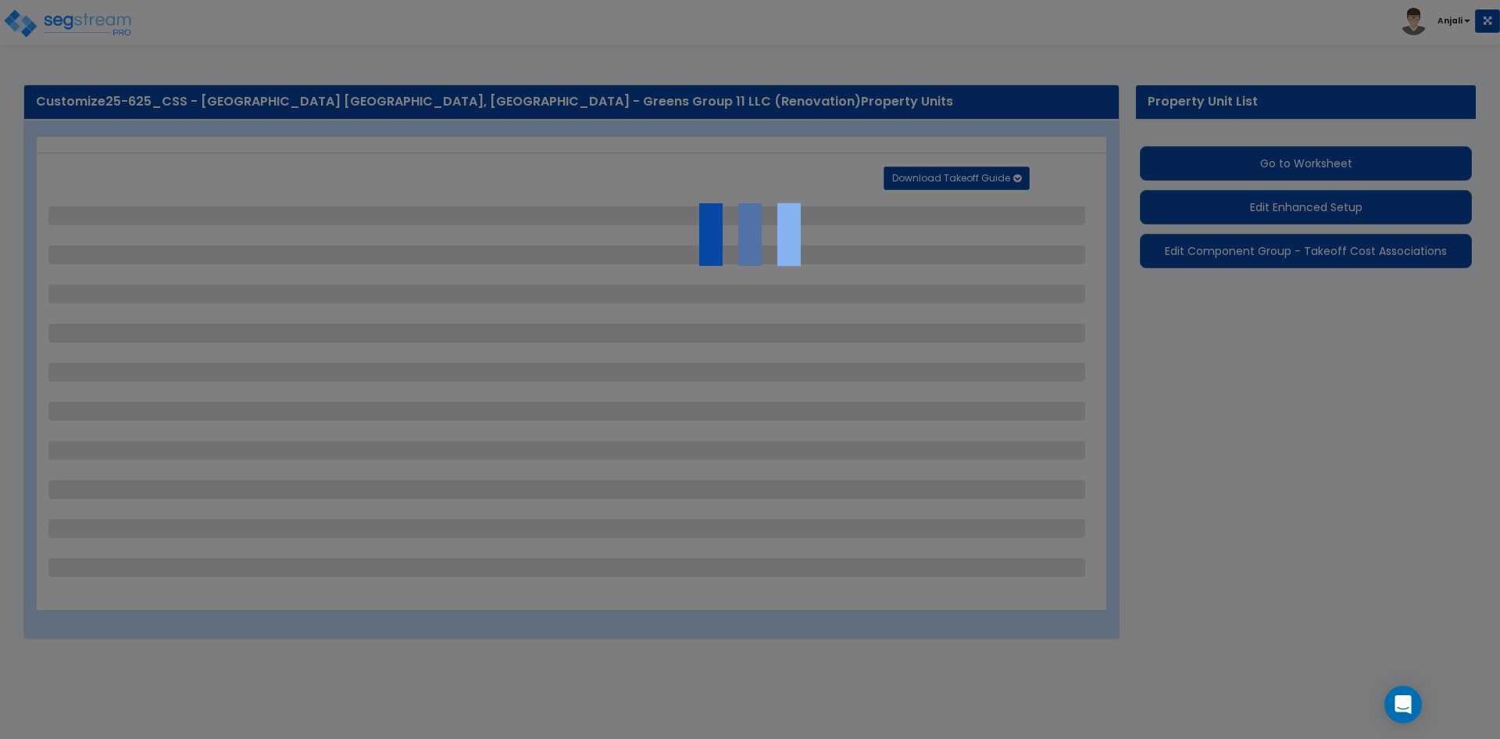
select select "1"
select select "2"
select select "1"
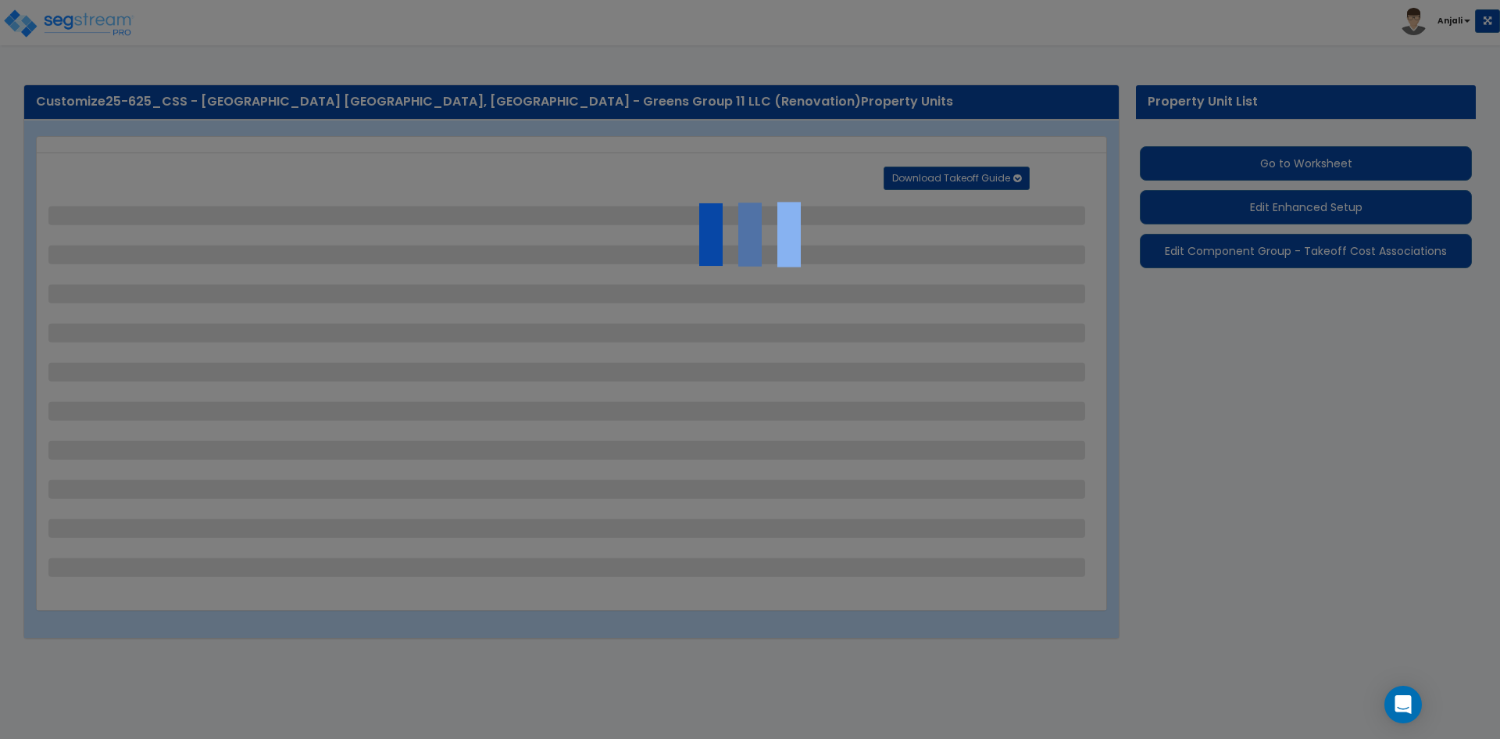
select select "2"
select select "1"
select select "2"
select select "3"
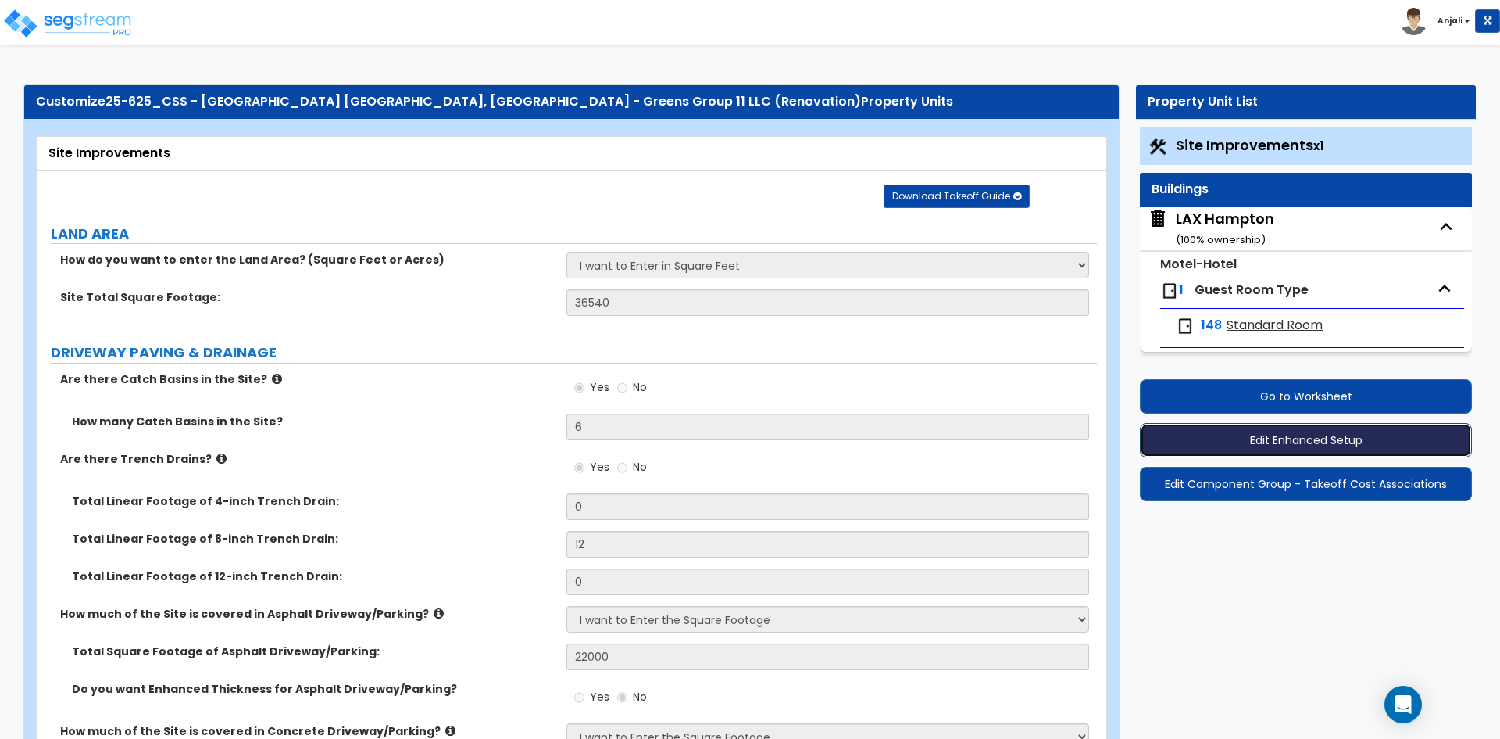
click at [1338, 441] on button "Edit Enhanced Setup" at bounding box center [1306, 440] width 332 height 34
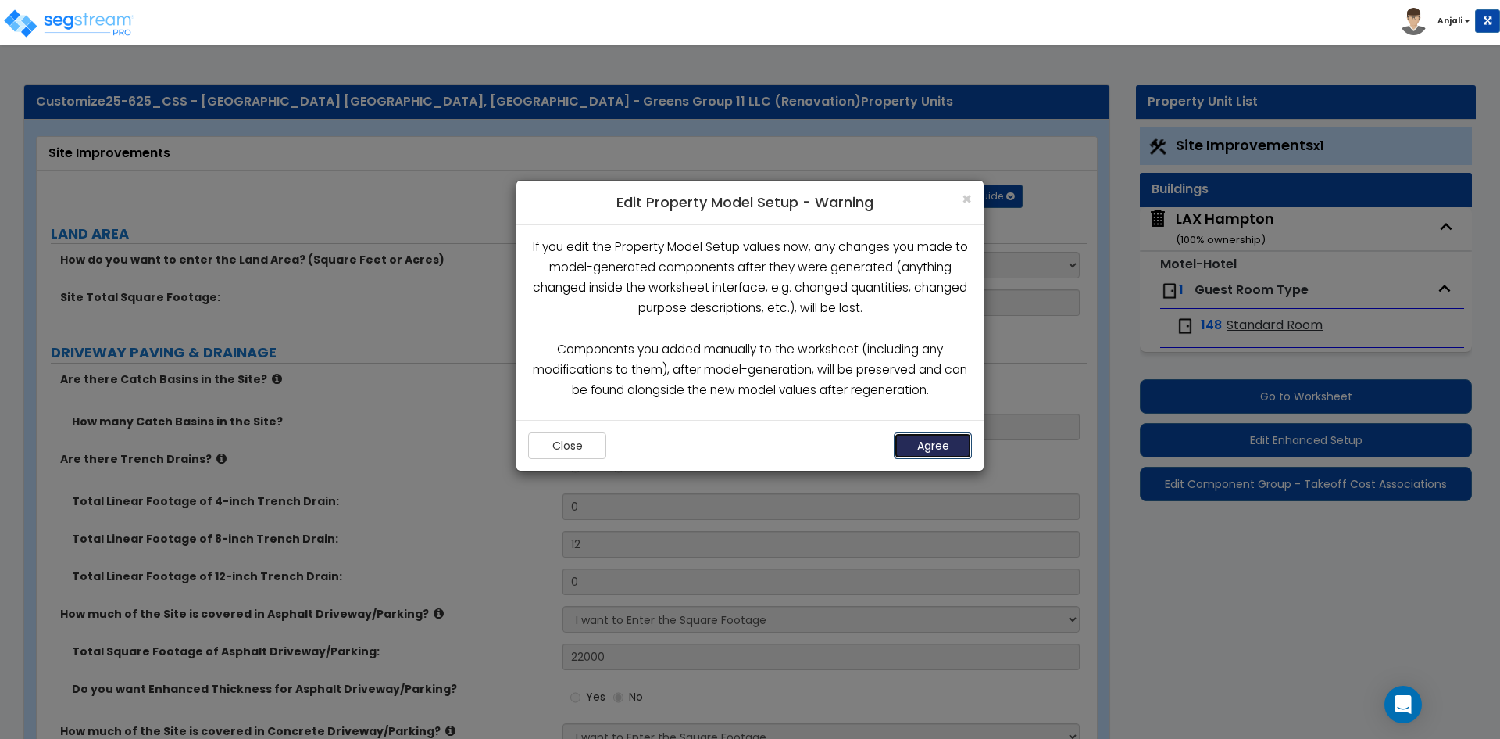
click at [957, 445] on button "Agree" at bounding box center [933, 445] width 78 height 27
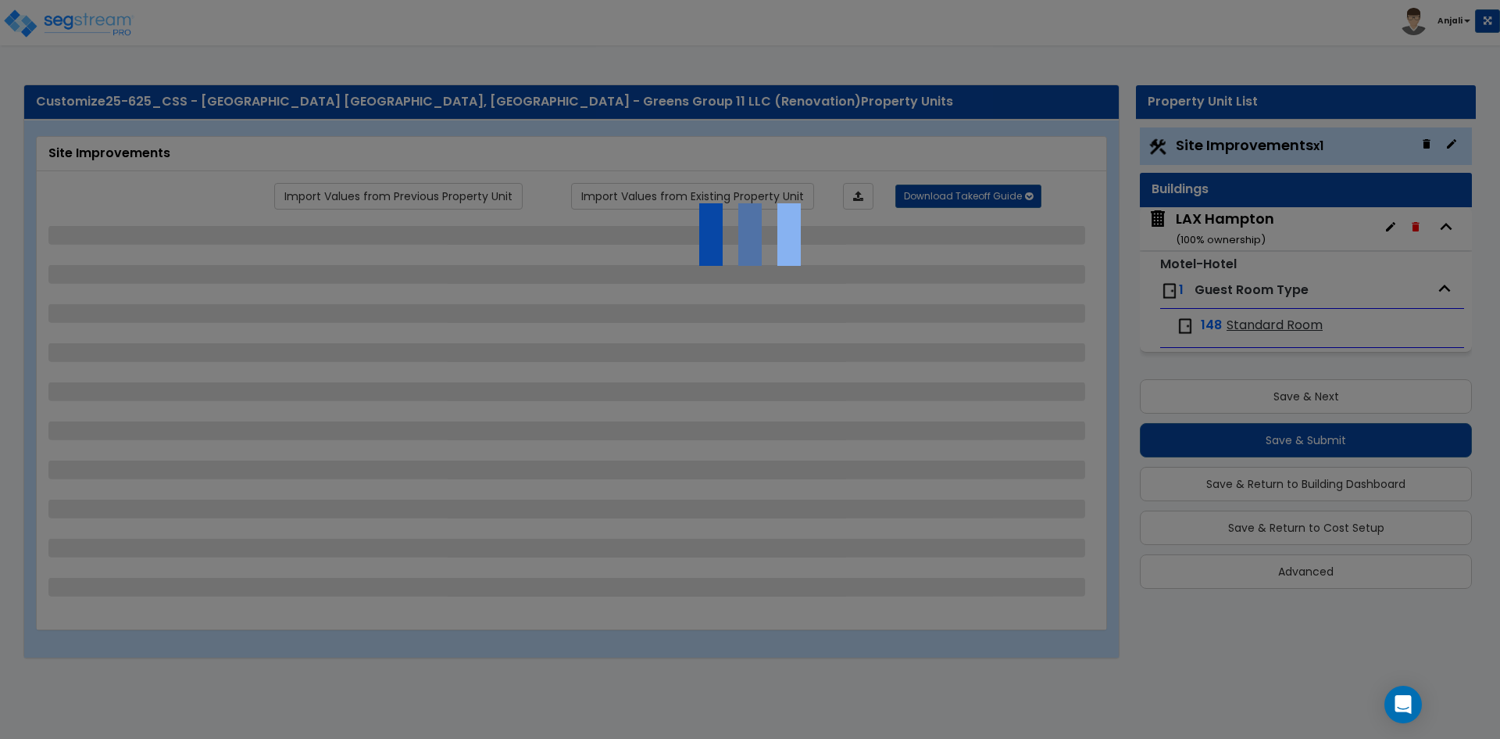
select select "2"
select select "1"
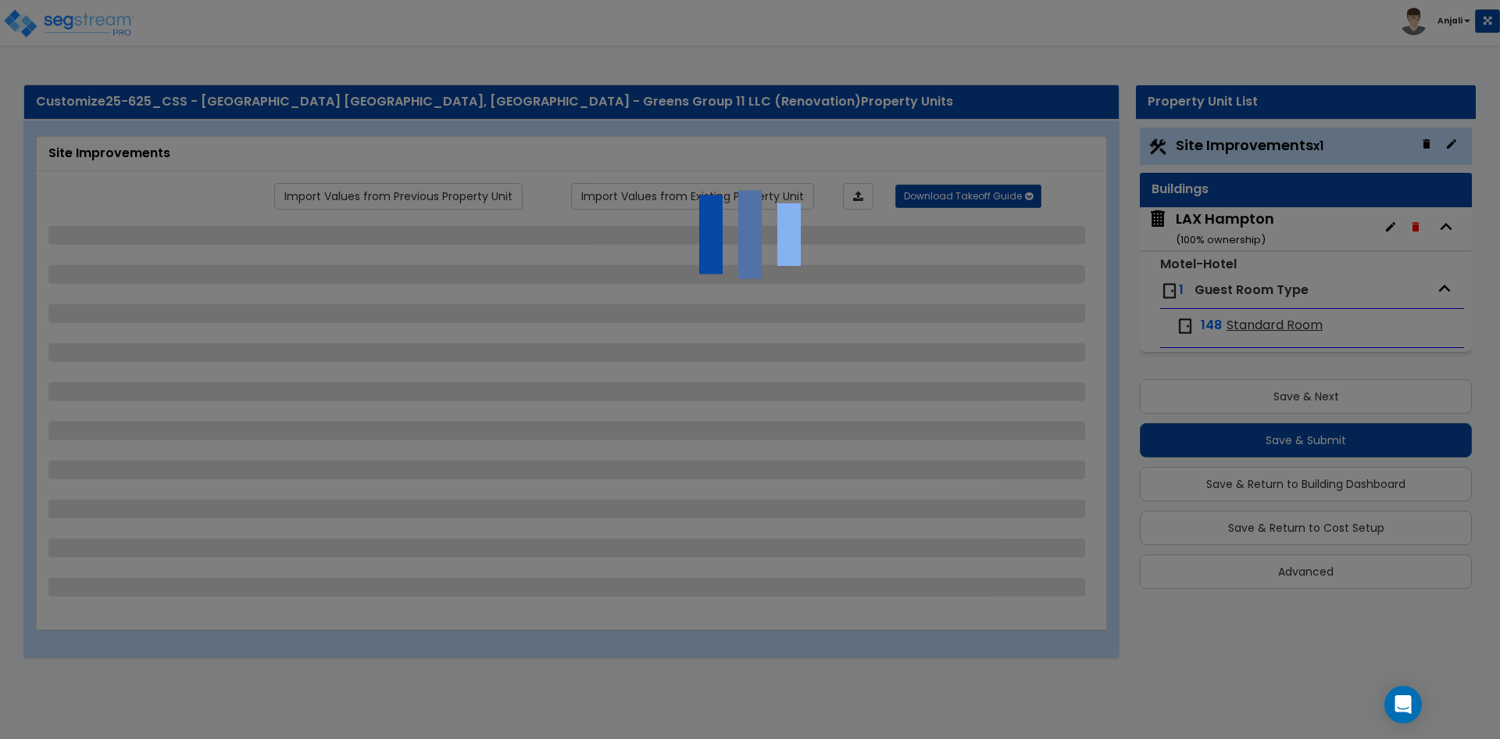
select select "1"
select select "2"
select select "1"
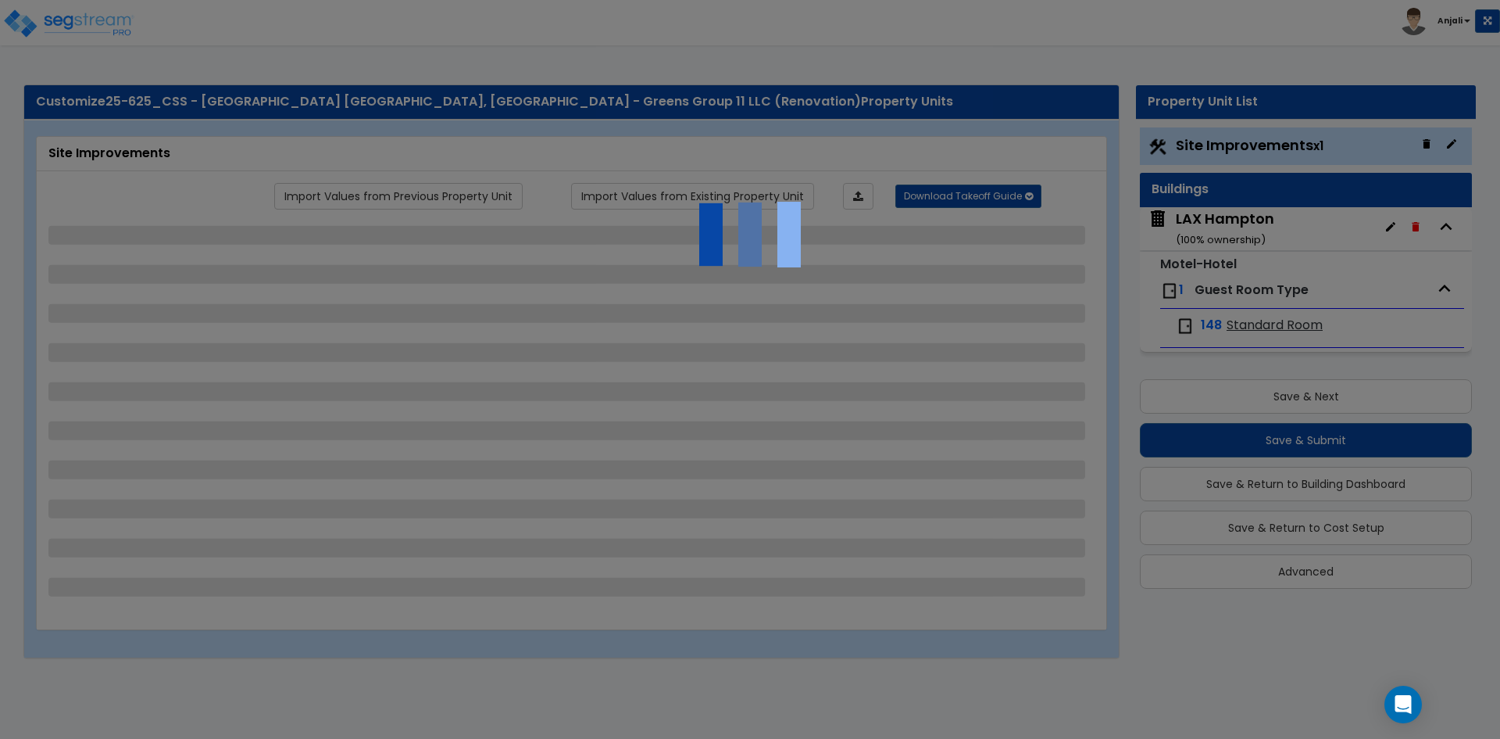
select select "2"
select select "1"
select select "2"
select select "3"
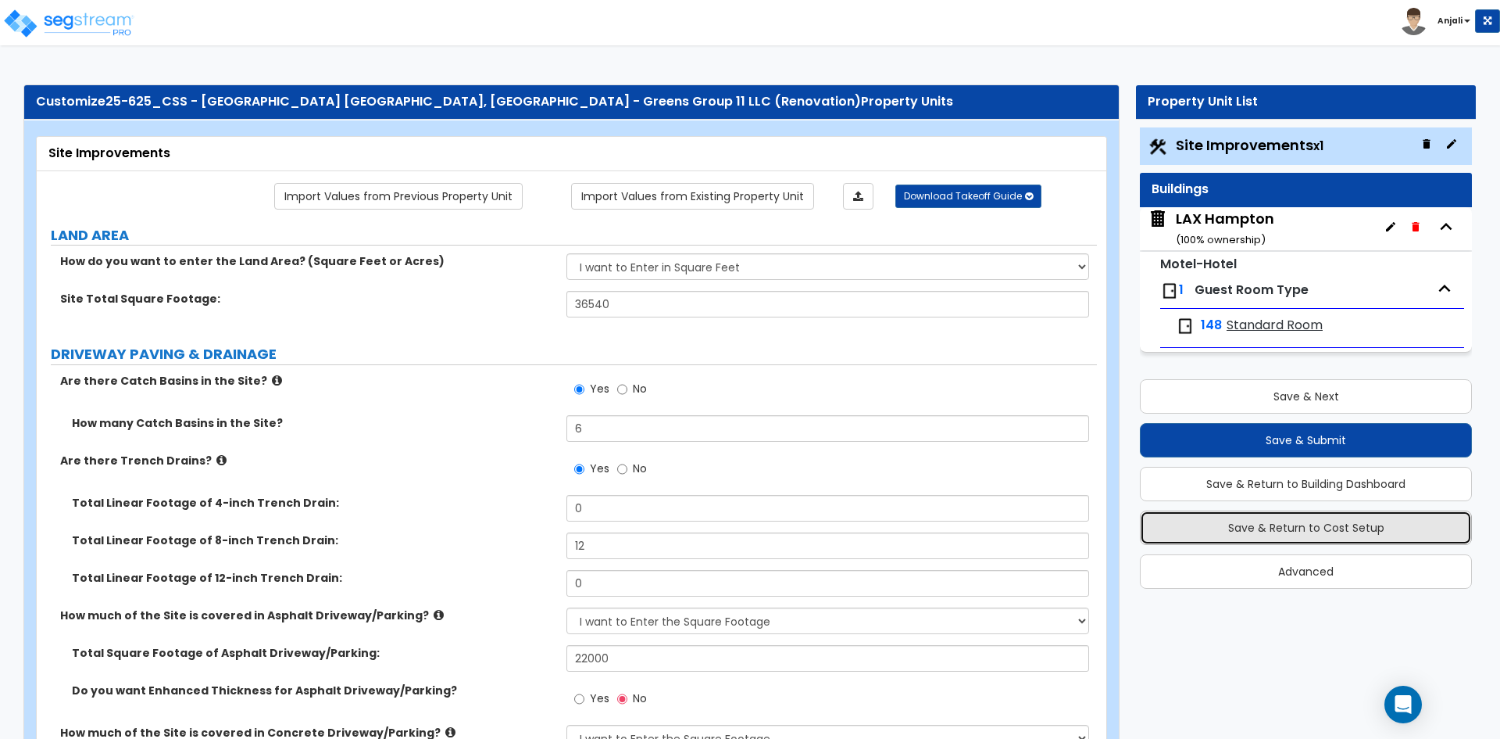
click at [1309, 531] on button "Save & Return to Cost Setup" at bounding box center [1306, 527] width 332 height 34
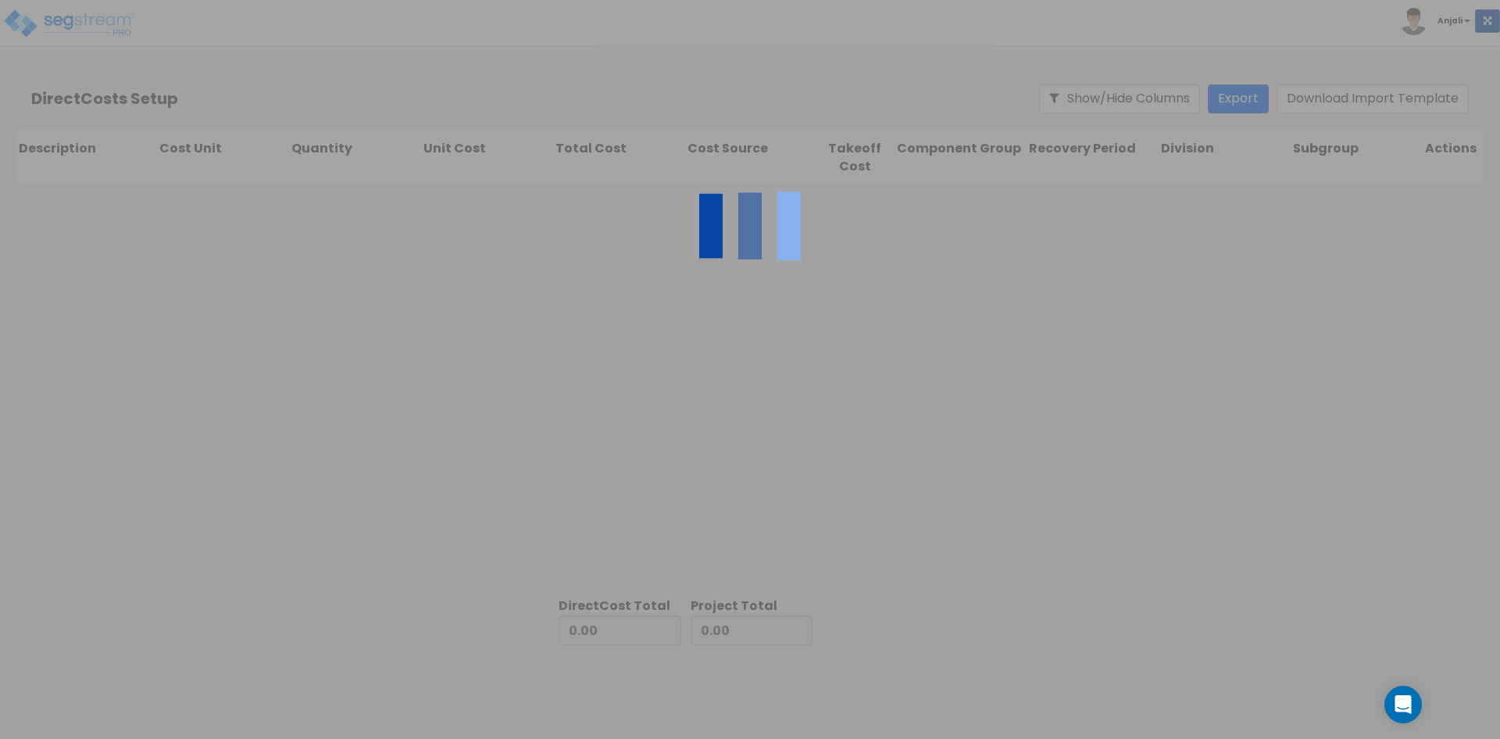
type input "6,856,334.39"
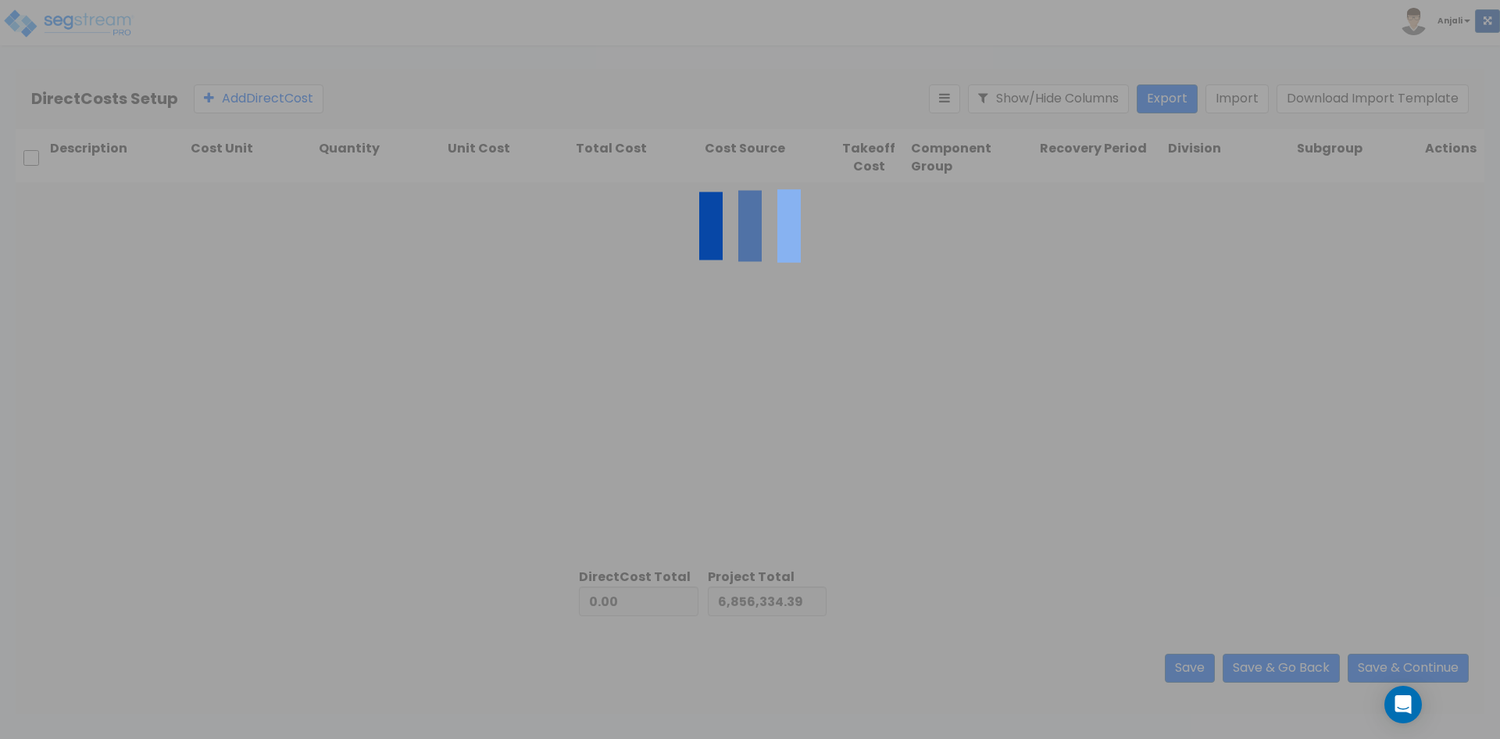
type input "6,400,147.23"
type input "13,256,481.62"
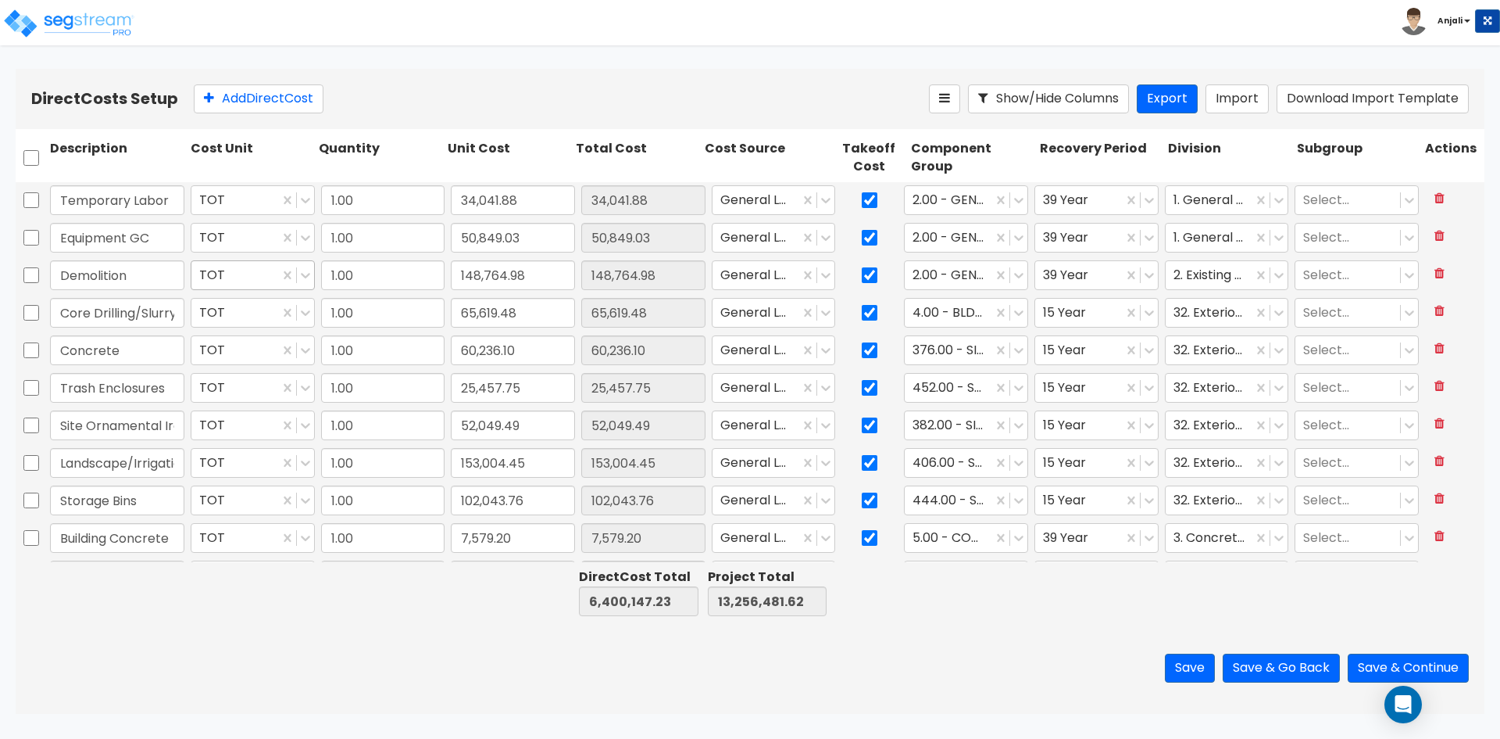
scroll to position [78, 0]
click at [1256, 671] on button "Save & Go Back" at bounding box center [1281, 667] width 117 height 29
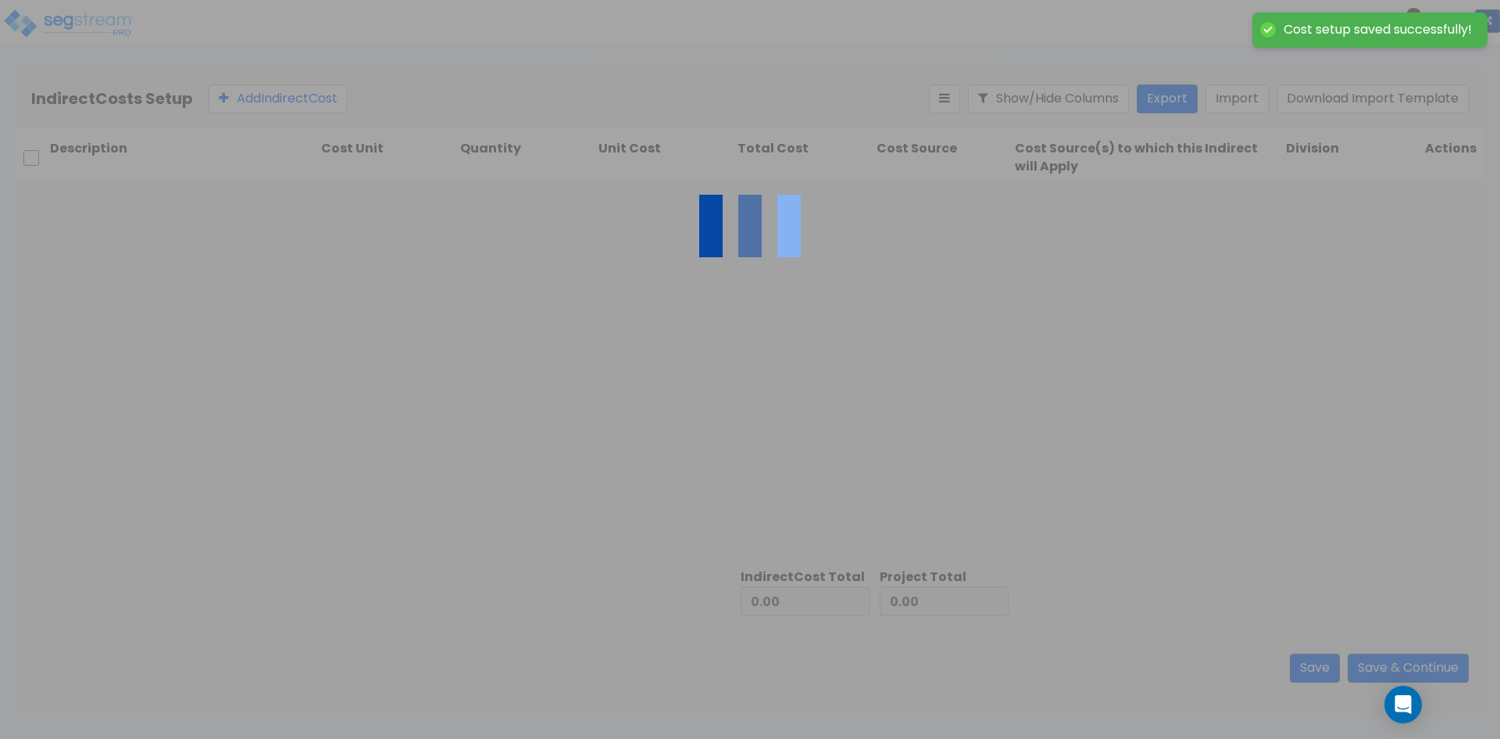
type input "6,400,147.23"
type input "6,856,334.39"
type input "13,256,481.62"
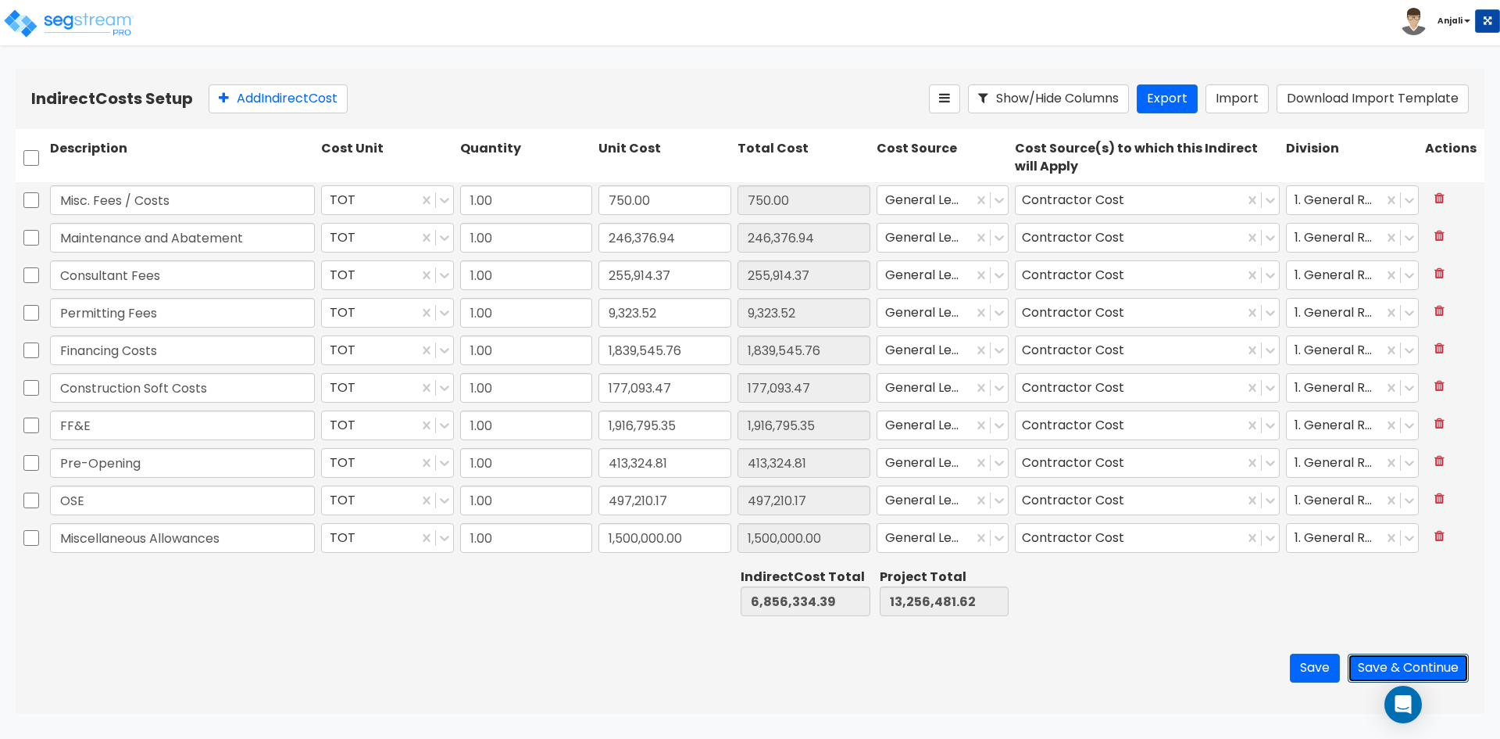
click at [1426, 669] on button "Save & Continue" at bounding box center [1408, 667] width 121 height 29
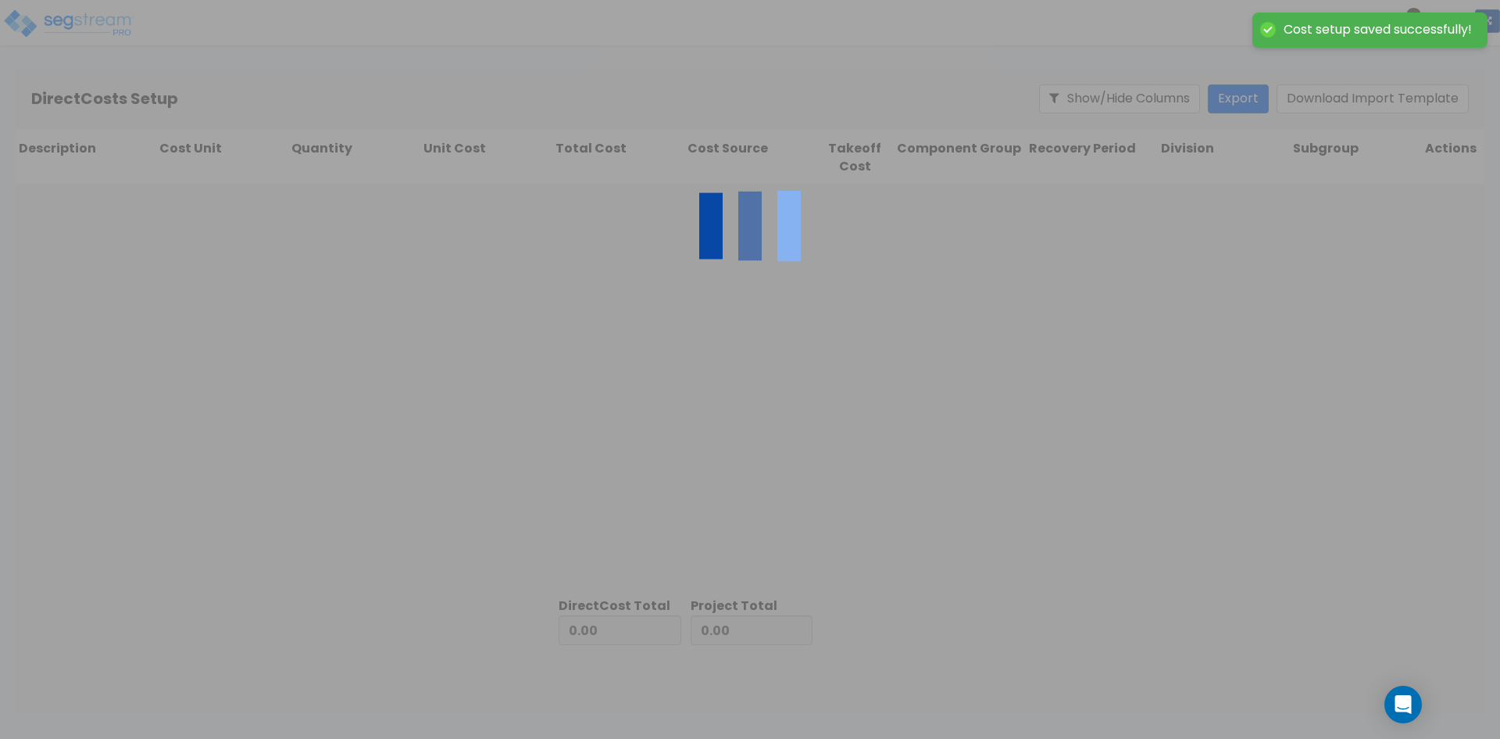
type input "6,856,334.39"
type input "6,400,147.23"
type input "13,256,481.62"
